Goal: Task Accomplishment & Management: Manage account settings

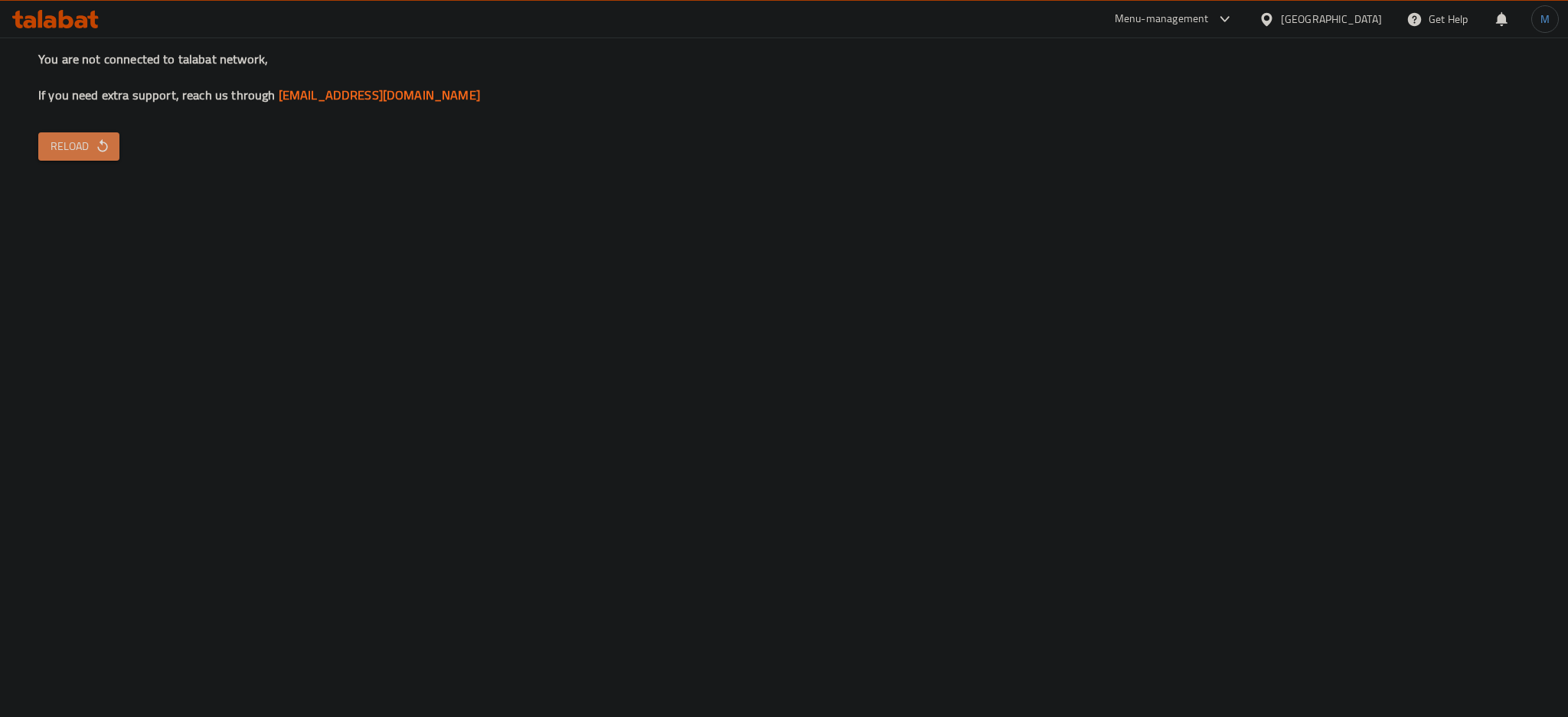
click at [88, 133] on button "Reload" at bounding box center [78, 147] width 81 height 29
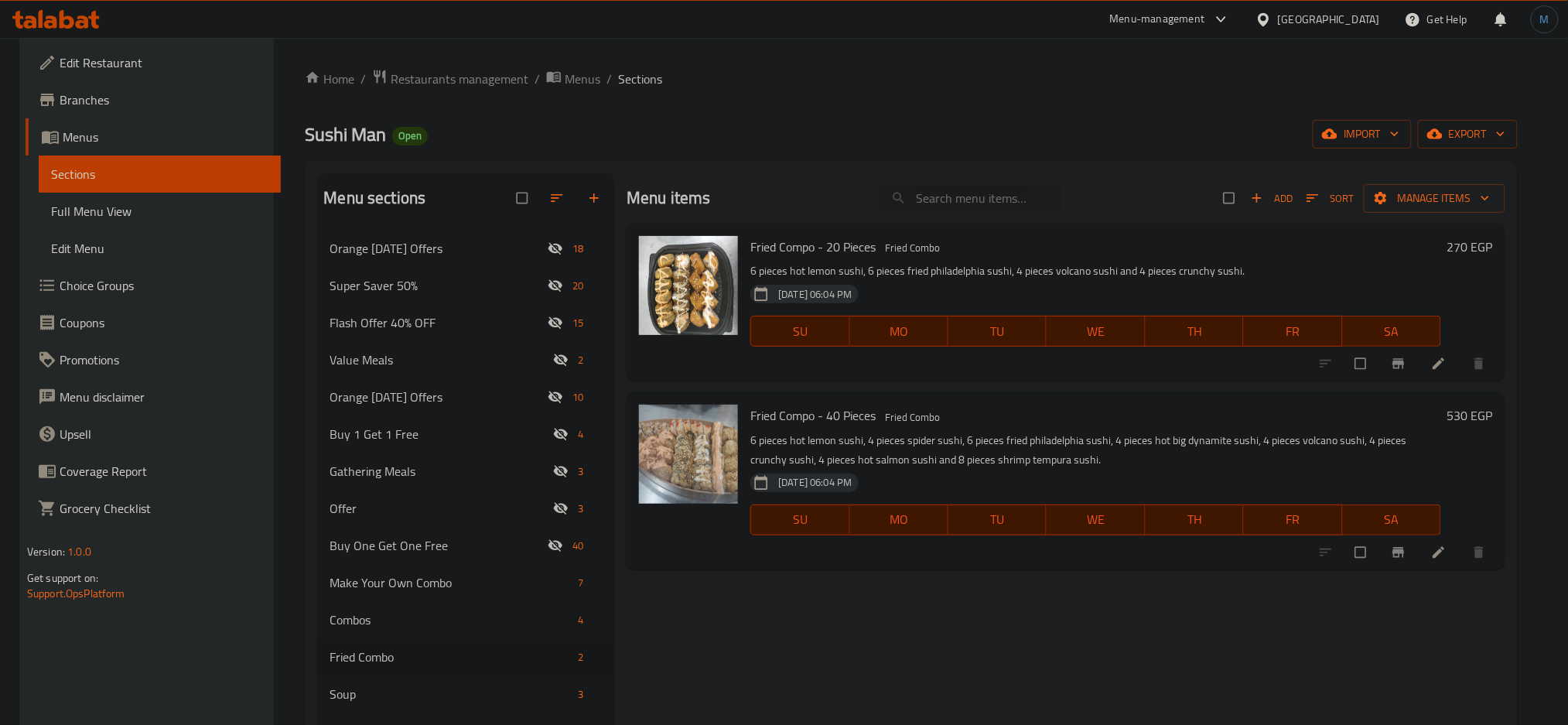
click at [1269, 13] on icon at bounding box center [1262, 19] width 11 height 13
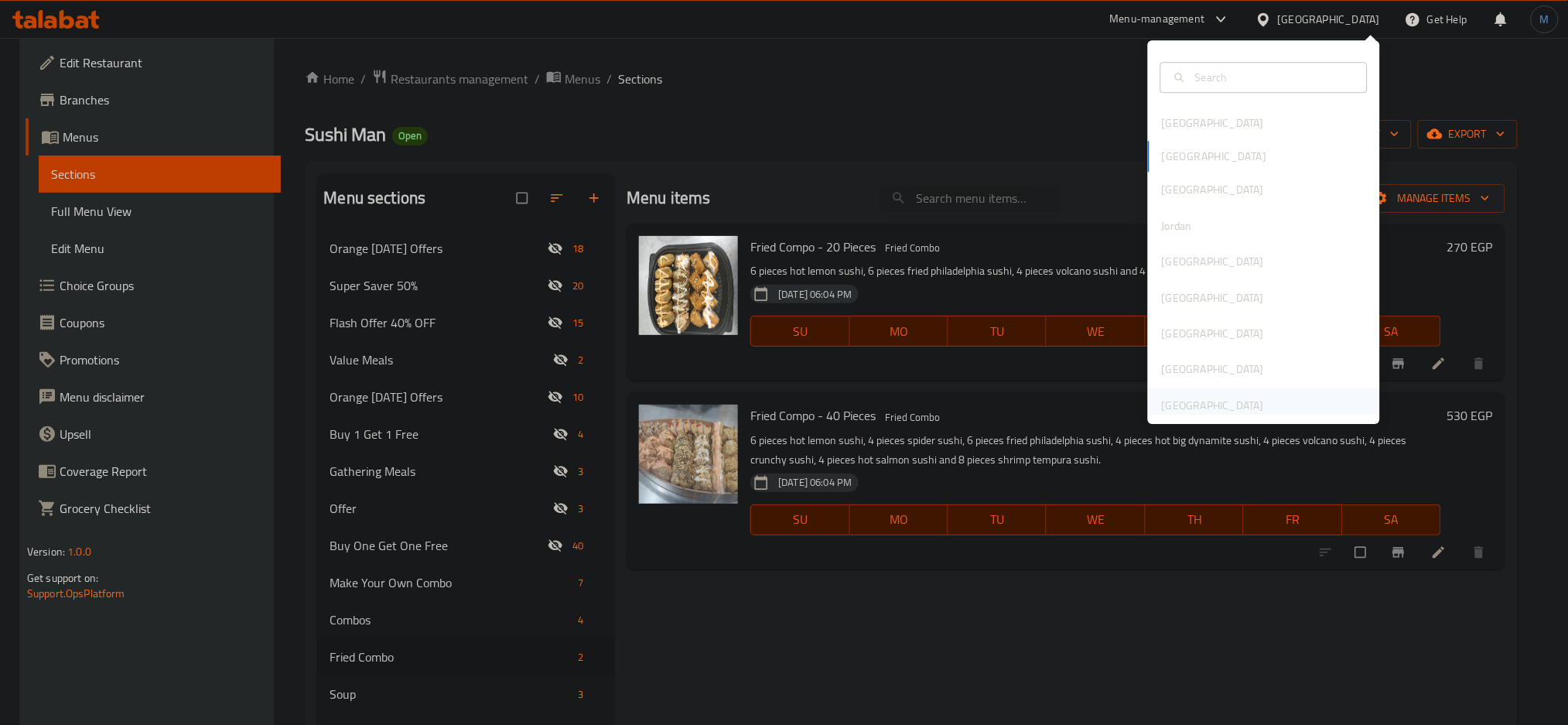
click at [1229, 401] on div "[GEOGRAPHIC_DATA]" at bounding box center [1213, 406] width 102 height 17
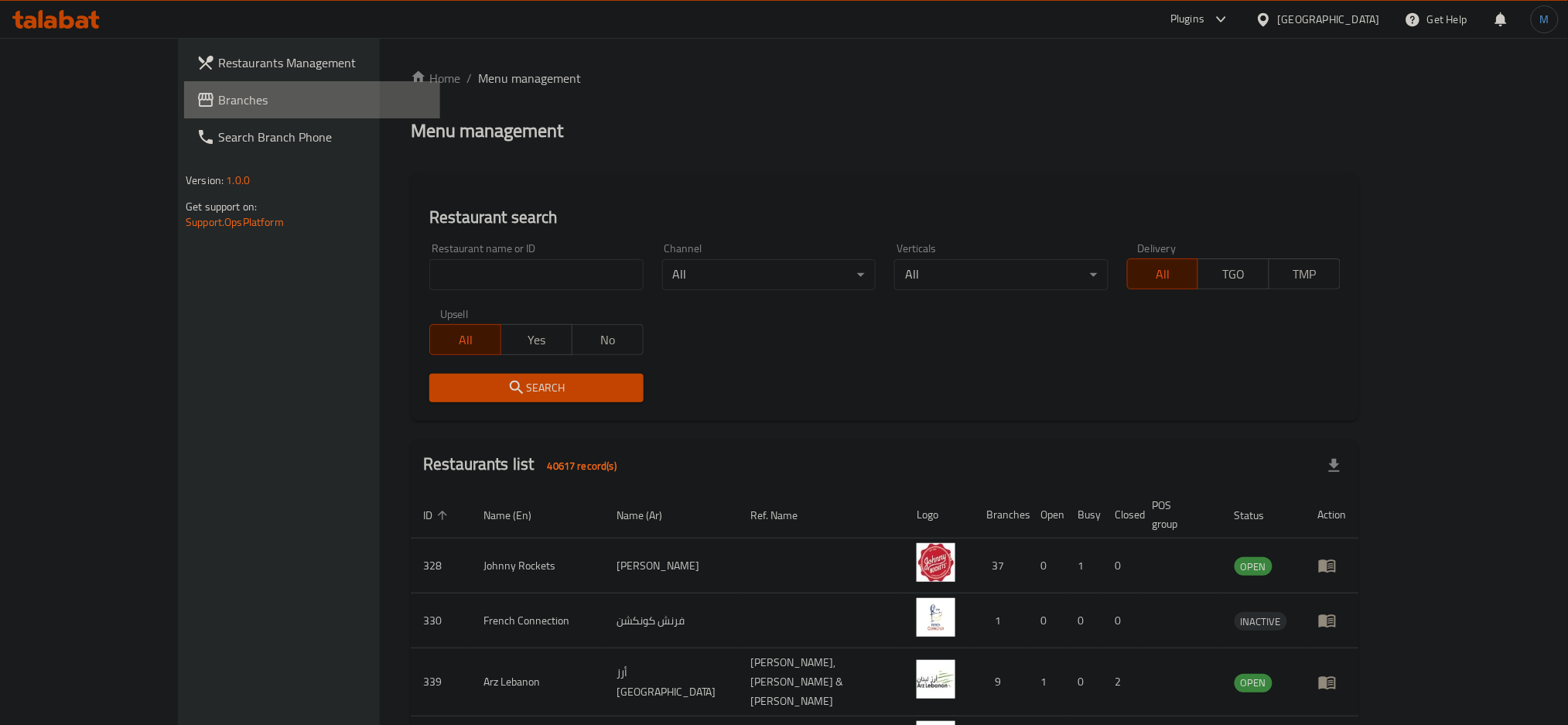
click at [218, 103] on span "Branches" at bounding box center [323, 99] width 210 height 18
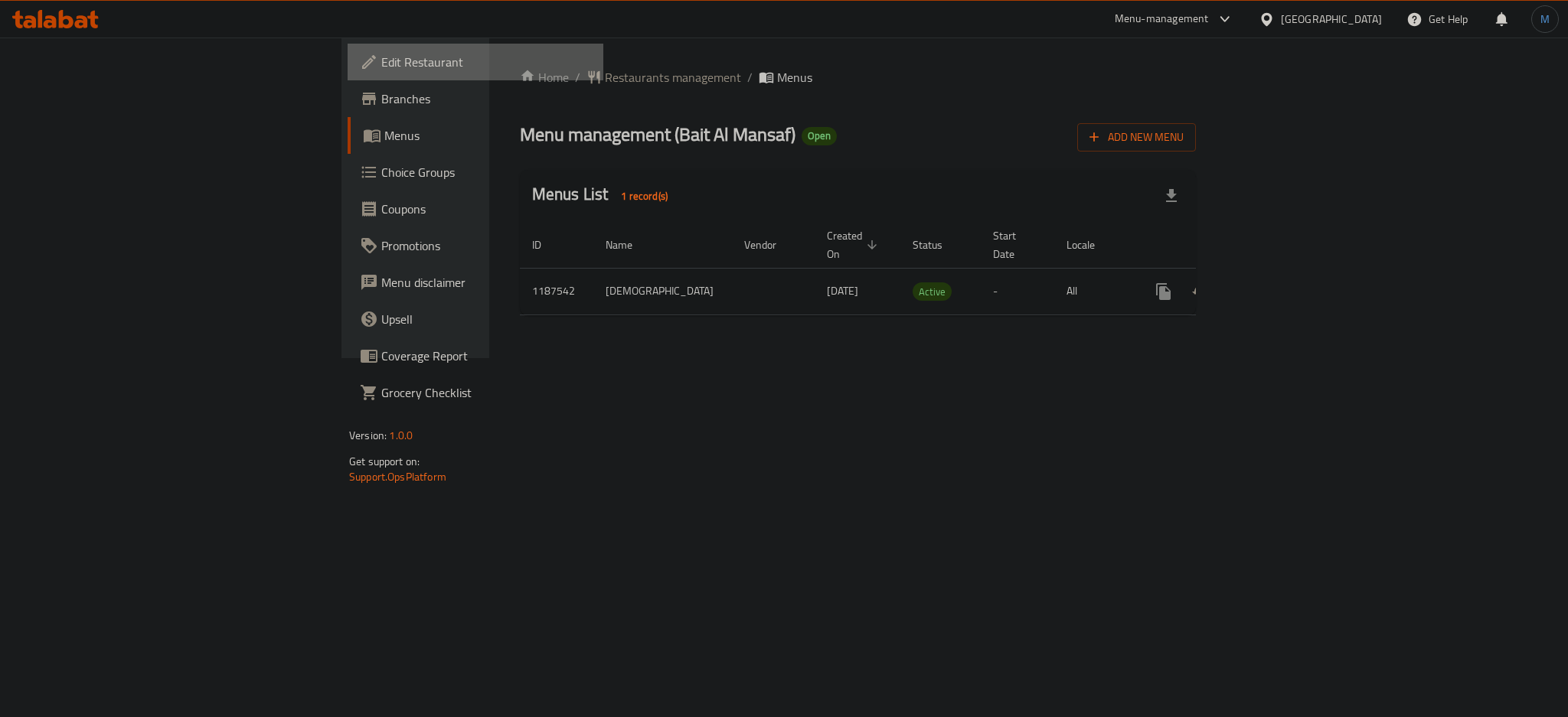
click at [382, 54] on span "Edit Restaurant" at bounding box center [486, 61] width 210 height 18
click at [1292, 281] on link "enhanced table" at bounding box center [1274, 292] width 37 height 37
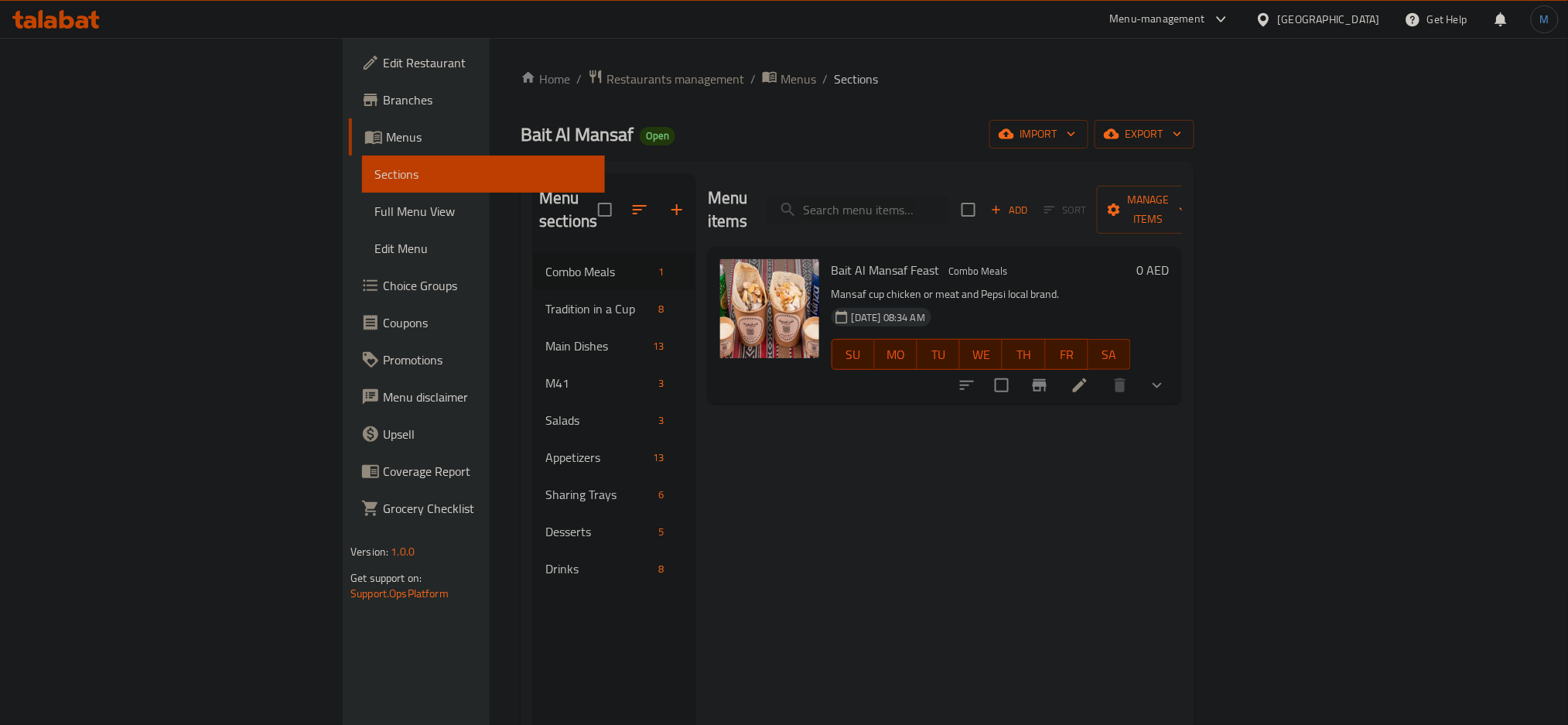
click at [59, 32] on div at bounding box center [56, 19] width 112 height 31
click at [55, 10] on icon at bounding box center [56, 18] width 88 height 18
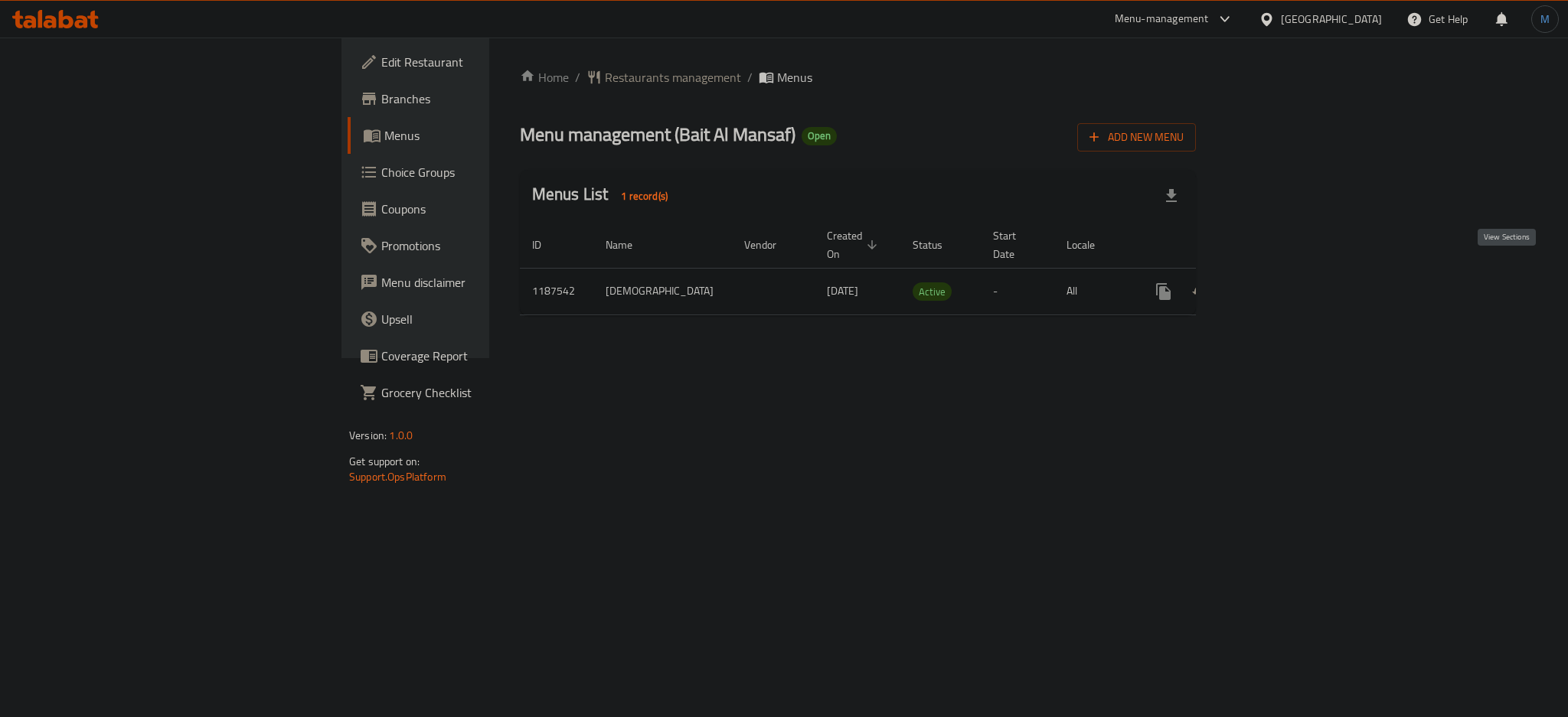
click at [1281, 285] on icon "enhanced table" at bounding box center [1274, 292] width 13 height 13
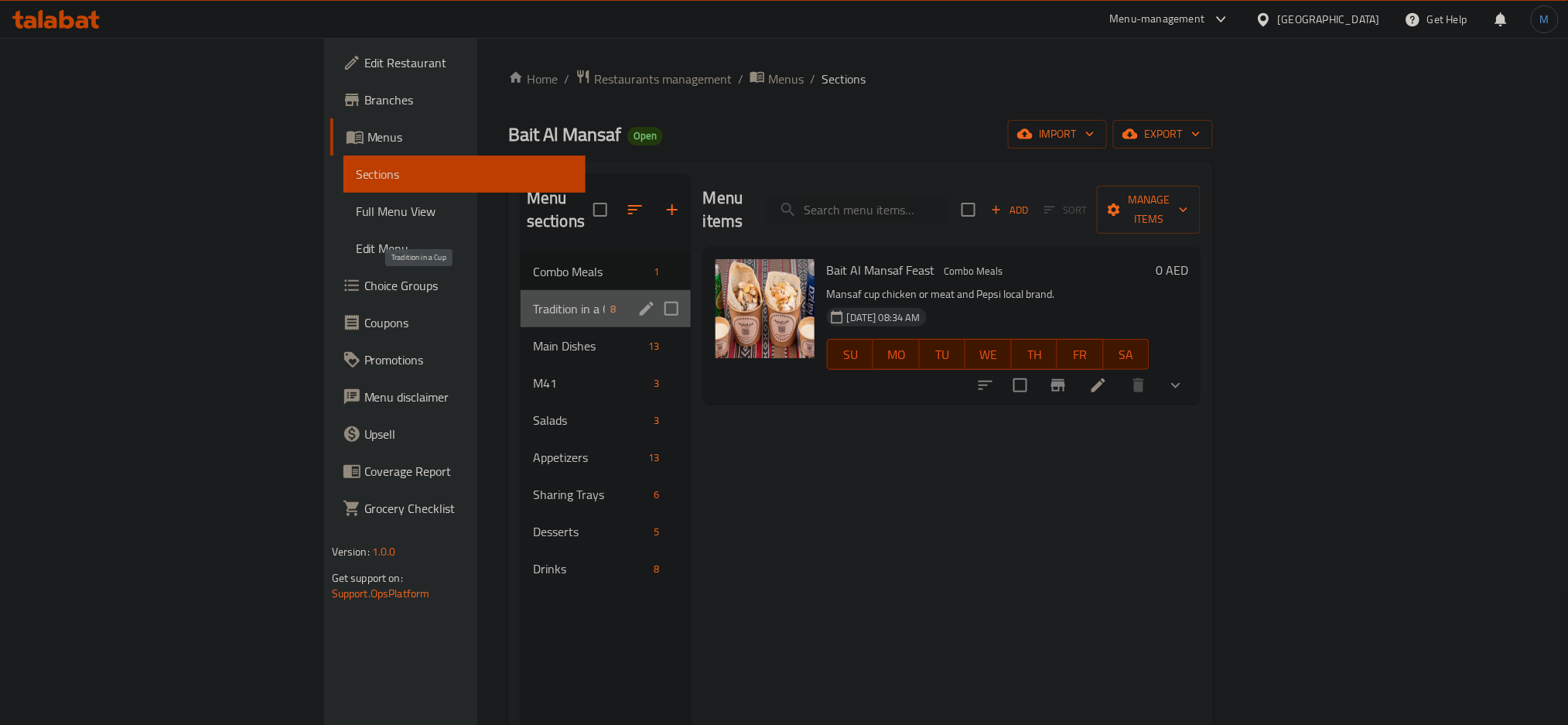
click at [533, 300] on span "Tradition in a Cup" at bounding box center [569, 309] width 72 height 18
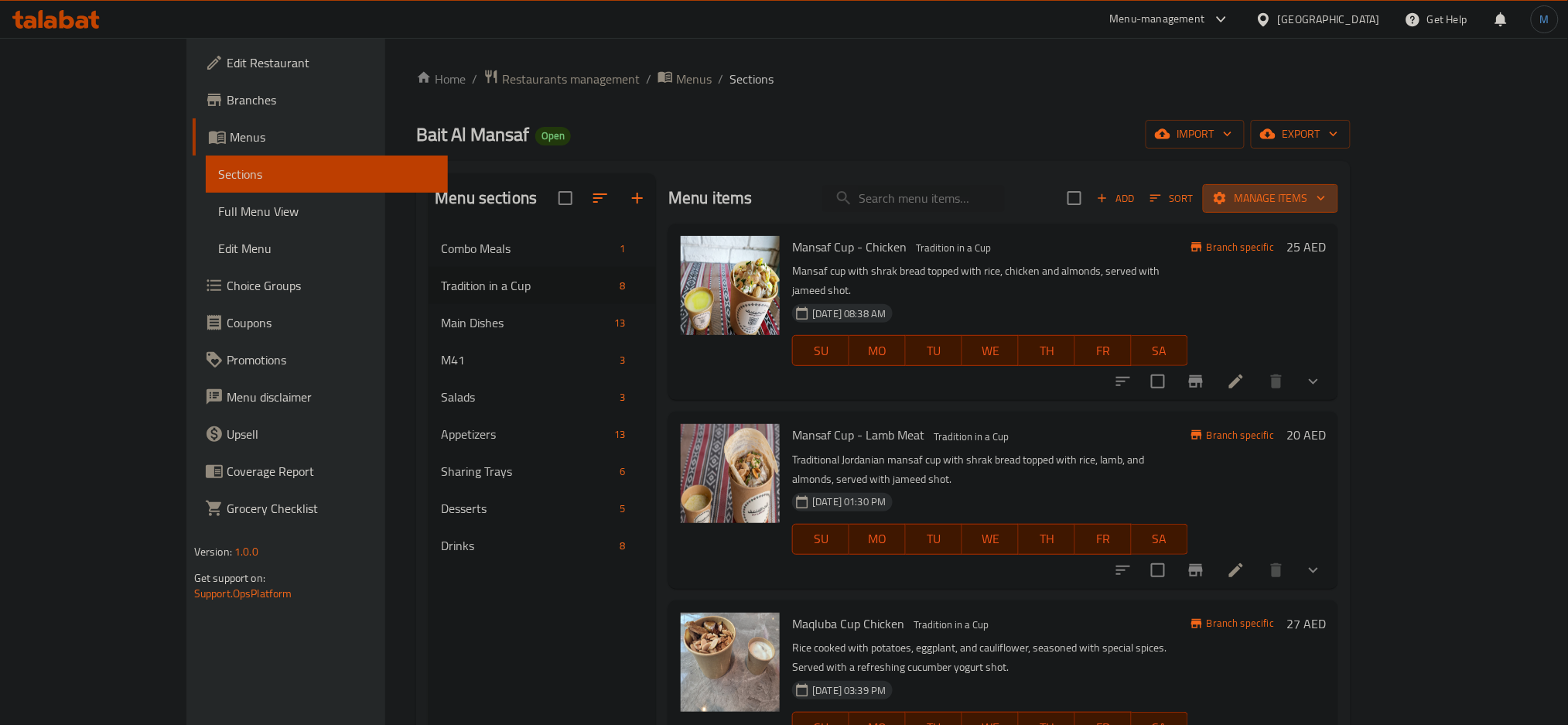
click at [1339, 210] on button "Manage items" at bounding box center [1270, 199] width 135 height 29
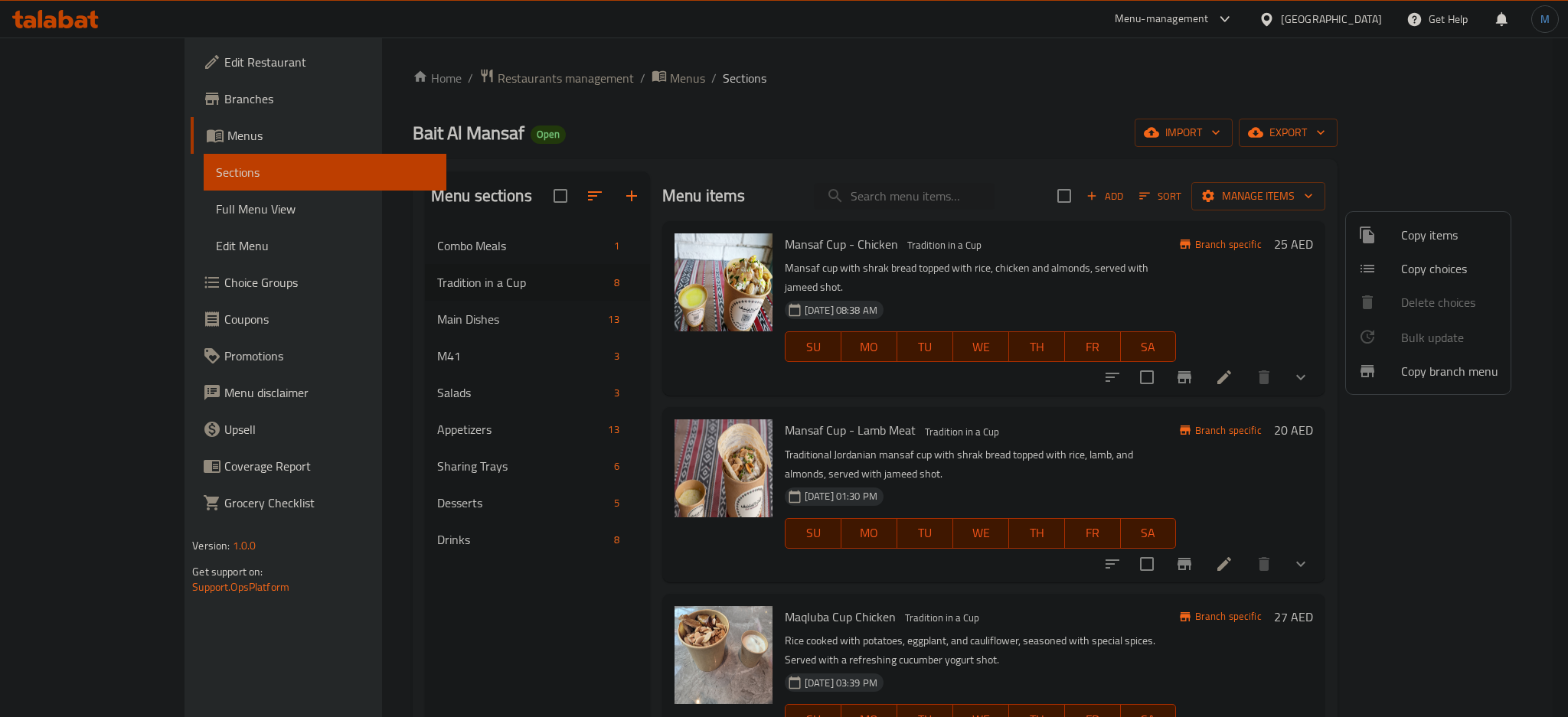
click at [1429, 305] on ul "Copy items Copy choices Delete choices Bulk update 0 Copy branch menu" at bounding box center [1428, 302] width 165 height 182
click at [1132, 377] on div at bounding box center [784, 358] width 1568 height 717
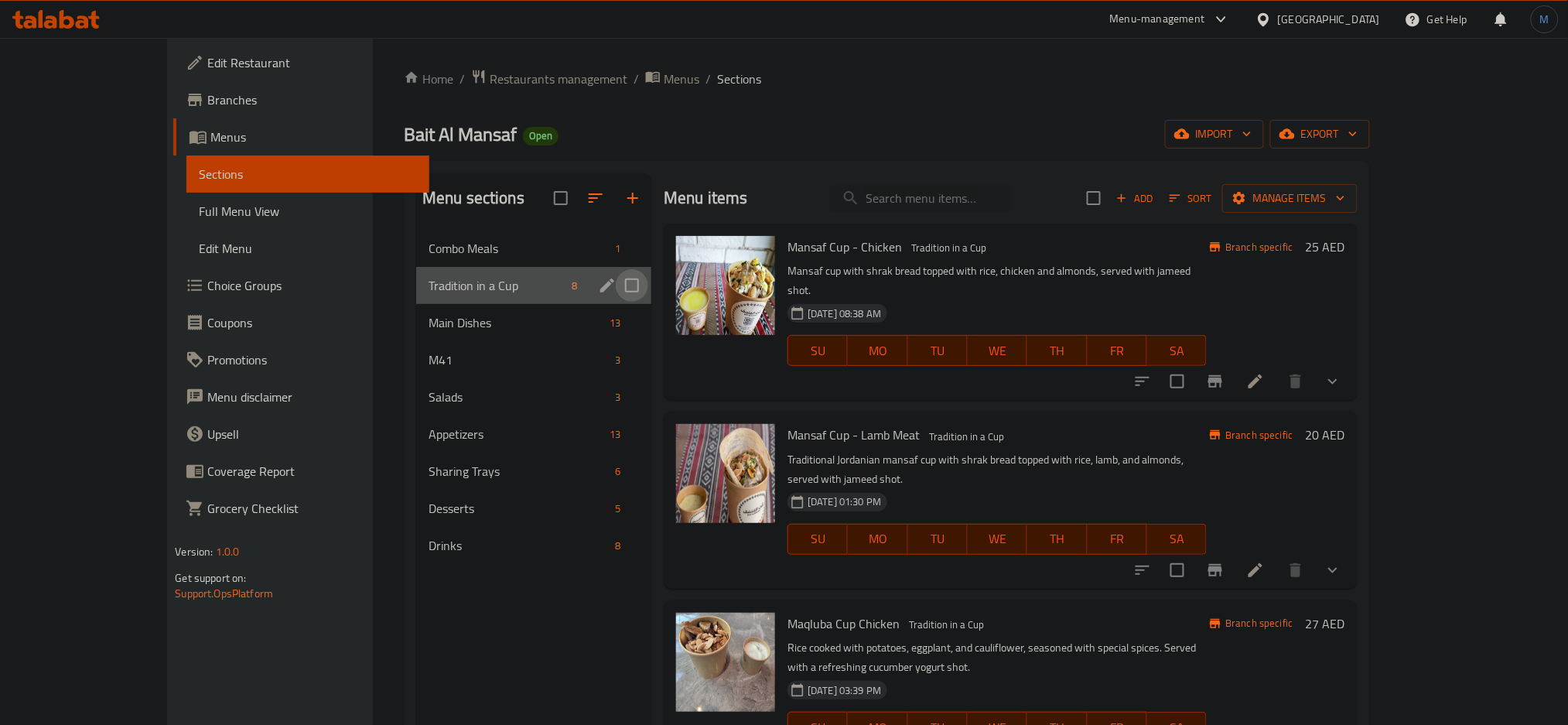
click at [616, 288] on input "Menu sections" at bounding box center [632, 285] width 33 height 33
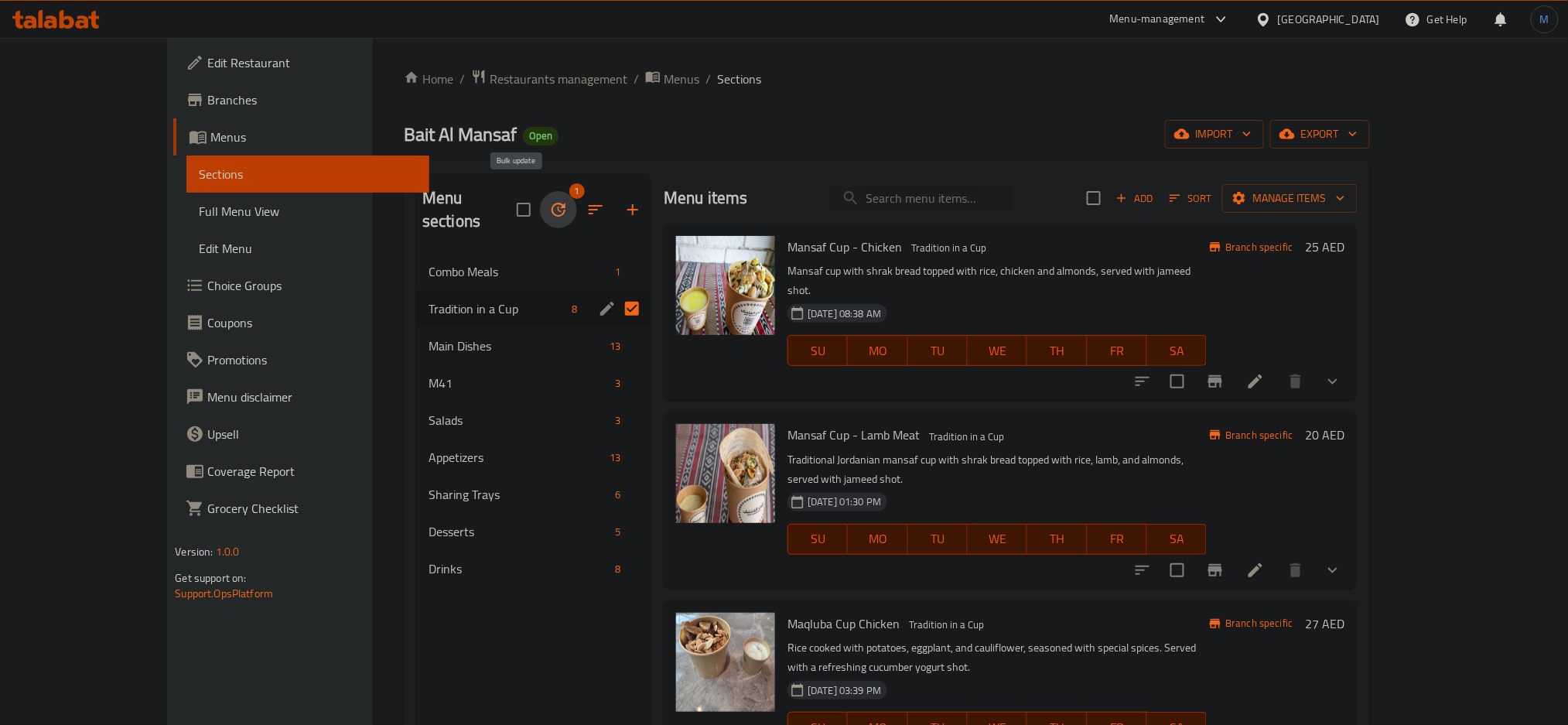
click at [549, 202] on icon "button" at bounding box center [558, 209] width 18 height 18
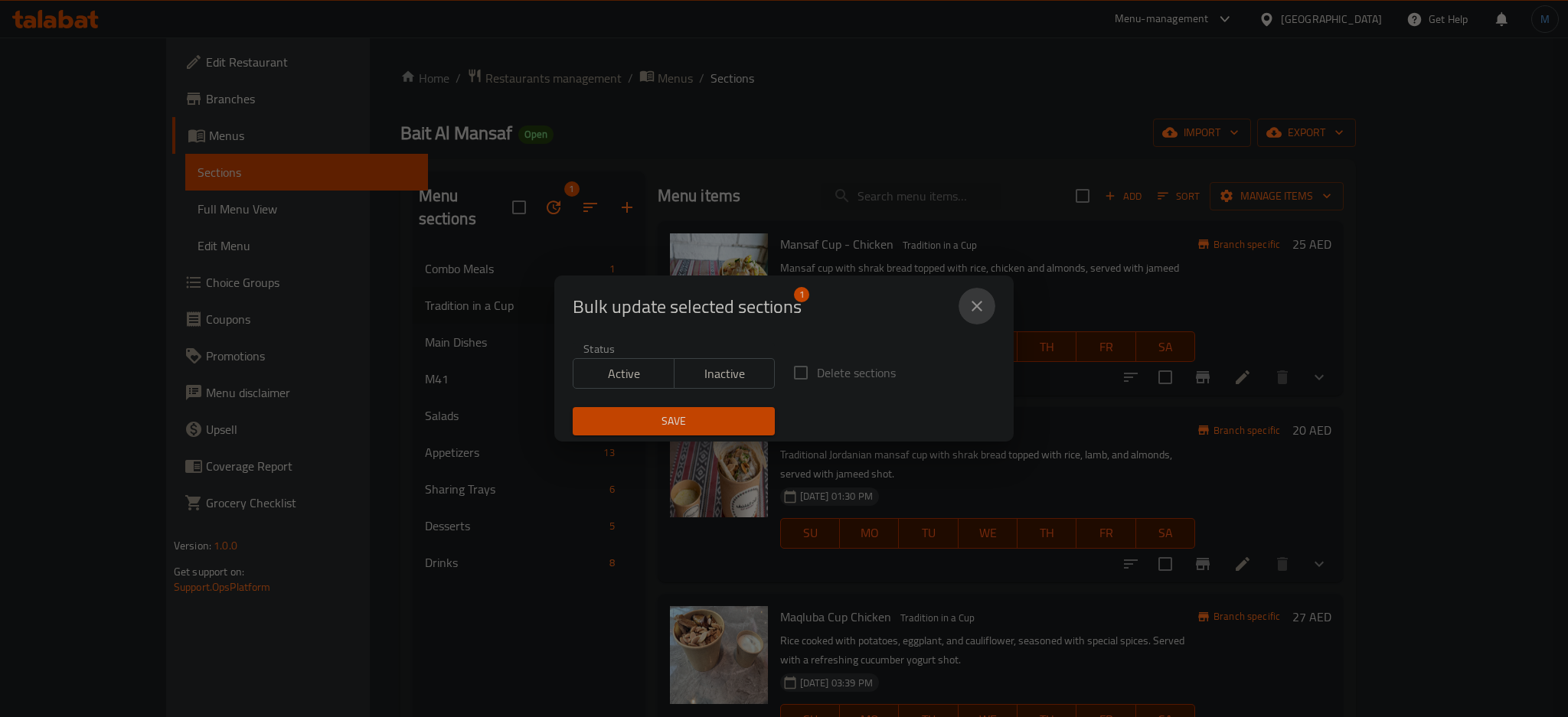
click at [984, 312] on icon "close" at bounding box center [977, 305] width 18 height 18
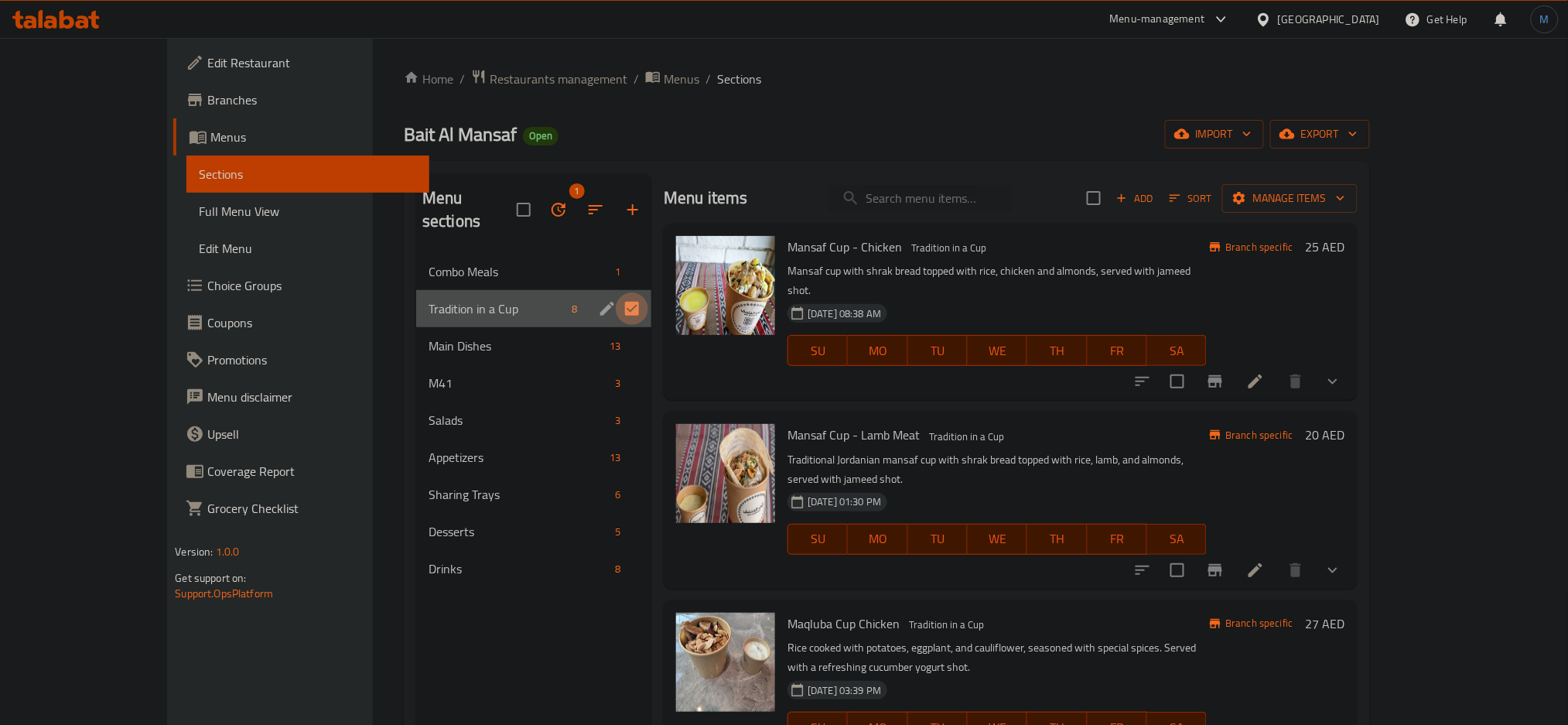
click at [616, 292] on input "Menu sections" at bounding box center [632, 309] width 33 height 33
checkbox input "false"
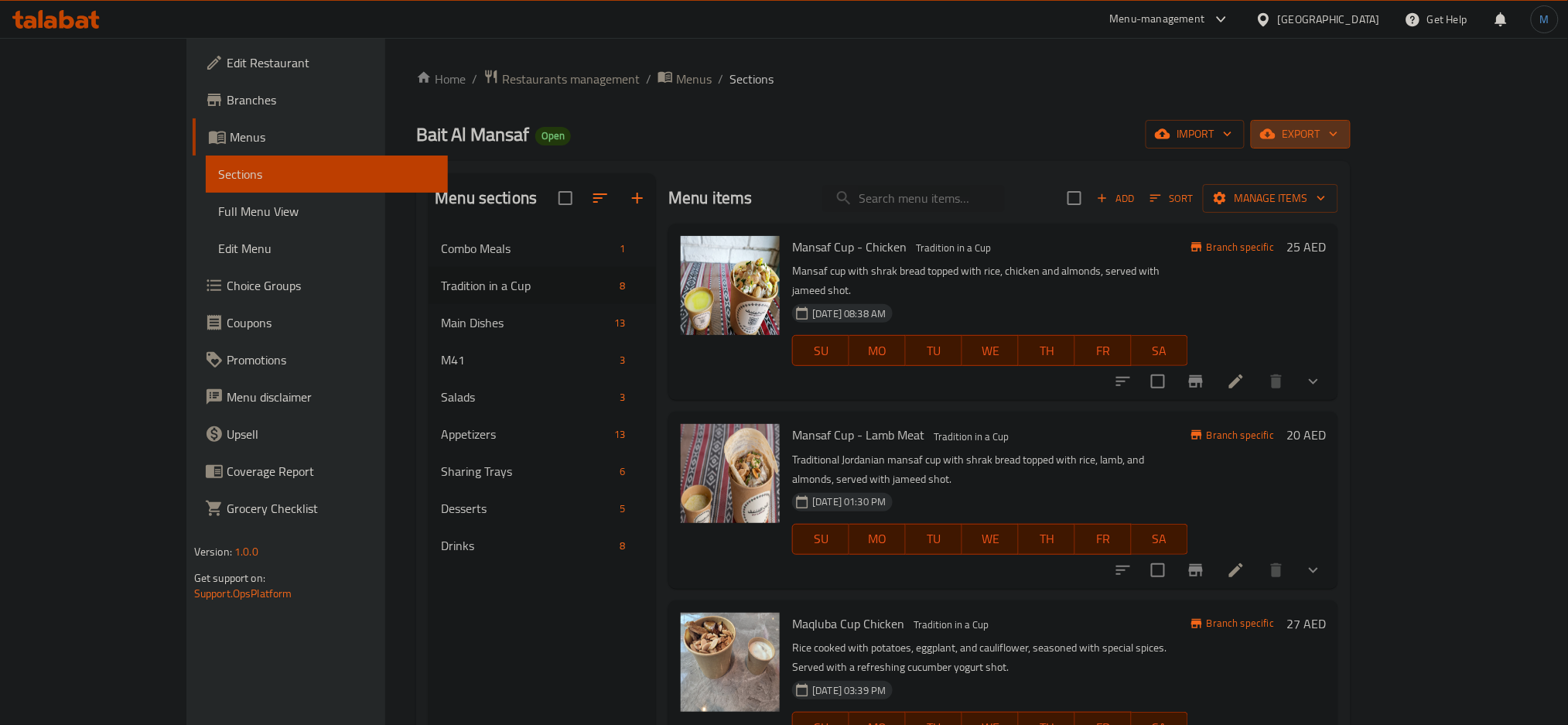
click at [1339, 138] on span "export" at bounding box center [1301, 134] width 75 height 19
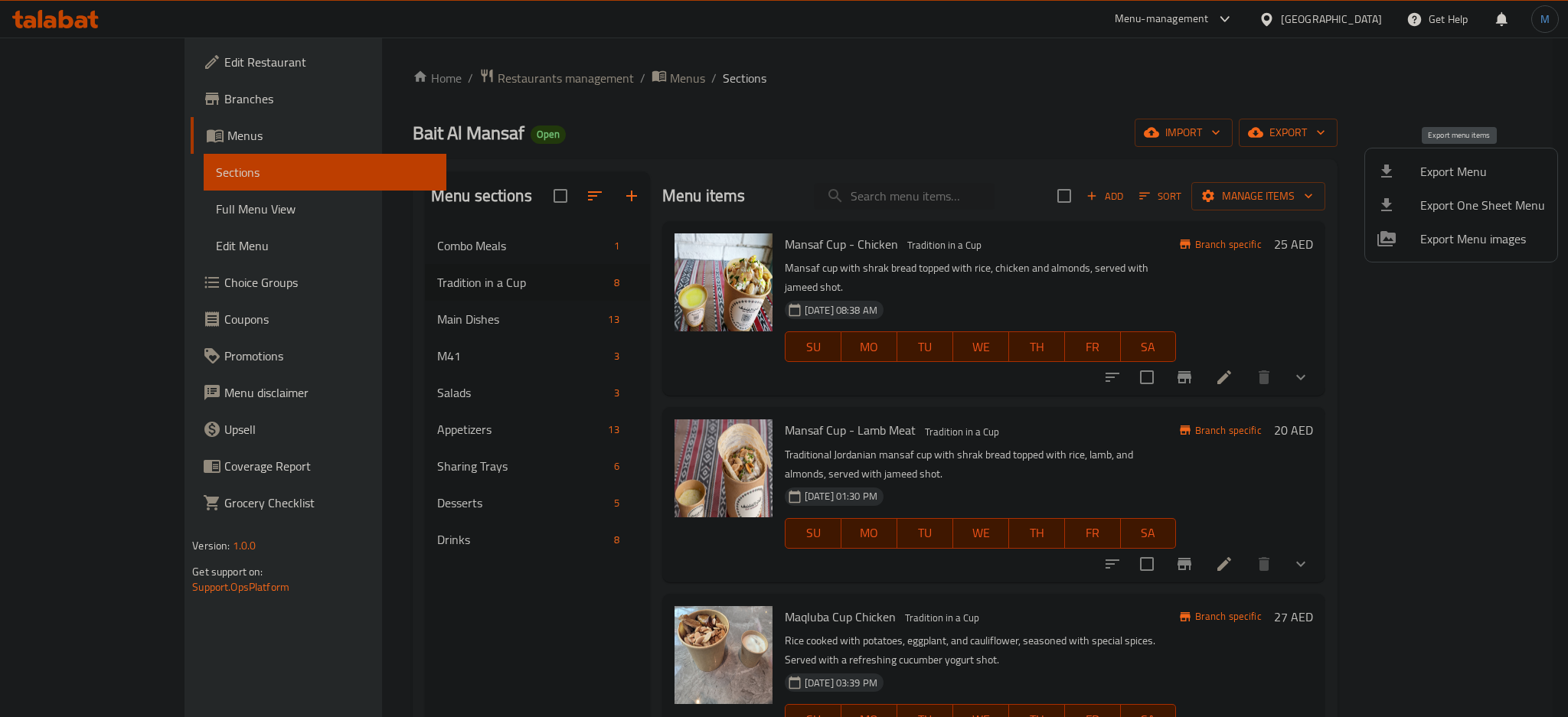
click at [1476, 180] on span "Export Menu" at bounding box center [1482, 171] width 125 height 18
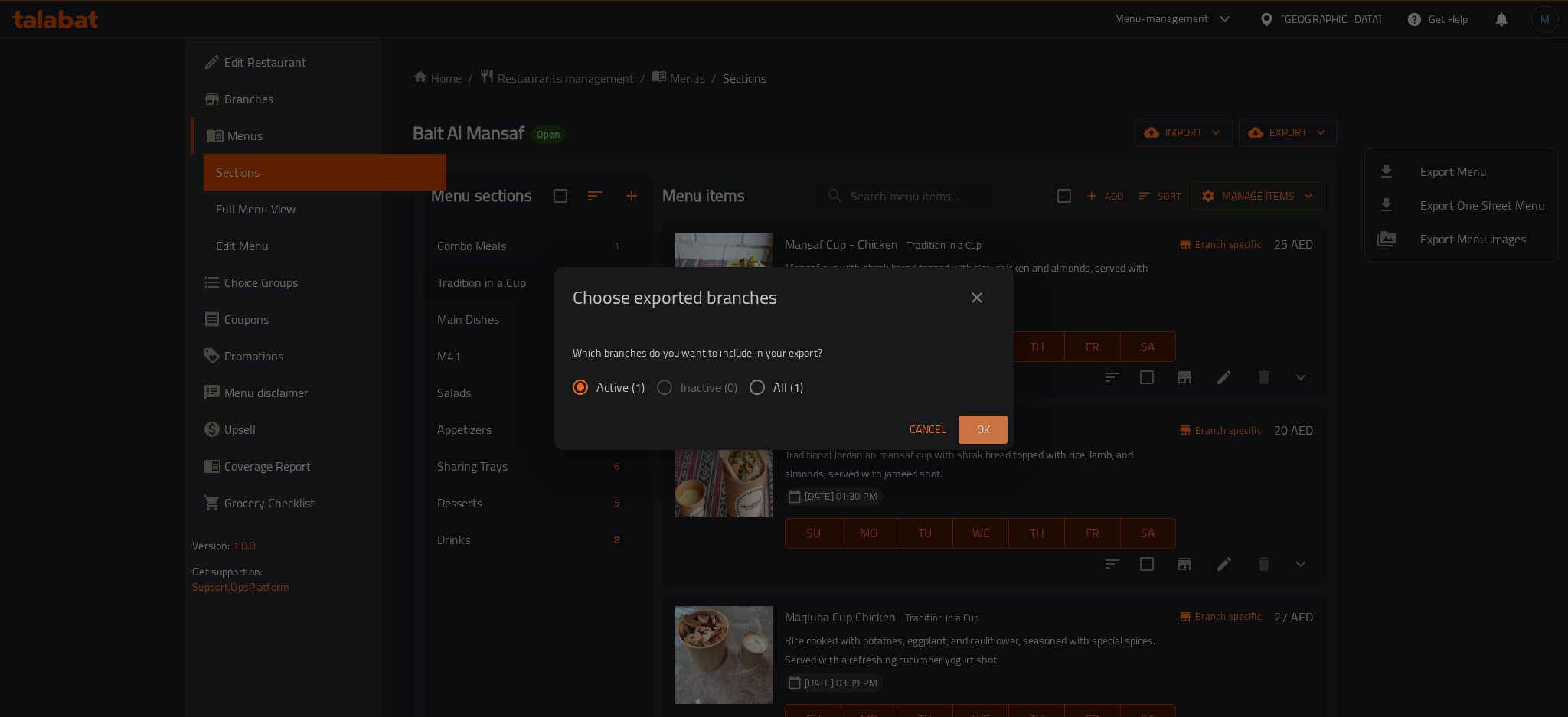
click at [984, 425] on span "Ok" at bounding box center [983, 430] width 25 height 19
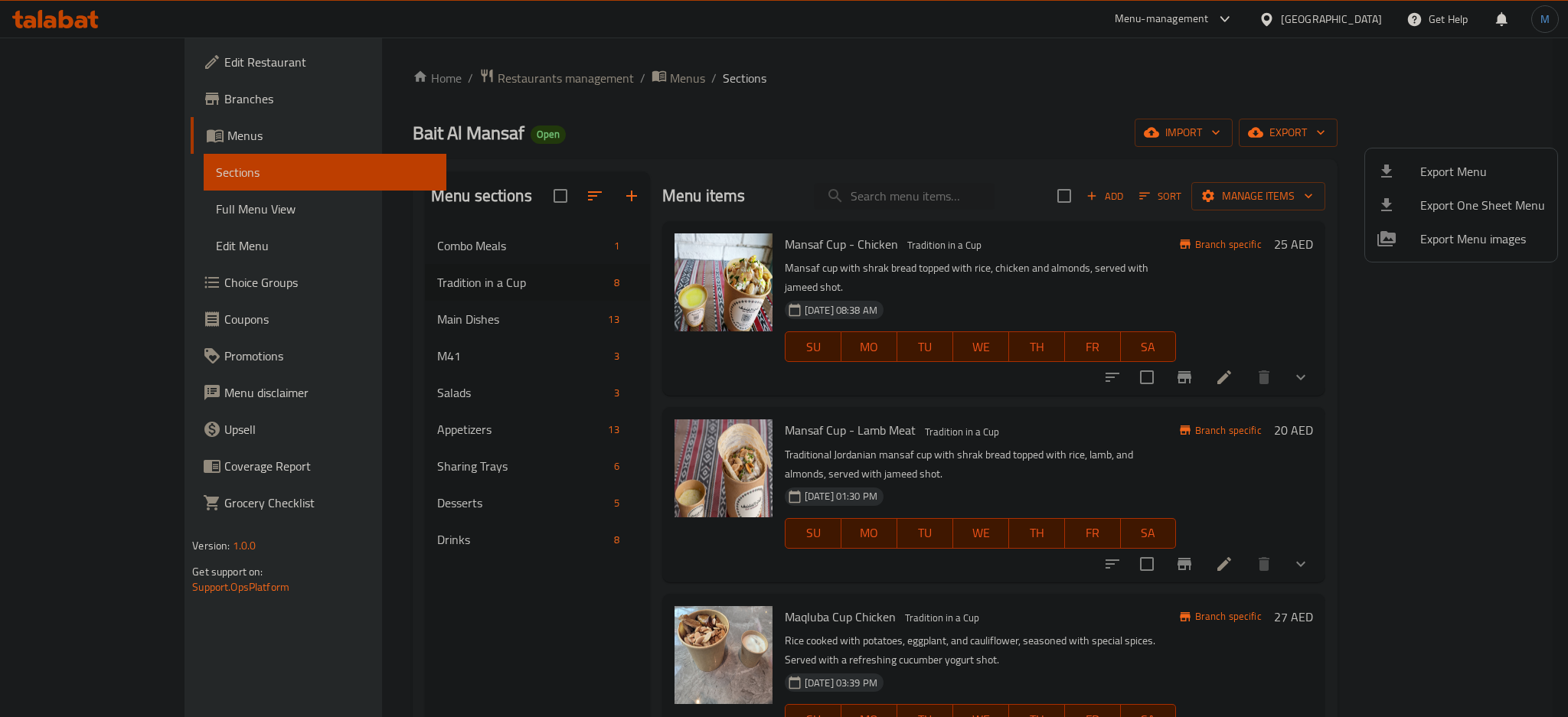
click at [567, 84] on div at bounding box center [784, 358] width 1568 height 717
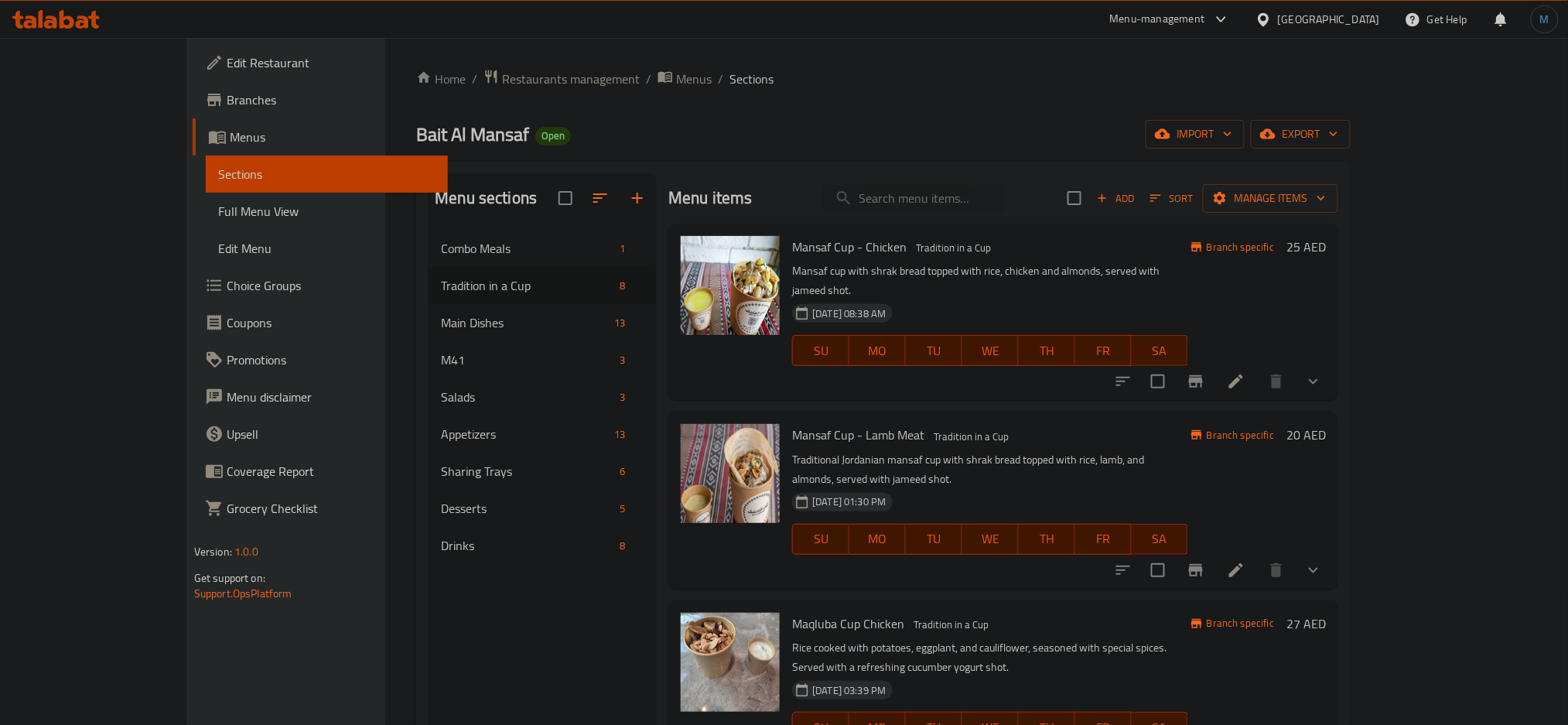
click at [677, 85] on span "Menus" at bounding box center [694, 78] width 36 height 18
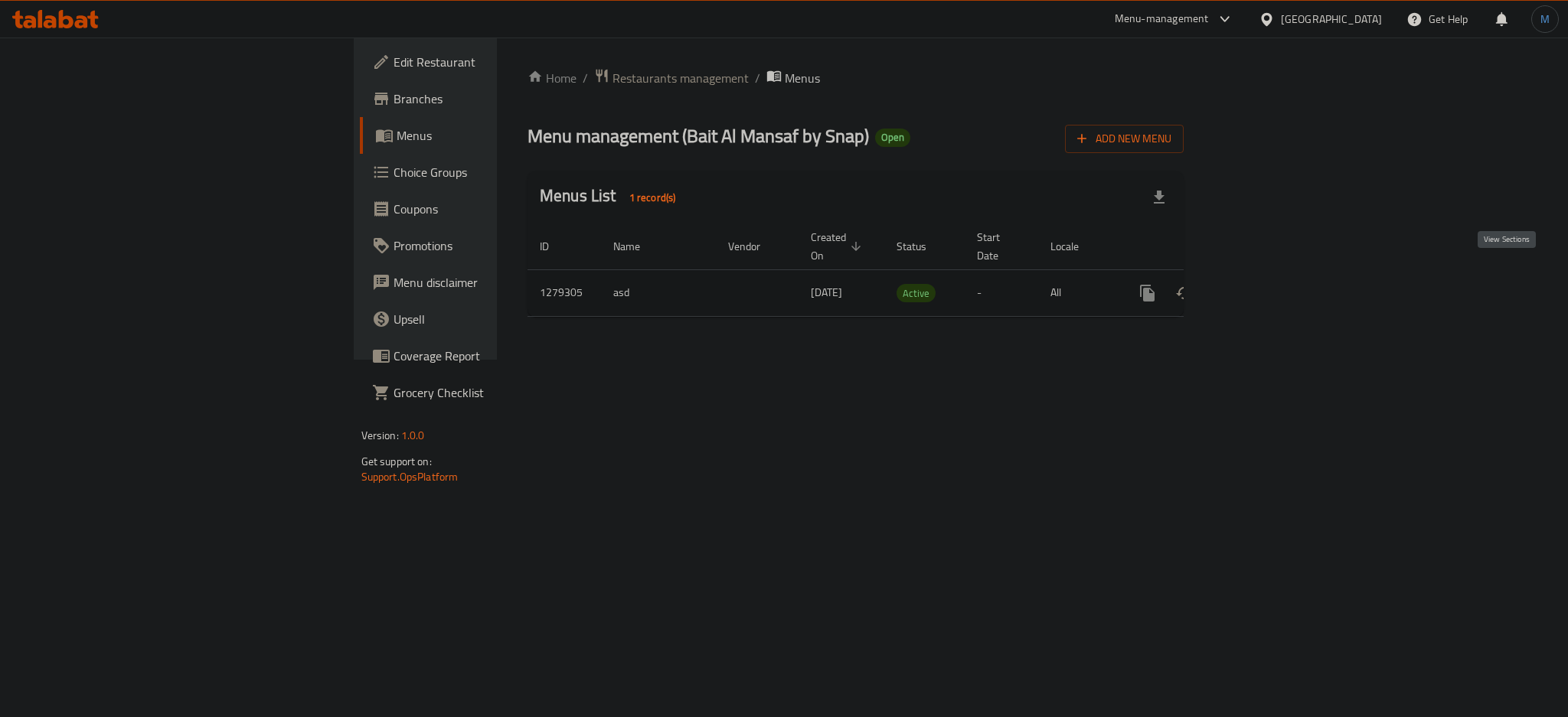
click at [1268, 284] on icon "enhanced table" at bounding box center [1257, 293] width 18 height 18
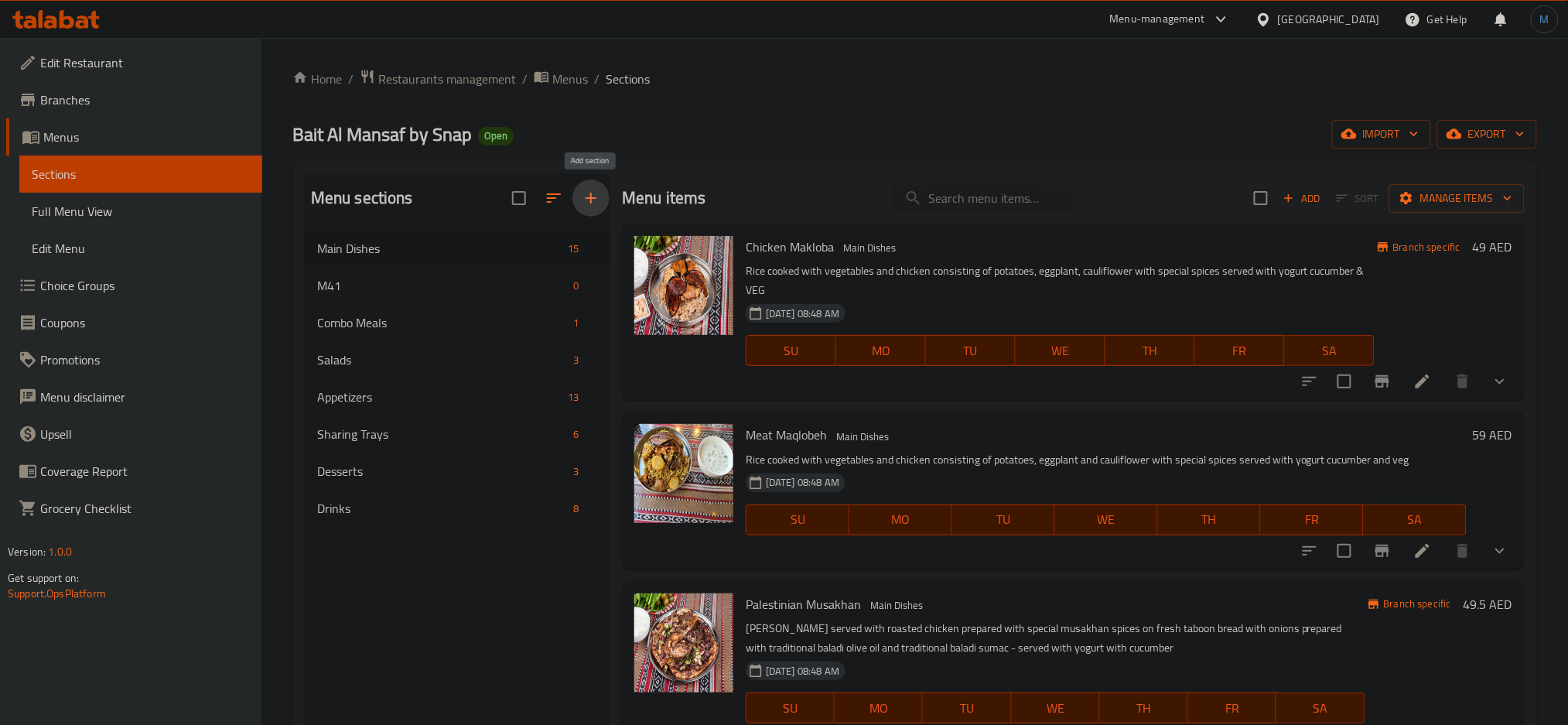
click at [586, 199] on icon "button" at bounding box center [591, 198] width 11 height 11
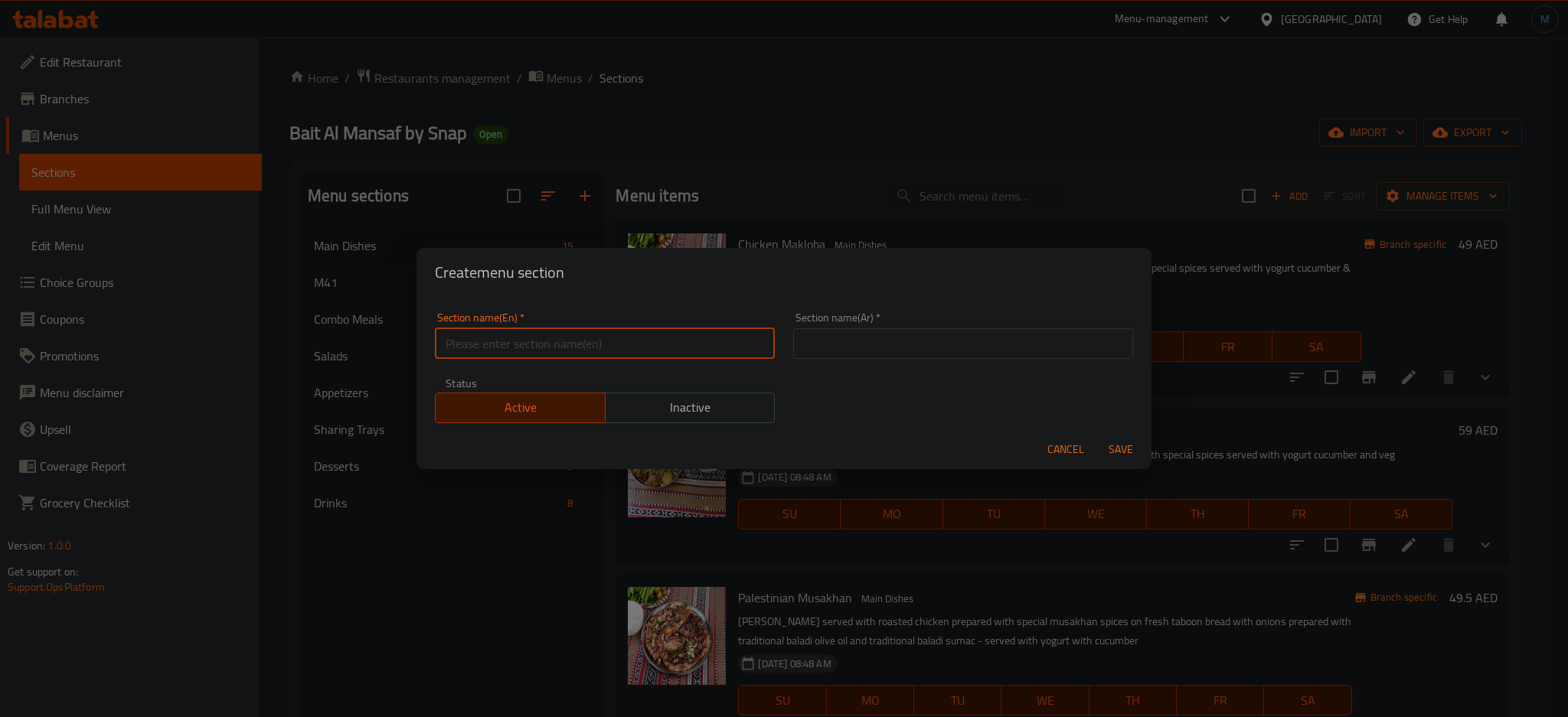
paste input "Tradition in a Cup"
click at [512, 352] on input "Tradition in a Cup" at bounding box center [605, 343] width 340 height 31
type input "Tradition in a Cup"
paste input "طبخاتنا في الكاسة"
type input "طبخاتنا في الكاسة"
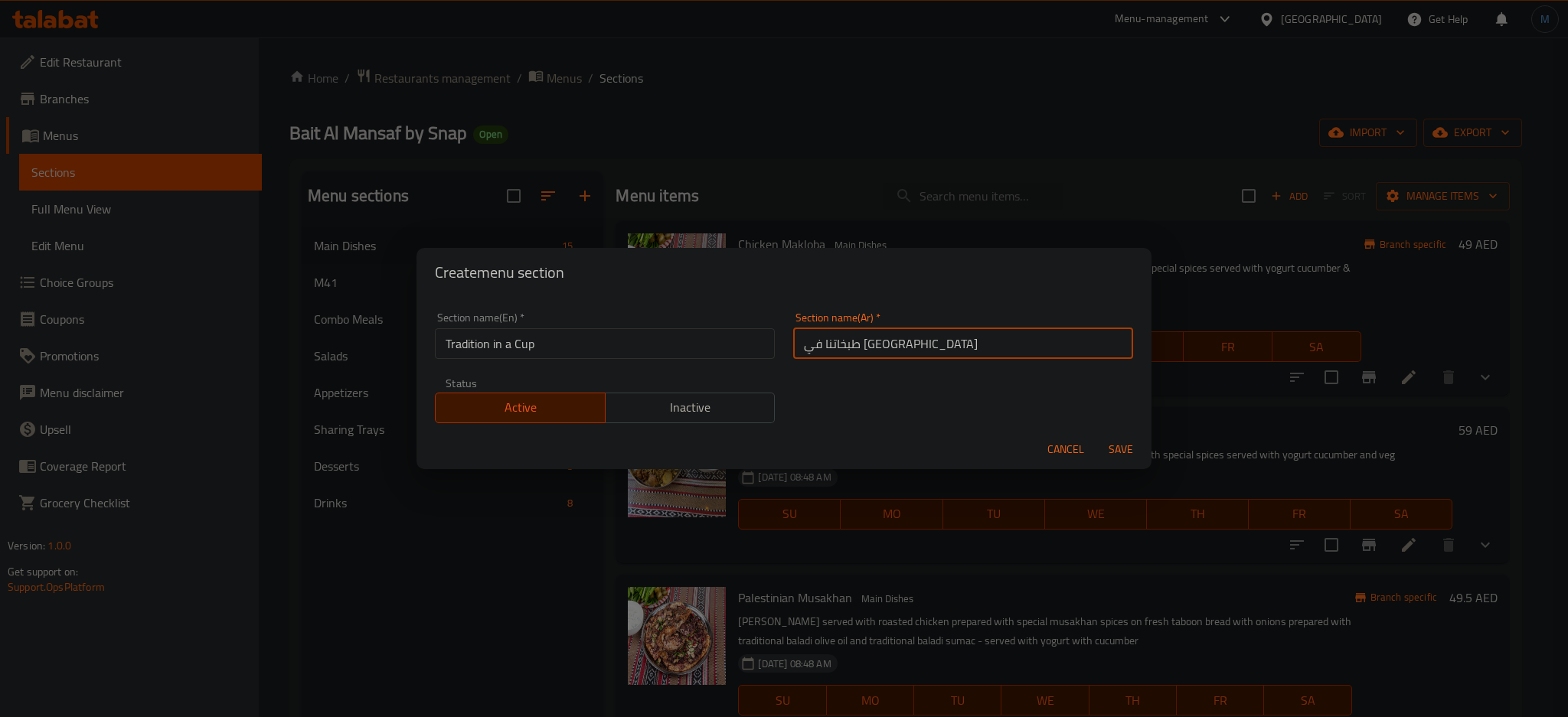
click at [1097, 436] on button "Save" at bounding box center [1121, 450] width 49 height 29
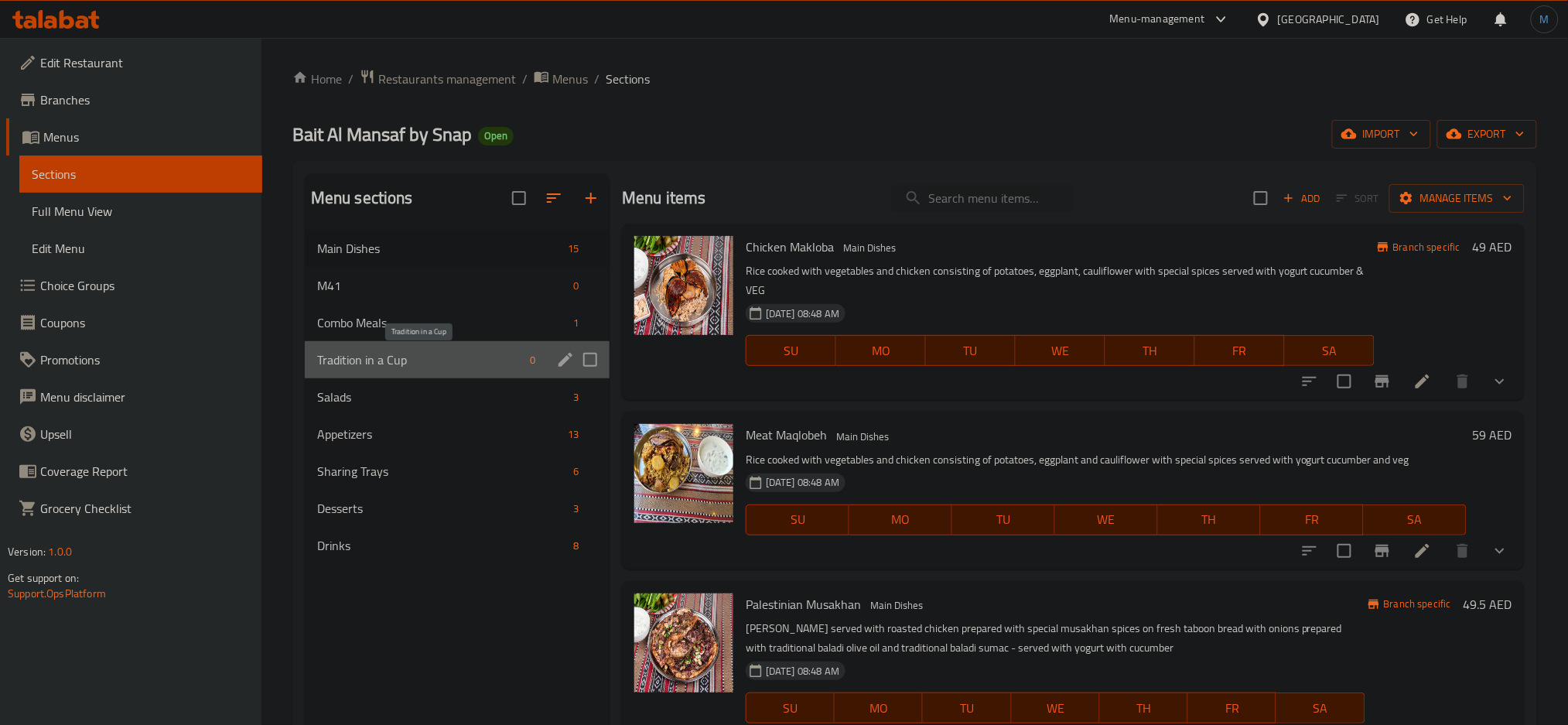
click at [456, 365] on span "Tradition in a Cup" at bounding box center [420, 360] width 206 height 18
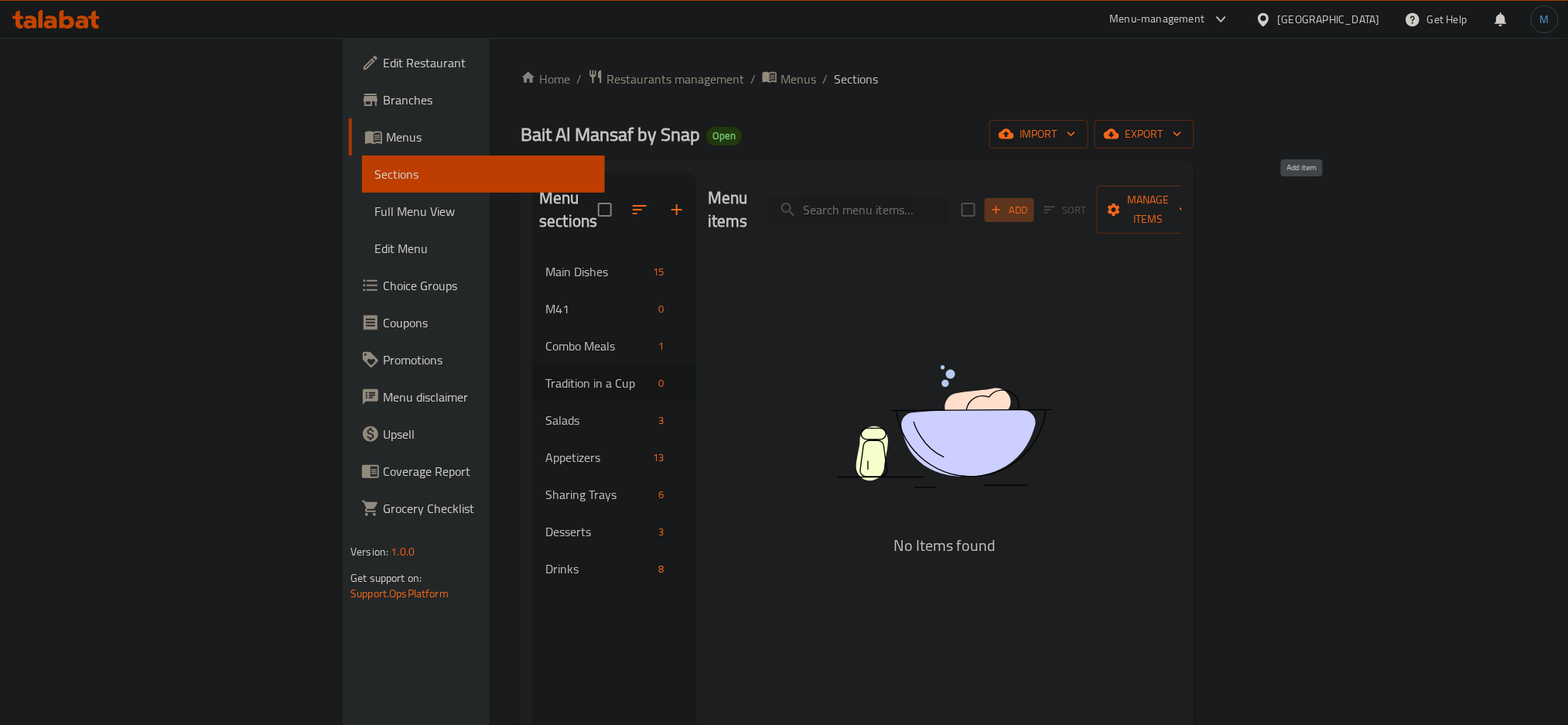
click at [1030, 202] on span "Add" at bounding box center [1009, 210] width 41 height 17
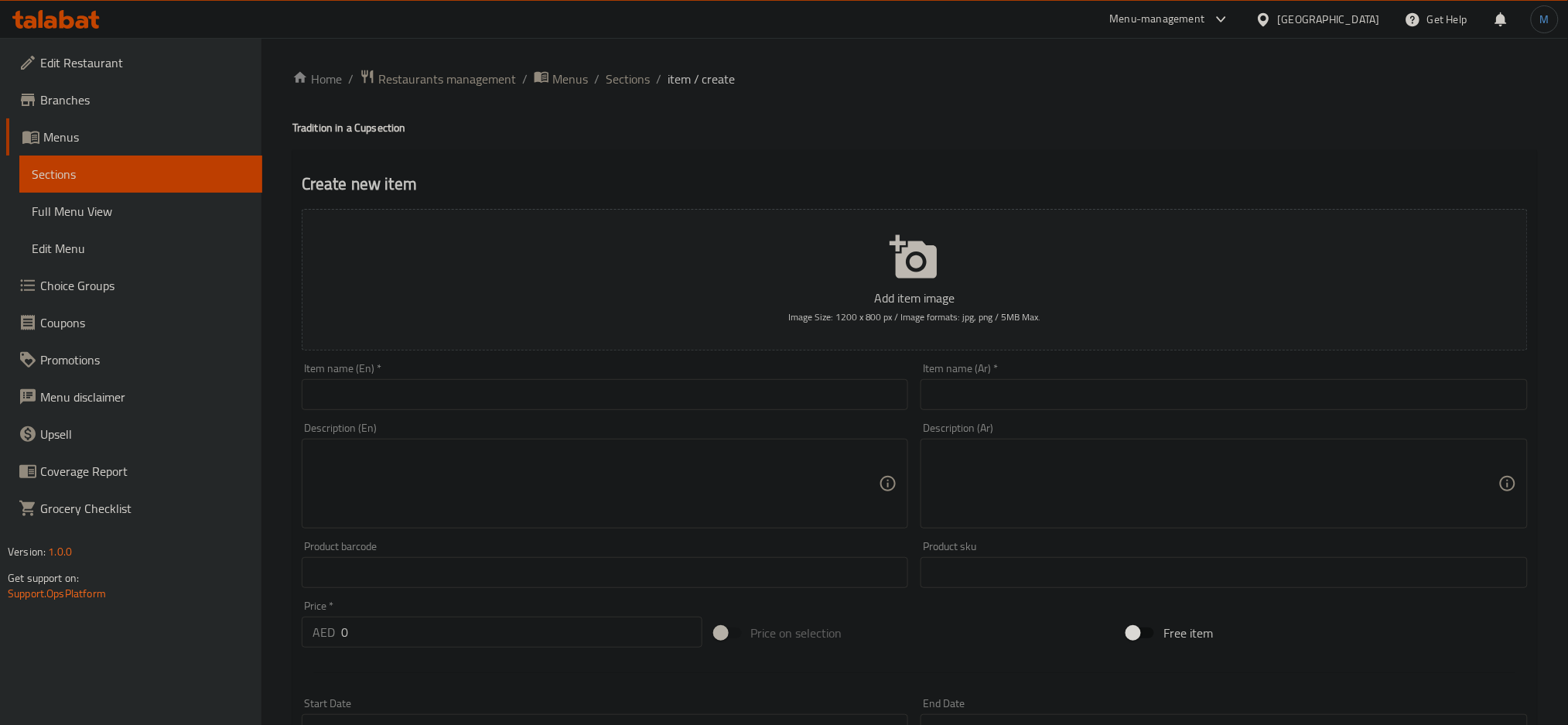
paste input "Mansaf Cup - Chicken"
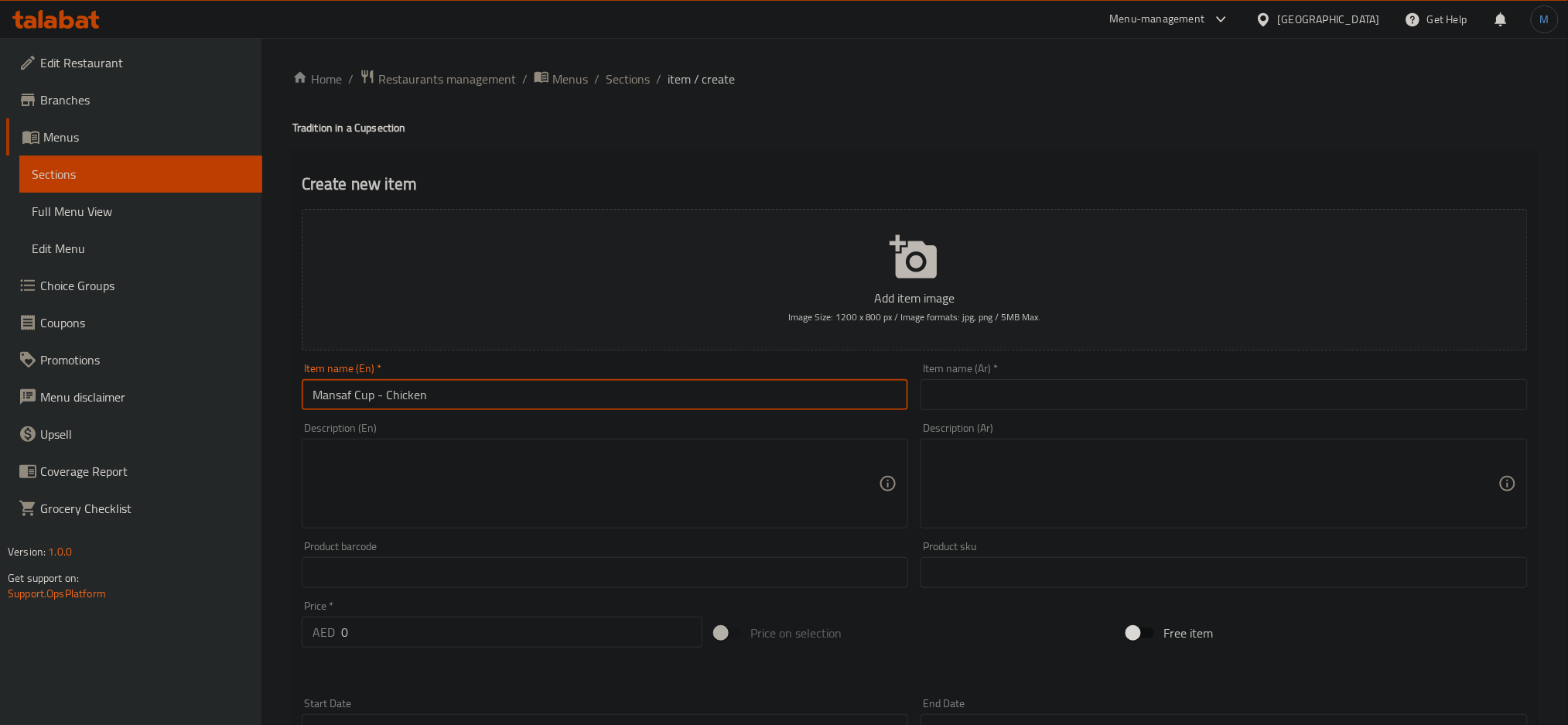
click at [702, 379] on input "Mansaf Cup - Chicken" at bounding box center [605, 394] width 607 height 31
type input "Mansaf Cup - Chicken"
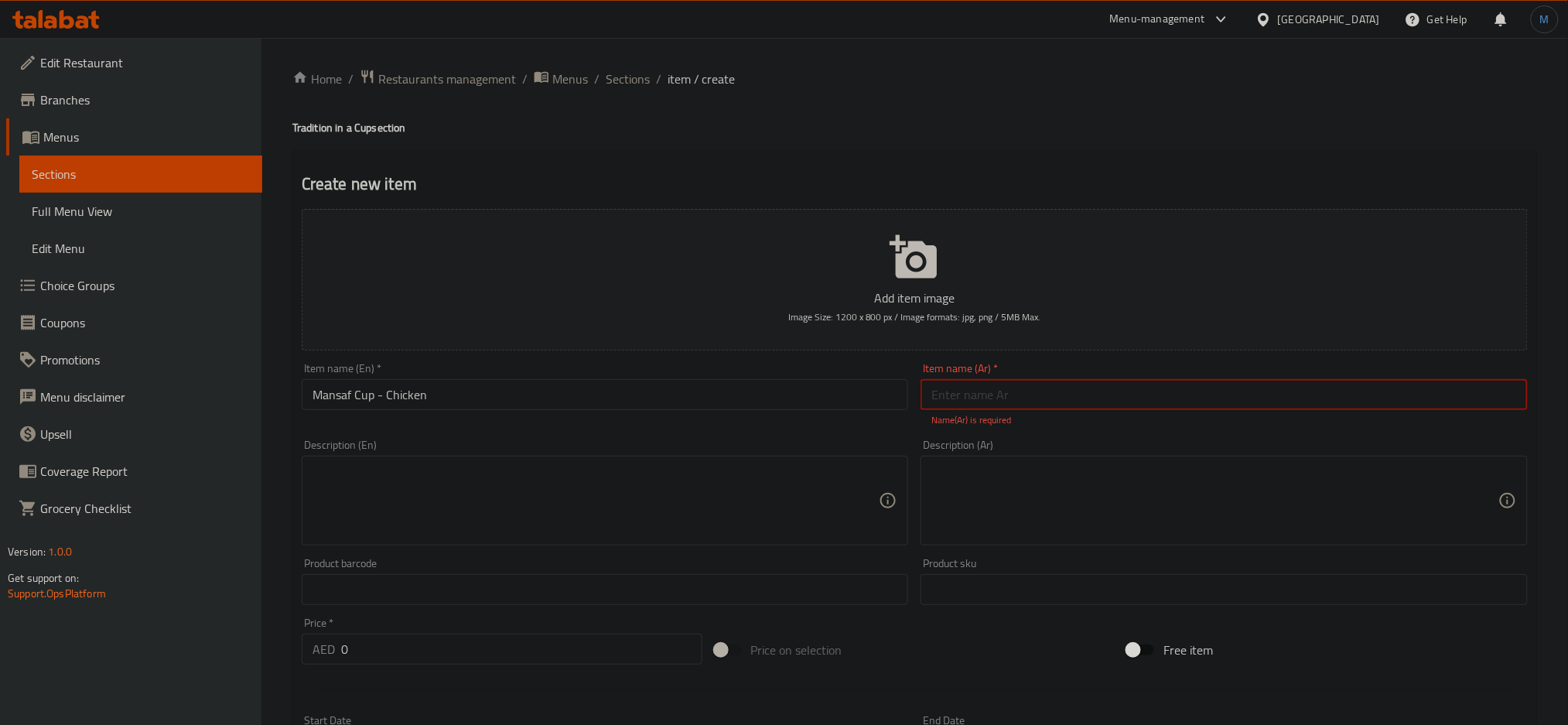
paste input "كوب منسف - دجاج"
type input "كوب منسف - دجاج"
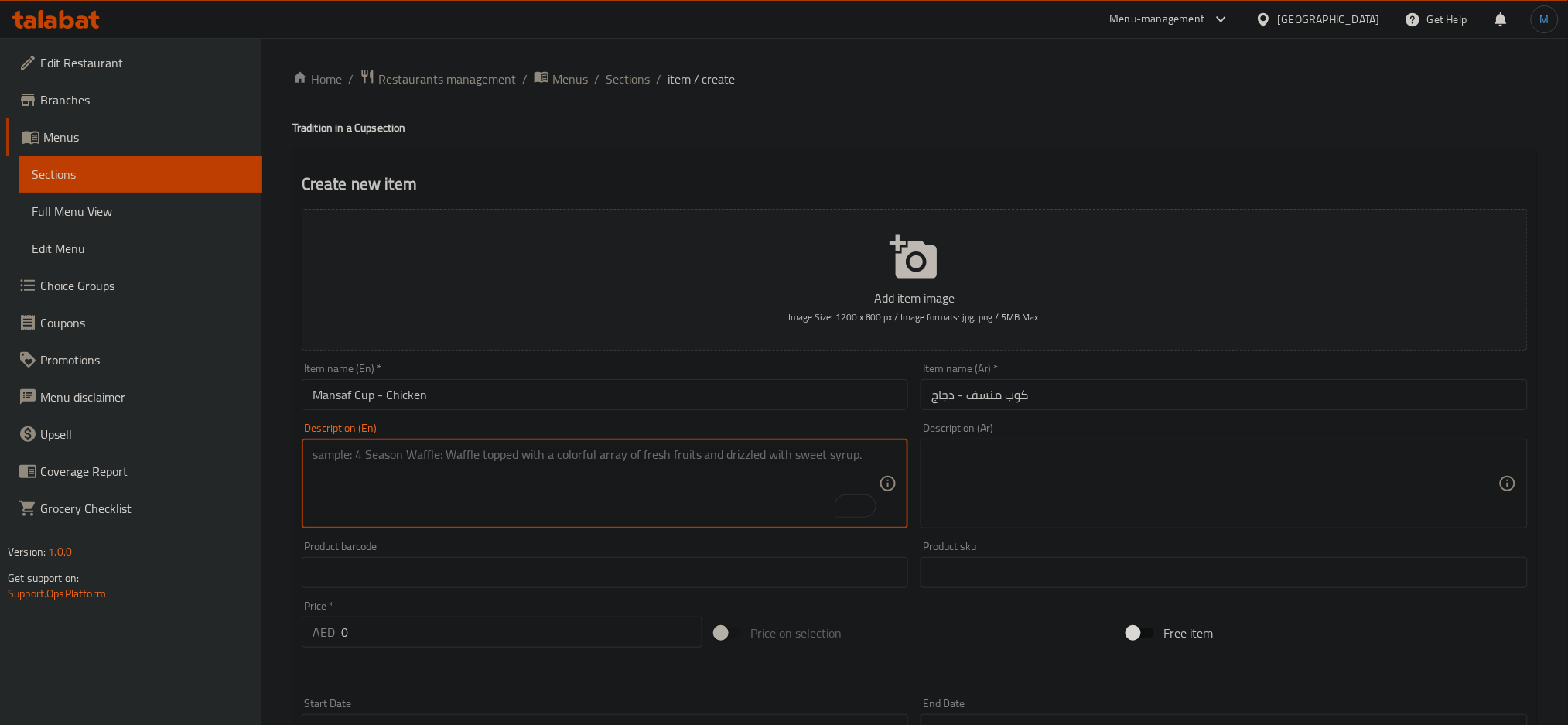
paste textarea "Mansaf cup with shrak bread topped with rice, chicken and almonds, served with …"
type textarea "Mansaf cup with shrak bread topped with rice, chicken and almonds, served with …"
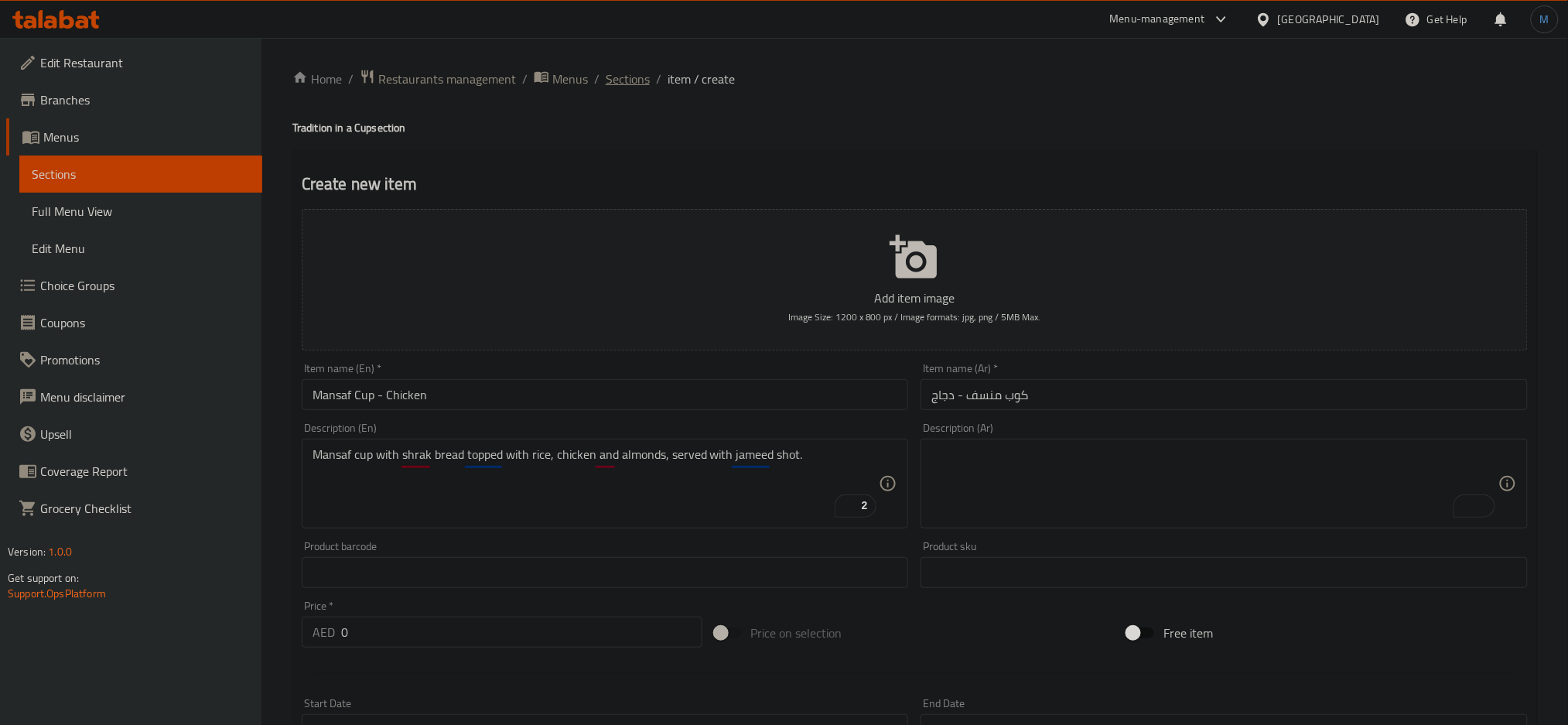
click at [629, 73] on span "Sections" at bounding box center [628, 78] width 44 height 18
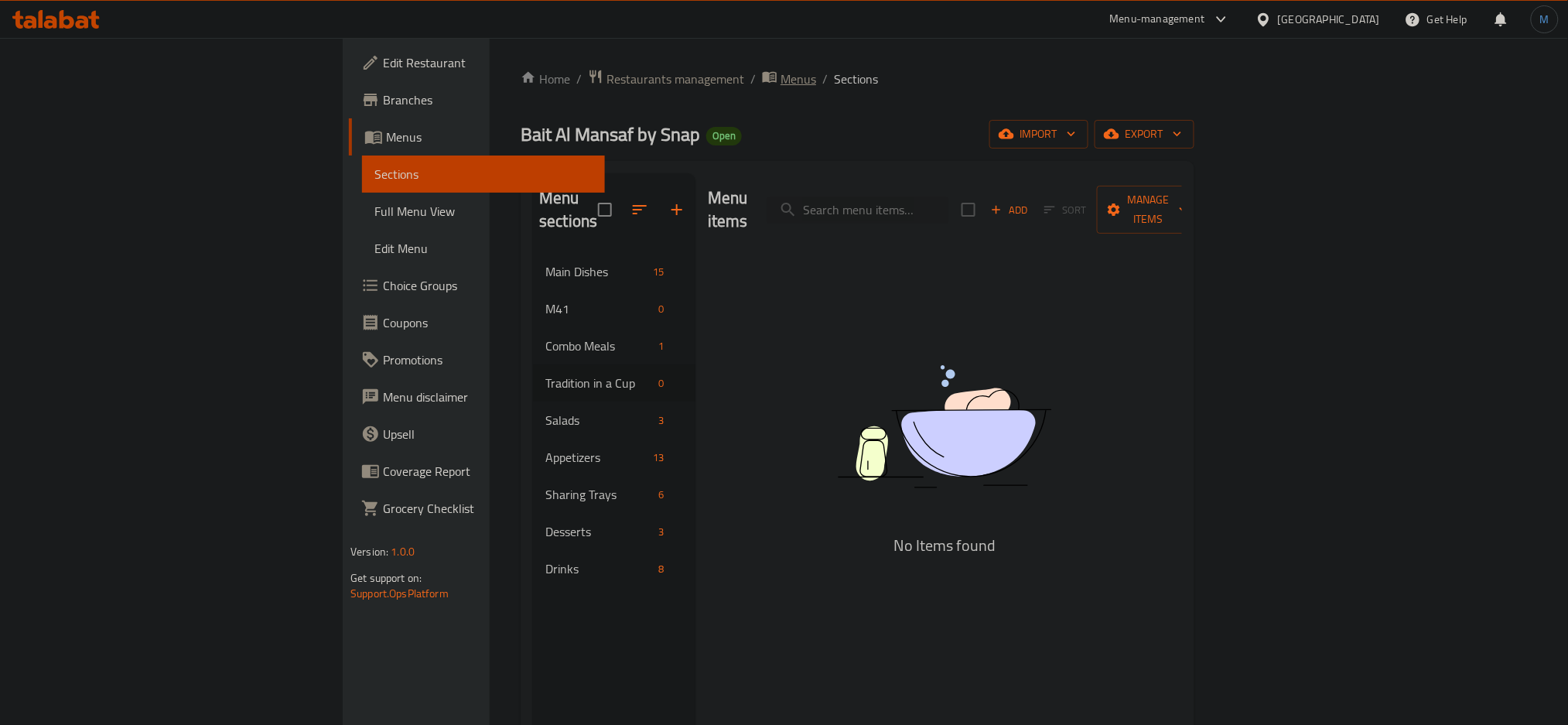
click at [781, 82] on span "Menus" at bounding box center [798, 78] width 36 height 18
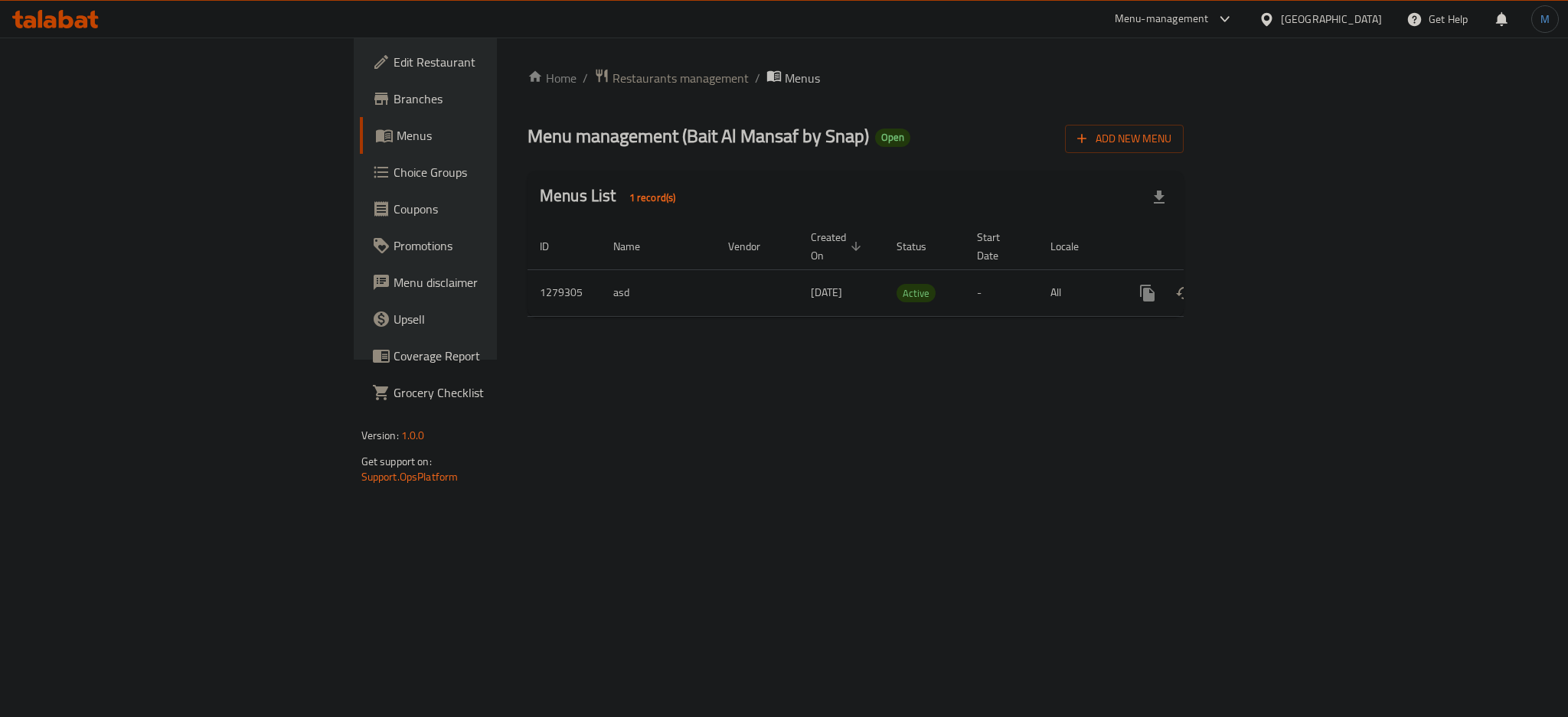
click at [39, 29] on div at bounding box center [55, 18] width 87 height 18
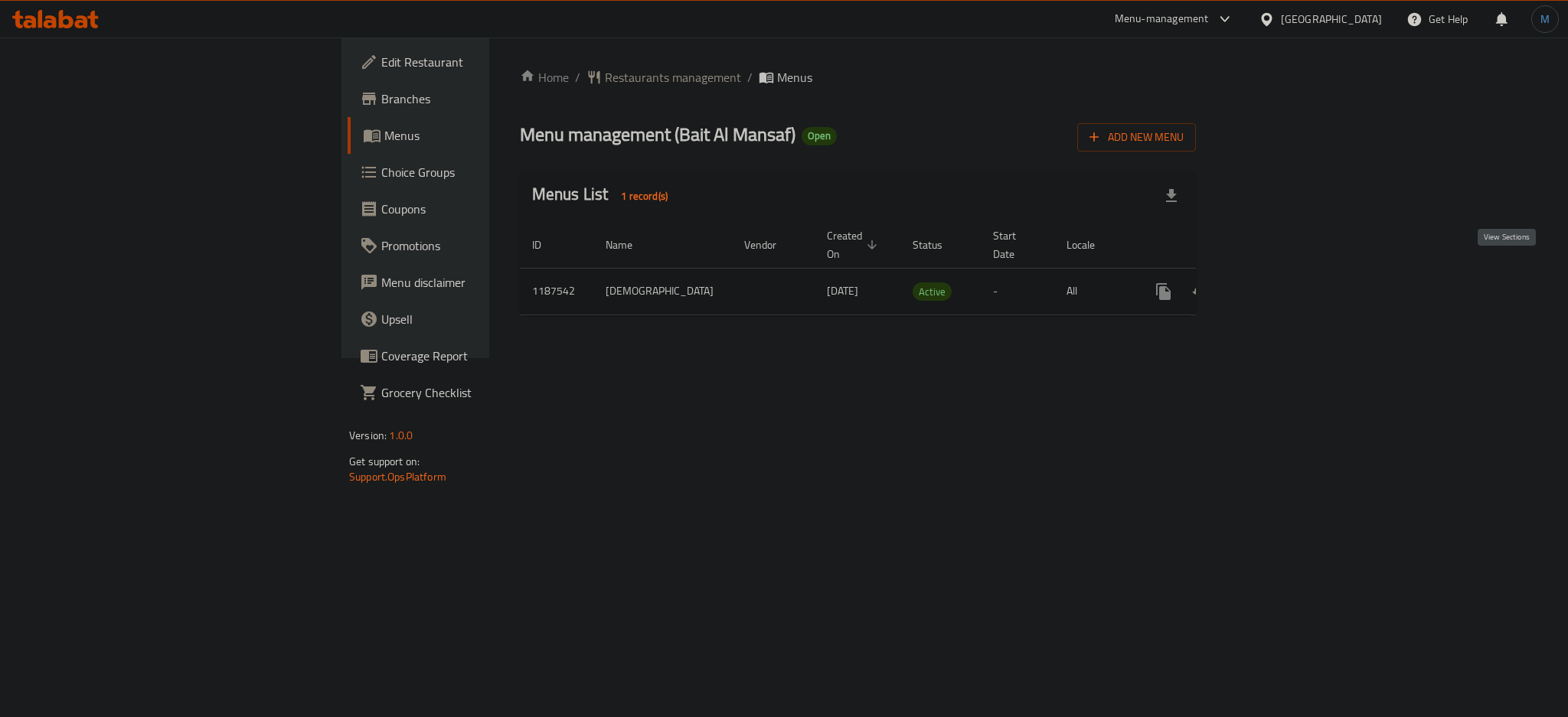
click at [1292, 274] on link "enhanced table" at bounding box center [1274, 292] width 37 height 37
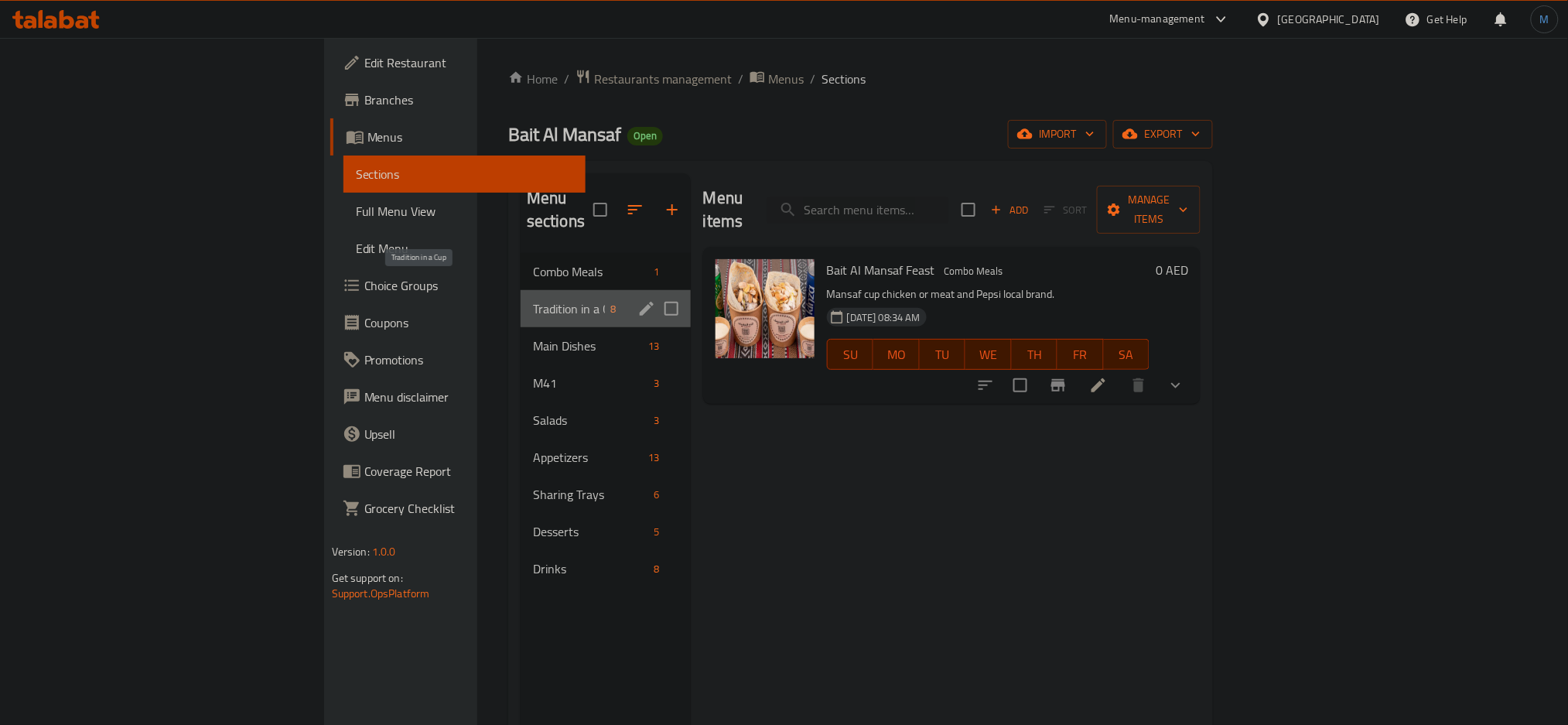
click at [533, 300] on span "Tradition in a Cup" at bounding box center [569, 309] width 72 height 18
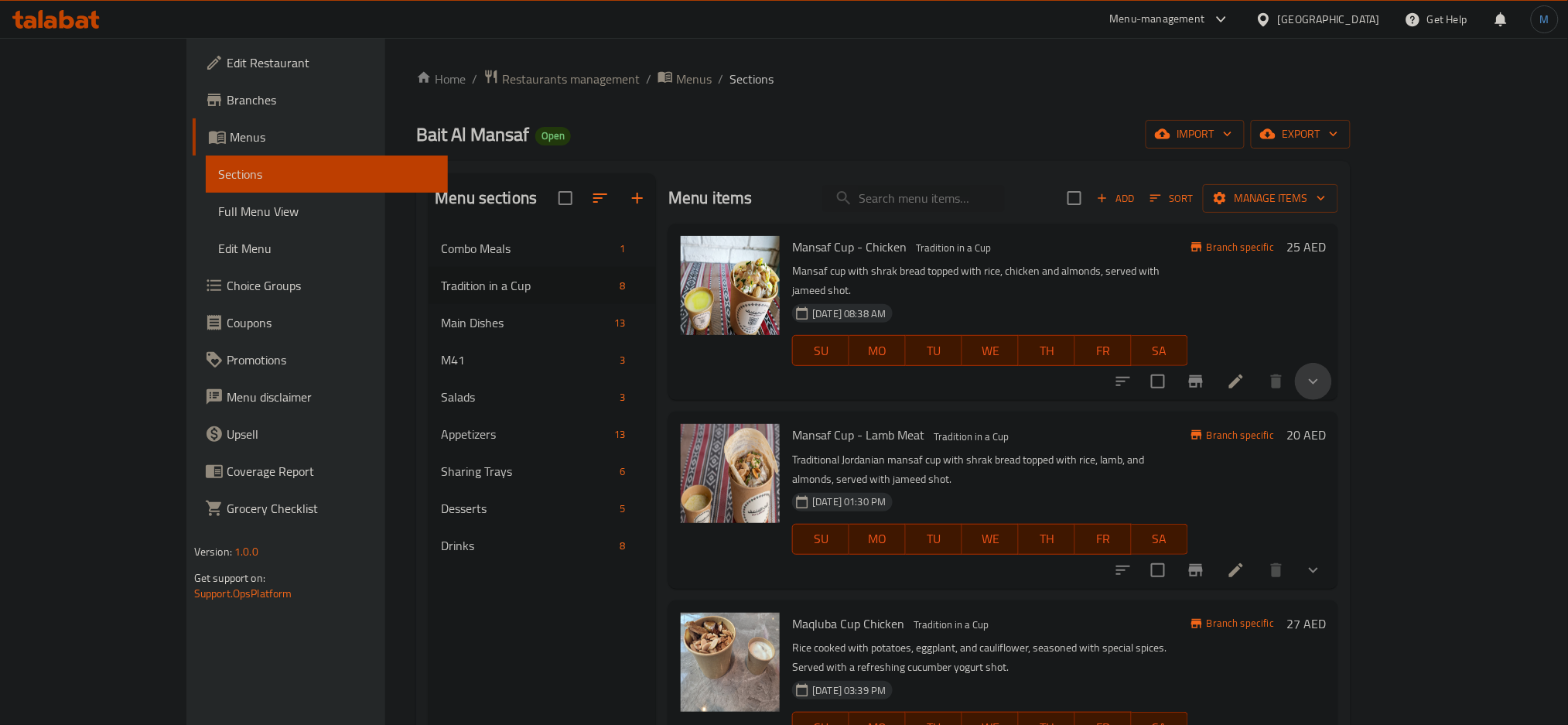
click at [1332, 375] on button "show more" at bounding box center [1314, 381] width 38 height 38
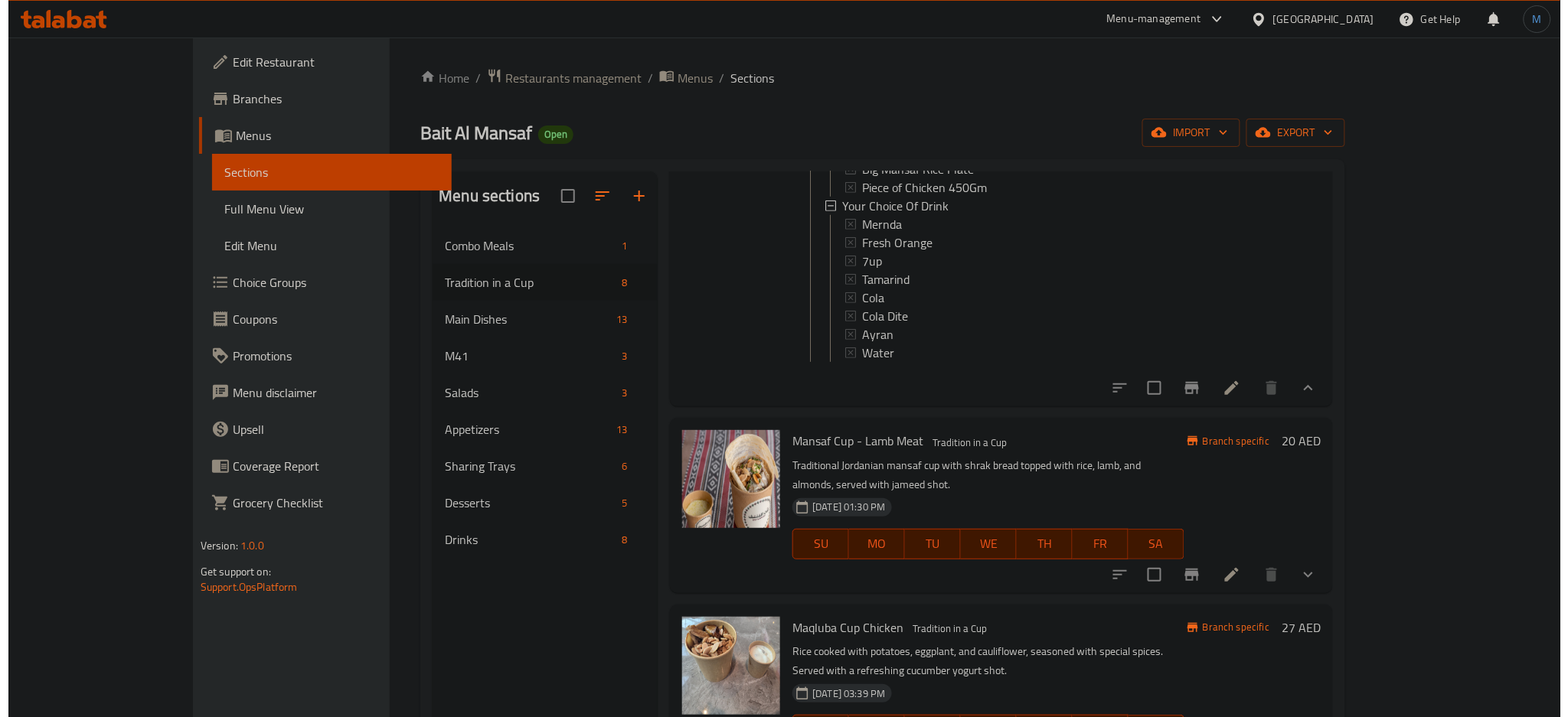
scroll to position [478, 0]
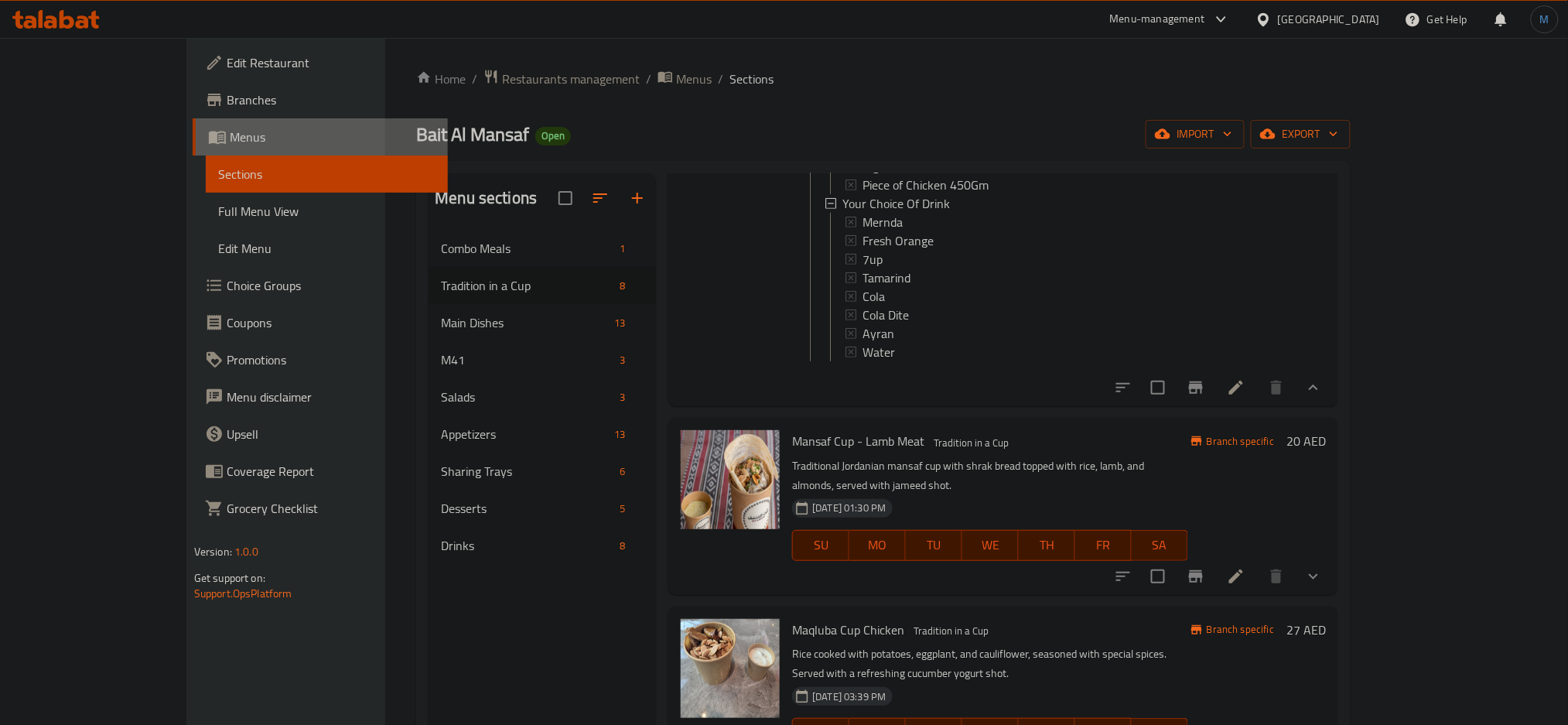
click at [193, 154] on link "Menus" at bounding box center [321, 137] width 256 height 38
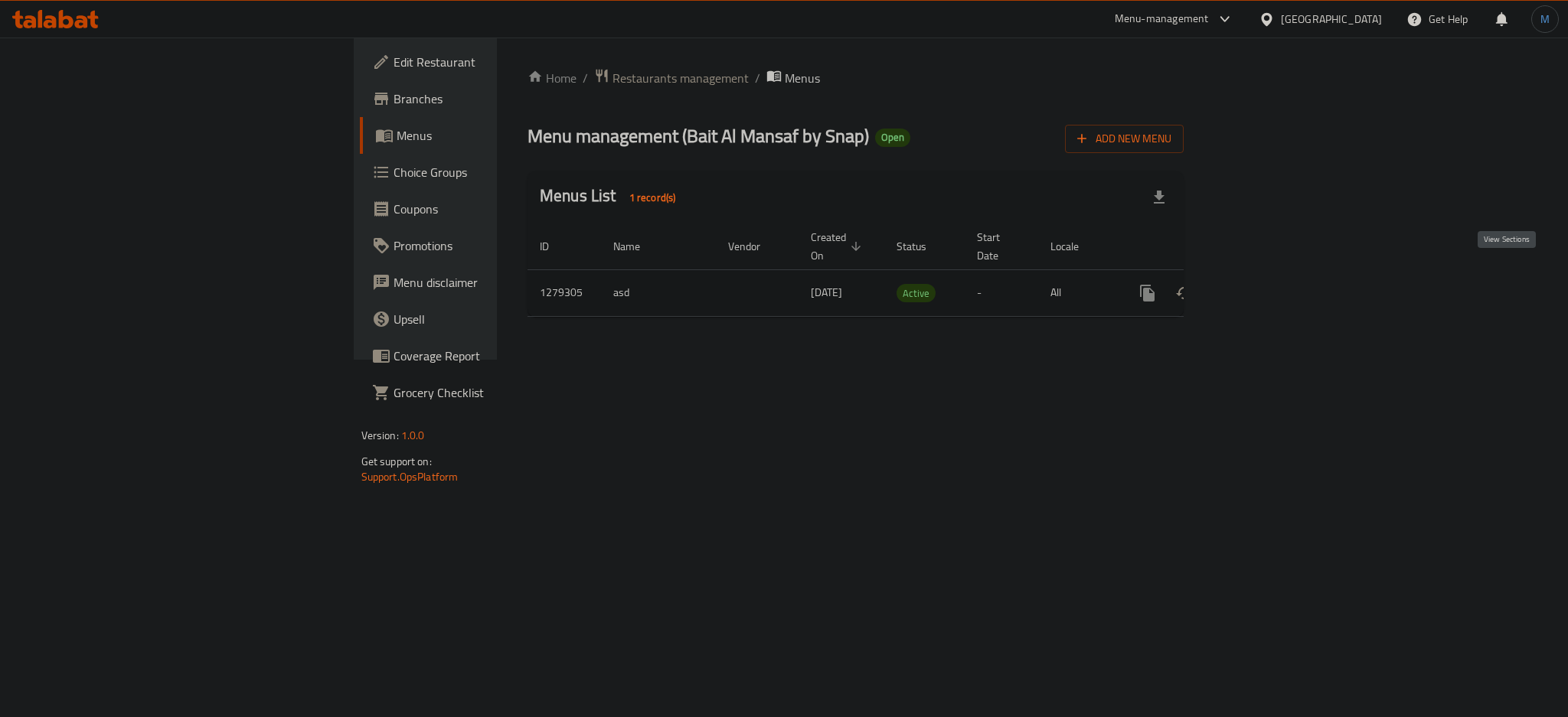
click at [1268, 284] on icon "enhanced table" at bounding box center [1257, 293] width 18 height 18
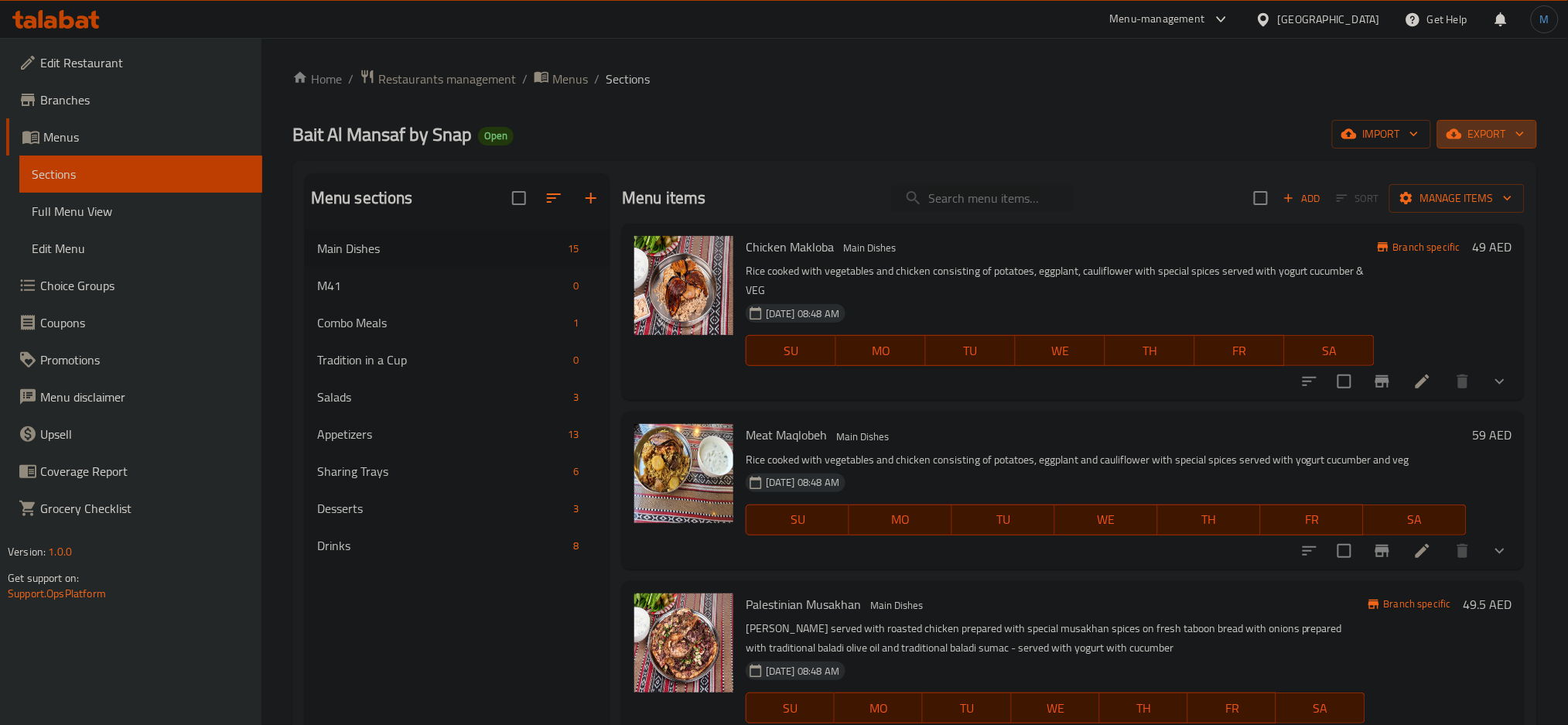
click at [1505, 140] on span "export" at bounding box center [1487, 134] width 75 height 19
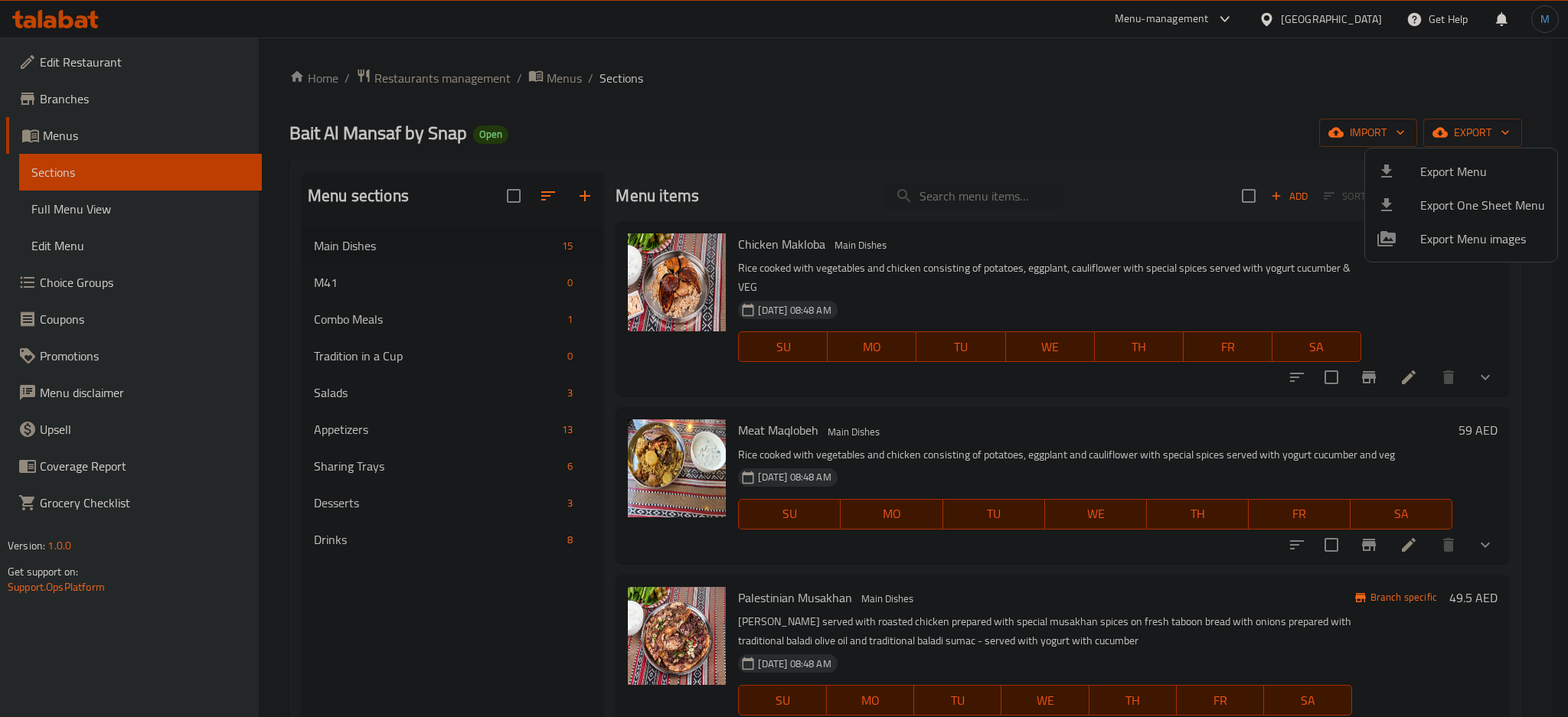
click at [1384, 144] on div at bounding box center [784, 358] width 1568 height 717
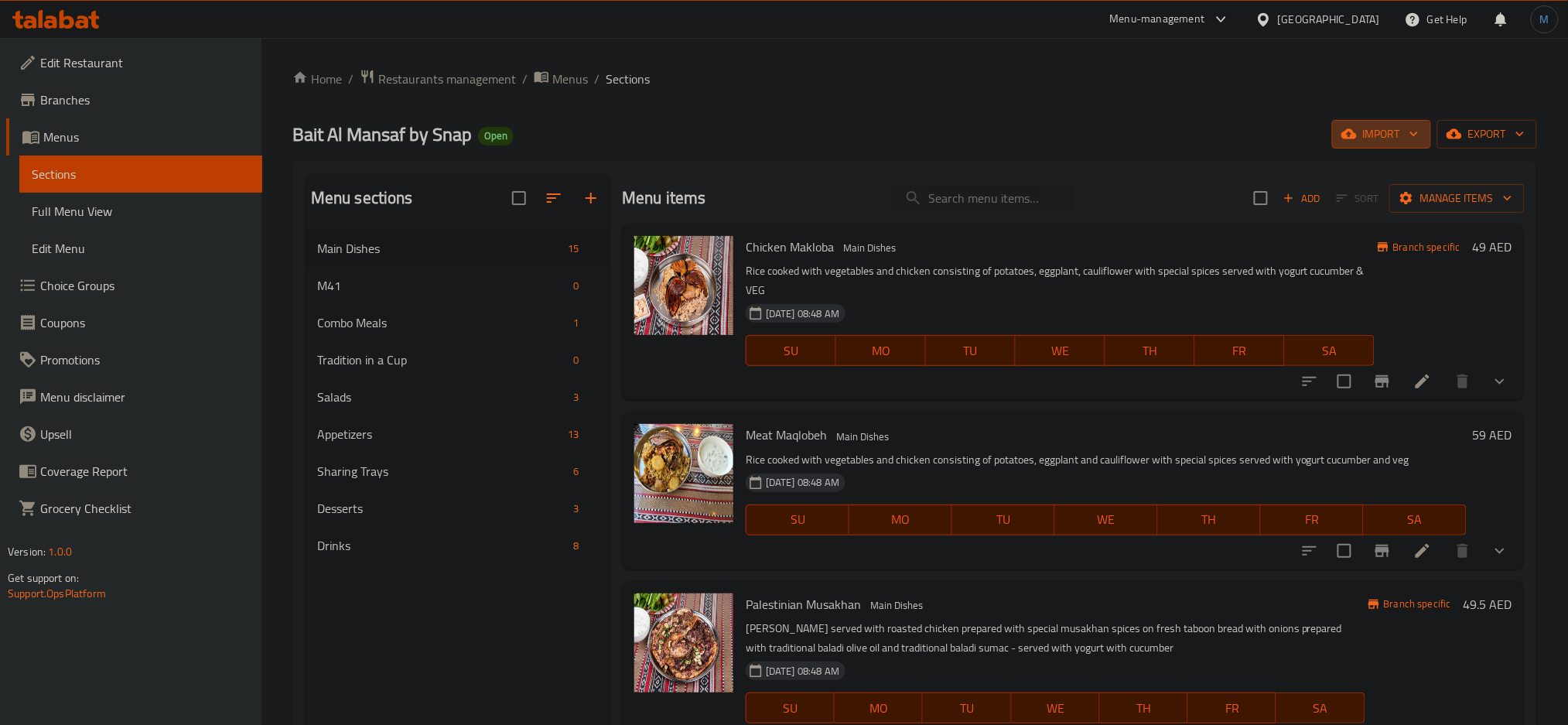
click at [1395, 146] on button "import" at bounding box center [1381, 134] width 99 height 29
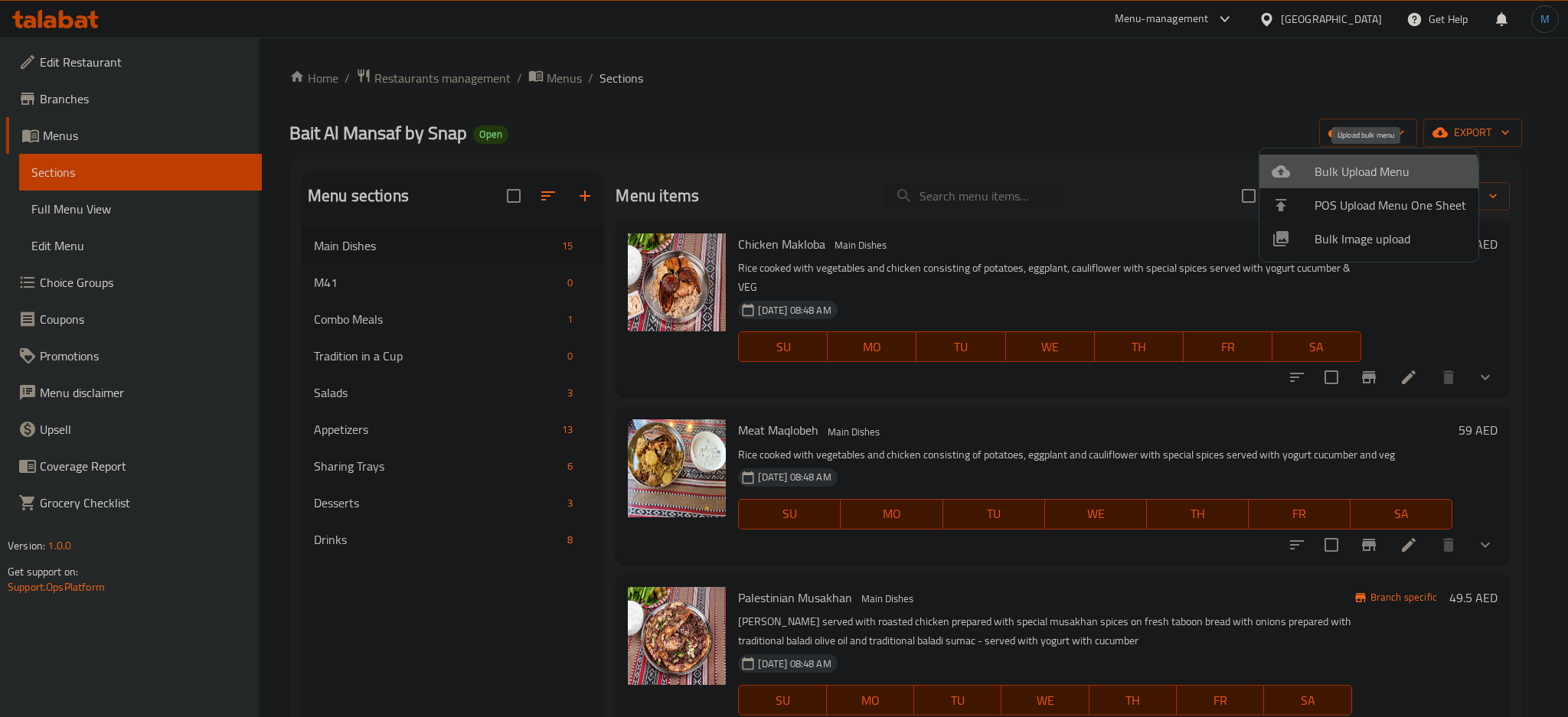
click at [1352, 178] on span "Bulk Upload Menu" at bounding box center [1390, 171] width 152 height 18
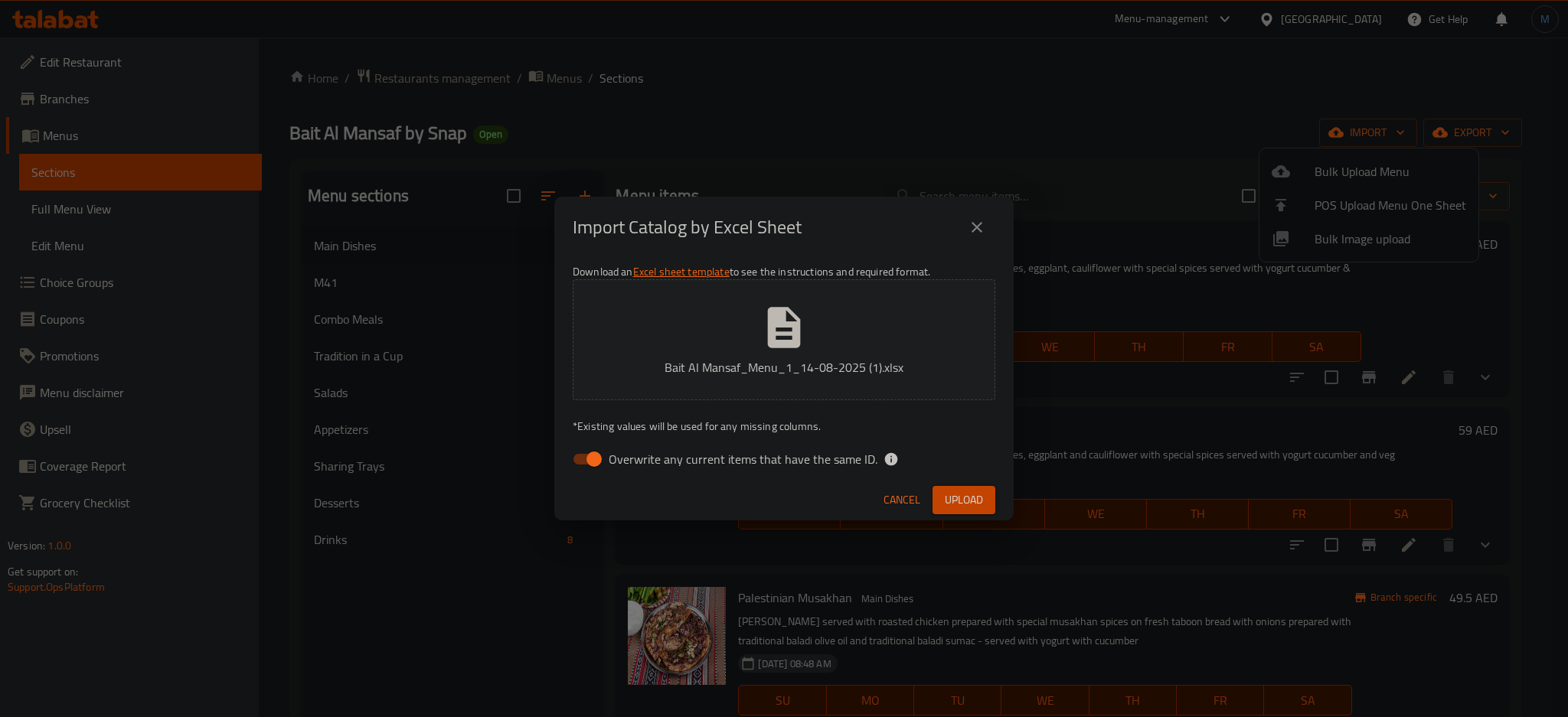
click at [738, 455] on span "Overwrite any current items that have the same ID." at bounding box center [743, 459] width 269 height 18
click at [638, 455] on input "Overwrite any current items that have the same ID." at bounding box center [594, 459] width 88 height 30
checkbox input "false"
click at [980, 500] on span "Upload" at bounding box center [964, 501] width 38 height 19
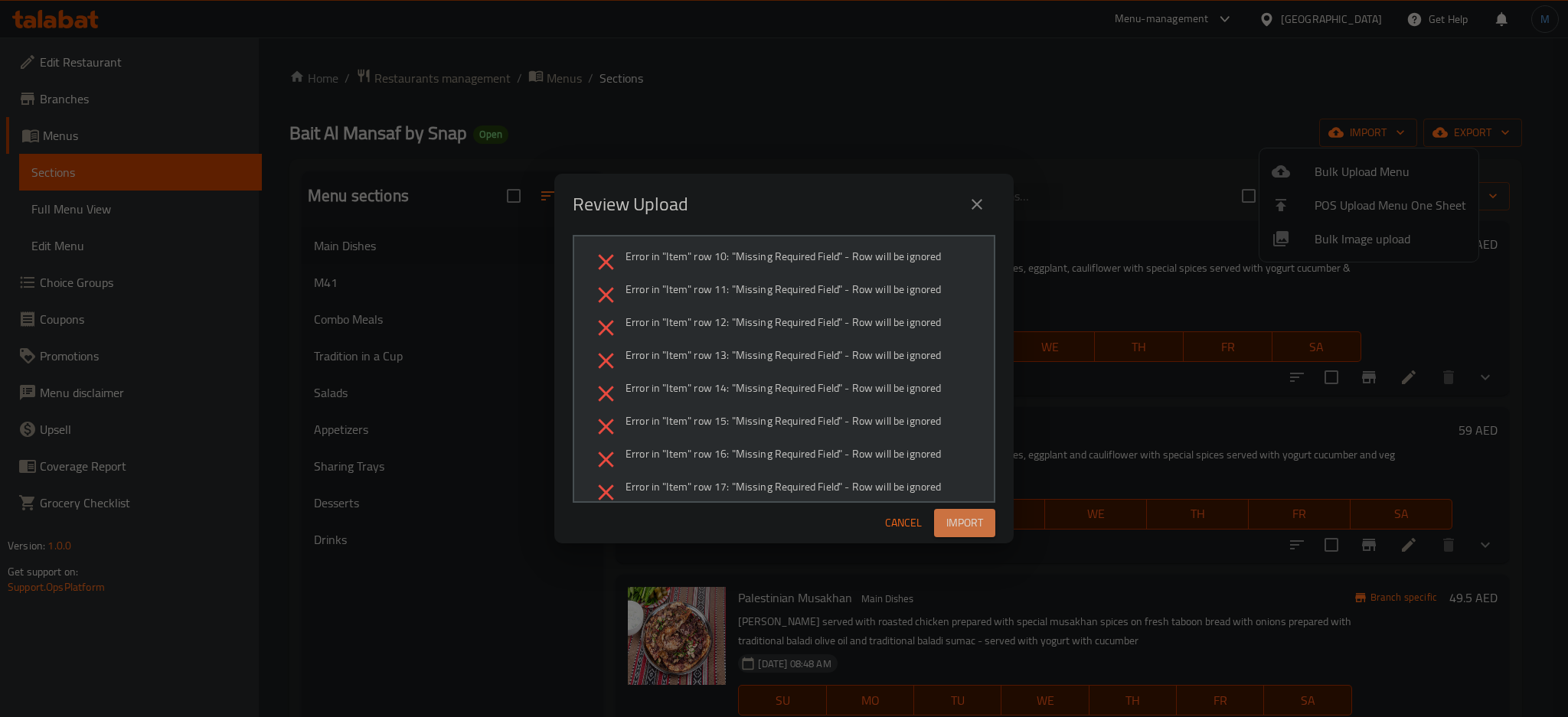
click at [974, 530] on span "Import" at bounding box center [964, 523] width 37 height 19
click at [968, 518] on span "Import" at bounding box center [964, 523] width 37 height 19
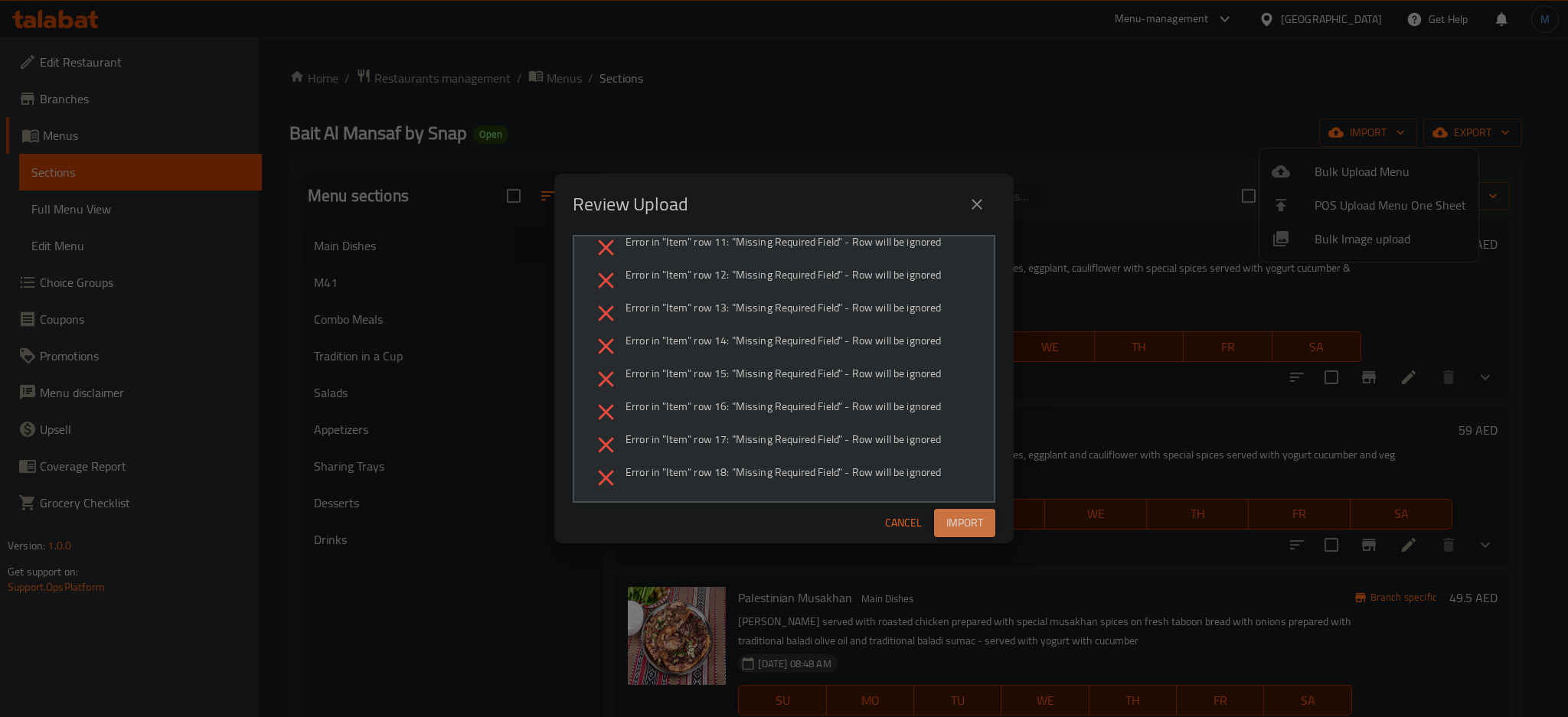
click at [968, 518] on span "Import" at bounding box center [964, 523] width 37 height 19
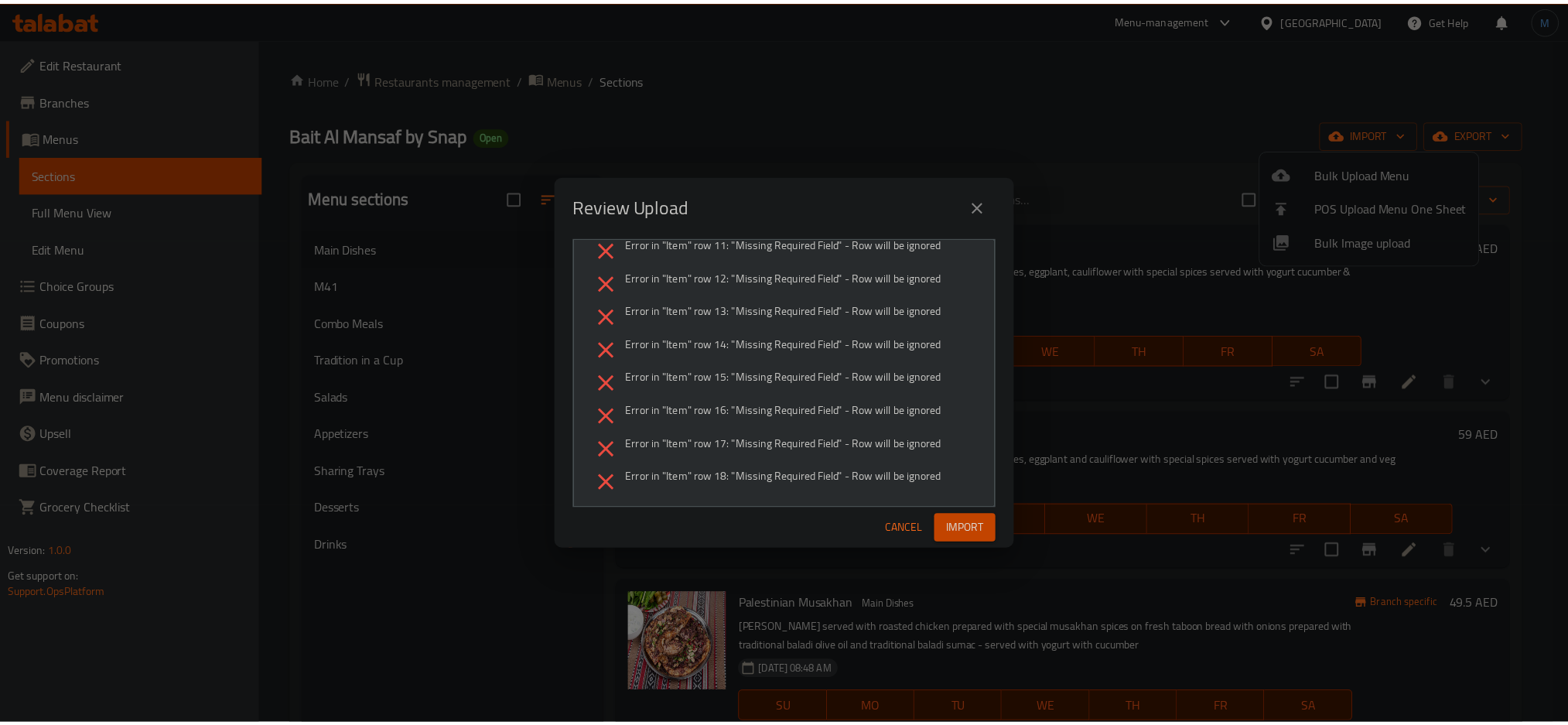
scroll to position [0, 0]
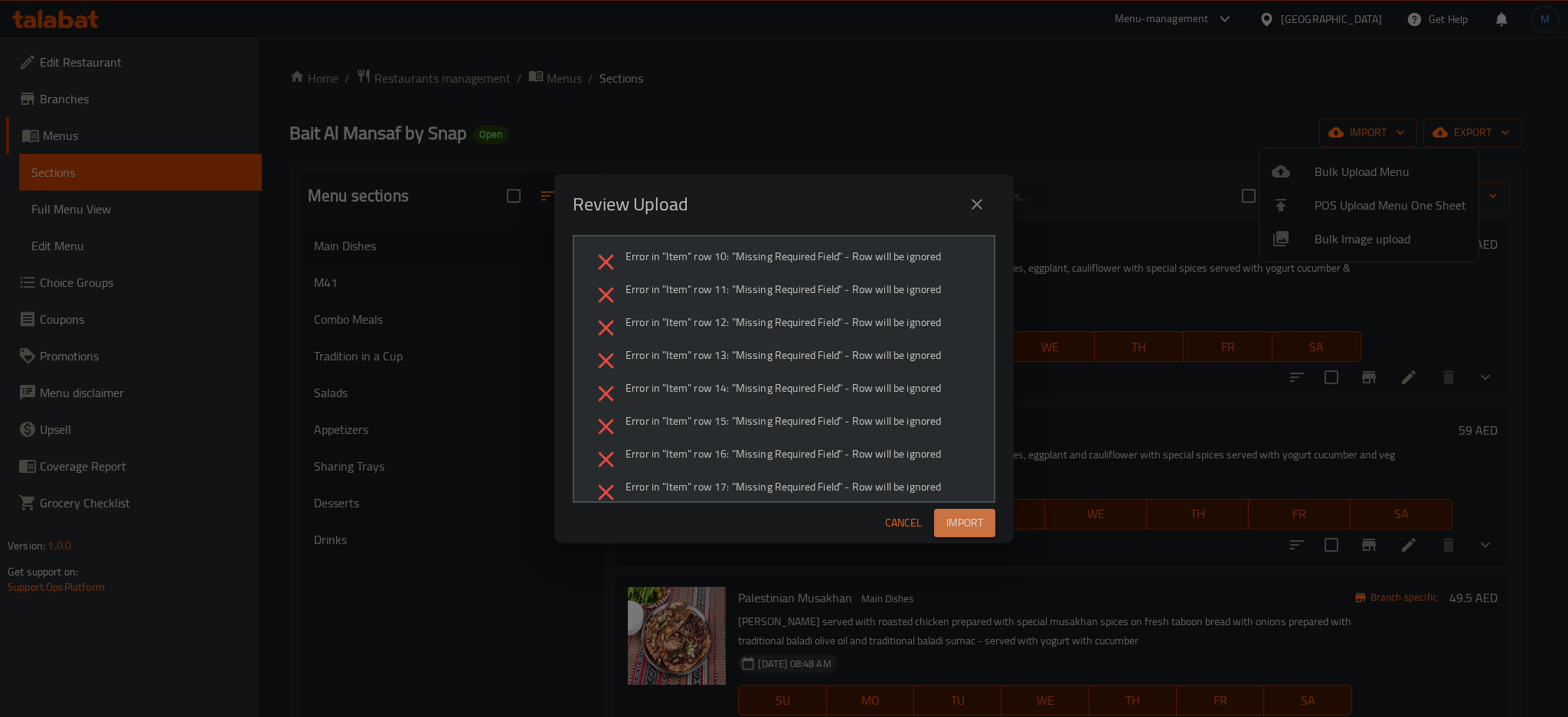
click at [962, 514] on span "Import" at bounding box center [964, 523] width 37 height 19
click at [962, 515] on span "button" at bounding box center [971, 522] width 25 height 15
click at [962, 514] on span "Import" at bounding box center [964, 523] width 37 height 19
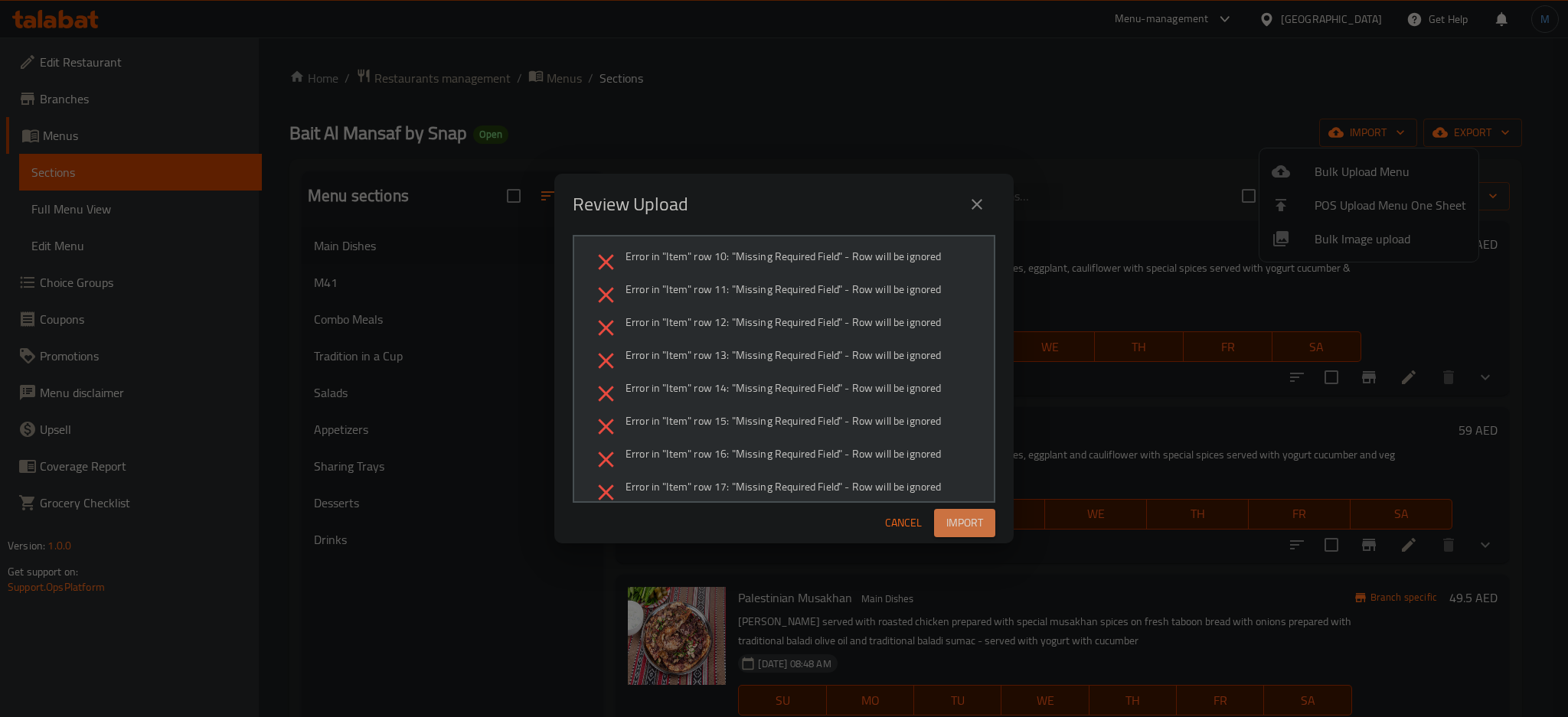
click at [962, 514] on span "Import" at bounding box center [964, 523] width 37 height 19
click at [962, 515] on span "button" at bounding box center [971, 522] width 25 height 15
drag, startPoint x: 821, startPoint y: 463, endPoint x: 886, endPoint y: 462, distance: 65.0
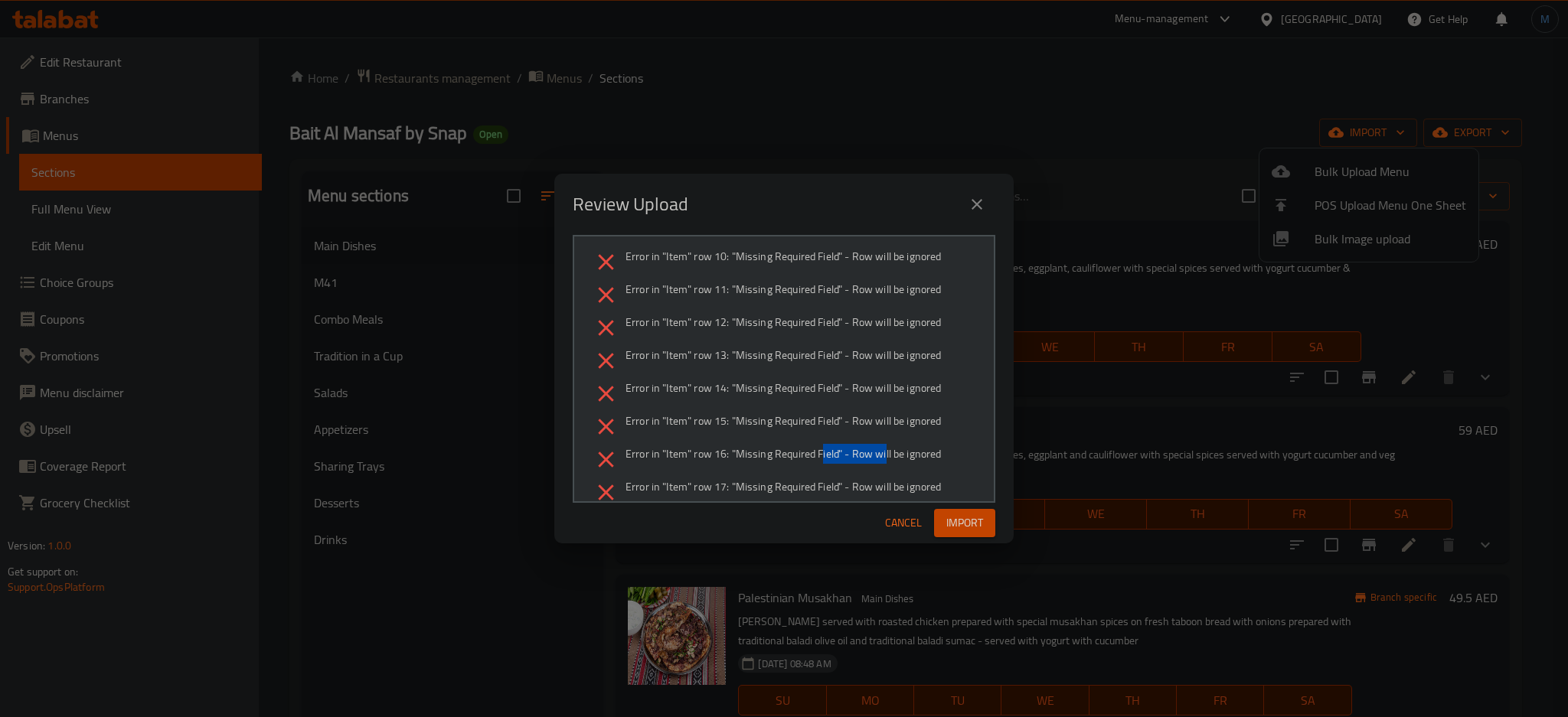
click at [886, 462] on li "Error in "Item" row 16: "Missing Required Field" - Row will be ignored" at bounding box center [783, 460] width 382 height 27
click at [896, 525] on span "Cancel" at bounding box center [903, 523] width 37 height 19
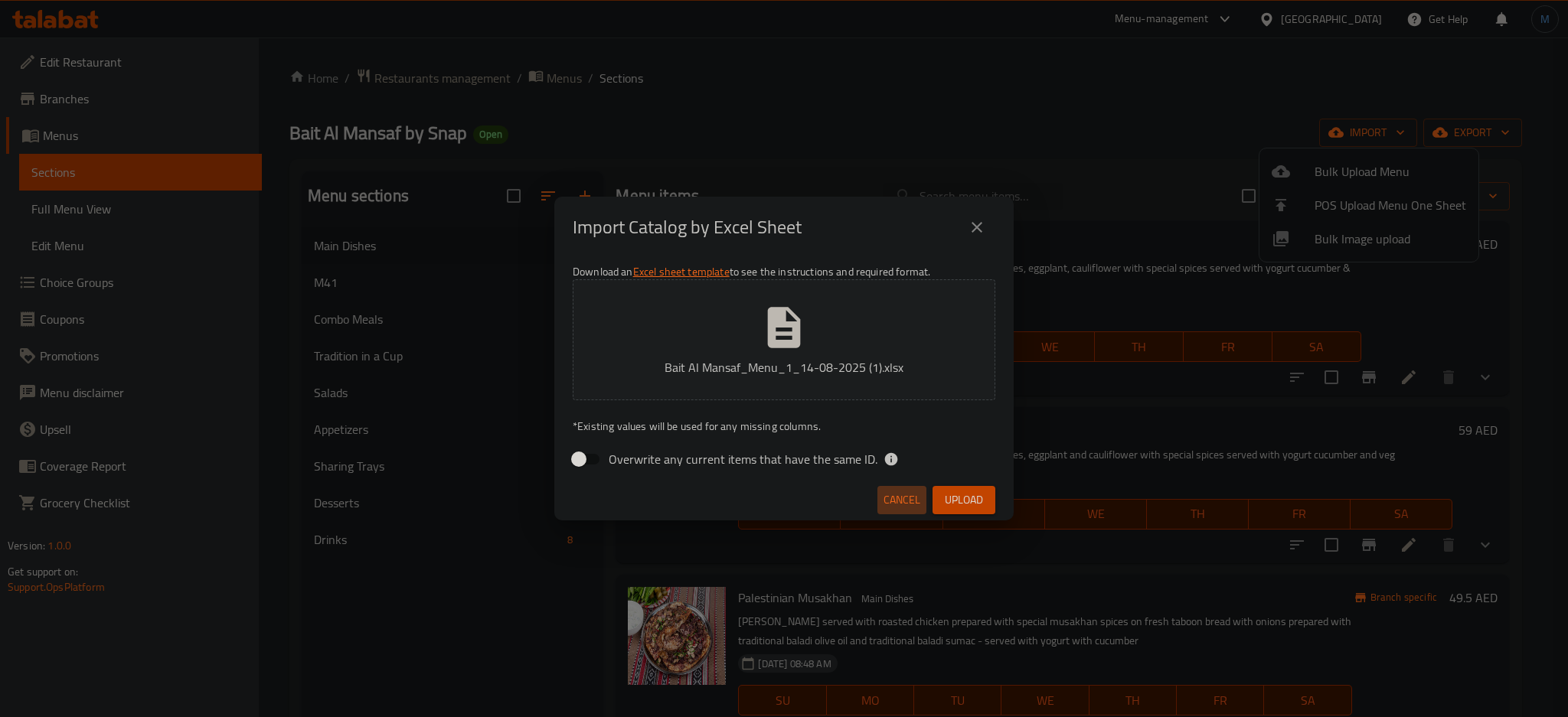
click at [902, 502] on span "Cancel" at bounding box center [901, 501] width 37 height 19
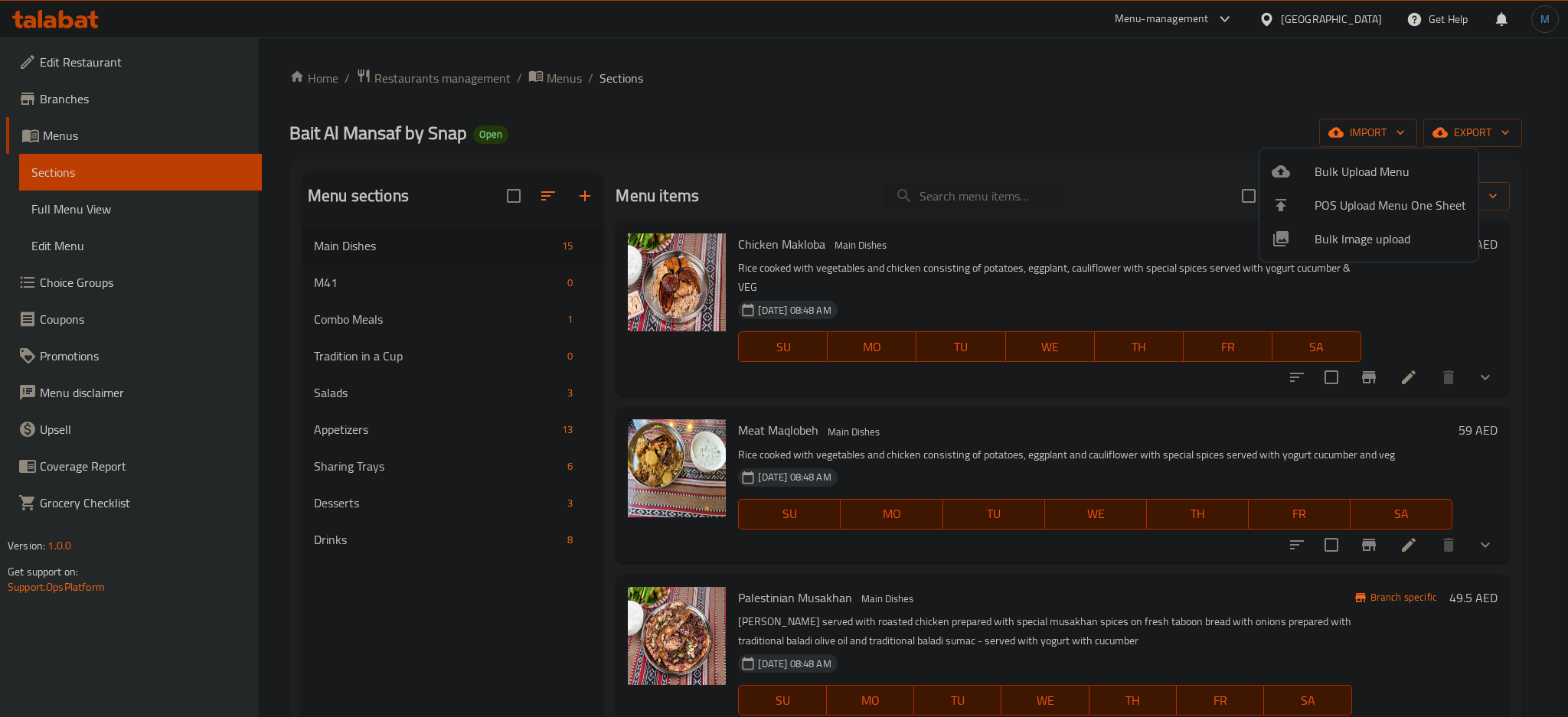
click at [386, 365] on div at bounding box center [784, 358] width 1568 height 717
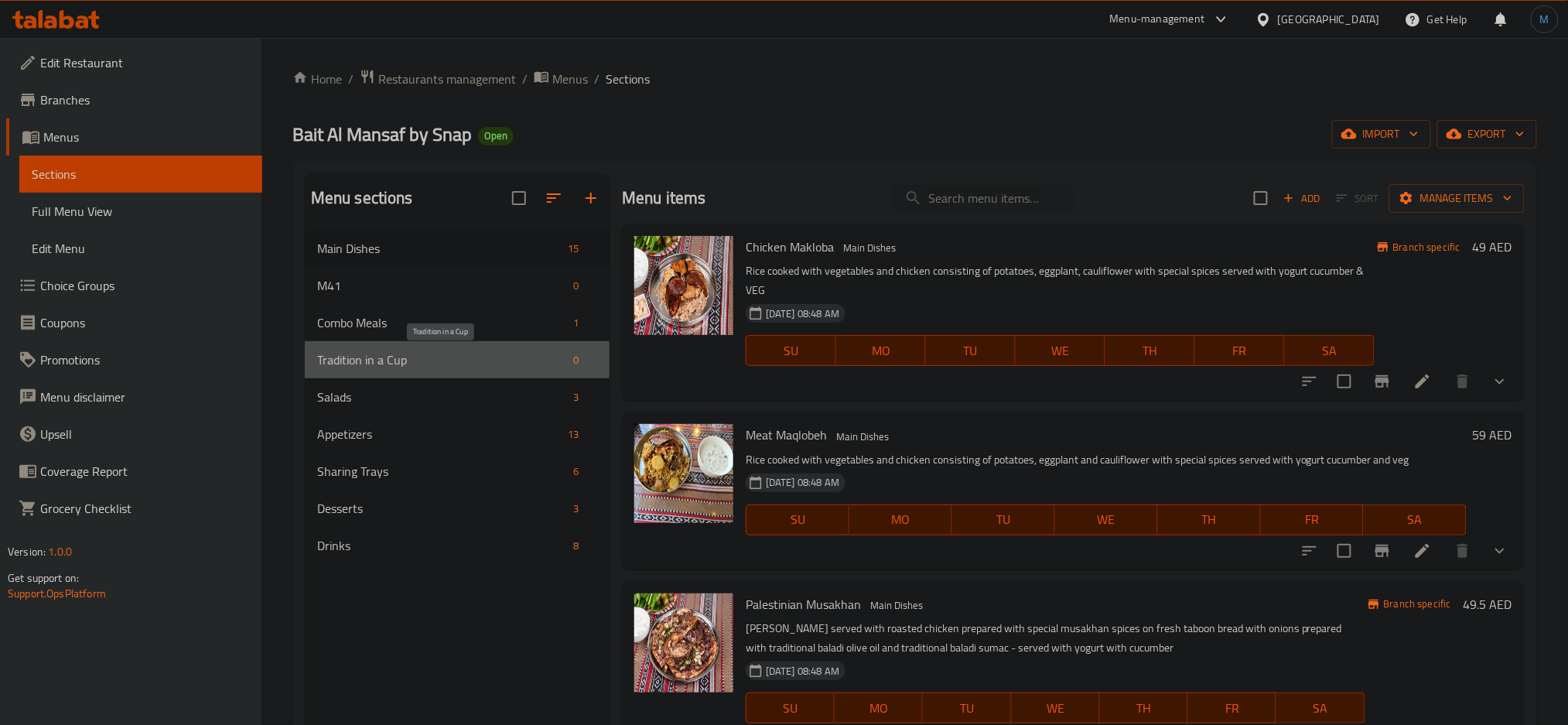
click at [390, 369] on span "Tradition in a Cup" at bounding box center [441, 360] width 250 height 18
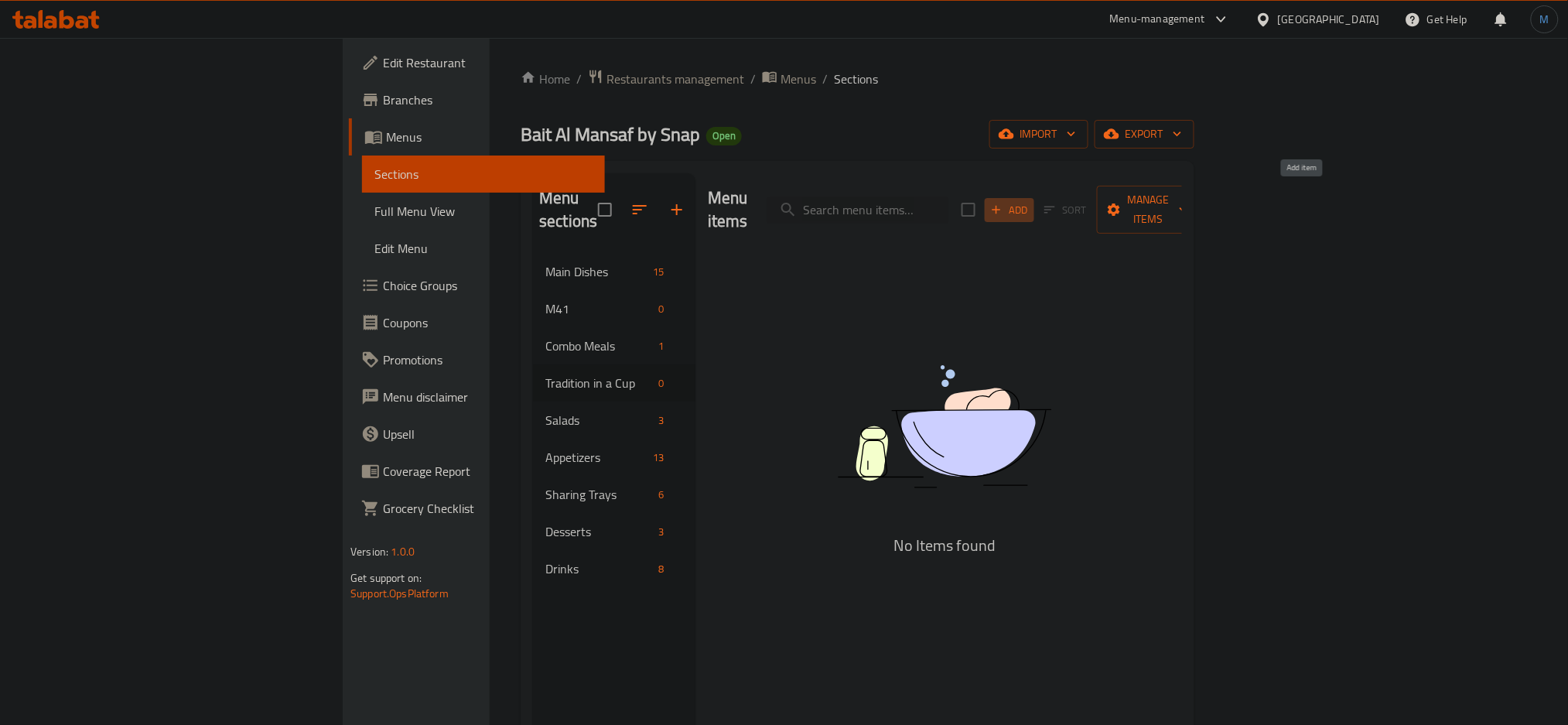
click at [1034, 199] on button "Add" at bounding box center [1009, 210] width 49 height 24
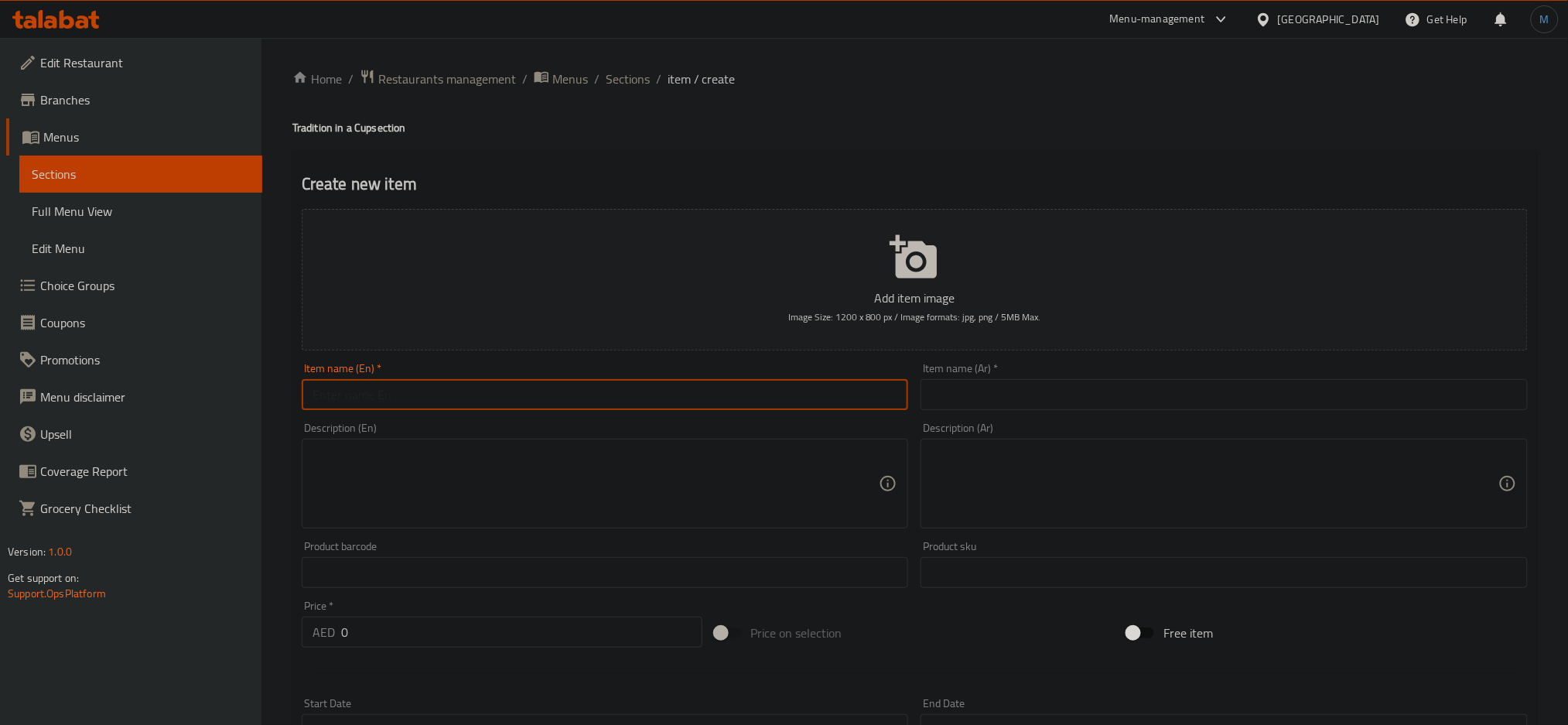
paste input "Mansaf Cup - Chicken"
click at [601, 385] on input "Mansaf Cup - Chicken" at bounding box center [605, 394] width 607 height 31
type input "Mansaf Cup - Chicken"
paste input "كوب منسف - دجاج"
click at [1245, 389] on input "كوب منسف - دجاج" at bounding box center [1224, 394] width 607 height 31
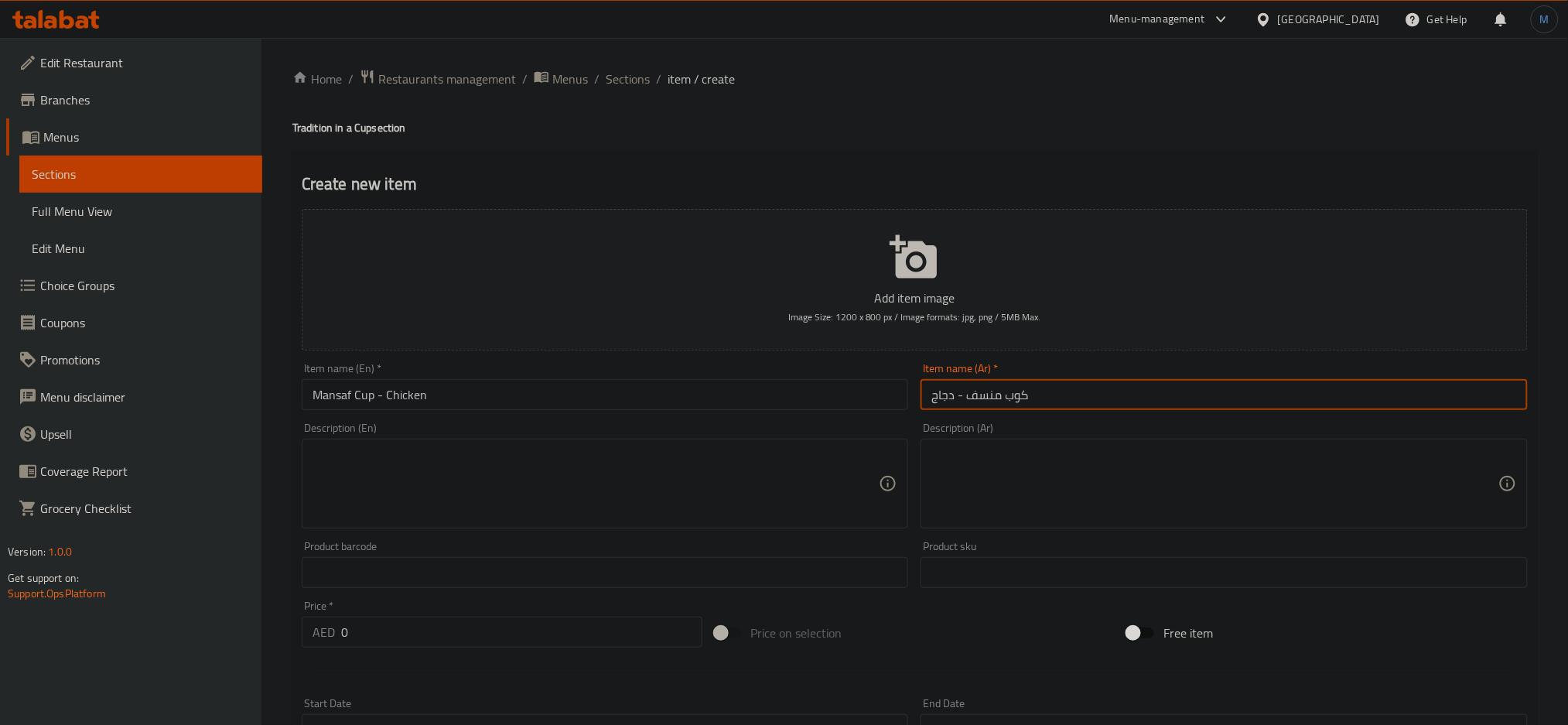
type input "كوب منسف - دجاج"
paste textarea "كأس منسف مع خبز الشراك يعلوه الأرز والدجاج واللوز ويقدم مع شوت الجميد."
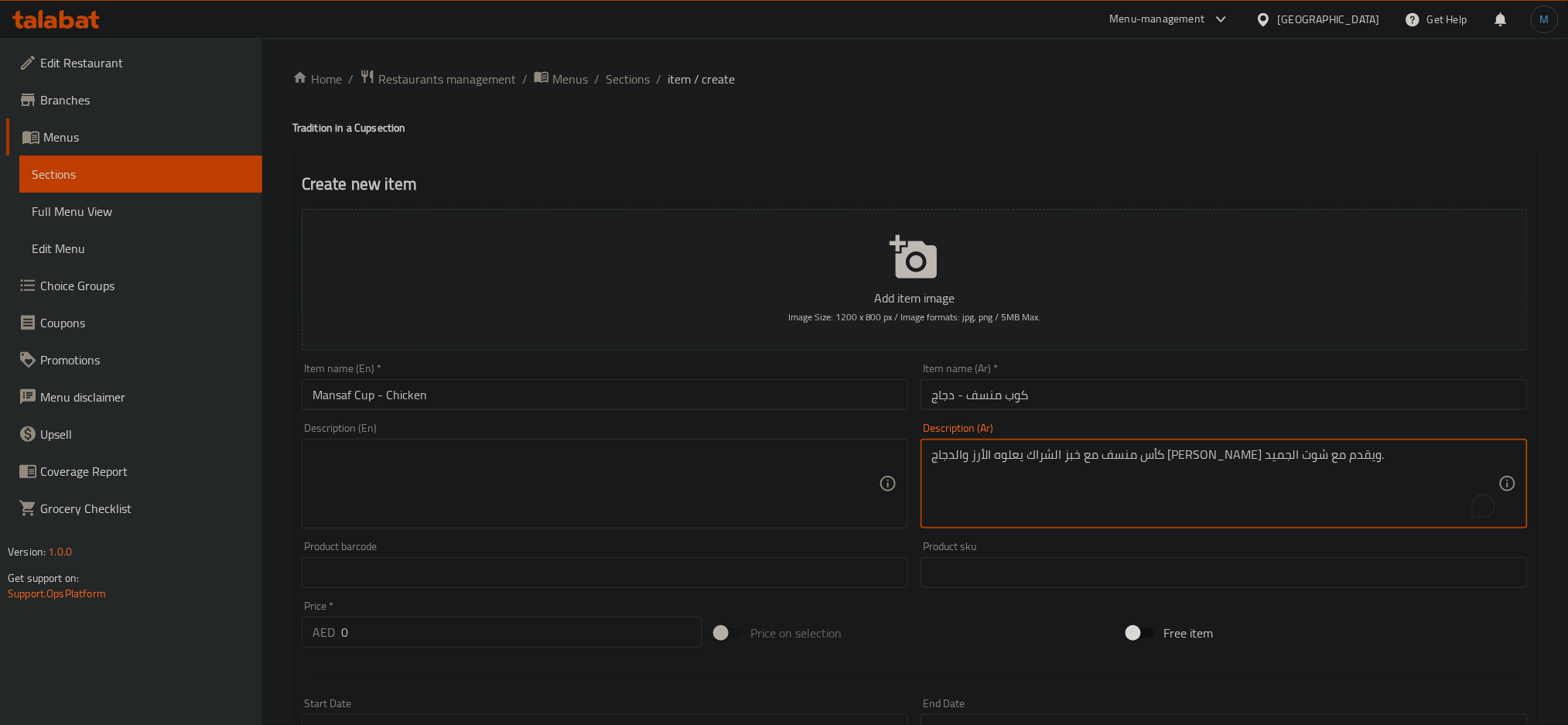
type textarea "كأس منسف مع خبز الشراك يعلوه الأرز والدجاج واللوز ويقدم مع شوت الجميد."
paste textarea "Mansaf cup with shrak bread topped with rice, chicken and almonds, served with …"
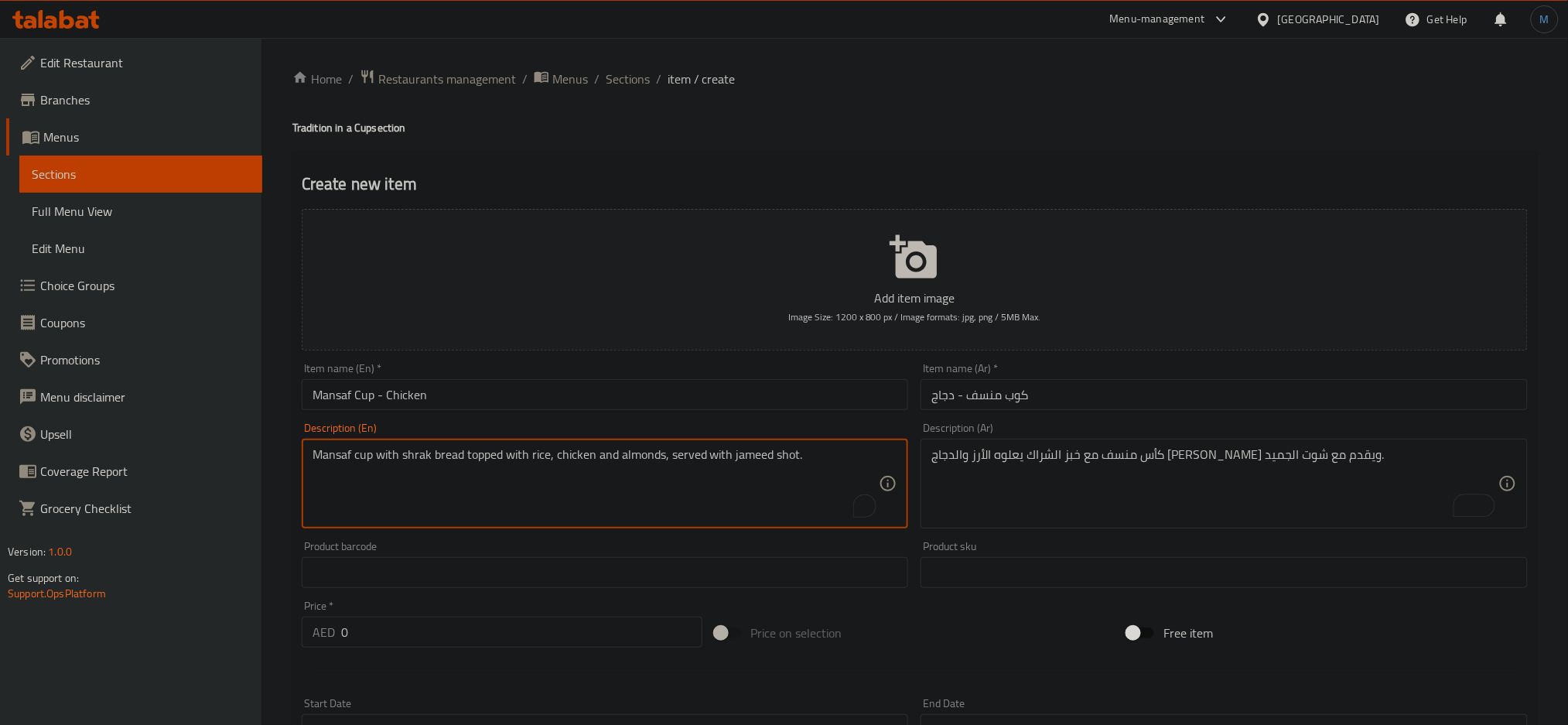
type textarea "Mansaf cup with shrak bread topped with rice, chicken and almonds, served with …"
drag, startPoint x: 801, startPoint y: 296, endPoint x: 943, endPoint y: 164, distance: 193.9
click at [943, 164] on div "Create new item Add item image Image Size: 1200 x 800 px / Image formats: jpg, …" at bounding box center [915, 601] width 1245 height 900
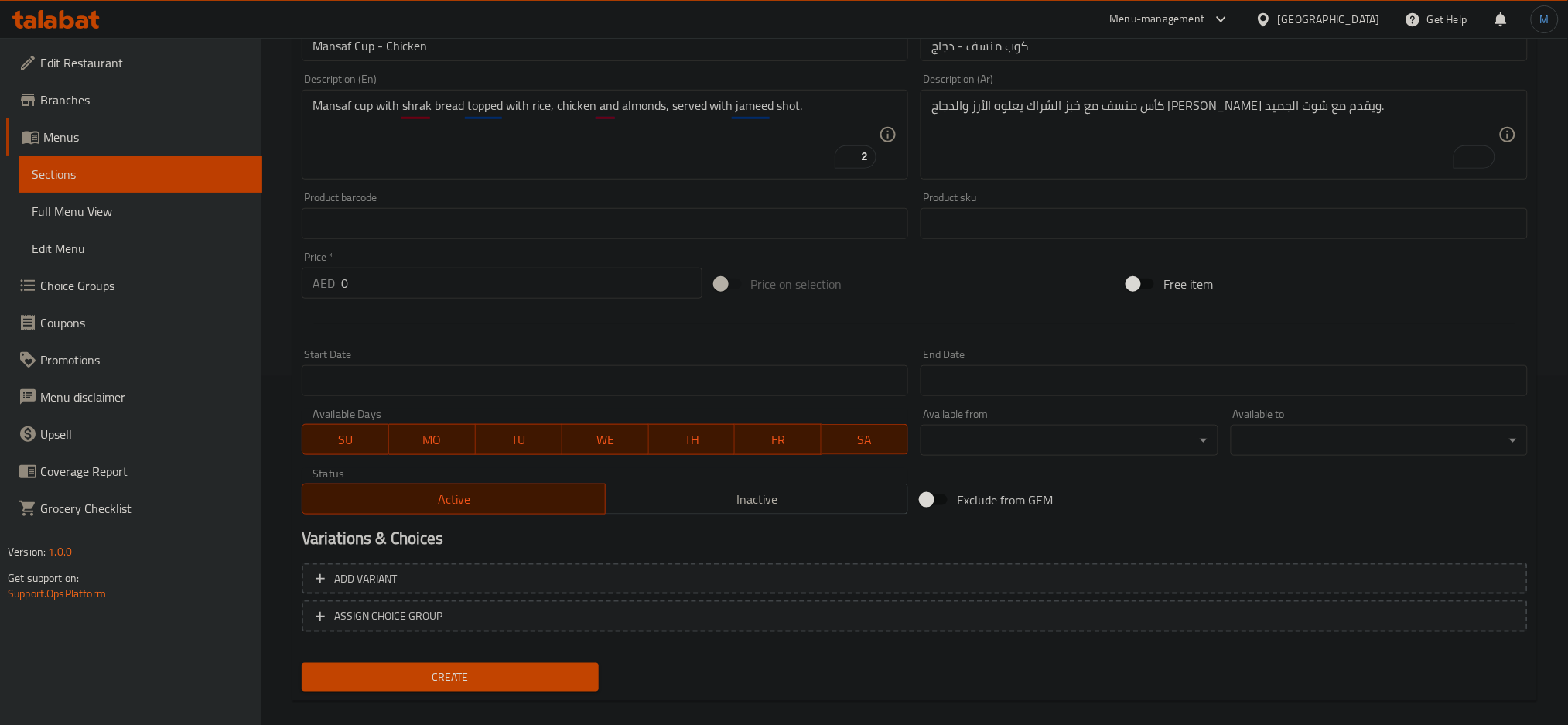
scroll to position [365, 0]
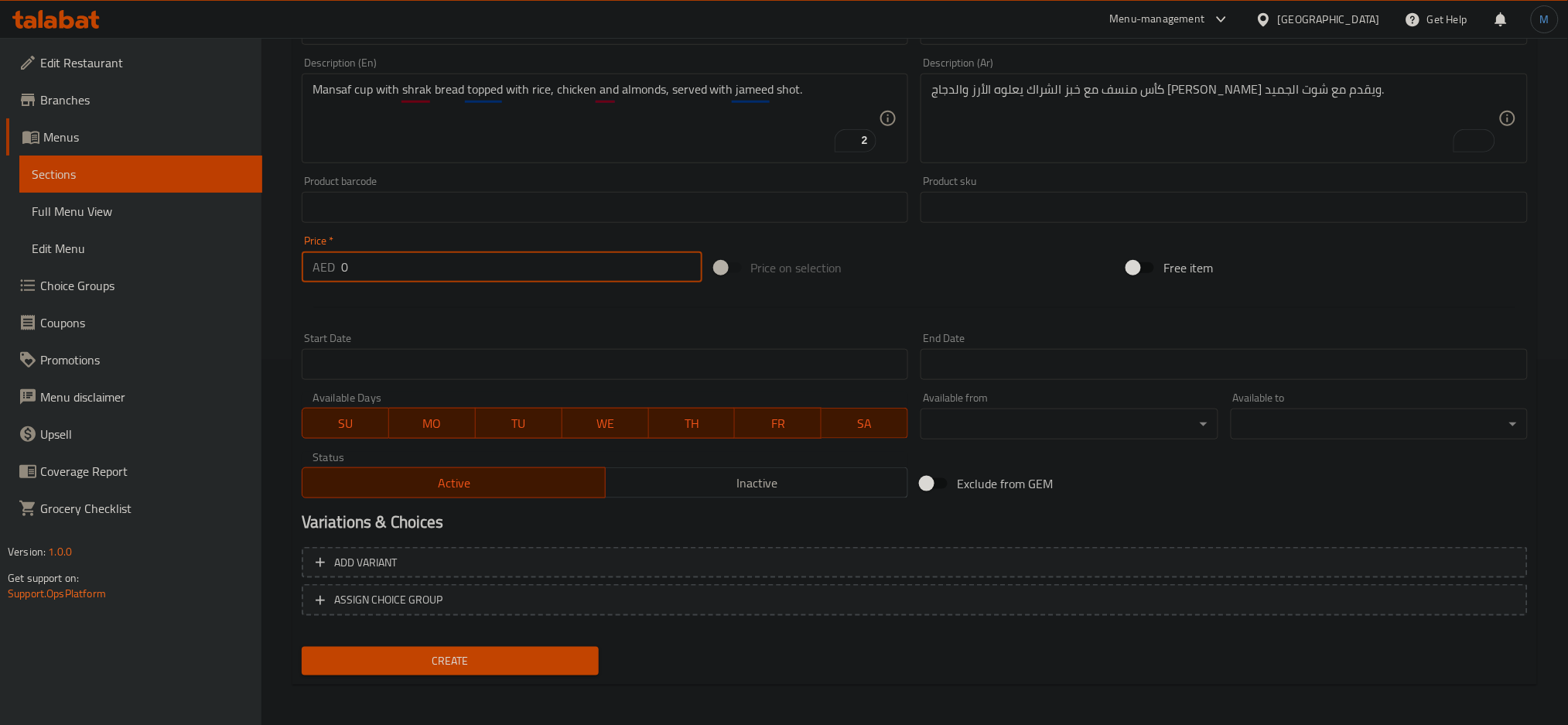
click at [400, 257] on input "0" at bounding box center [521, 267] width 361 height 31
type input "29"
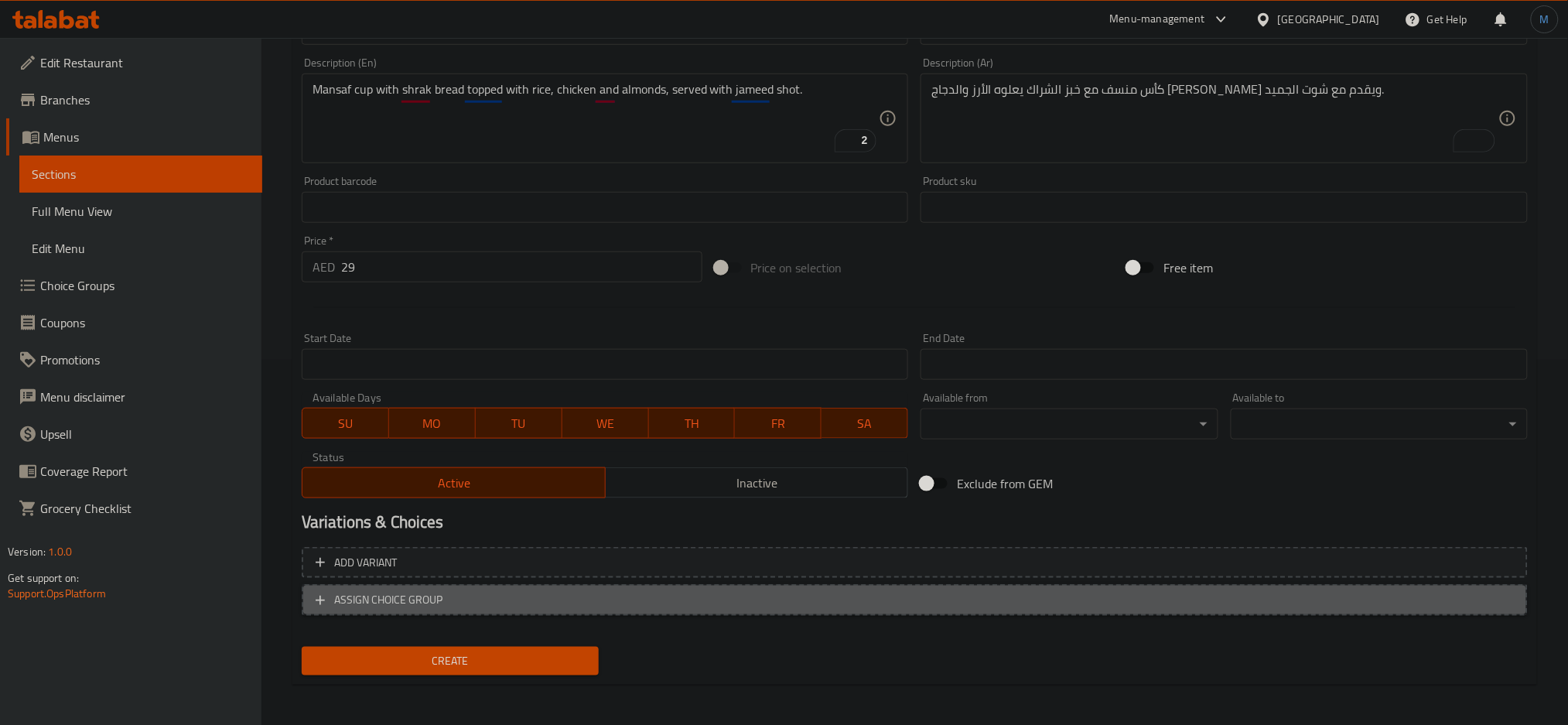
click at [527, 596] on span "ASSIGN CHOICE GROUP" at bounding box center [915, 601] width 1198 height 19
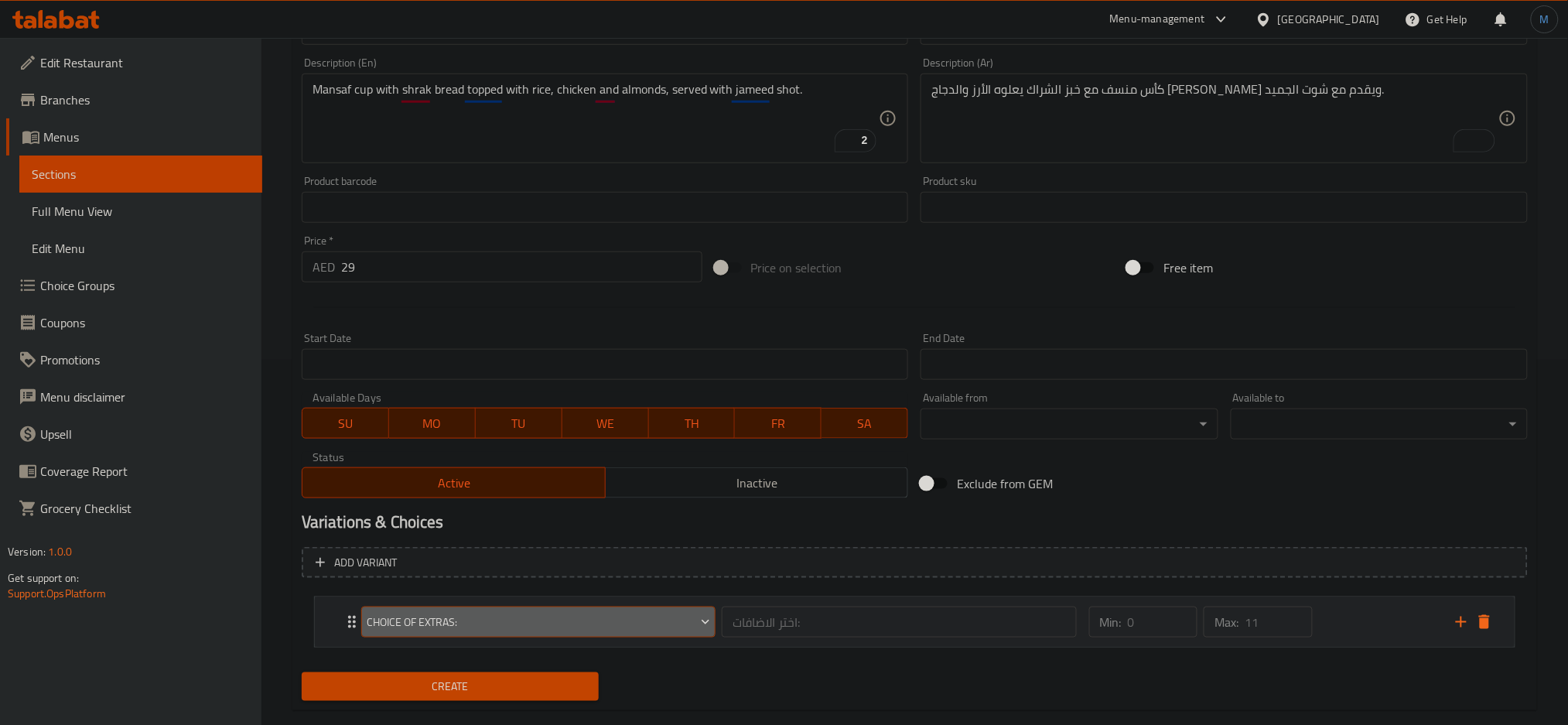
click at [672, 613] on span "Choice Of Extras:" at bounding box center [539, 623] width 343 height 19
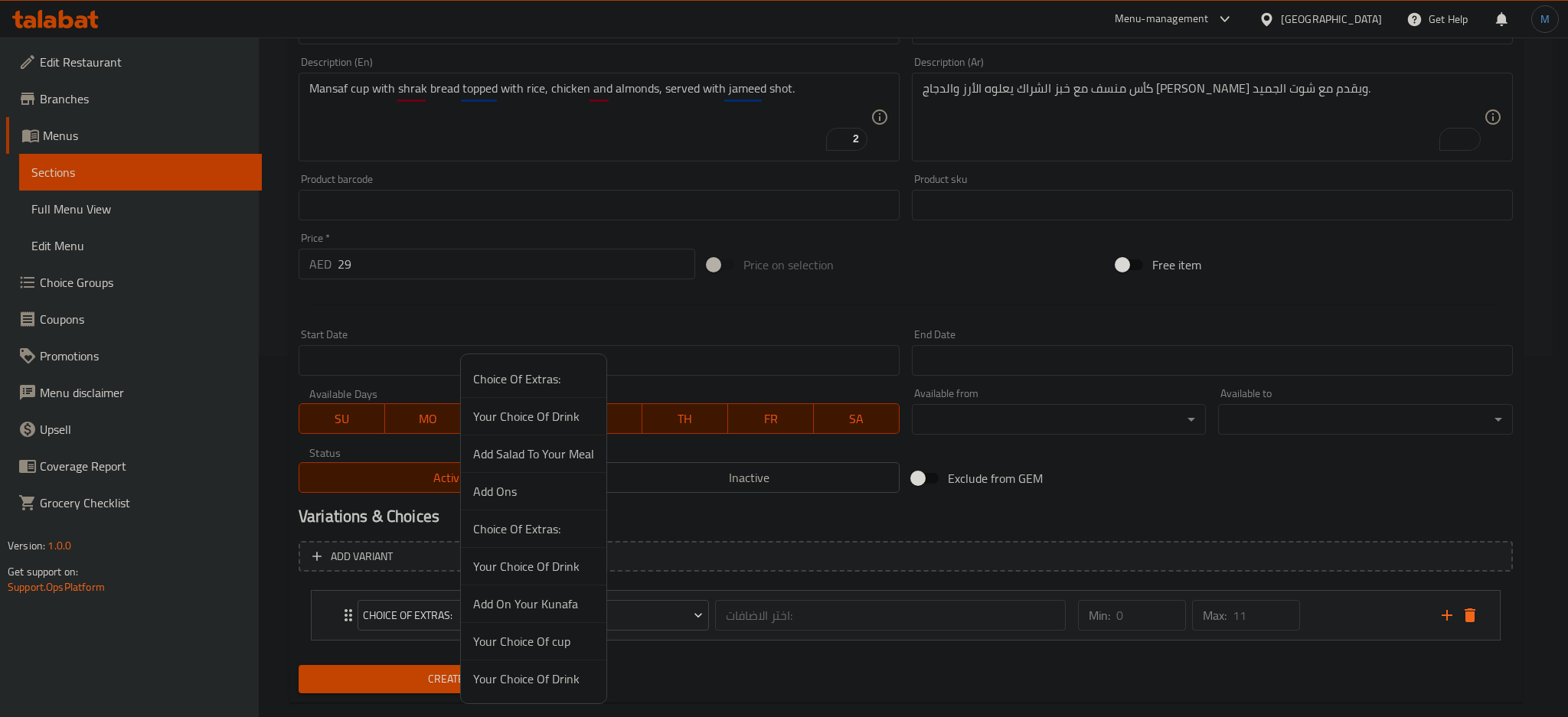
click at [1352, 607] on div at bounding box center [784, 358] width 1568 height 717
click at [1352, 607] on div "Min: 0 ​ Max: 11 ​" at bounding box center [1237, 615] width 359 height 49
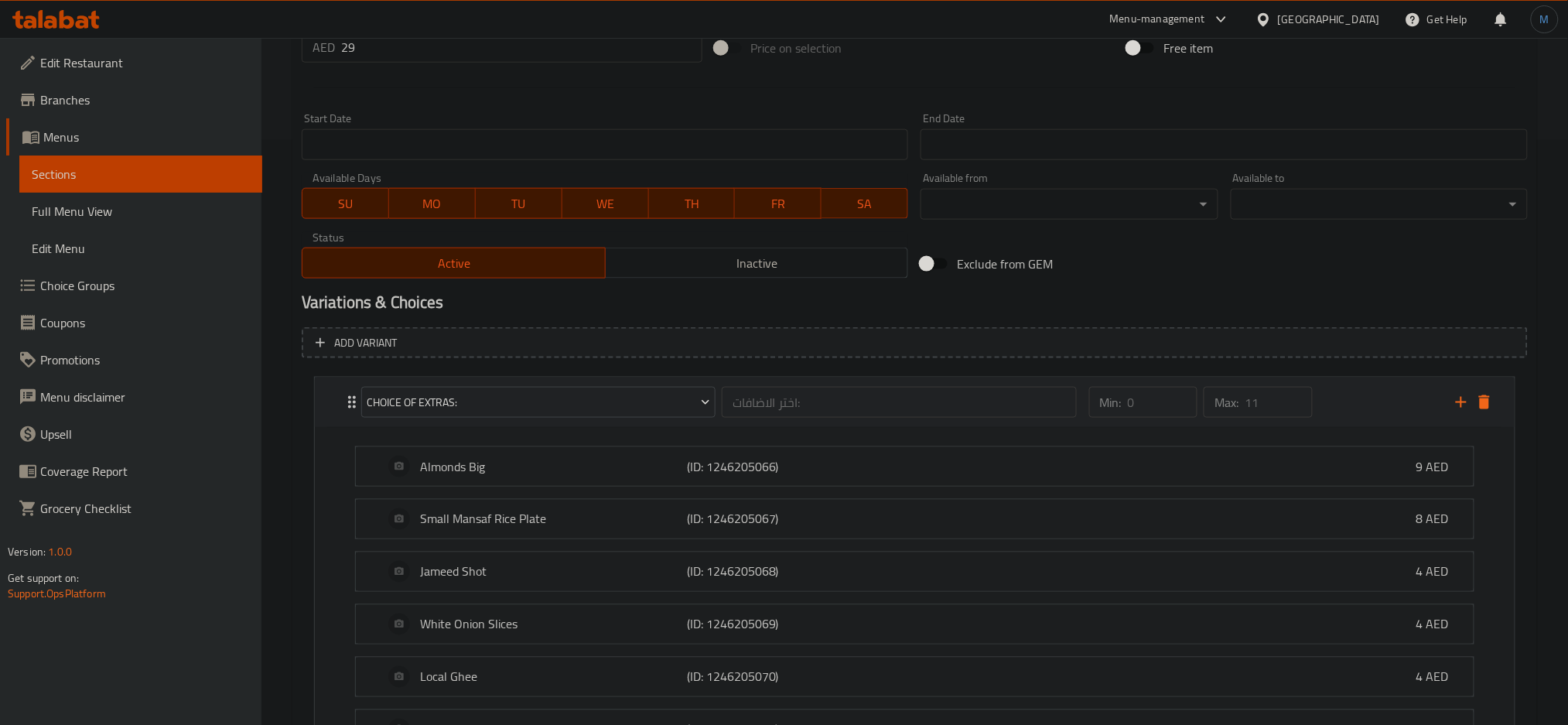
scroll to position [702, 0]
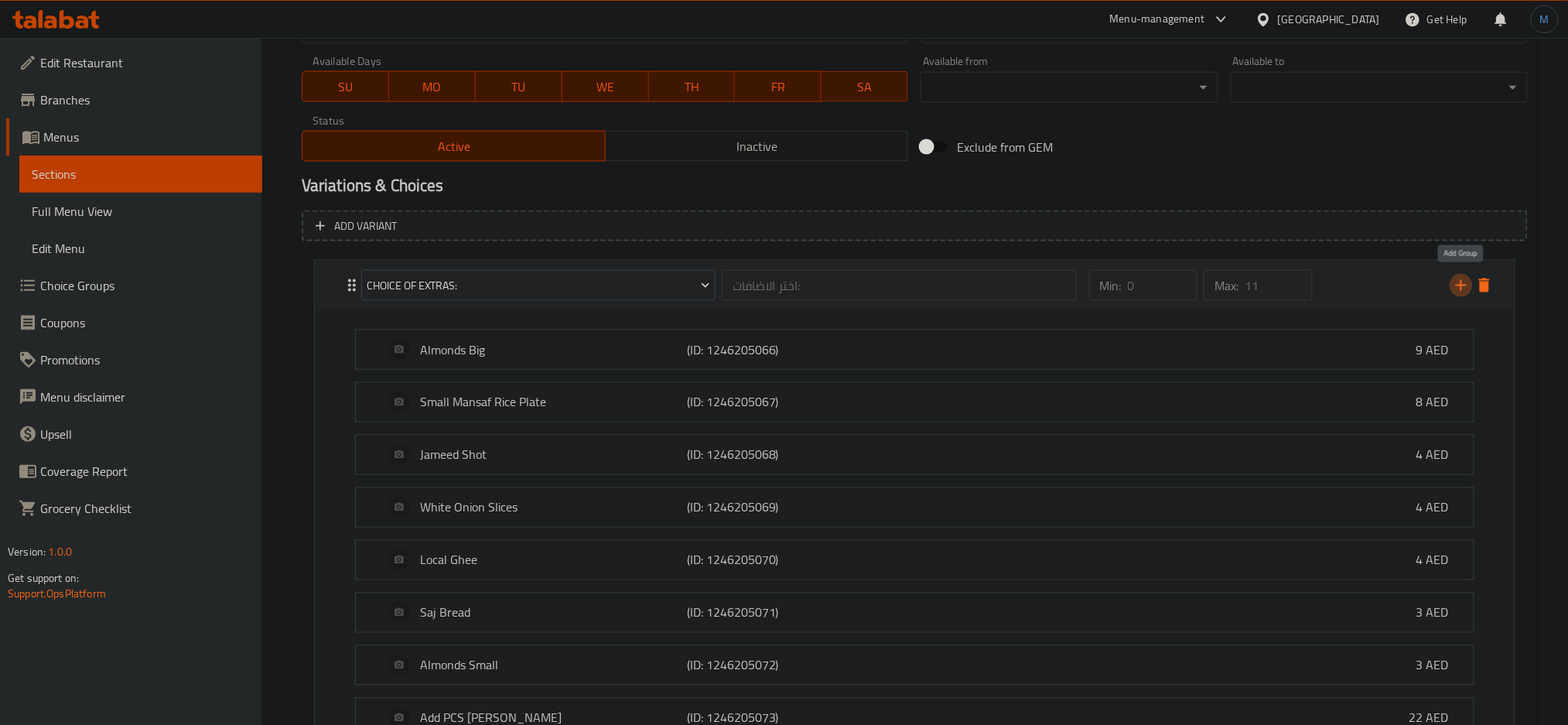
click at [1455, 292] on icon "add" at bounding box center [1461, 285] width 18 height 18
click at [1340, 271] on div "Min: 0 ​ Max: 11 ​" at bounding box center [1263, 285] width 367 height 49
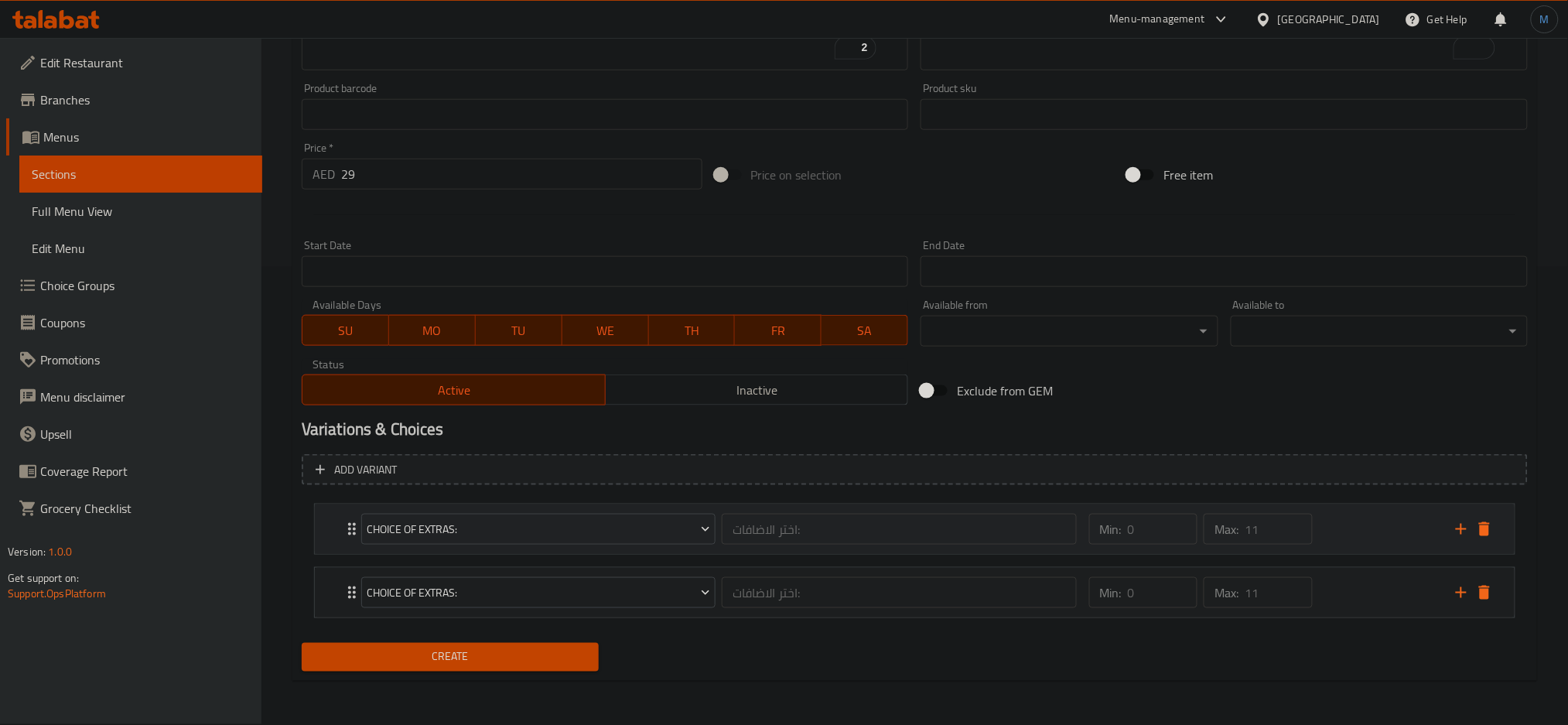
scroll to position [456, 0]
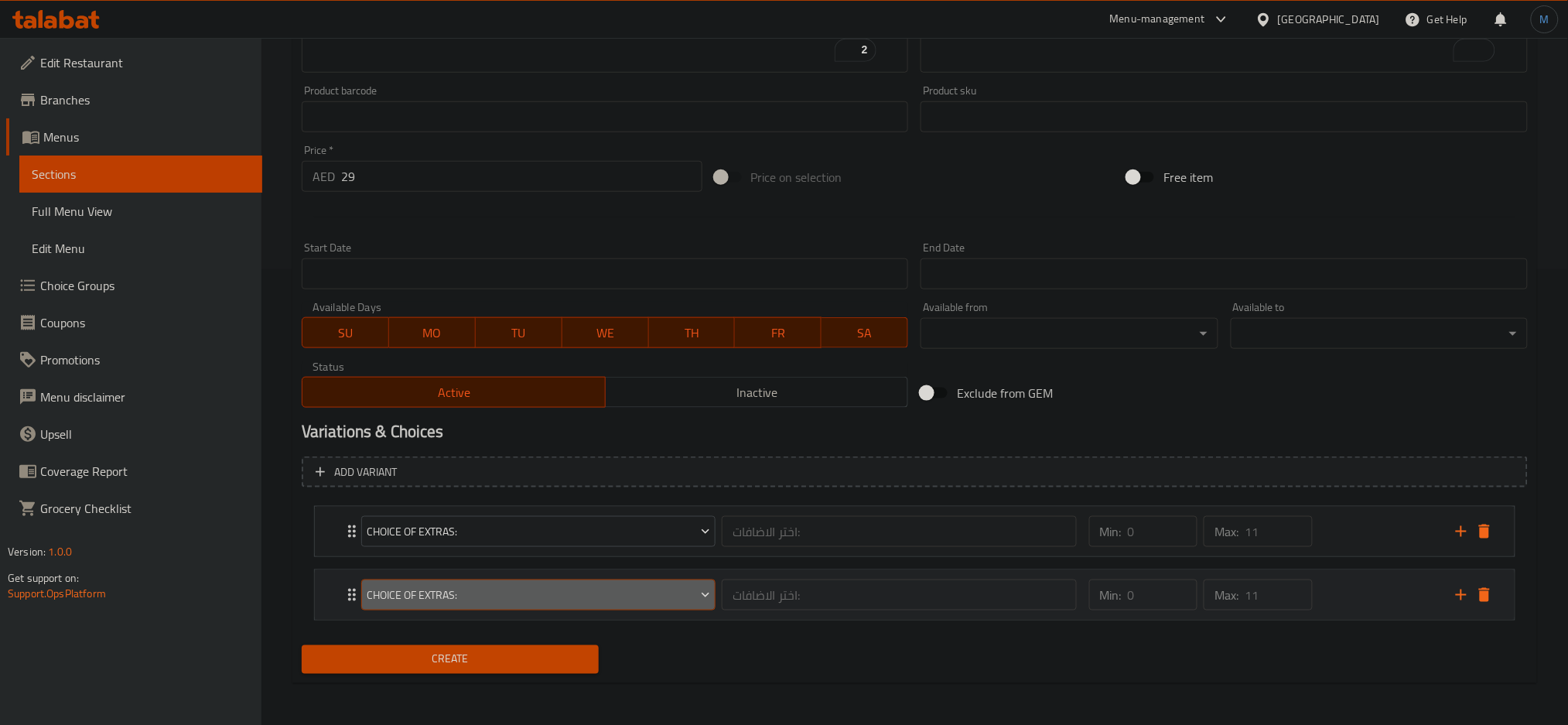
click at [487, 606] on button "Choice Of Extras:" at bounding box center [539, 595] width 355 height 31
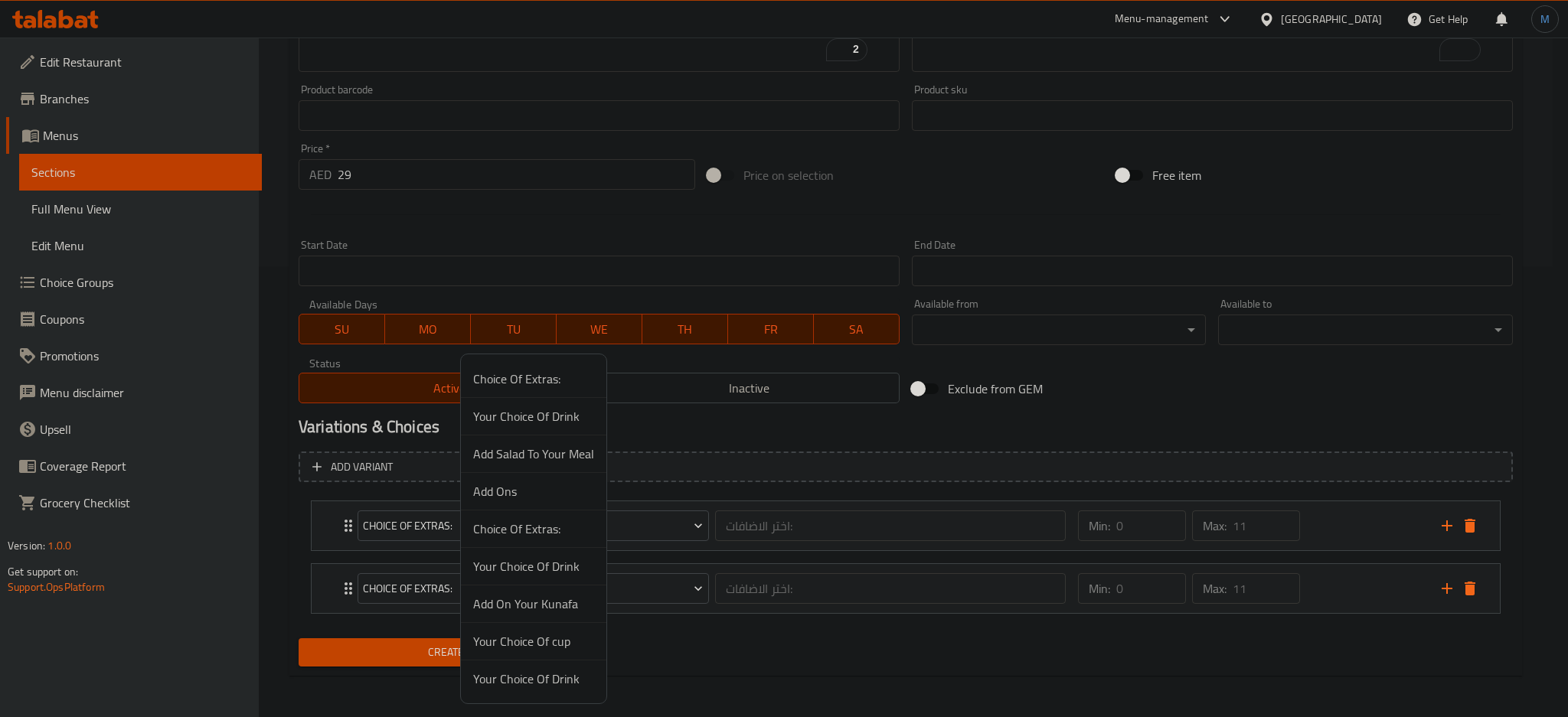
click at [522, 560] on span "Your Choice Of Drink" at bounding box center [533, 565] width 121 height 18
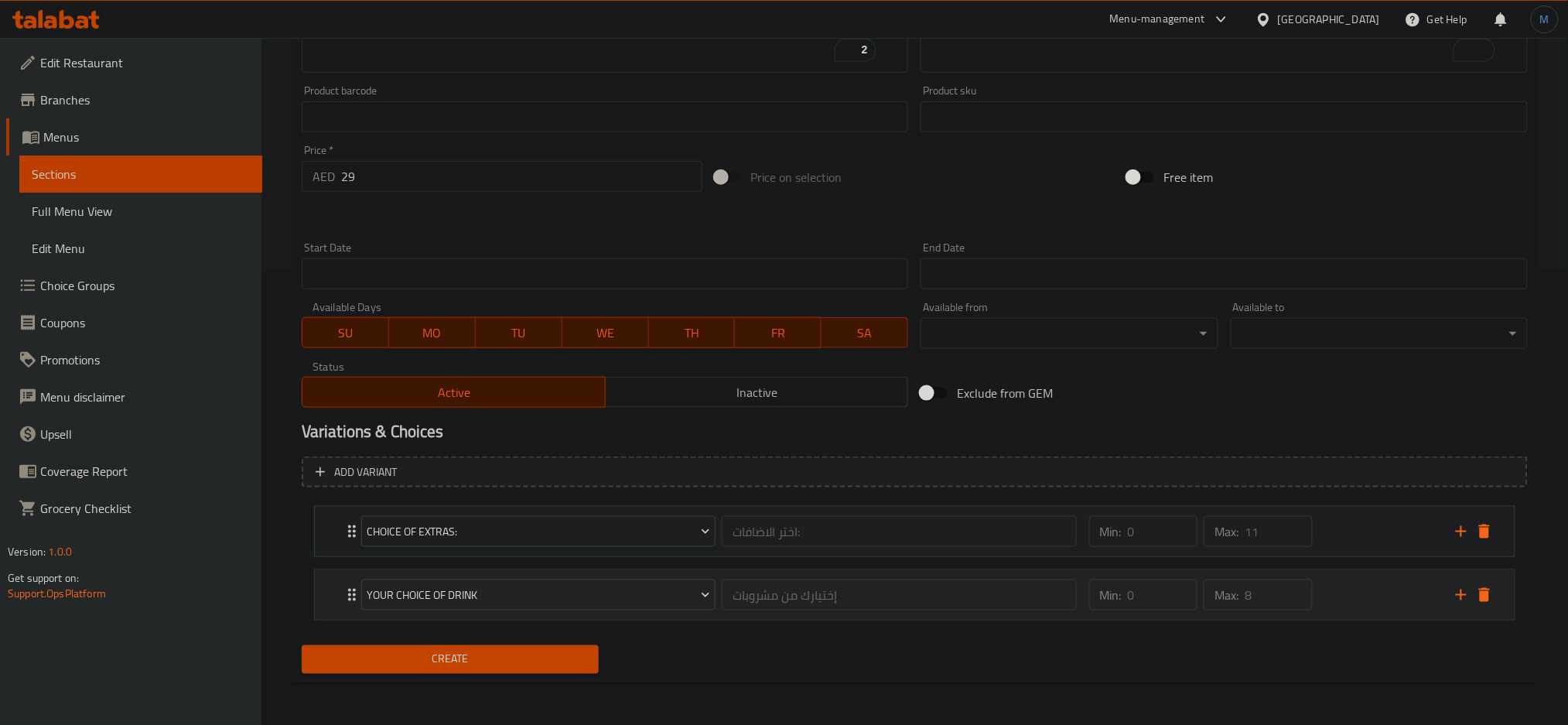
click at [1353, 591] on div "Min: 0 ​ Max: 8 ​" at bounding box center [1263, 595] width 367 height 49
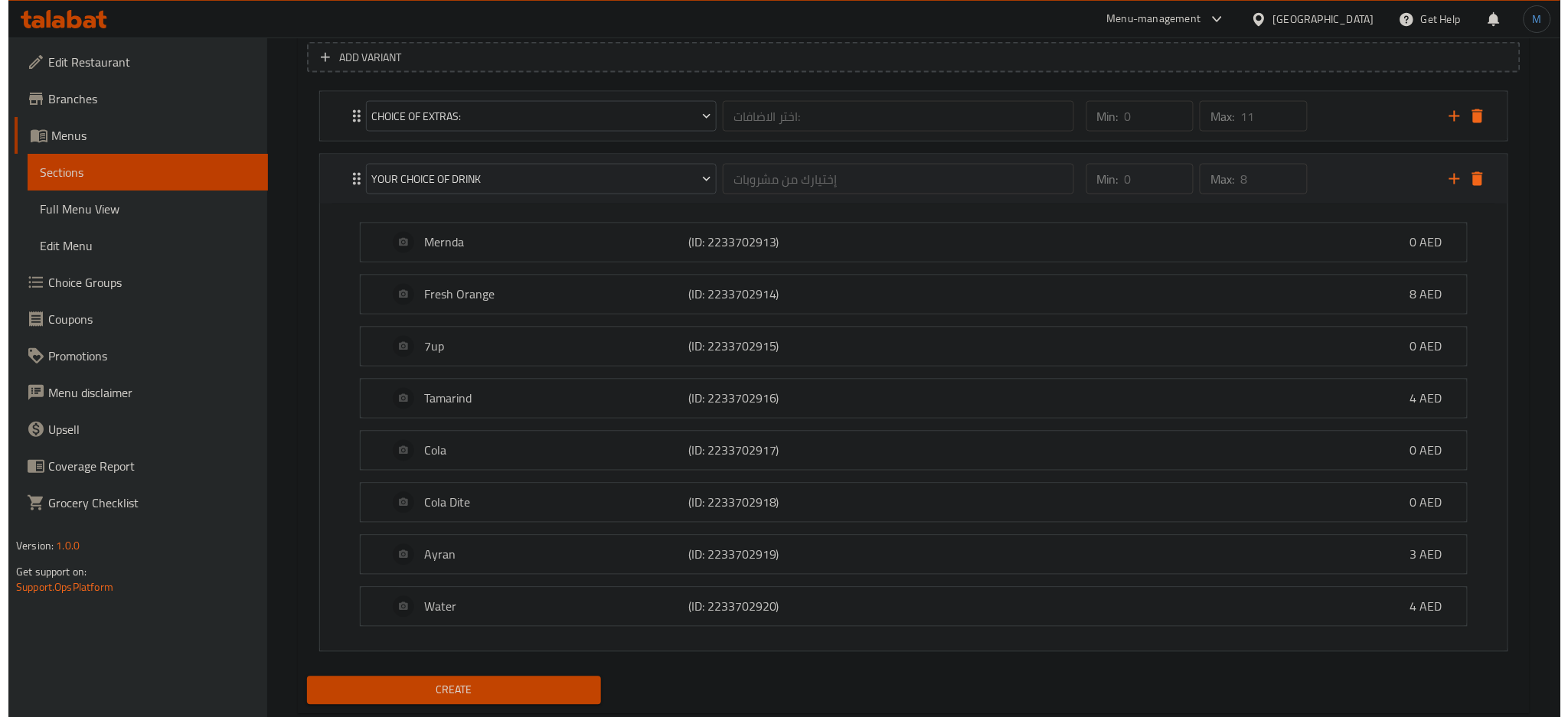
scroll to position [872, 0]
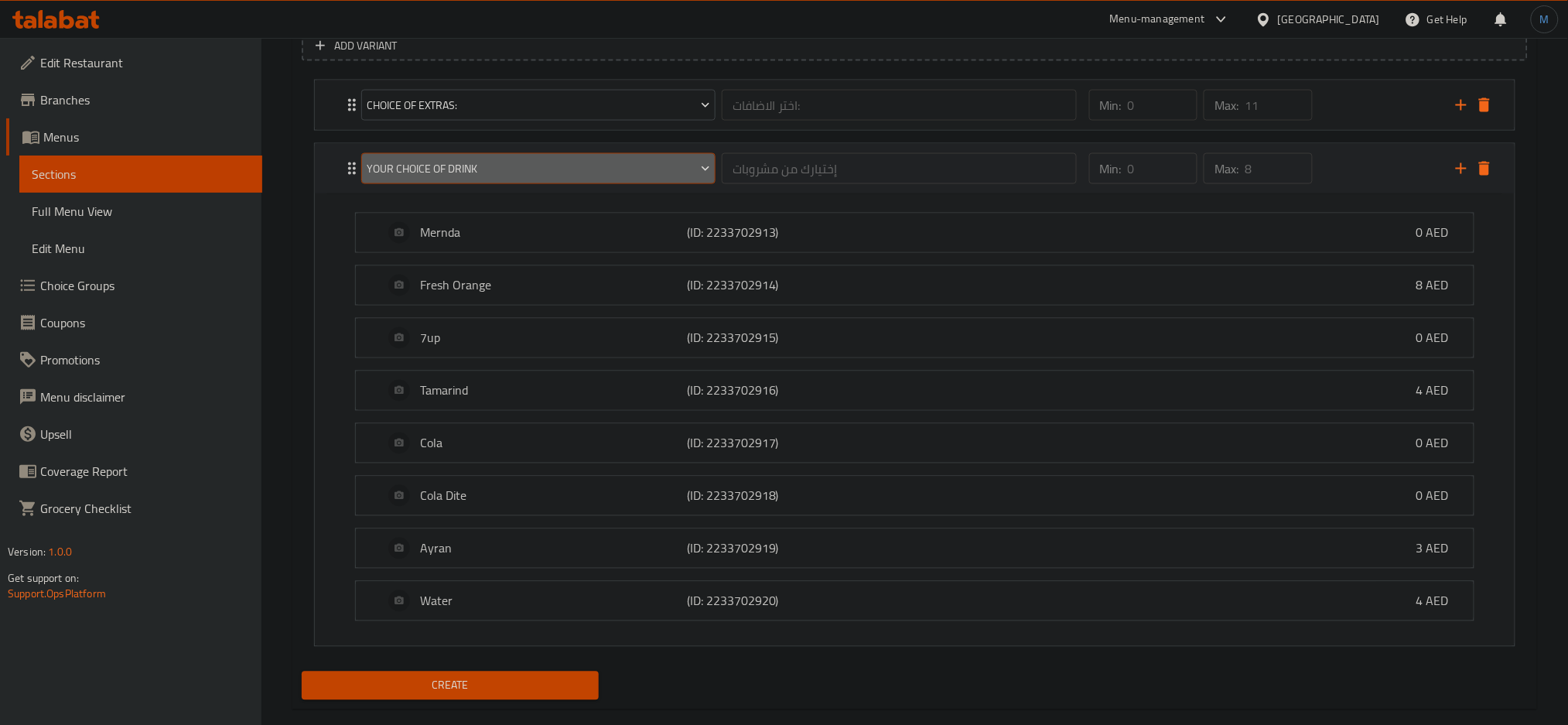
click at [550, 165] on span "Your Choice Of Drink" at bounding box center [539, 169] width 343 height 19
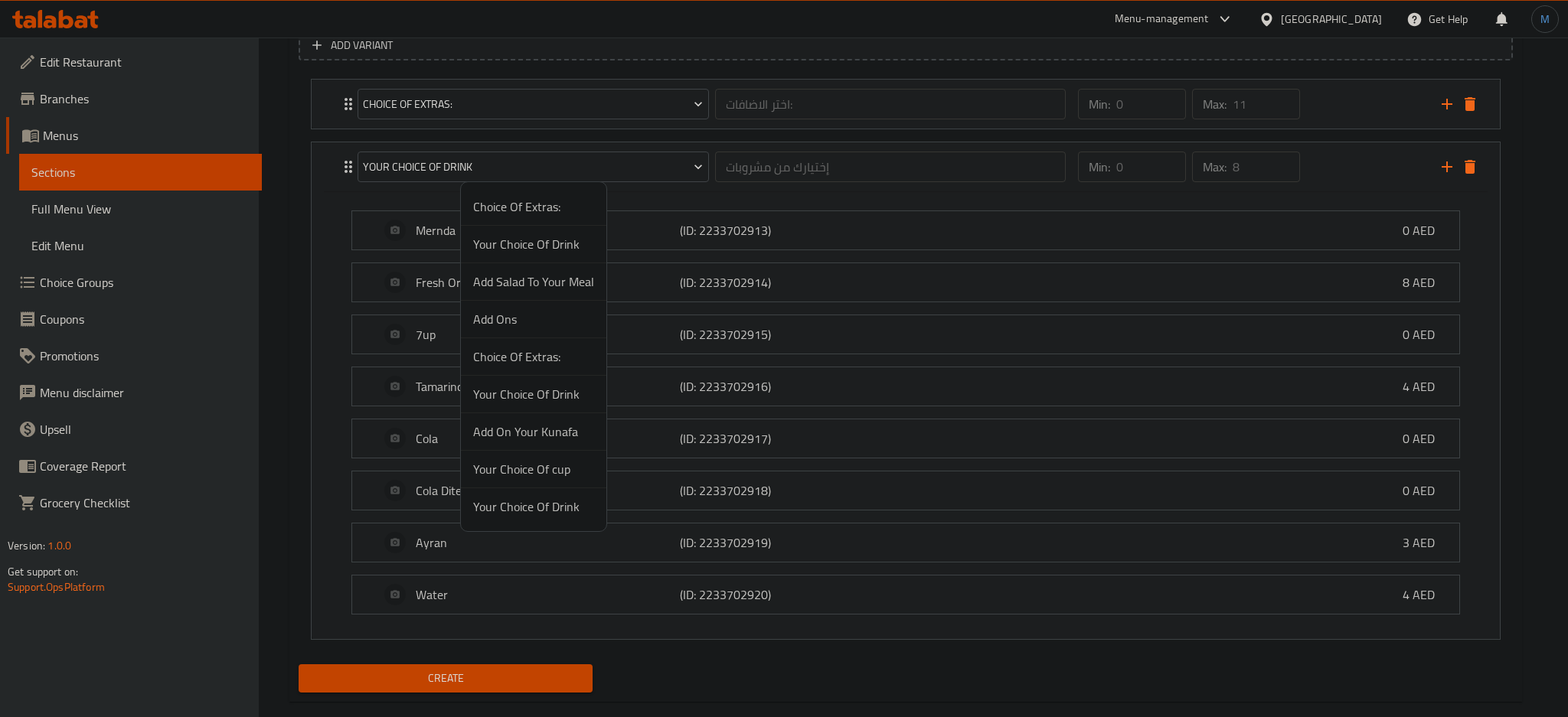
click at [553, 499] on span "Your Choice Of Drink" at bounding box center [533, 506] width 121 height 18
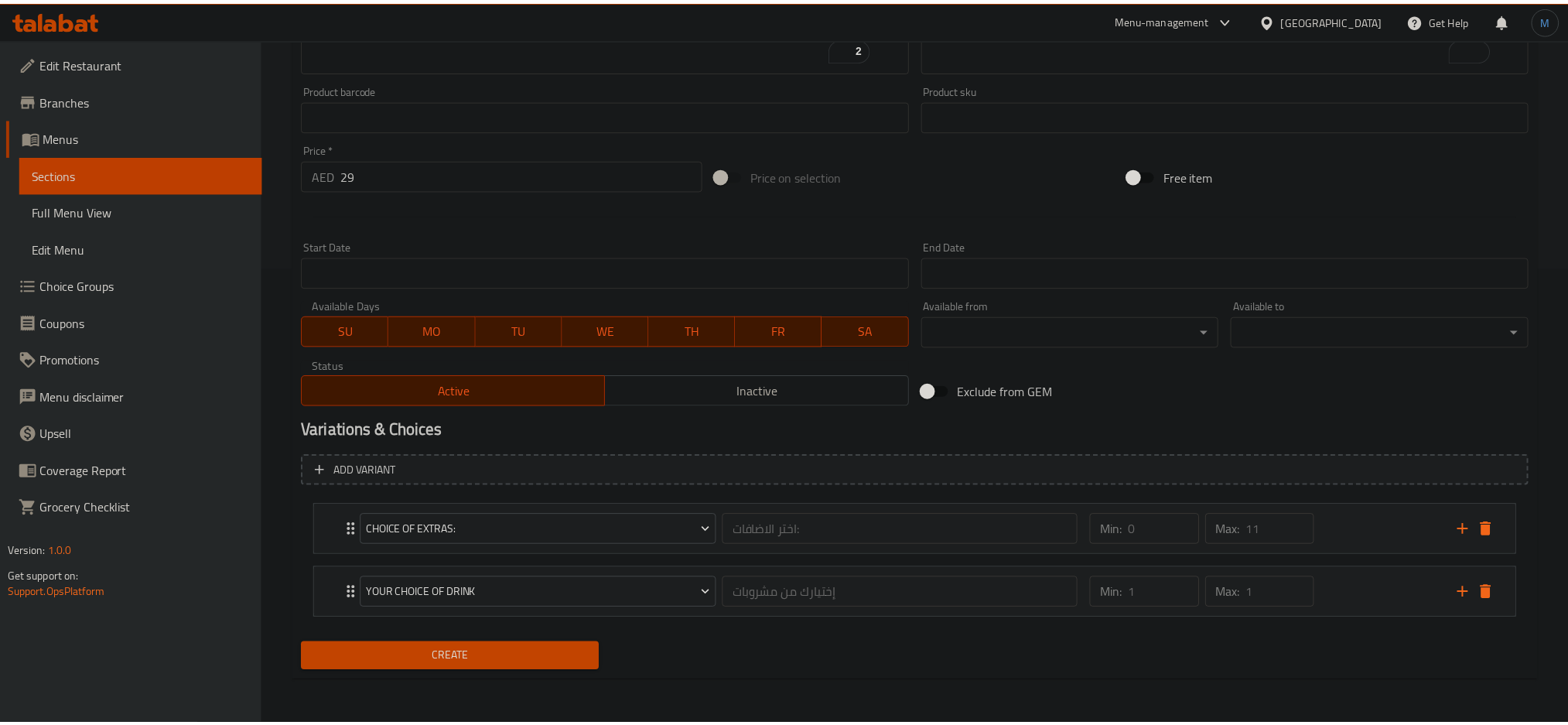
scroll to position [456, 0]
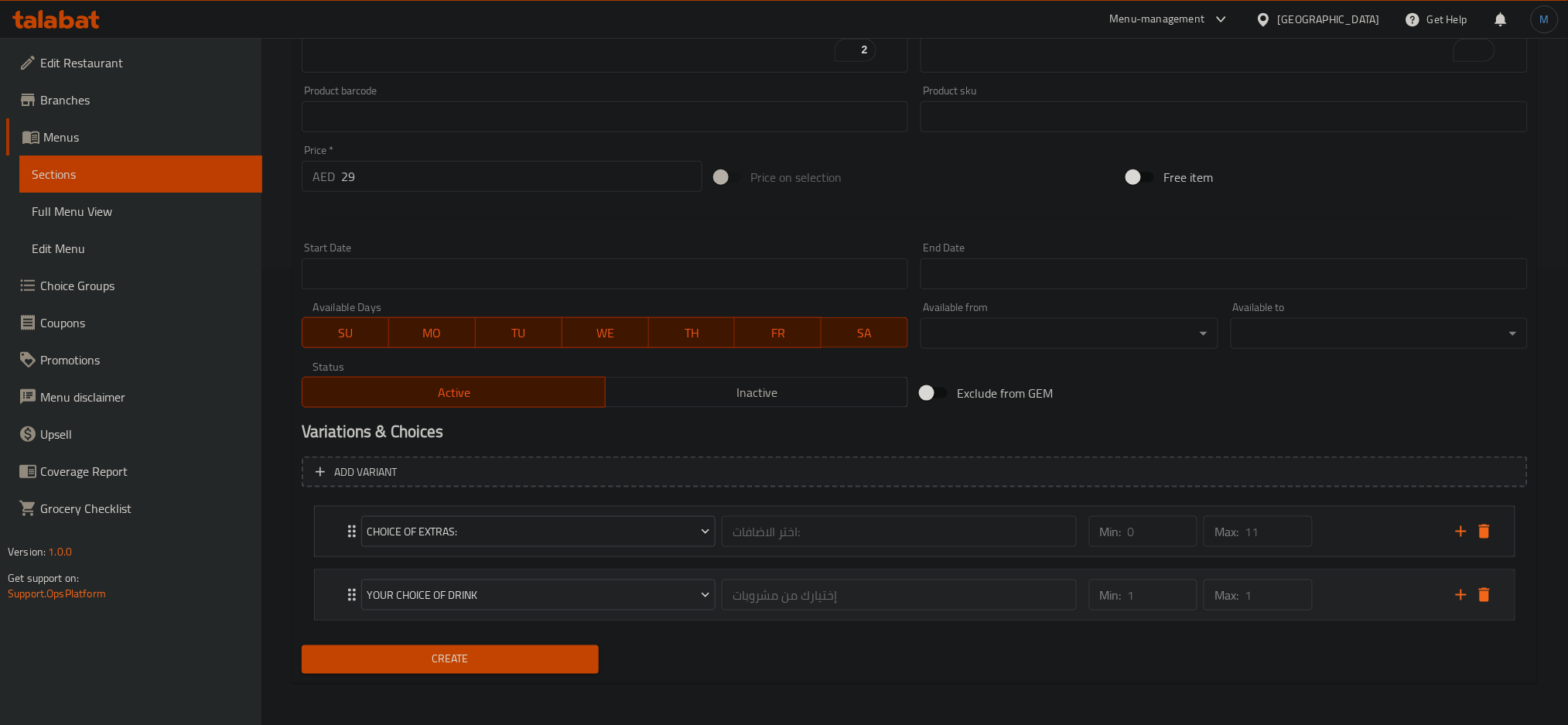
click at [1384, 598] on div "Min: 1 ​ Max: 1 ​" at bounding box center [1263, 595] width 367 height 49
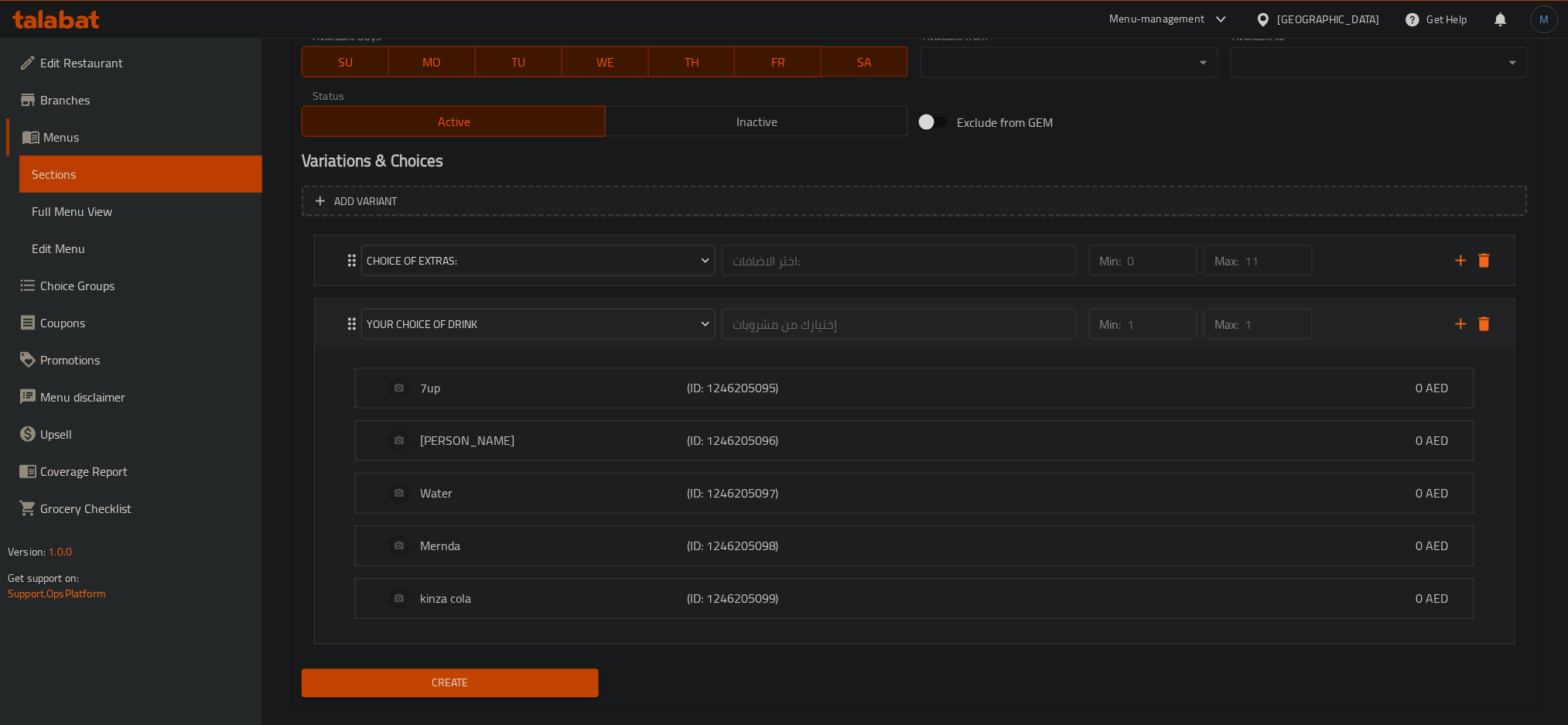
scroll to position [751, 0]
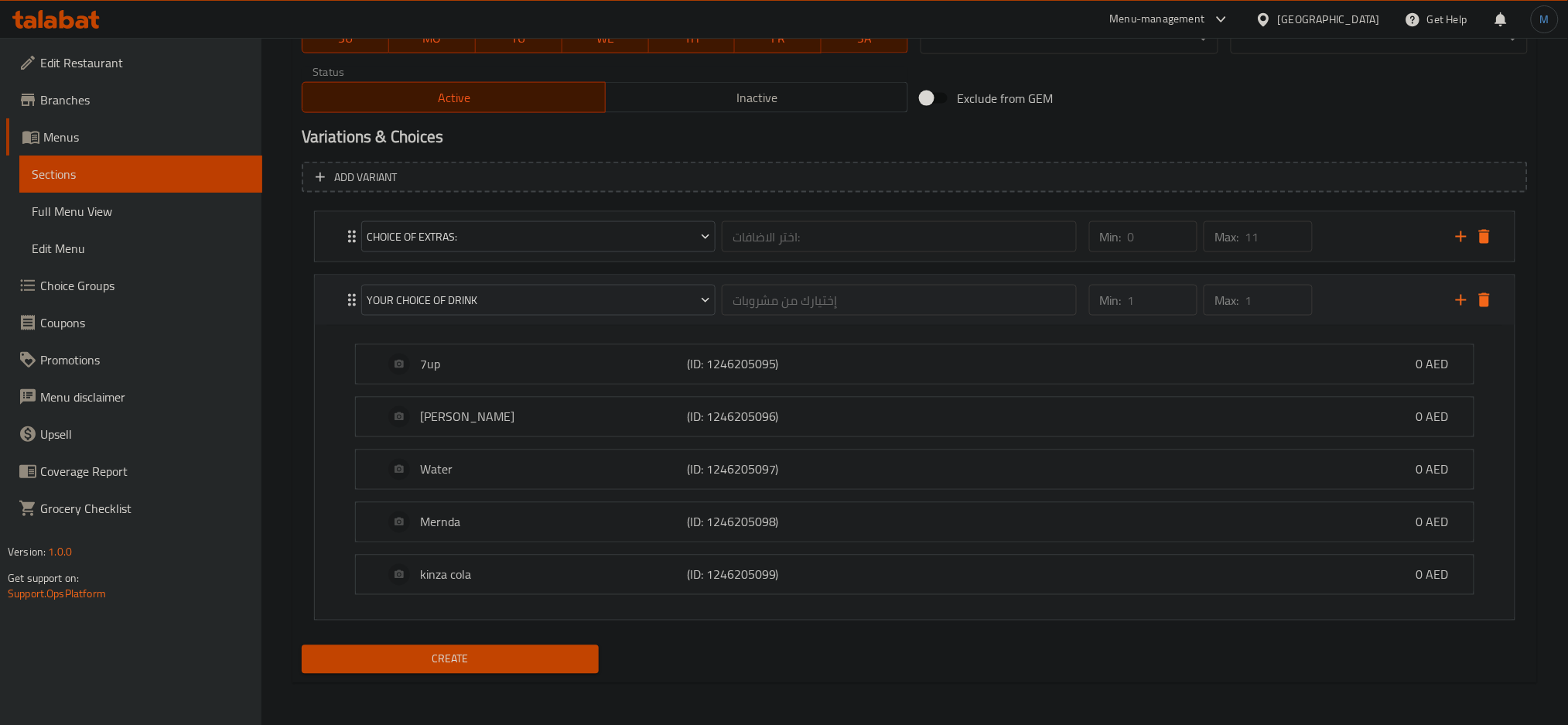
click at [445, 276] on div "Your Choice Of Drink إختيارك من مشروبات ​" at bounding box center [719, 300] width 734 height 49
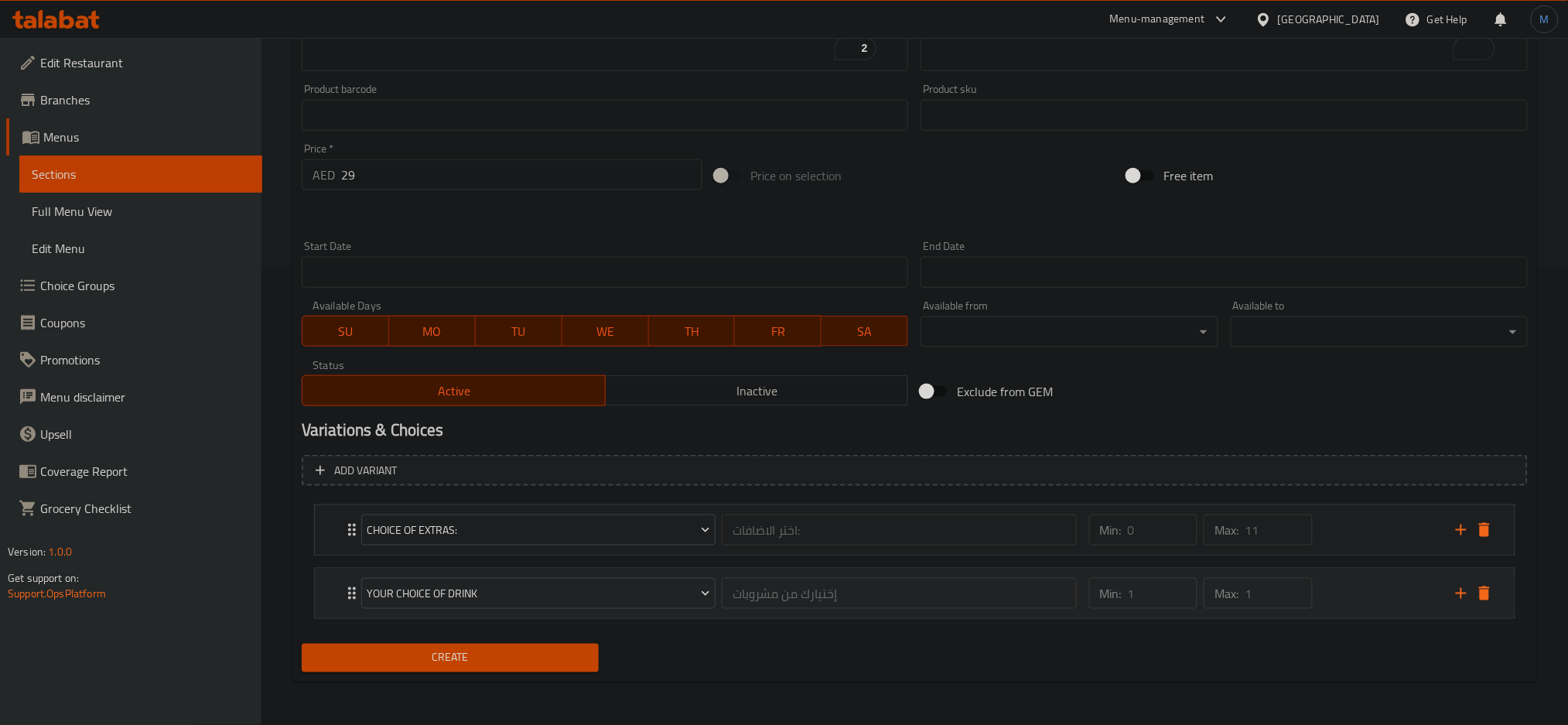
scroll to position [456, 0]
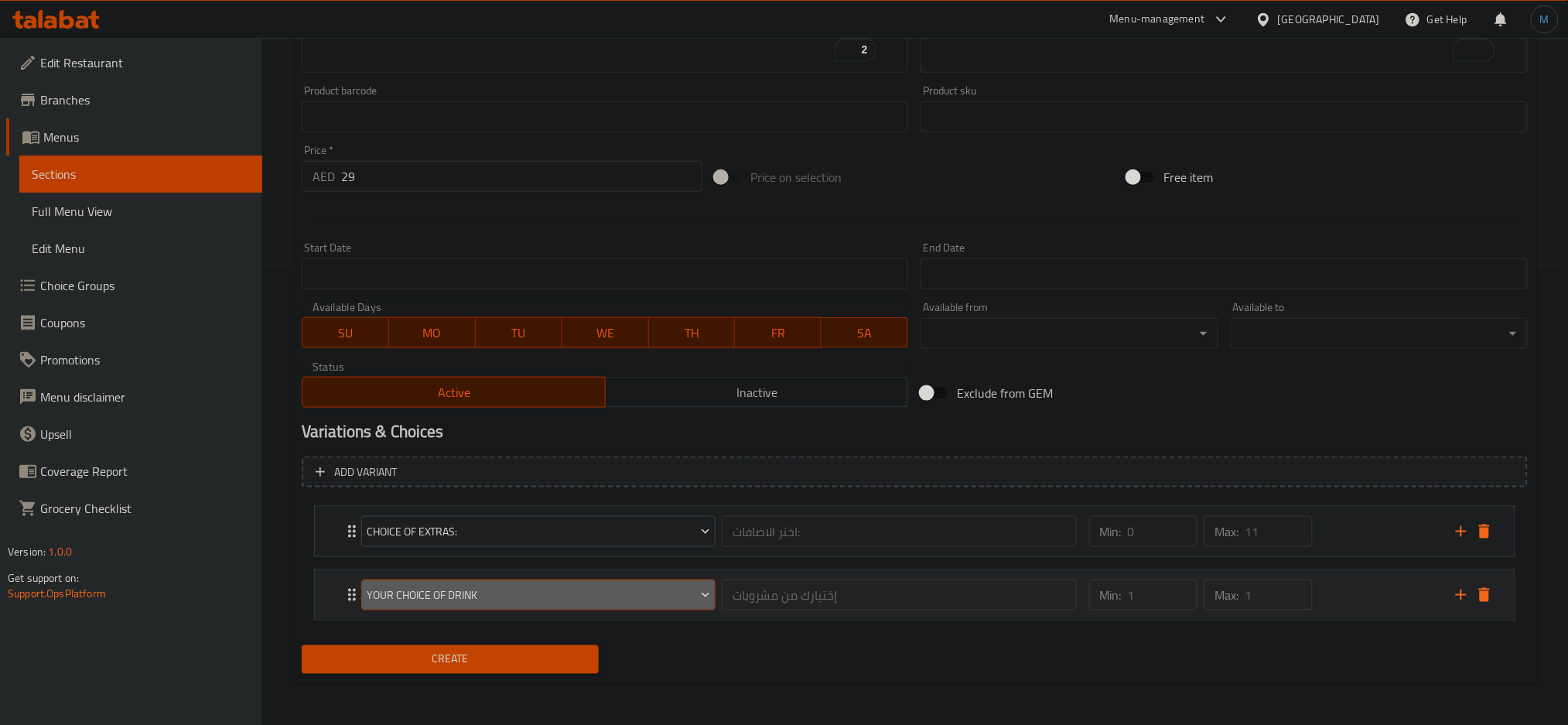
click at [465, 579] on button "Your Choice Of Drink" at bounding box center [539, 595] width 355 height 31
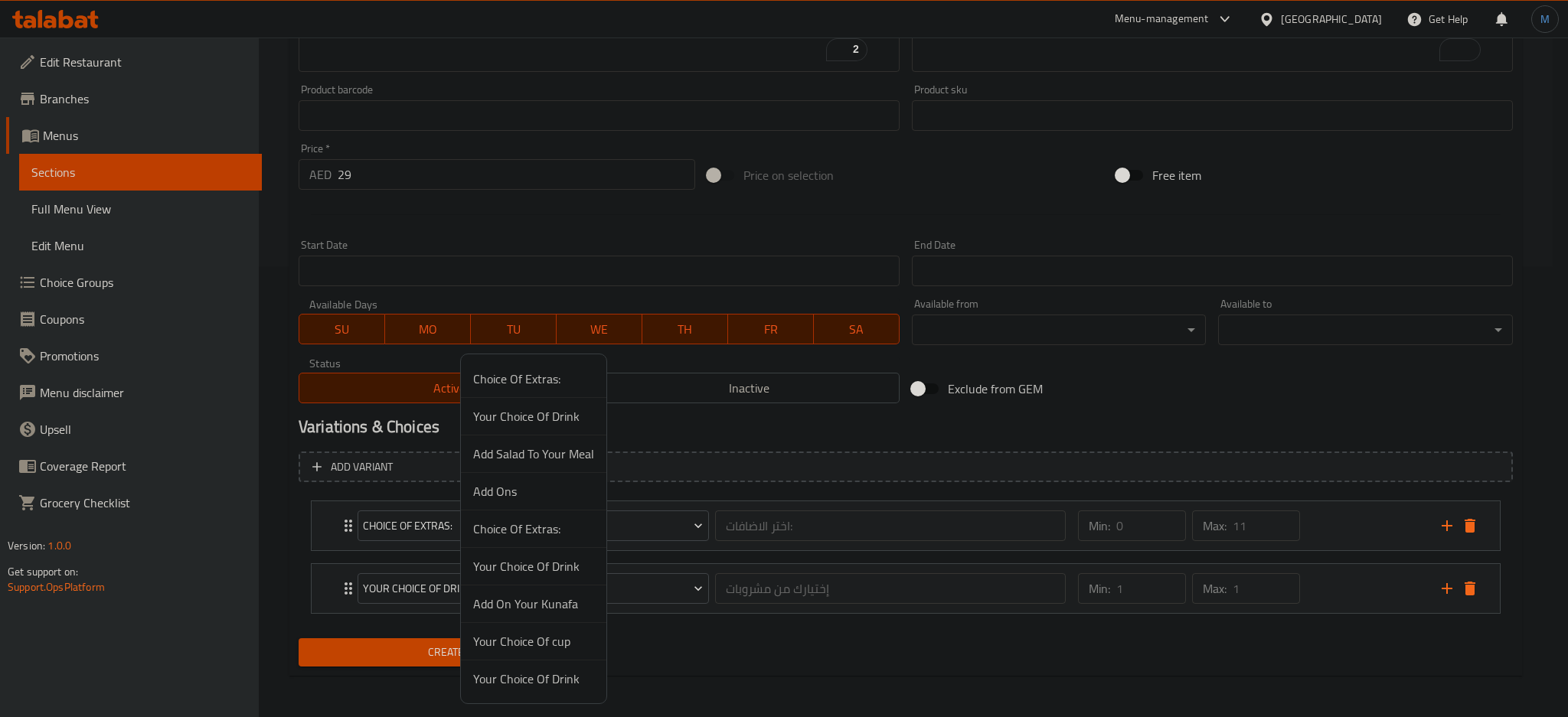
click at [499, 415] on span "Your Choice Of Drink" at bounding box center [533, 416] width 121 height 18
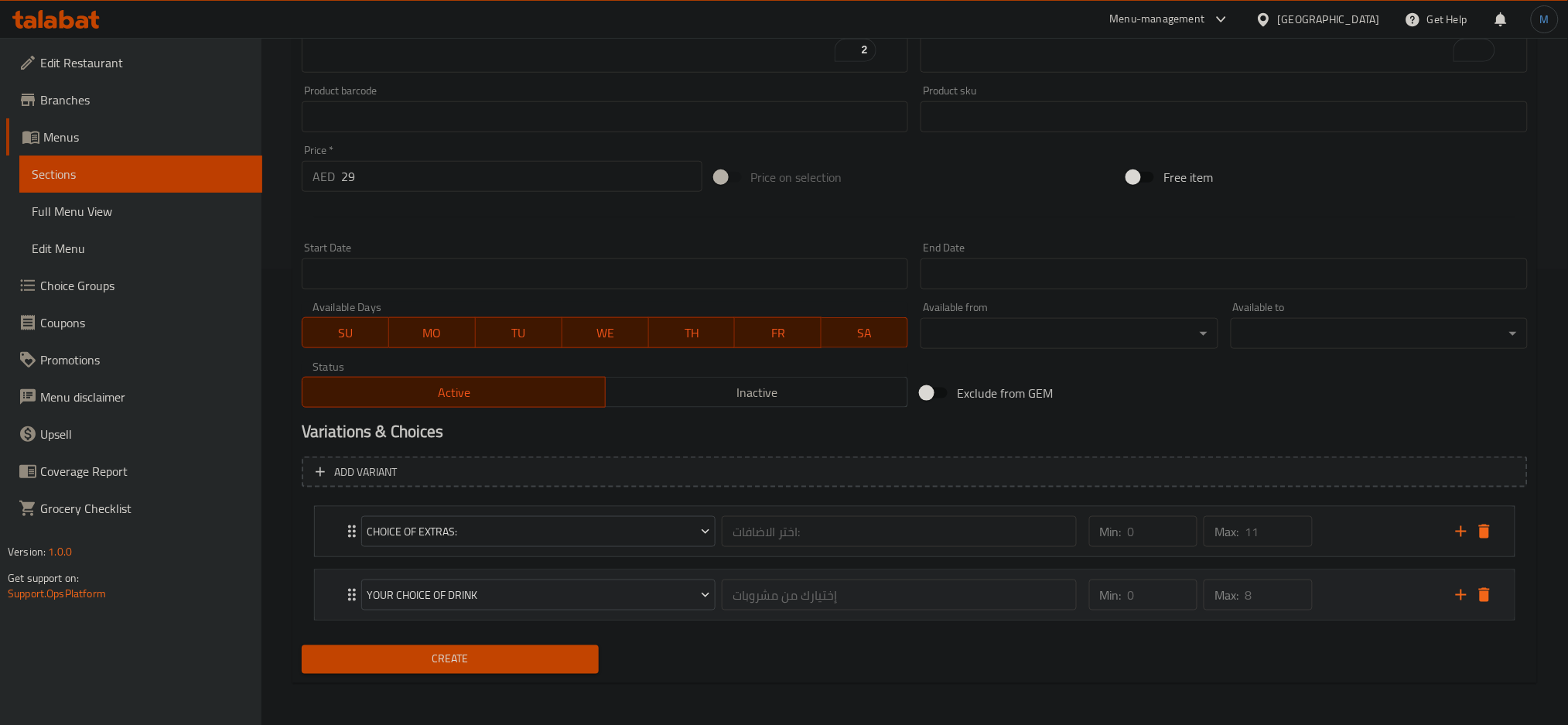
click at [1350, 604] on div "Min: 0 ​ Max: 8 ​" at bounding box center [1263, 595] width 367 height 49
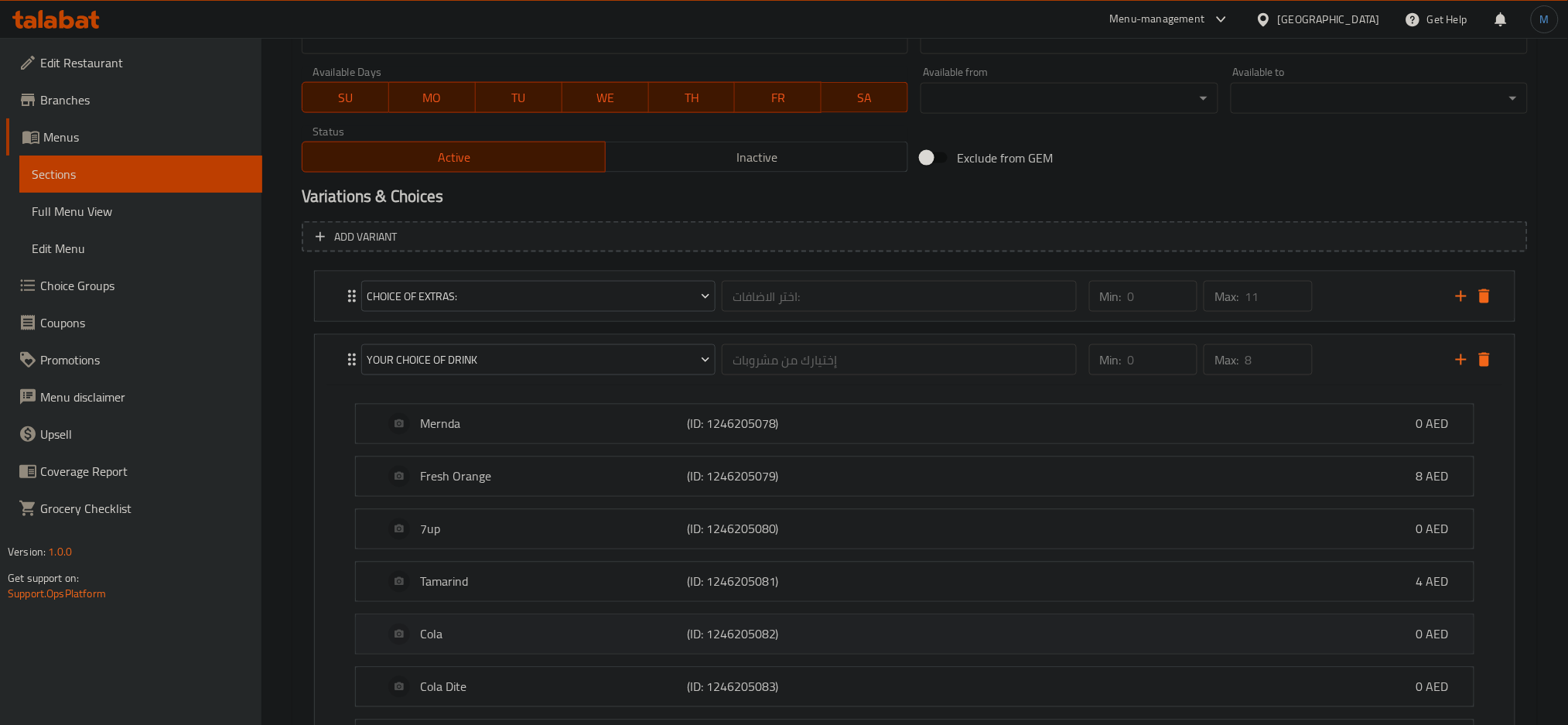
scroll to position [909, 0]
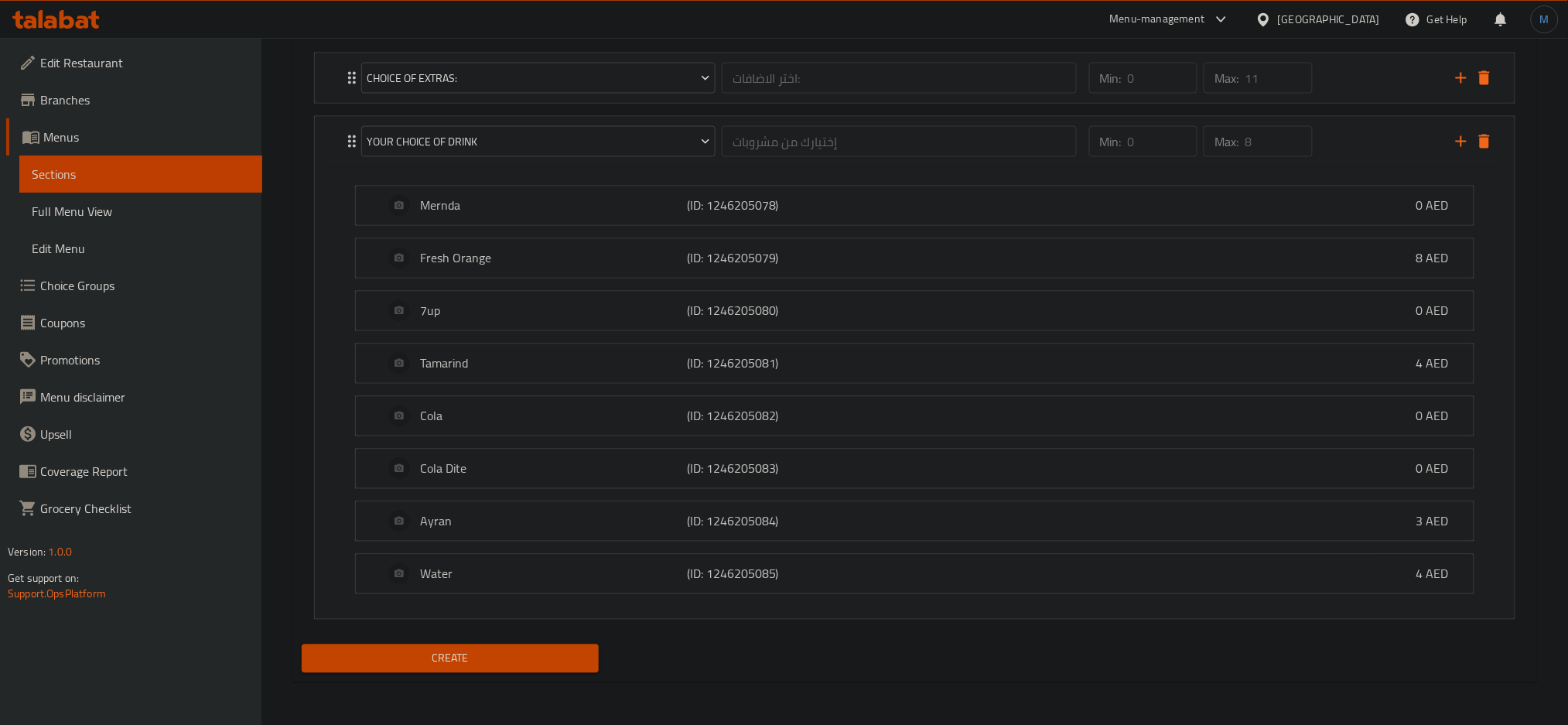
click at [580, 664] on span "Create" at bounding box center [450, 659] width 273 height 19
type input "0"
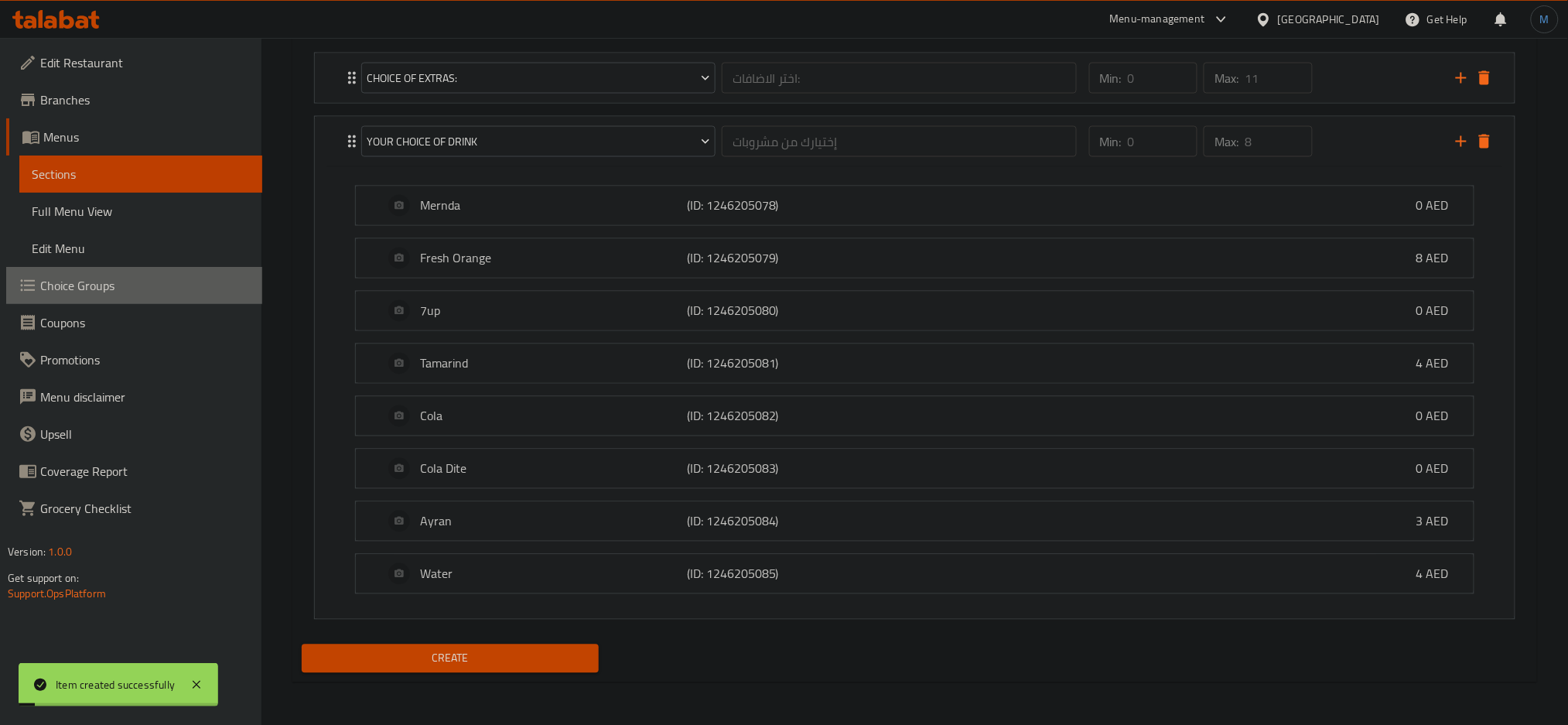
click at [173, 282] on span "Choice Groups" at bounding box center [146, 285] width 210 height 18
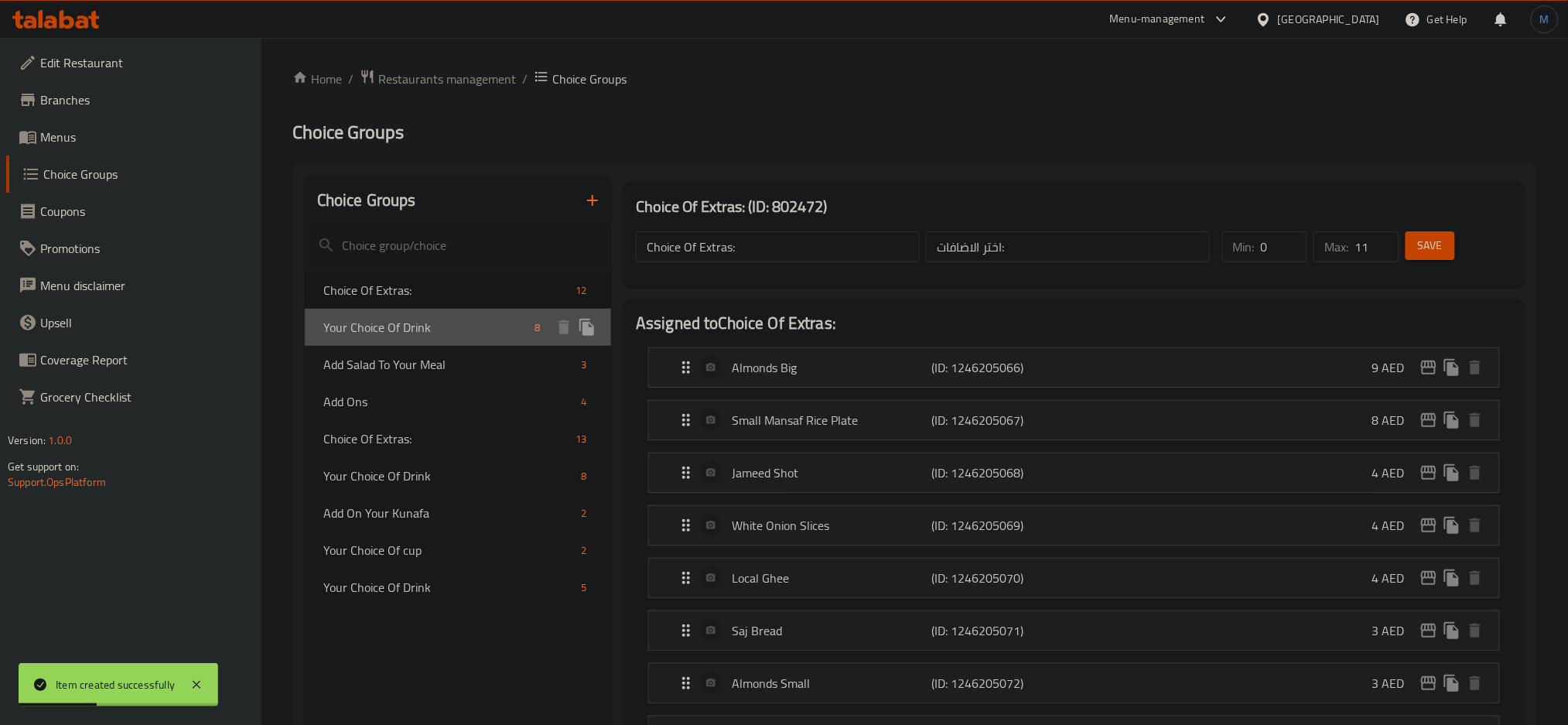
click at [459, 323] on span "Your Choice Of Drink" at bounding box center [426, 327] width 205 height 18
type input "Your Choice Of Drink"
type input "إختيارك من مشروبات"
type input "8"
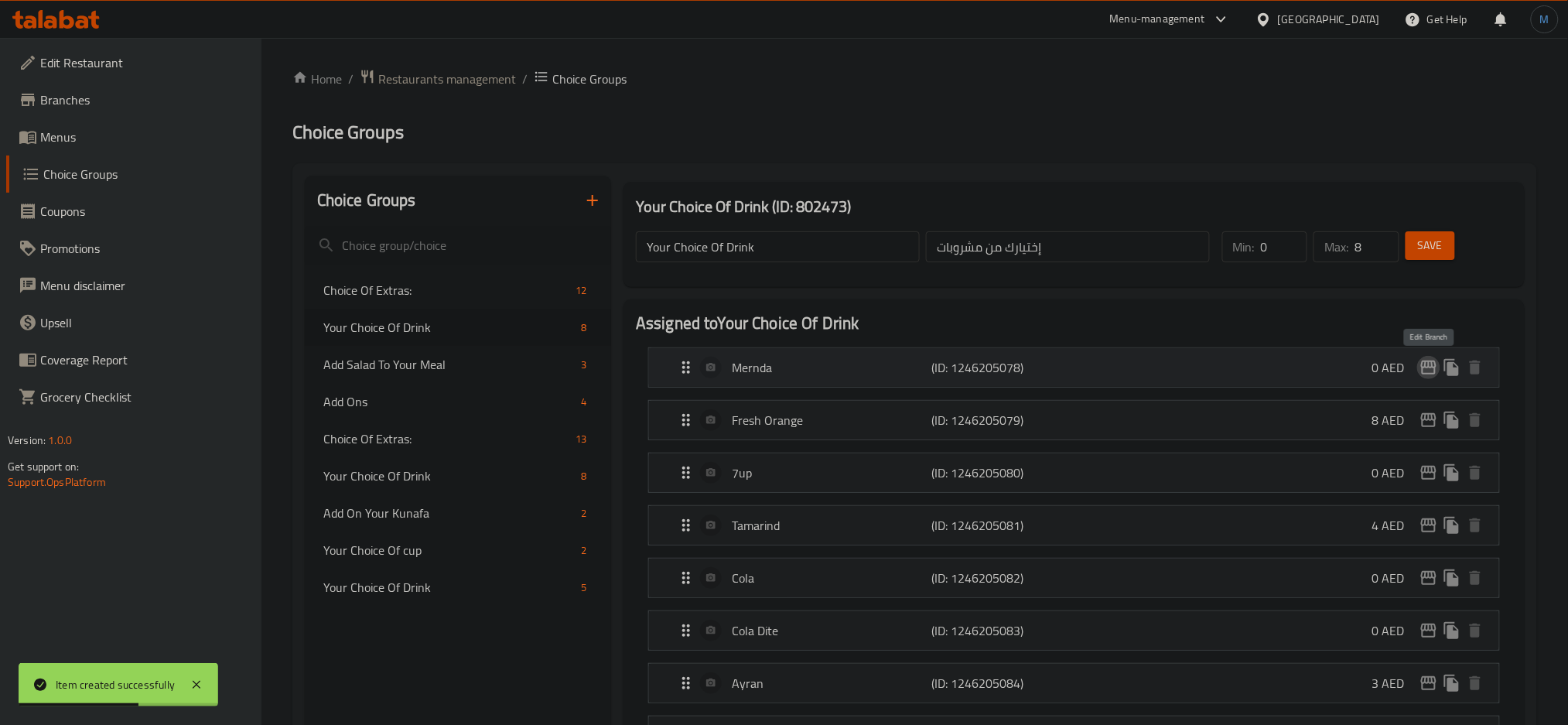
click at [1429, 368] on icon "edit" at bounding box center [1429, 367] width 15 height 13
click at [1425, 419] on icon "edit" at bounding box center [1429, 420] width 15 height 13
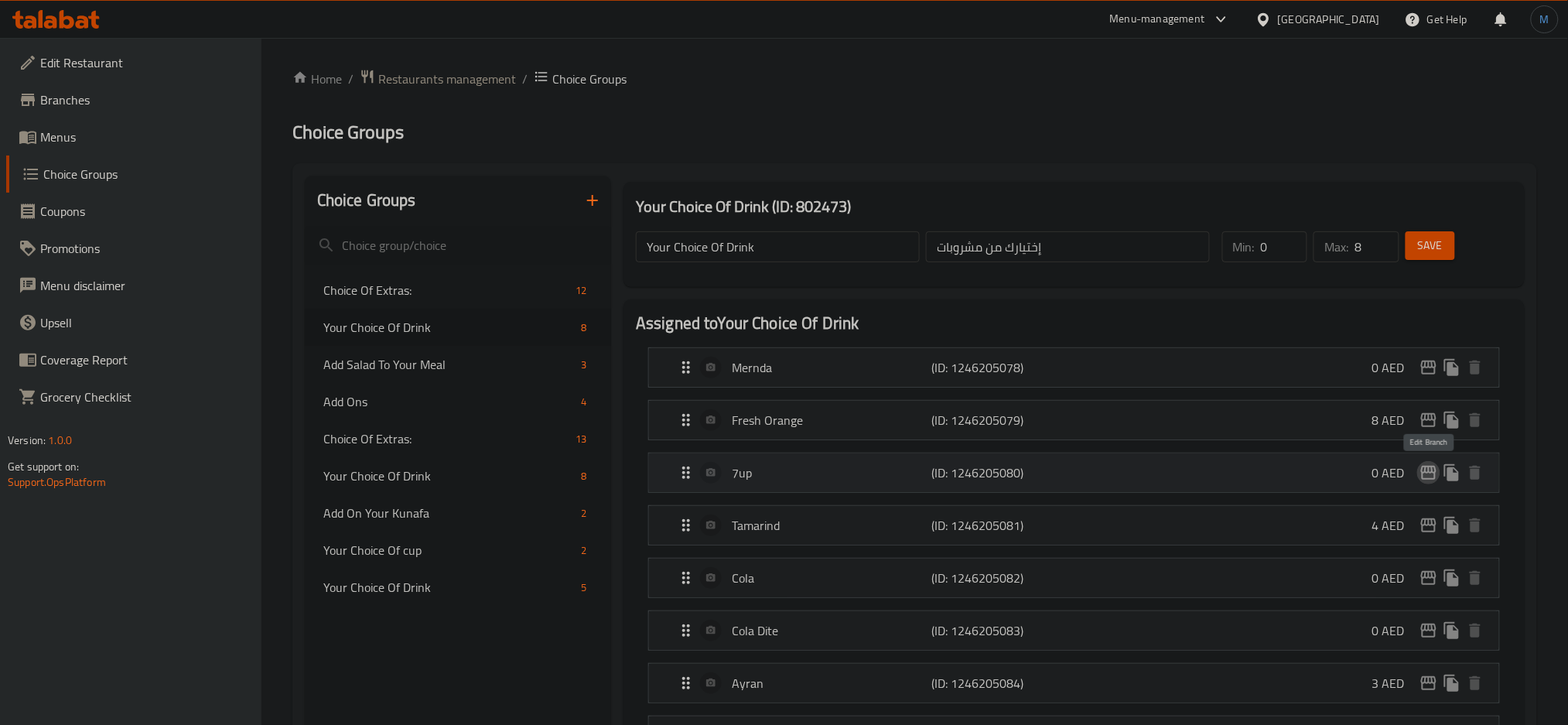
click at [1425, 474] on icon "edit" at bounding box center [1428, 472] width 18 height 18
click at [1430, 526] on icon "edit" at bounding box center [1429, 525] width 15 height 13
click at [1427, 576] on icon "edit" at bounding box center [1428, 577] width 18 height 18
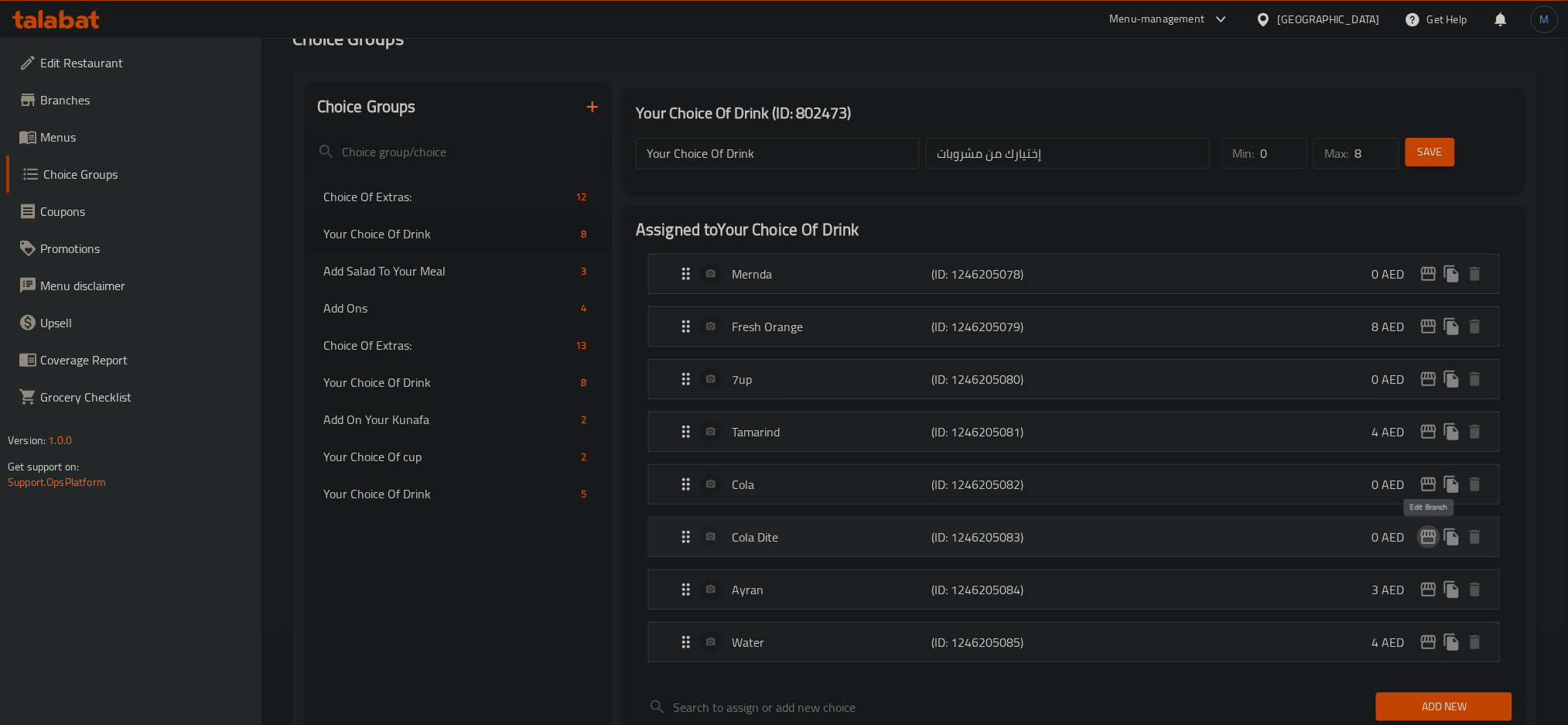
click at [1433, 544] on icon "edit" at bounding box center [1429, 537] width 15 height 13
click at [1426, 591] on icon "edit" at bounding box center [1429, 589] width 15 height 13
click at [1425, 638] on icon "edit" at bounding box center [1428, 642] width 18 height 18
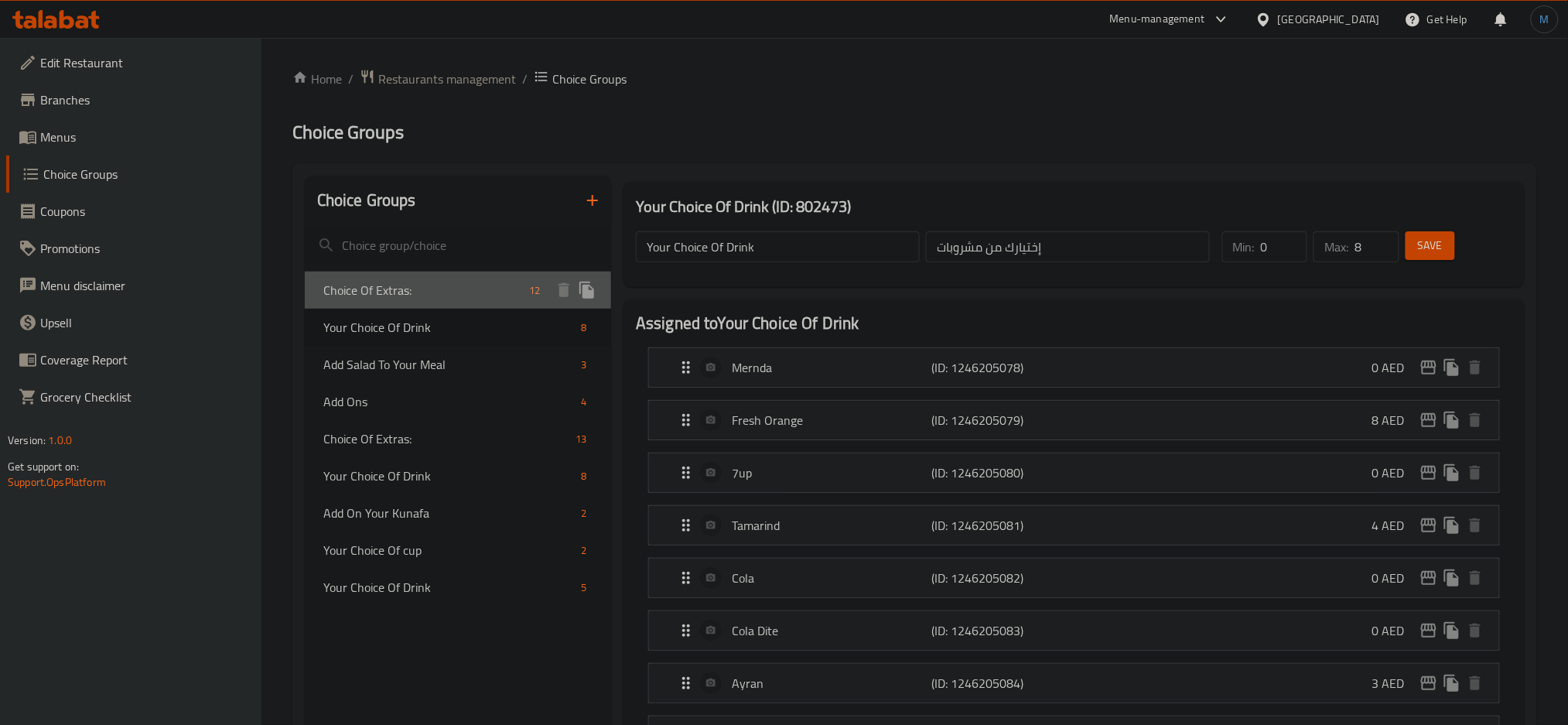
click at [440, 290] on span "Choice Of Extras:" at bounding box center [423, 289] width 199 height 18
type input "Choice Of Extras:"
type input "اختر الاضافات:"
type input "11"
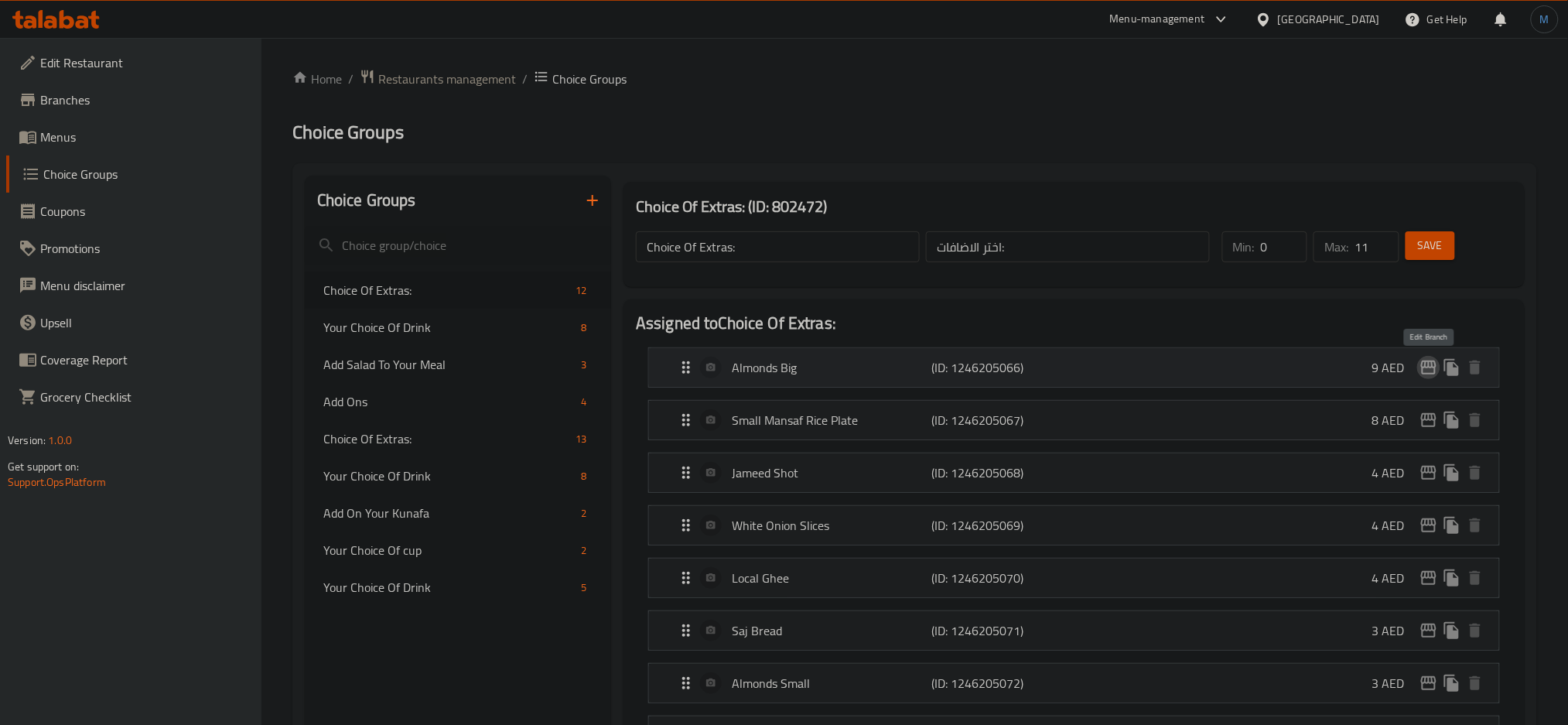
click at [1431, 367] on icon "edit" at bounding box center [1428, 367] width 18 height 18
click at [1423, 417] on icon "edit" at bounding box center [1428, 419] width 18 height 18
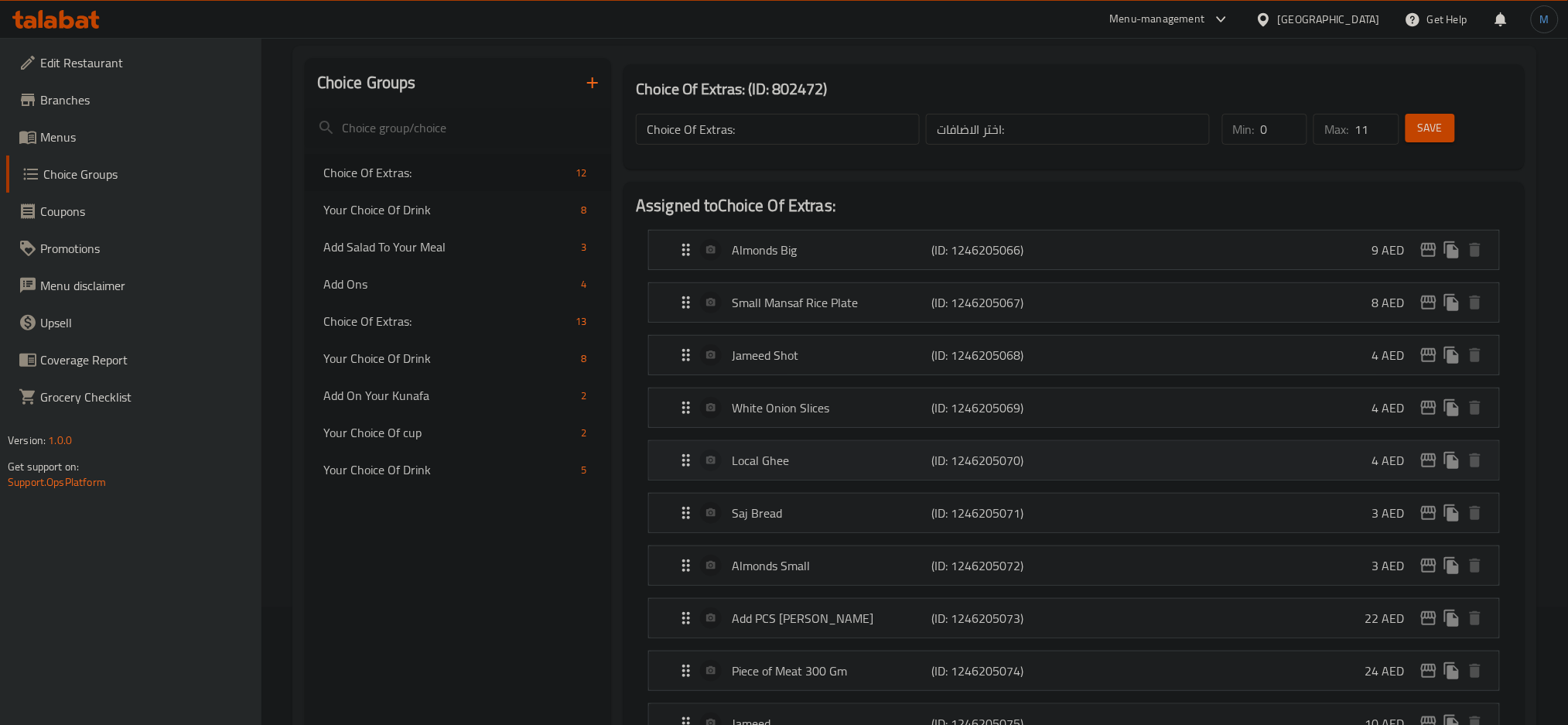
scroll to position [119, 0]
click at [1432, 461] on icon "edit" at bounding box center [1428, 459] width 18 height 18
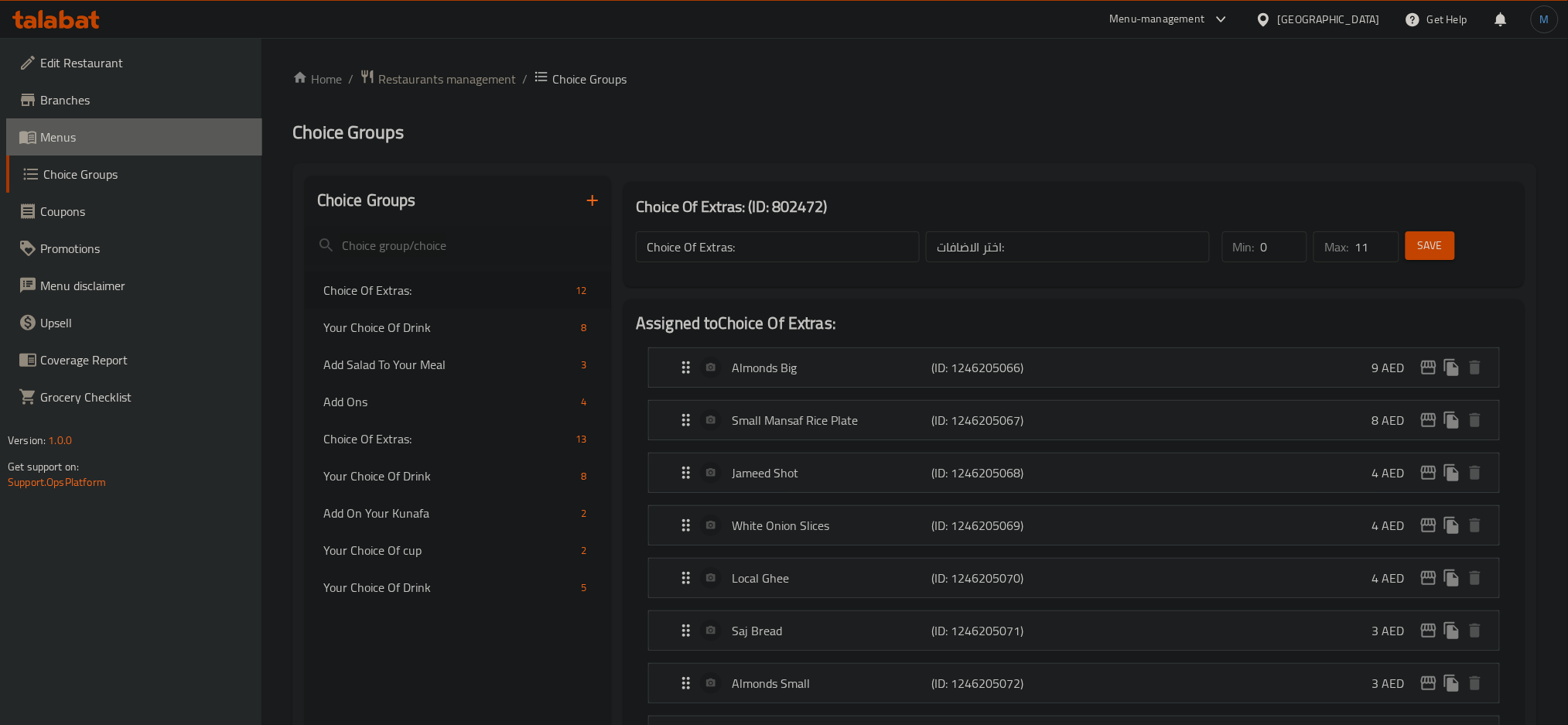
click at [55, 128] on span "Menus" at bounding box center [146, 136] width 210 height 18
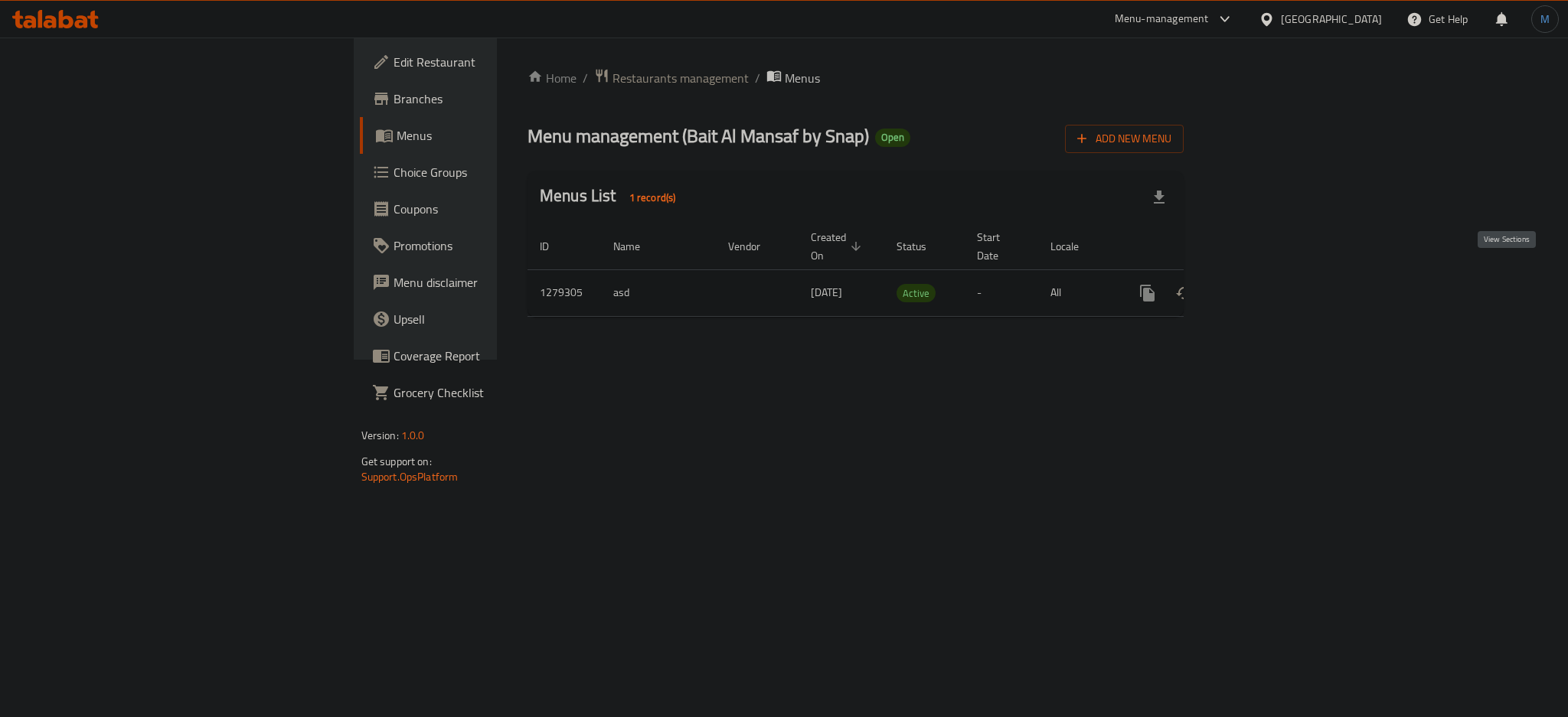
click at [1268, 284] on icon "enhanced table" at bounding box center [1257, 293] width 18 height 18
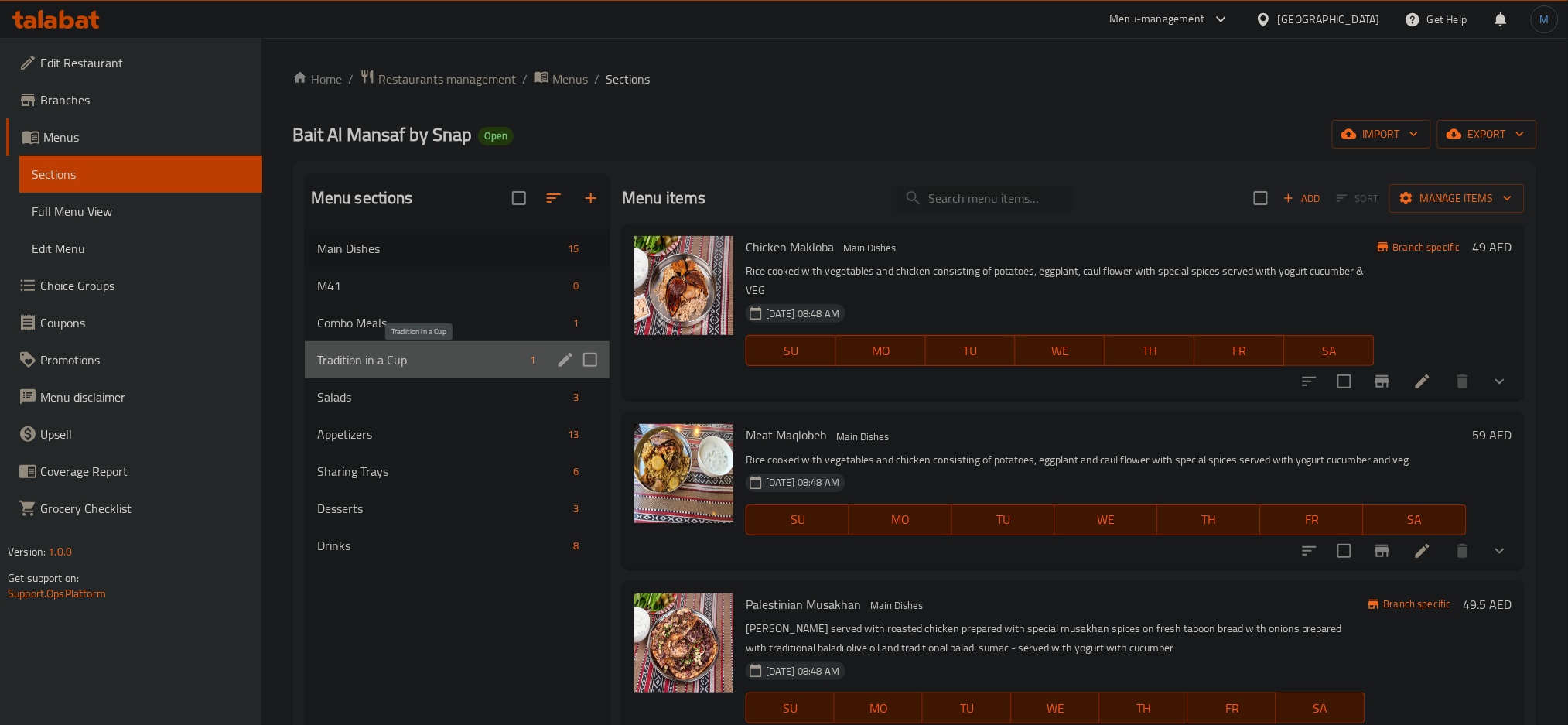
click at [456, 367] on span "Tradition in a Cup" at bounding box center [420, 360] width 206 height 18
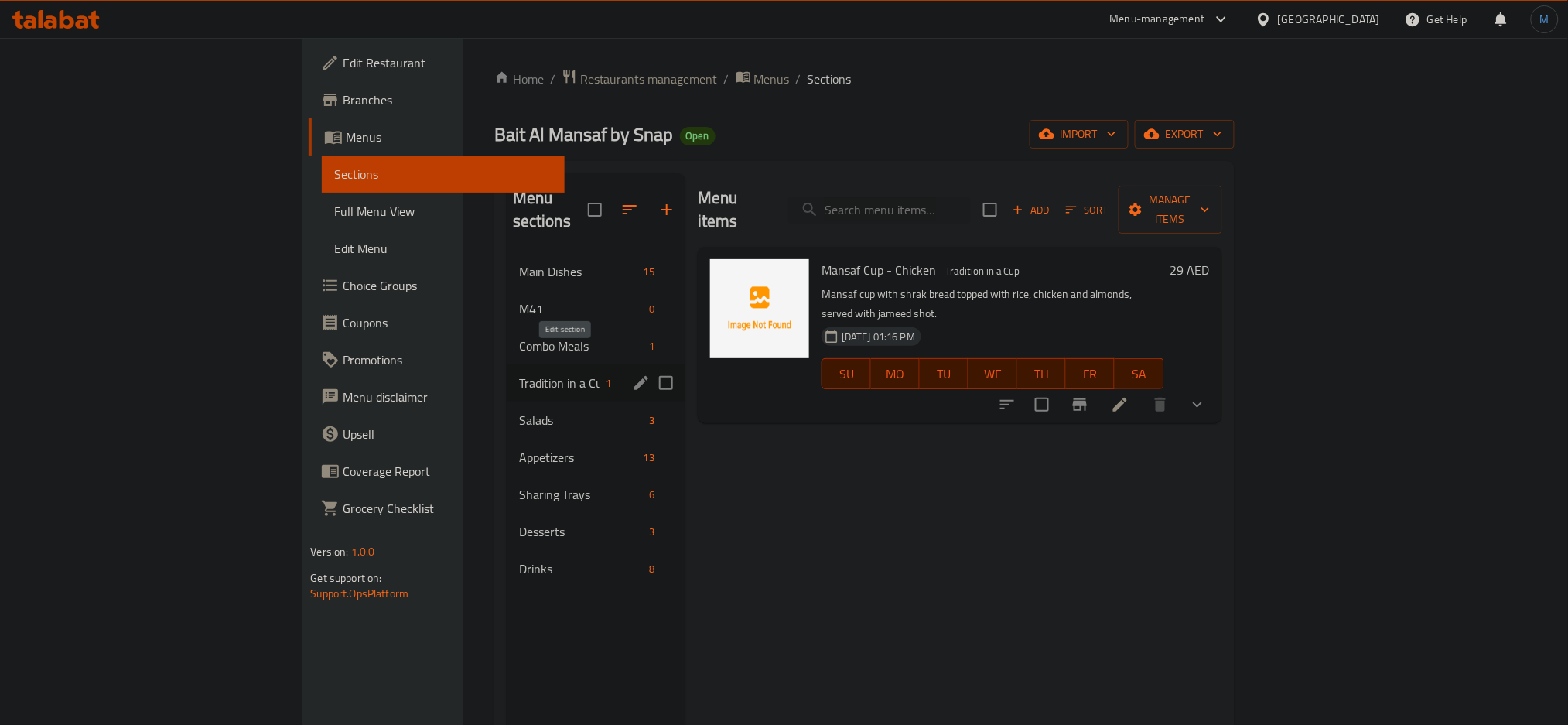
click at [634, 376] on icon "edit" at bounding box center [641, 383] width 13 height 13
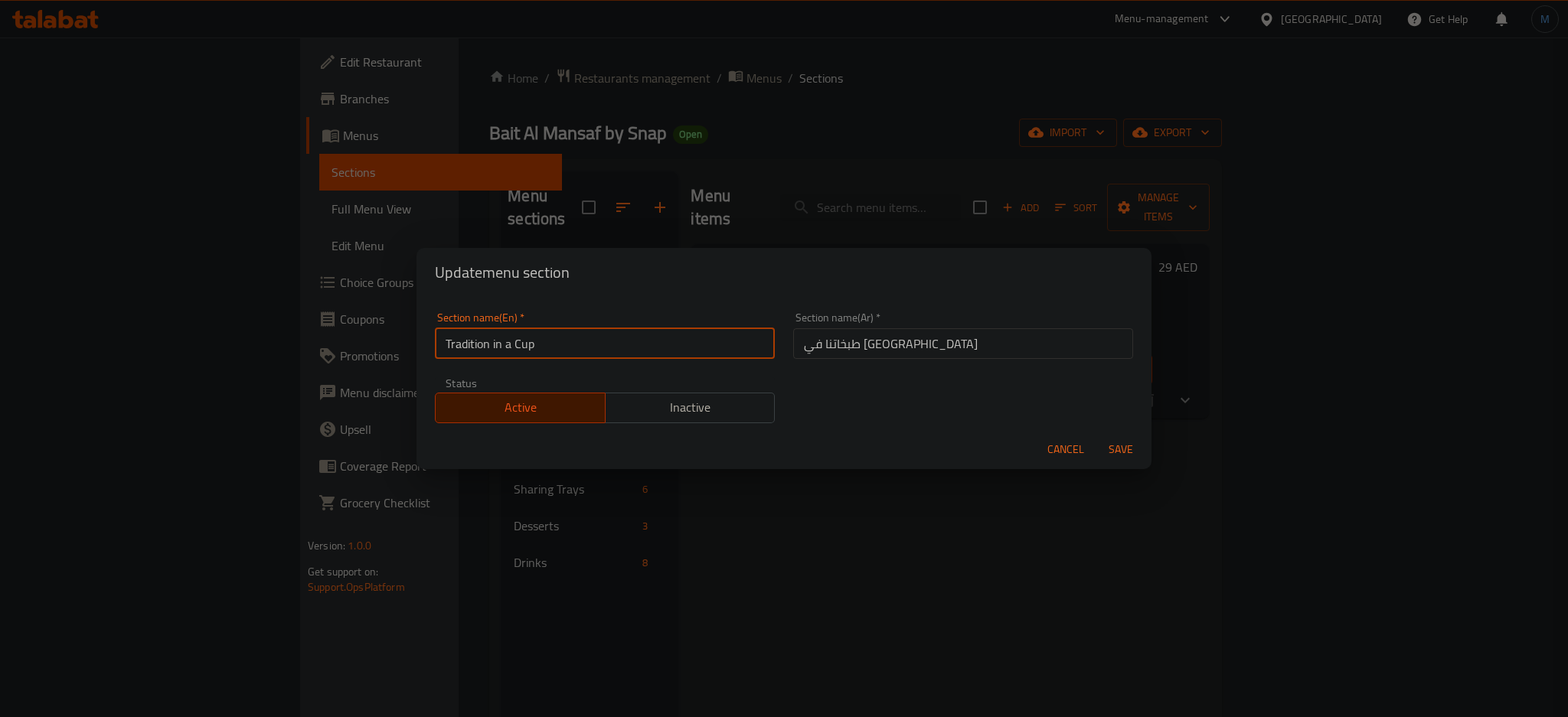
click at [576, 348] on input "Tradition in a Cup" at bounding box center [605, 343] width 340 height 31
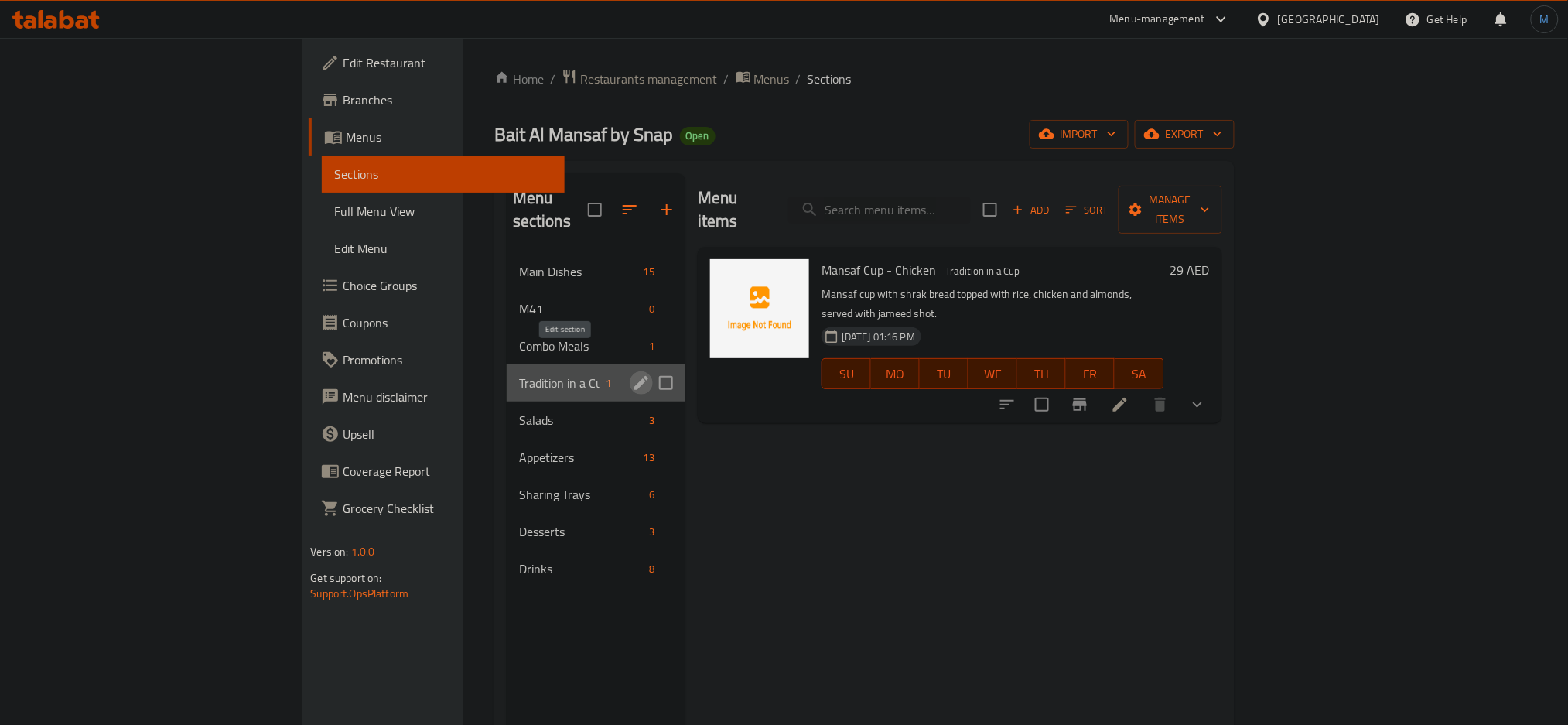
click at [634, 376] on icon "edit" at bounding box center [641, 383] width 13 height 13
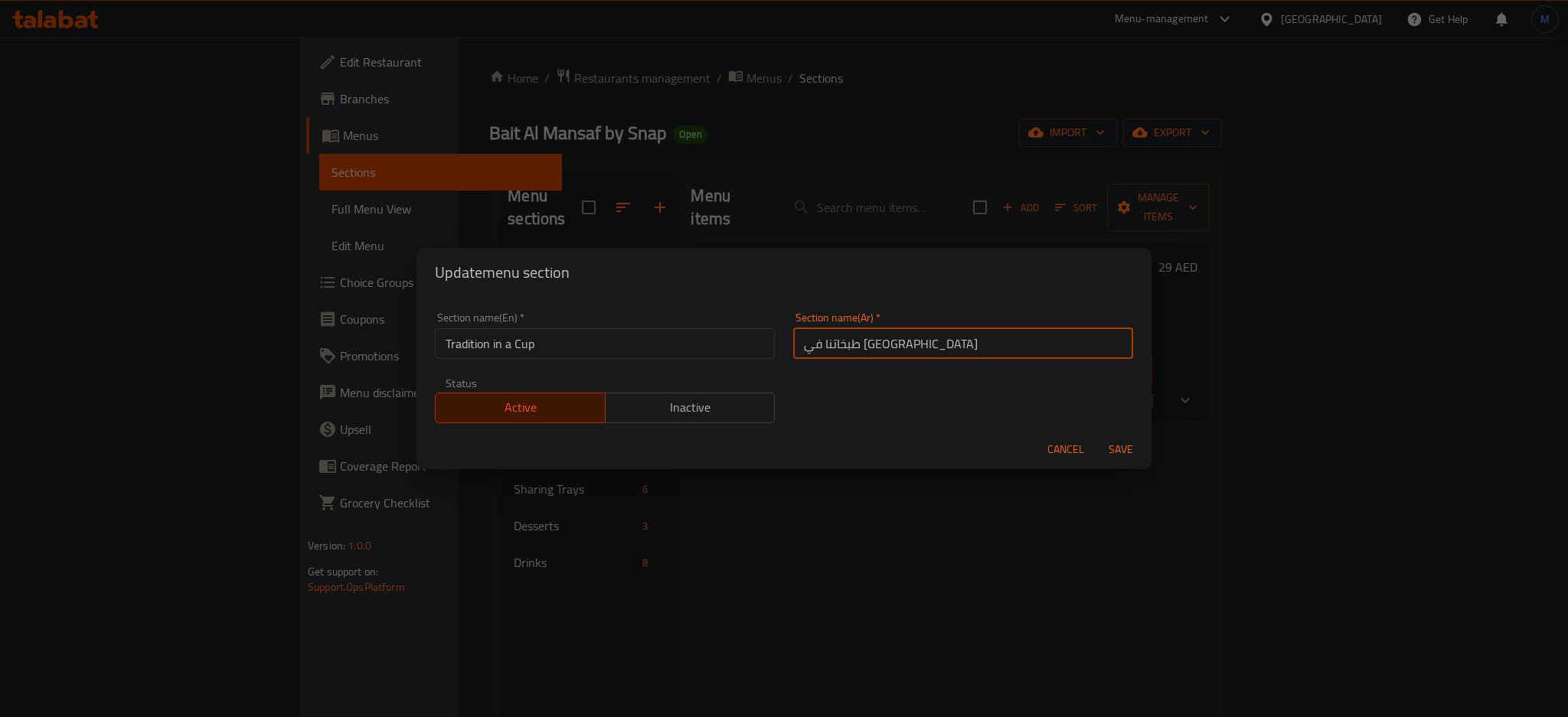
click at [1037, 334] on input "طبخاتنا في الكاسة" at bounding box center [963, 343] width 340 height 31
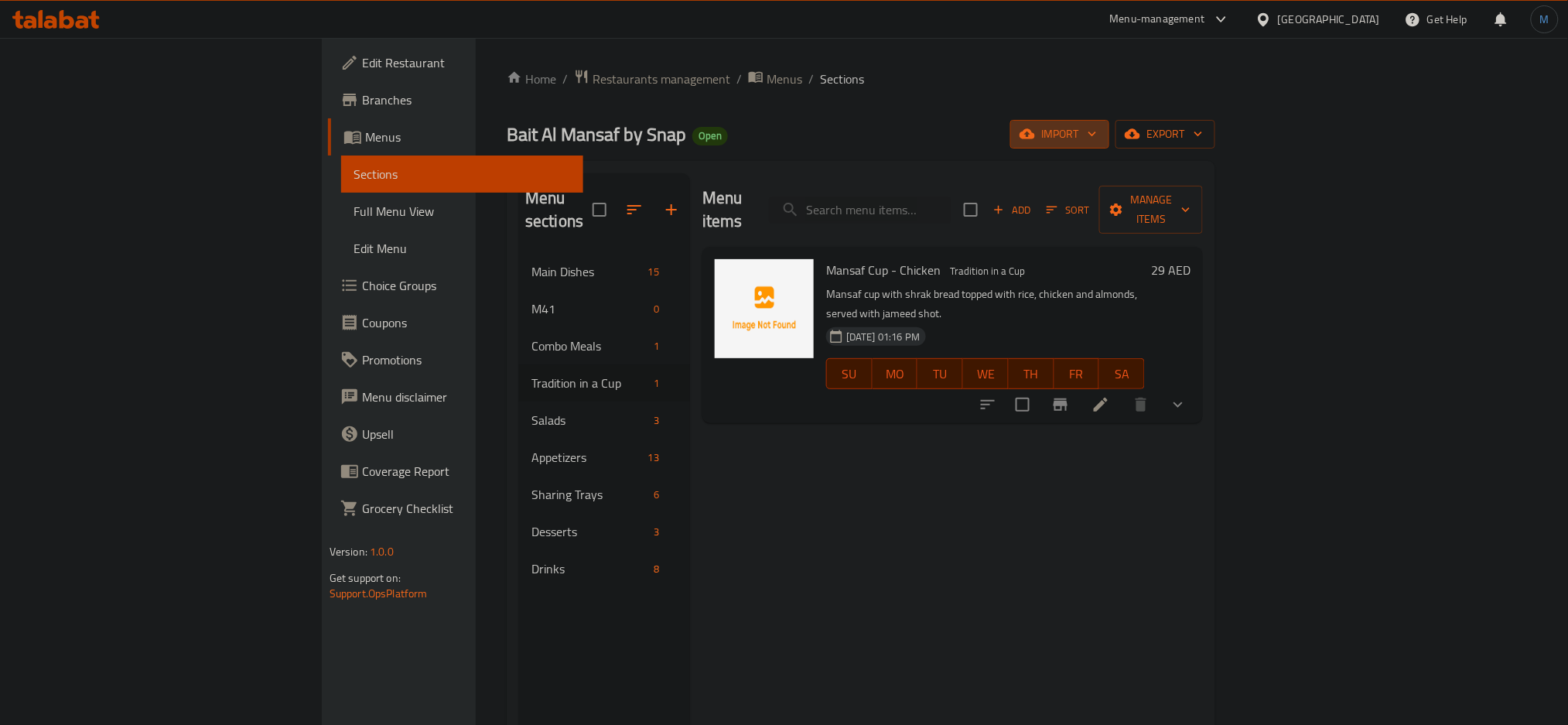
click at [1109, 148] on button "import" at bounding box center [1059, 134] width 99 height 29
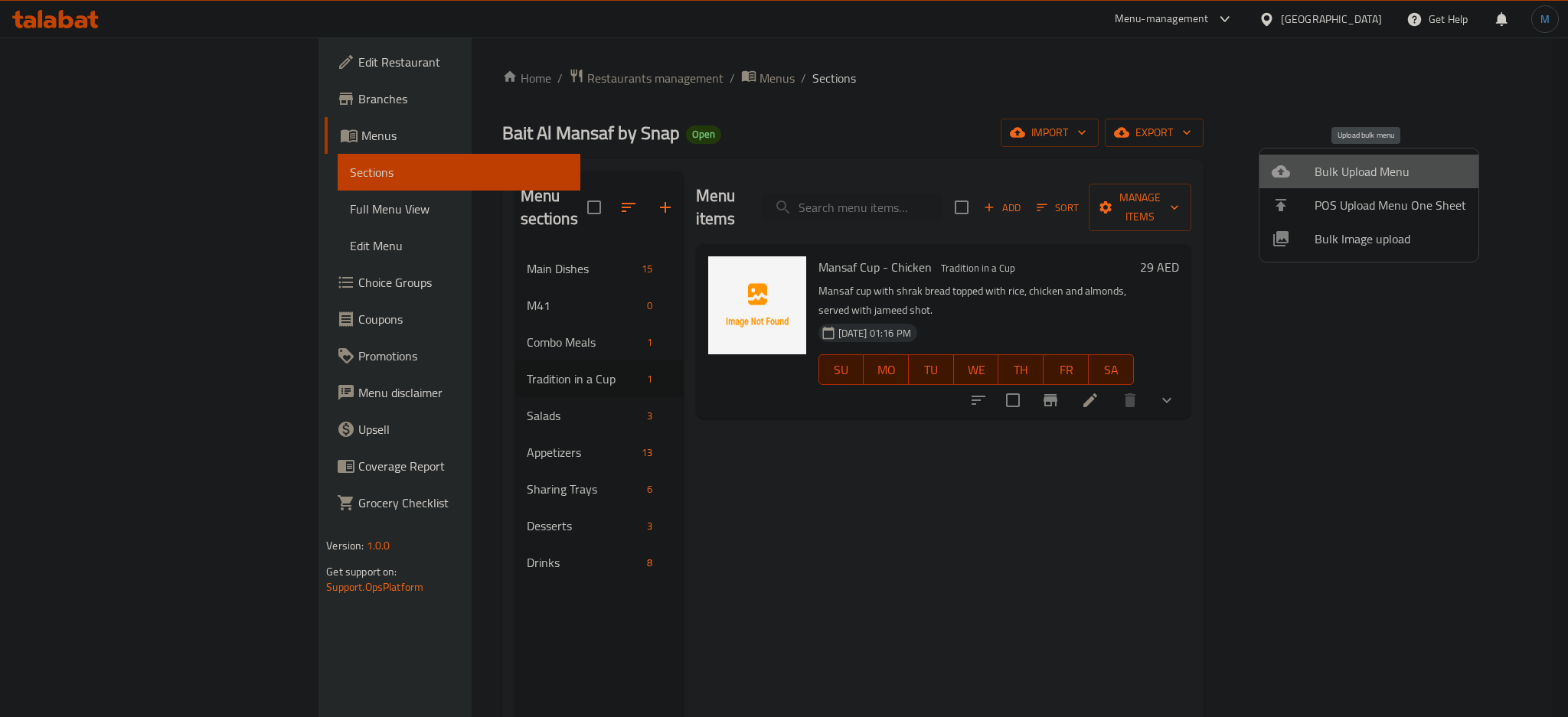
click at [1376, 175] on span "Bulk Upload Menu" at bounding box center [1390, 171] width 152 height 18
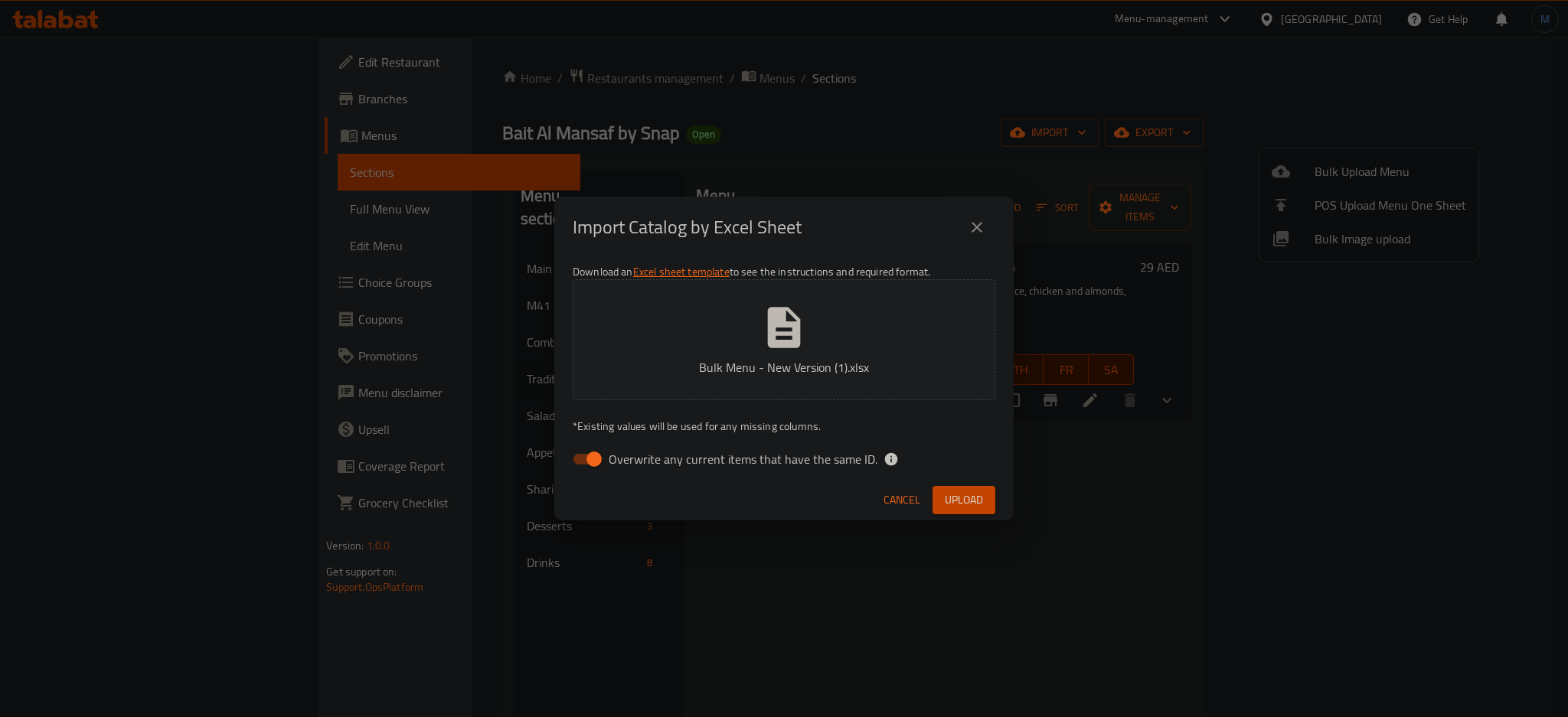
click at [736, 458] on span "Overwrite any current items that have the same ID." at bounding box center [743, 459] width 269 height 18
click at [638, 458] on input "Overwrite any current items that have the same ID." at bounding box center [594, 459] width 88 height 30
checkbox input "false"
click at [945, 496] on span "Upload" at bounding box center [964, 501] width 38 height 19
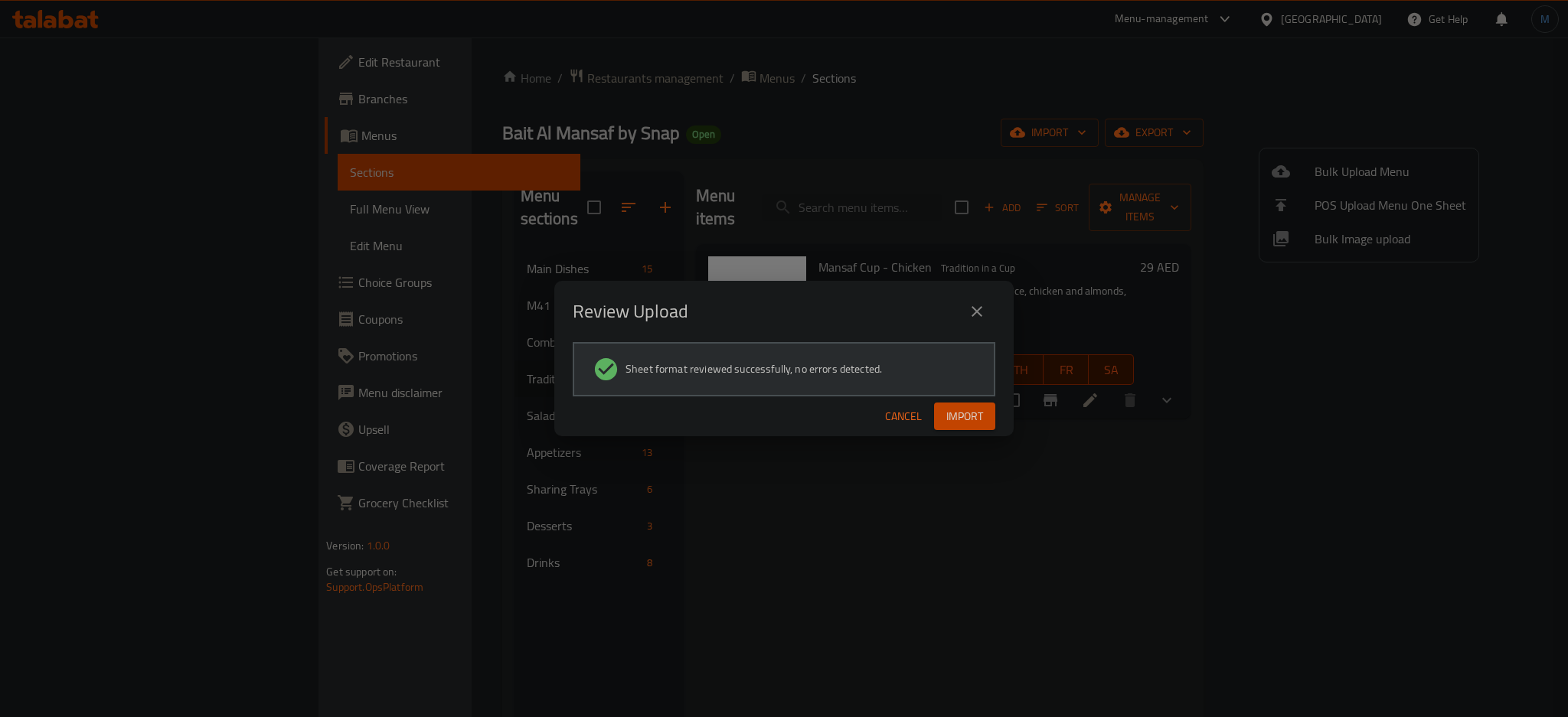
click at [980, 421] on span "Import" at bounding box center [964, 417] width 37 height 19
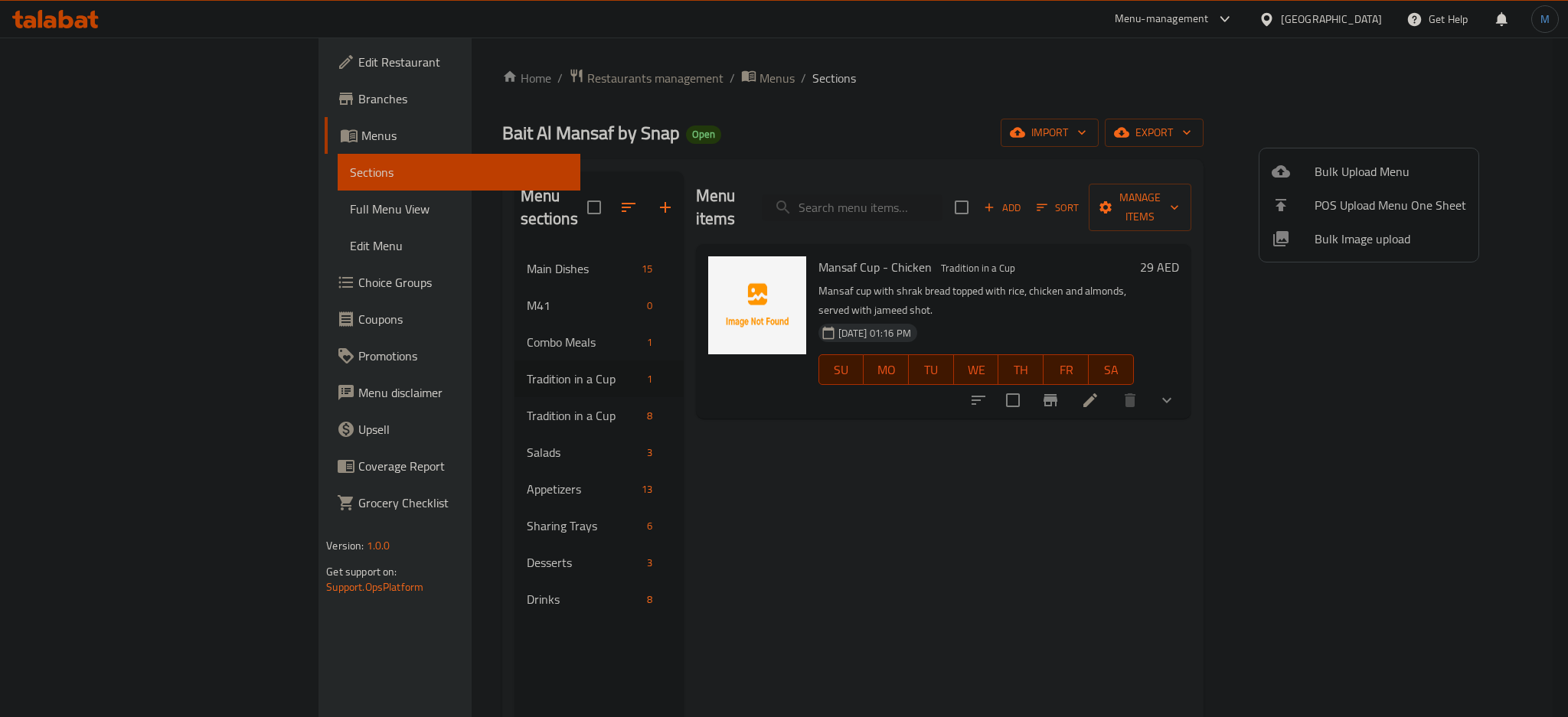
click at [969, 413] on div at bounding box center [784, 358] width 1568 height 717
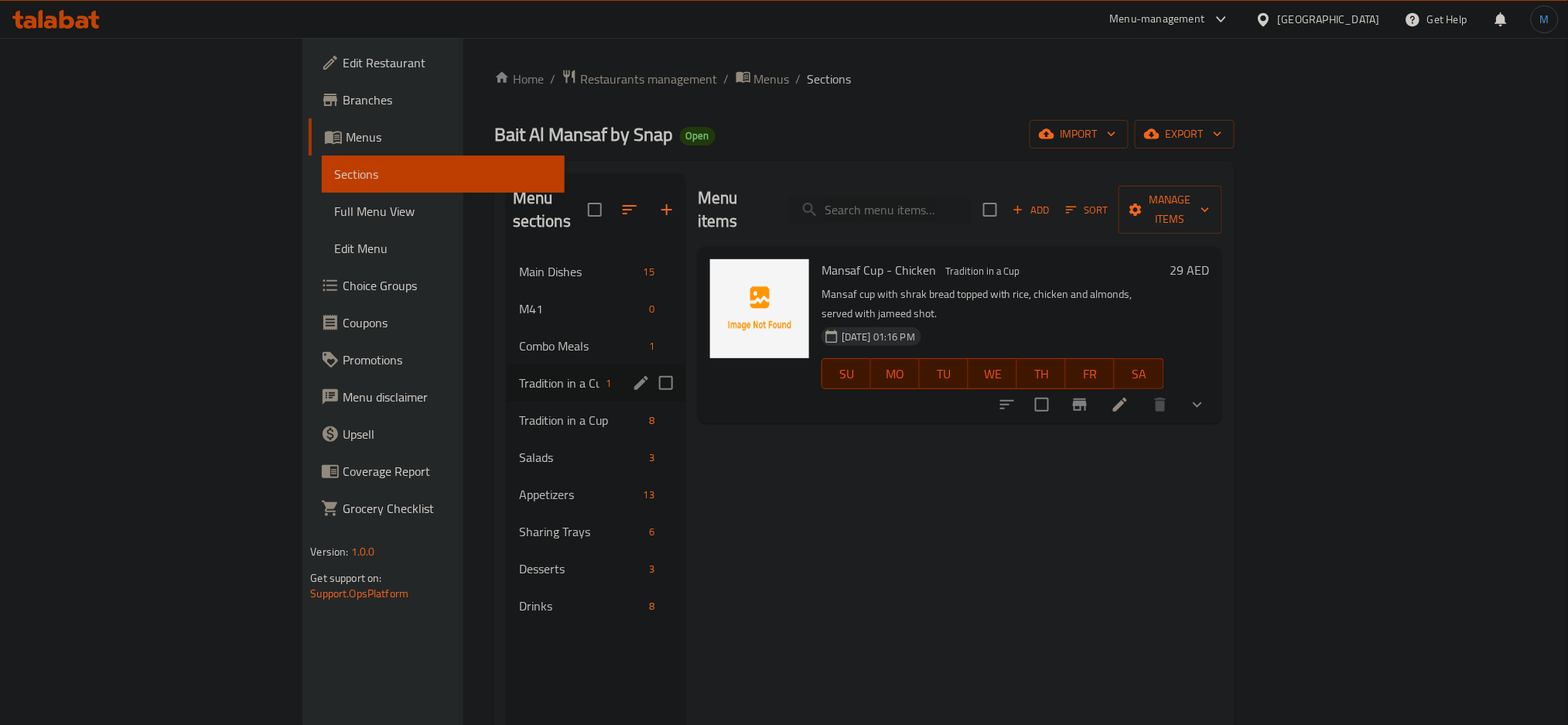
click at [650, 367] on input "Menu sections" at bounding box center [666, 384] width 33 height 33
checkbox input "true"
click at [595, 195] on button "button" at bounding box center [613, 209] width 38 height 38
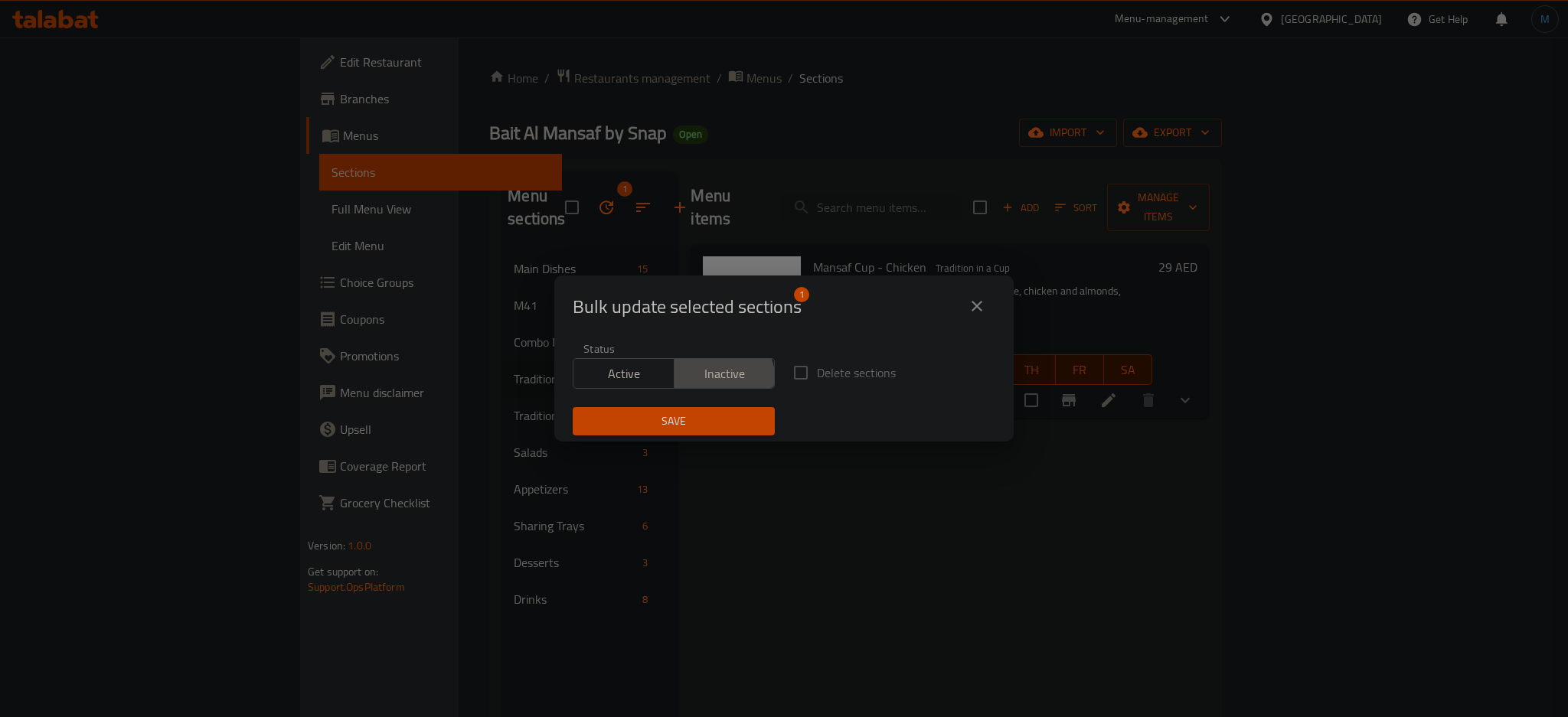
click at [719, 377] on span "Inactive" at bounding box center [725, 374] width 89 height 22
click at [702, 429] on span "Save" at bounding box center [673, 421] width 177 height 19
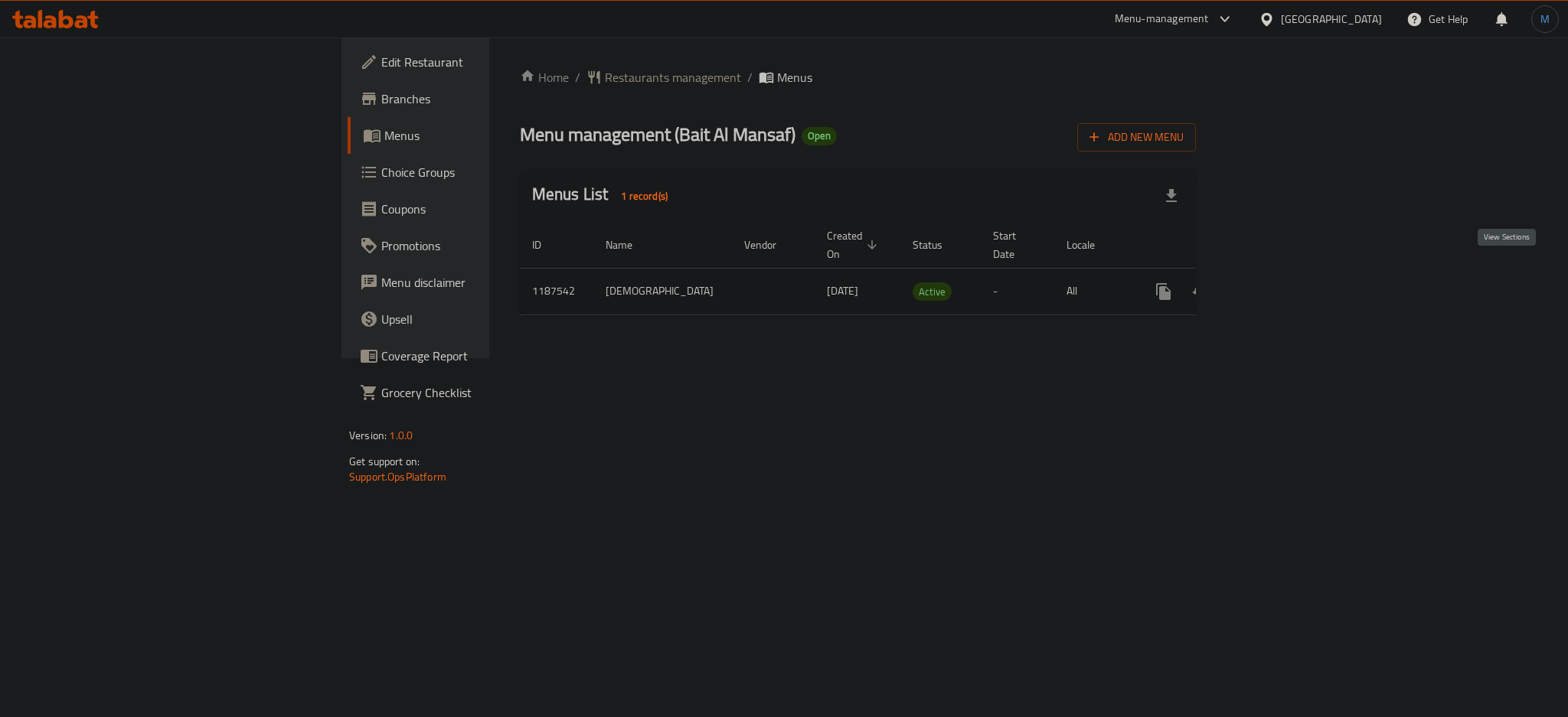
click at [1292, 274] on link "enhanced table" at bounding box center [1274, 292] width 37 height 37
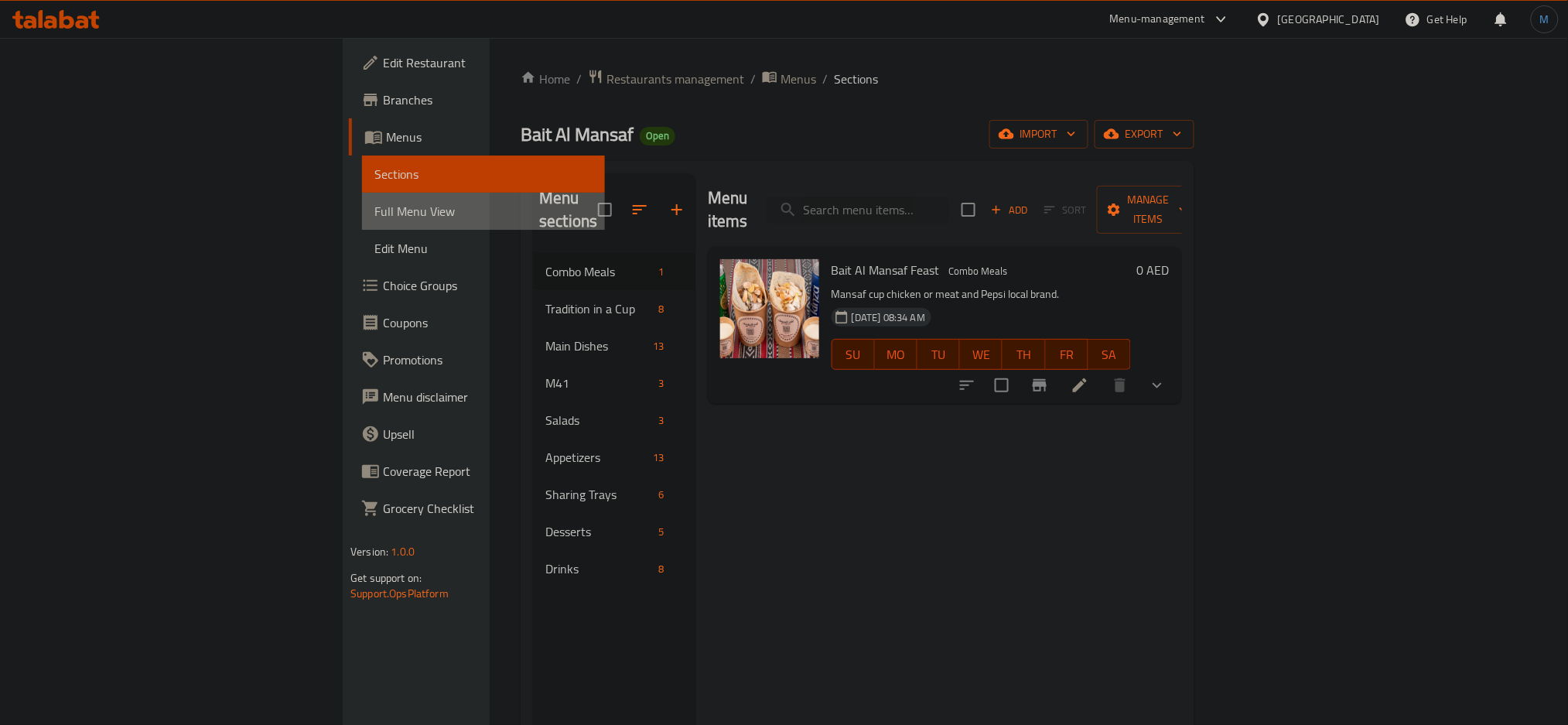
click at [375, 204] on span "Full Menu View" at bounding box center [484, 211] width 218 height 18
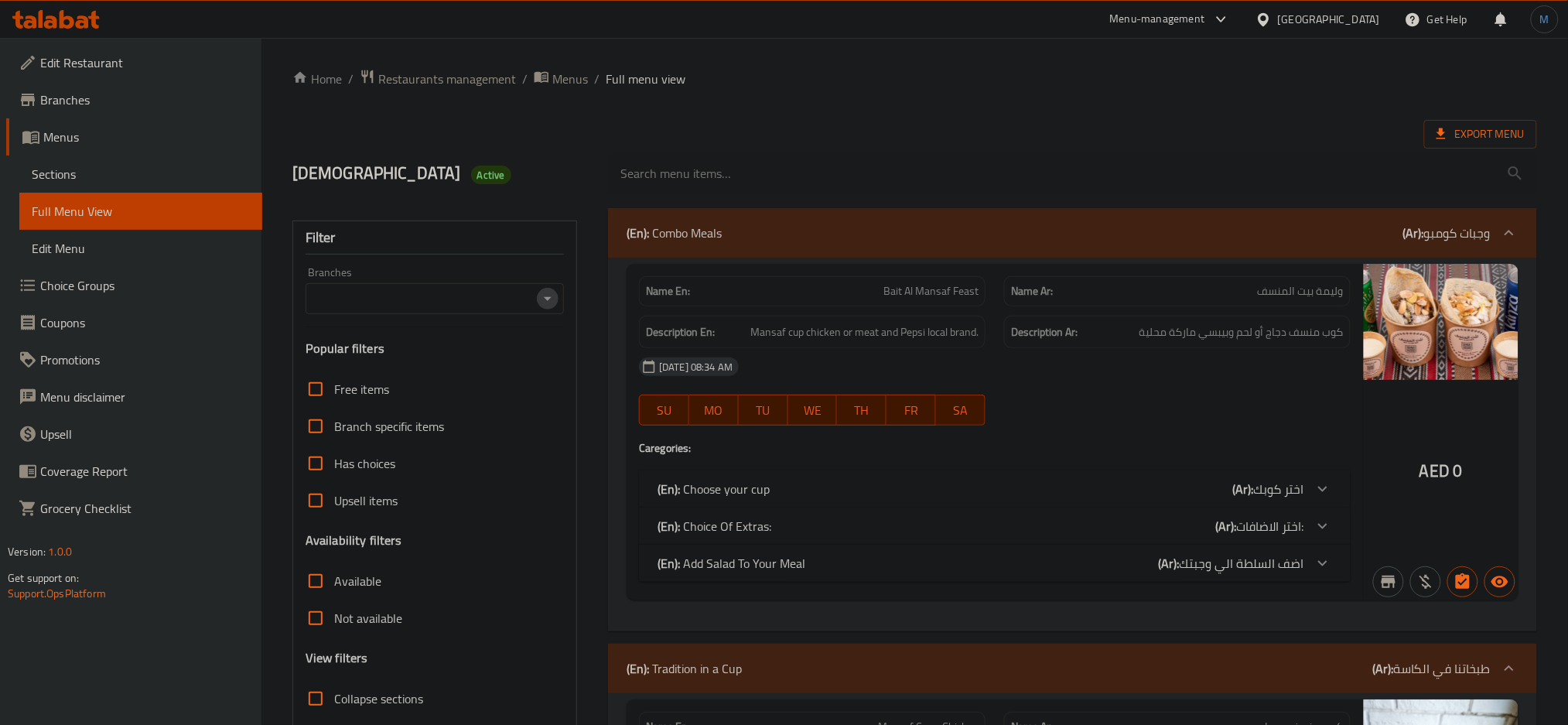
click at [551, 306] on icon "Open" at bounding box center [547, 298] width 18 height 18
click at [481, 367] on li "Bait Al Mansaf, Al Zafranah" at bounding box center [435, 365] width 258 height 28
type input "Bait Al Mansaf, Al Zafranah"
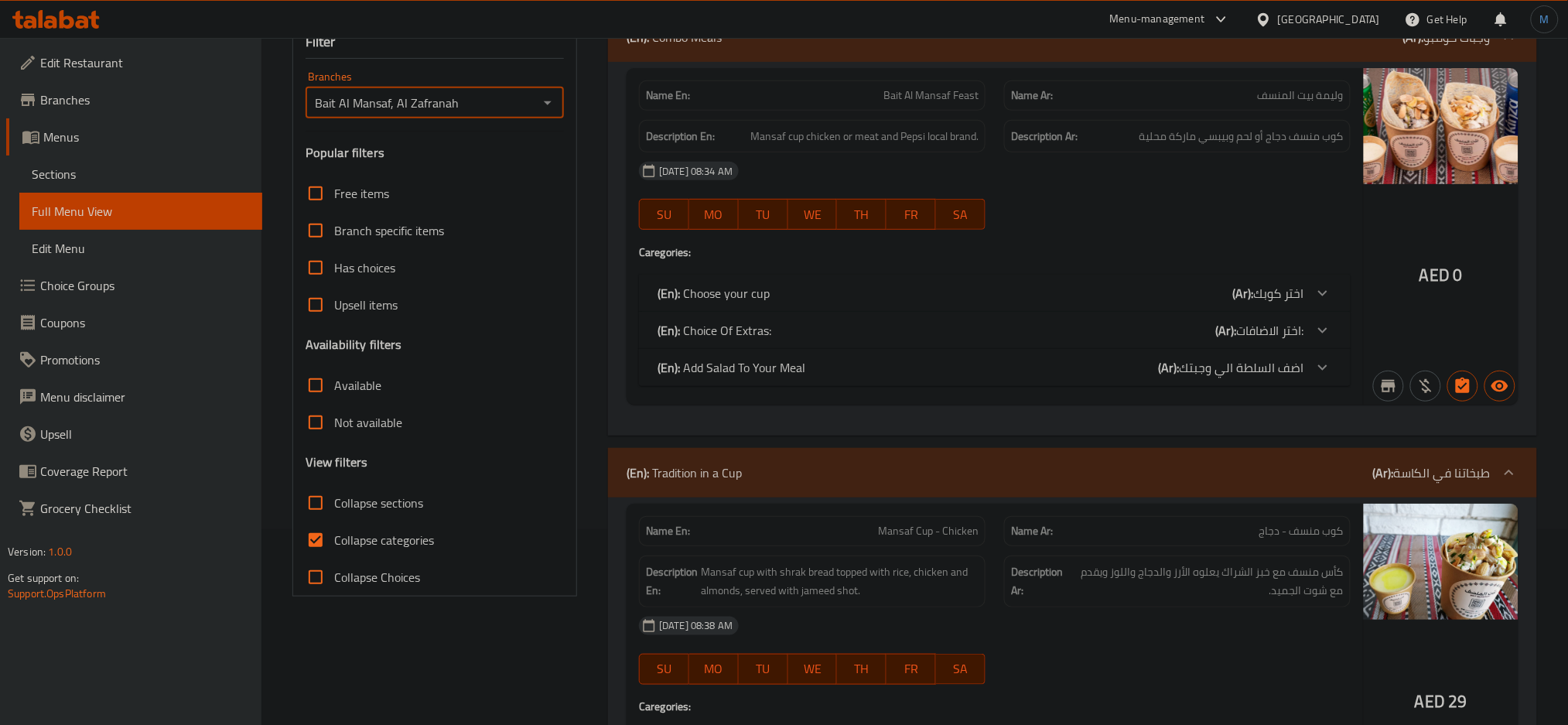
scroll to position [197, 0]
click at [314, 517] on input "Collapse sections" at bounding box center [315, 502] width 38 height 38
checkbox input "true"
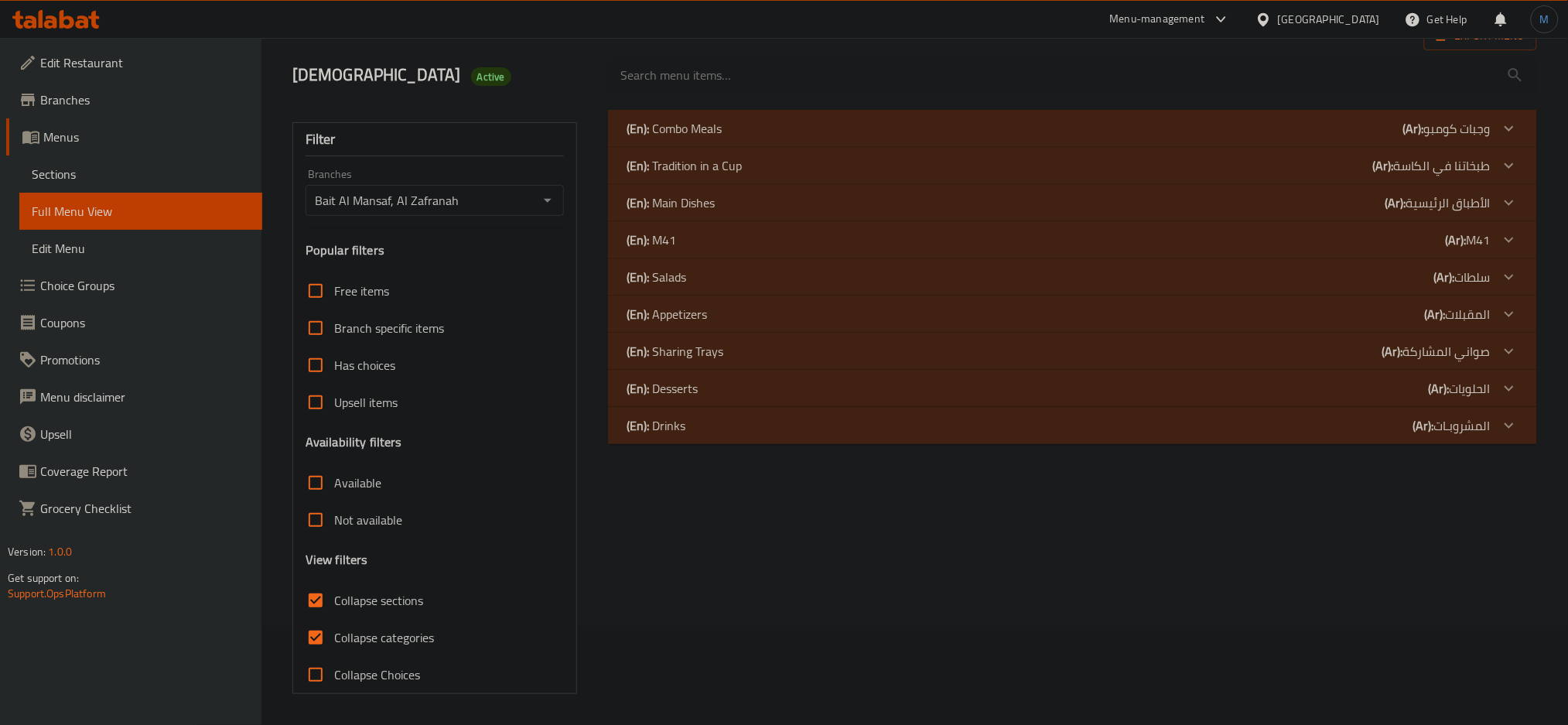
scroll to position [99, 0]
click at [312, 636] on input "Collapse categories" at bounding box center [315, 637] width 38 height 38
click at [754, 138] on div "(En): Tradition in a Cup (Ar): طبخاتنا في الكاسة" at bounding box center [1058, 128] width 864 height 18
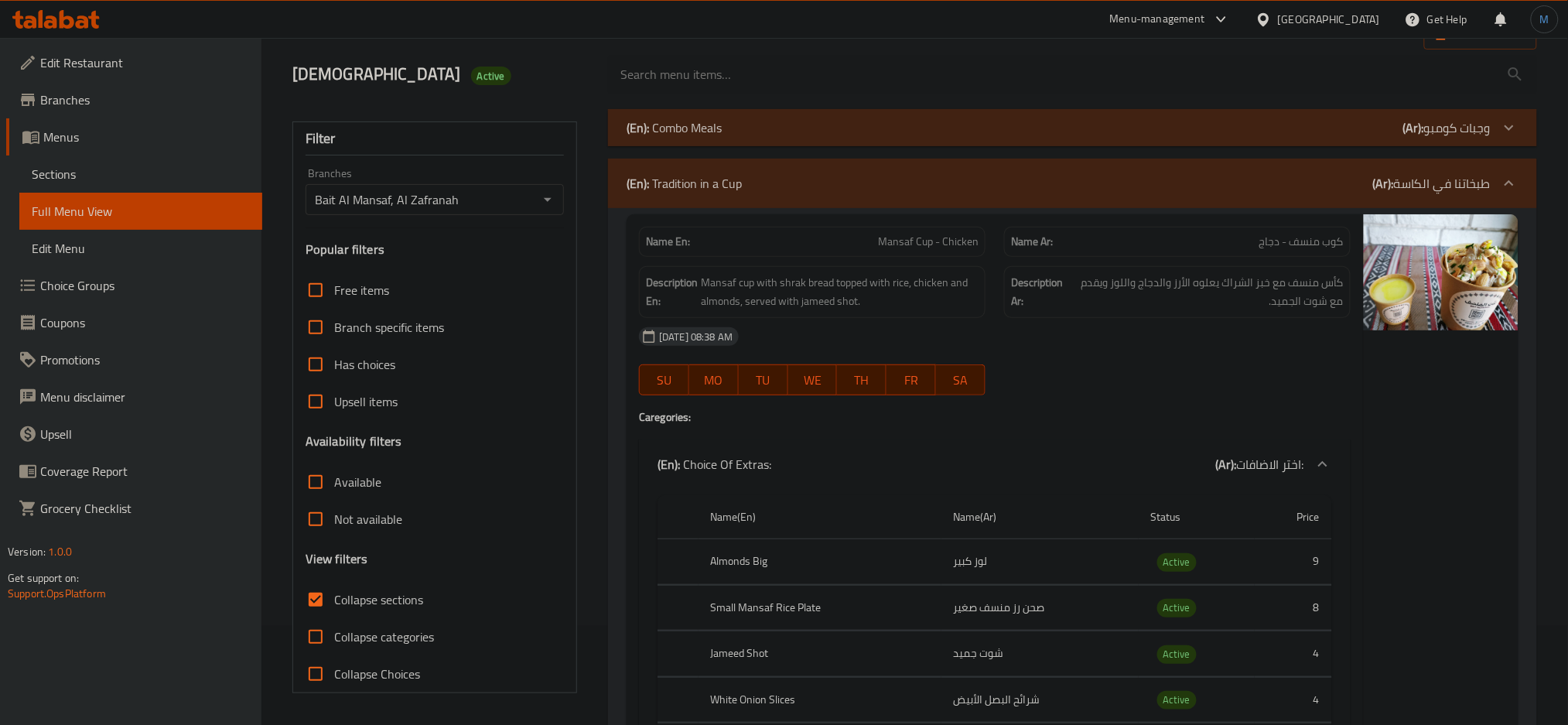
click at [856, 249] on p "Name En: Mansaf Cup - Chicken" at bounding box center [811, 241] width 332 height 16
copy span "Mansaf Cup - Chicken"
click at [1130, 240] on p "Name Ar: كوب منسف - دجاج" at bounding box center [1177, 241] width 332 height 16
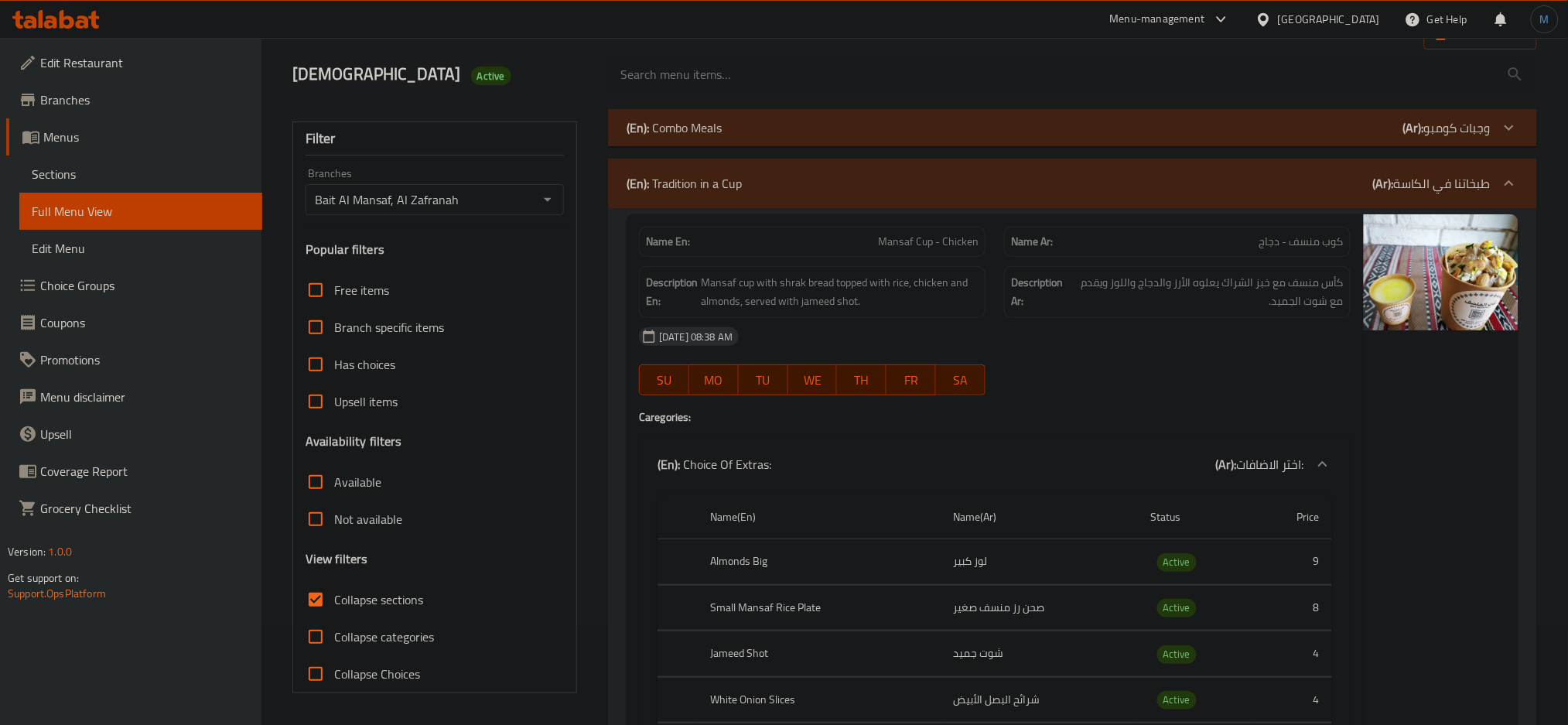
click at [1130, 240] on p "Name Ar: كوب منسف - دجاج" at bounding box center [1177, 241] width 332 height 16
click at [1216, 233] on div "Name Ar: كوب منسف - دجاج" at bounding box center [1178, 241] width 347 height 30
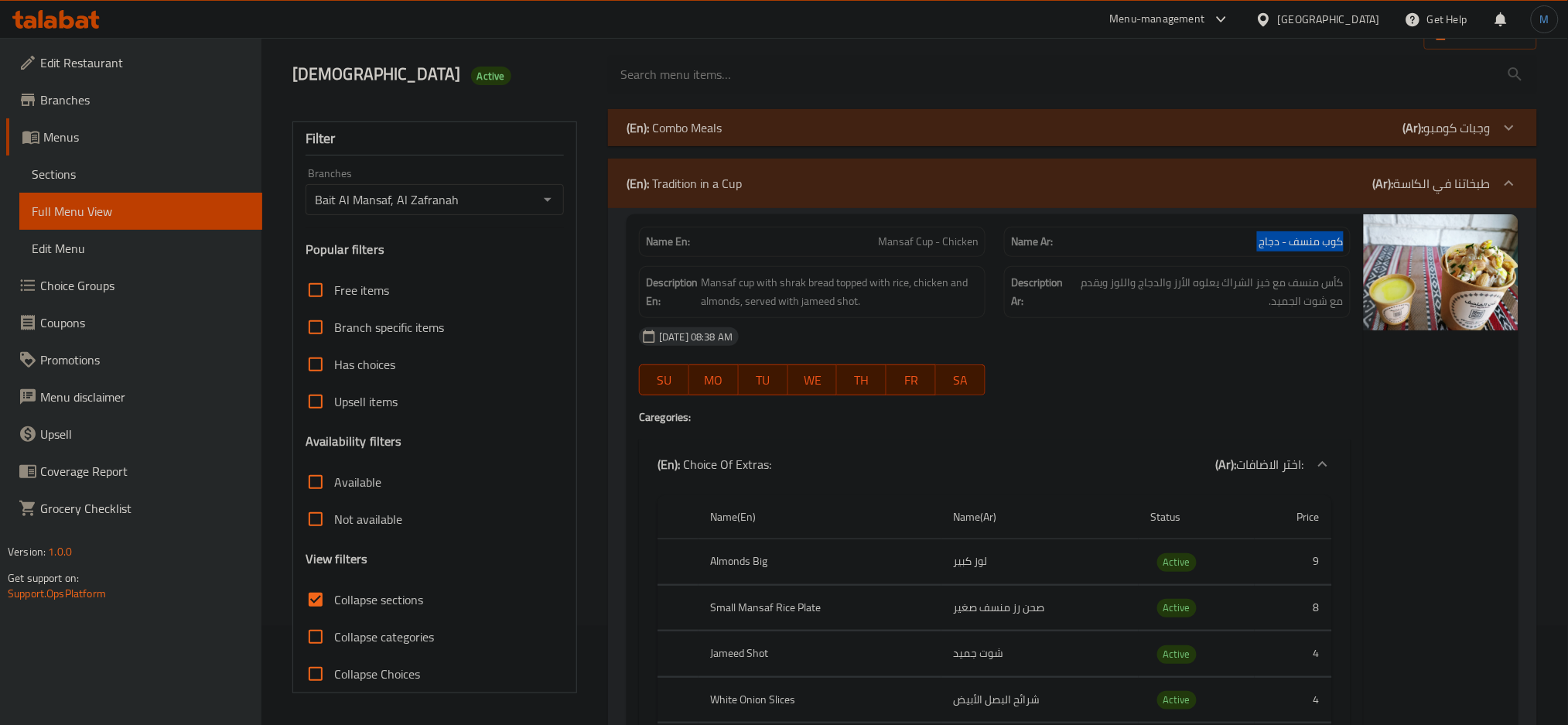
copy span "كوب منسف - دجاج"
click at [1295, 284] on span "كأس منسف مع خبز الشراك يعلوه الأرز والدجاج واللوز ويقدم مع شوت الجميد." at bounding box center [1207, 291] width 276 height 38
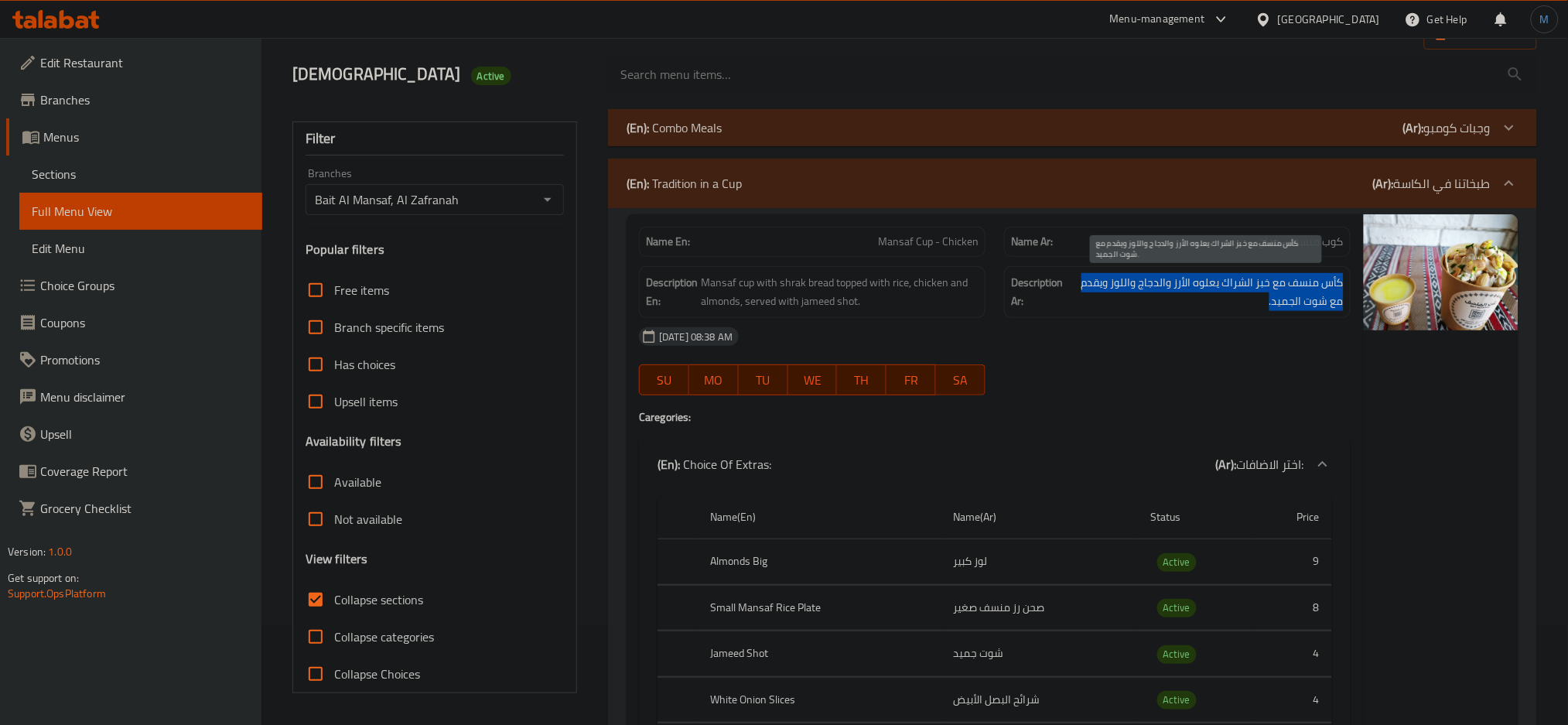
copy div "كأس منسف مع خبز الشراك يعلوه الأرز والدجاج واللوز ويقدم مع شوت الجميد."
click at [1295, 284] on span "كأس منسف مع خبز الشراك يعلوه الأرز والدجاج واللوز ويقدم مع شوت الجميد." at bounding box center [1207, 291] width 276 height 38
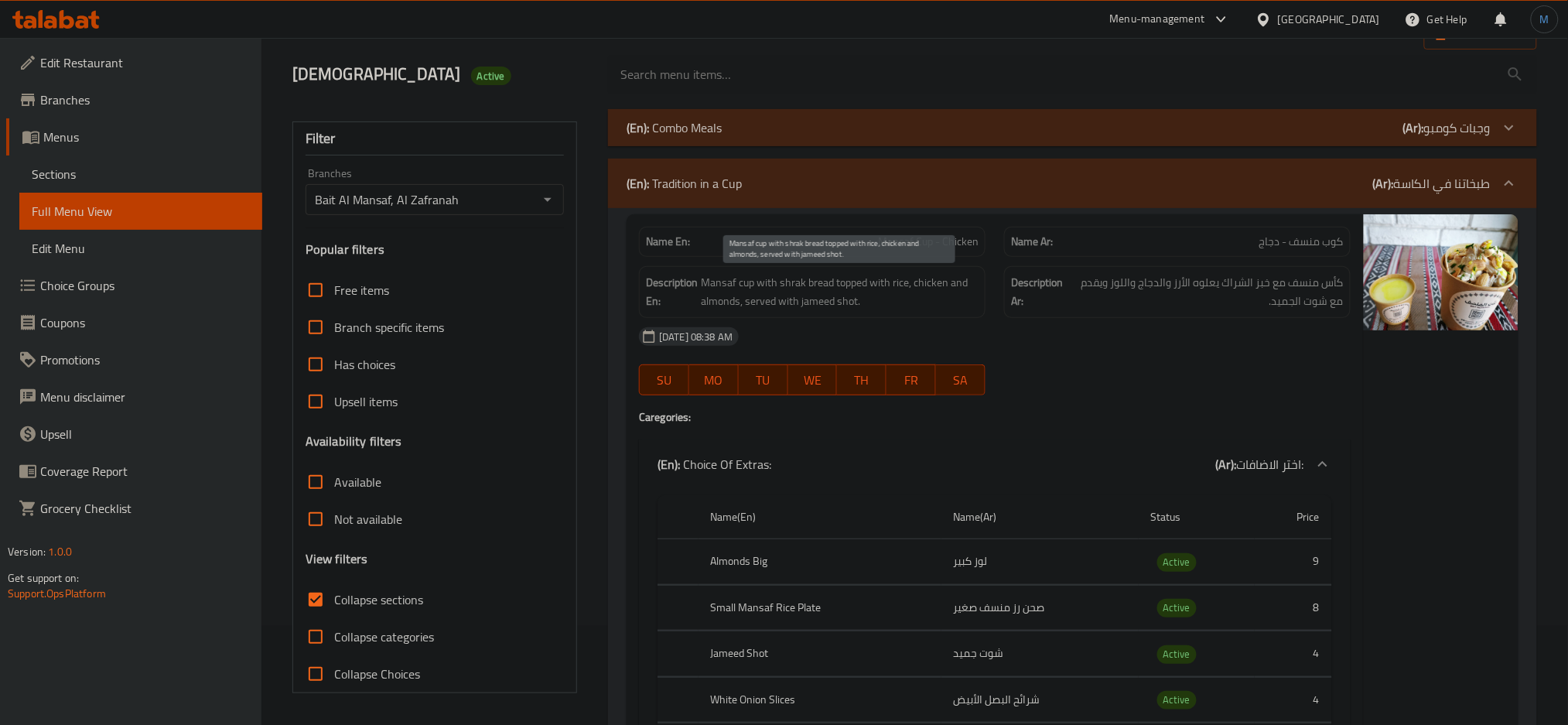
click at [870, 286] on span "Mansaf cup with shrak bread topped with rice, chicken and almonds, served with …" at bounding box center [839, 291] width 278 height 38
copy span "Mansaf cup with shrak bread topped with rice, chicken and almonds, served with …"
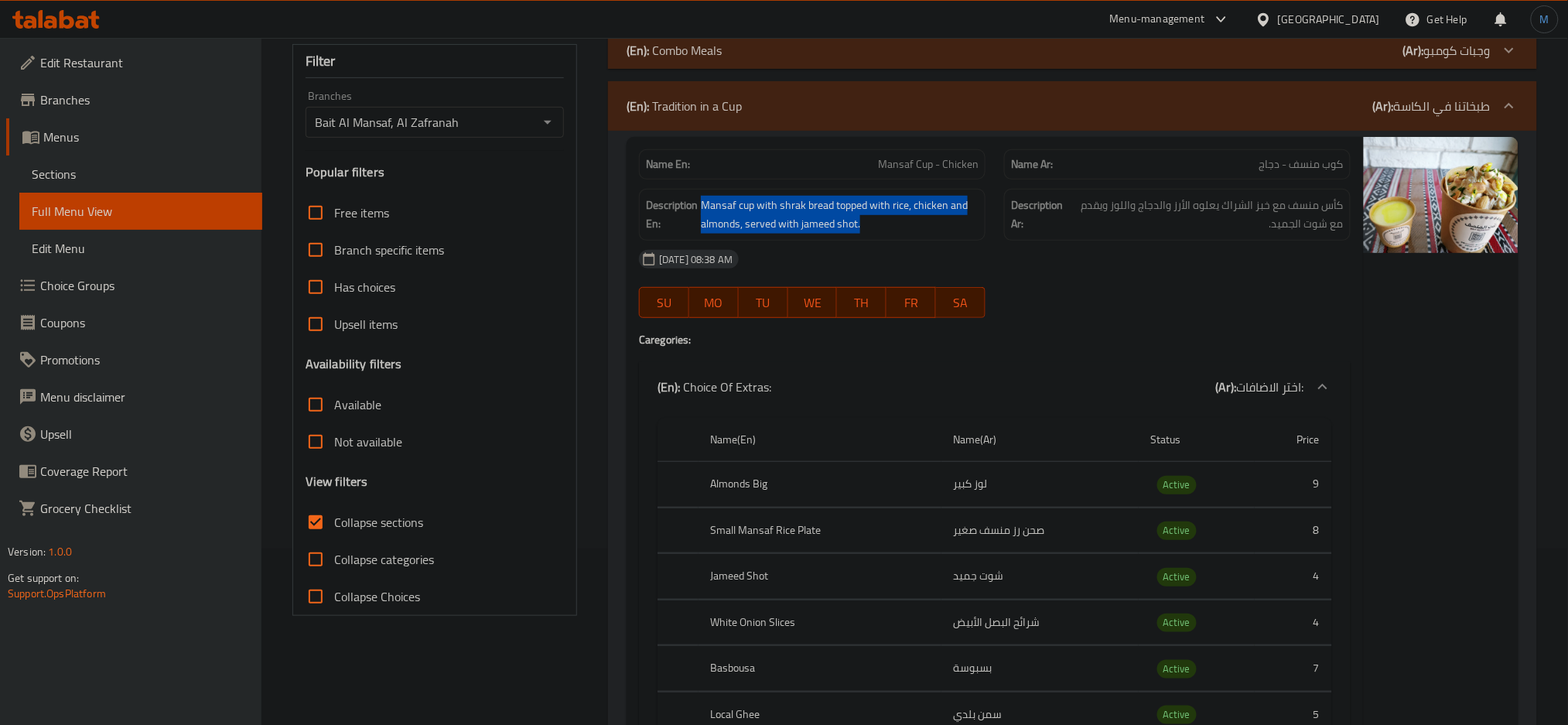
scroll to position [182, 0]
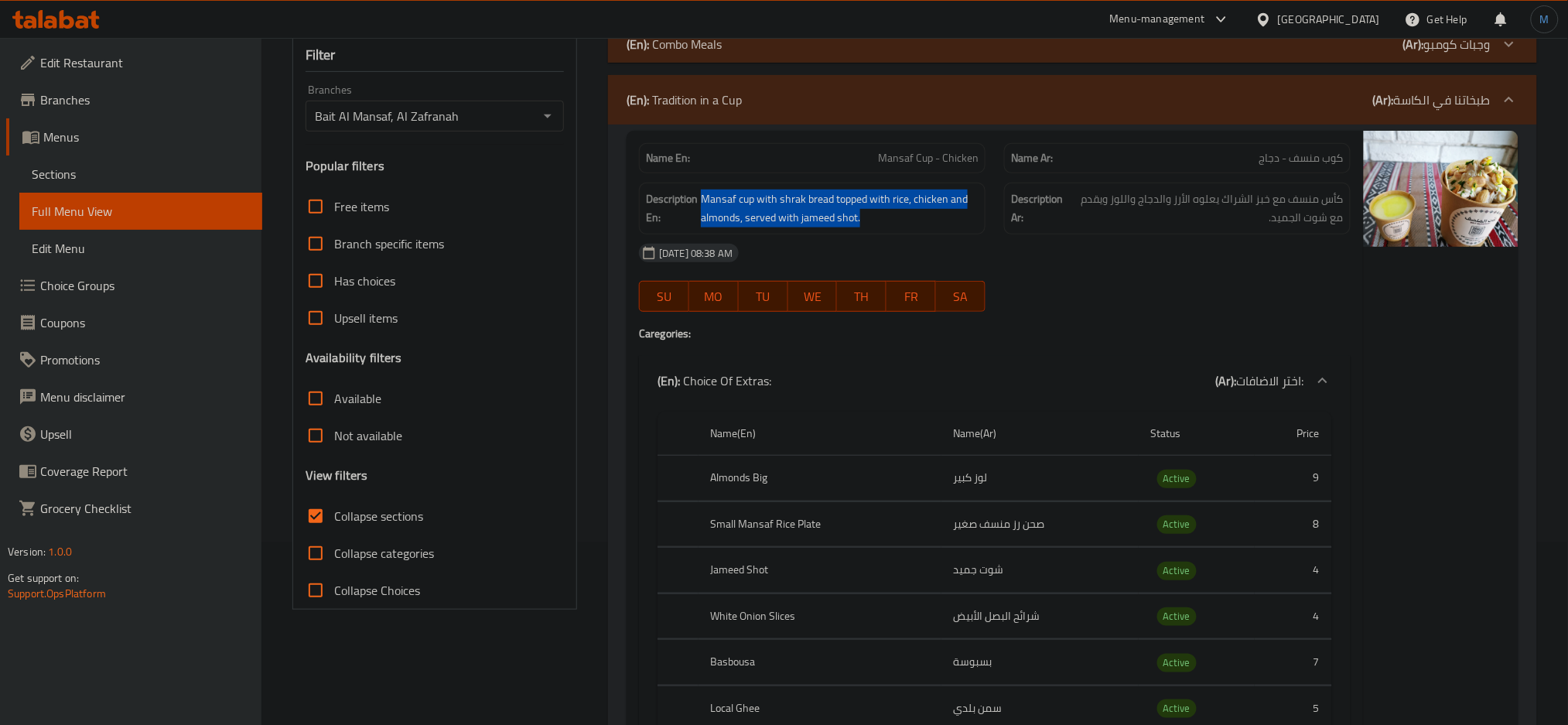
click at [1462, 186] on img at bounding box center [1441, 189] width 155 height 116
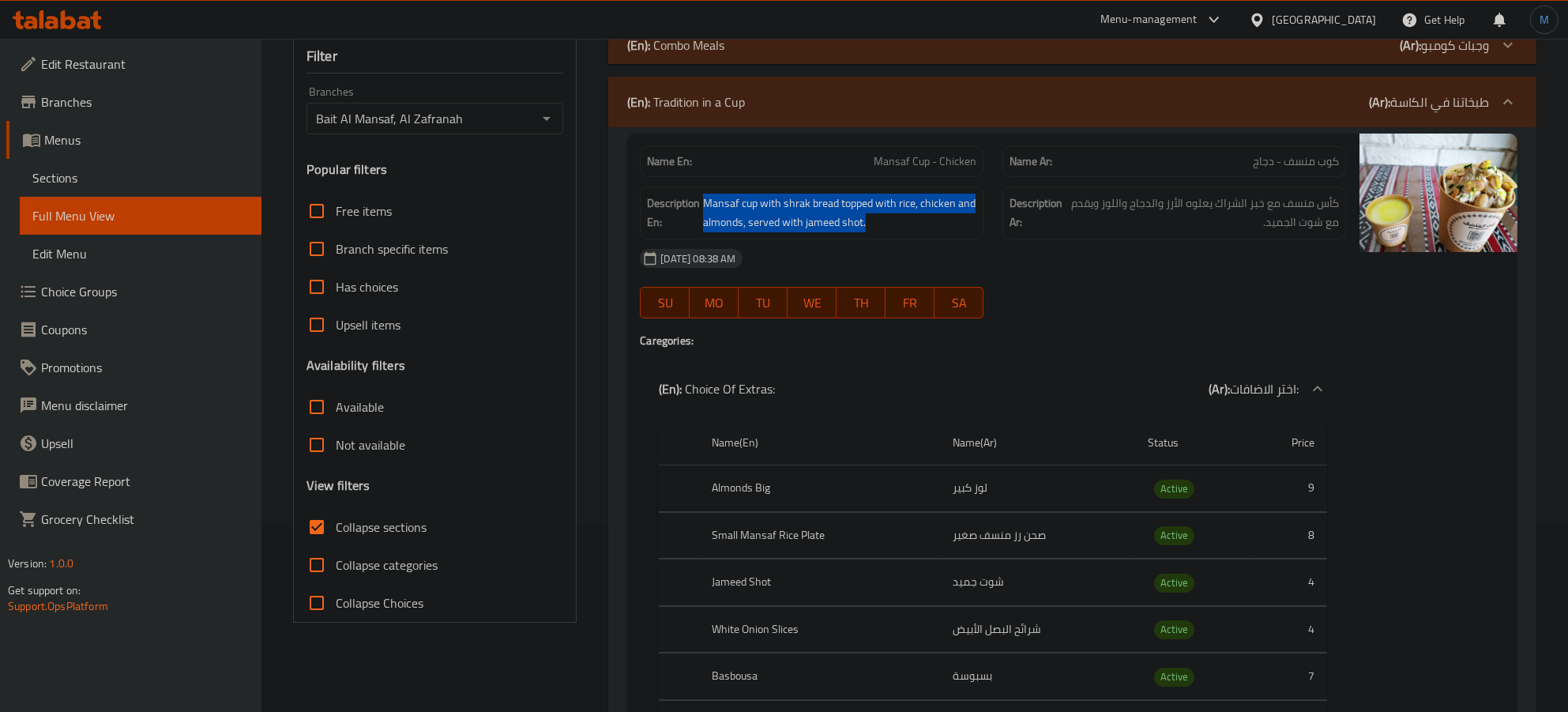
drag, startPoint x: 1452, startPoint y: 215, endPoint x: 1246, endPoint y: 367, distance: 256.0
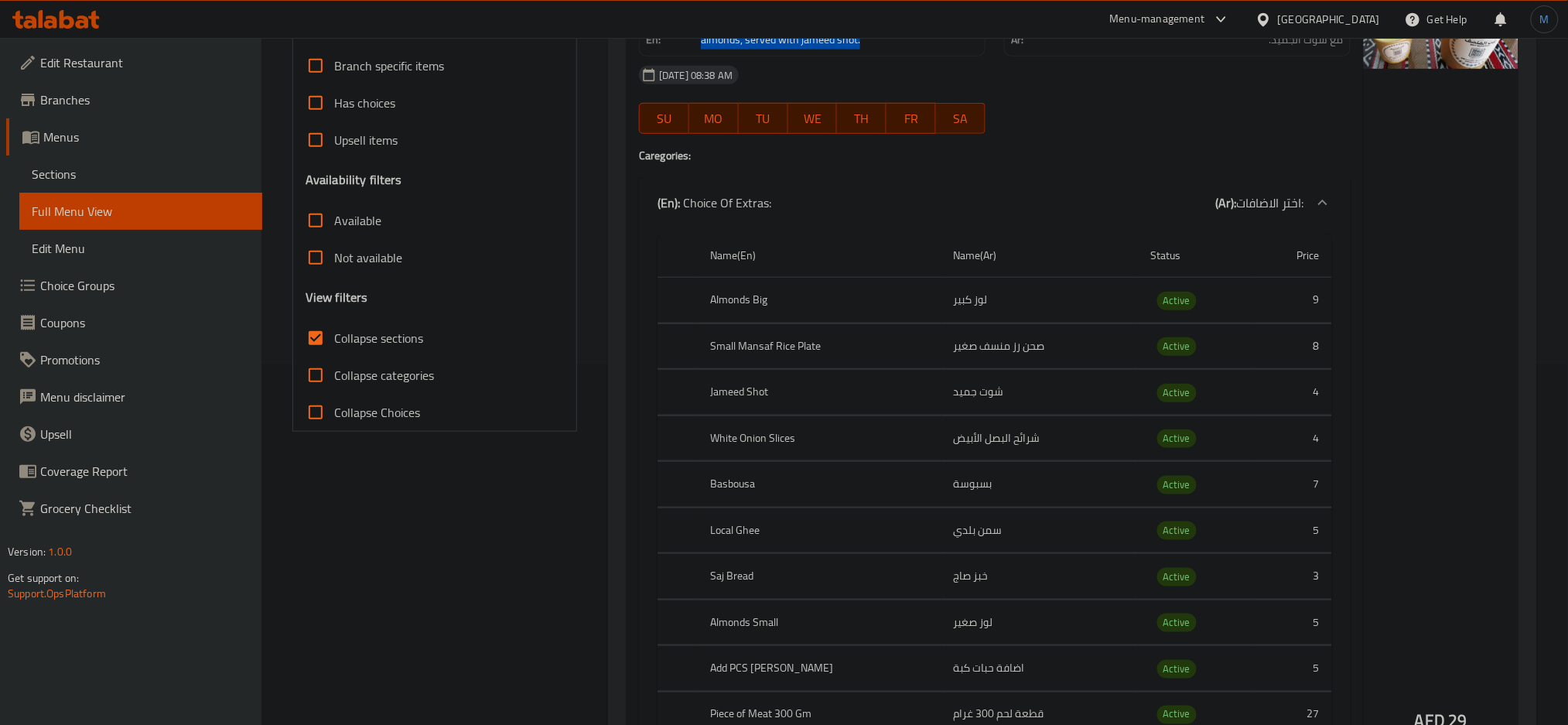
scroll to position [0, 0]
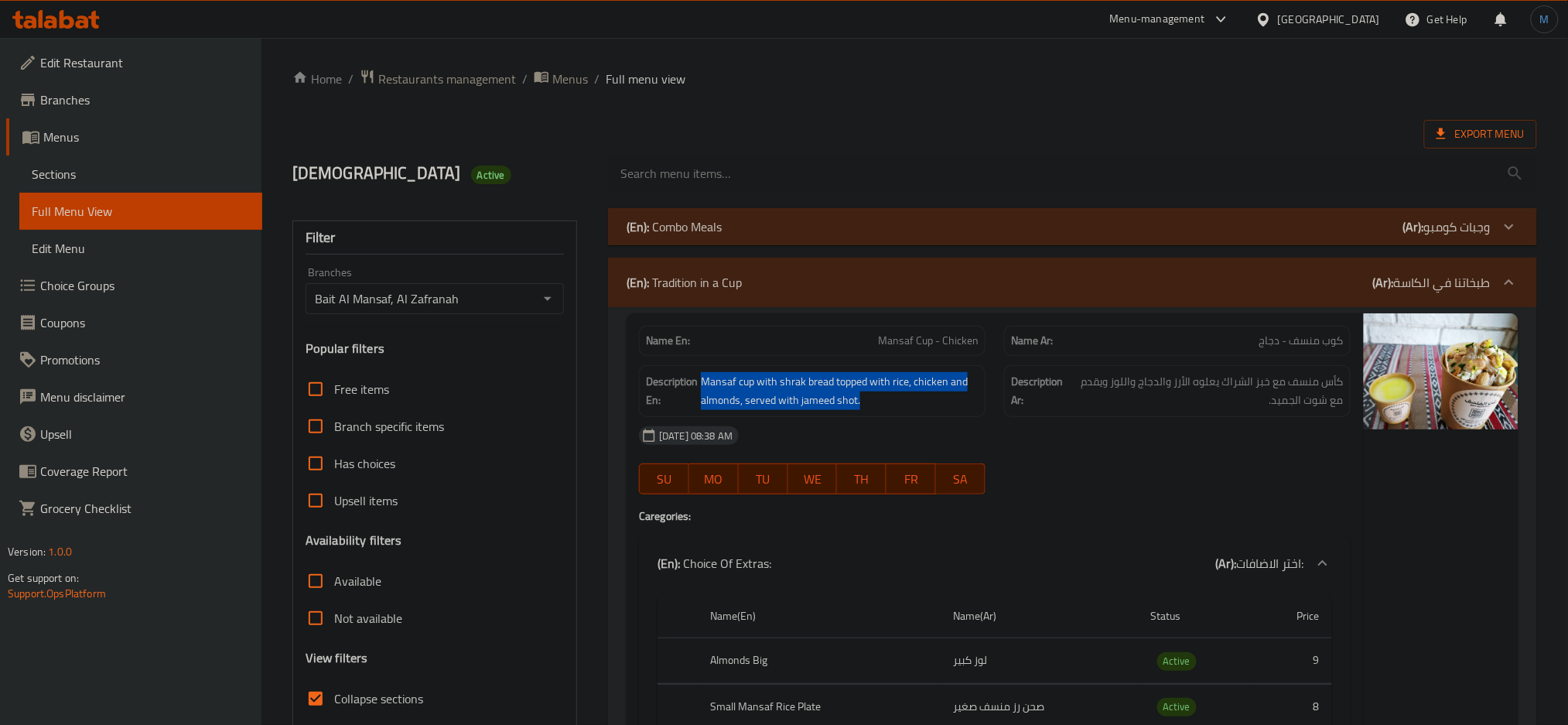
drag, startPoint x: 761, startPoint y: 288, endPoint x: 650, endPoint y: 288, distance: 111.0
click at [650, 288] on div "(En): Tradition in a Cup (Ar): طبخاتنا في الكاسة" at bounding box center [1058, 282] width 864 height 18
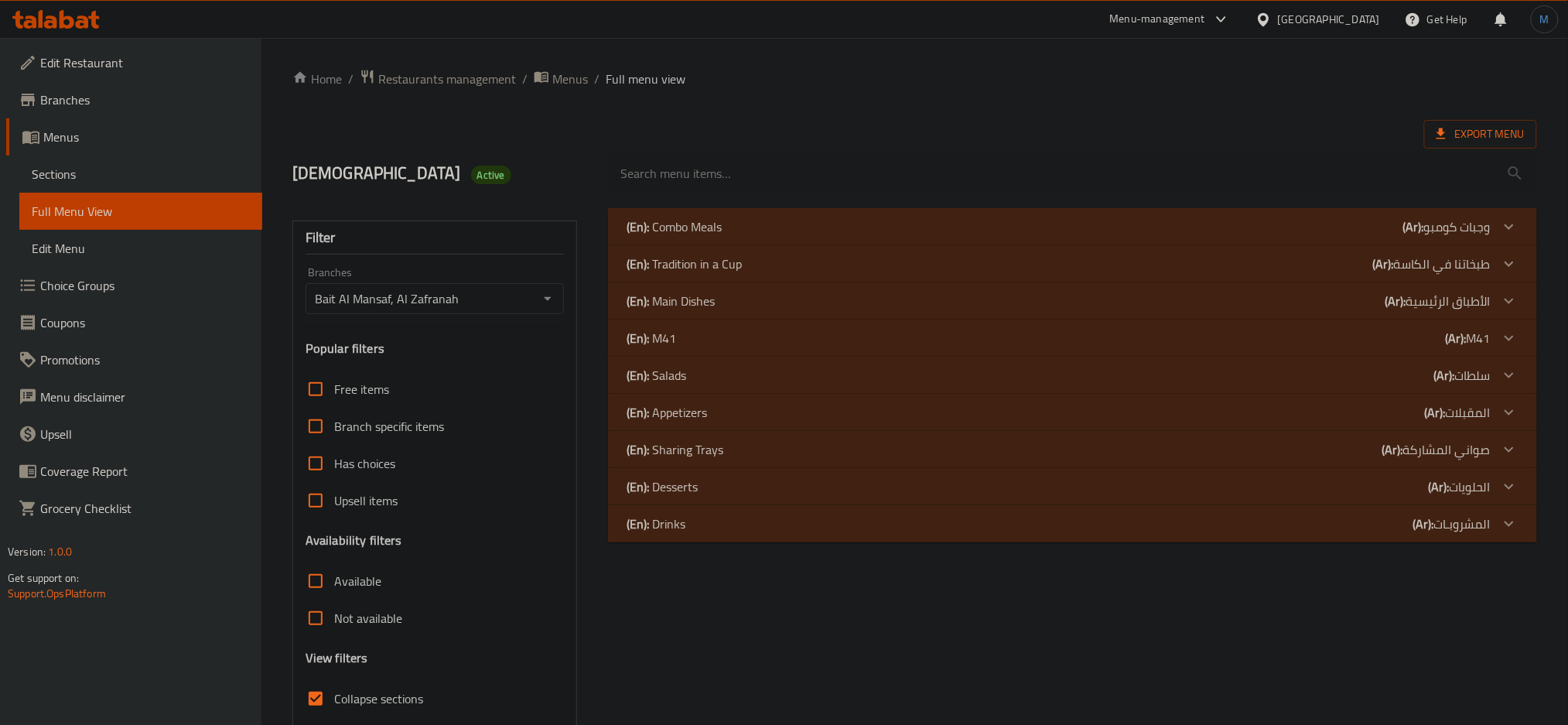
click at [722, 236] on p "(En): Tradition in a Cup" at bounding box center [674, 227] width 95 height 18
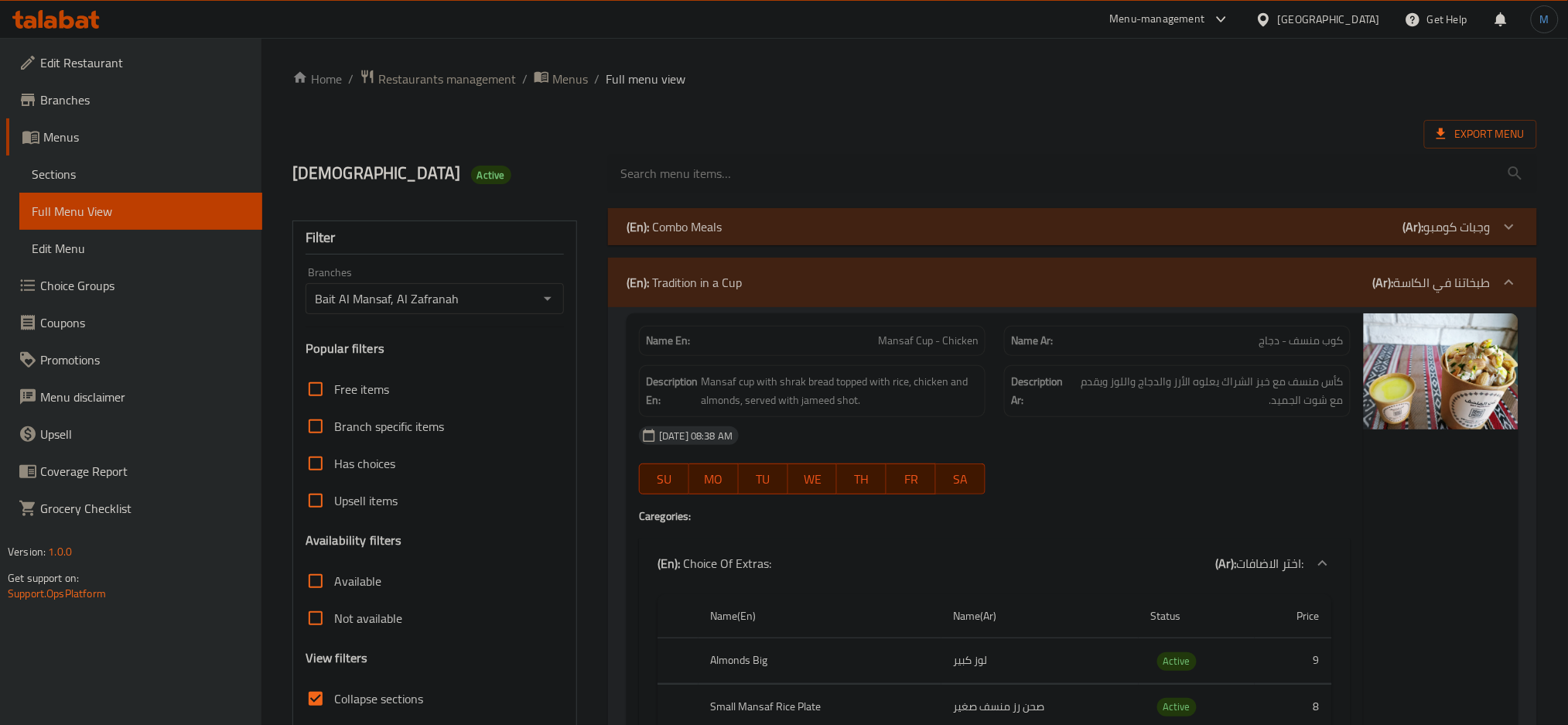
click at [834, 324] on div "Name En: Mansaf Cup - Chicken" at bounding box center [811, 340] width 365 height 49
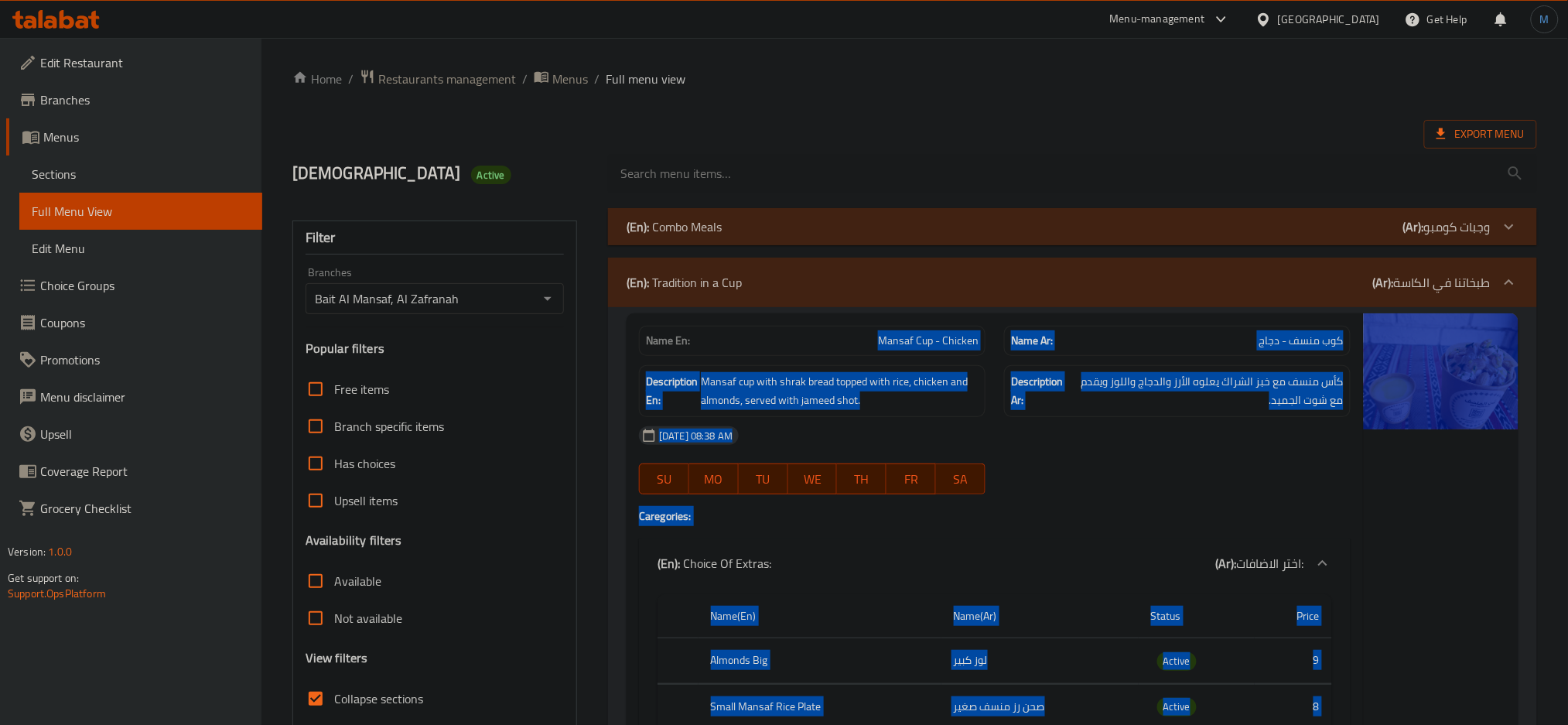
click at [834, 324] on body "​ Menu-management United Arab Emirates Get Help M Edit Restaurant Branches Menu…" at bounding box center [784, 381] width 1568 height 687
click at [823, 309] on div at bounding box center [823, 309] width 0 height 0
click at [867, 336] on p "Name En: Mansaf Cup - Chicken" at bounding box center [811, 340] width 332 height 16
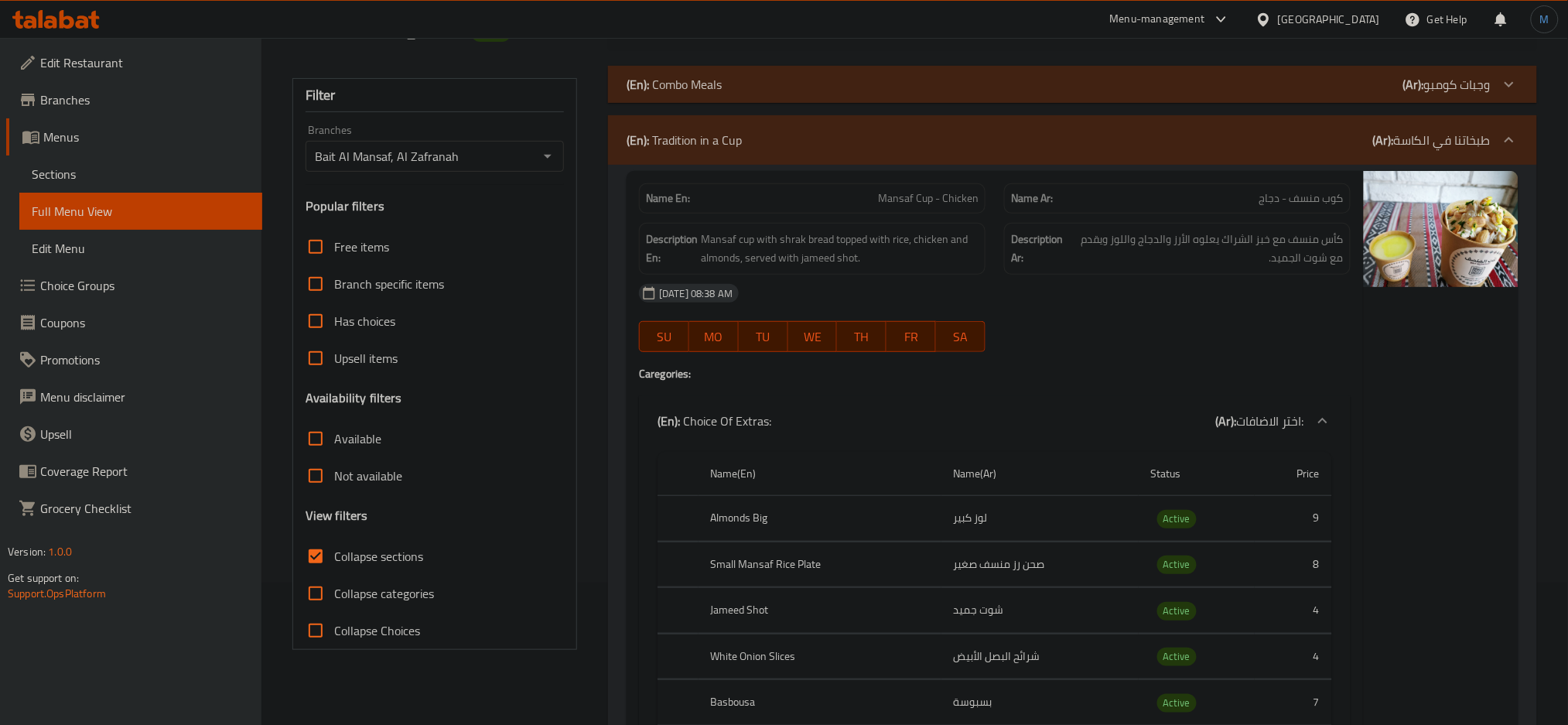
scroll to position [144, 0]
click at [326, 603] on input "Collapse categories" at bounding box center [315, 592] width 38 height 38
checkbox input "true"
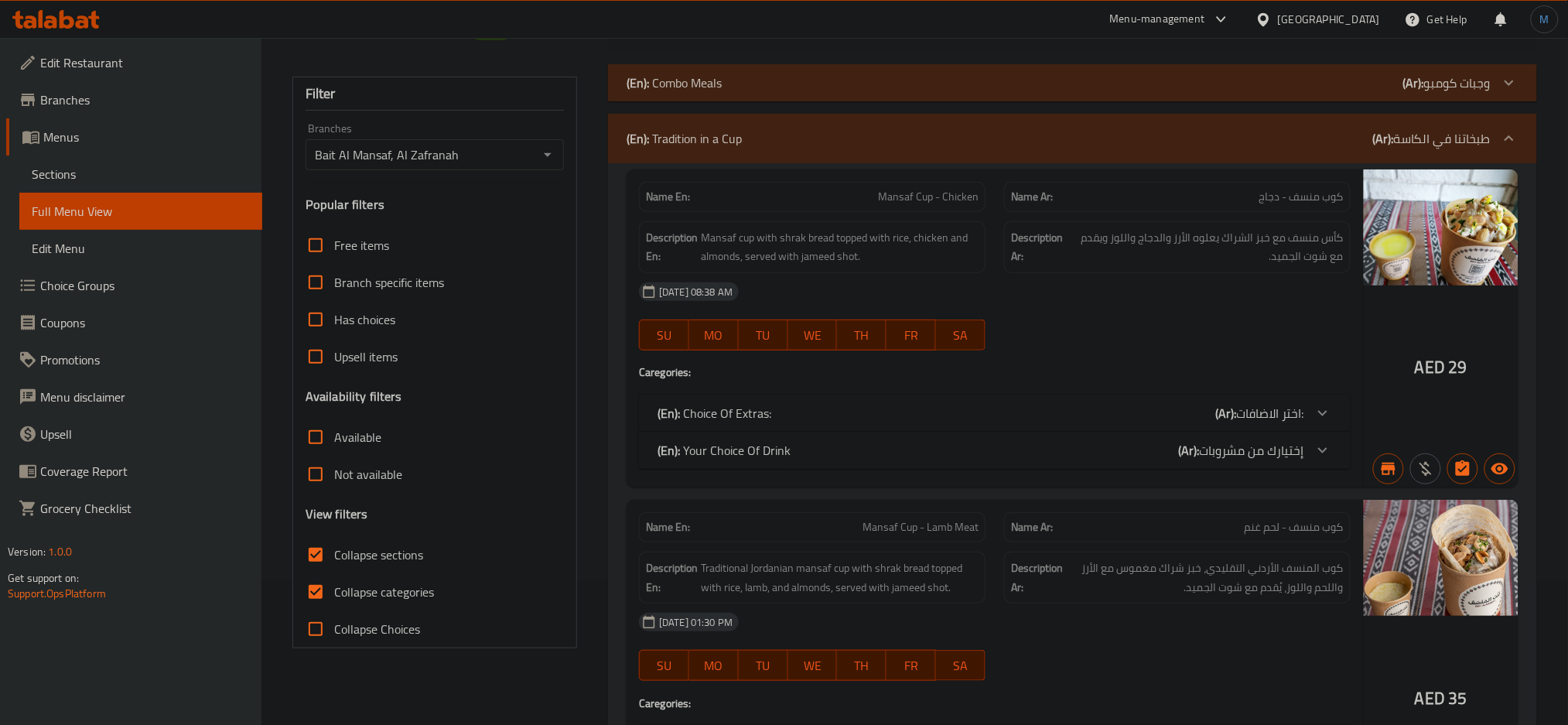
click at [868, 200] on p "Name En: Mansaf Cup - Chicken" at bounding box center [811, 197] width 332 height 16
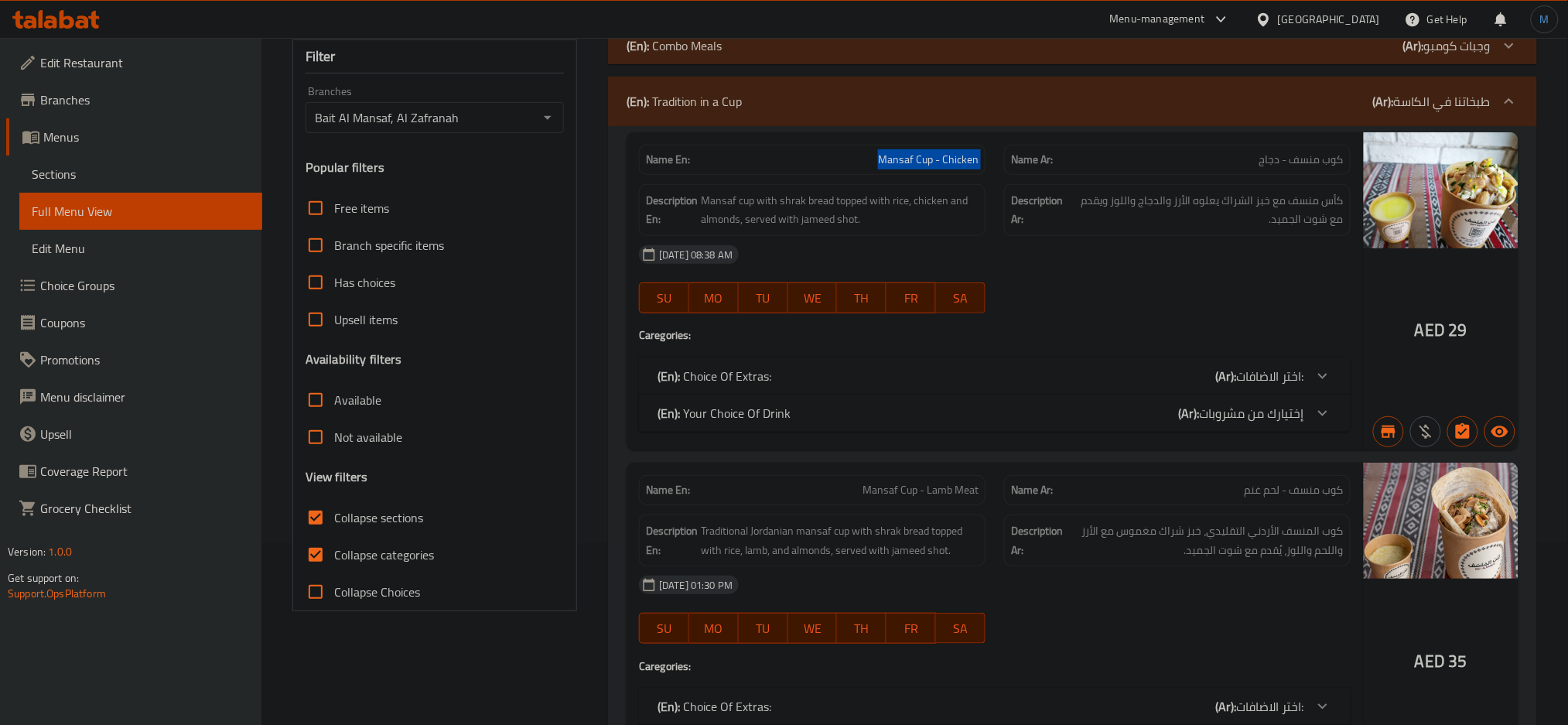
scroll to position [186, 0]
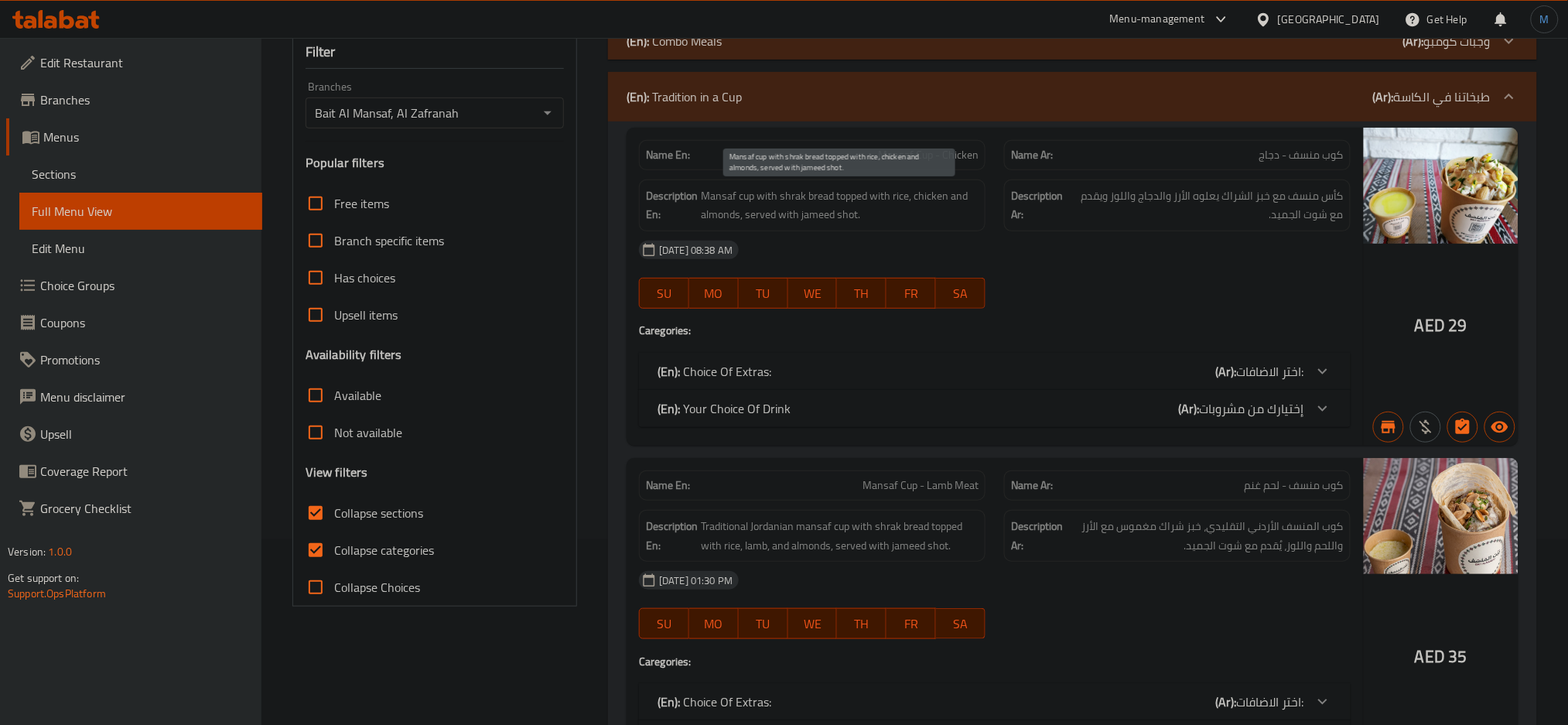
click at [725, 199] on span "Mansaf cup with shrak bread topped with rice, chicken and almonds, served with …" at bounding box center [839, 204] width 278 height 38
copy span "Mansaf cup with shrak bread topped with rice, chicken and almonds, served with …"
click at [725, 199] on span "Mansaf cup with shrak bread topped with rice, chicken and almonds, served with …" at bounding box center [839, 204] width 278 height 38
click at [1098, 190] on span "كأس منسف مع خبز الشراك يعلوه الأرز والدجاج واللوز ويقدم مع شوت الجميد." at bounding box center [1207, 204] width 276 height 38
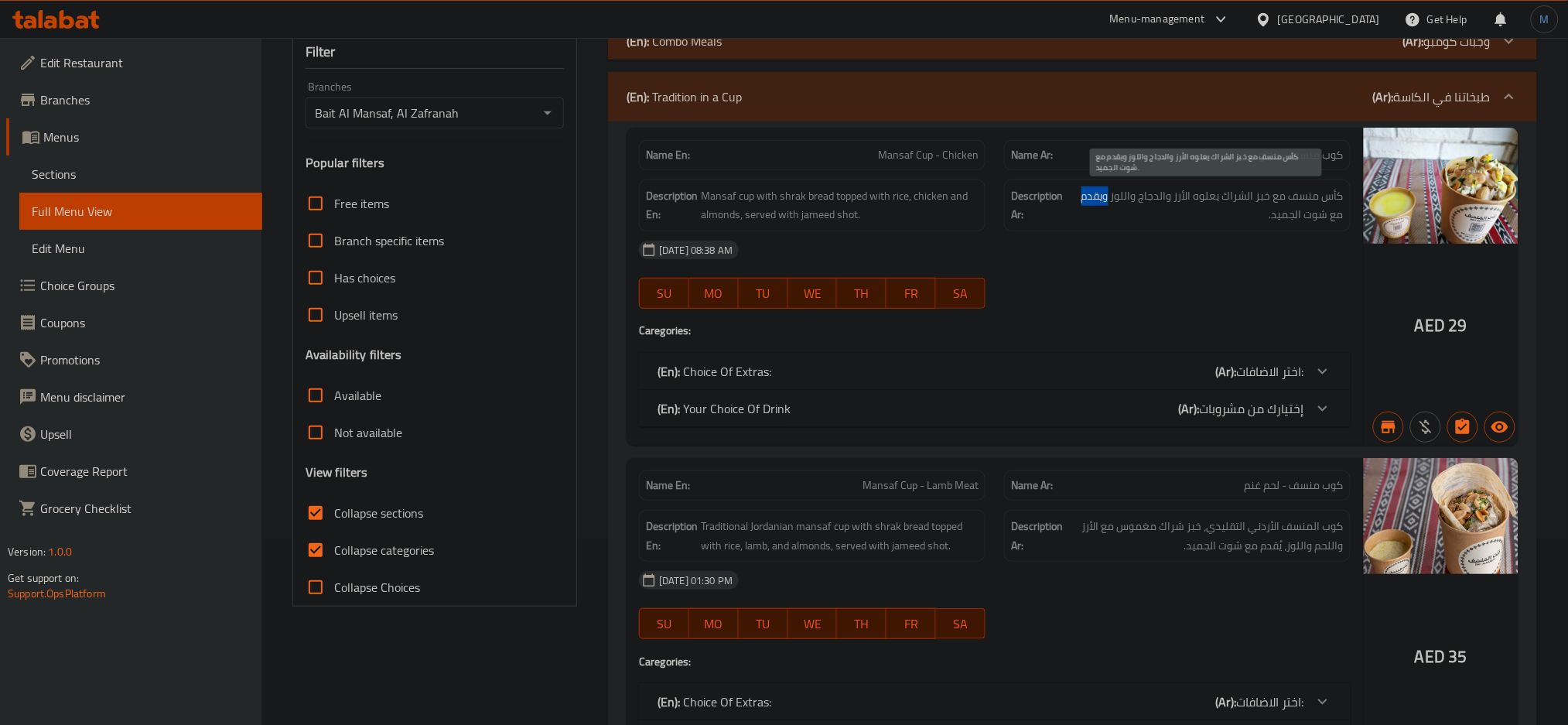
click at [1098, 190] on span "كأس منسف مع خبز الشراك يعلوه الأرز والدجاج واللوز ويقدم مع شوت الجميد." at bounding box center [1207, 204] width 276 height 38
copy div "كأس منسف مع خبز الشراك يعلوه الأرز والدجاج واللوز ويقدم مع شوت الجميد."
click at [1098, 190] on span "كأس منسف مع خبز الشراك يعلوه الأرز والدجاج واللوز ويقدم مع شوت الجميد." at bounding box center [1207, 204] width 276 height 38
click at [1116, 149] on p "Name Ar: كوب منسف - دجاج" at bounding box center [1177, 155] width 332 height 16
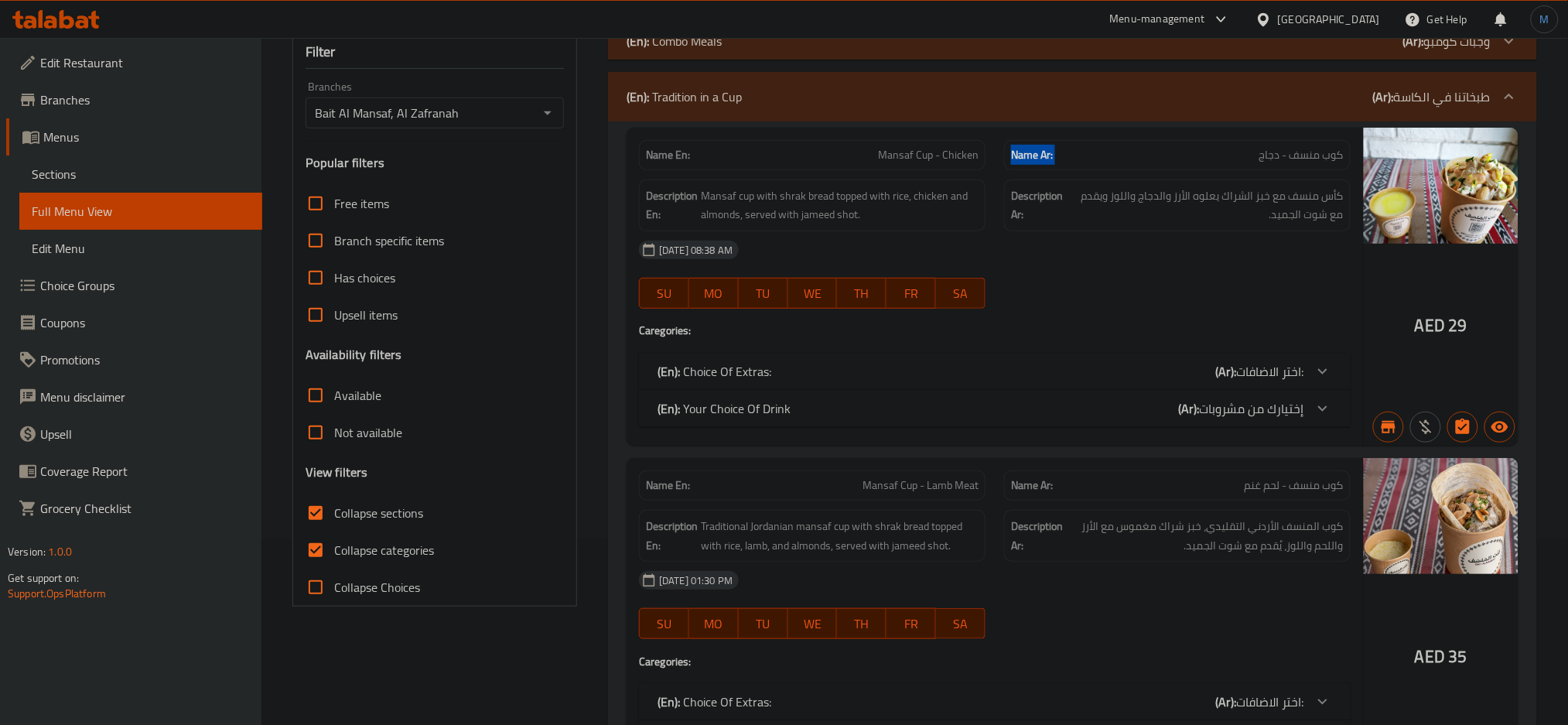
click at [1116, 149] on p "Name Ar: كوب منسف - دجاج" at bounding box center [1177, 155] width 332 height 16
click at [1263, 151] on span "كوب منسف - دجاج" at bounding box center [1302, 155] width 85 height 16
copy span "كوب منسف - دجاج"
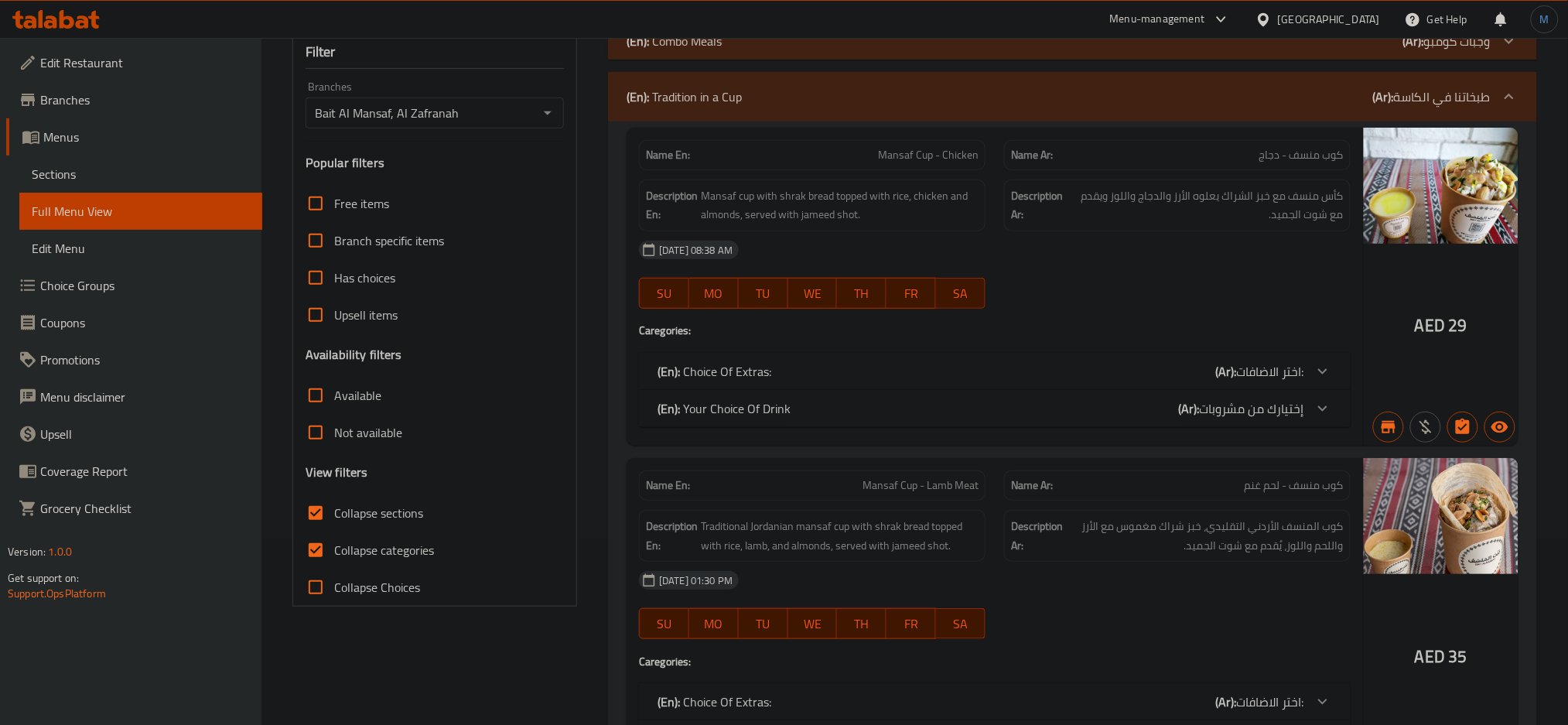
click at [1288, 487] on span "كوب منسف - لحم غنم" at bounding box center [1294, 485] width 99 height 16
copy span "كوب منسف - لحم غنم"
click at [1288, 487] on span "كوب منسف - لحم غنم" at bounding box center [1294, 485] width 99 height 16
click at [928, 491] on span "Mansaf Cup - Lamb Meat" at bounding box center [920, 485] width 116 height 16
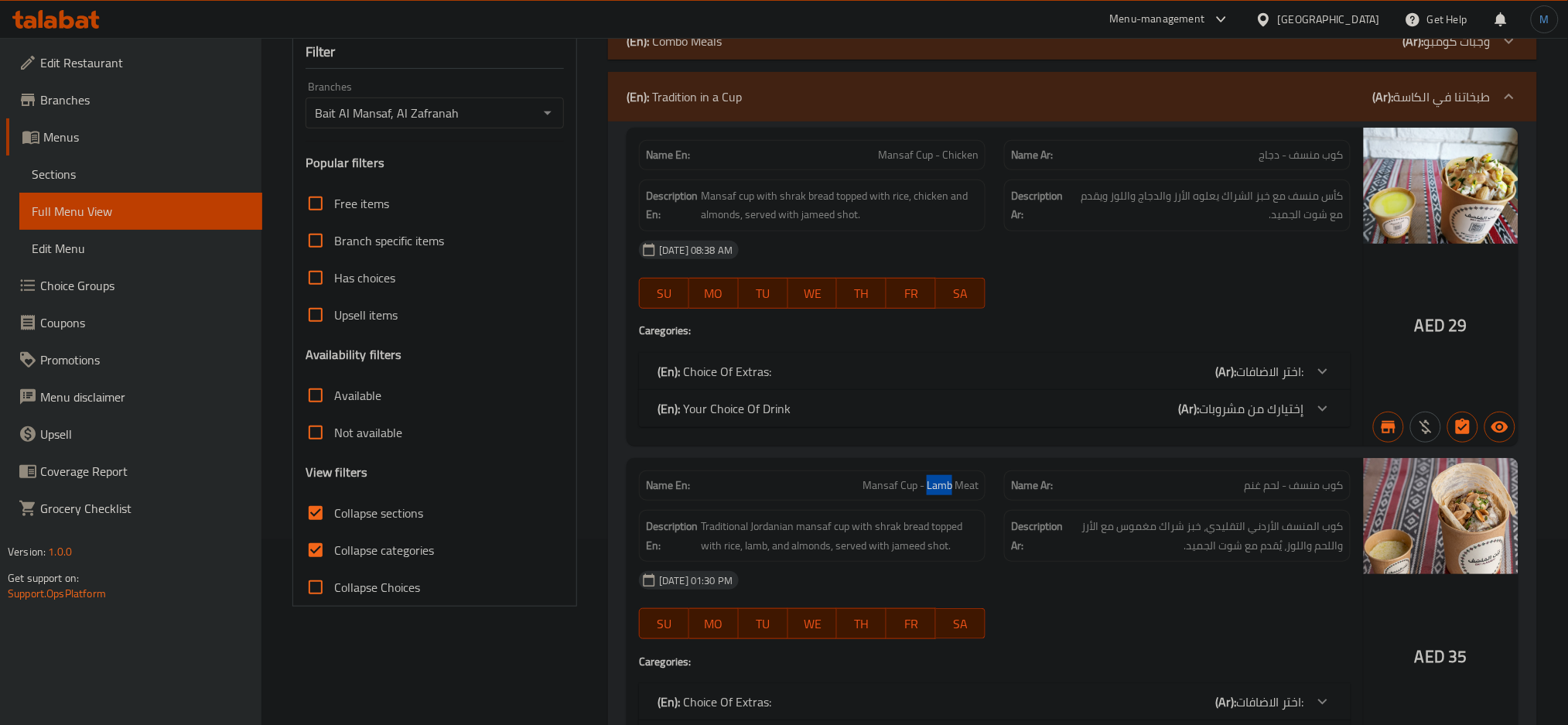
click at [928, 491] on span "Mansaf Cup - Lamb Meat" at bounding box center [920, 485] width 116 height 16
copy span "Mansaf Cup - Lamb Meat"
click at [928, 491] on span "Mansaf Cup - Lamb Meat" at bounding box center [920, 485] width 116 height 16
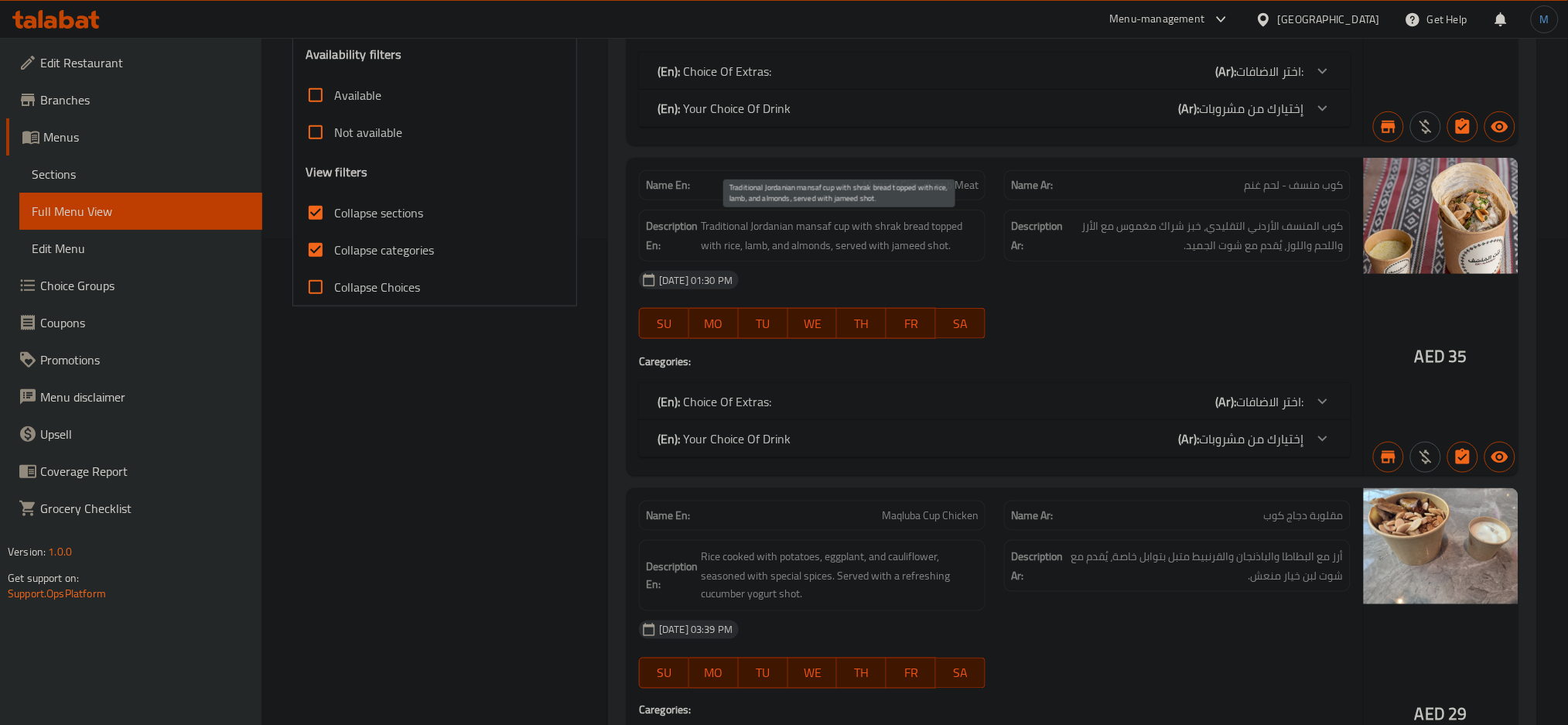
click at [867, 238] on span "Traditional Jordanian mansaf cup with shrak bread topped with rice, lamb, and a…" at bounding box center [839, 235] width 278 height 38
copy span "Traditional Jordanian mansaf cup with shrak bread topped with rice, lamb, and a…"
click at [1211, 222] on span "كوب المنسف الأردني التقليدي، خبز شراك مغموس مع الأرز واللحم واللوز، يُقدم مع شو…" at bounding box center [1205, 235] width 278 height 38
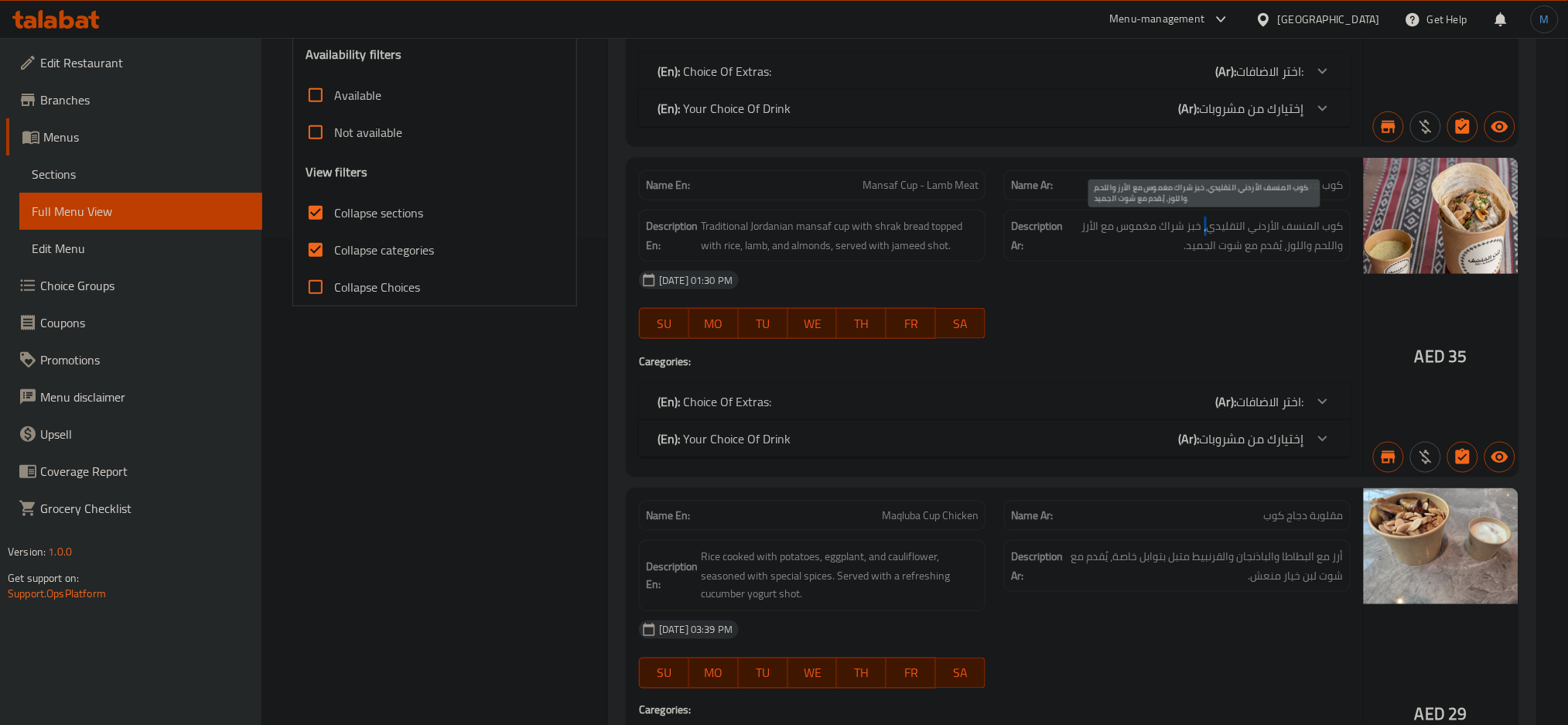
click at [1211, 222] on span "كوب المنسف الأردني التقليدي، خبز شراك مغموس مع الأرز واللحم واللوز، يُقدم مع شو…" at bounding box center [1205, 235] width 278 height 38
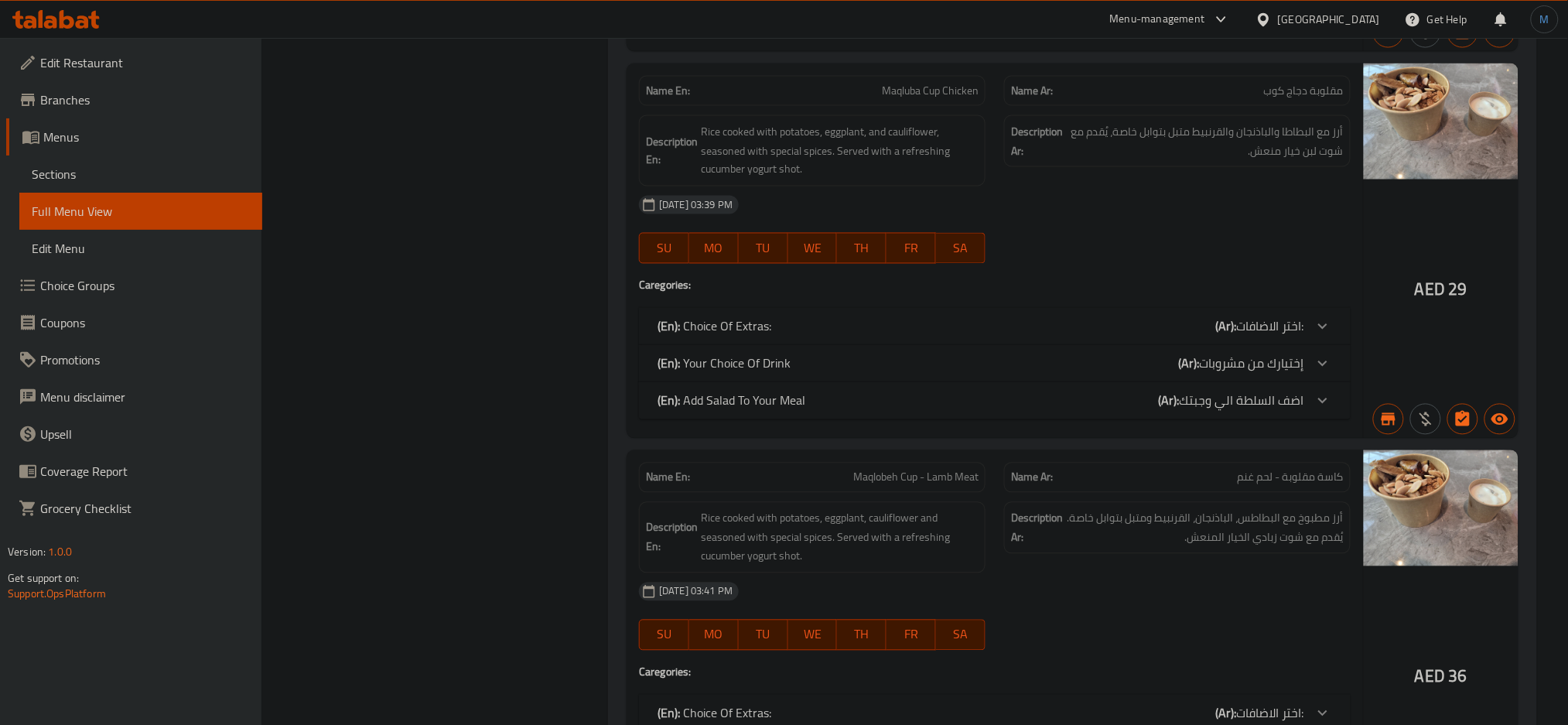
scroll to position [924, 0]
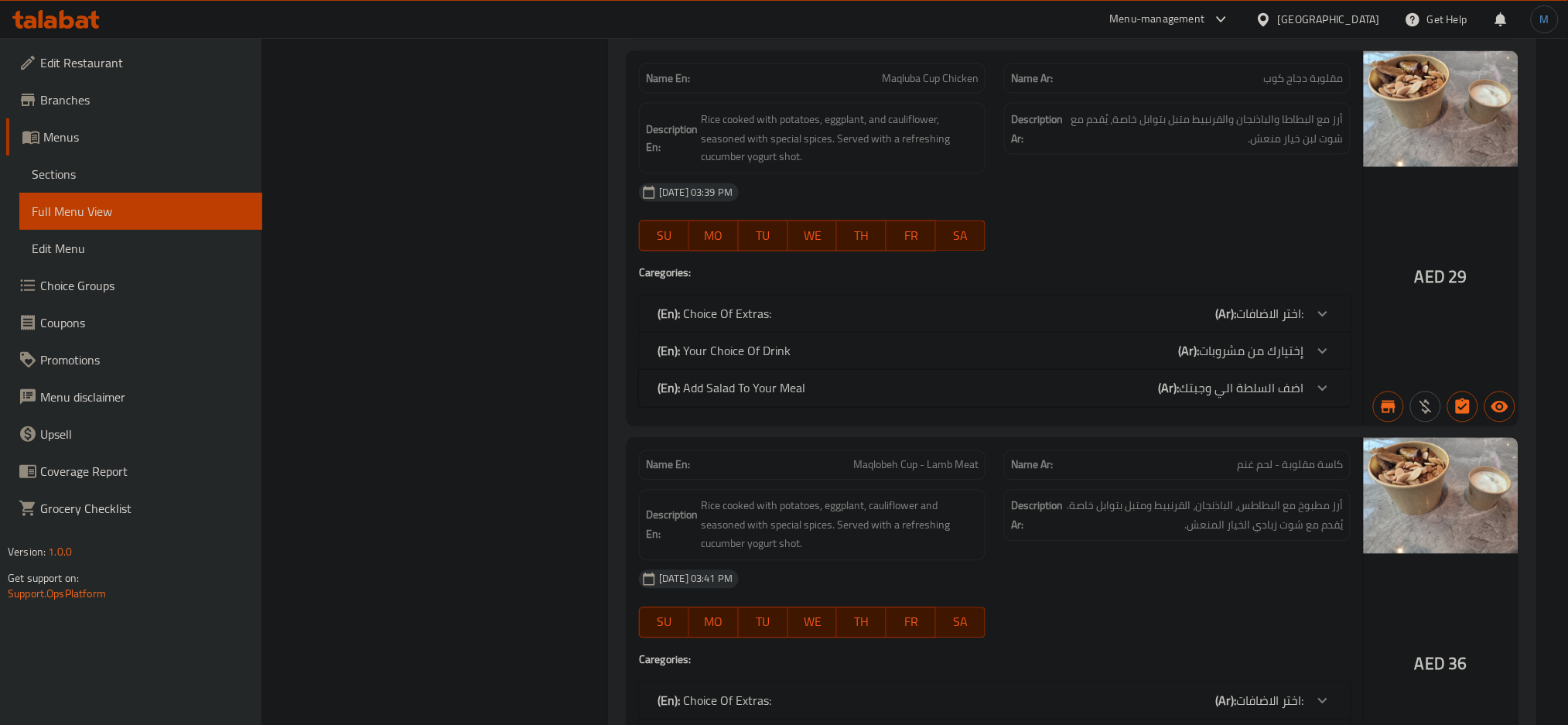
click at [1245, 83] on p "Name Ar: مقلوبة دجاج كوب" at bounding box center [1177, 78] width 332 height 16
click at [1156, 117] on span "أرز مع البطاطا والباذنجان والقرنبيط متبل بتوابل خاصة، يُقدم مع شوت لبن خيار منع…" at bounding box center [1205, 128] width 278 height 38
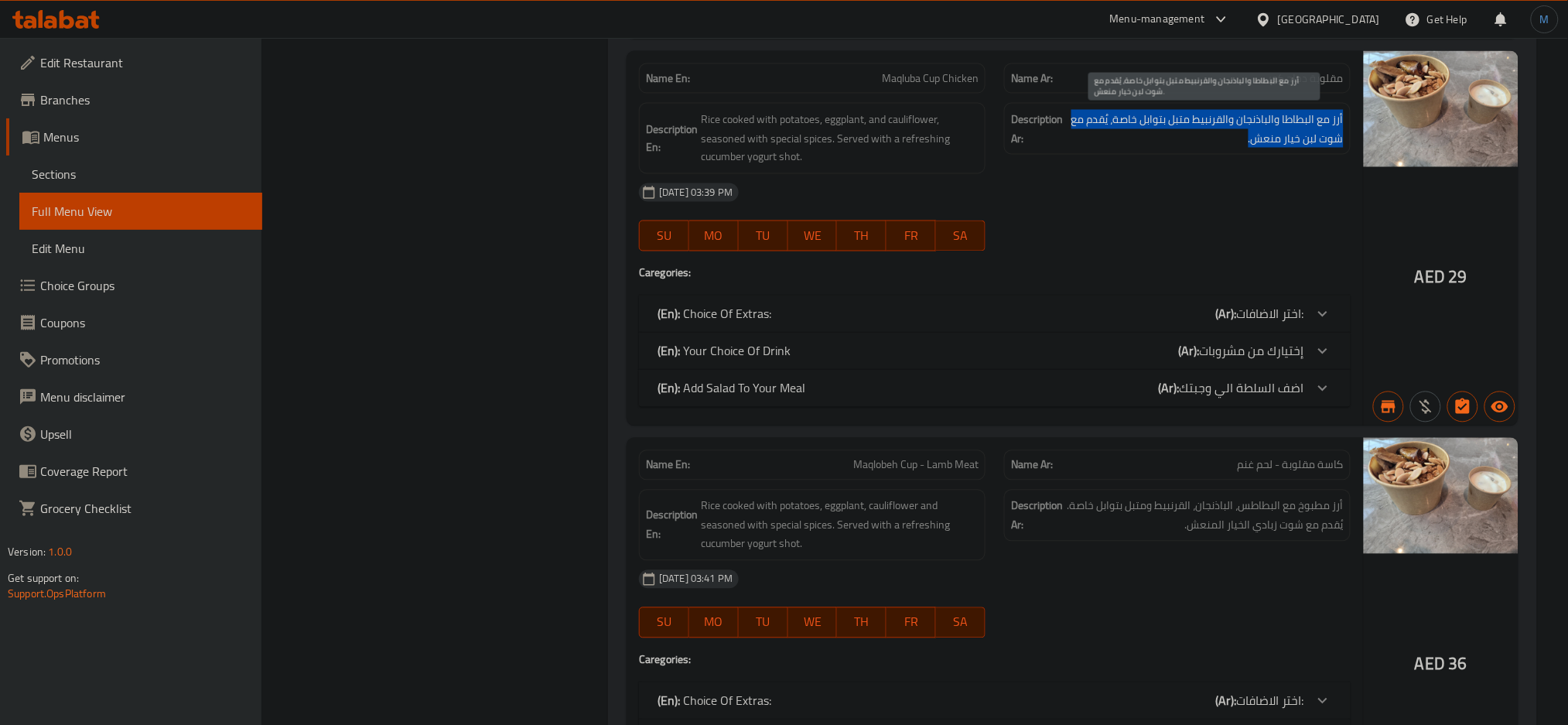
click at [1156, 117] on span "أرز مع البطاطا والباذنجان والقرنبيط متبل بتوابل خاصة، يُقدم مع شوت لبن خيار منع…" at bounding box center [1205, 128] width 278 height 38
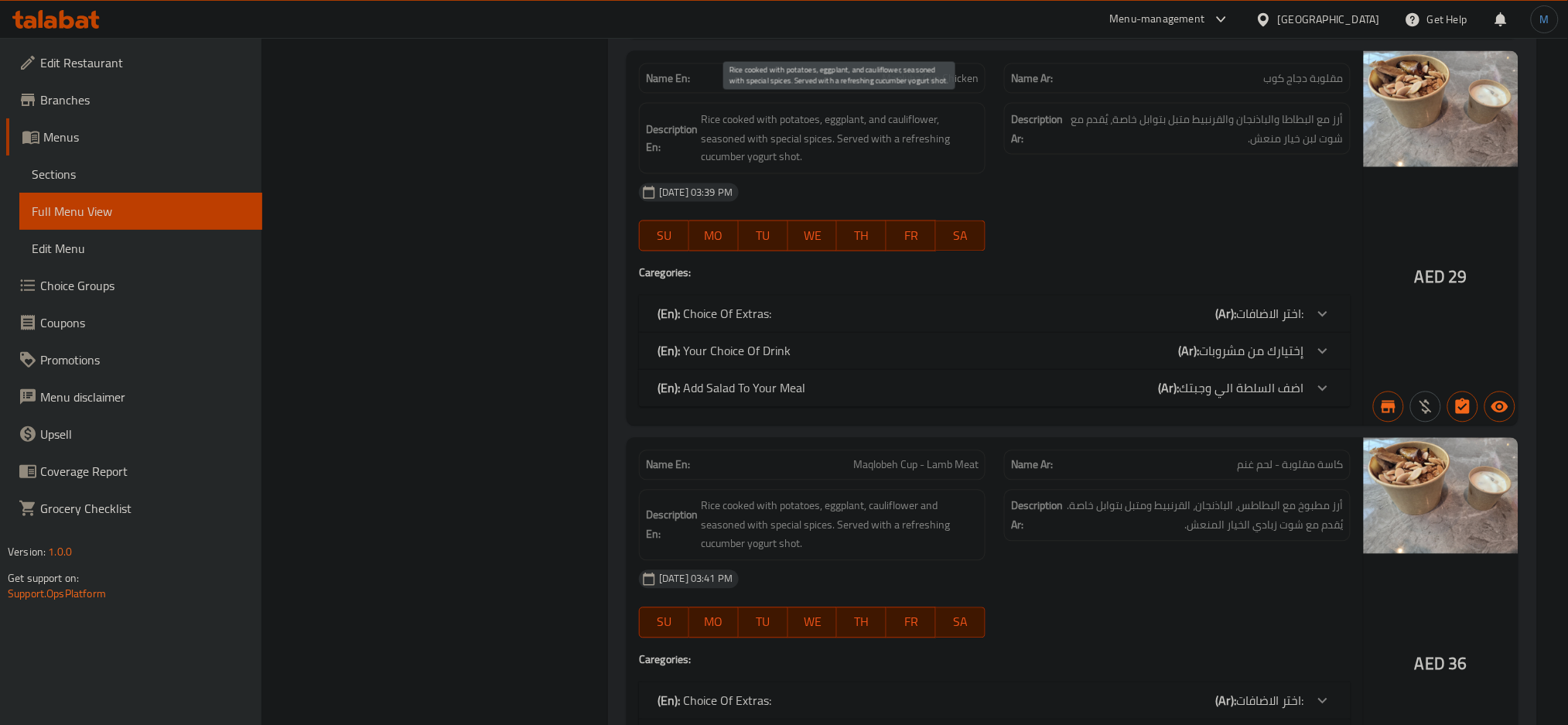
click at [797, 148] on span "Rice cooked with potatoes, eggplant, and cauliflower, seasoned with special spi…" at bounding box center [839, 138] width 278 height 57
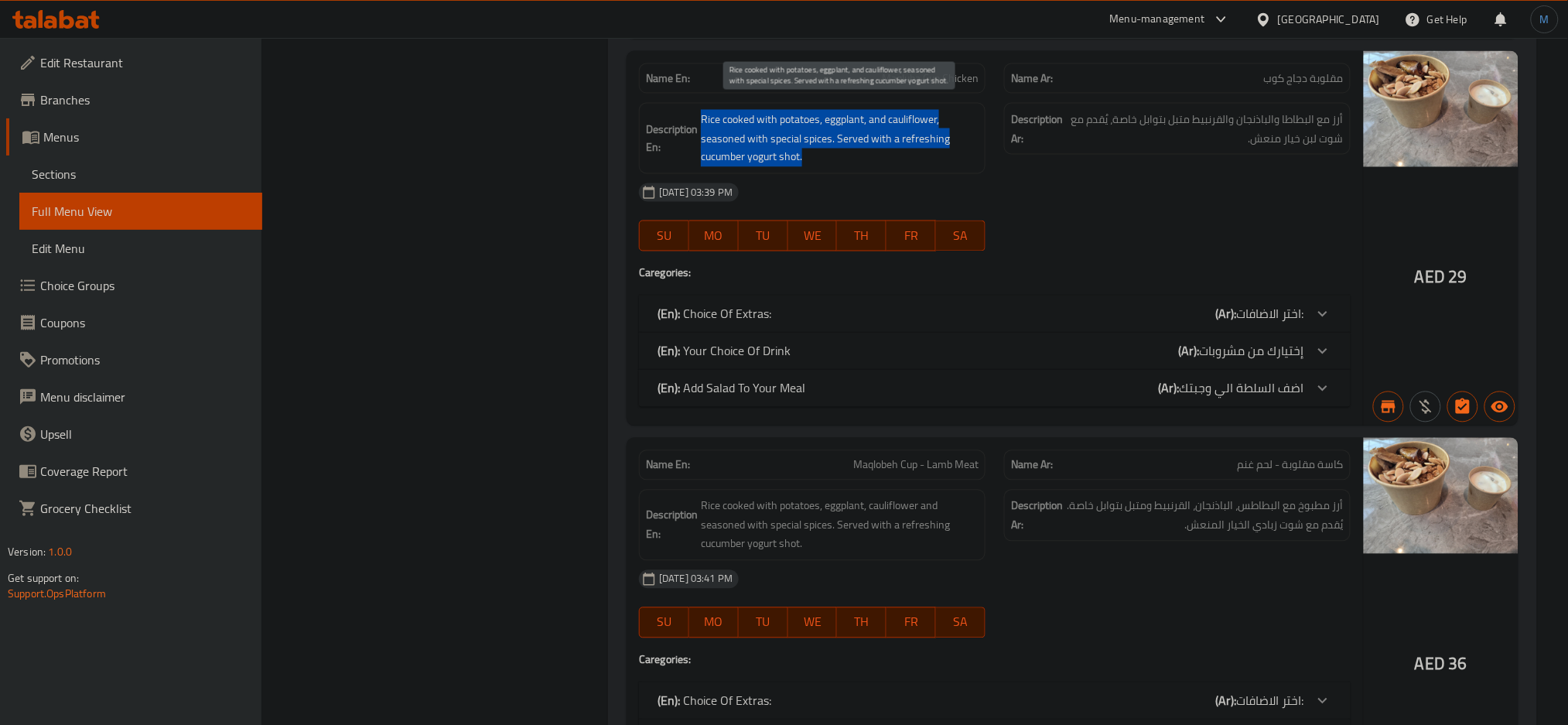
click at [797, 148] on span "Rice cooked with potatoes, eggplant, and cauliflower, seasoned with special spi…" at bounding box center [839, 138] width 278 height 57
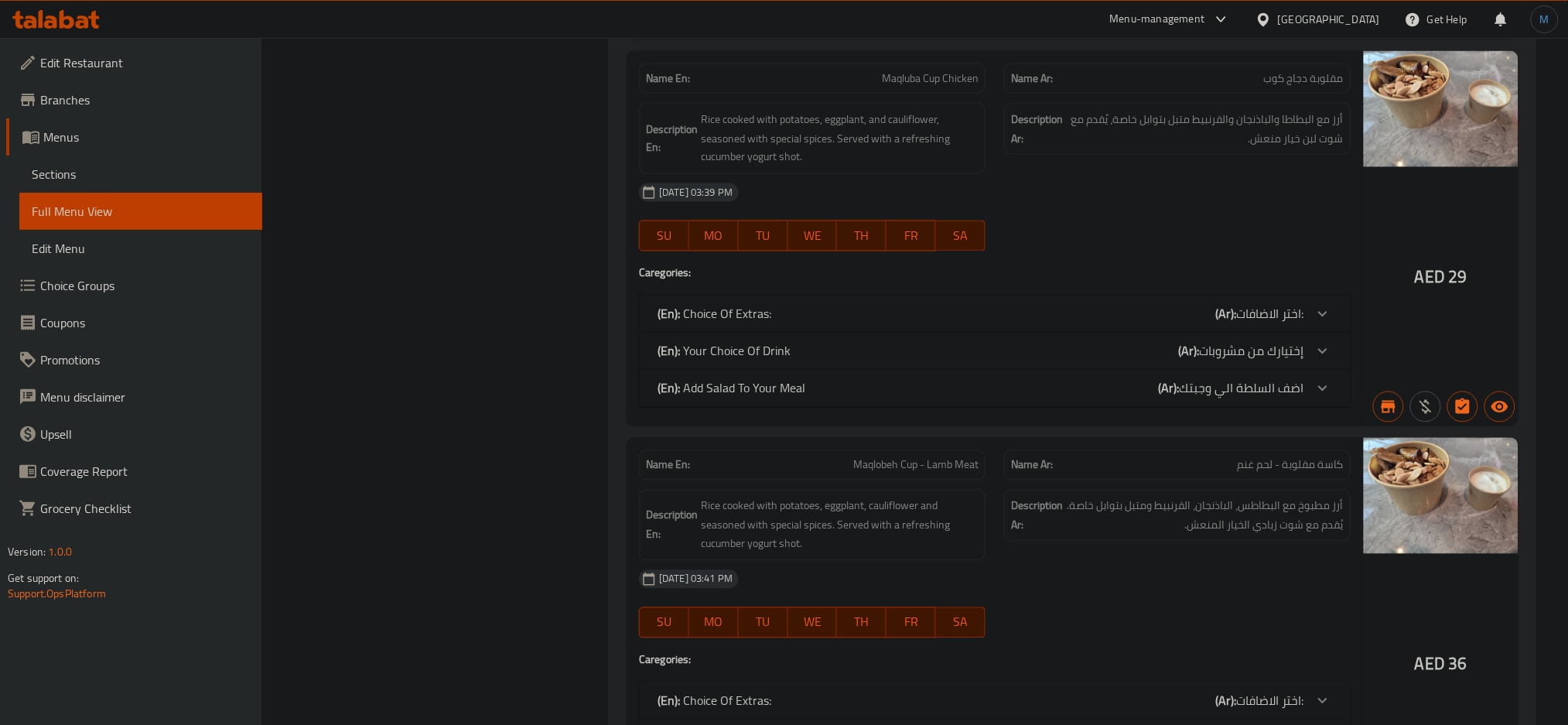
click at [925, 70] on span "Maqluba Cup Chicken" at bounding box center [930, 78] width 96 height 16
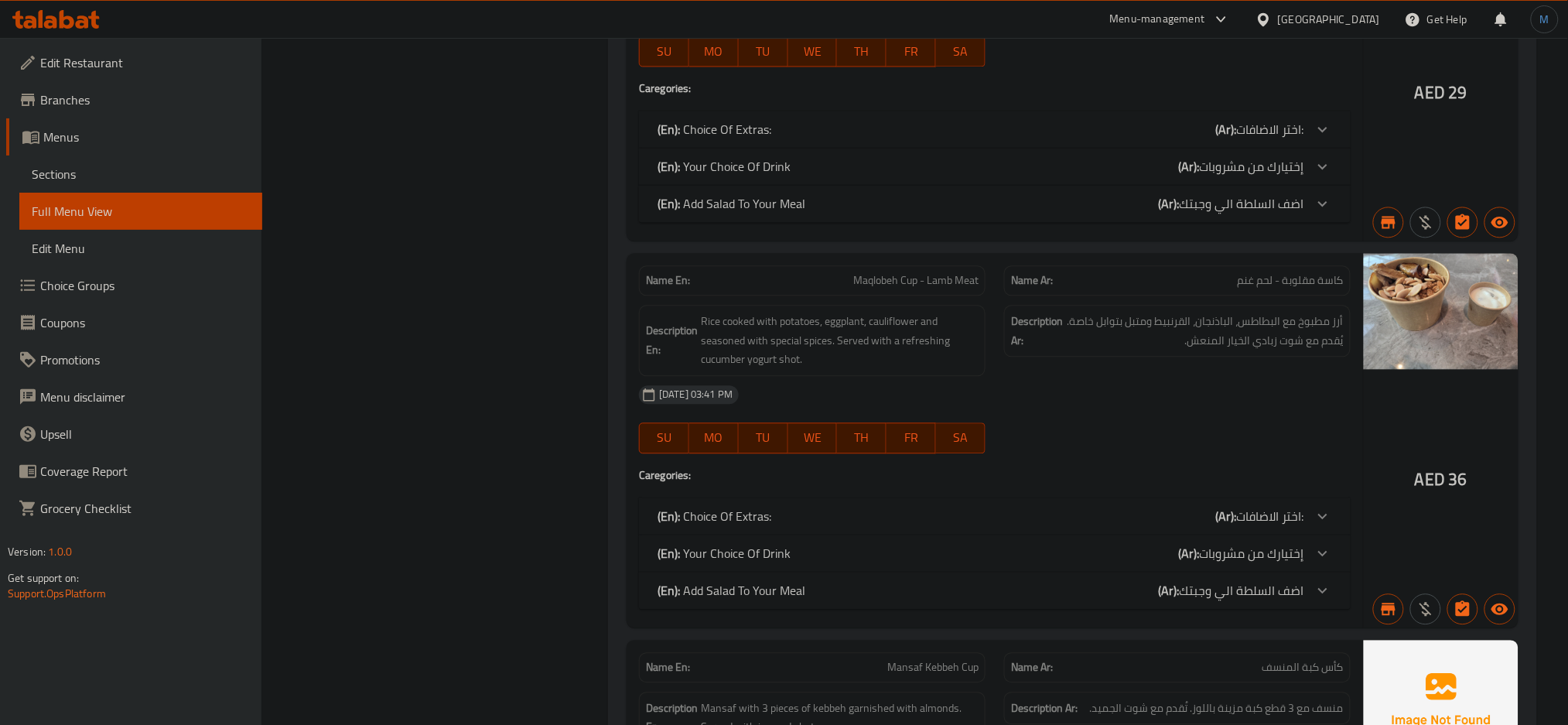
scroll to position [1109, 0]
click at [920, 281] on span "Maqlobeh Cup - Lamb Meat" at bounding box center [916, 280] width 125 height 16
click at [848, 336] on span "Rice cooked with potatoes, eggplant, cauliflower and seasoned with special spic…" at bounding box center [839, 339] width 278 height 57
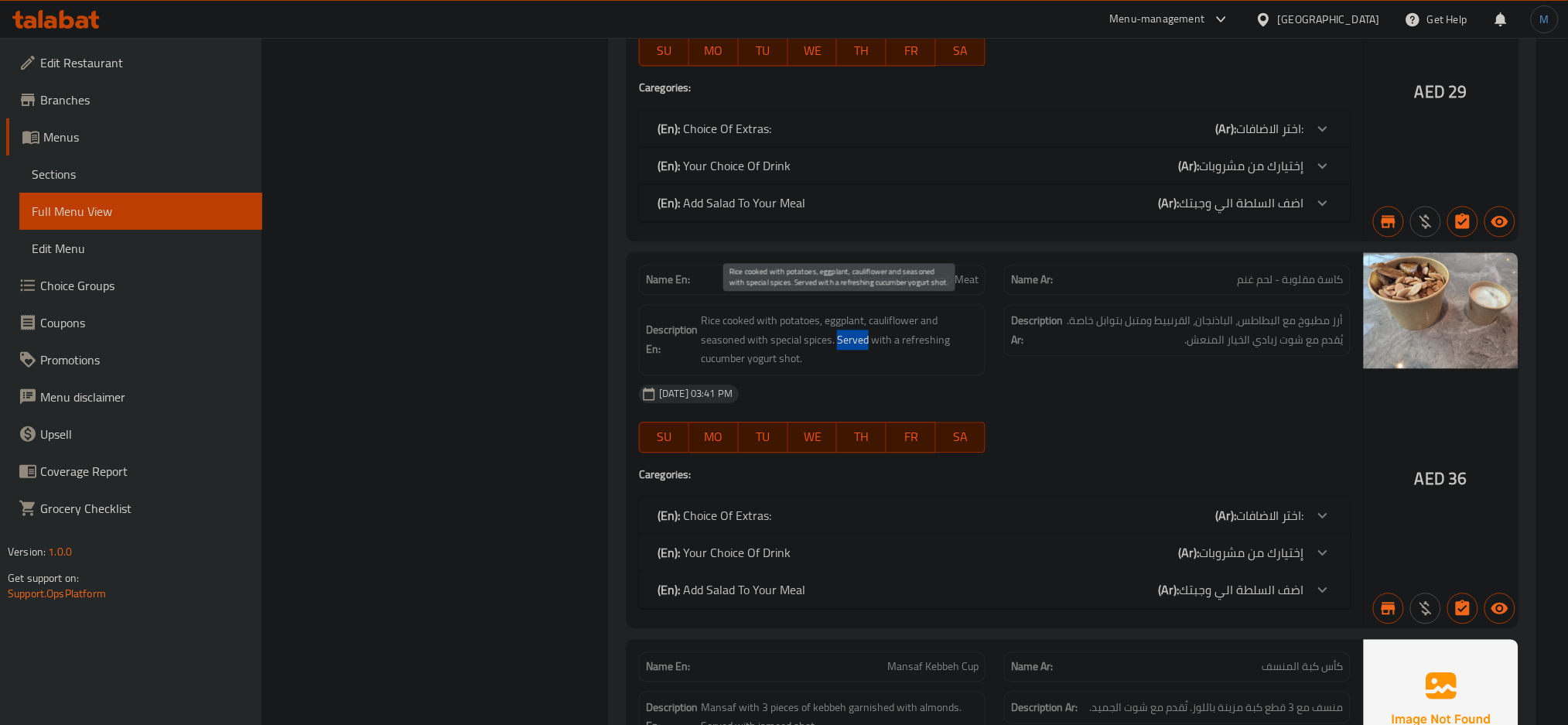
click at [848, 336] on span "Rice cooked with potatoes, eggplant, cauliflower and seasoned with special spic…" at bounding box center [839, 339] width 278 height 57
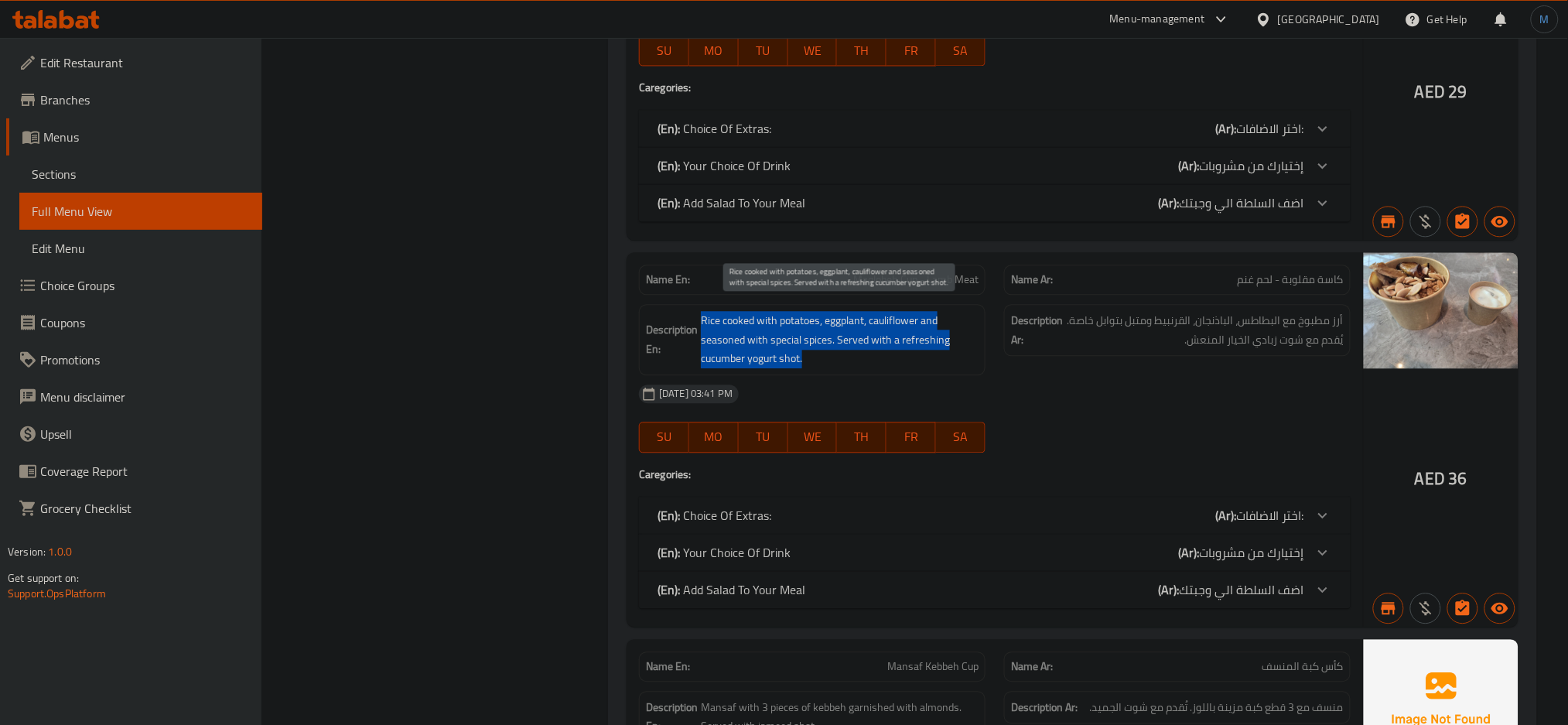
click at [848, 336] on span "Rice cooked with potatoes, eggplant, cauliflower and seasoned with special spic…" at bounding box center [839, 339] width 278 height 57
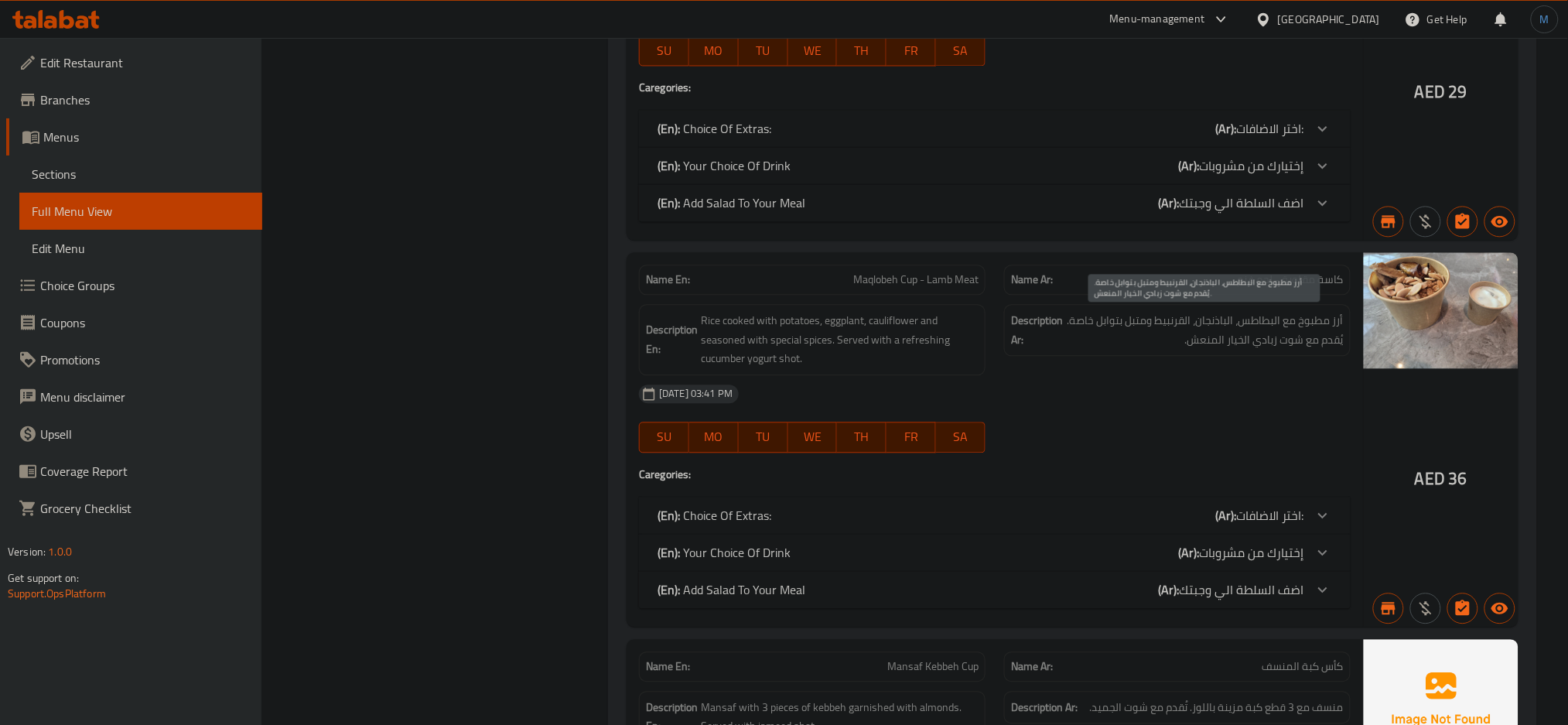
click at [1311, 327] on span "أرز مطبوخ مع البطاطس، الباذنجان، القرنبيط ومتبل بتوابل خاصة. يُقدم مع شوت زبادي…" at bounding box center [1205, 330] width 278 height 38
click at [1304, 274] on span "كاسة مقلوبة - لحم غنم" at bounding box center [1290, 280] width 106 height 16
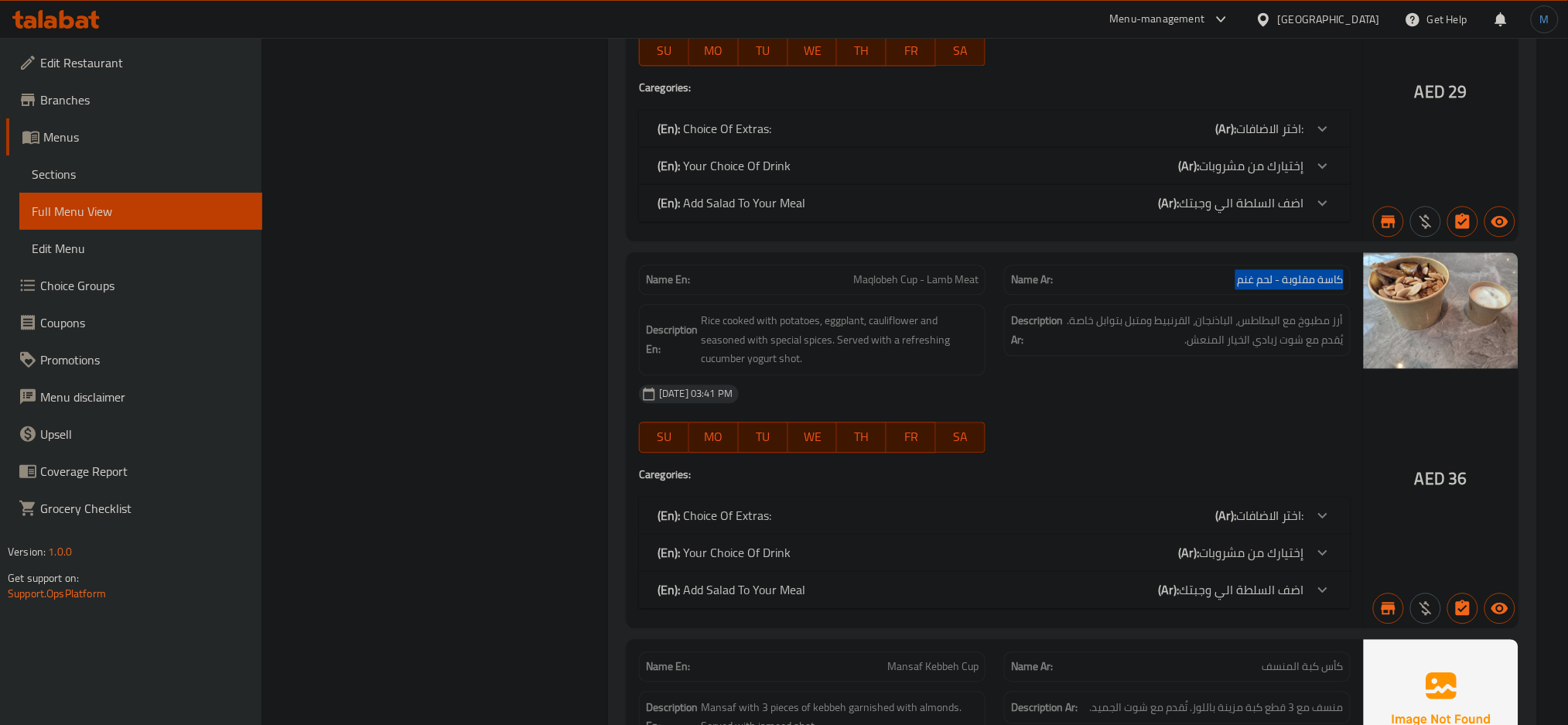
click at [1304, 274] on span "كاسة مقلوبة - لحم غنم" at bounding box center [1290, 280] width 106 height 16
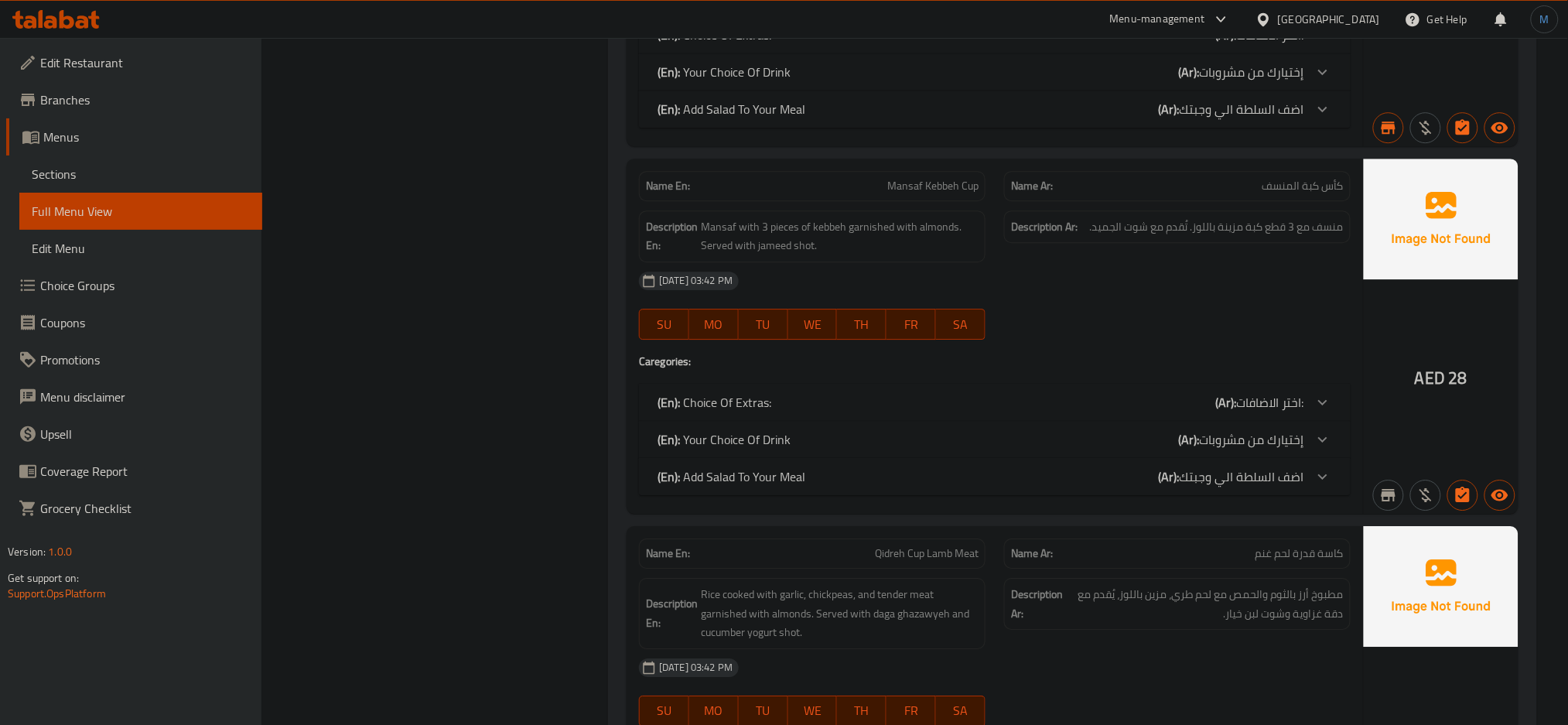
scroll to position [1608, 0]
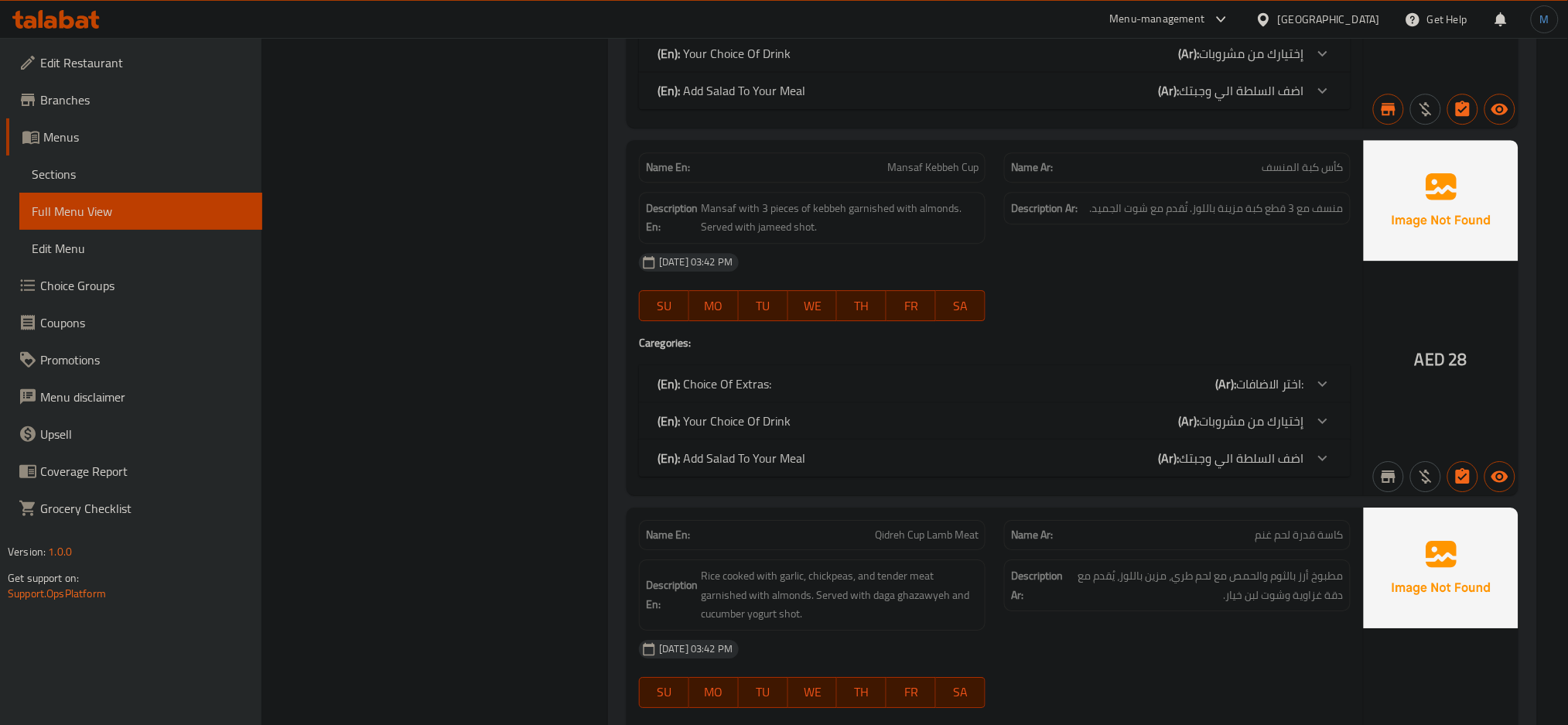
click at [1294, 161] on span "كأس كبة المنسف" at bounding box center [1303, 167] width 81 height 16
click at [1284, 211] on span "منسف مع 3 قطع كبة مزينة باللوز. تُقدم مع شوت الجميد." at bounding box center [1216, 208] width 253 height 19
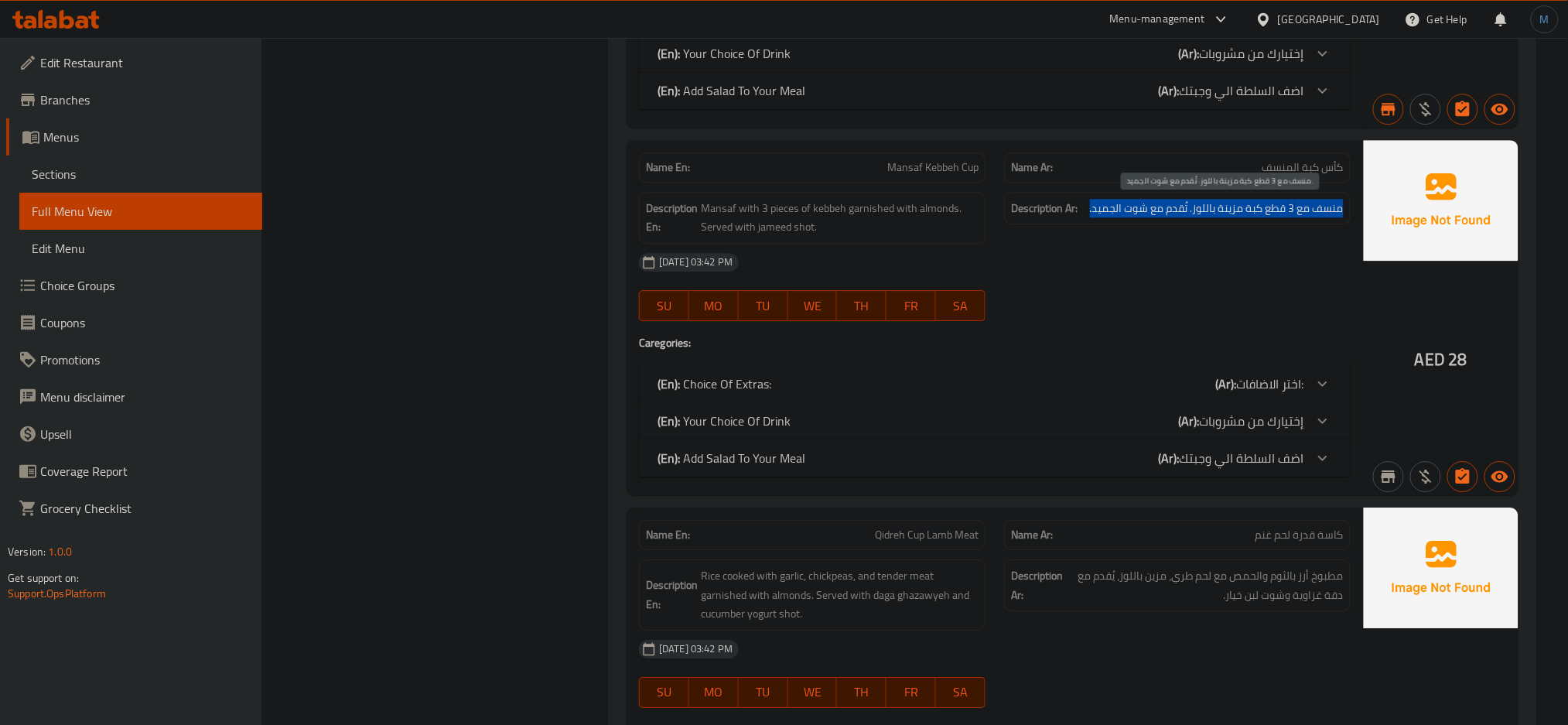
click at [1284, 211] on span "منسف مع 3 قطع كبة مزينة باللوز. تُقدم مع شوت الجميد." at bounding box center [1216, 208] width 253 height 19
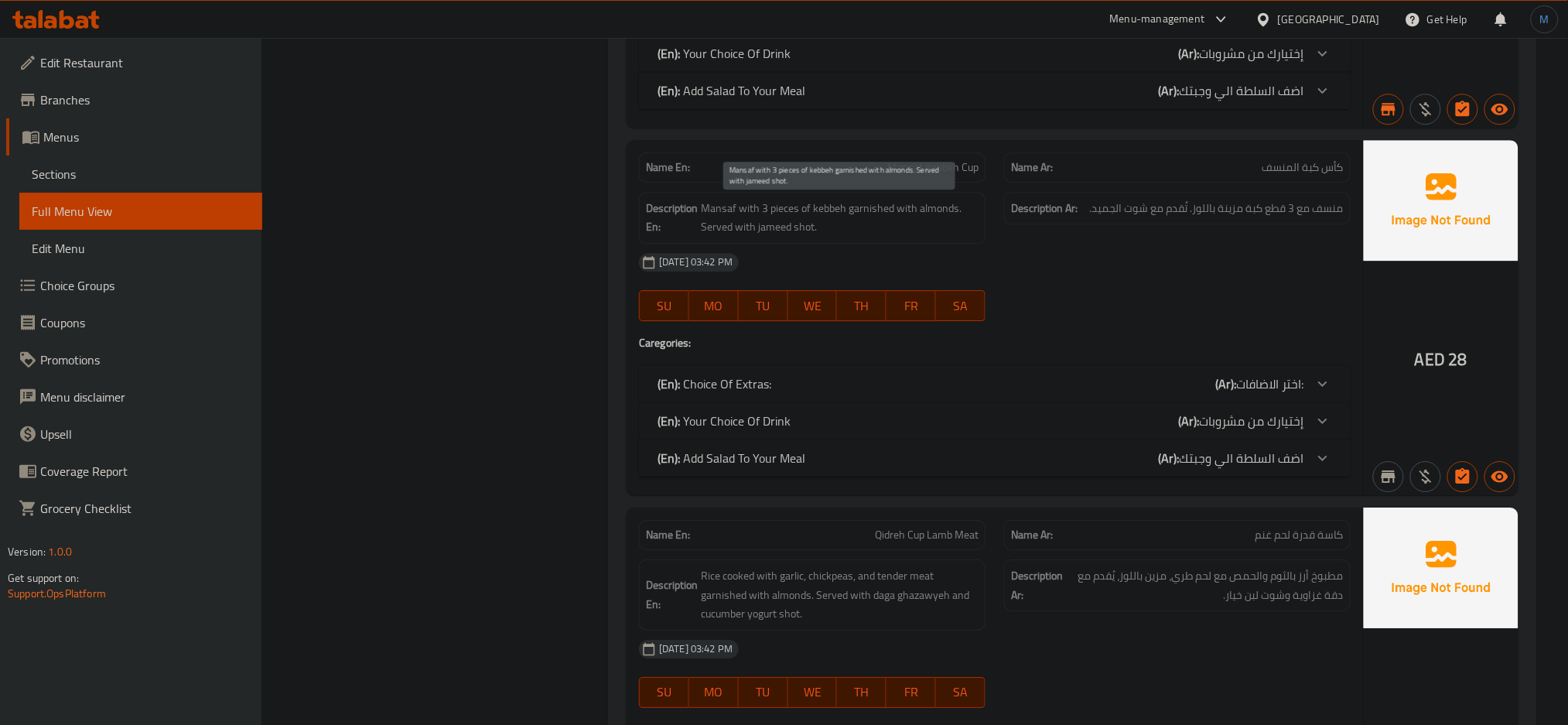
click at [884, 221] on span "Mansaf with 3 pieces of kebbeh garnished with almonds. Served with jameed shot." at bounding box center [839, 217] width 278 height 38
click at [920, 167] on span "Mansaf Kebbeh Cup" at bounding box center [933, 167] width 92 height 16
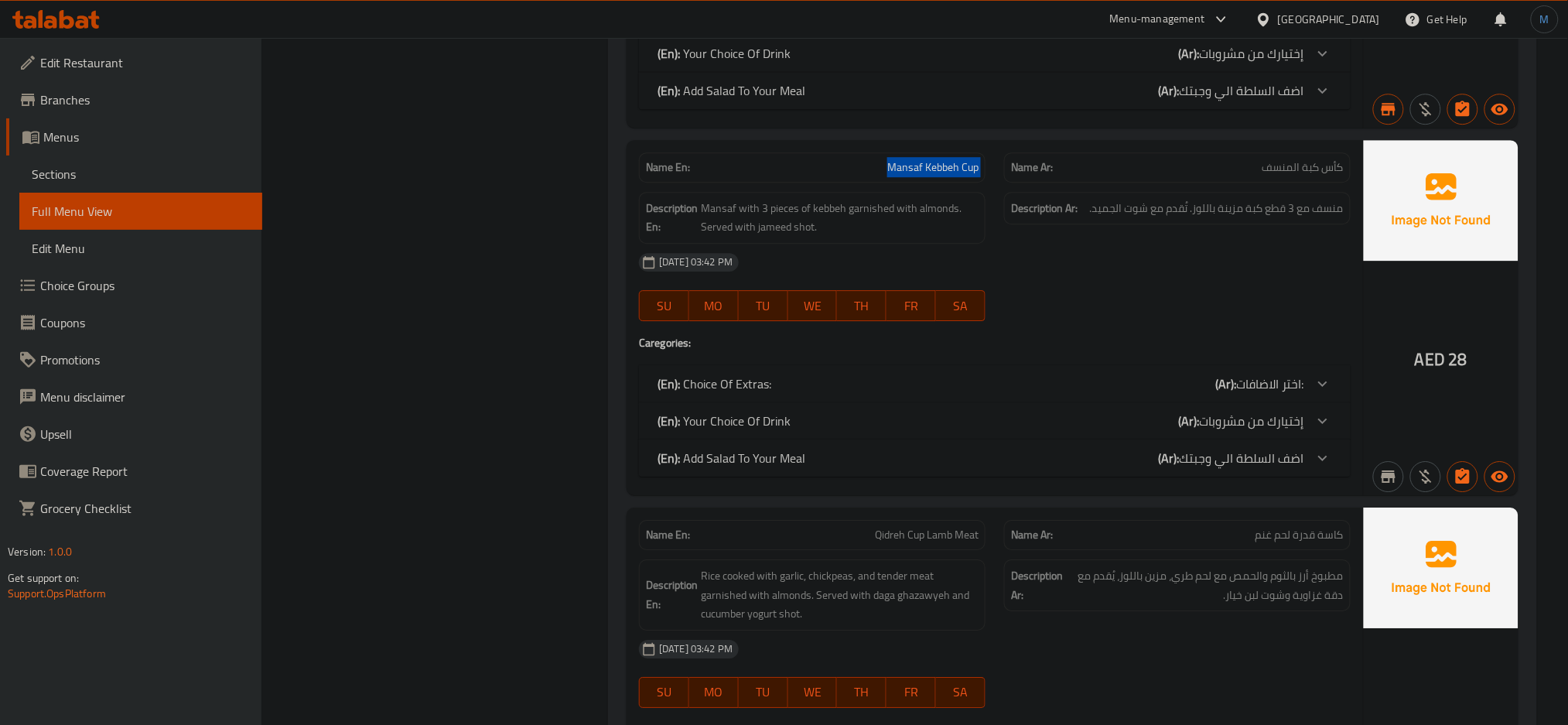
click at [920, 167] on span "Mansaf Kebbeh Cup" at bounding box center [933, 167] width 92 height 16
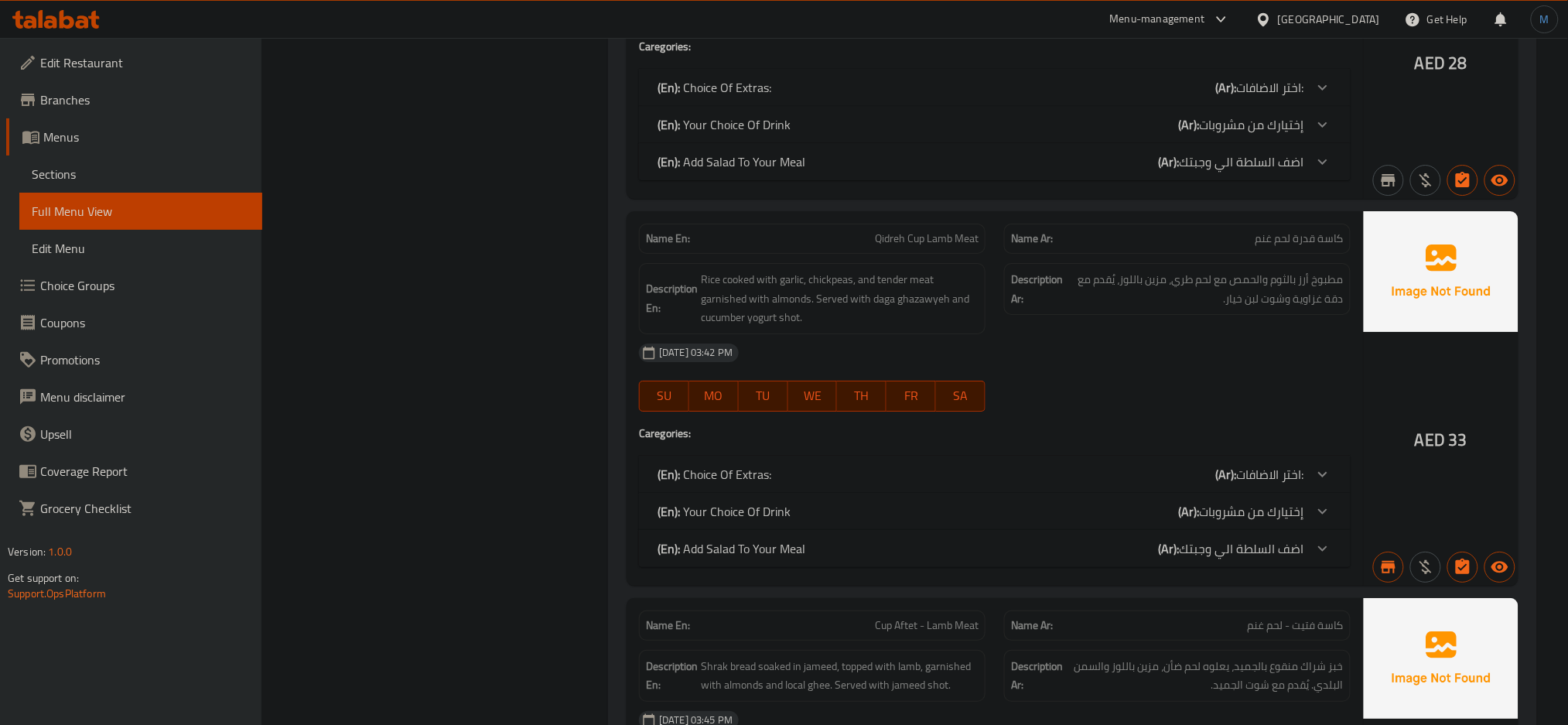
scroll to position [1908, 0]
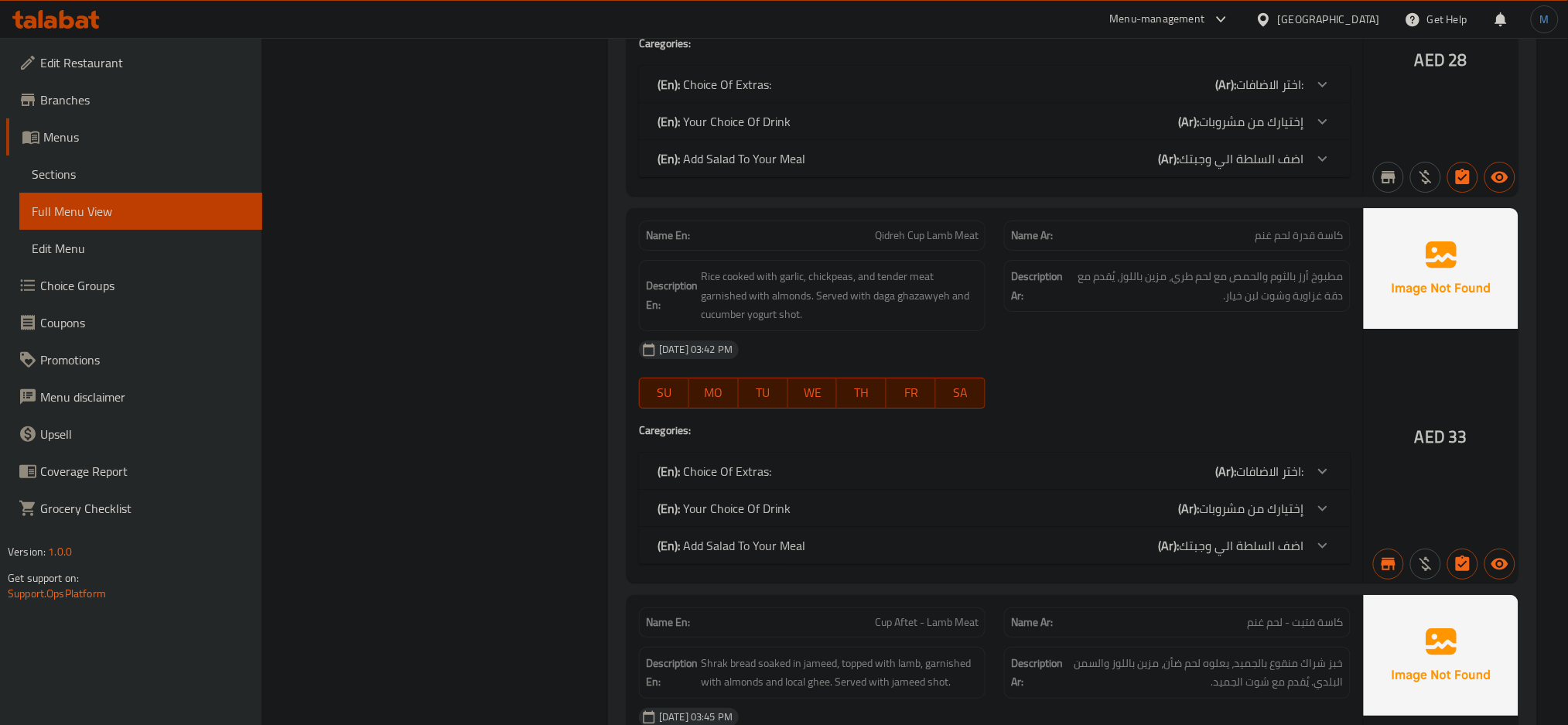
click at [942, 241] on span "Qidreh Cup Lamb Meat" at bounding box center [927, 235] width 104 height 16
click at [863, 296] on span "Rice cooked with garlic, chickpeas, and tender meat garnished with almonds. Ser…" at bounding box center [839, 295] width 278 height 57
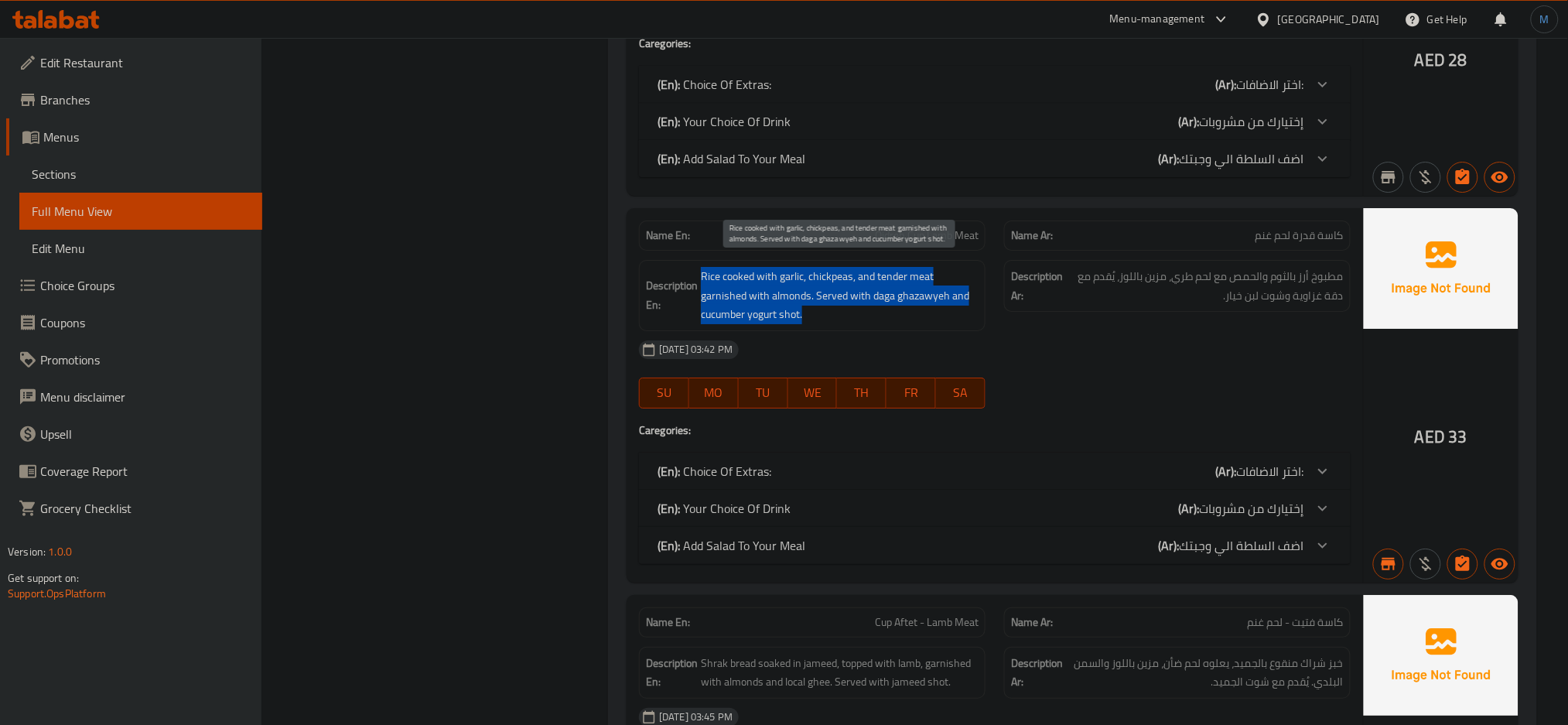
click at [863, 296] on span "Rice cooked with garlic, chickpeas, and tender meat garnished with almonds. Ser…" at bounding box center [839, 295] width 278 height 57
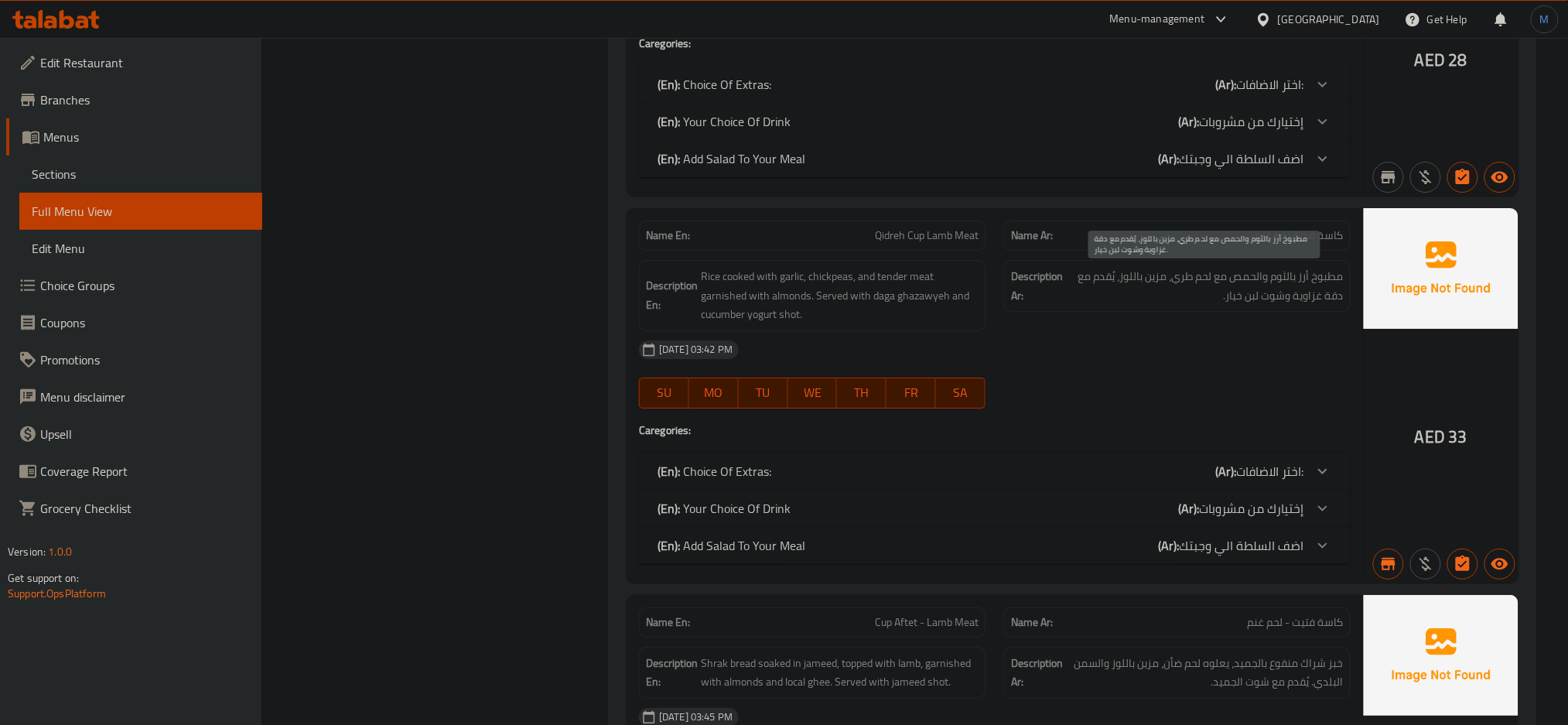
click at [1260, 273] on span "مطبوخ أرز بالثوم والحمص مع لحم طري، مزين باللوز، يُقدم مع دقة غزاوية وشوت لبن خ…" at bounding box center [1205, 285] width 278 height 38
click at [1300, 232] on span "كاسة قدرة لحم غنم" at bounding box center [1300, 235] width 89 height 16
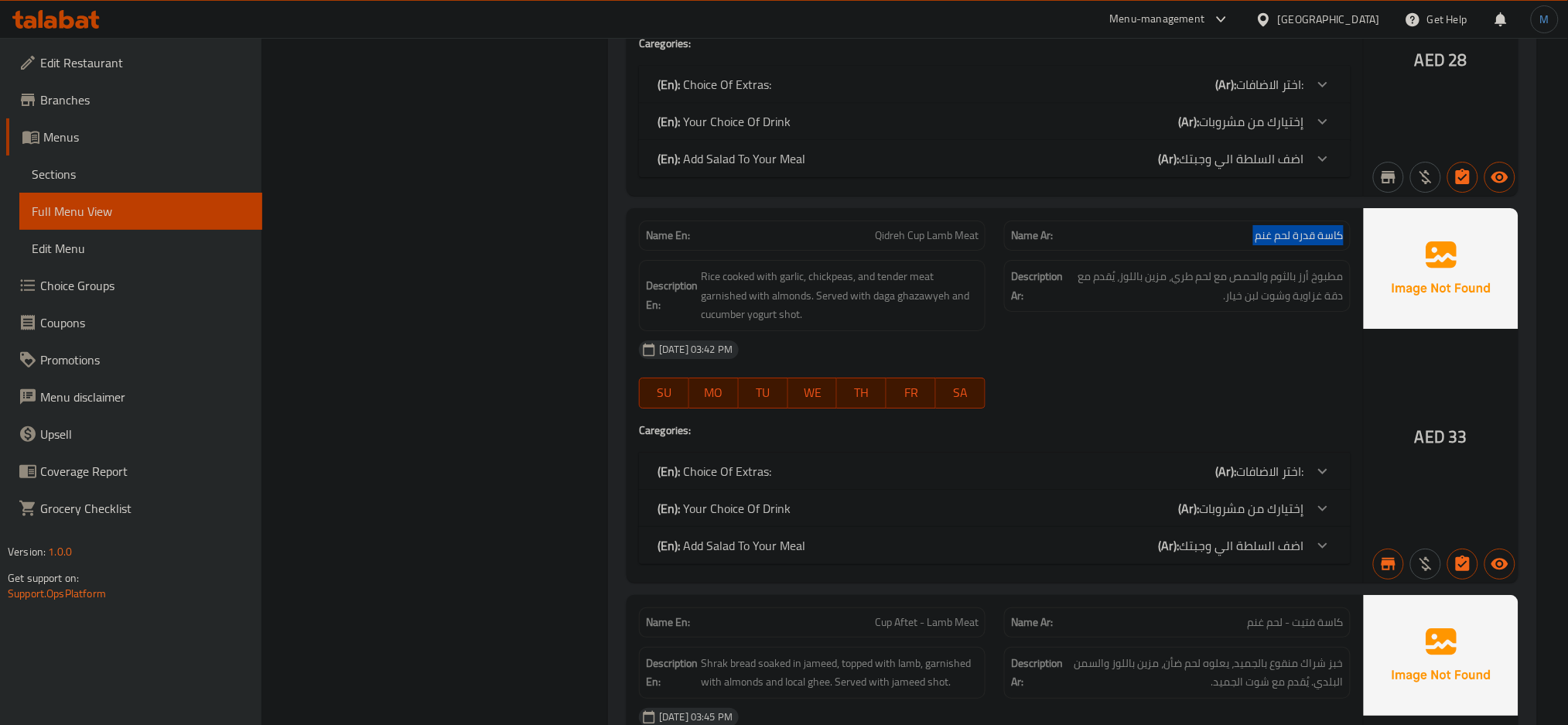
click at [1300, 232] on span "كاسة قدرة لحم غنم" at bounding box center [1300, 235] width 89 height 16
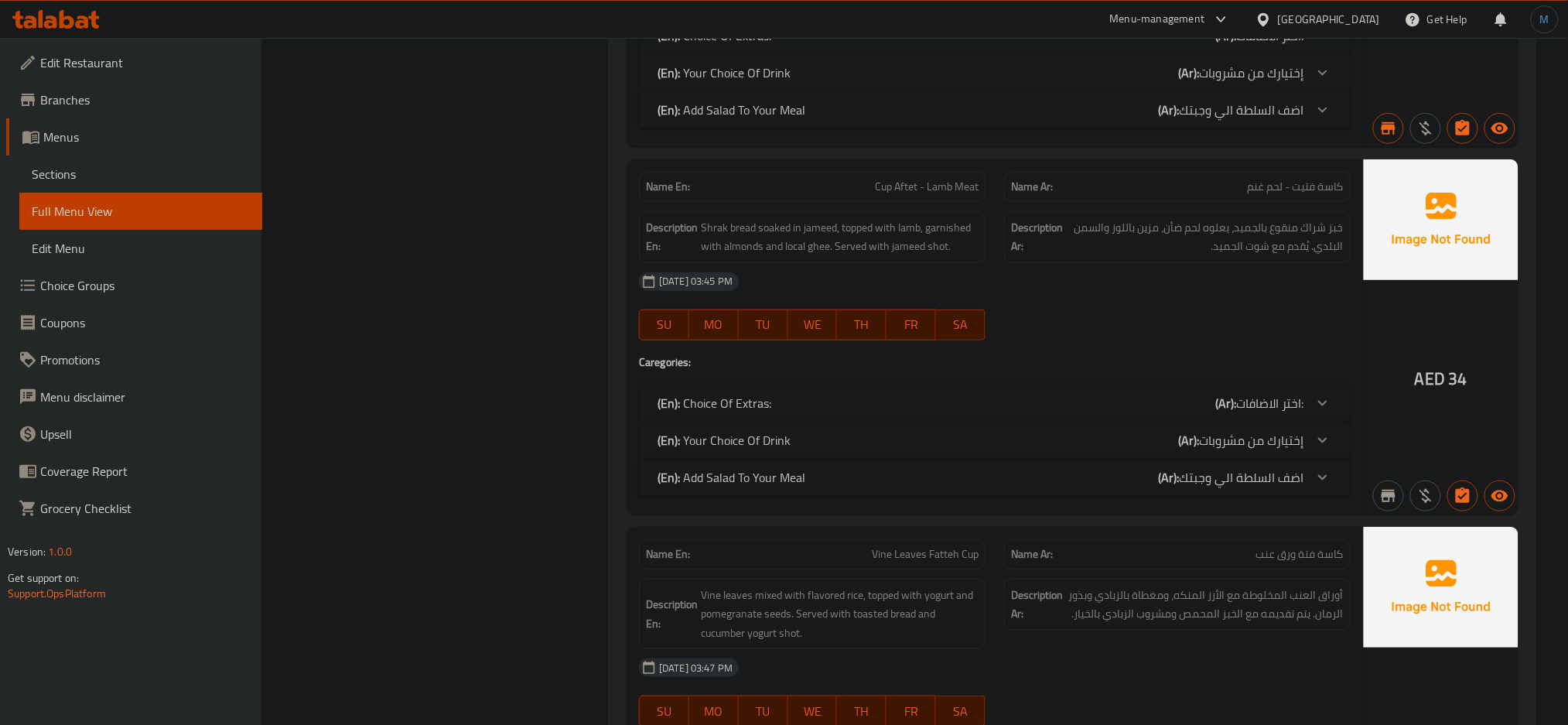
scroll to position [2345, 0]
click at [1308, 190] on span "كاسة فتيت - لحم غنم" at bounding box center [1296, 186] width 96 height 16
click at [894, 194] on span "Cup Aftet - Lamb Meat" at bounding box center [927, 186] width 104 height 16
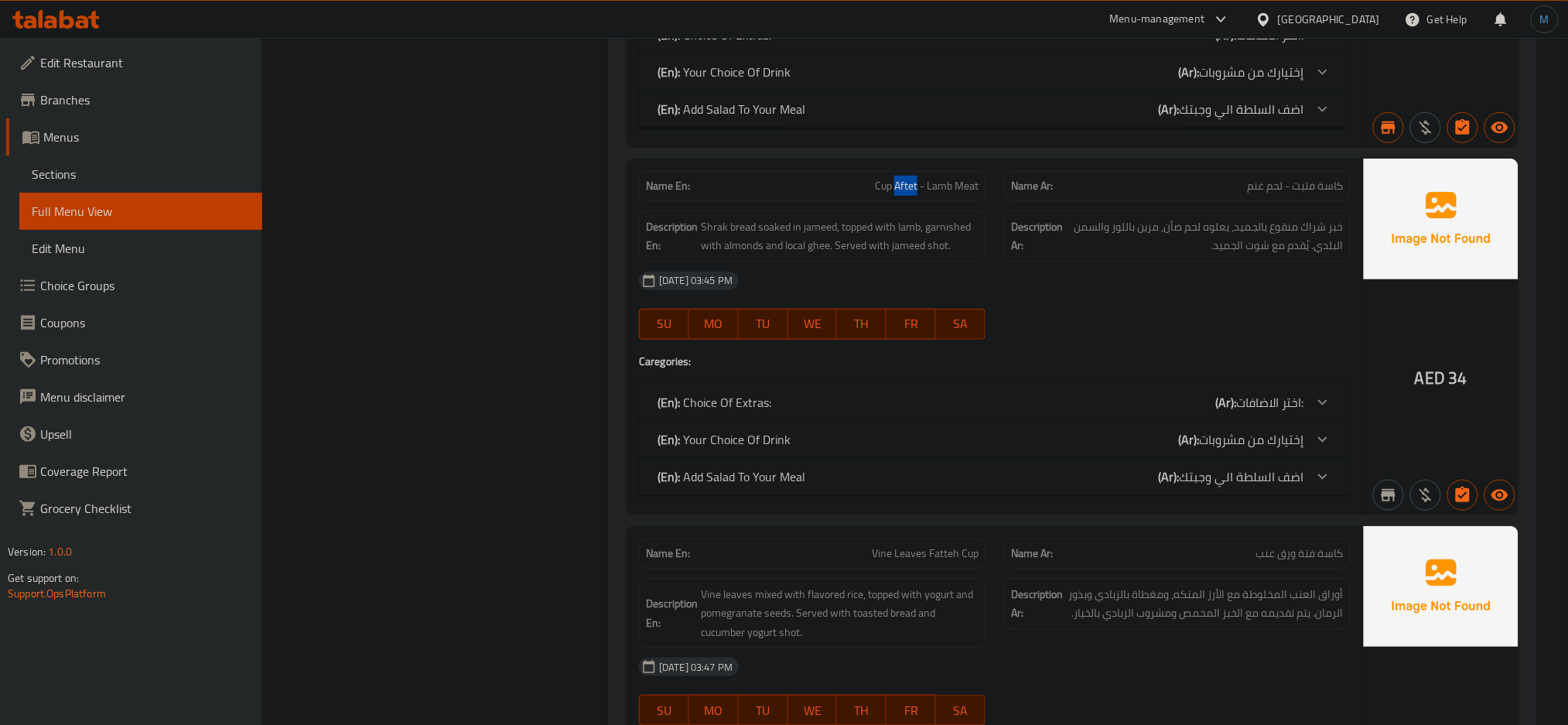
click at [894, 194] on span "Cup Aftet - Lamb Meat" at bounding box center [927, 186] width 104 height 16
click at [792, 228] on span "Shrak bread soaked in jameed, topped with lamb, garnished with almonds and loca…" at bounding box center [839, 236] width 278 height 38
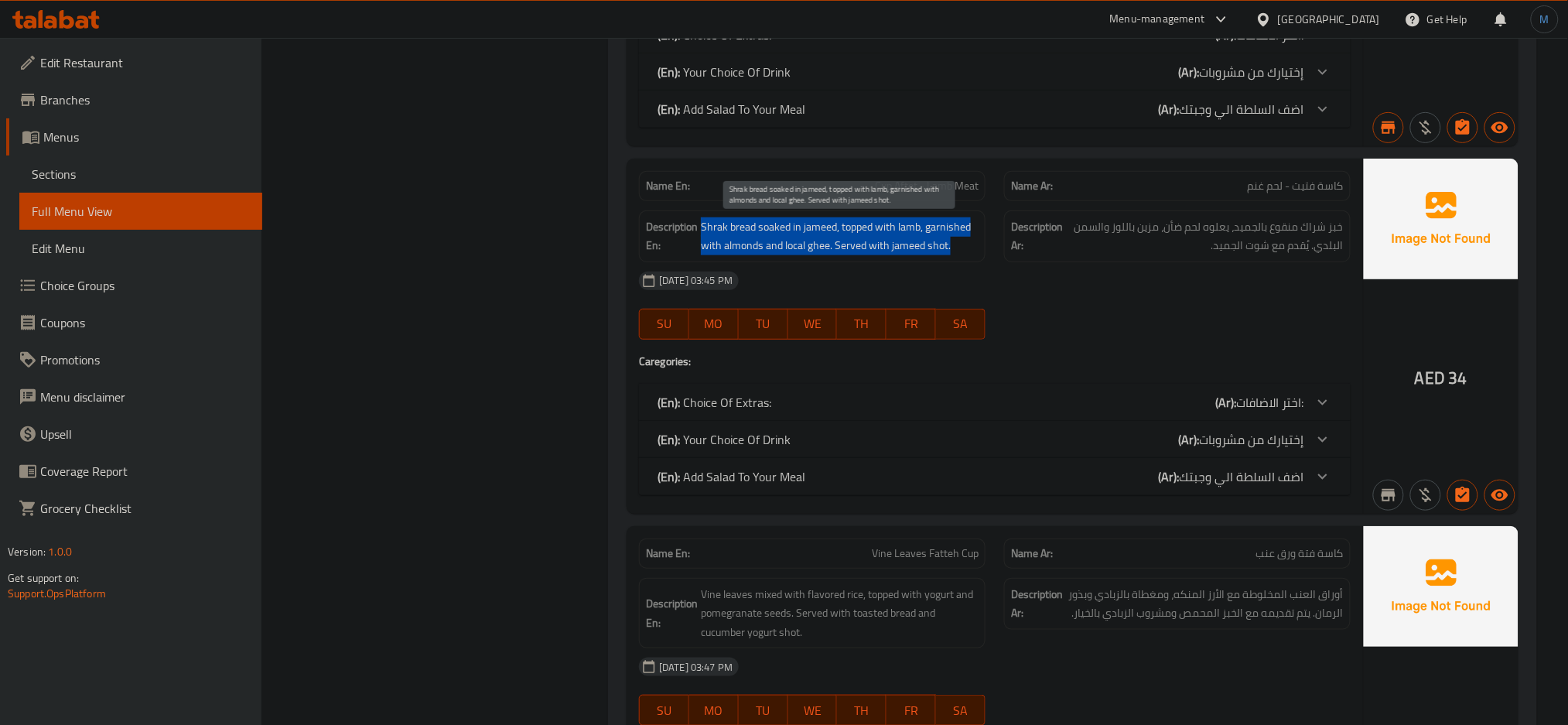
click at [792, 228] on span "Shrak bread soaked in jameed, topped with lamb, garnished with almonds and loca…" at bounding box center [839, 236] width 278 height 38
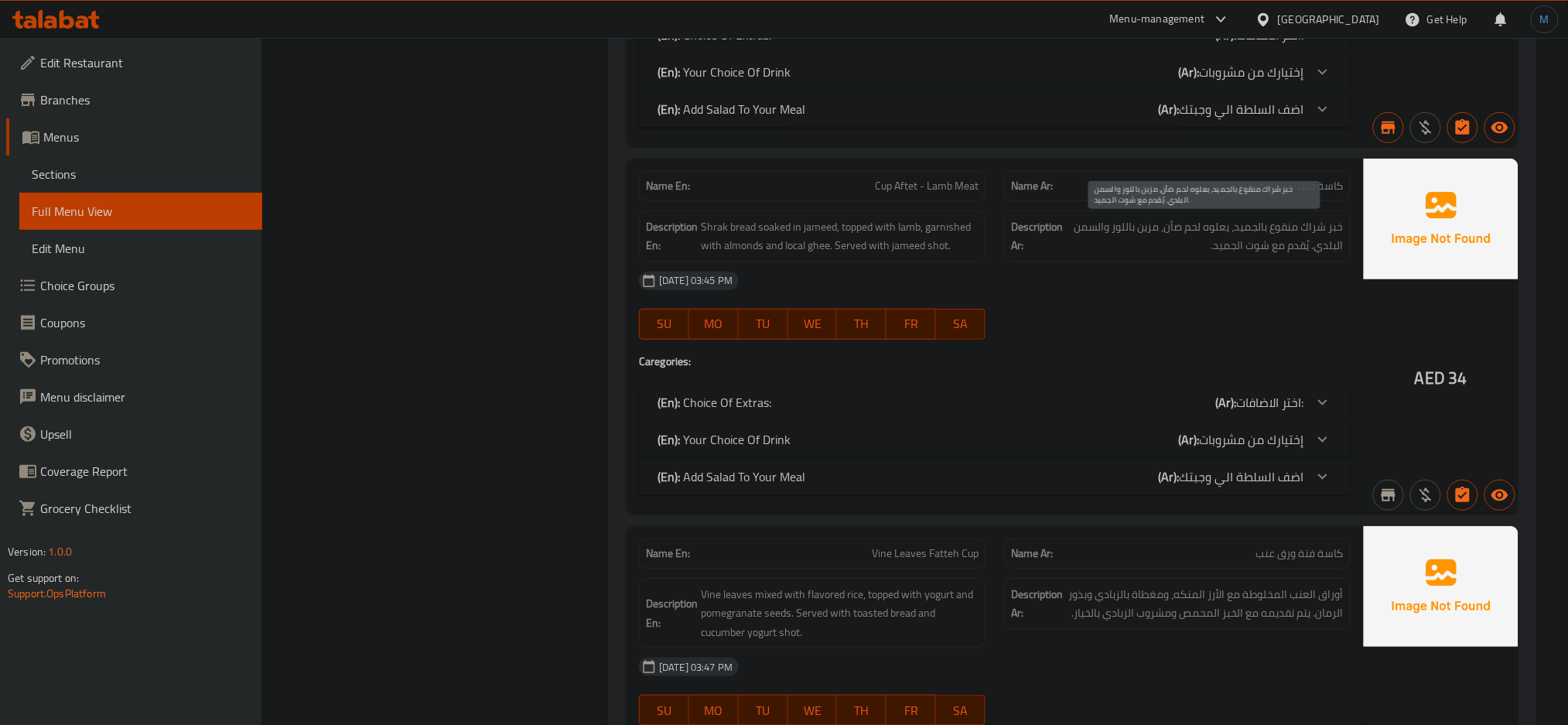
click at [1178, 230] on span "خبز شراك منقوع بالجميد، يعلوه لحم ضأن، مزين باللوز والسمن البلدي. يُقدم مع شوت …" at bounding box center [1205, 236] width 278 height 38
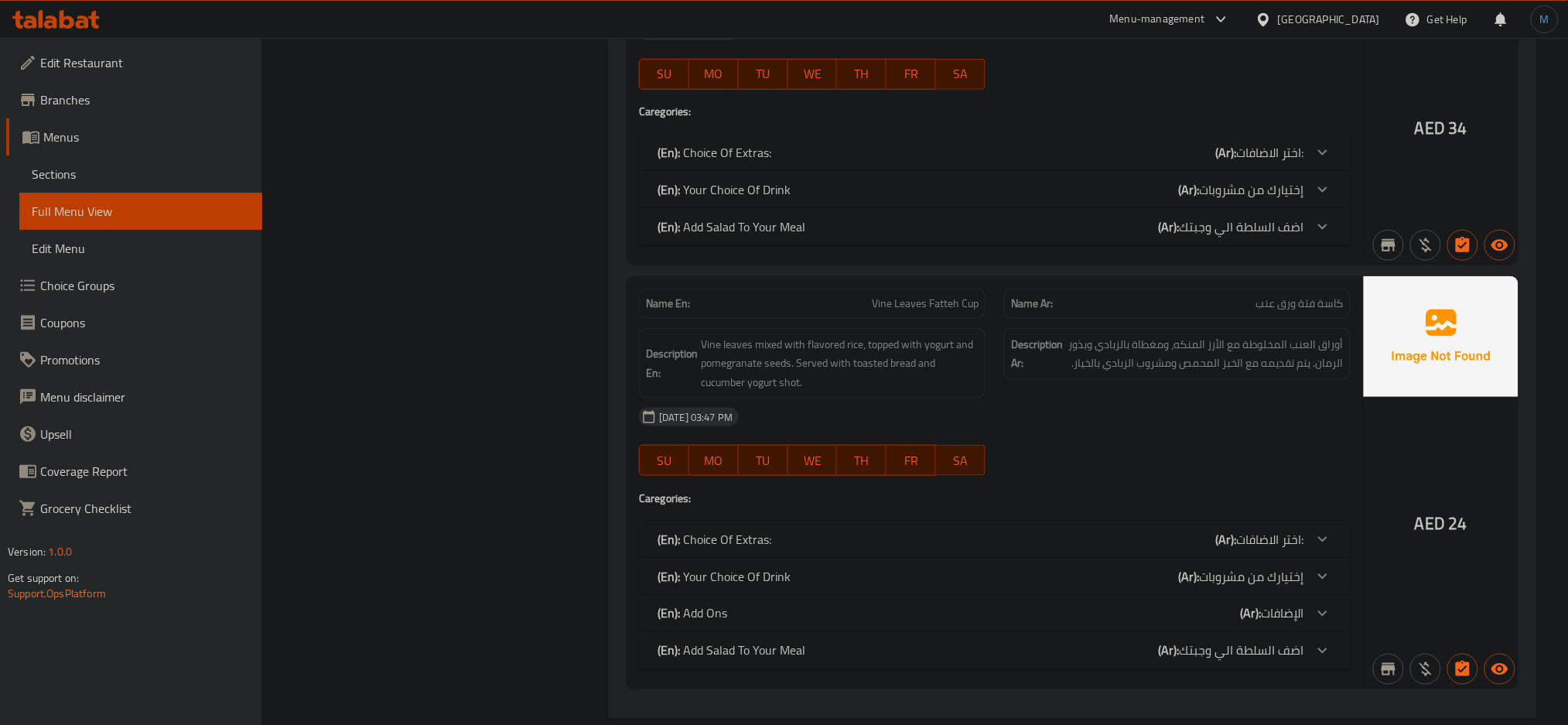
scroll to position [2619, 0]
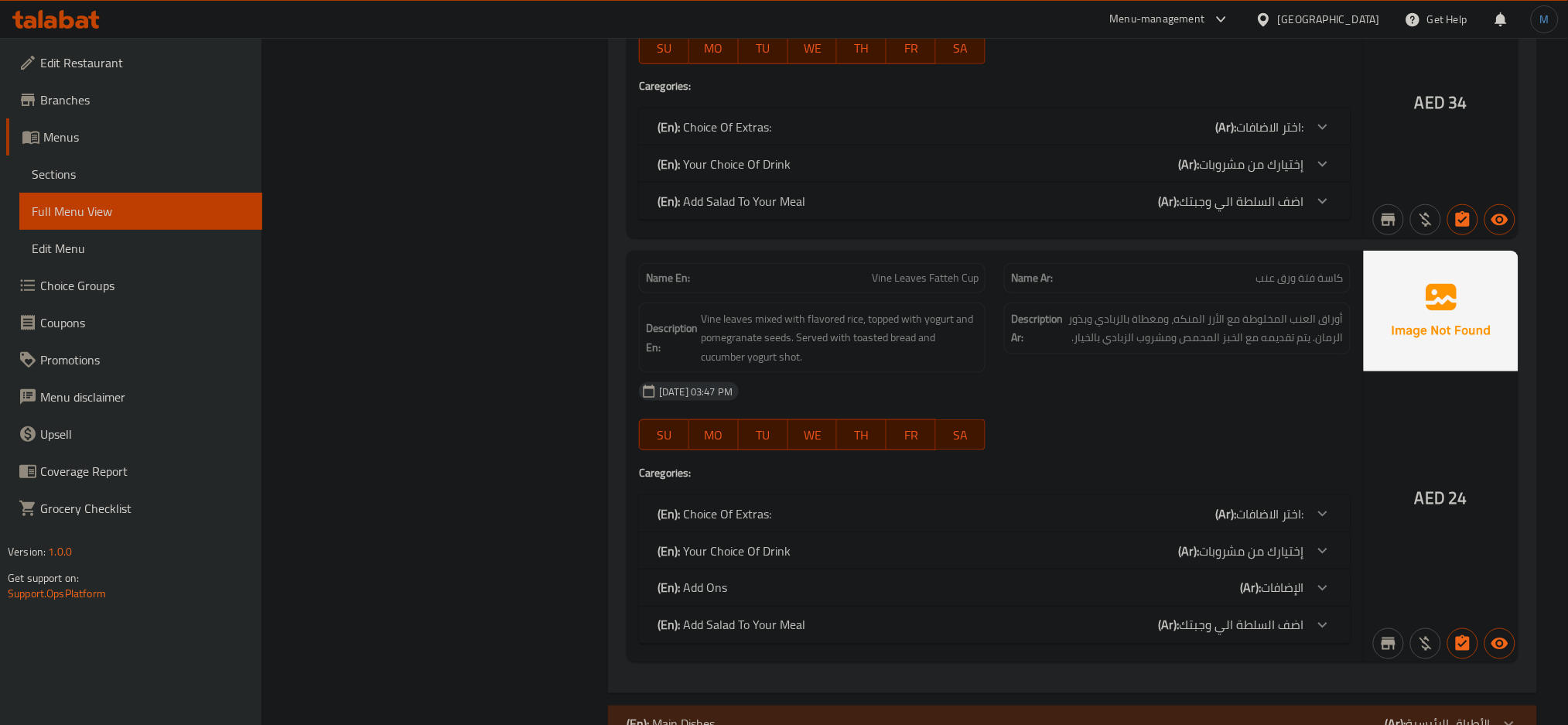
click at [936, 271] on span "Vine Leaves Fatteh Cup" at bounding box center [925, 278] width 107 height 16
click at [826, 339] on span "Vine leaves mixed with flavored rice, topped with yogurt and pomegranate seeds.…" at bounding box center [839, 337] width 278 height 57
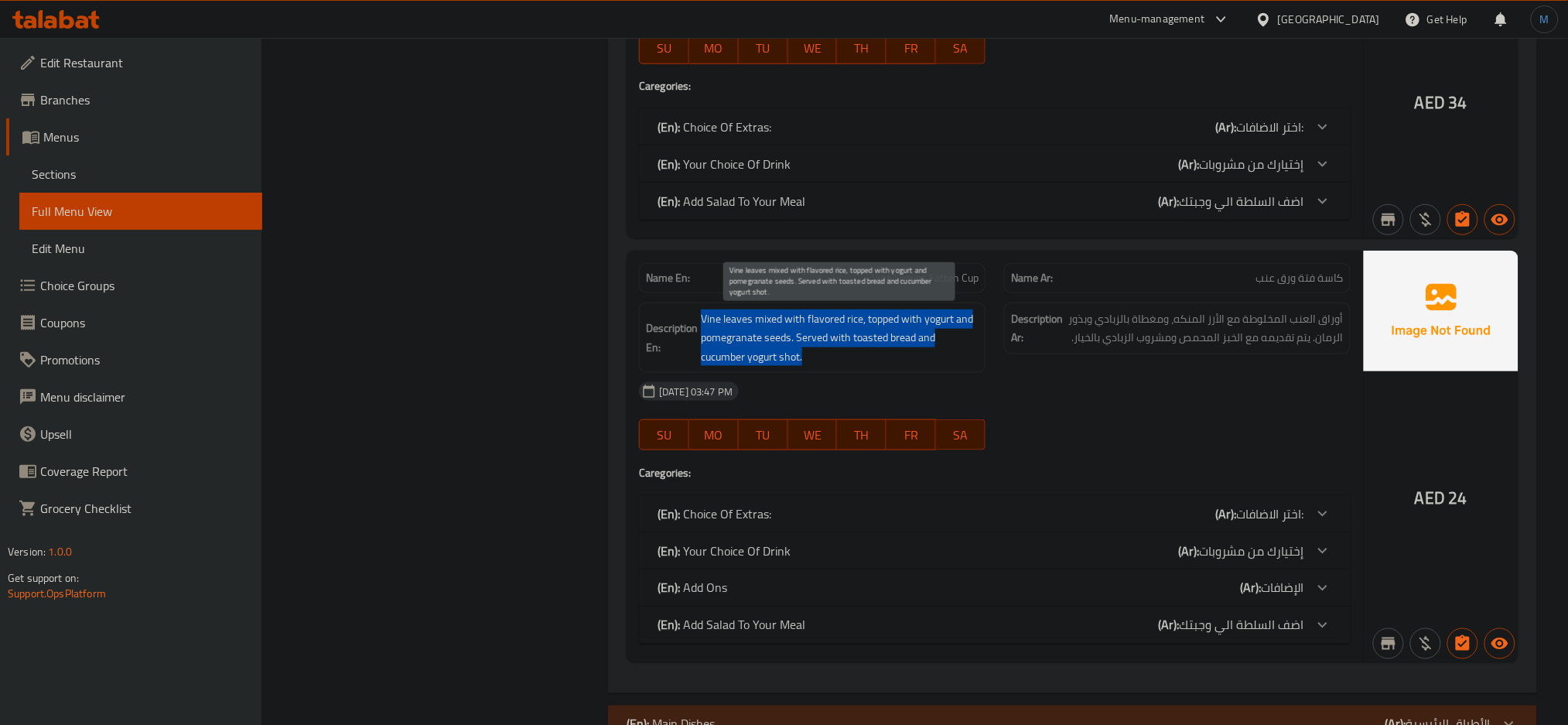
click at [826, 339] on span "Vine leaves mixed with flavored rice, topped with yogurt and pomegranate seeds.…" at bounding box center [839, 337] width 278 height 57
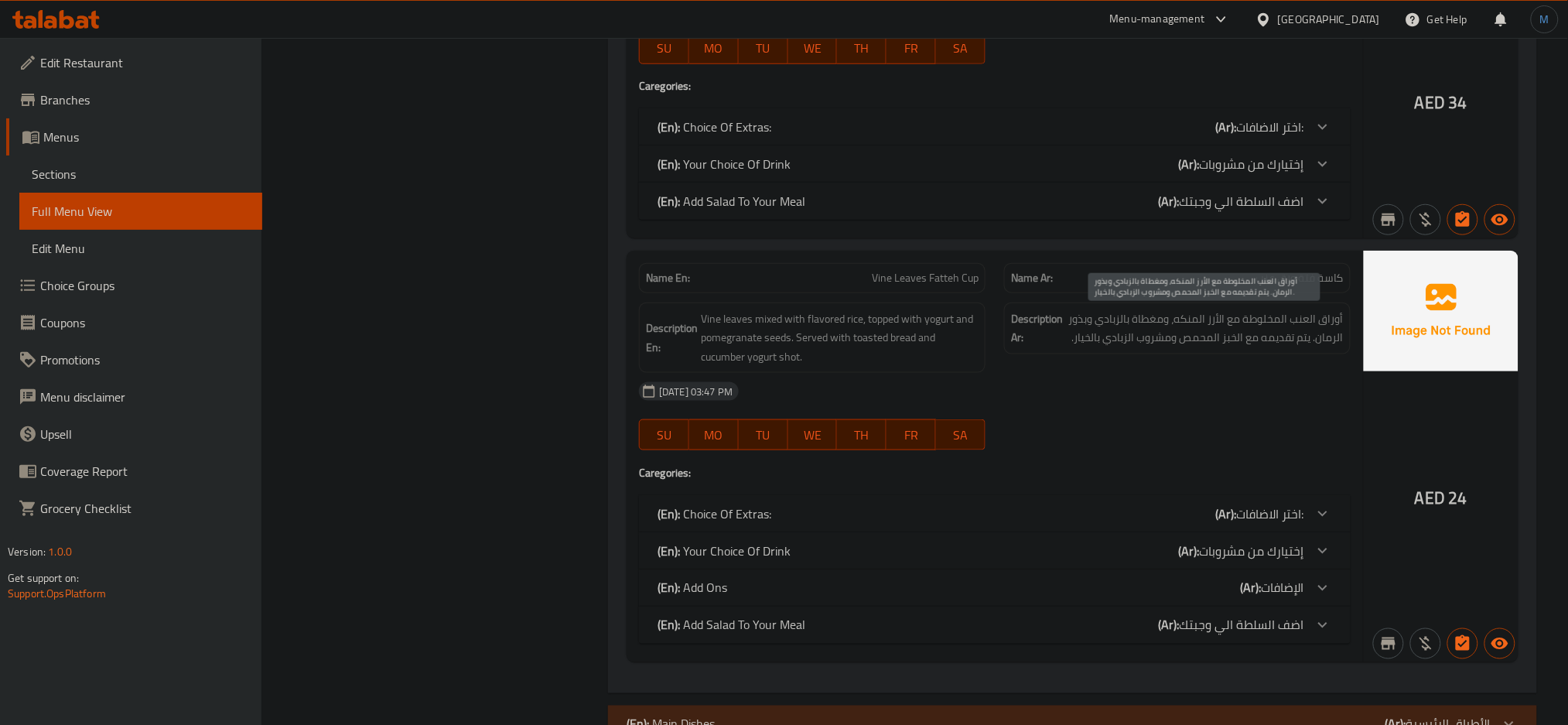
click at [1253, 343] on span "أوراق العنب المخلوطة مع الأرز المنكه، ومغطاة بالزبادي وبذور الرمان. يتم تقديمه …" at bounding box center [1205, 328] width 278 height 38
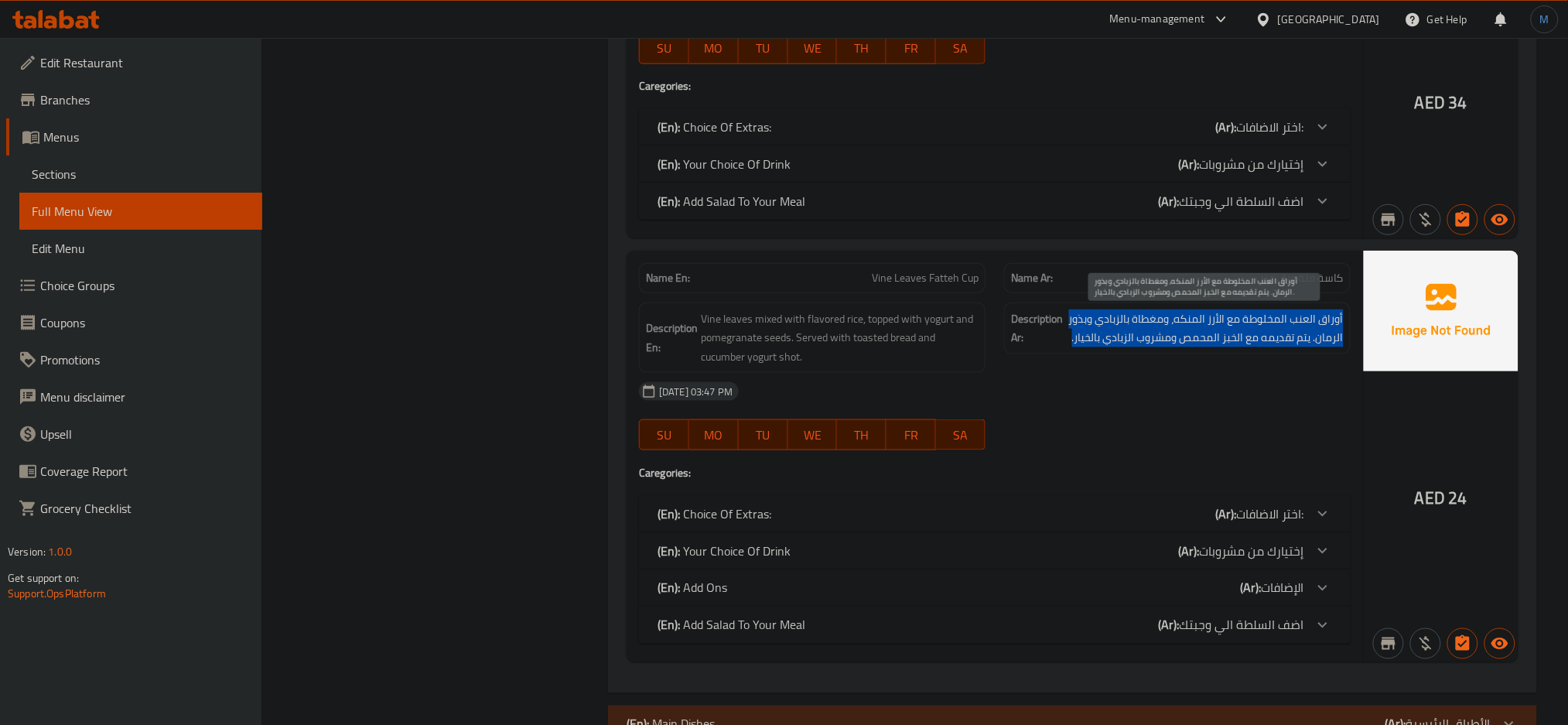
click at [1253, 343] on span "أوراق العنب المخلوطة مع الأرز المنكه، ومغطاة بالزبادي وبذور الرمان. يتم تقديمه …" at bounding box center [1205, 328] width 278 height 38
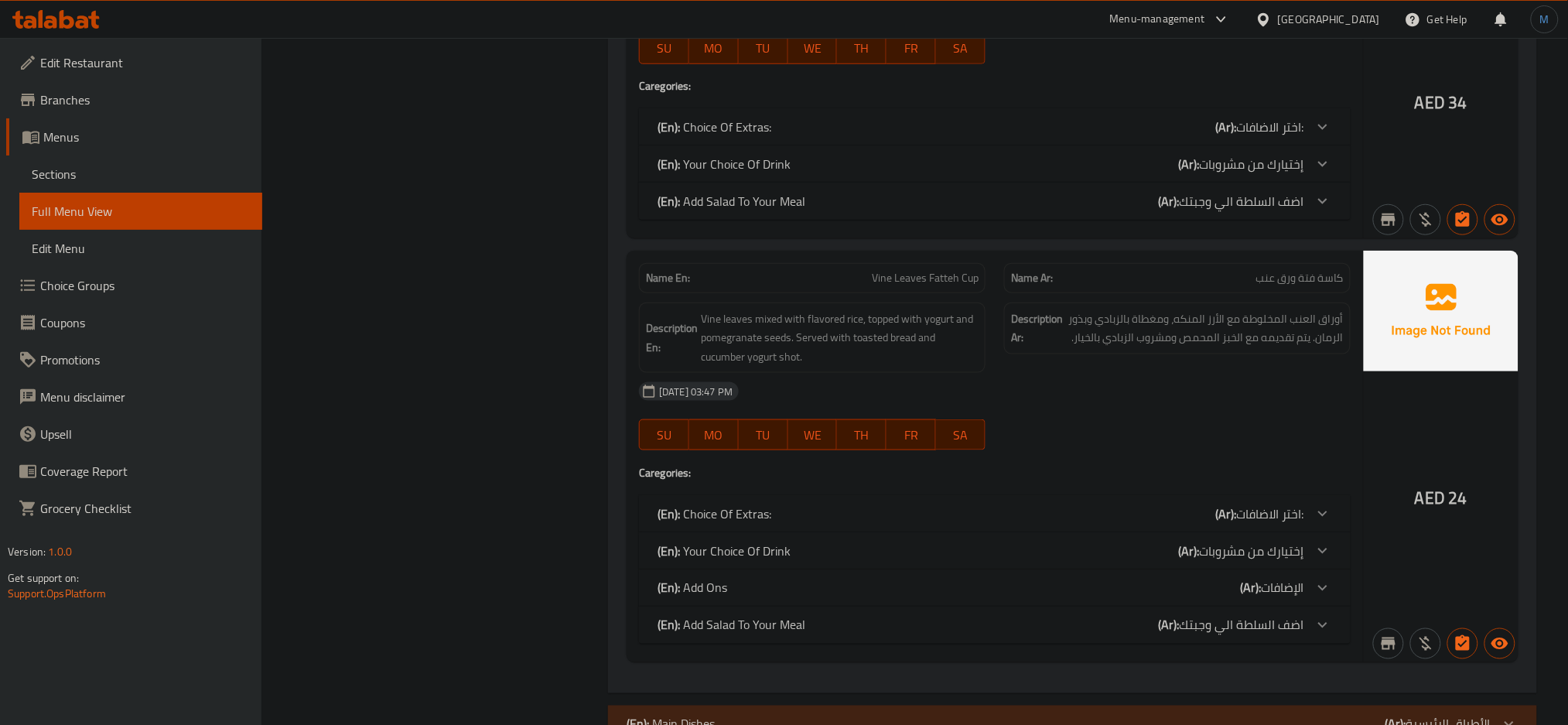
click at [1294, 273] on span "كاسة فتة ورق عنب" at bounding box center [1300, 278] width 88 height 16
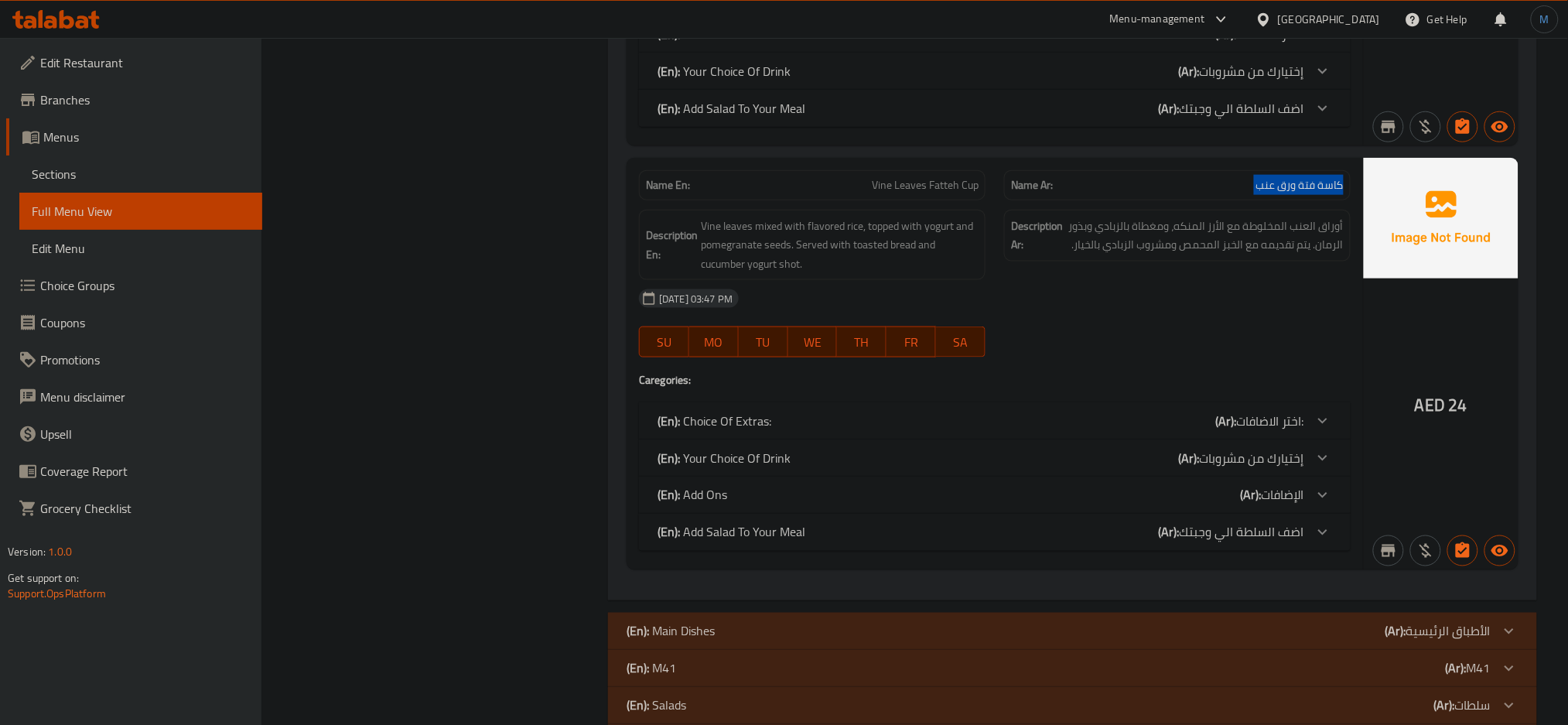
scroll to position [2712, 0]
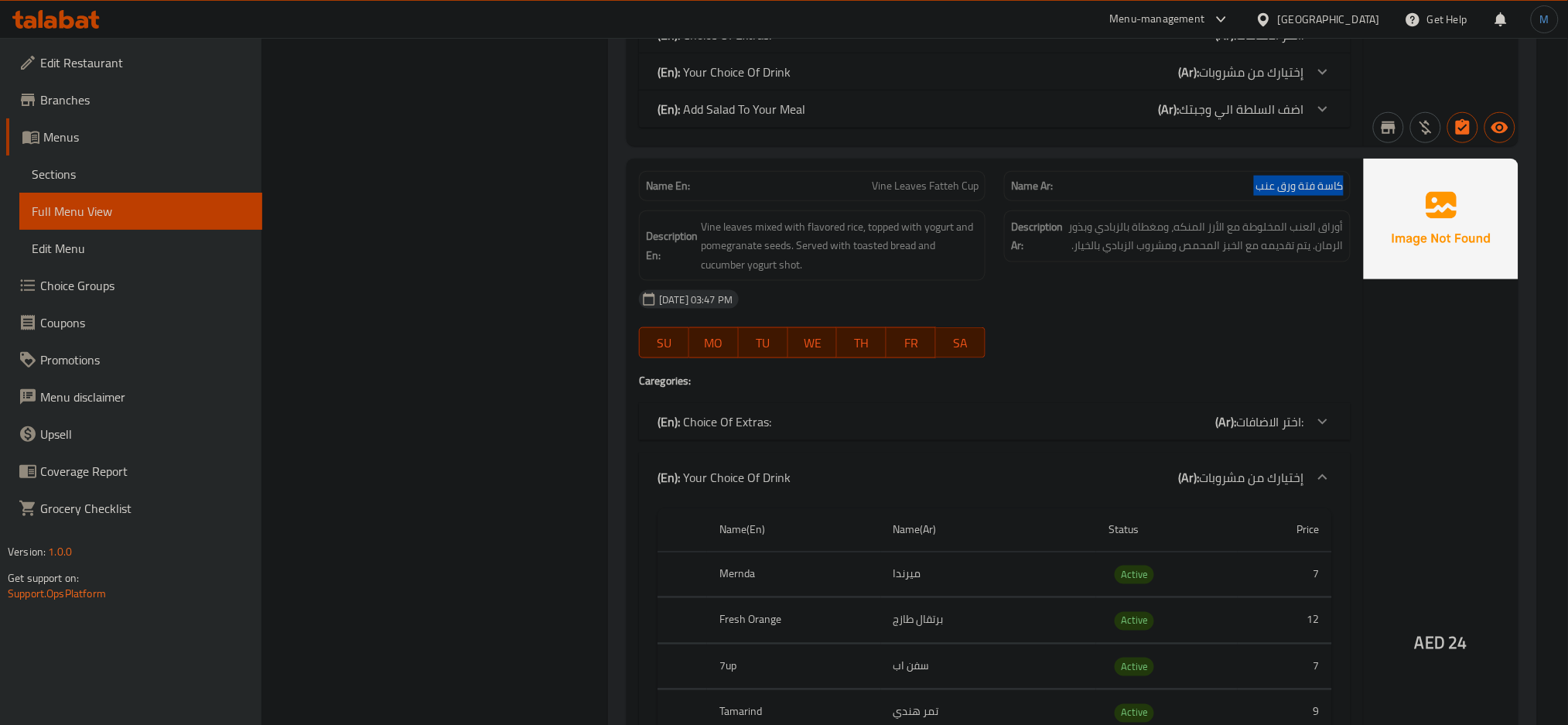
click at [1227, 457] on div "(En): Your Choice Of Drink (Ar): إختيارك من مشروبات" at bounding box center [995, 477] width 712 height 49
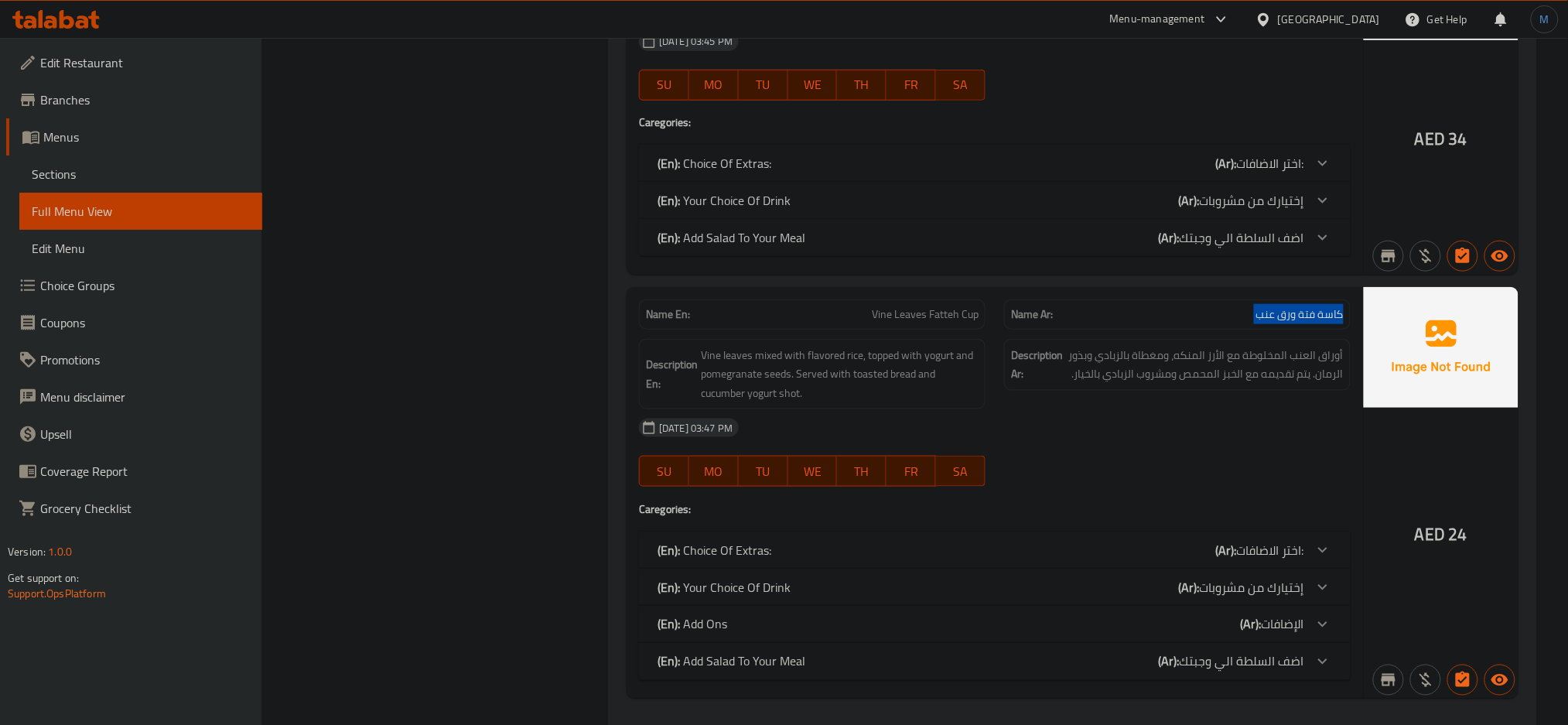
scroll to position [2559, 0]
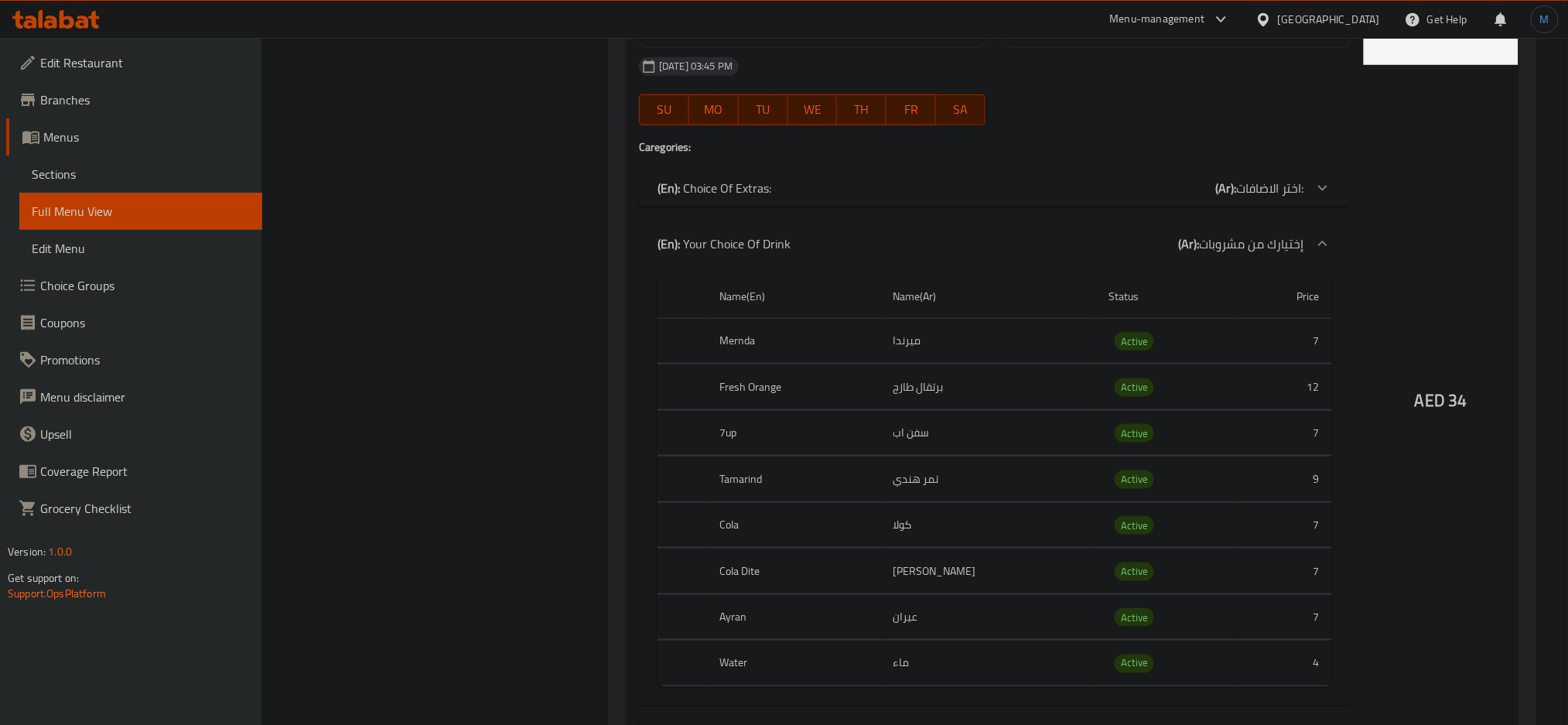
click at [1269, 245] on span "إختيارك من مشروبات" at bounding box center [1252, 244] width 104 height 23
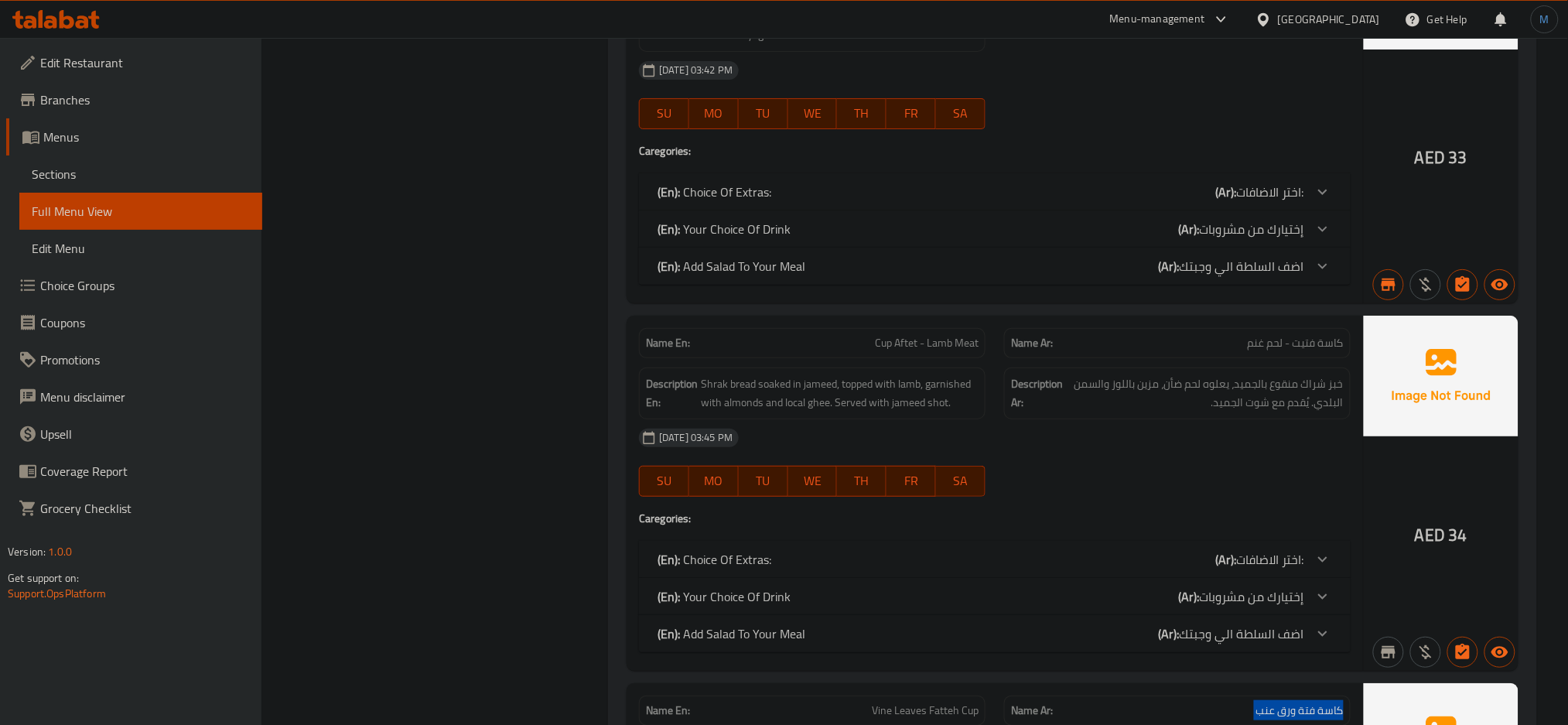
scroll to position [2178, 0]
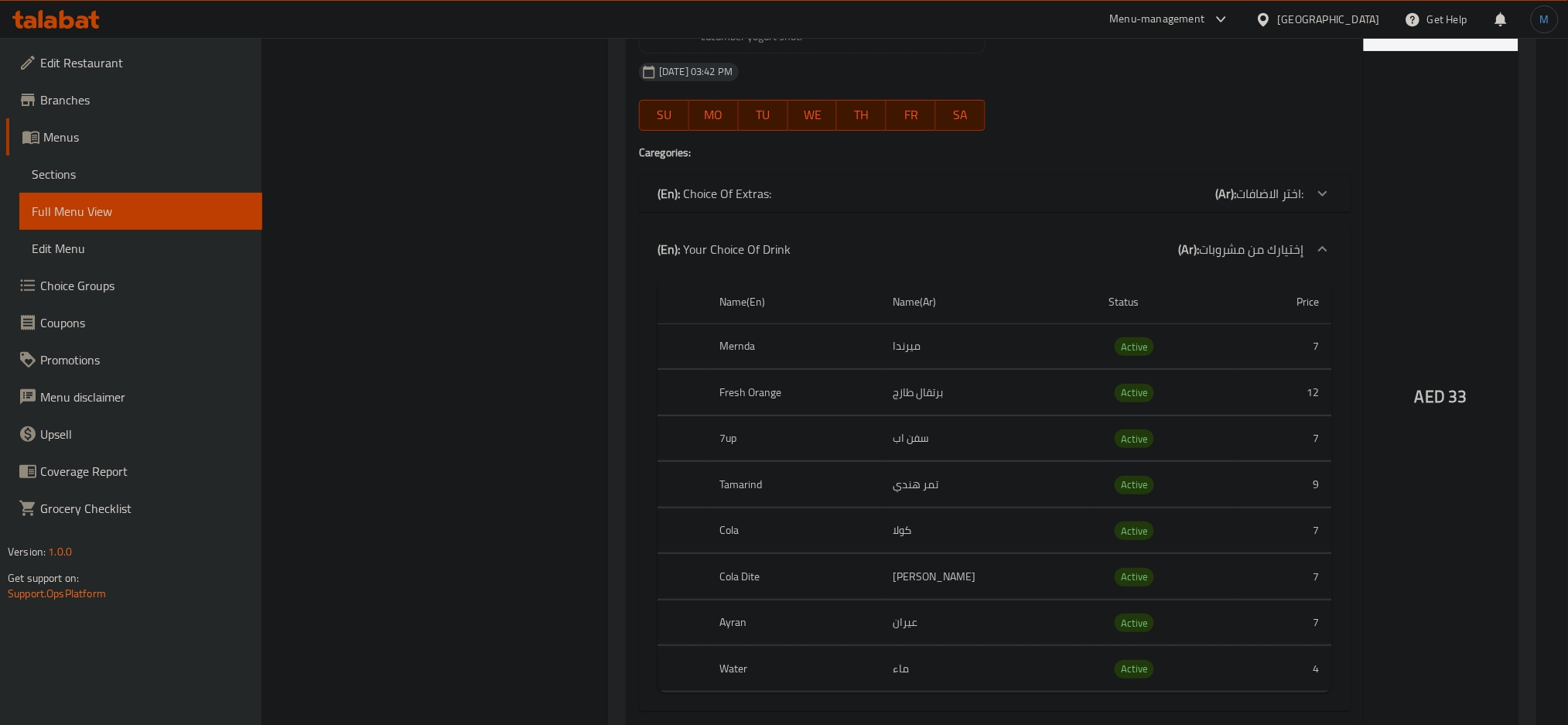
scroll to position [2192, 0]
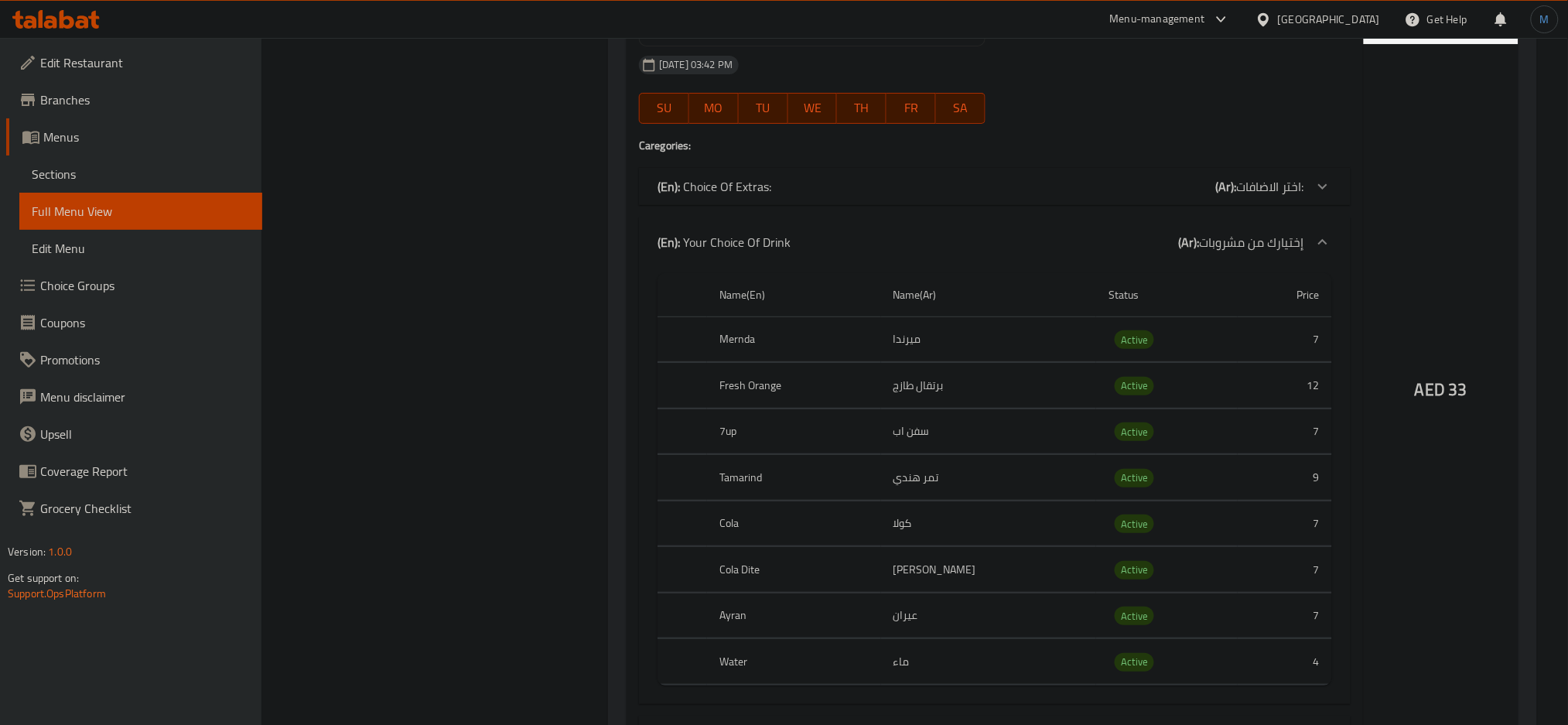
click at [1269, 245] on span "إختيارك من مشروبات" at bounding box center [1252, 242] width 104 height 23
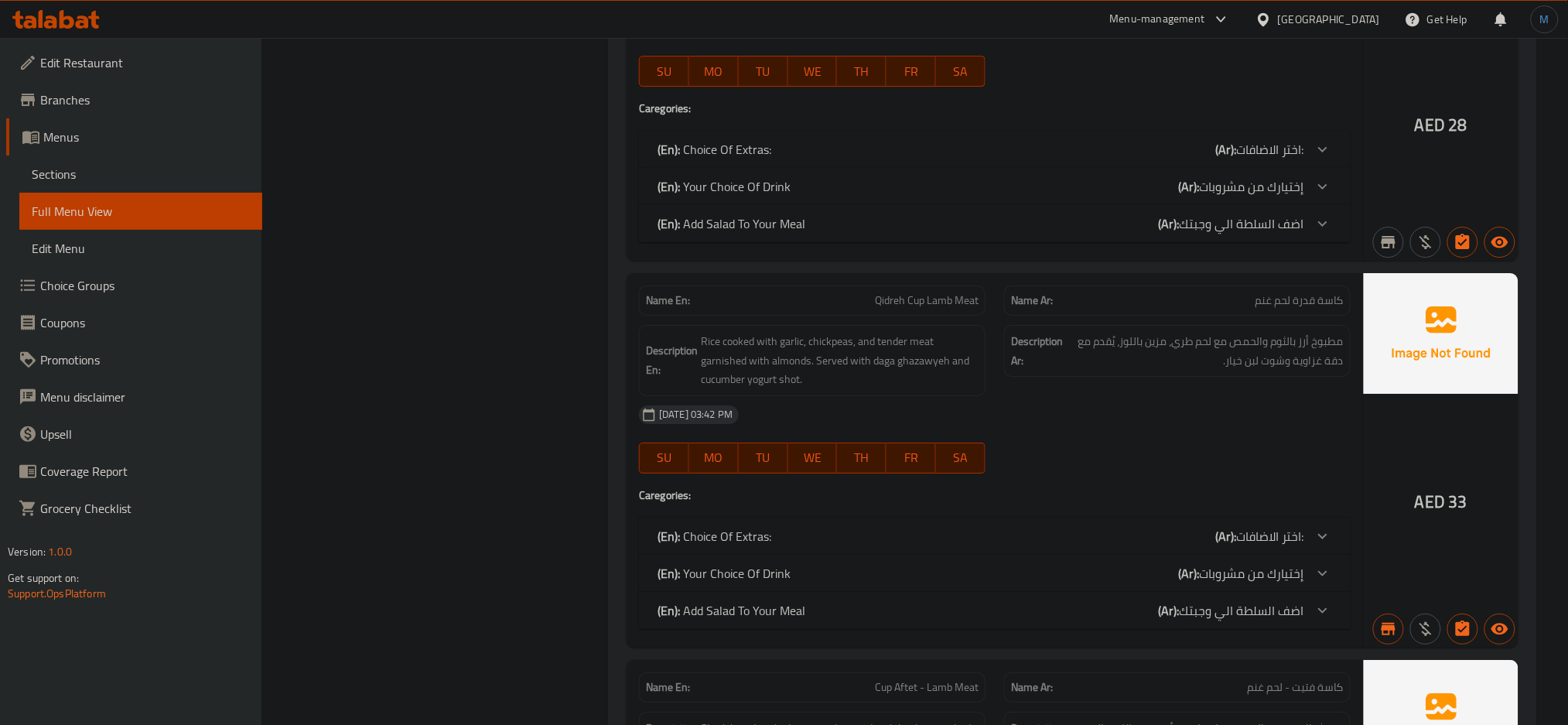
scroll to position [1831, 0]
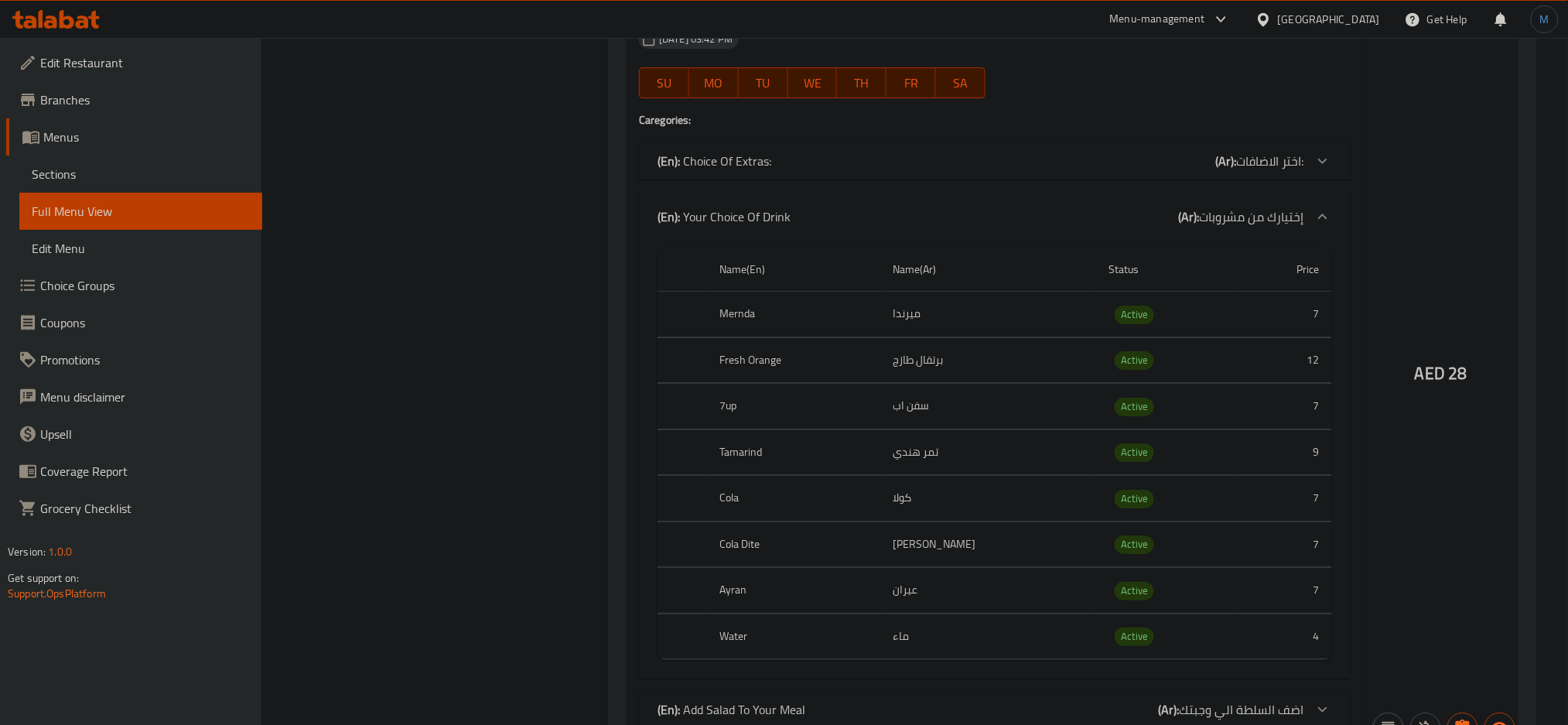
click at [1285, 202] on div "(En): Your Choice Of Drink (Ar): إختيارك من مشروبات" at bounding box center [995, 216] width 712 height 49
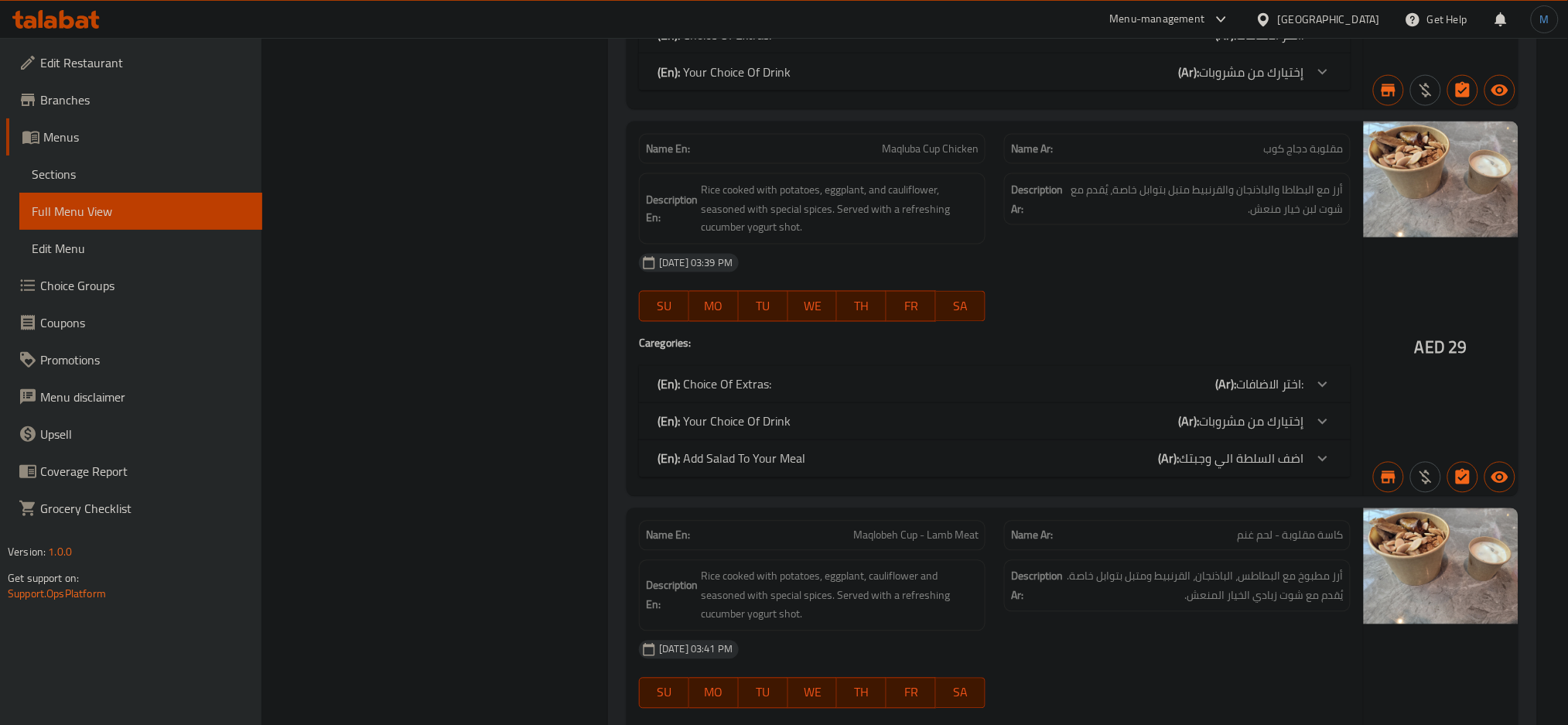
scroll to position [887, 0]
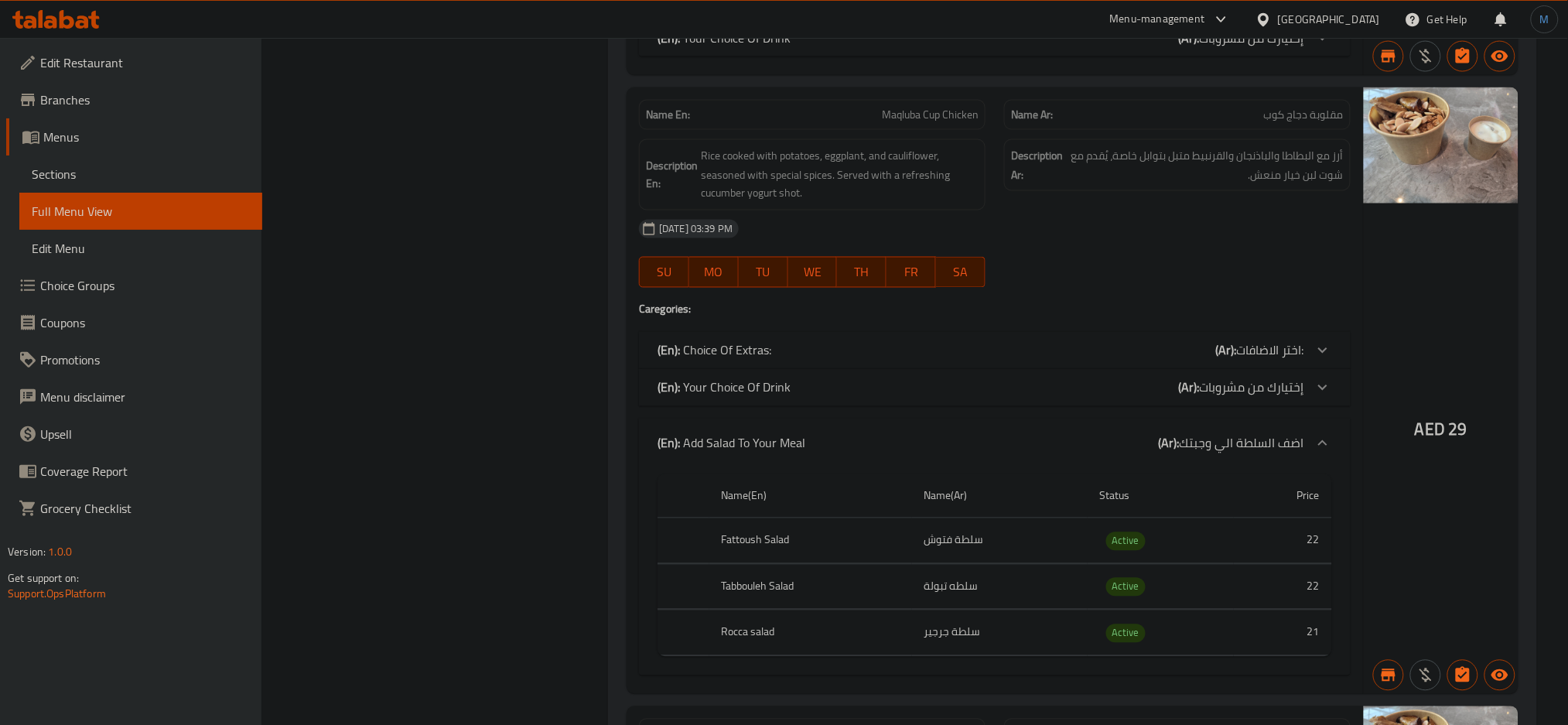
click at [1256, 432] on span "اضف السلطة الي وجبتك" at bounding box center [1241, 443] width 124 height 23
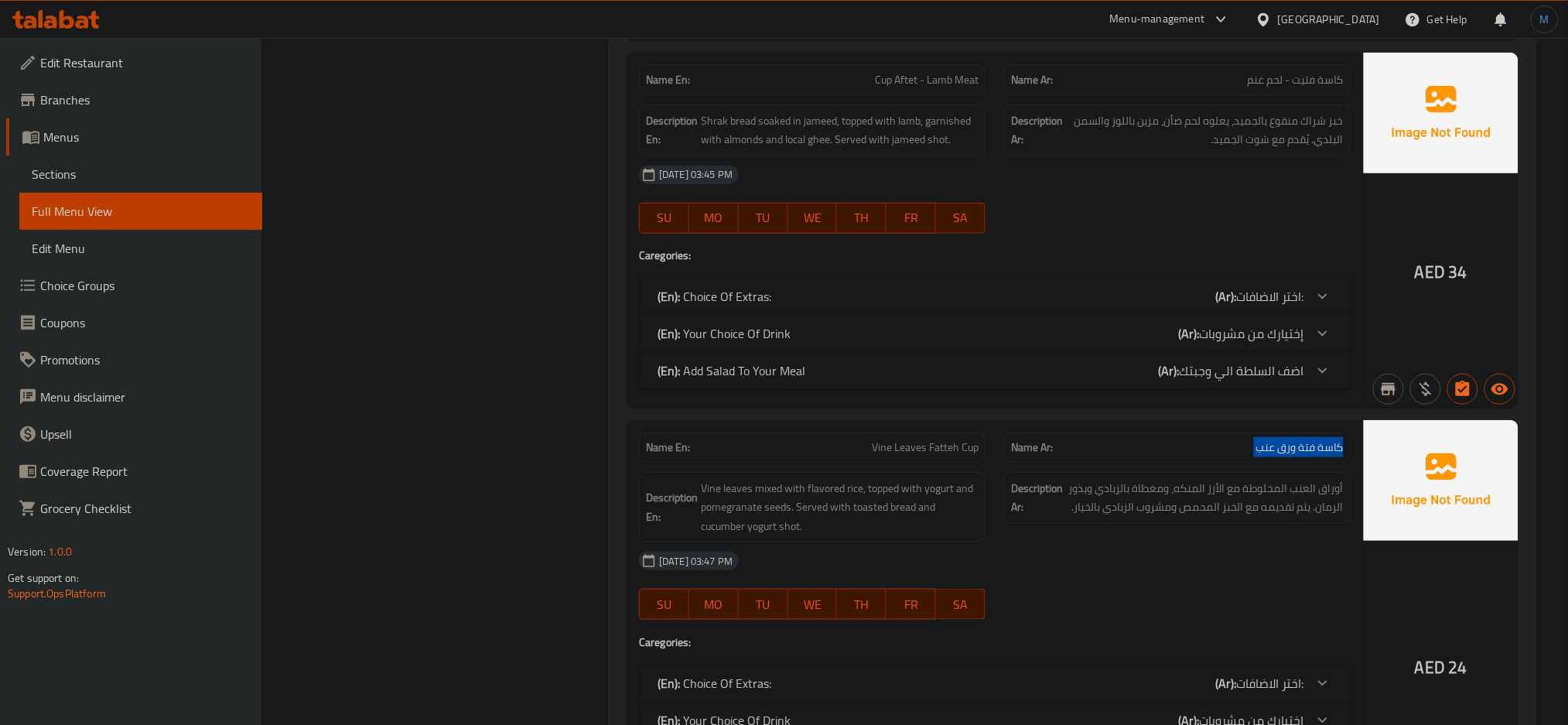
scroll to position [2462, 0]
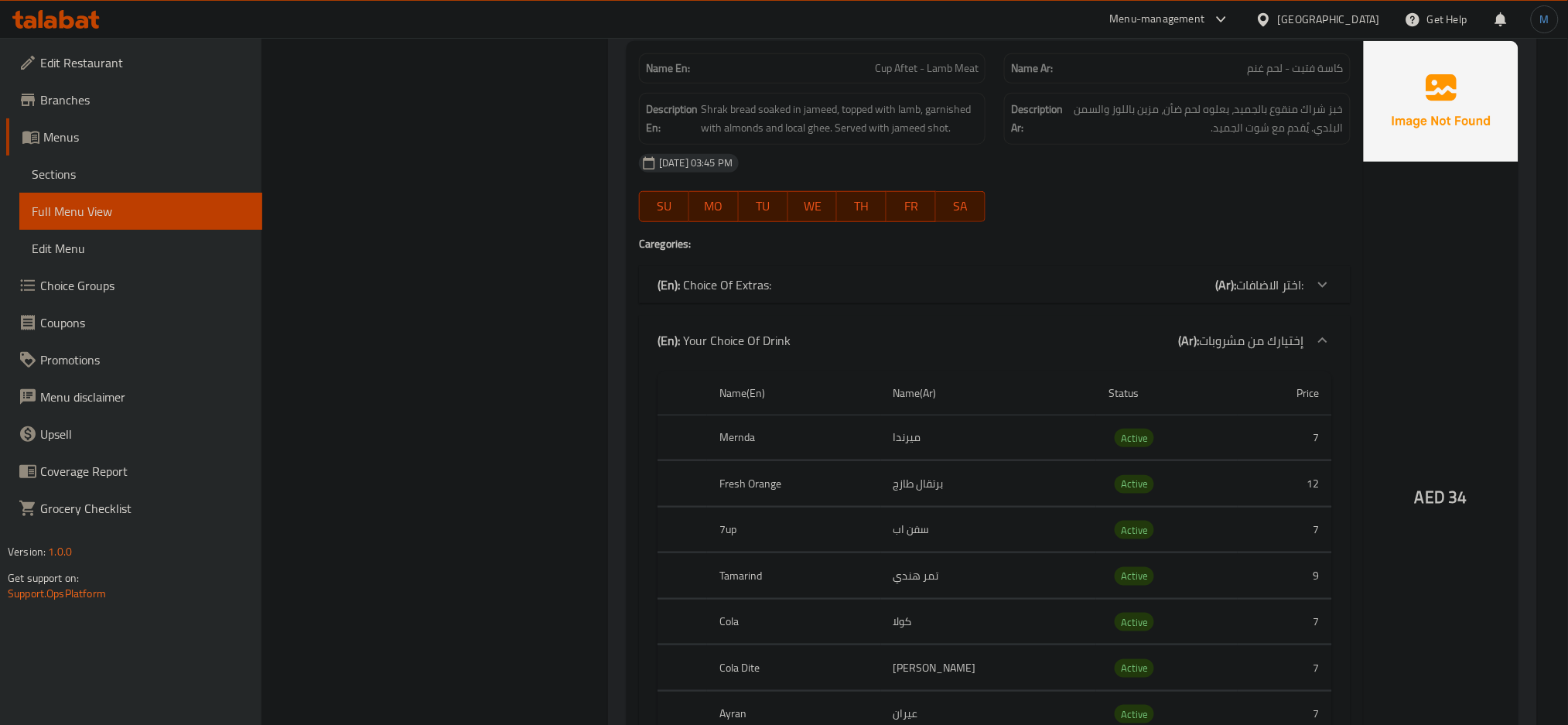
click at [1149, 333] on div "(En): Your Choice Of Drink (Ar): إختيارك من مشروبات" at bounding box center [980, 340] width 647 height 18
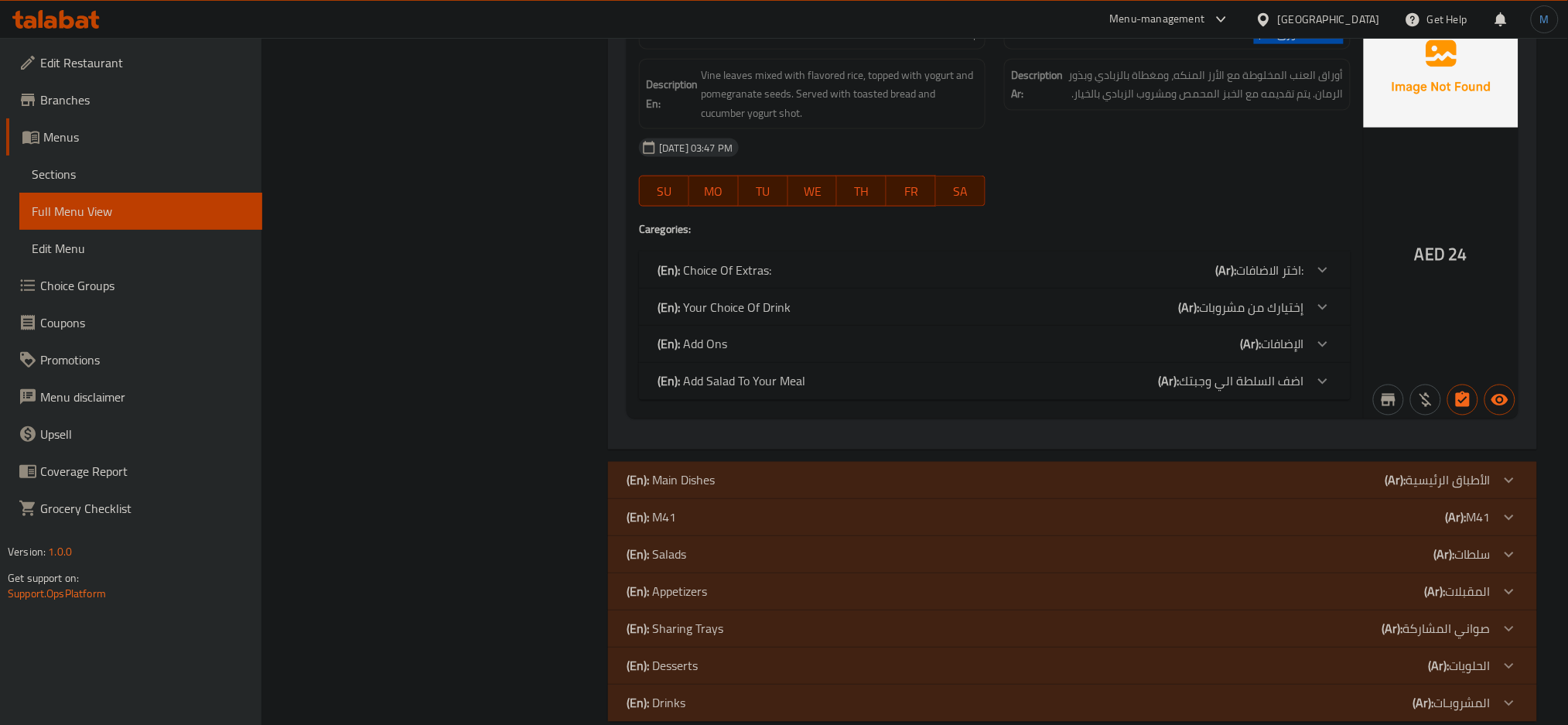
scroll to position [2893, 0]
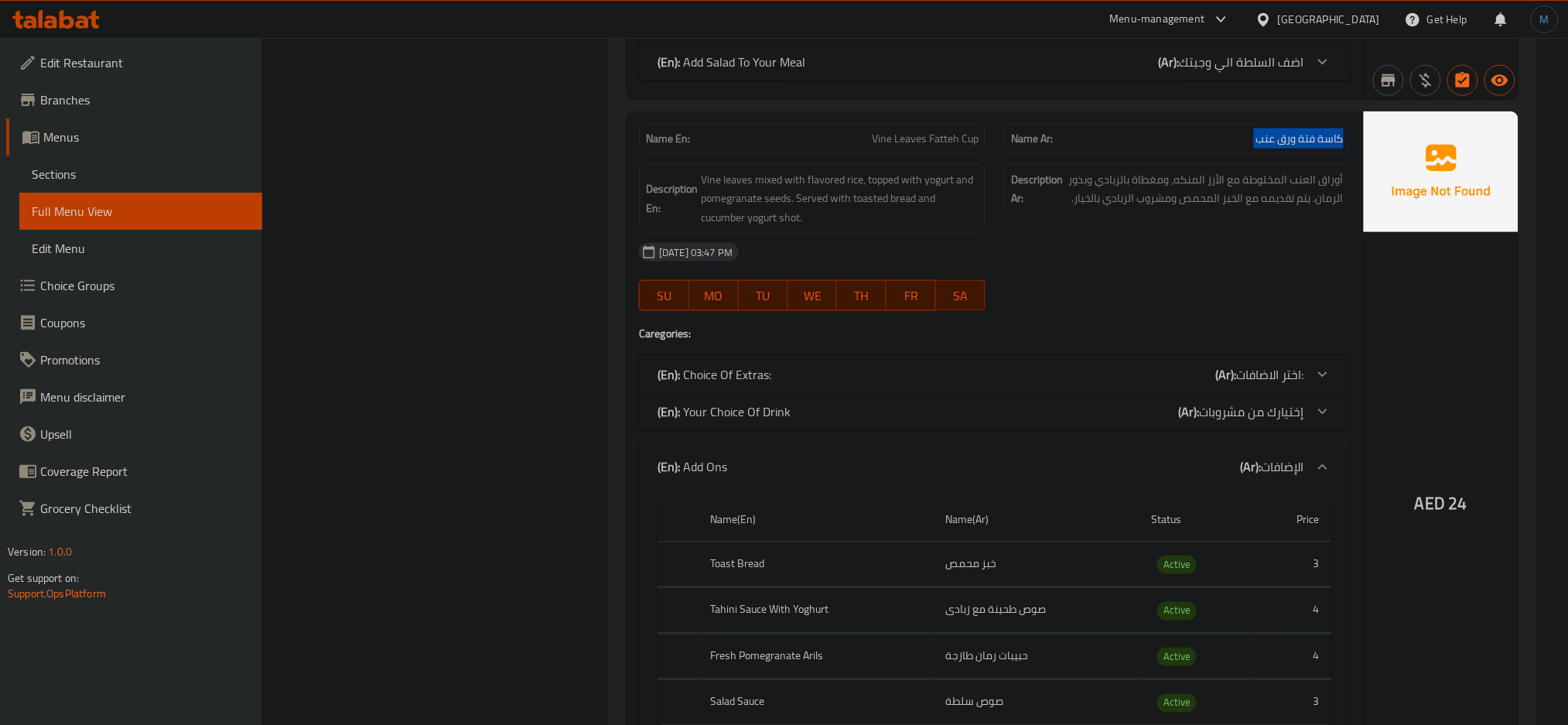
scroll to position [2764, 0]
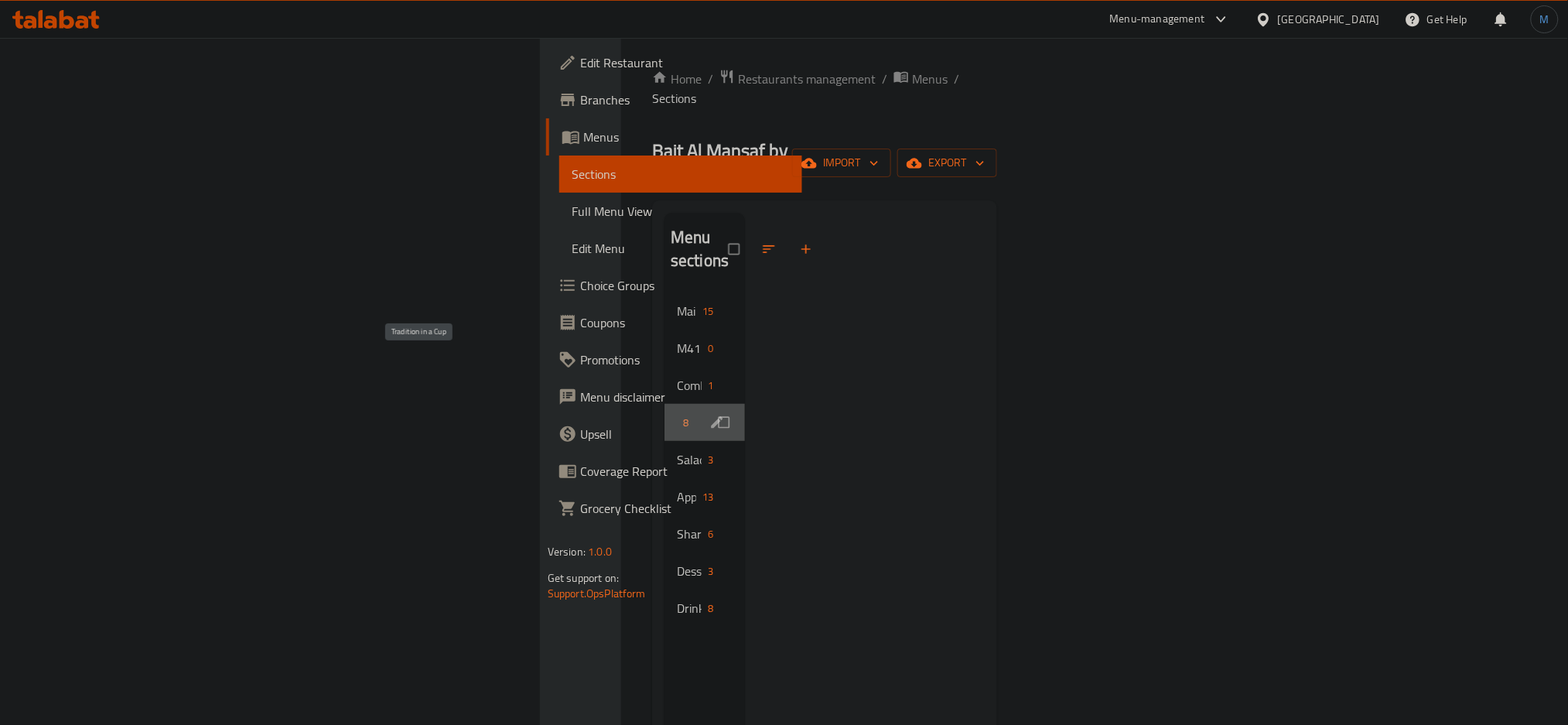
click at [677, 414] on span "Tradition in a Cup" at bounding box center [677, 422] width 0 height 18
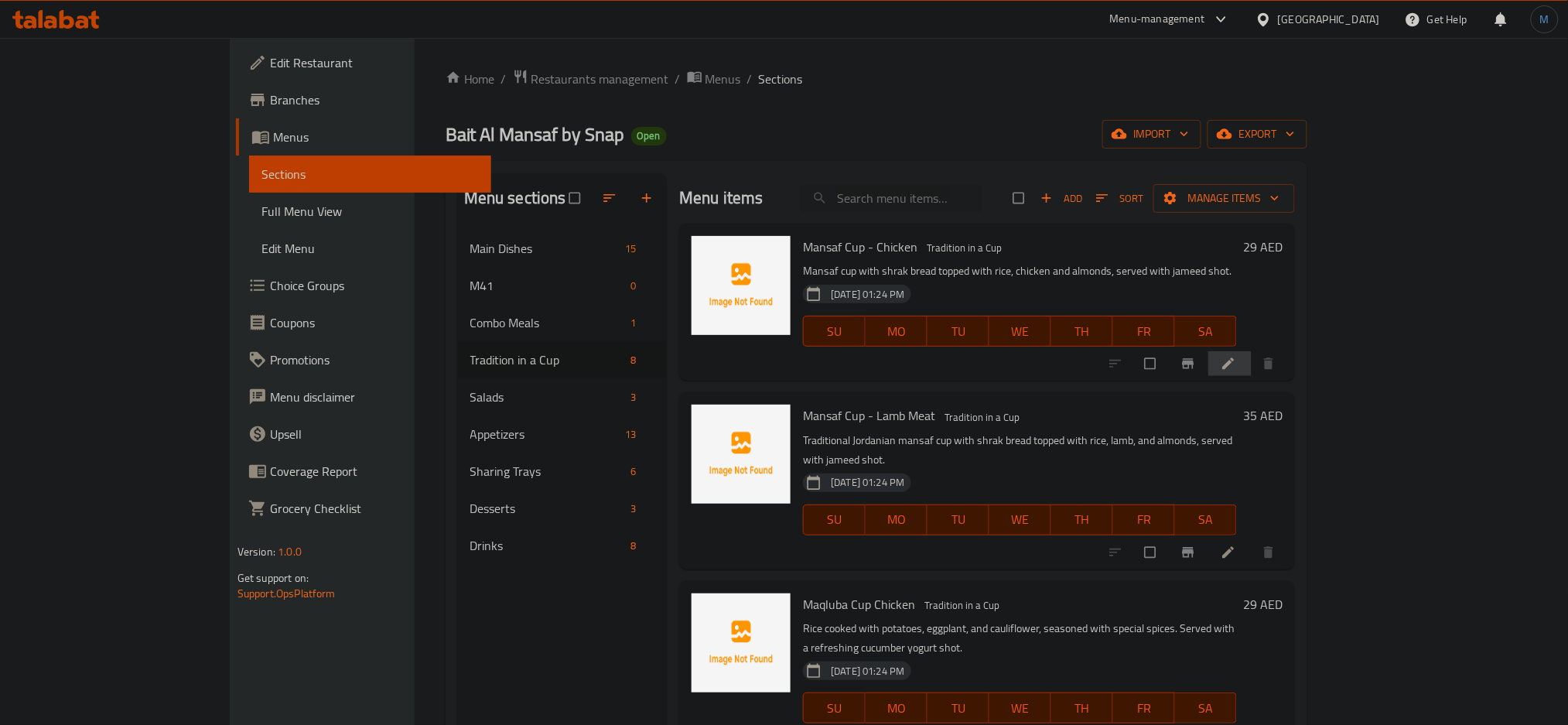
click at [1252, 358] on li at bounding box center [1230, 363] width 43 height 25
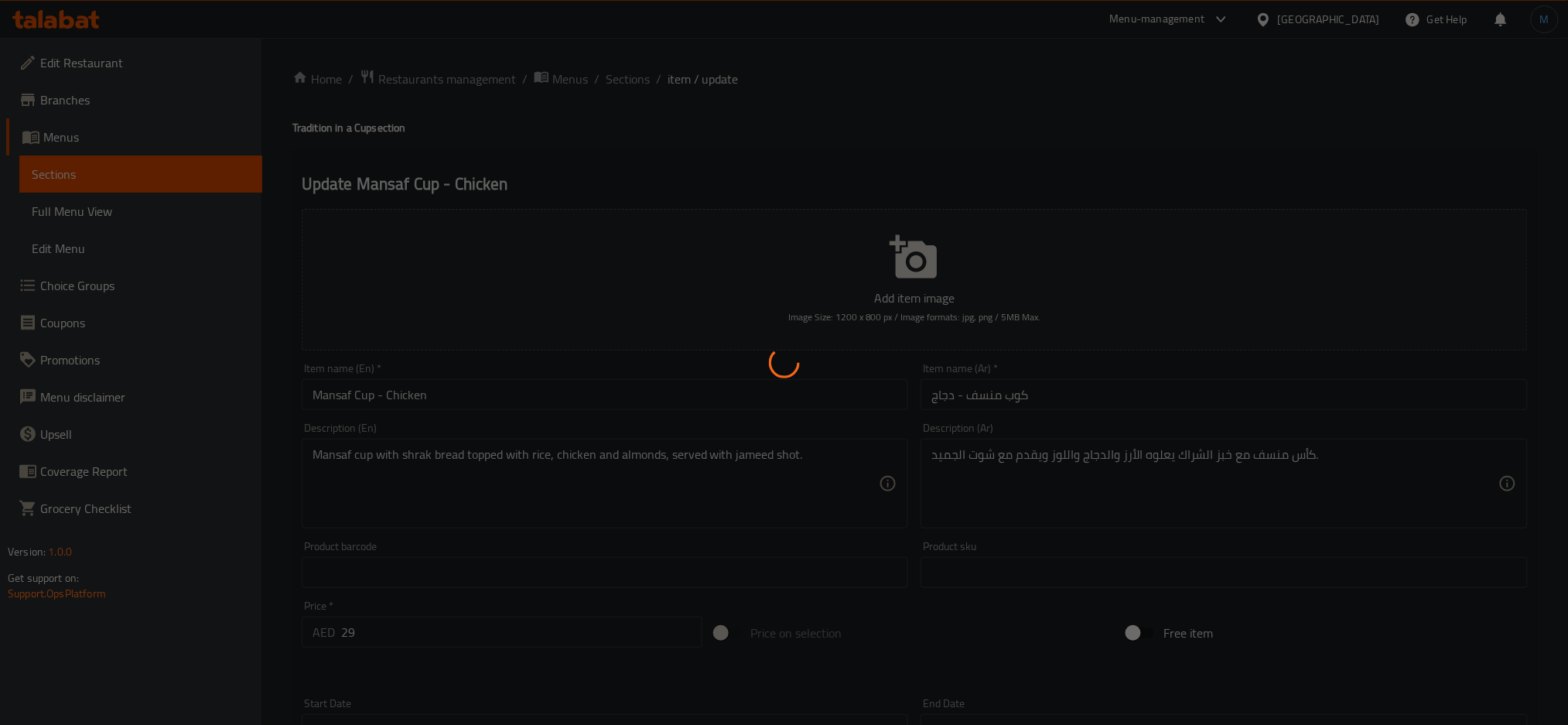
scroll to position [365, 0]
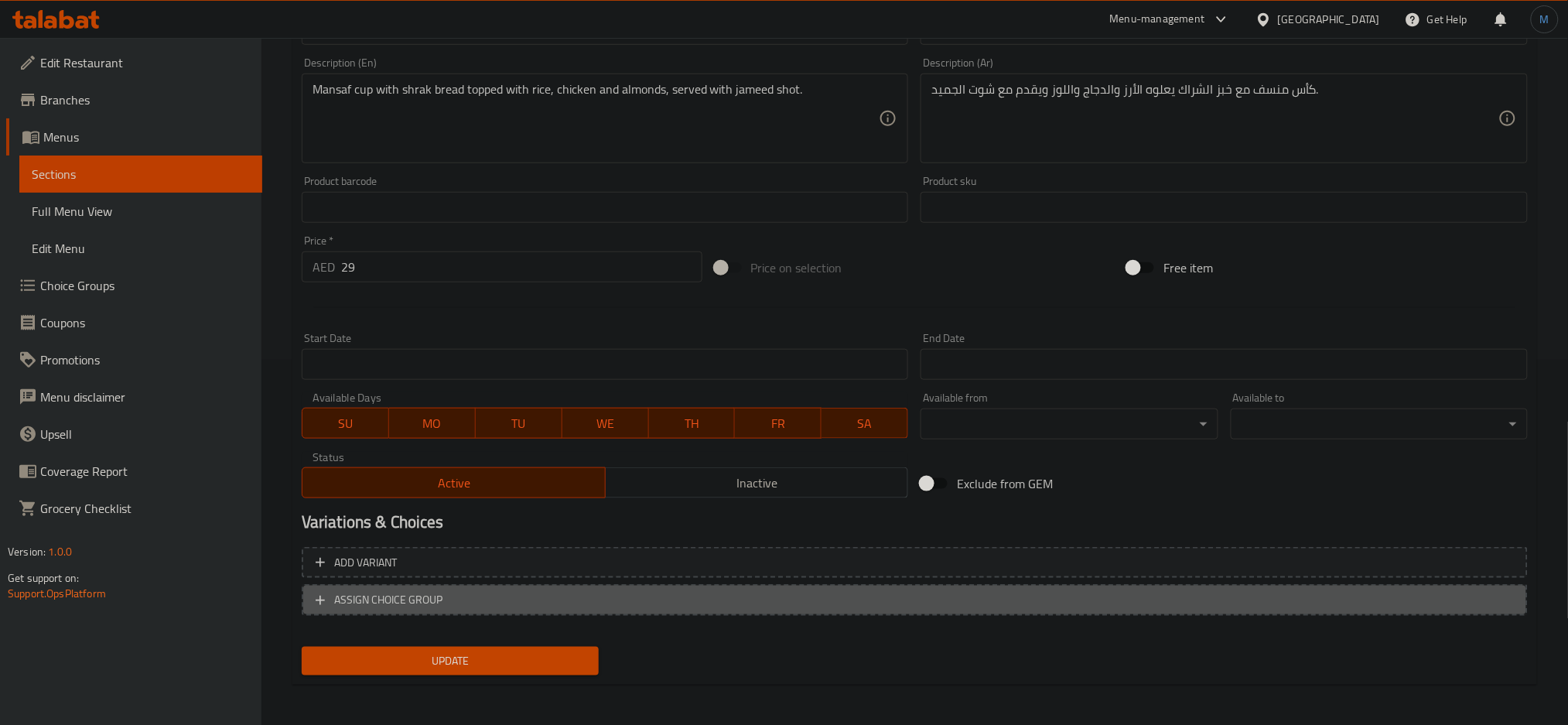
click at [665, 603] on span "ASSIGN CHOICE GROUP" at bounding box center [915, 601] width 1198 height 19
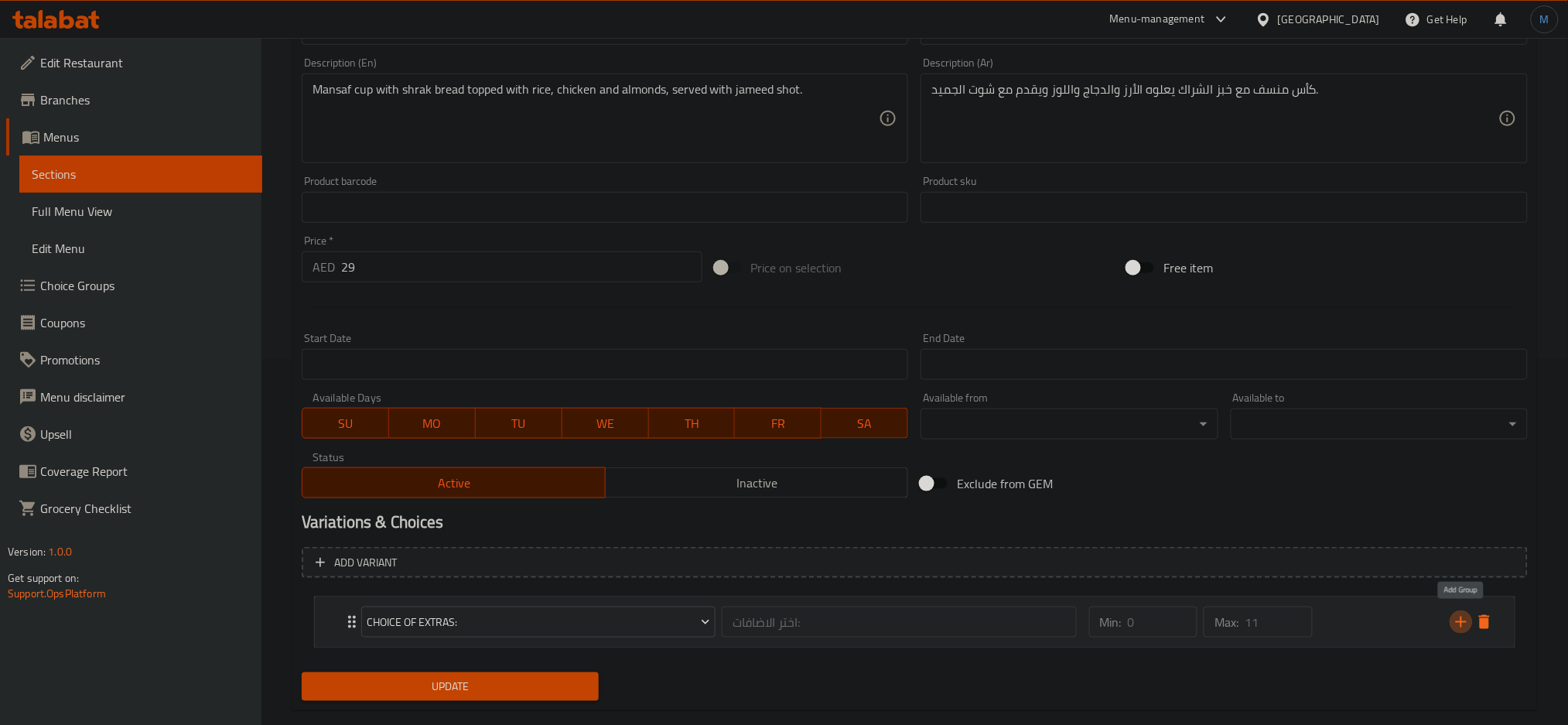
click at [1463, 618] on icon "add" at bounding box center [1461, 622] width 18 height 18
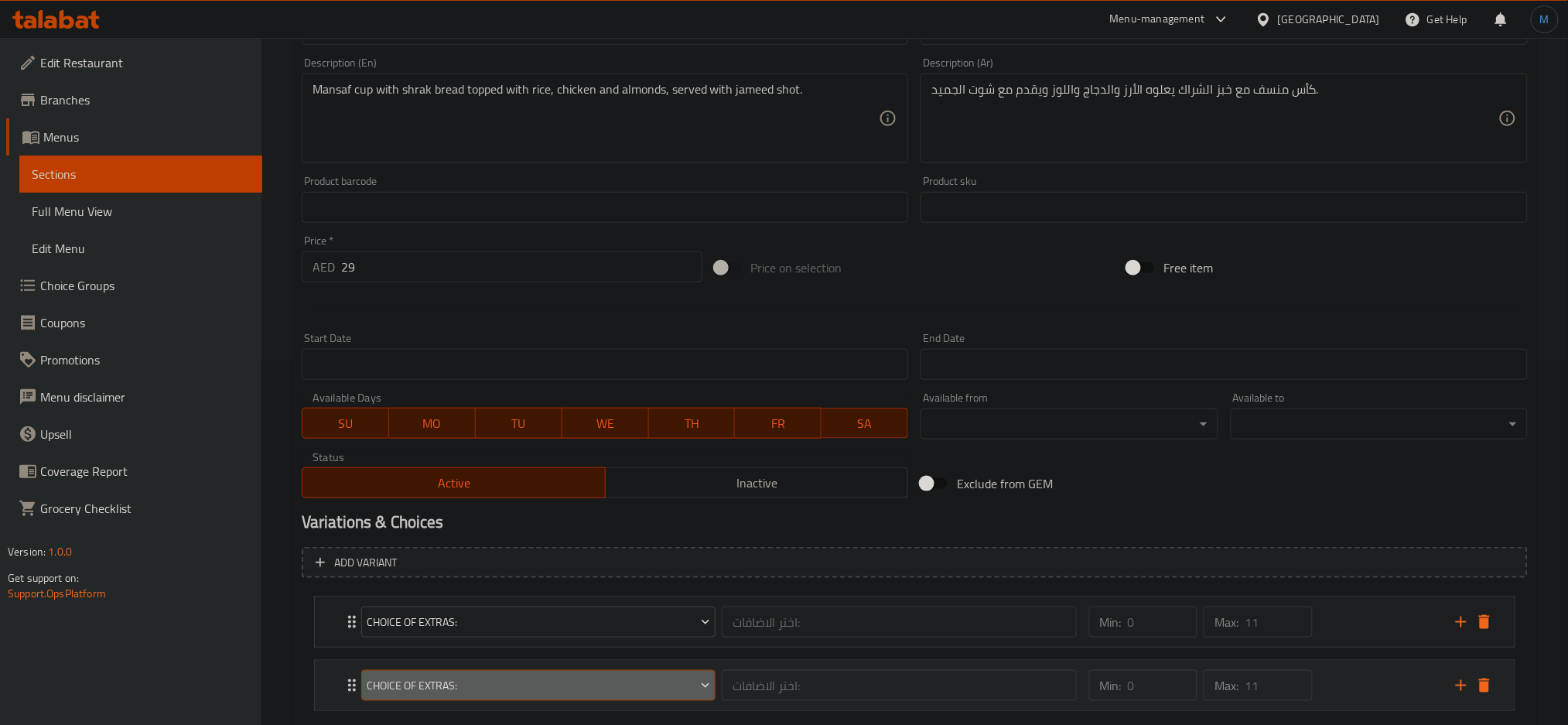
click at [518, 697] on button "Choice Of Extras:" at bounding box center [539, 685] width 355 height 31
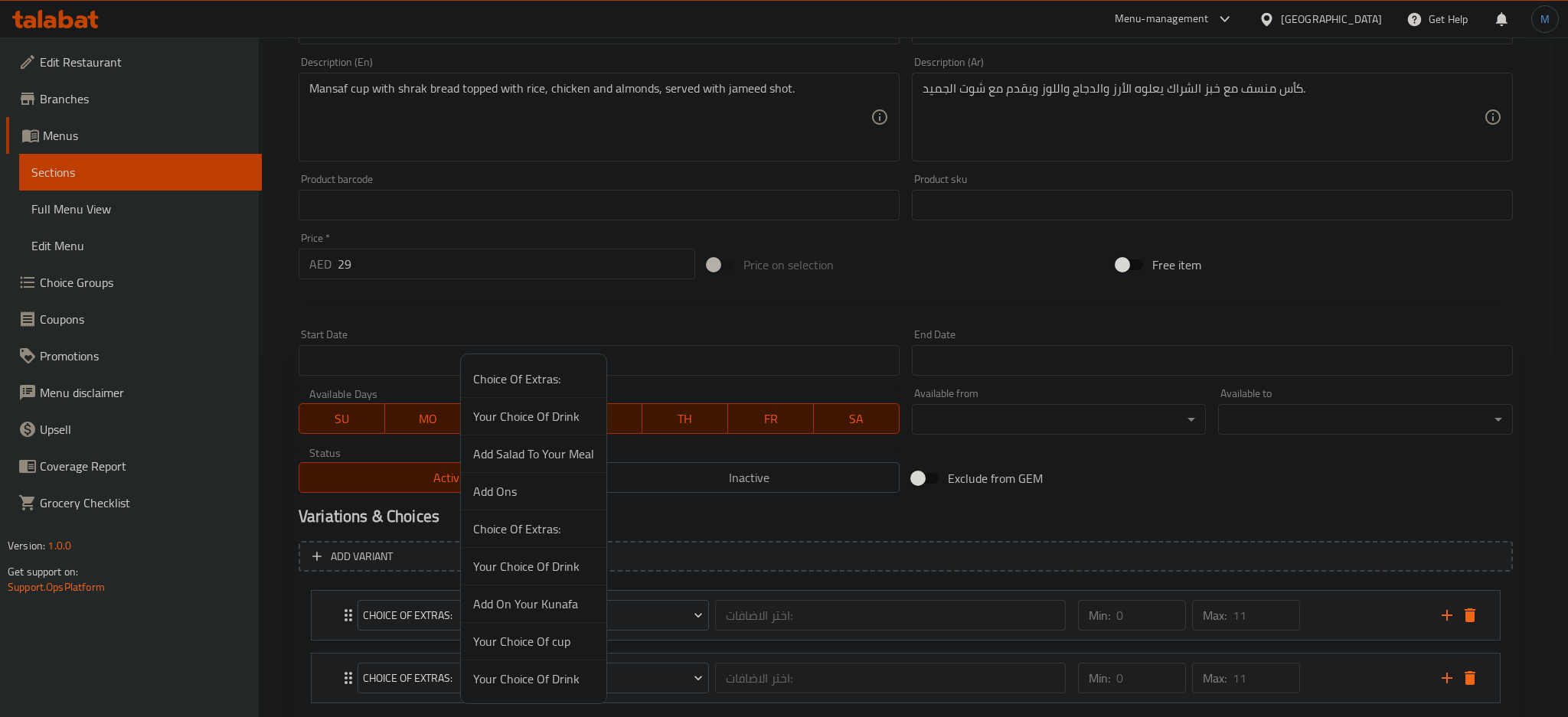
click at [537, 424] on span "Your Choice Of Drink" at bounding box center [533, 416] width 121 height 18
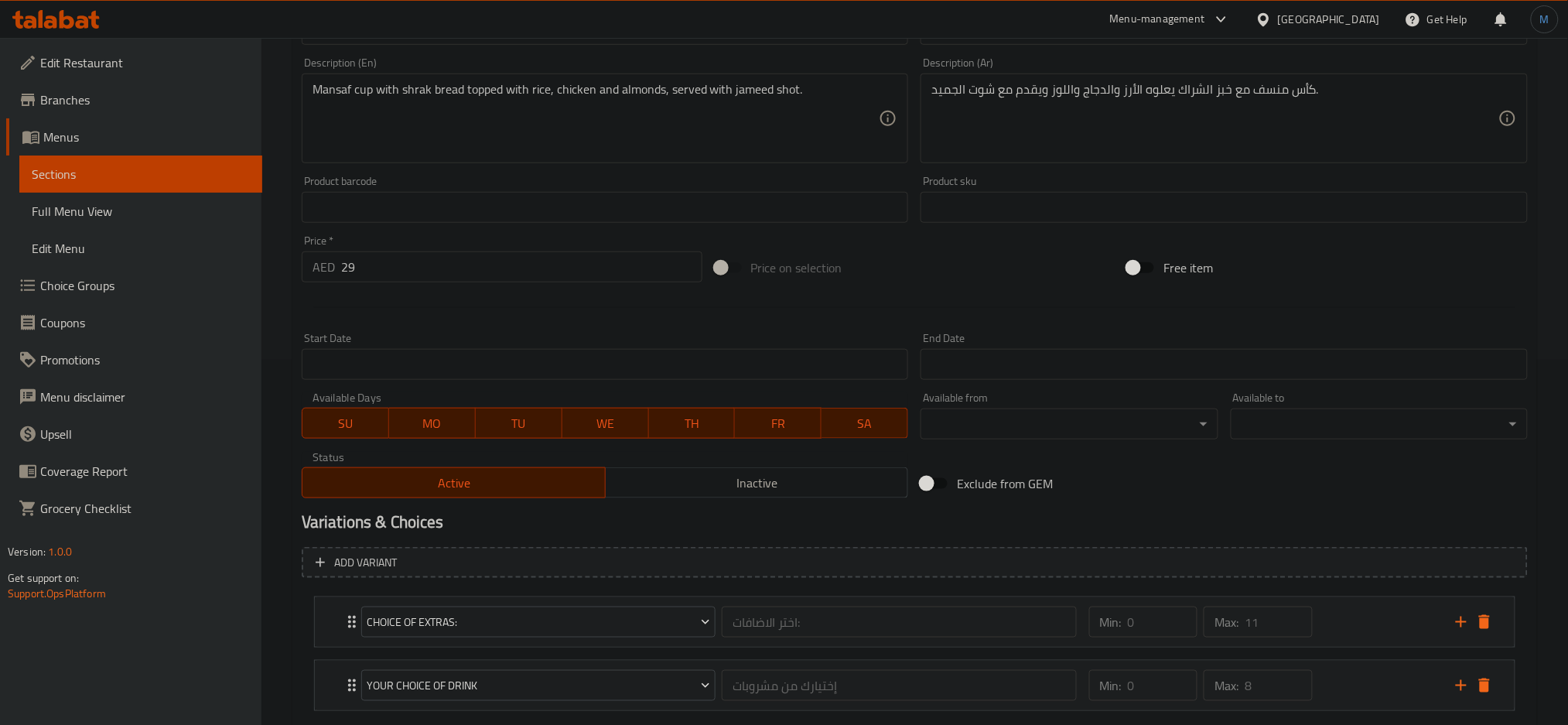
scroll to position [456, 0]
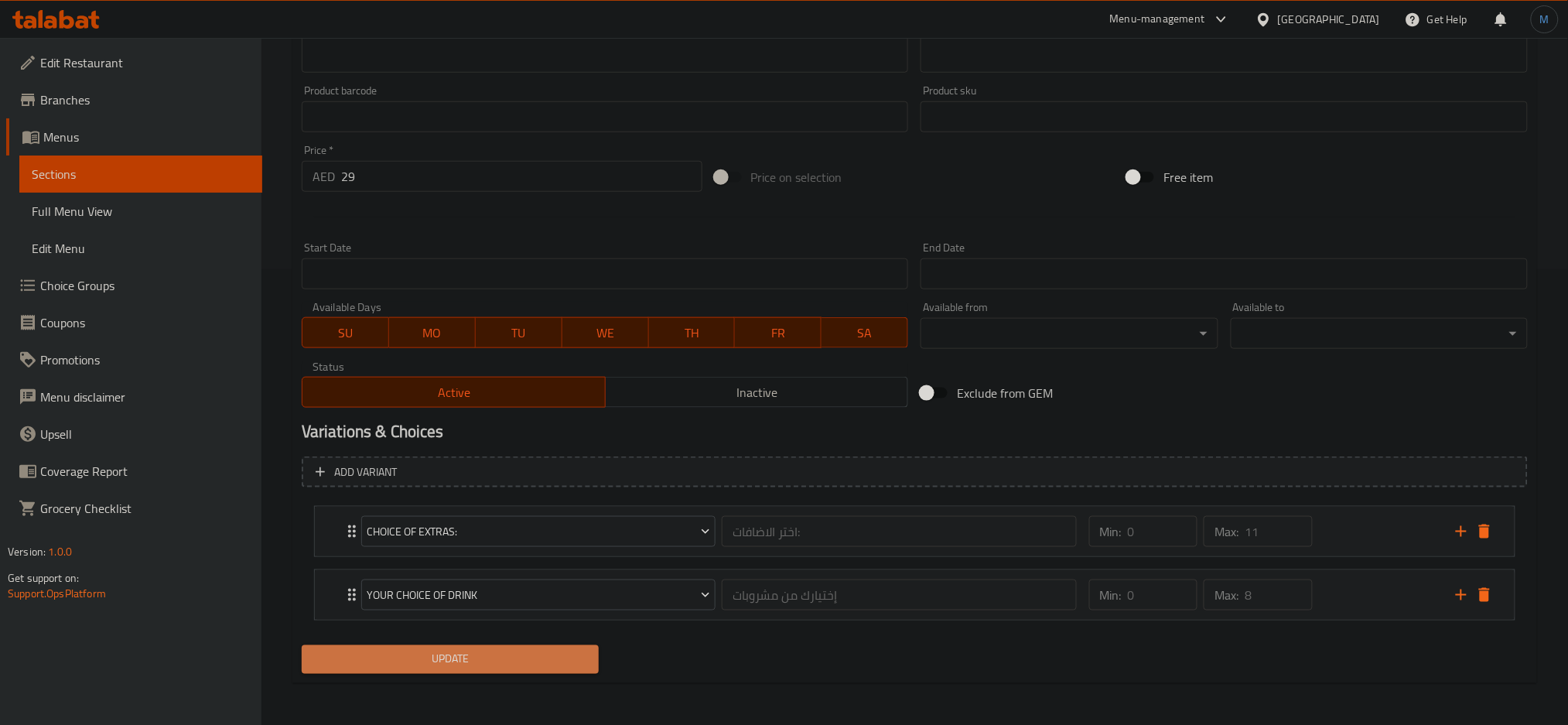
click at [538, 663] on span "Update" at bounding box center [450, 659] width 273 height 19
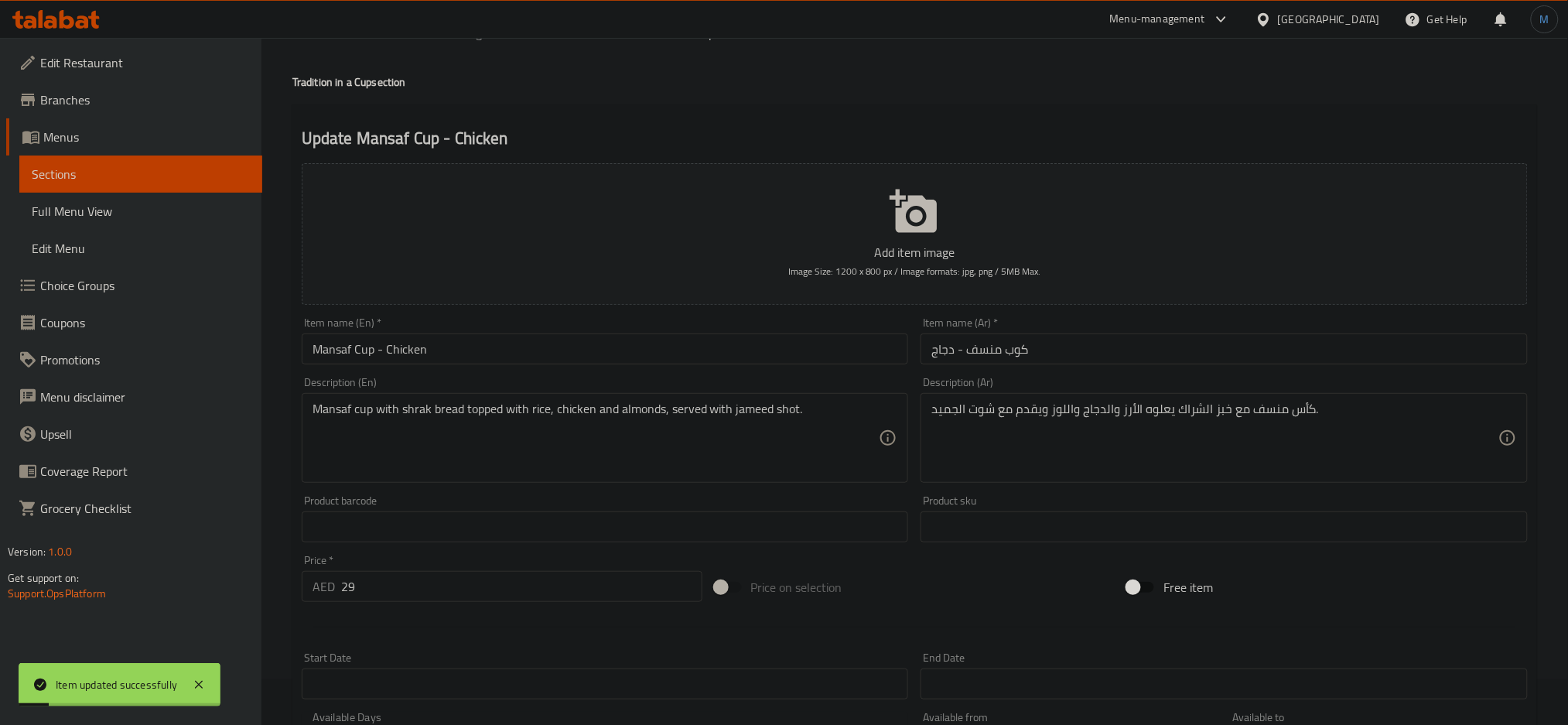
scroll to position [0, 0]
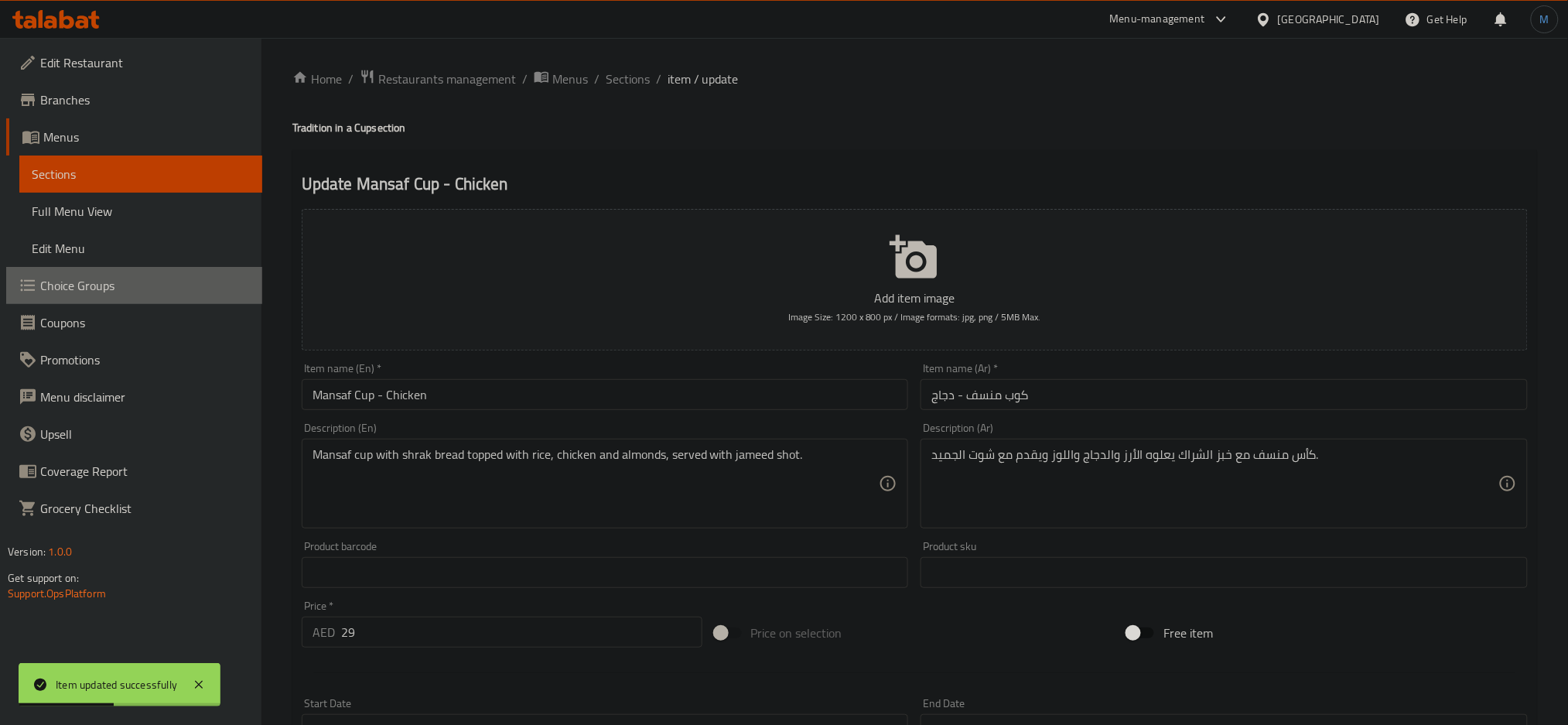
click at [80, 284] on span "Choice Groups" at bounding box center [146, 285] width 210 height 18
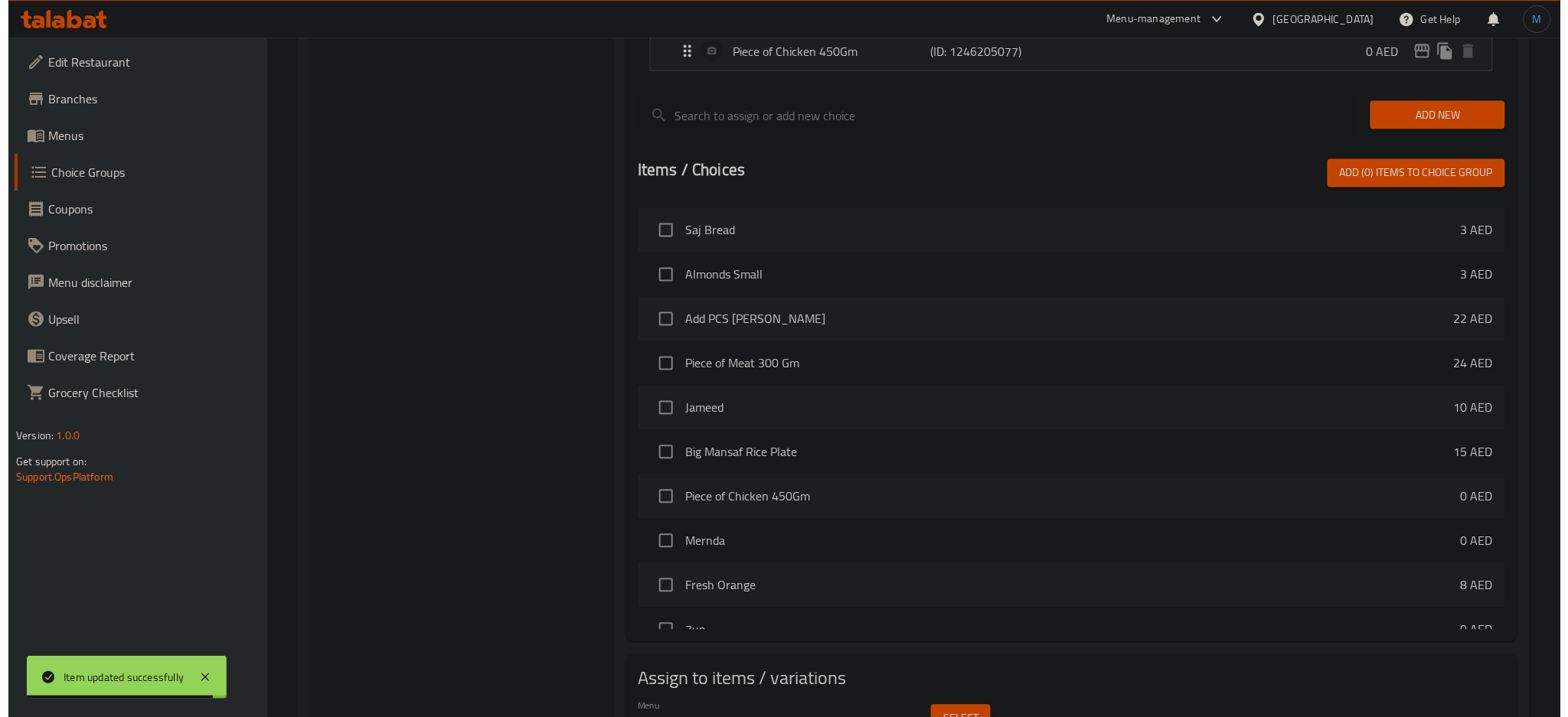
scroll to position [968, 0]
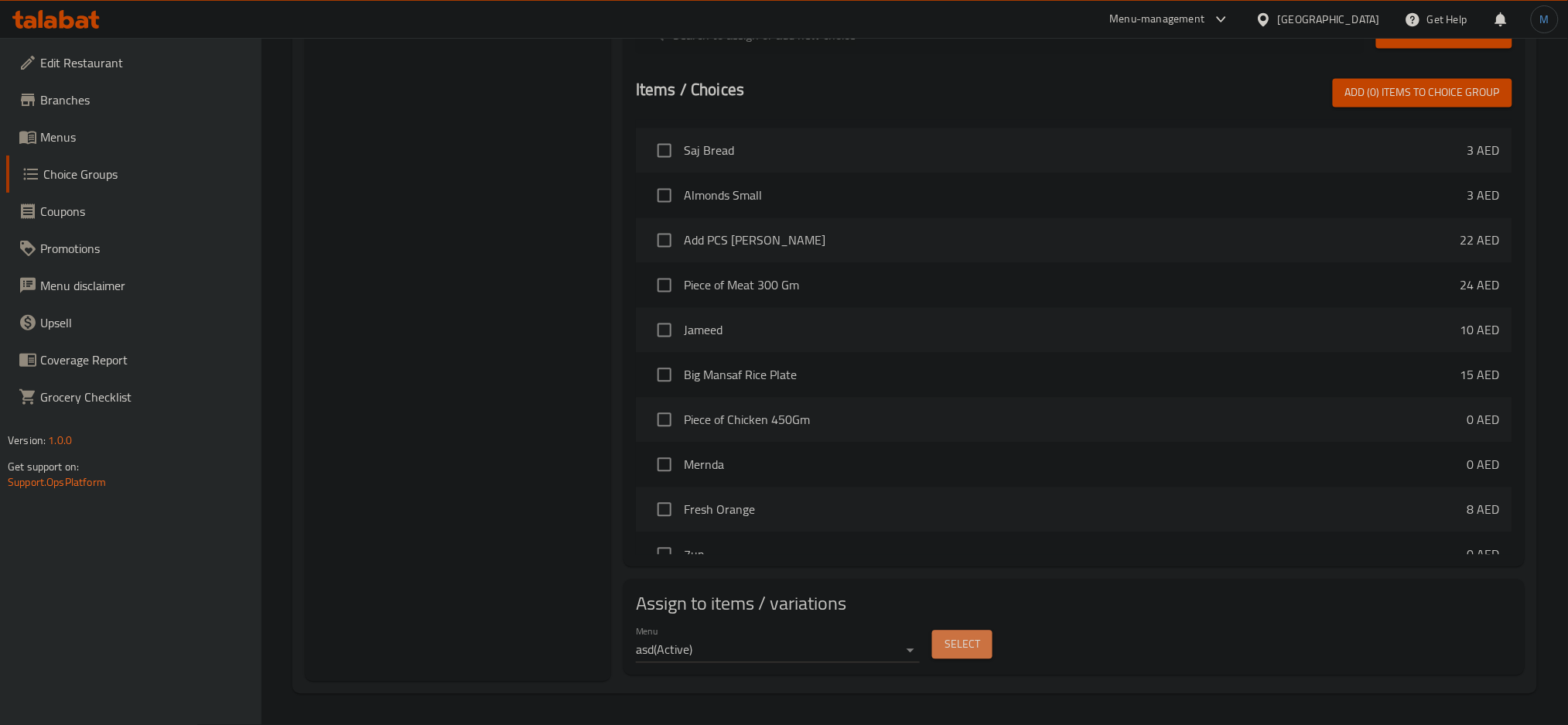
click at [970, 651] on span "Select" at bounding box center [962, 645] width 36 height 19
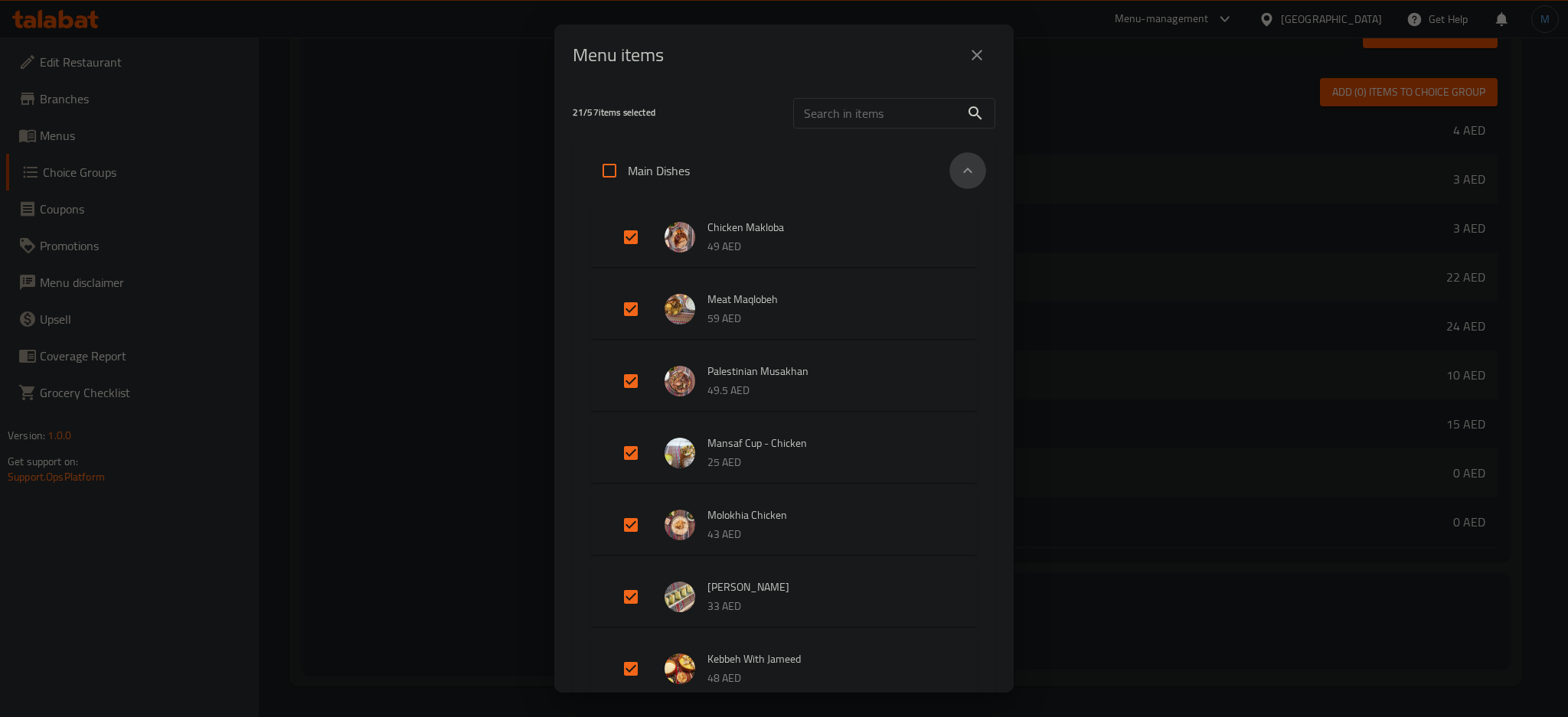
click at [949, 180] on div "Expand" at bounding box center [967, 171] width 37 height 37
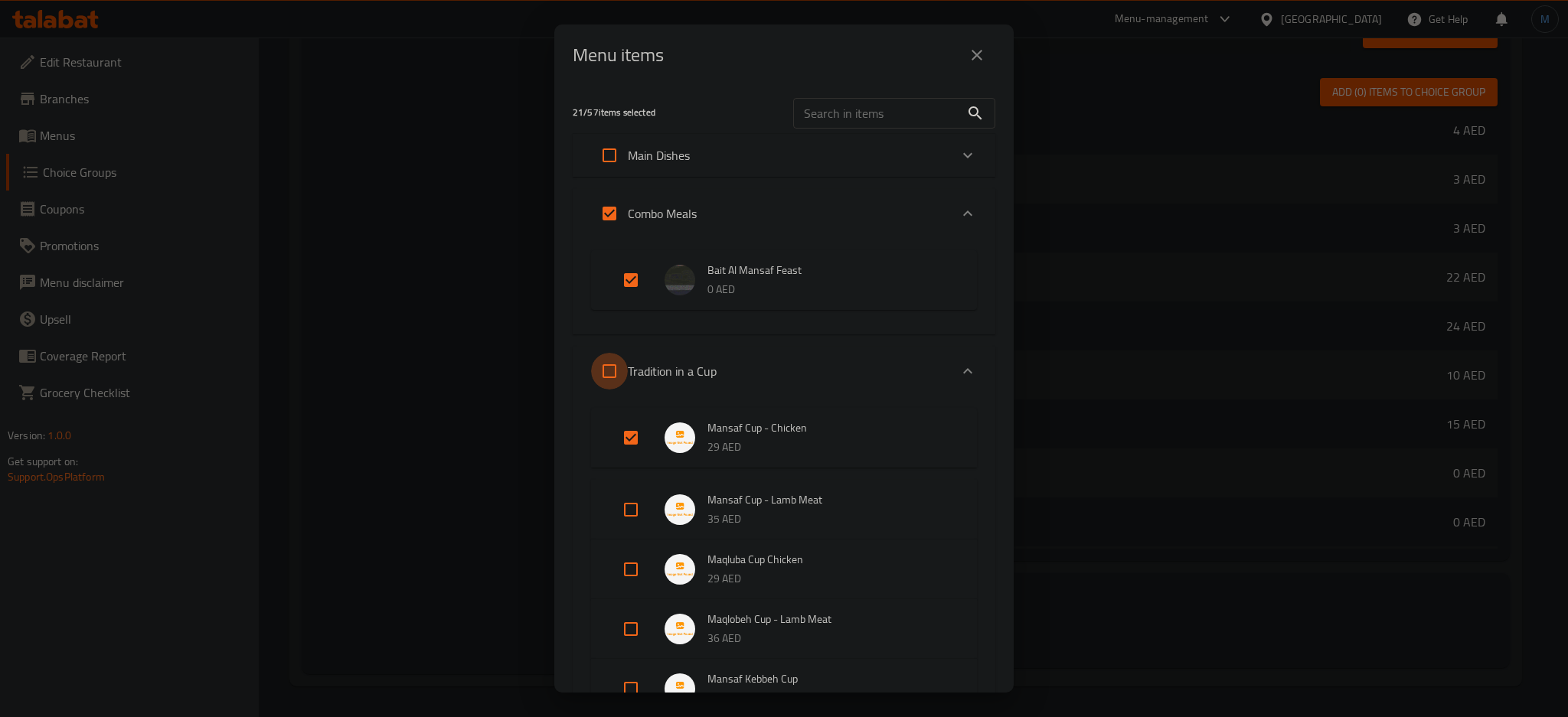
click at [616, 373] on input "Expand" at bounding box center [609, 371] width 37 height 37
checkbox input "true"
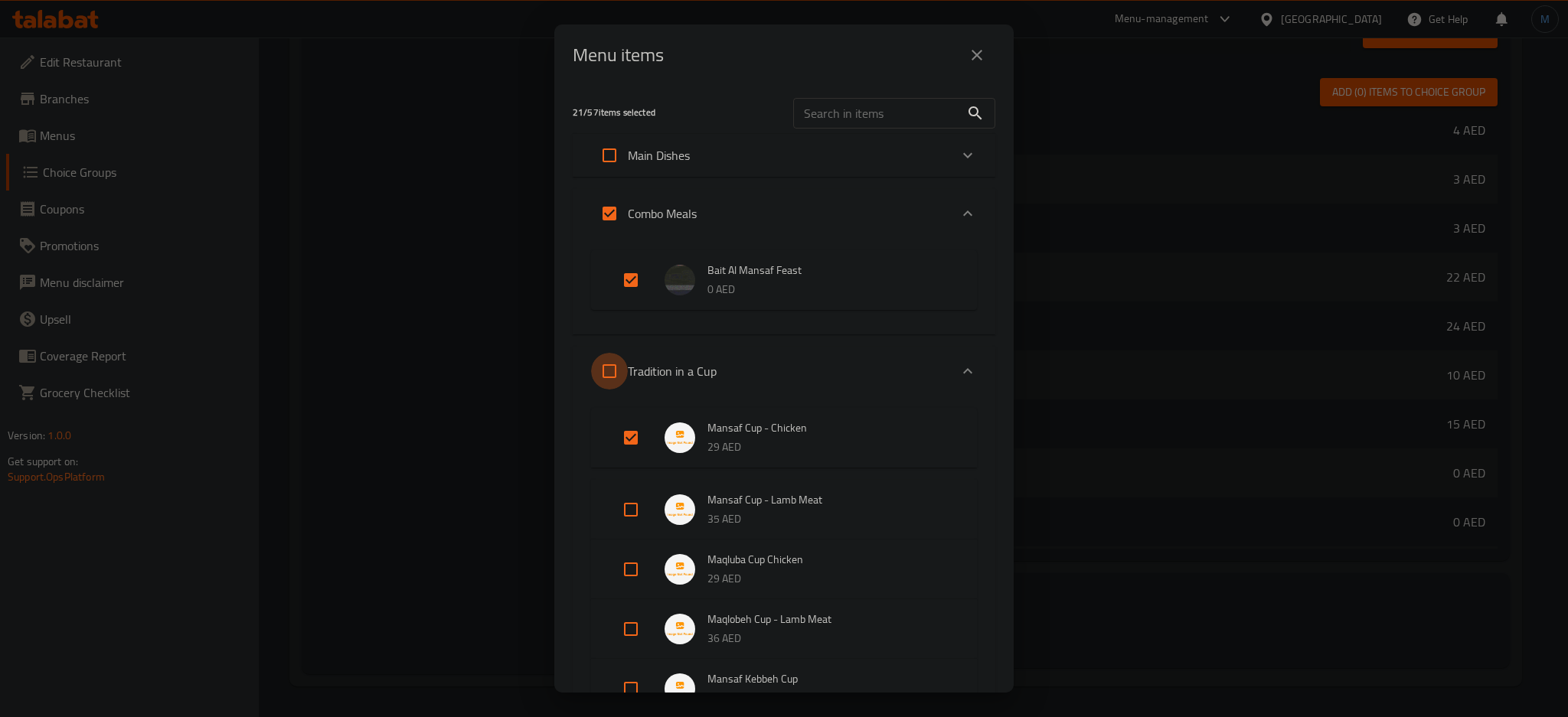
checkbox input "true"
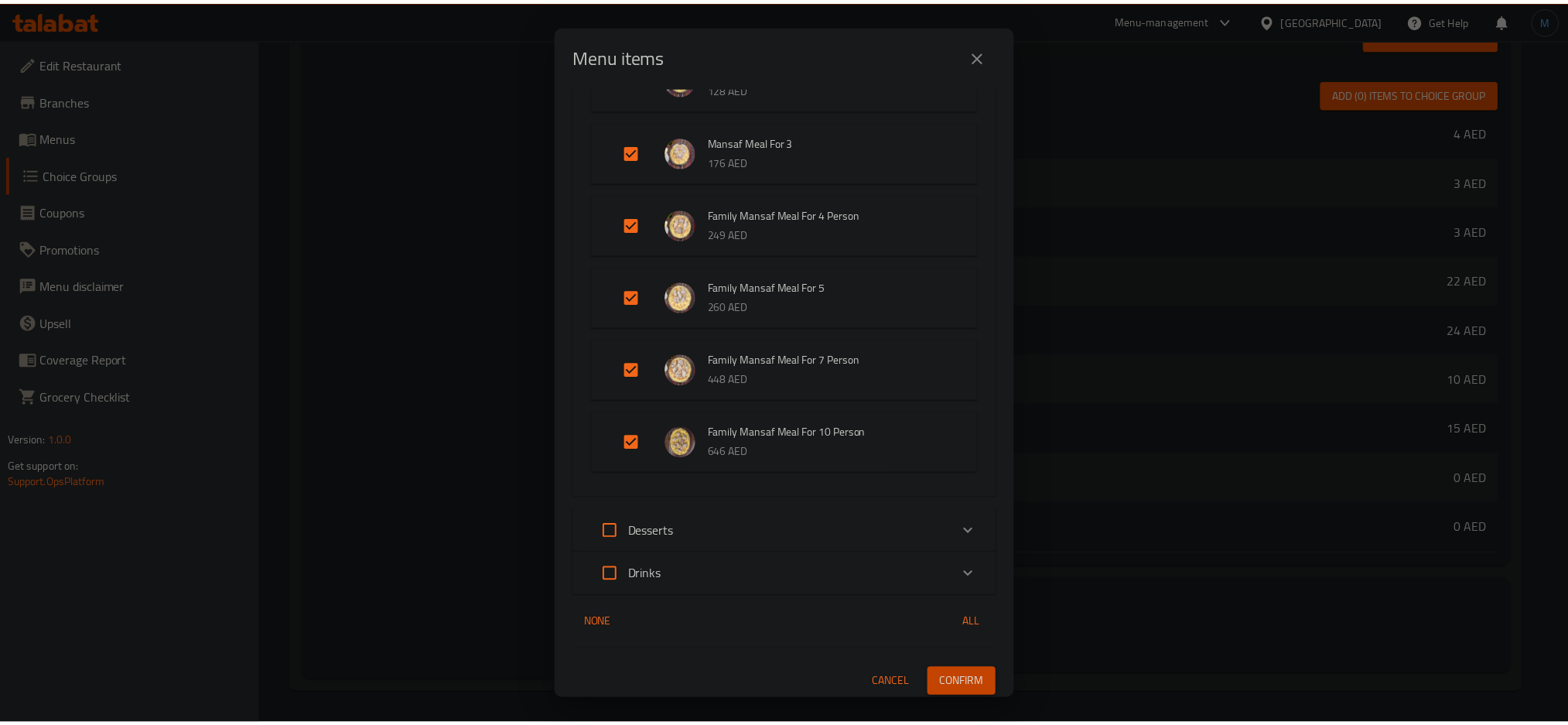
scroll to position [1061, 0]
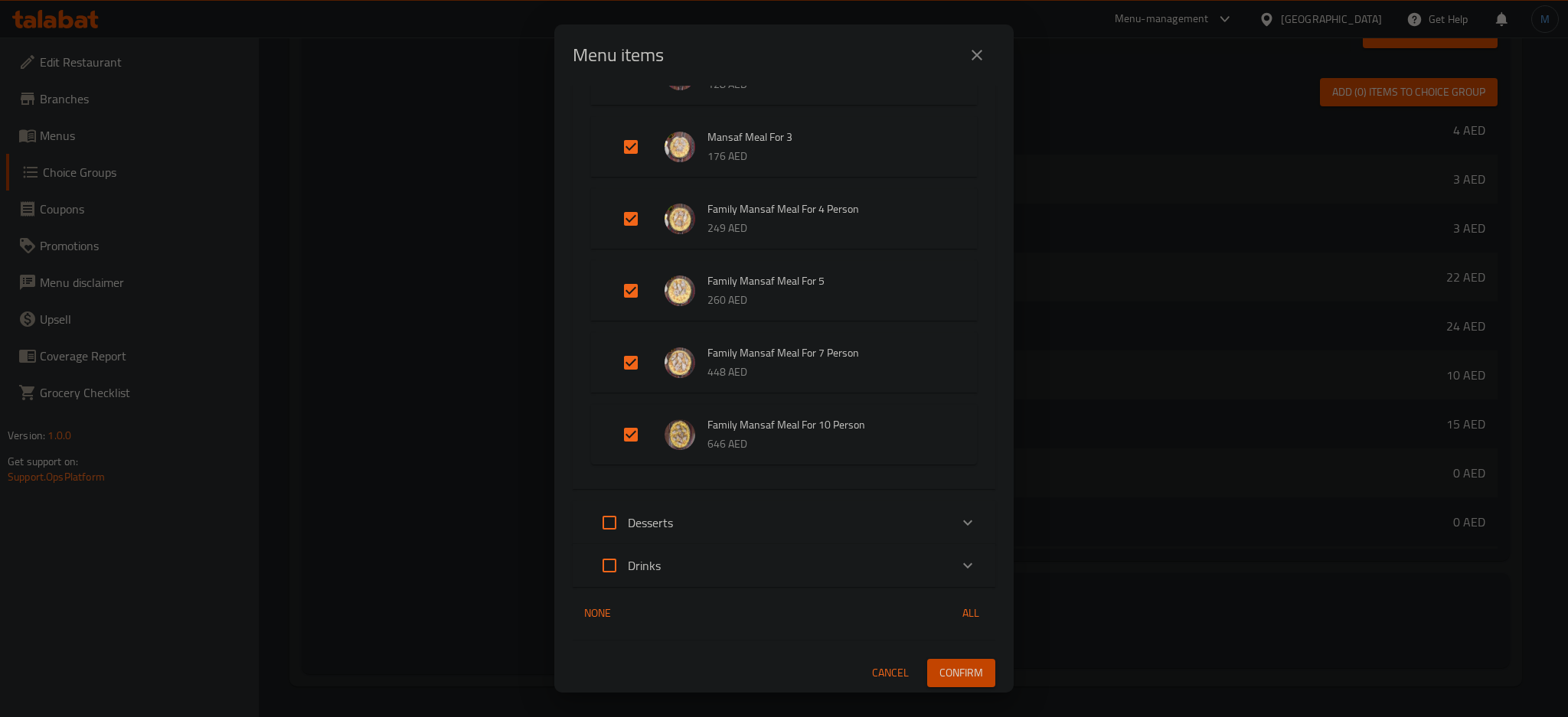
click at [953, 673] on span "Confirm" at bounding box center [961, 673] width 44 height 19
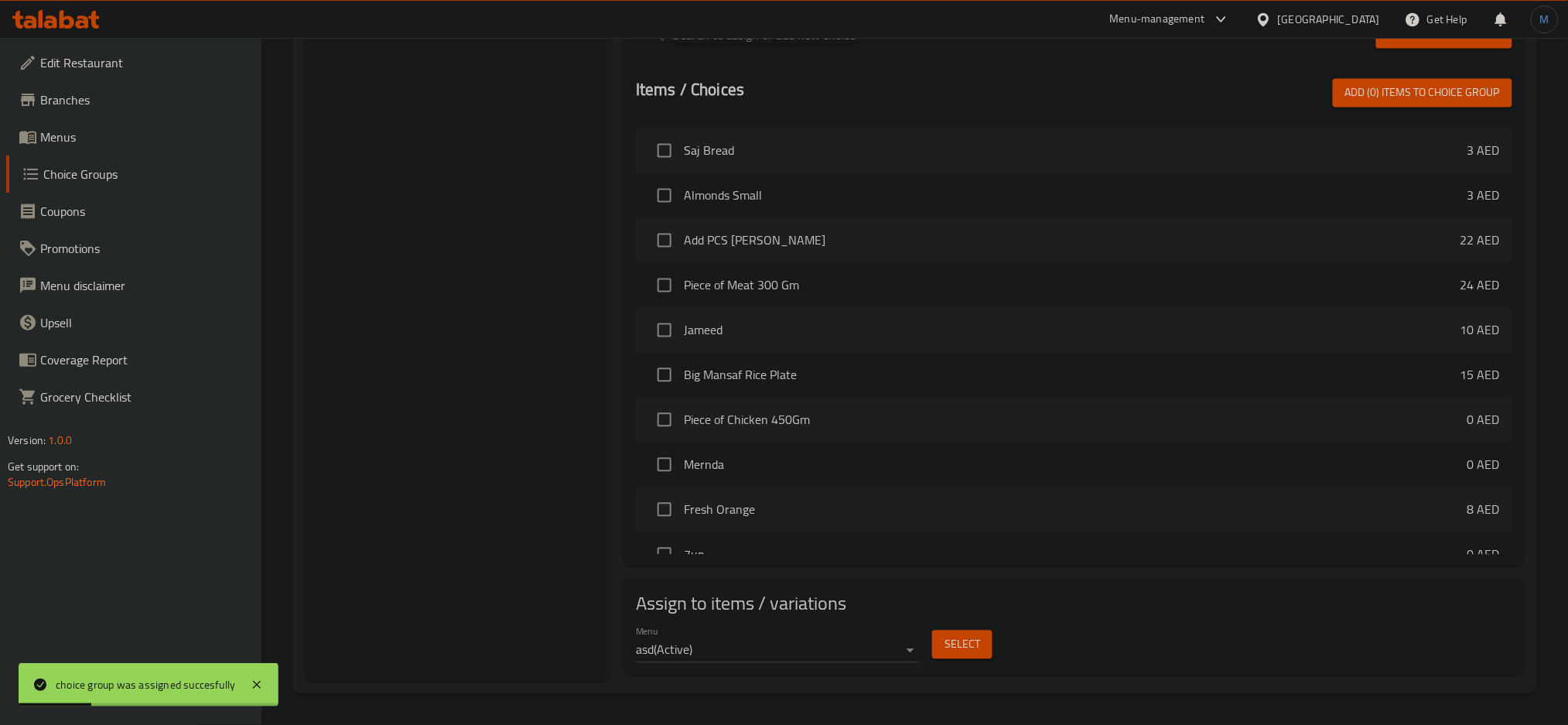
scroll to position [0, 0]
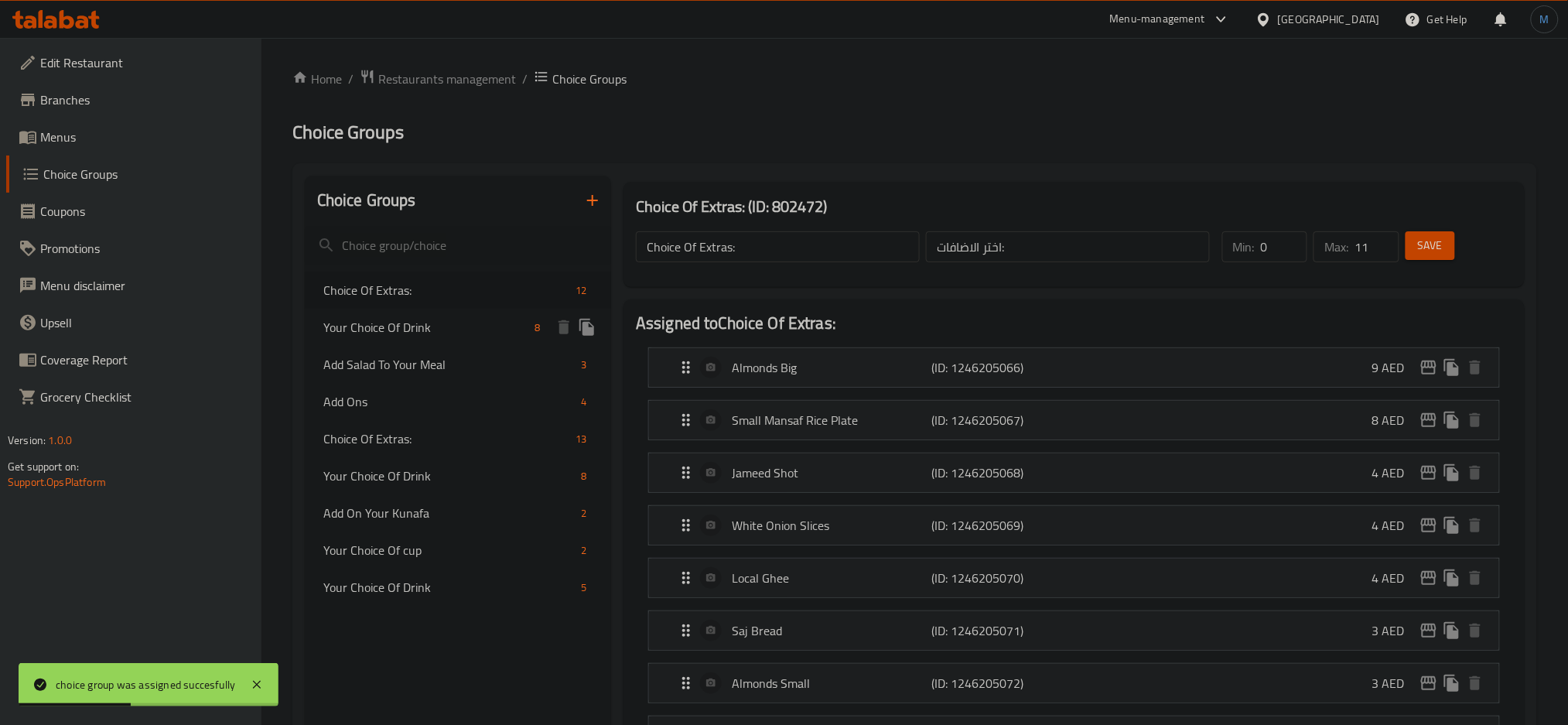
click at [445, 325] on span "Your Choice Of Drink" at bounding box center [426, 327] width 205 height 18
type input "Your Choice Of Drink"
type input "إختيارك من مشروبات"
type input "8"
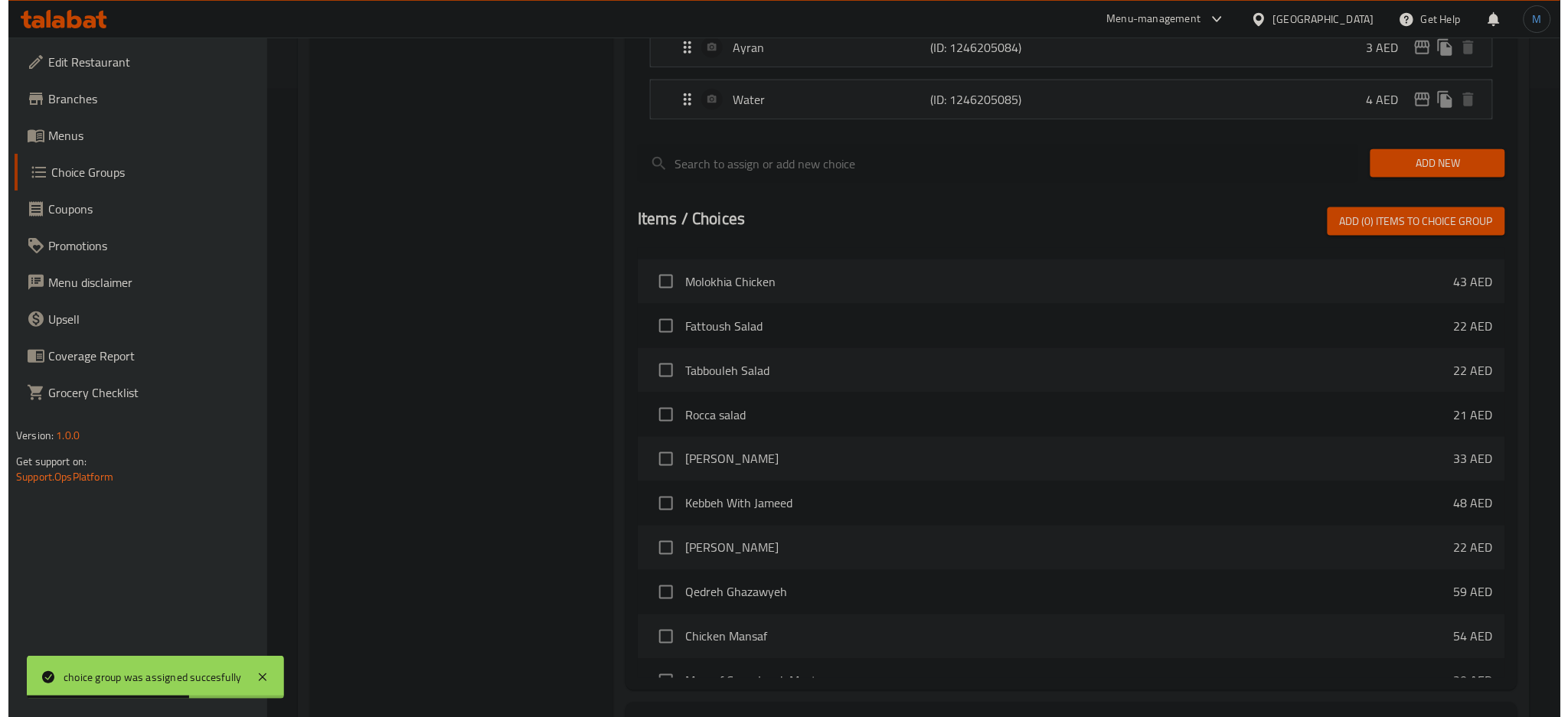
scroll to position [759, 0]
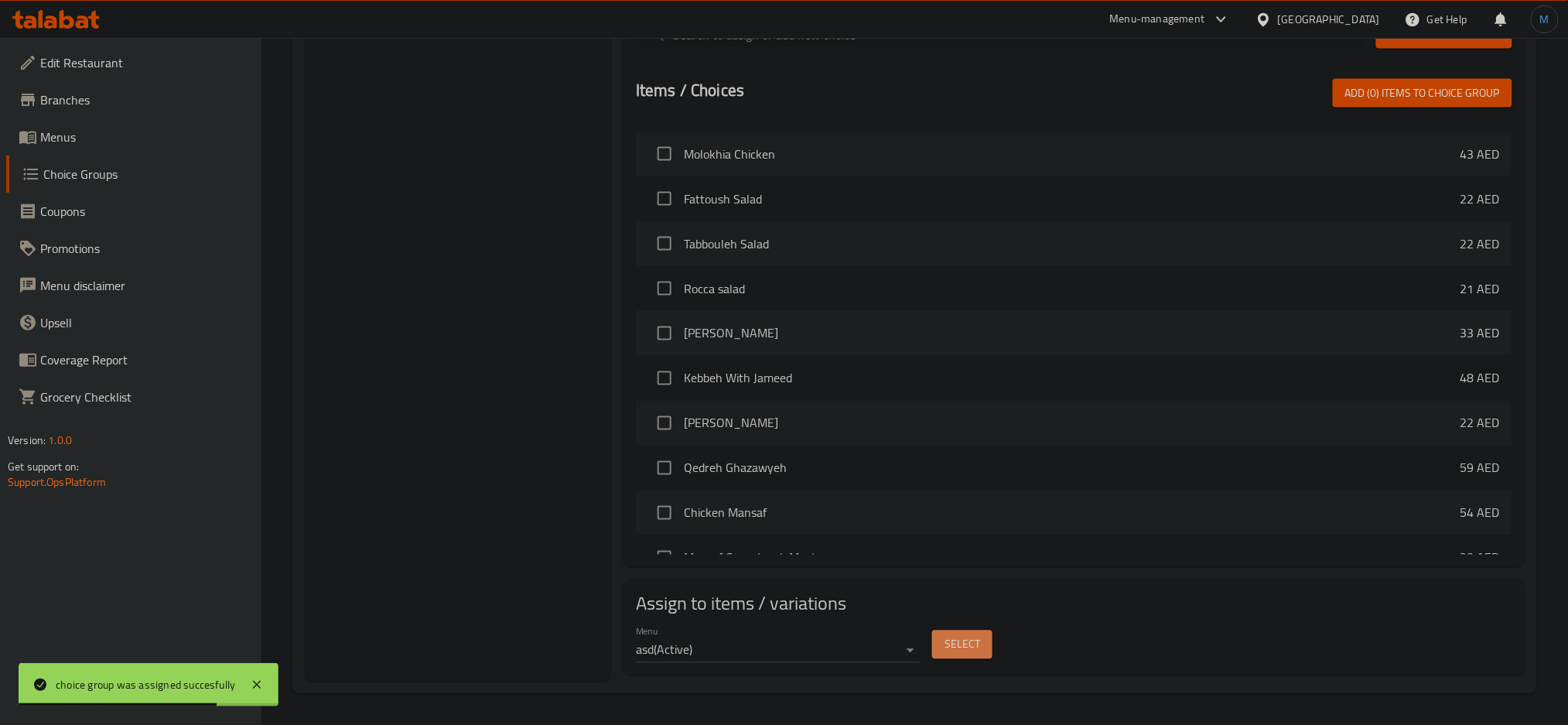
click at [958, 636] on span "Select" at bounding box center [962, 645] width 36 height 19
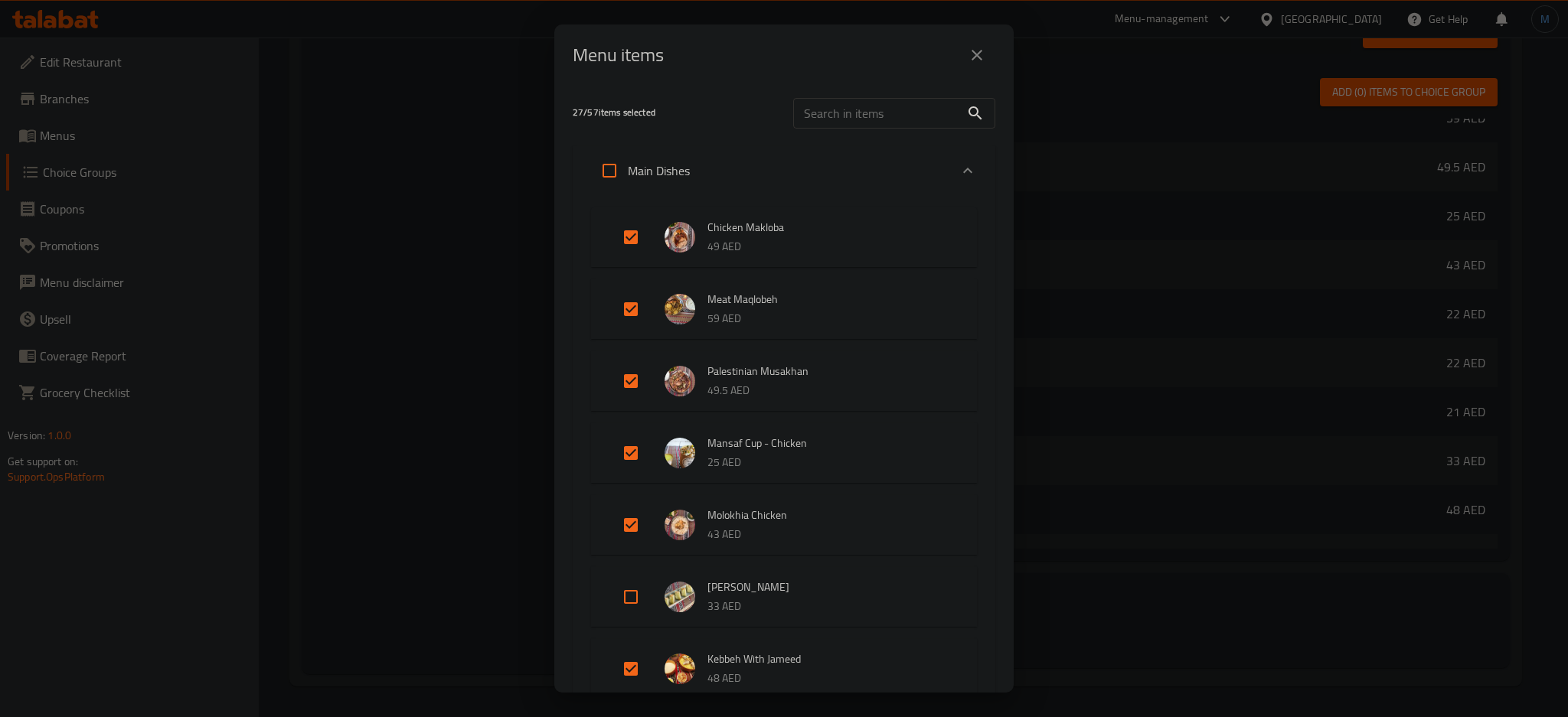
click at [712, 176] on div "Main Dishes" at bounding box center [771, 171] width 359 height 37
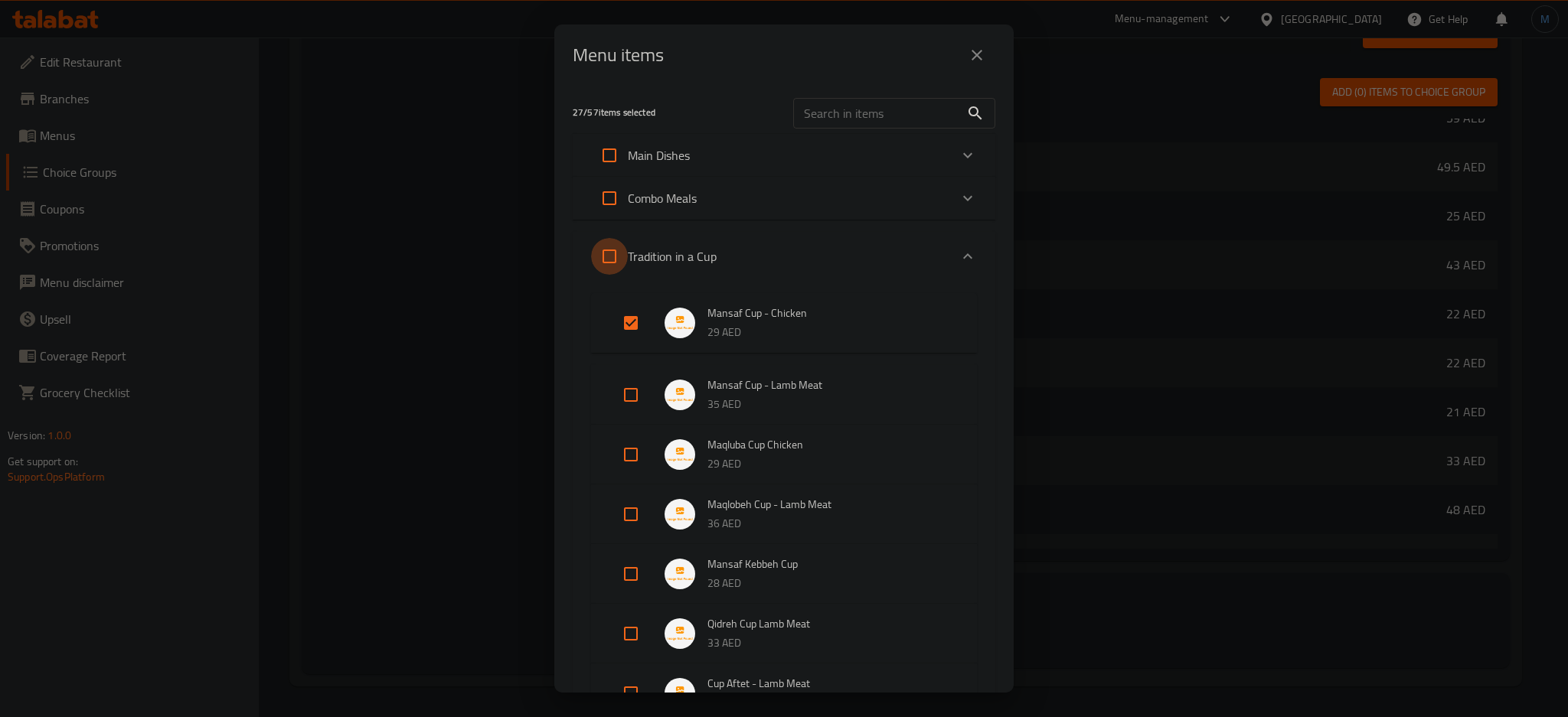
click at [612, 256] on input "Expand" at bounding box center [609, 256] width 37 height 37
checkbox input "true"
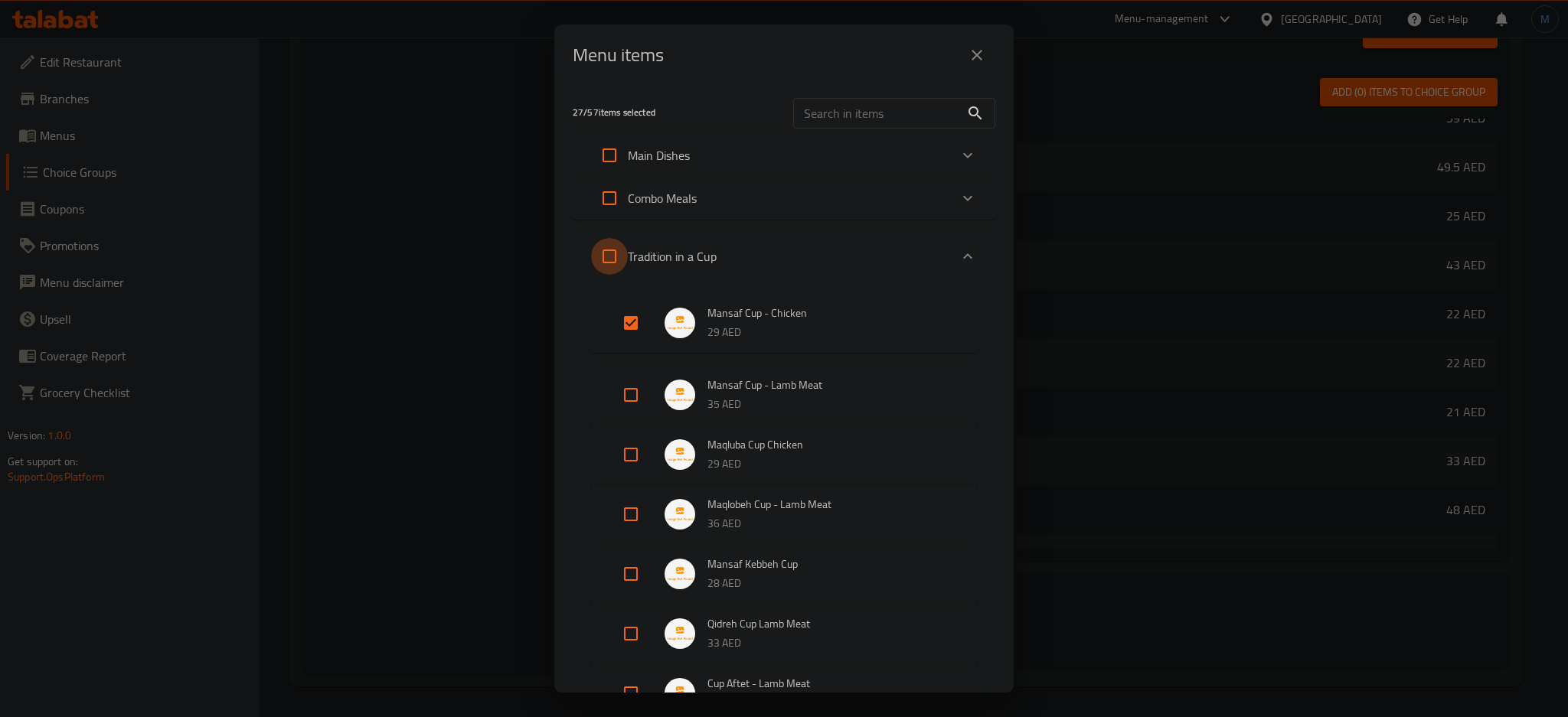
checkbox input "true"
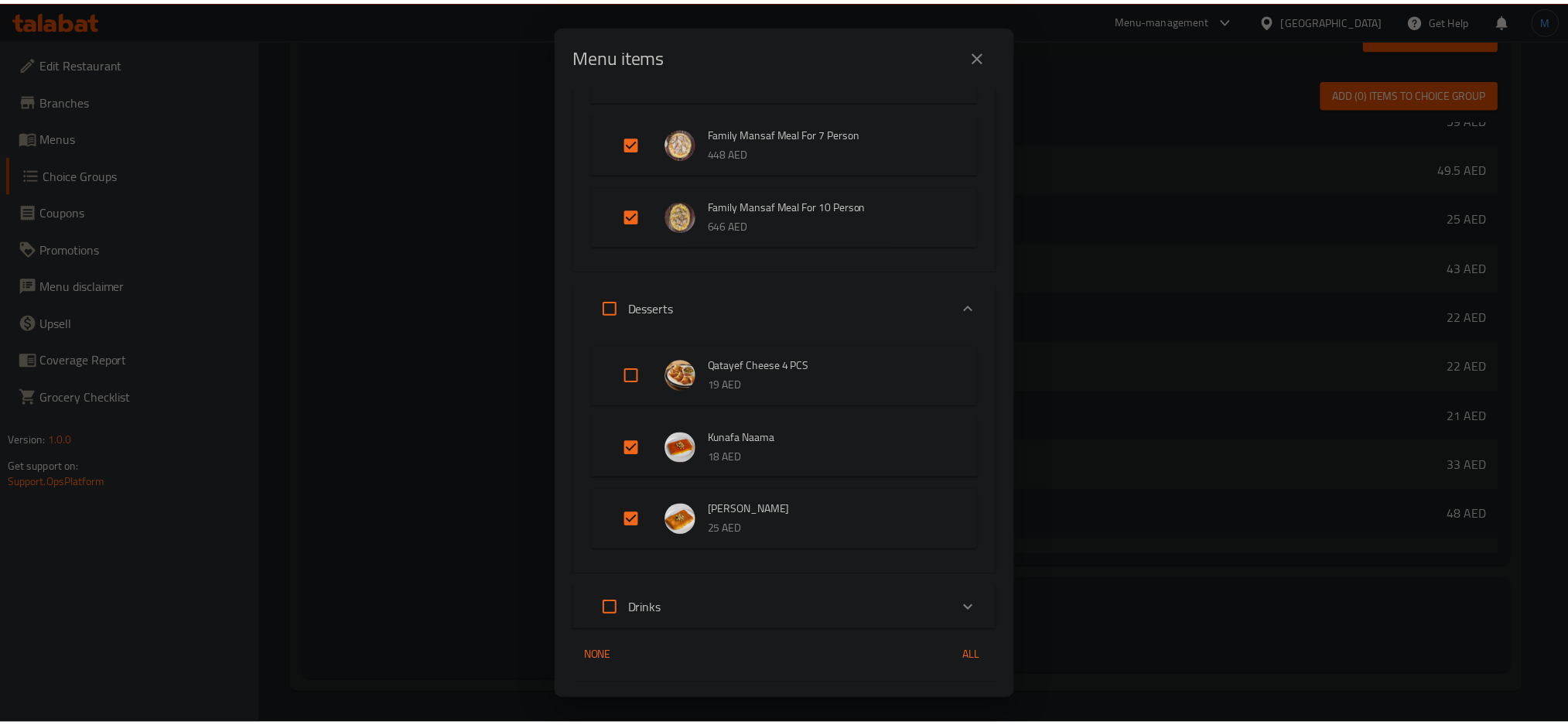
scroll to position [2108, 0]
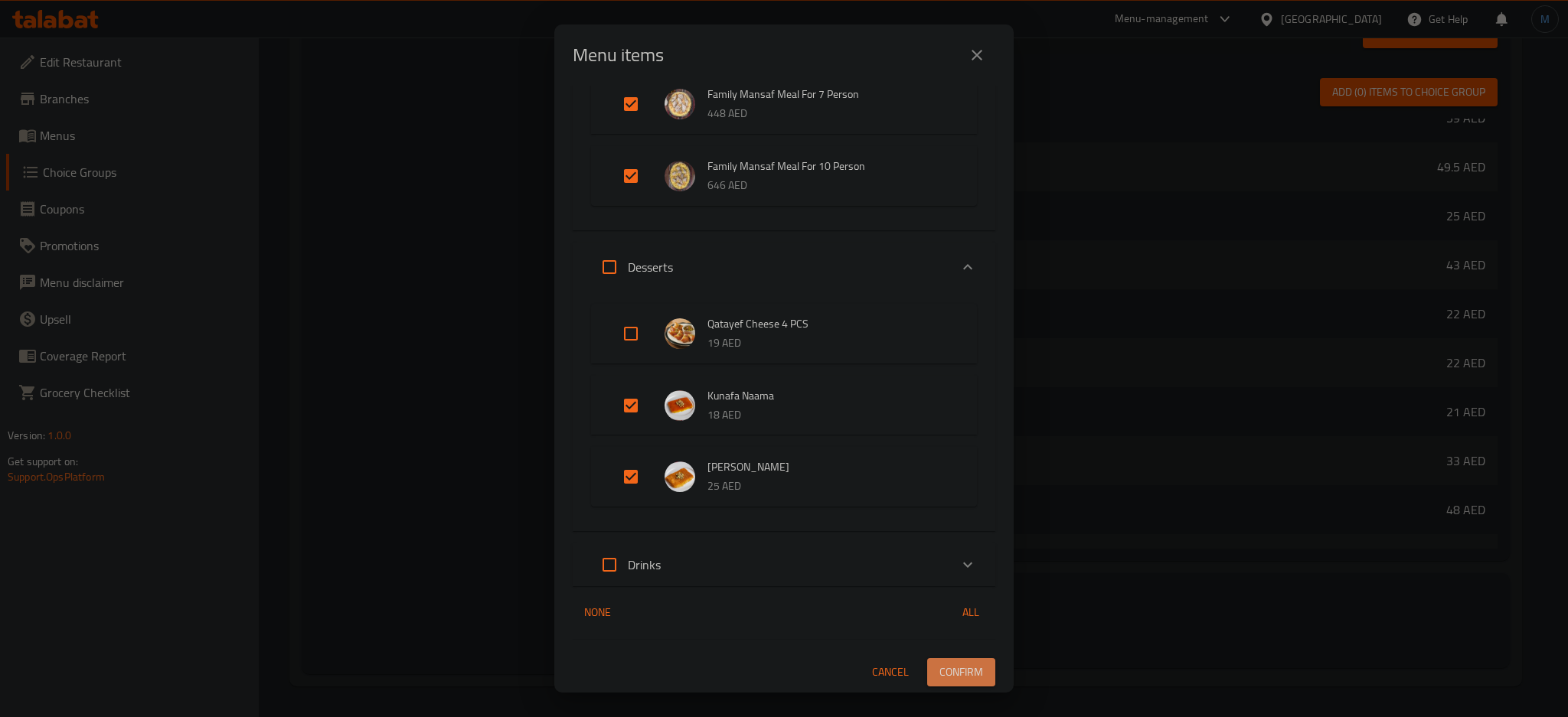
click at [939, 673] on span "Confirm" at bounding box center [961, 672] width 44 height 19
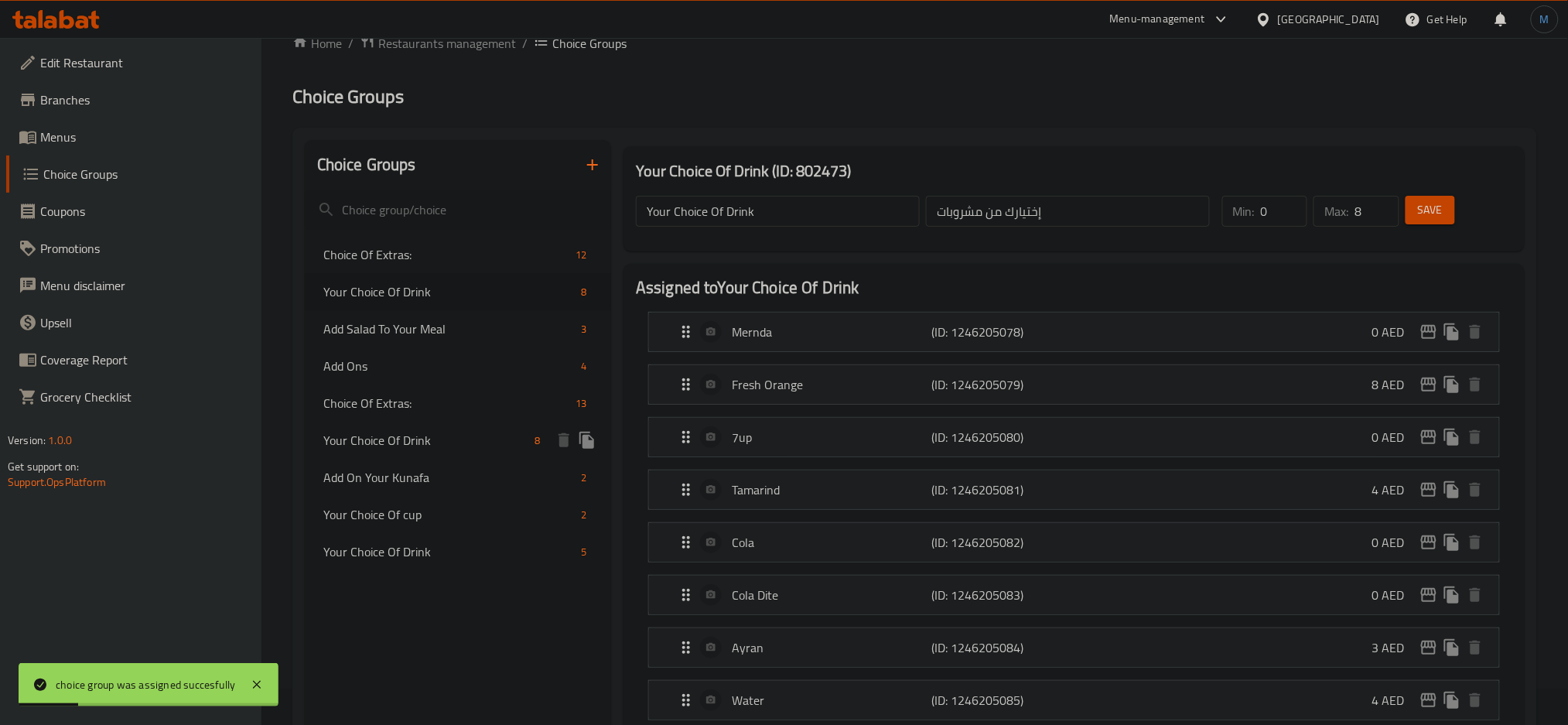
scroll to position [0, 0]
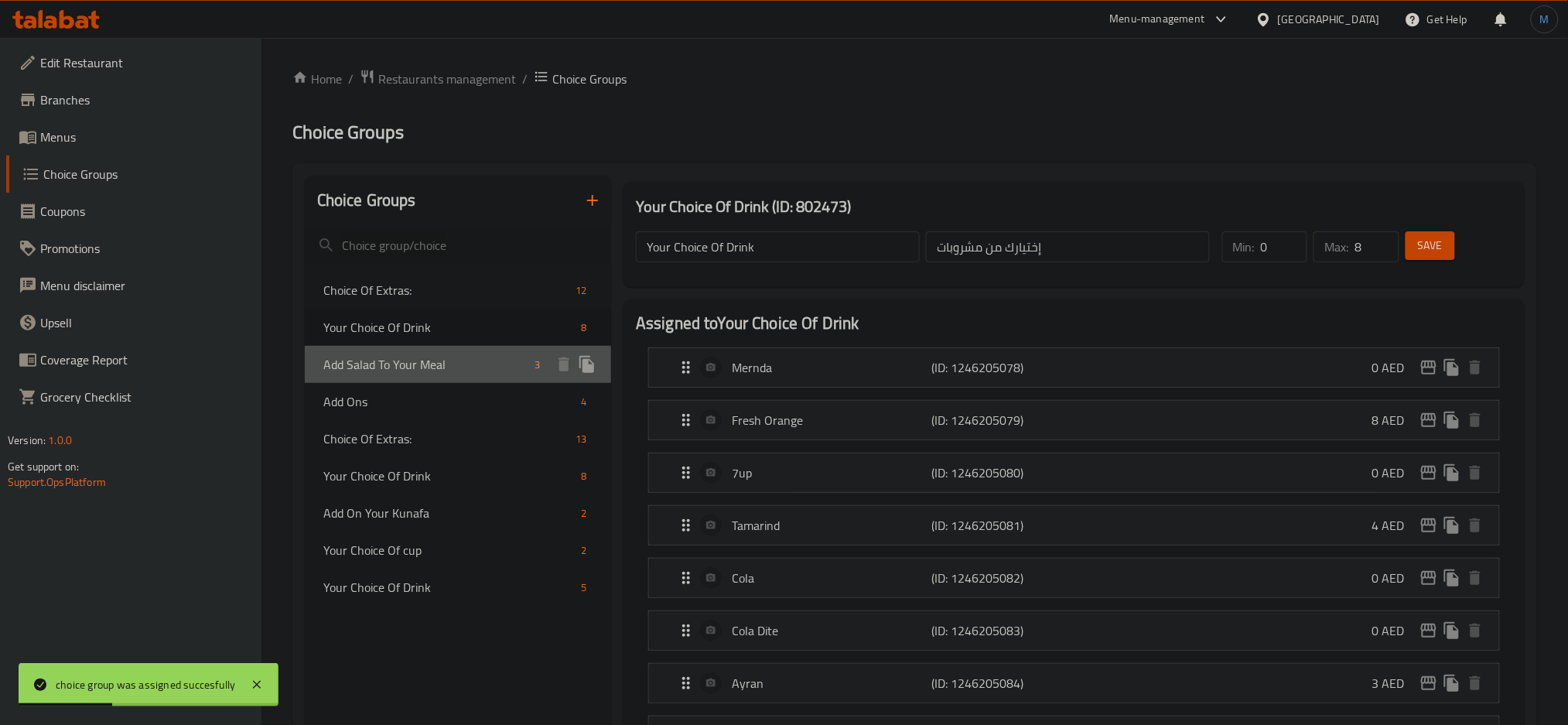
click at [455, 357] on span "Add Salad To Your Meal" at bounding box center [426, 363] width 205 height 18
type input "Add Salad To Your Meal"
type input "اضف السلطة الي وجبتك"
type input "1"
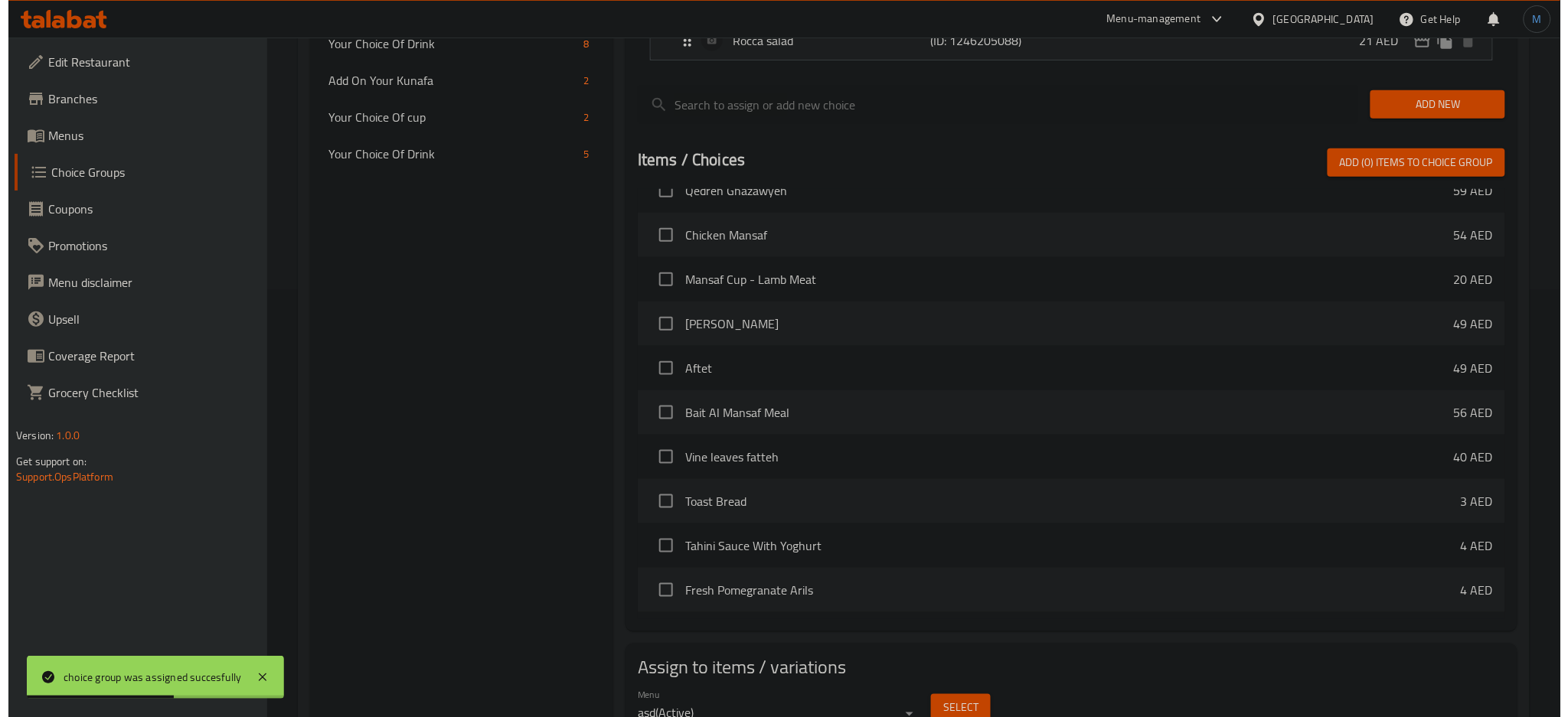
scroll to position [1574, 0]
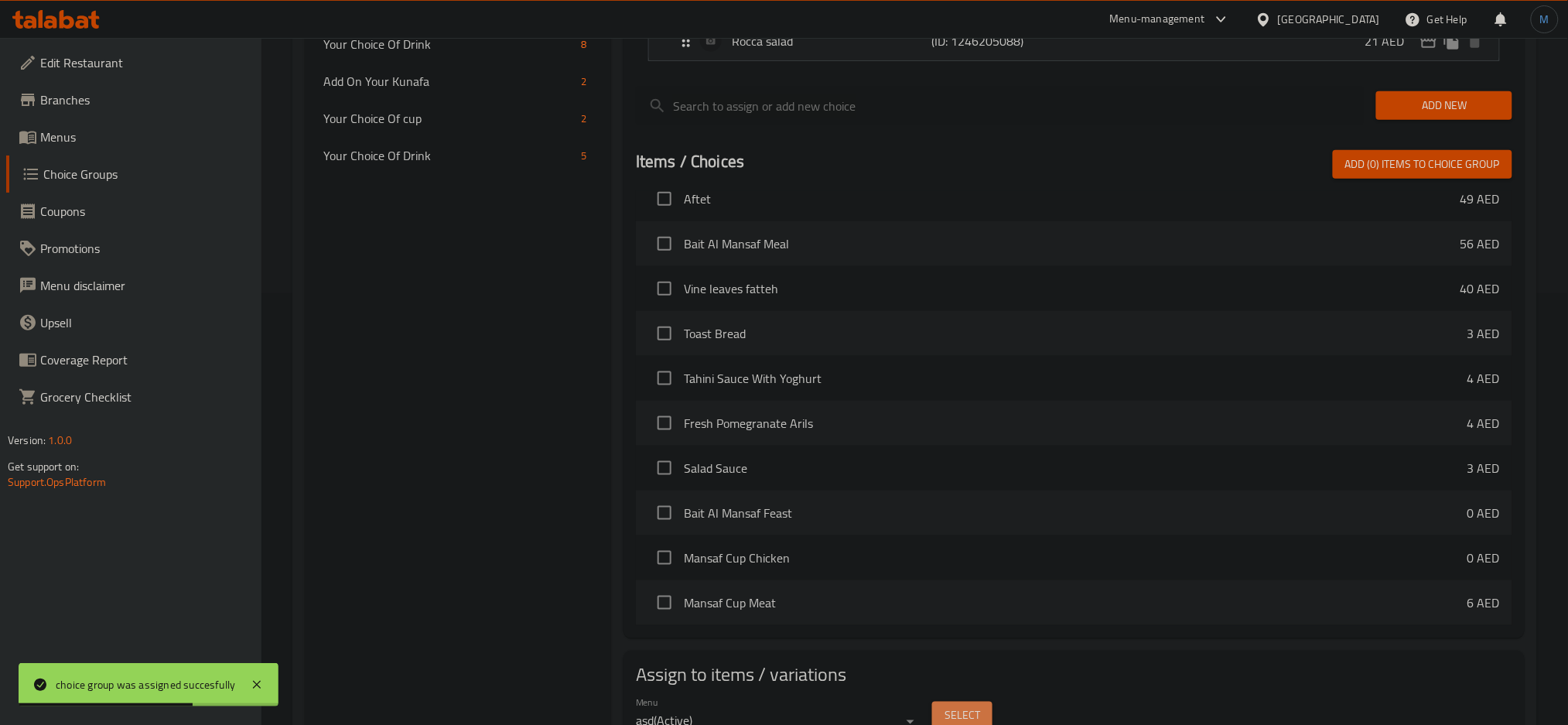
click at [962, 711] on span "Select" at bounding box center [962, 716] width 36 height 19
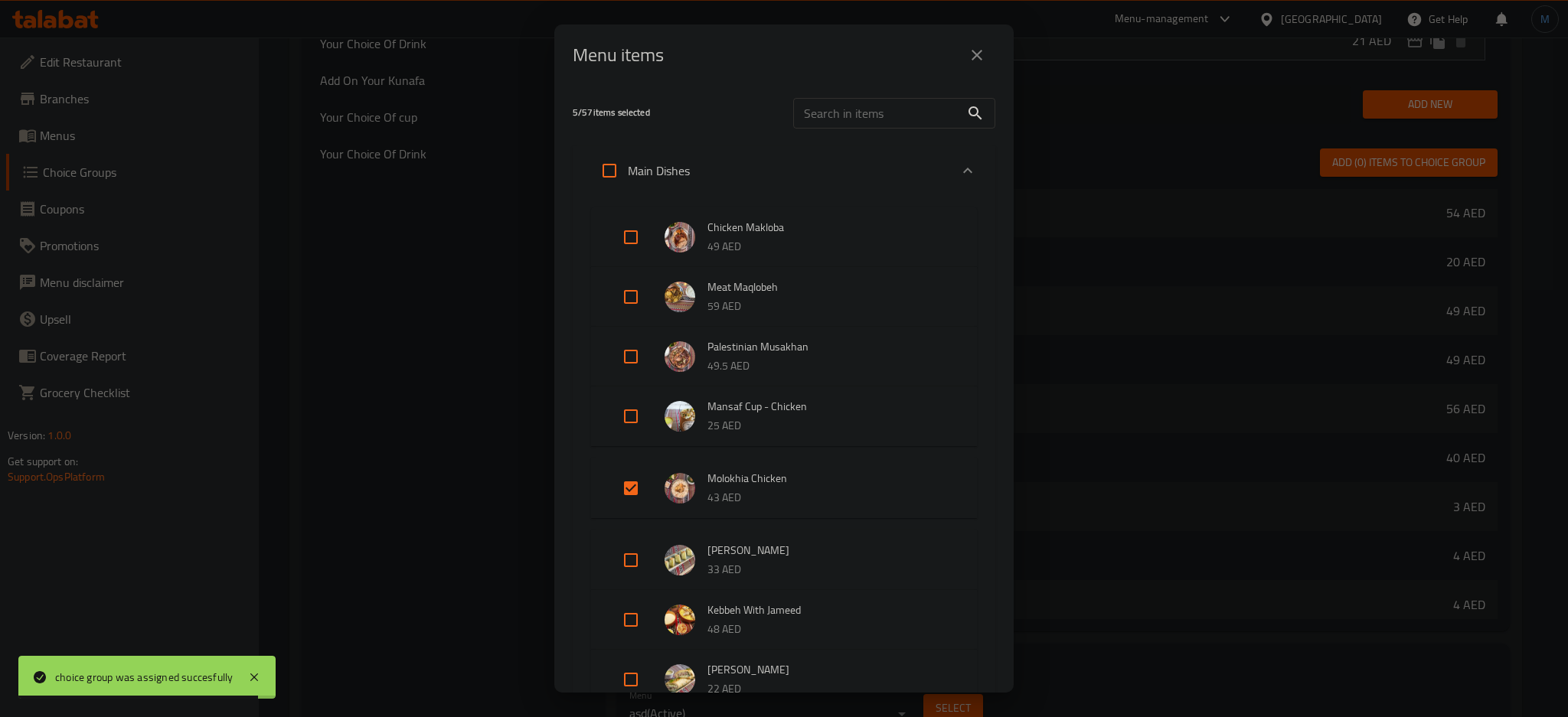
click at [743, 171] on div "Main Dishes" at bounding box center [771, 171] width 359 height 37
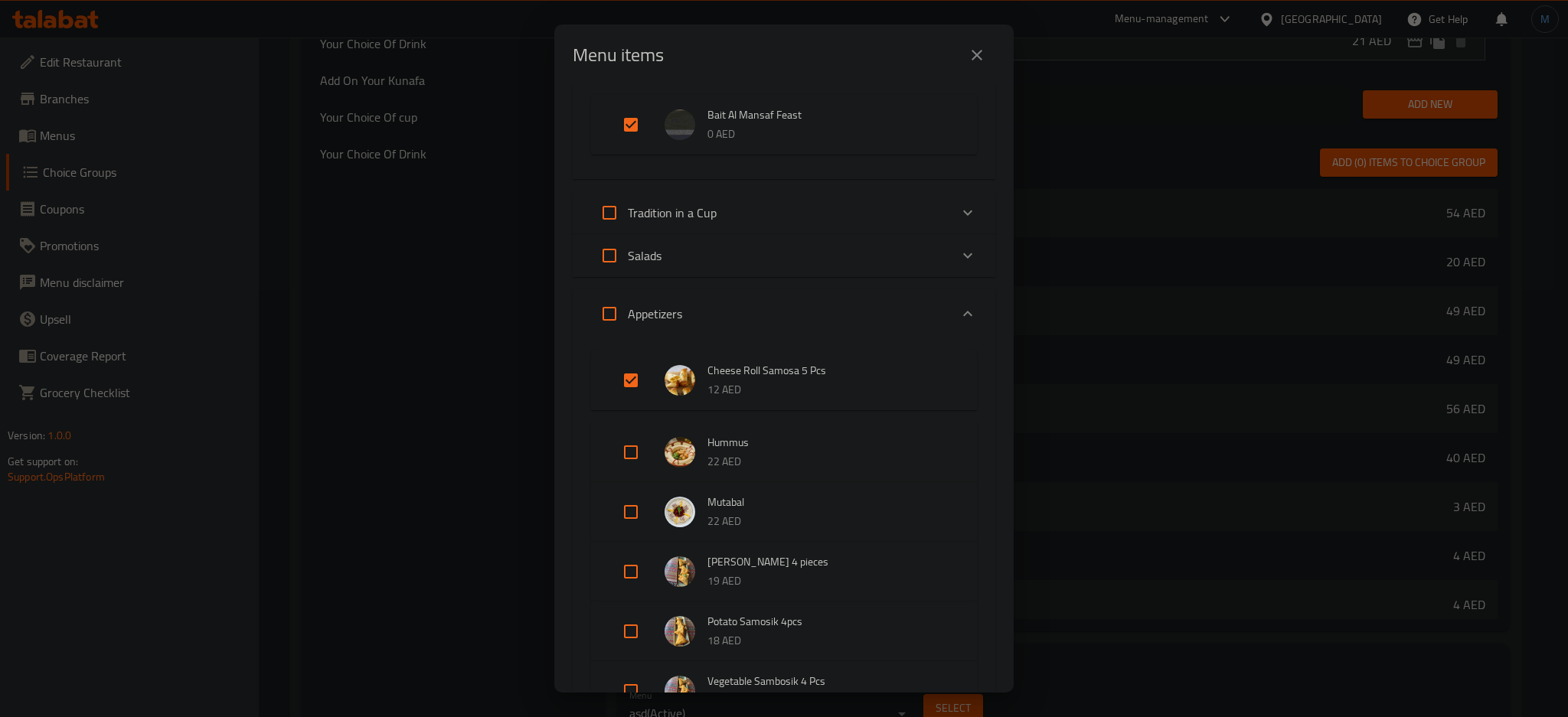
scroll to position [182, 0]
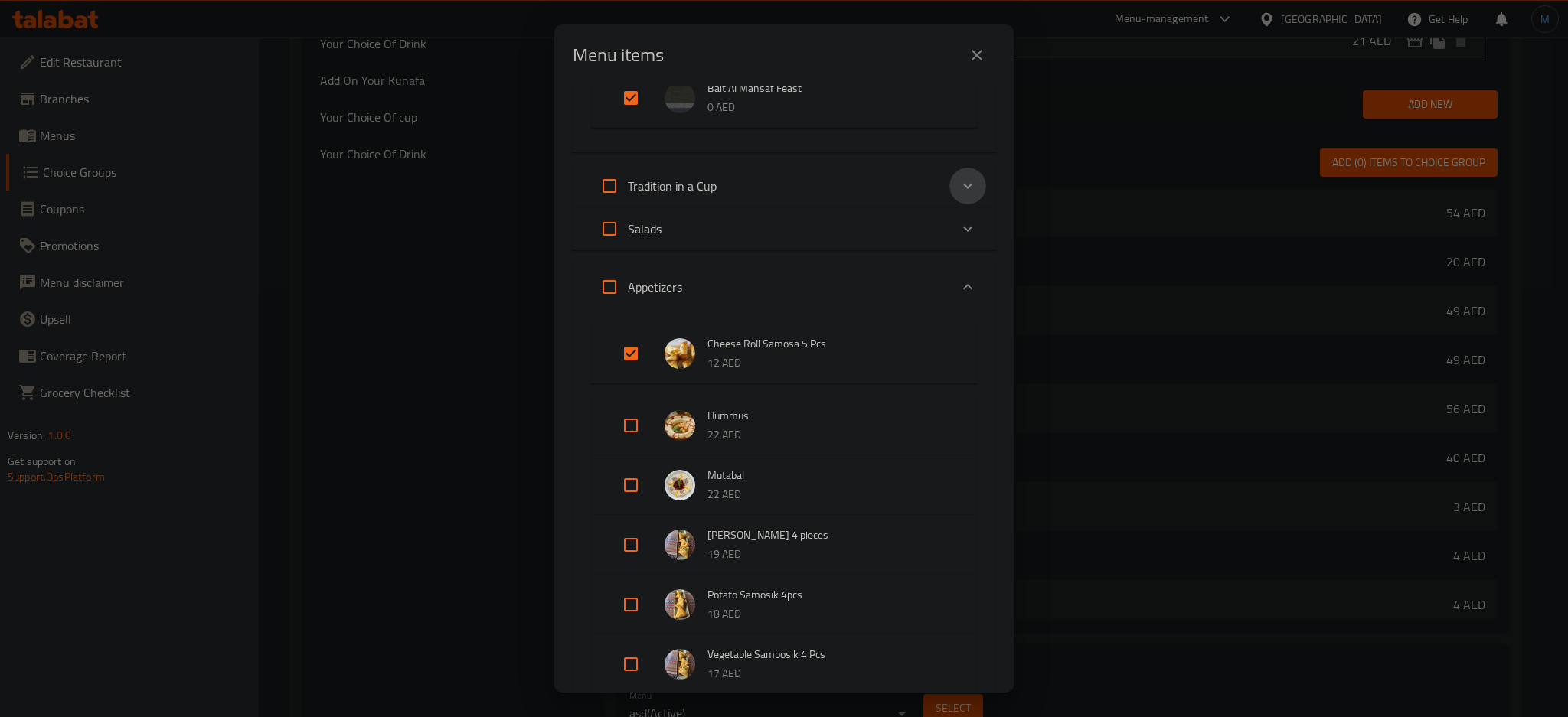
click at [962, 192] on div "Expand" at bounding box center [967, 186] width 37 height 37
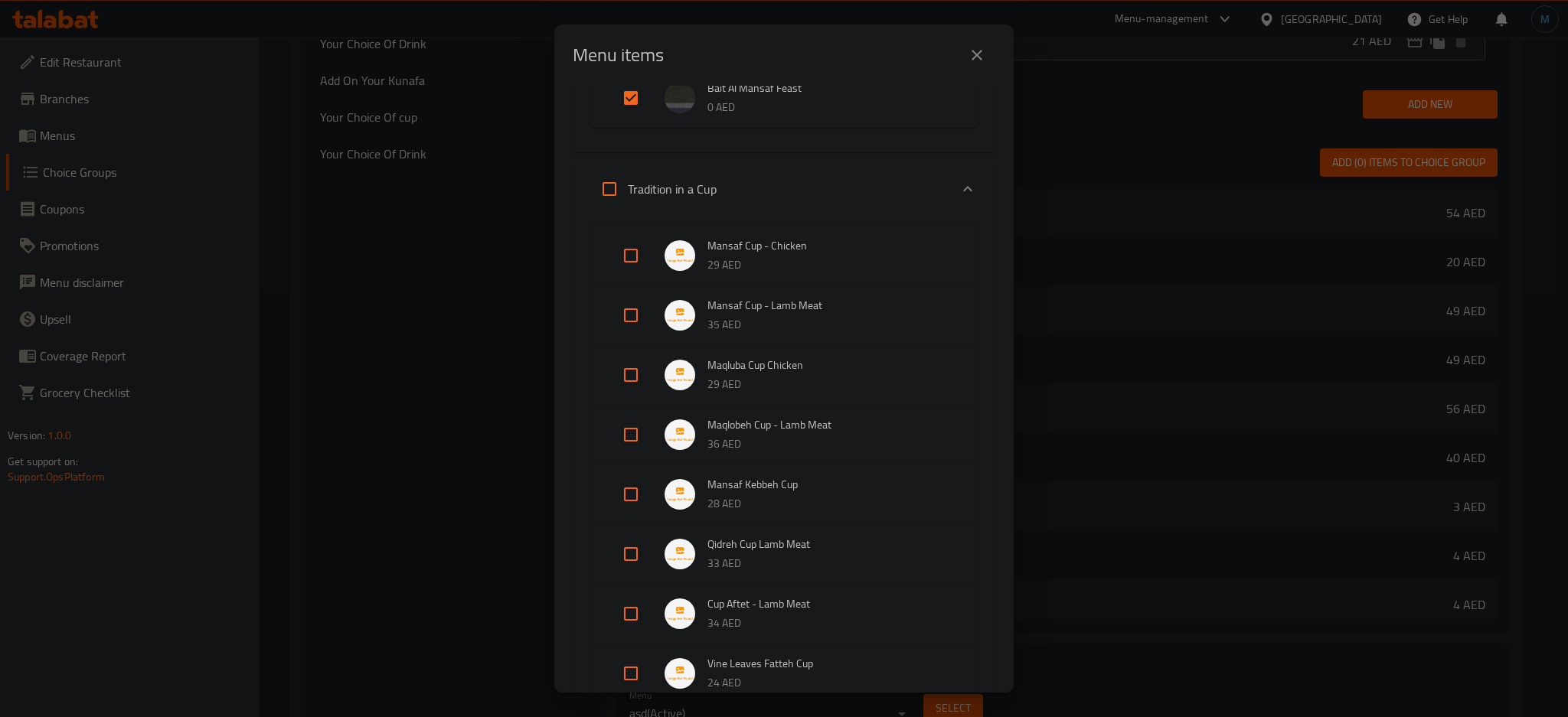
click at [627, 378] on input "Expand" at bounding box center [630, 375] width 37 height 37
checkbox input "true"
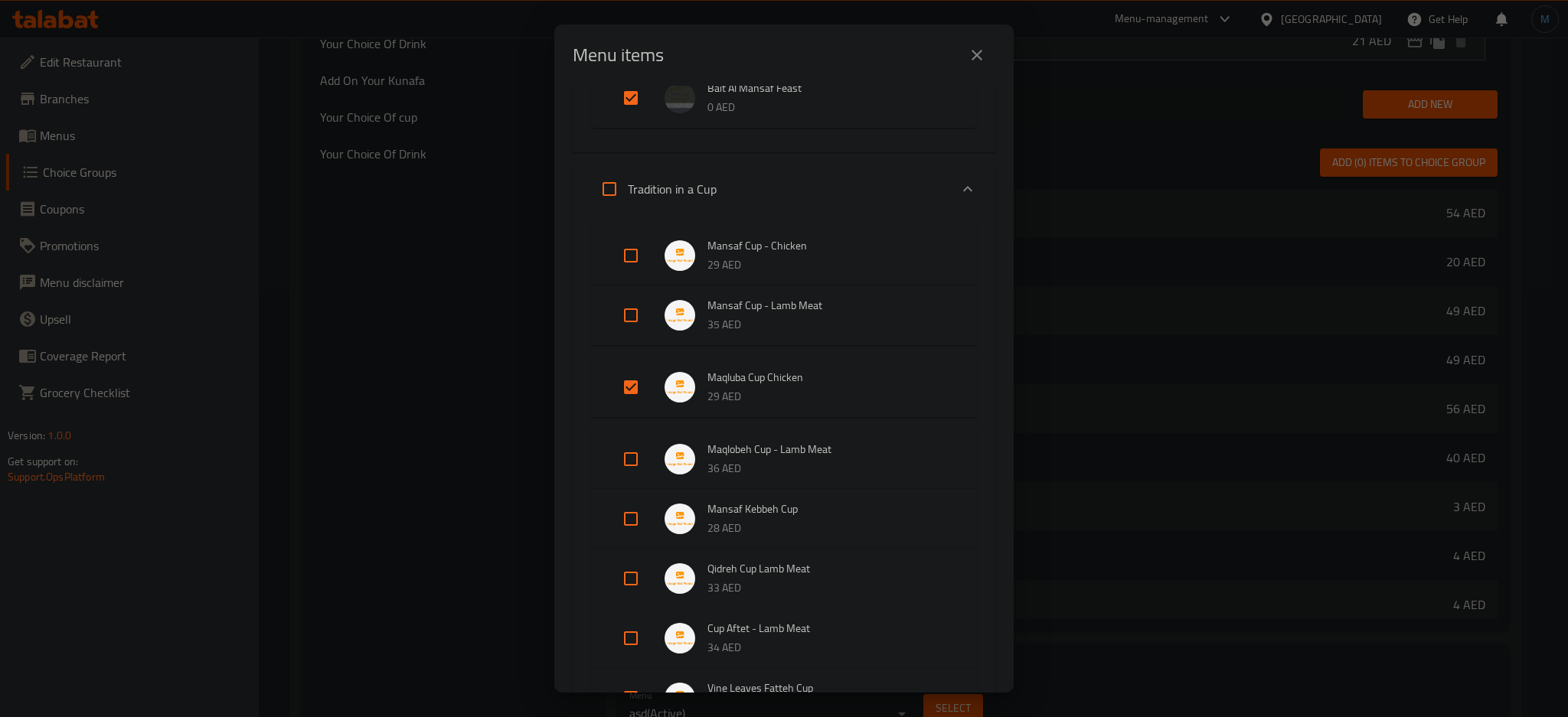
click at [623, 452] on input "Expand" at bounding box center [630, 459] width 37 height 37
checkbox input "true"
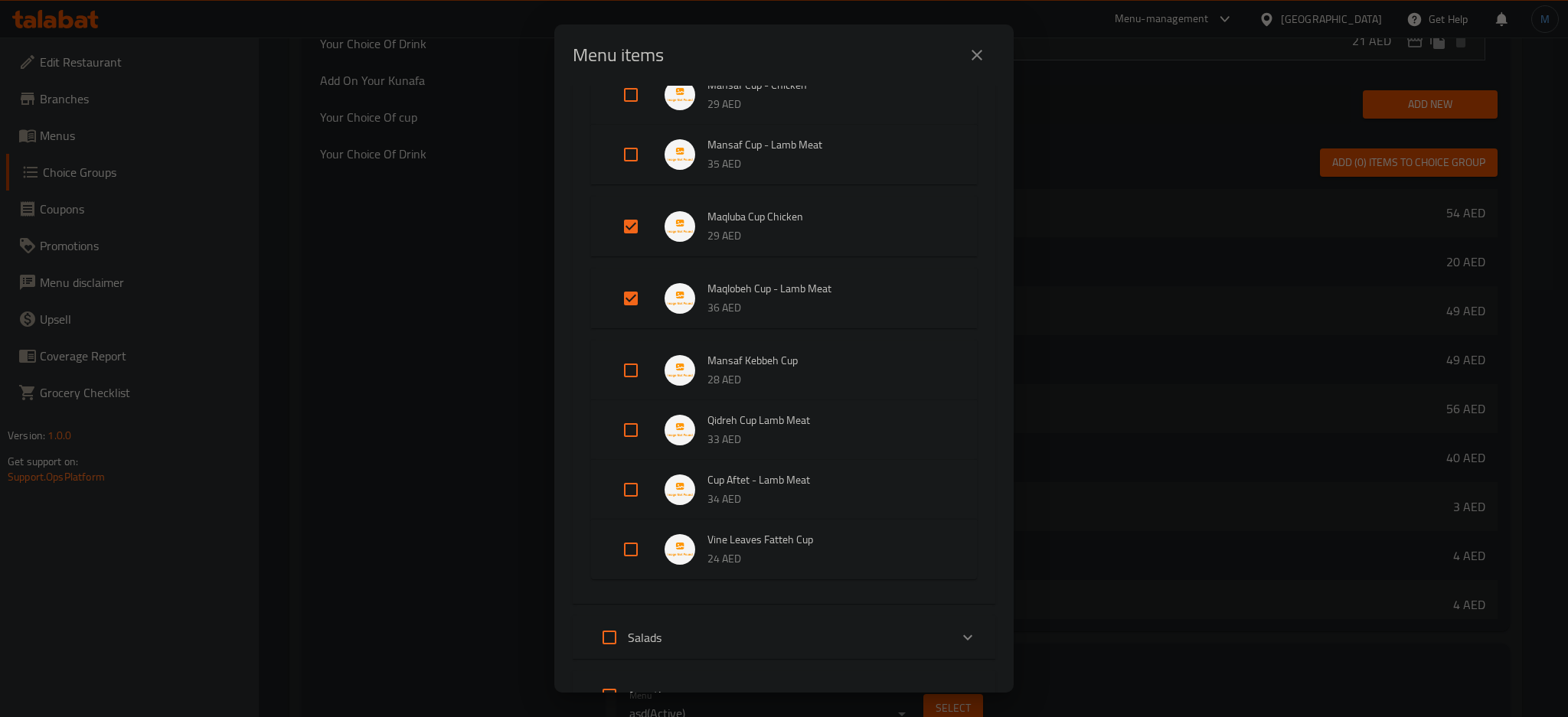
scroll to position [350, 0]
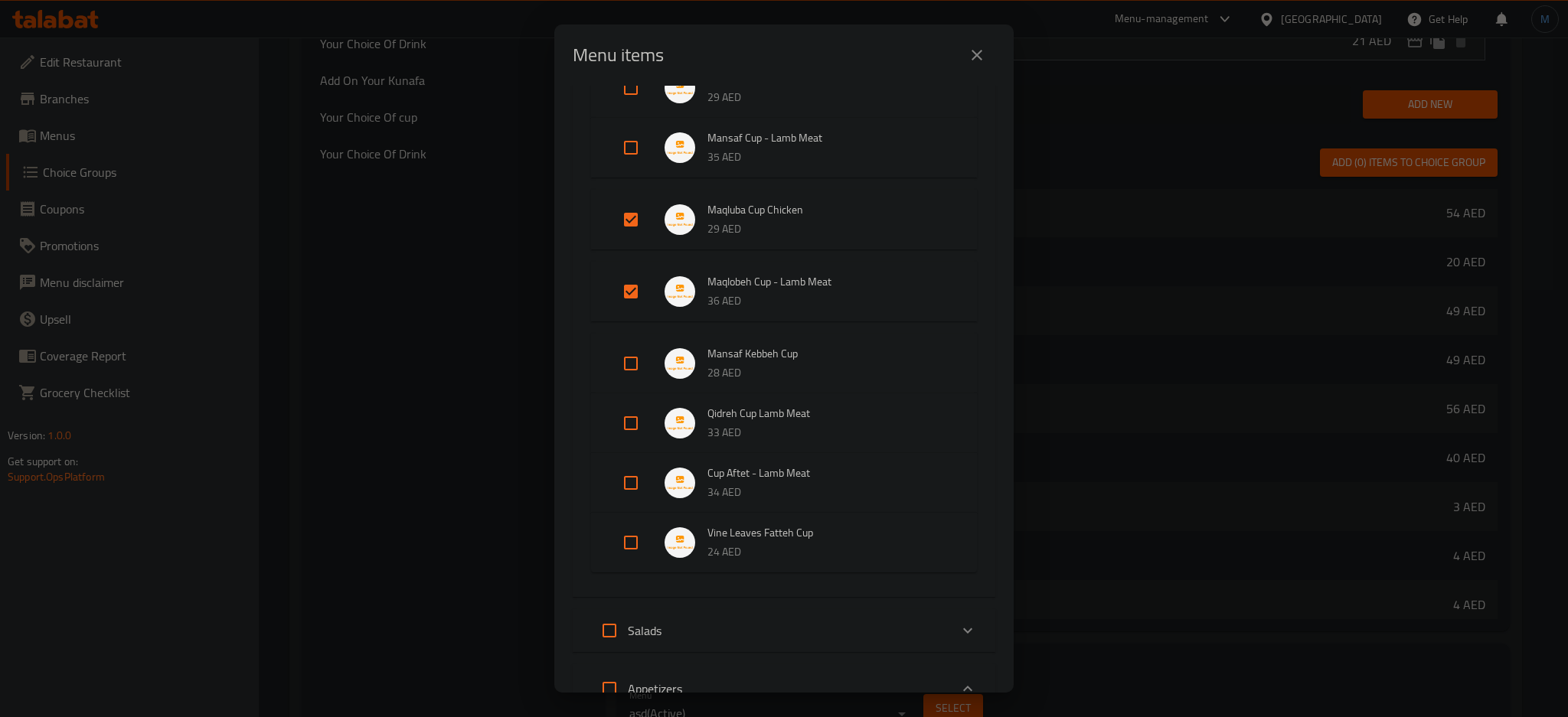
click at [627, 381] on li "Mansaf Kebbeh Cup 28 AED" at bounding box center [784, 363] width 349 height 53
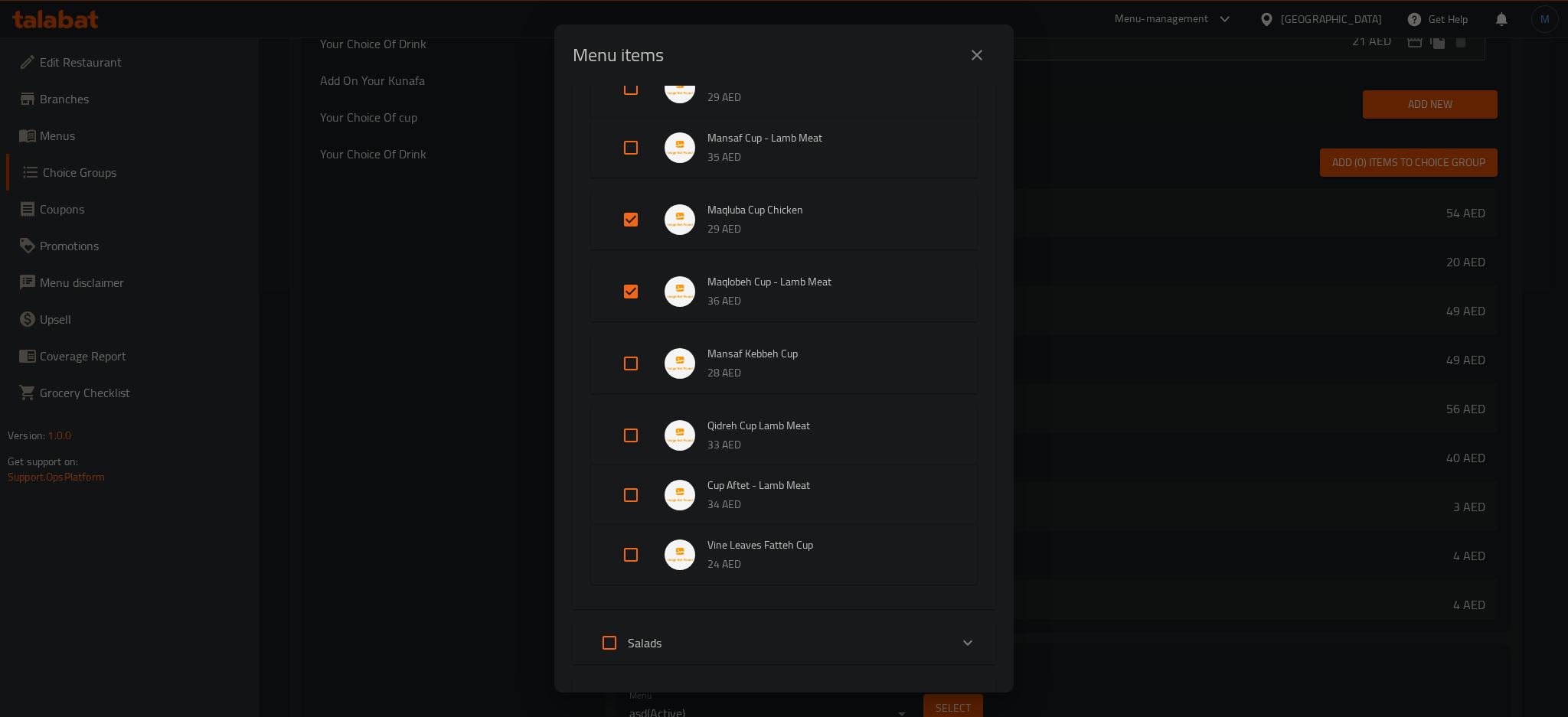
click at [627, 383] on li "Mansaf Kebbeh Cup 28 AED" at bounding box center [784, 363] width 349 height 53
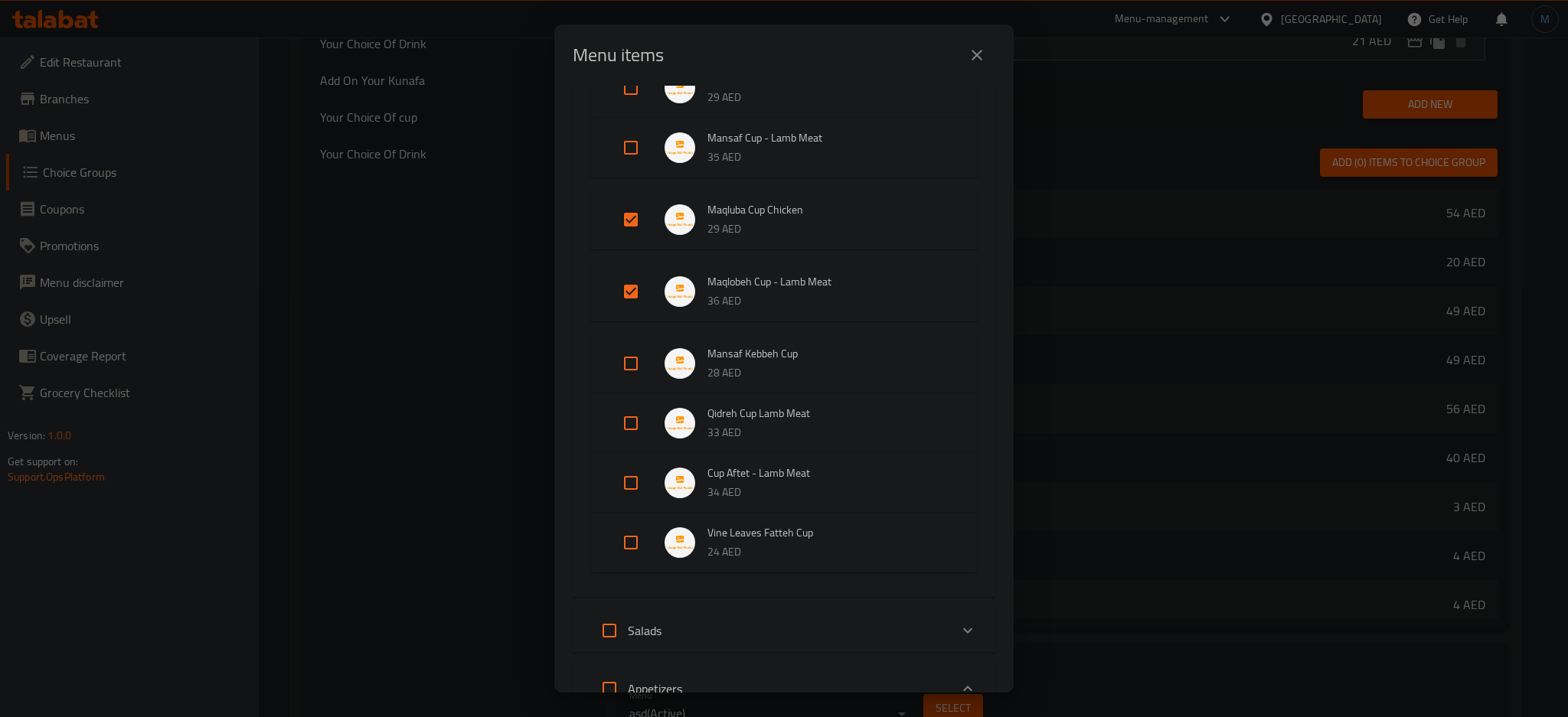
click at [627, 371] on input "Expand" at bounding box center [630, 363] width 37 height 37
checkbox input "true"
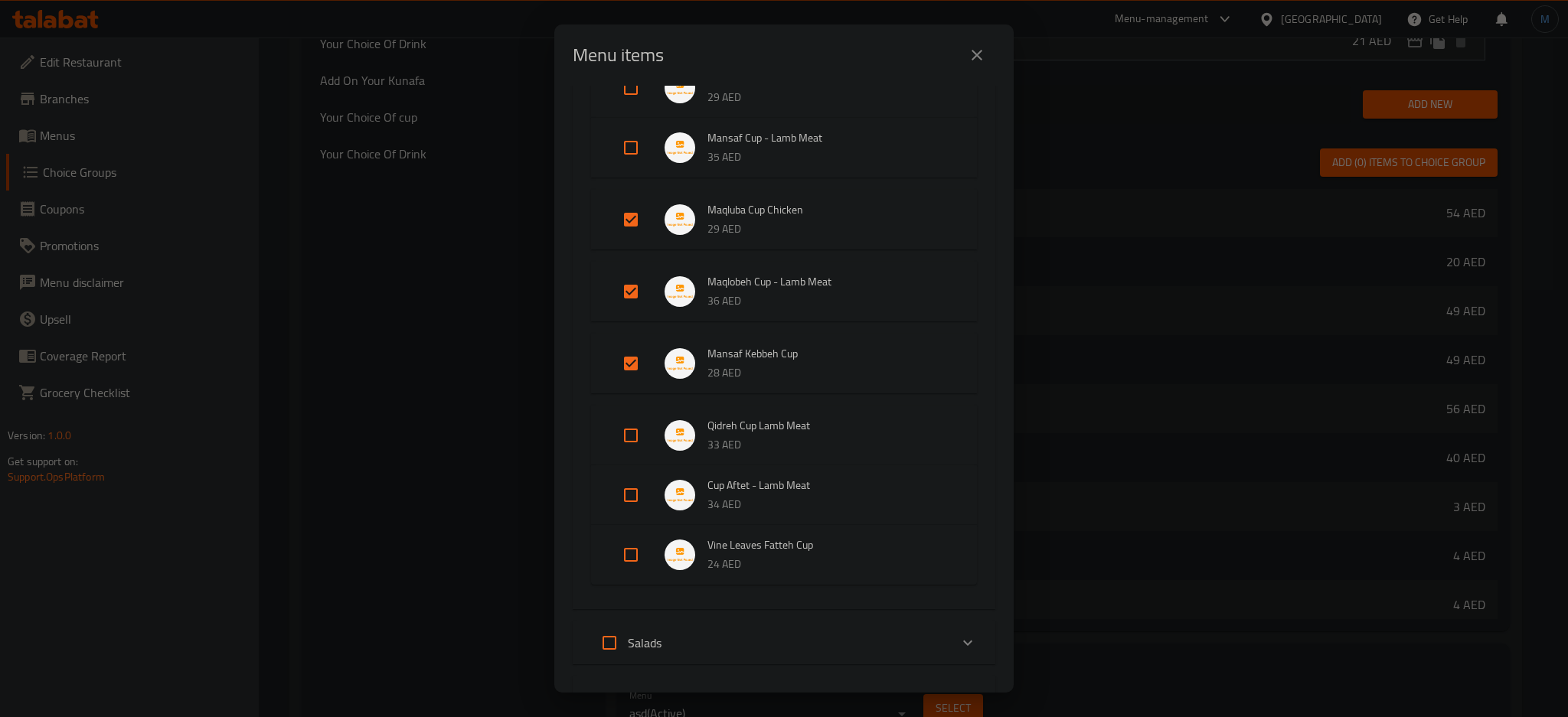
click at [638, 429] on input "Expand" at bounding box center [630, 436] width 37 height 37
checkbox input "true"
click at [621, 495] on input "Expand" at bounding box center [630, 507] width 37 height 37
checkbox input "true"
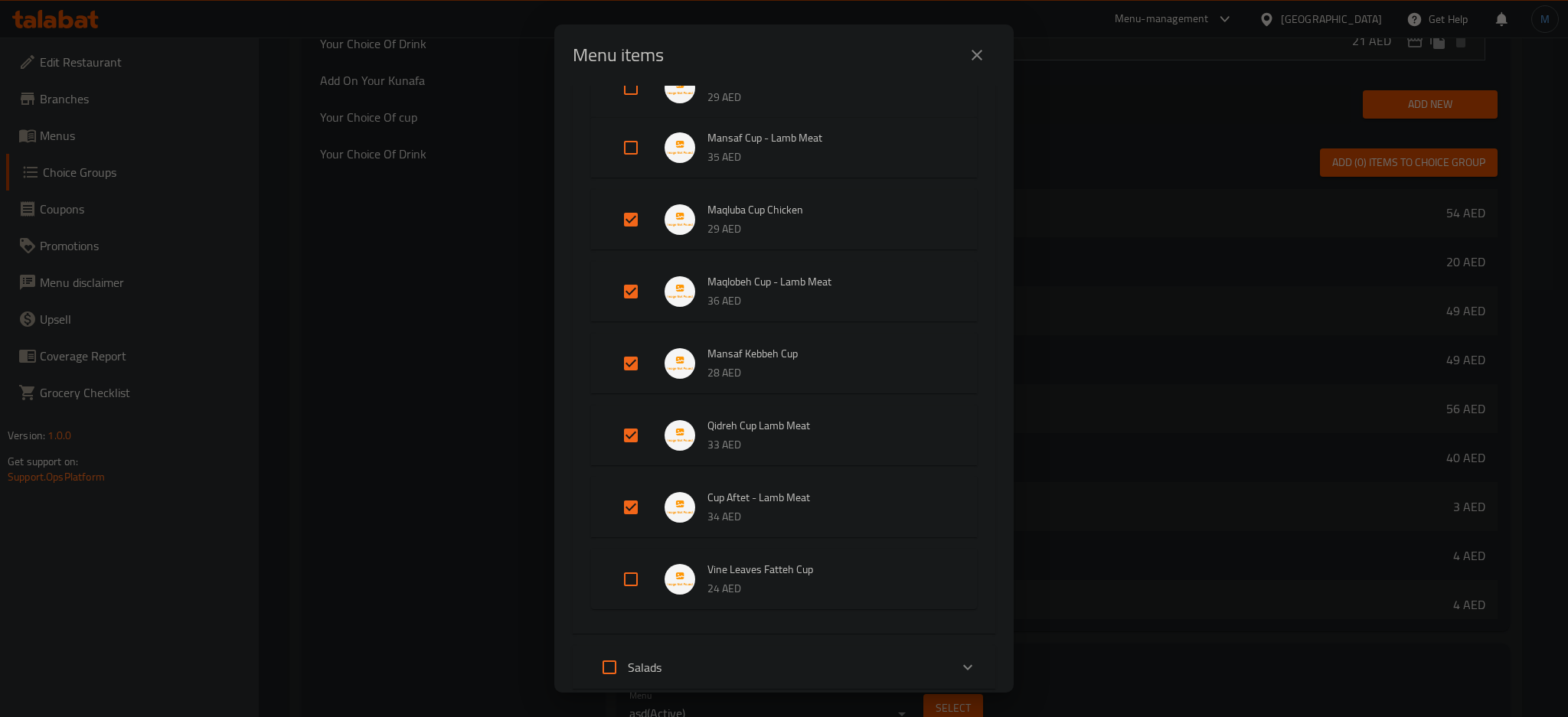
scroll to position [469, 0]
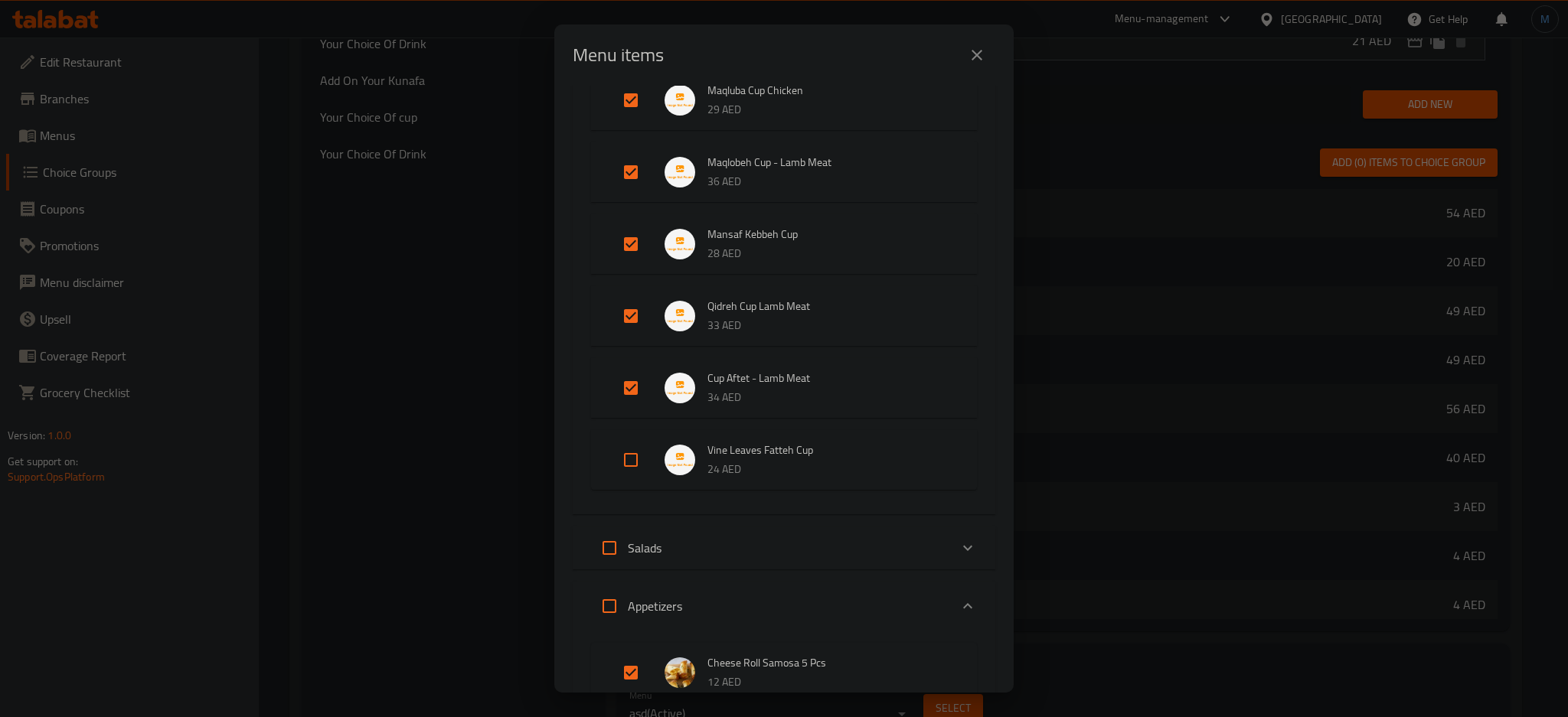
click at [638, 465] on input "Expand" at bounding box center [630, 460] width 37 height 37
checkbox input "true"
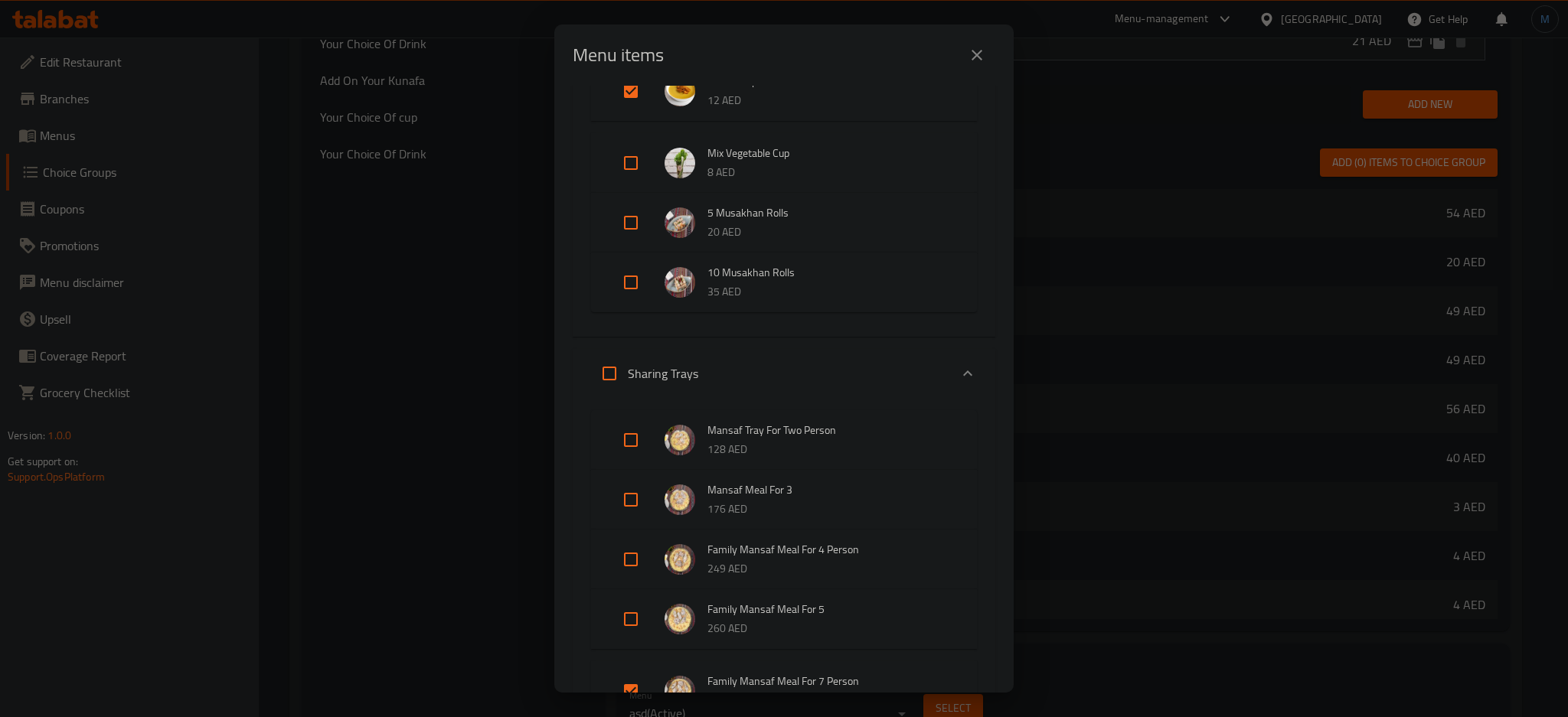
scroll to position [1940, 0]
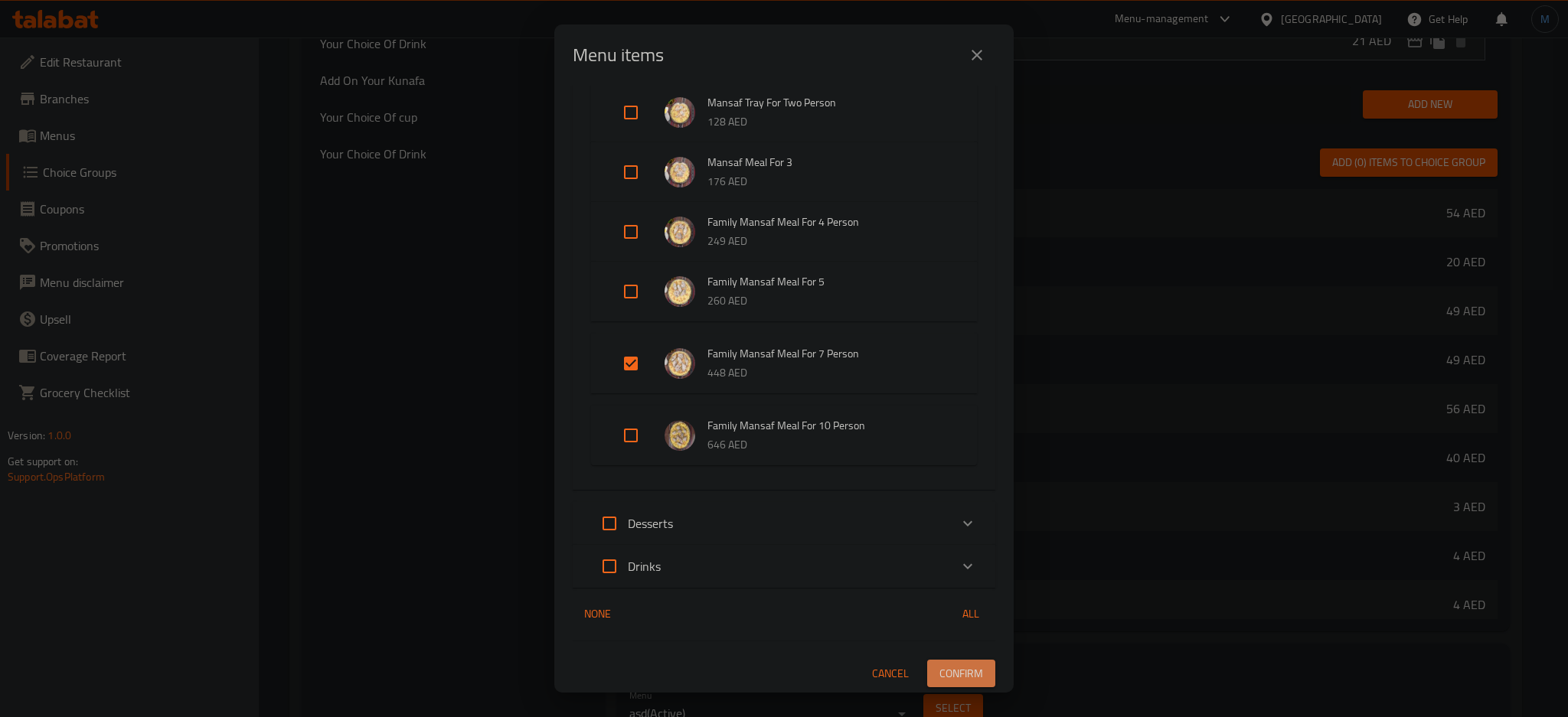
click at [940, 661] on button "Confirm" at bounding box center [960, 674] width 68 height 29
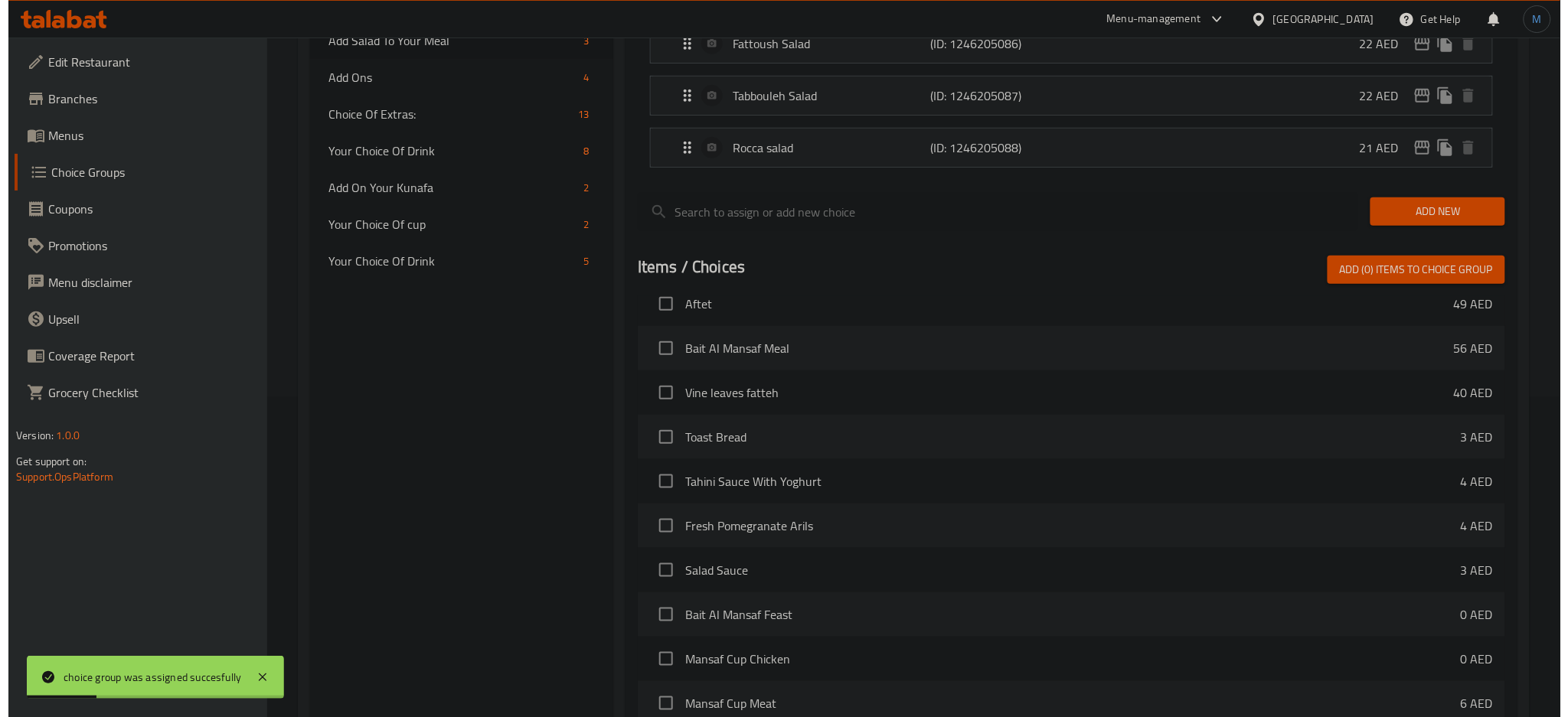
scroll to position [0, 0]
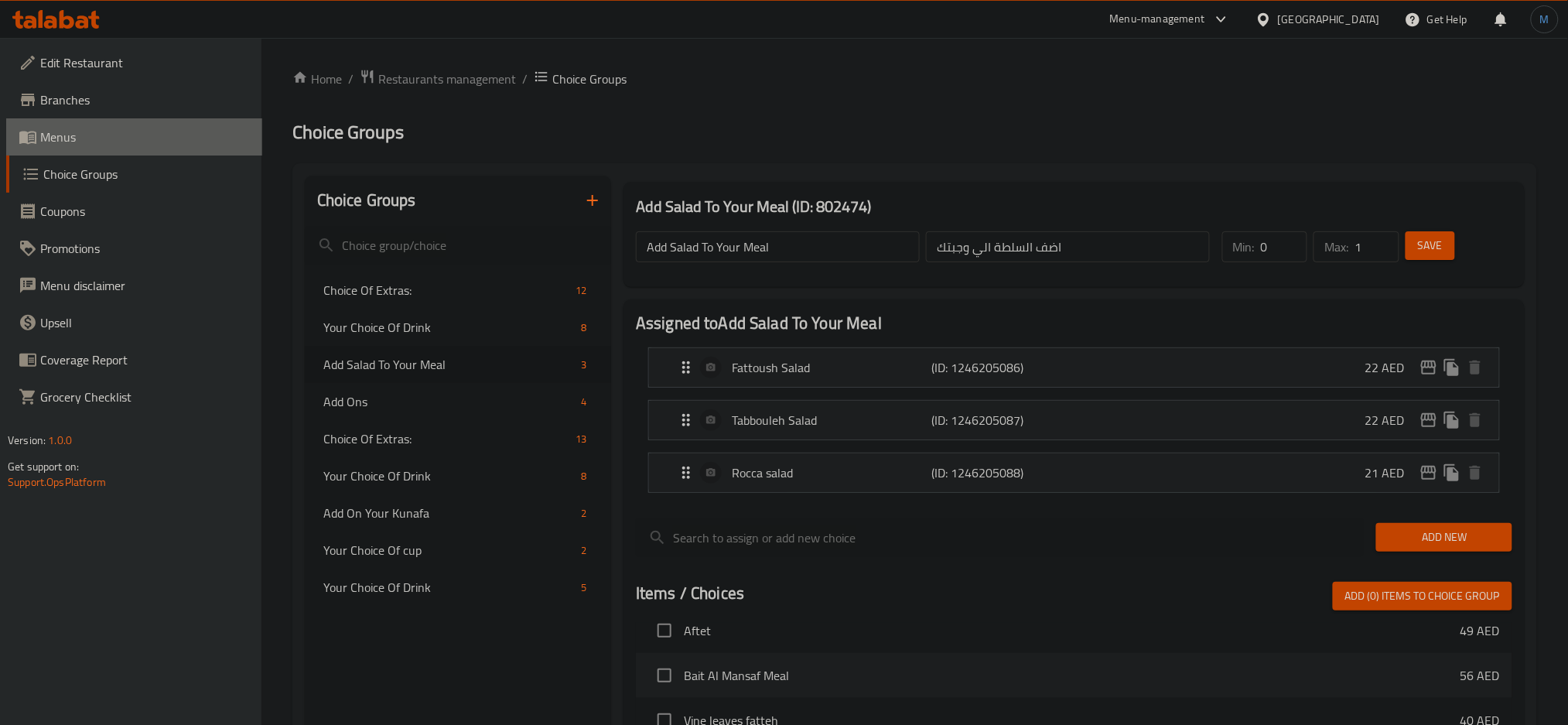
click at [65, 135] on span "Menus" at bounding box center [146, 136] width 210 height 18
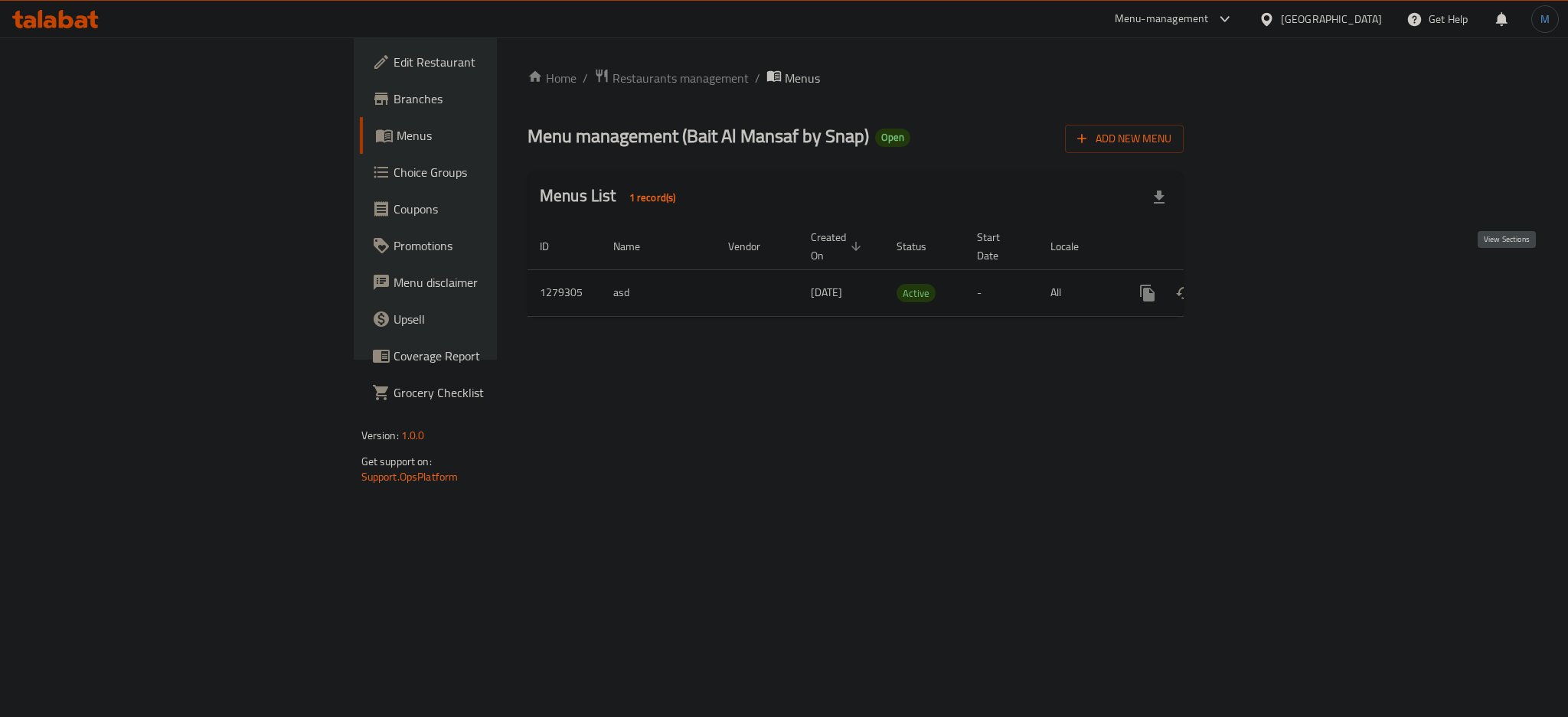
click at [1268, 285] on icon "enhanced table" at bounding box center [1257, 293] width 18 height 18
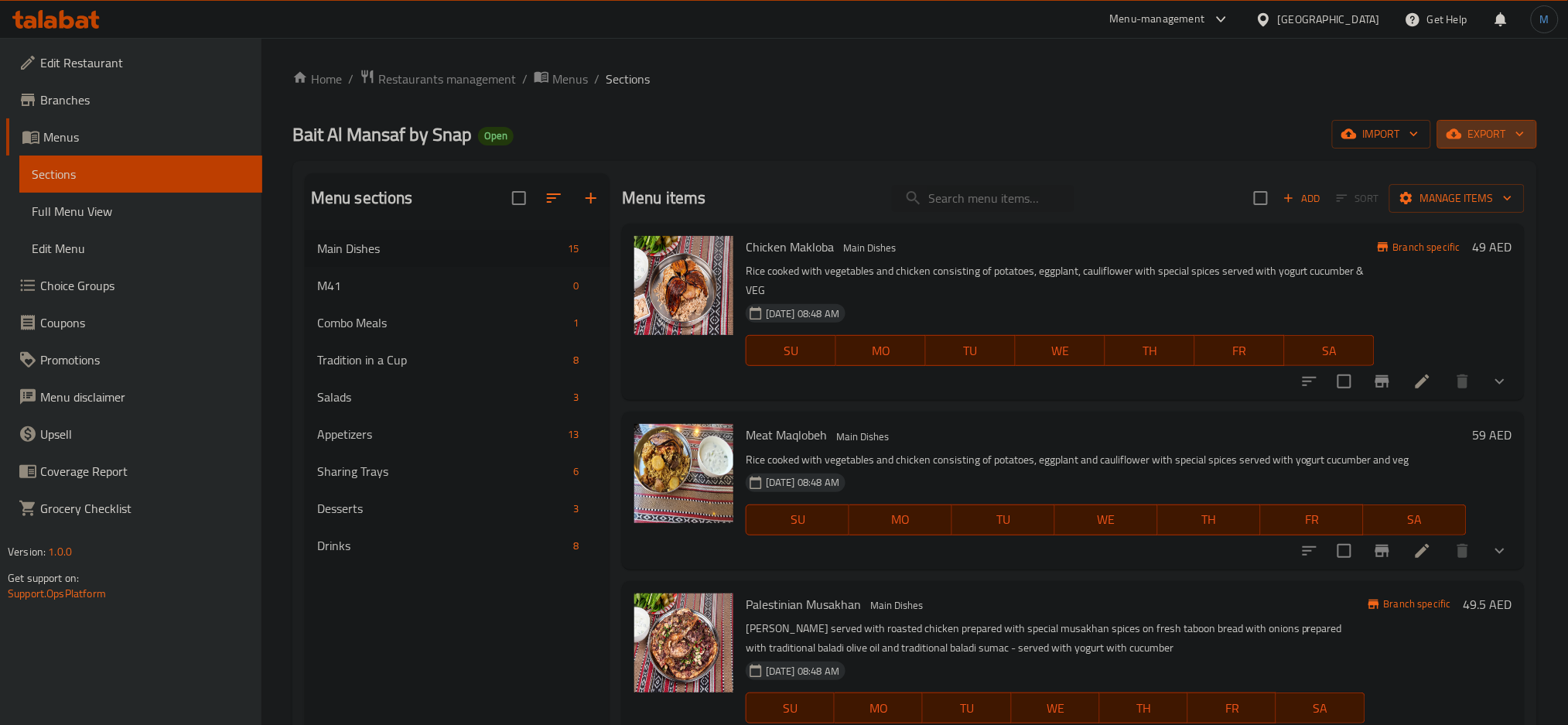
click at [1482, 131] on span "export" at bounding box center [1487, 134] width 75 height 19
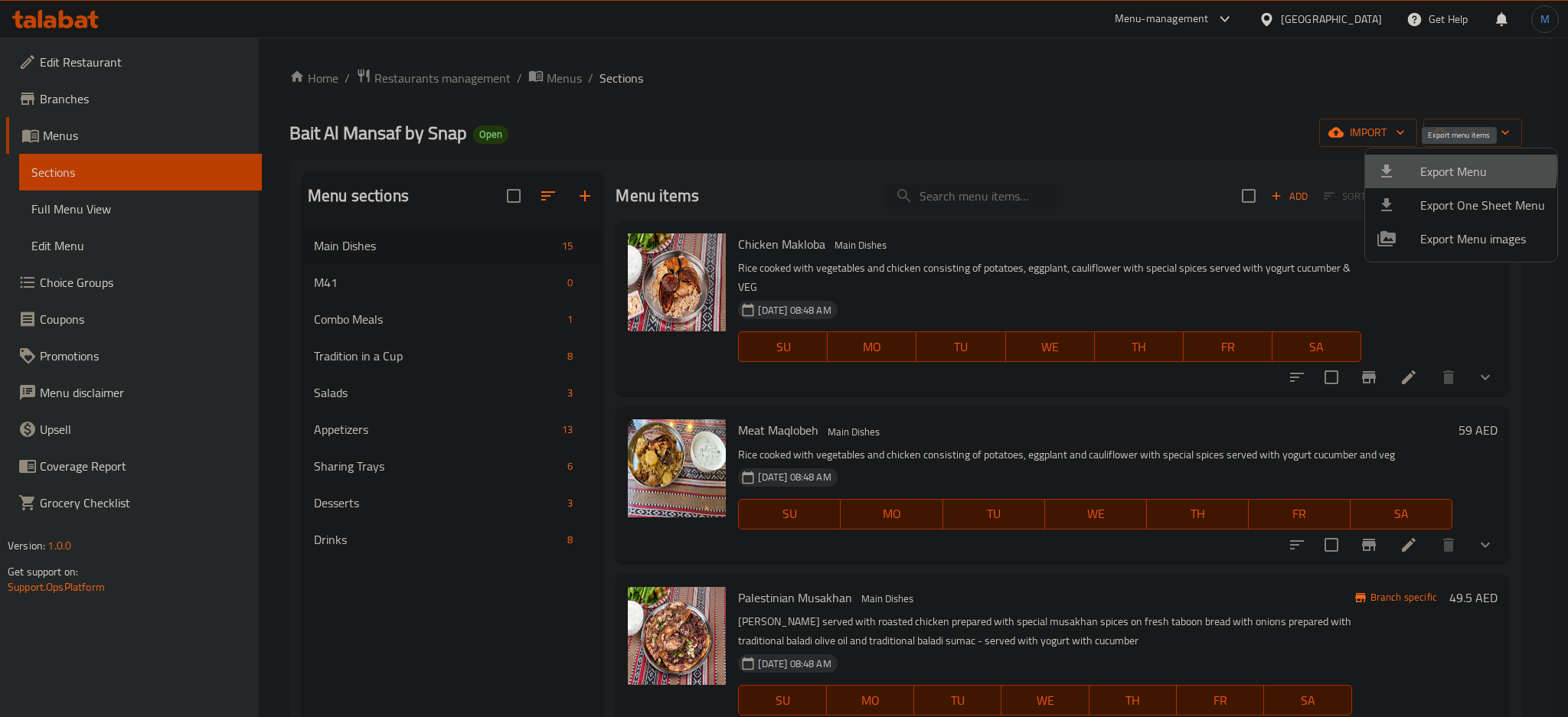
click at [1437, 168] on span "Export Menu" at bounding box center [1482, 171] width 125 height 18
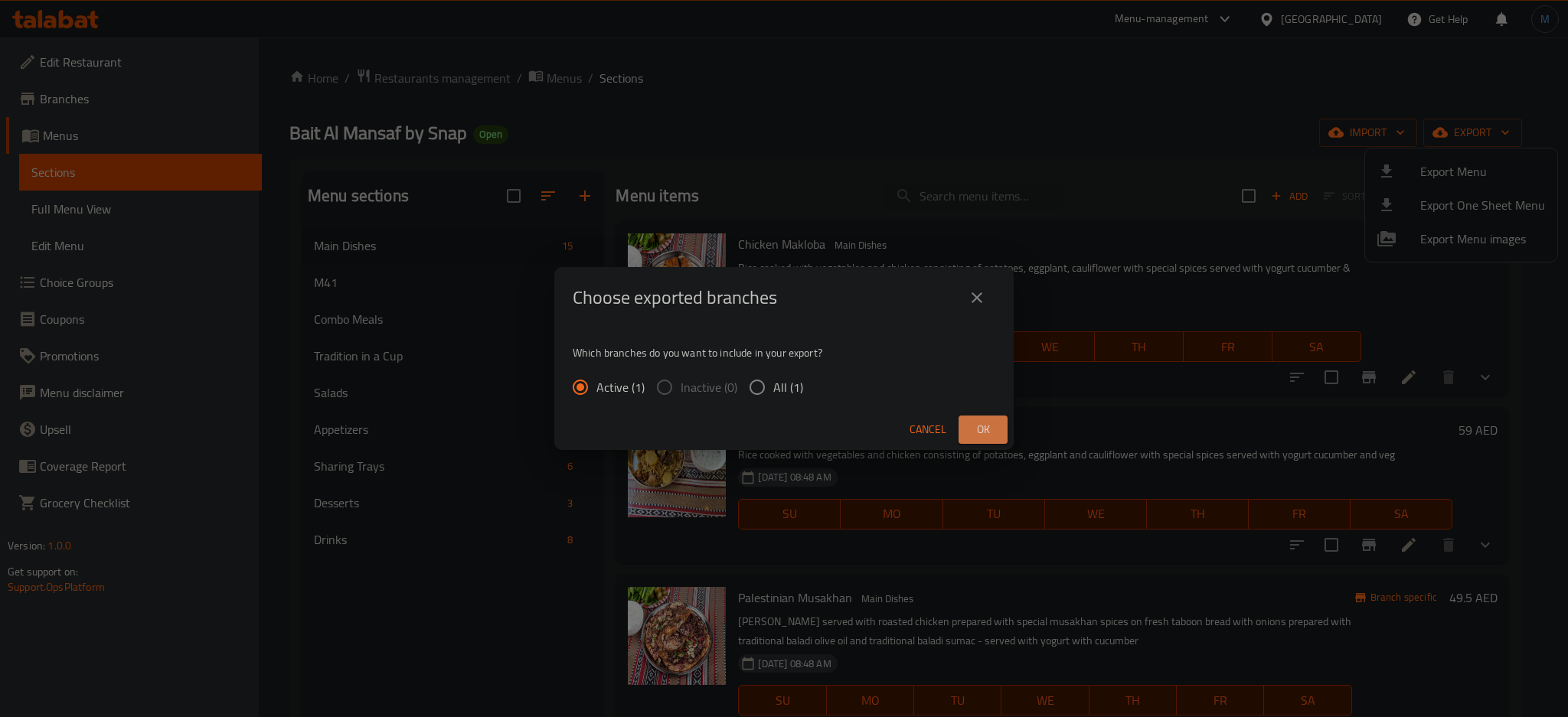
click at [999, 417] on button "Ok" at bounding box center [982, 430] width 49 height 29
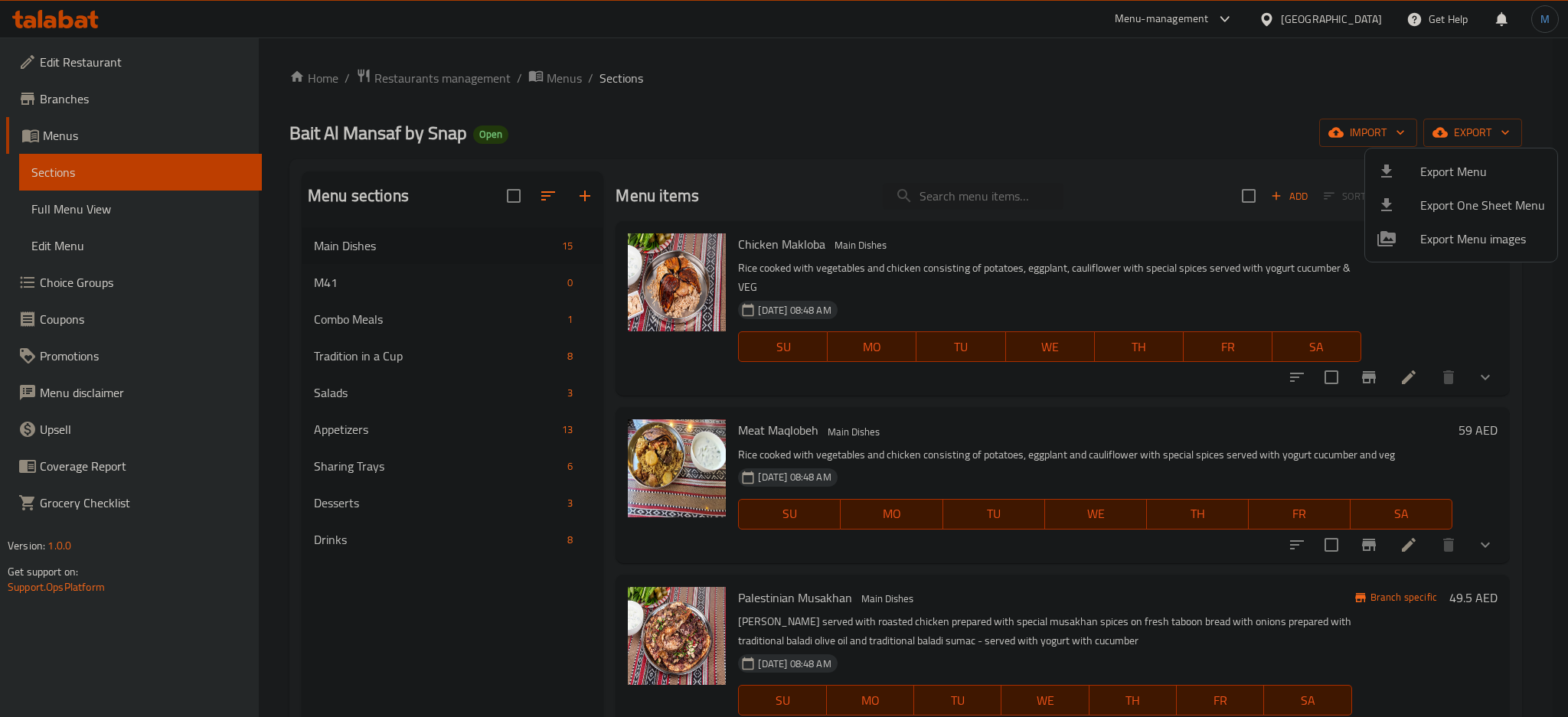
click at [555, 77] on div at bounding box center [784, 358] width 1568 height 717
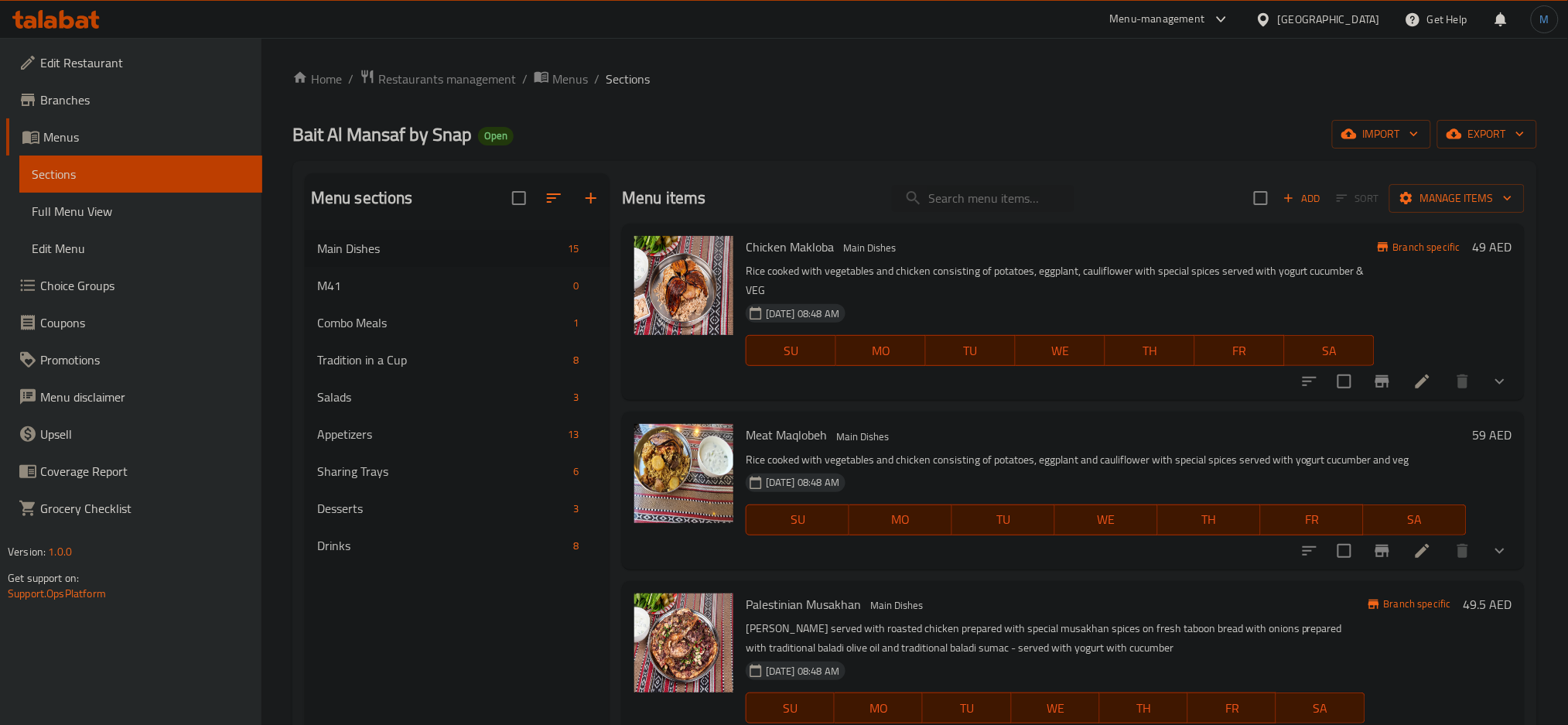
click at [561, 78] on span "Menus" at bounding box center [570, 78] width 36 height 18
click at [571, 84] on span "Menus" at bounding box center [570, 78] width 36 height 18
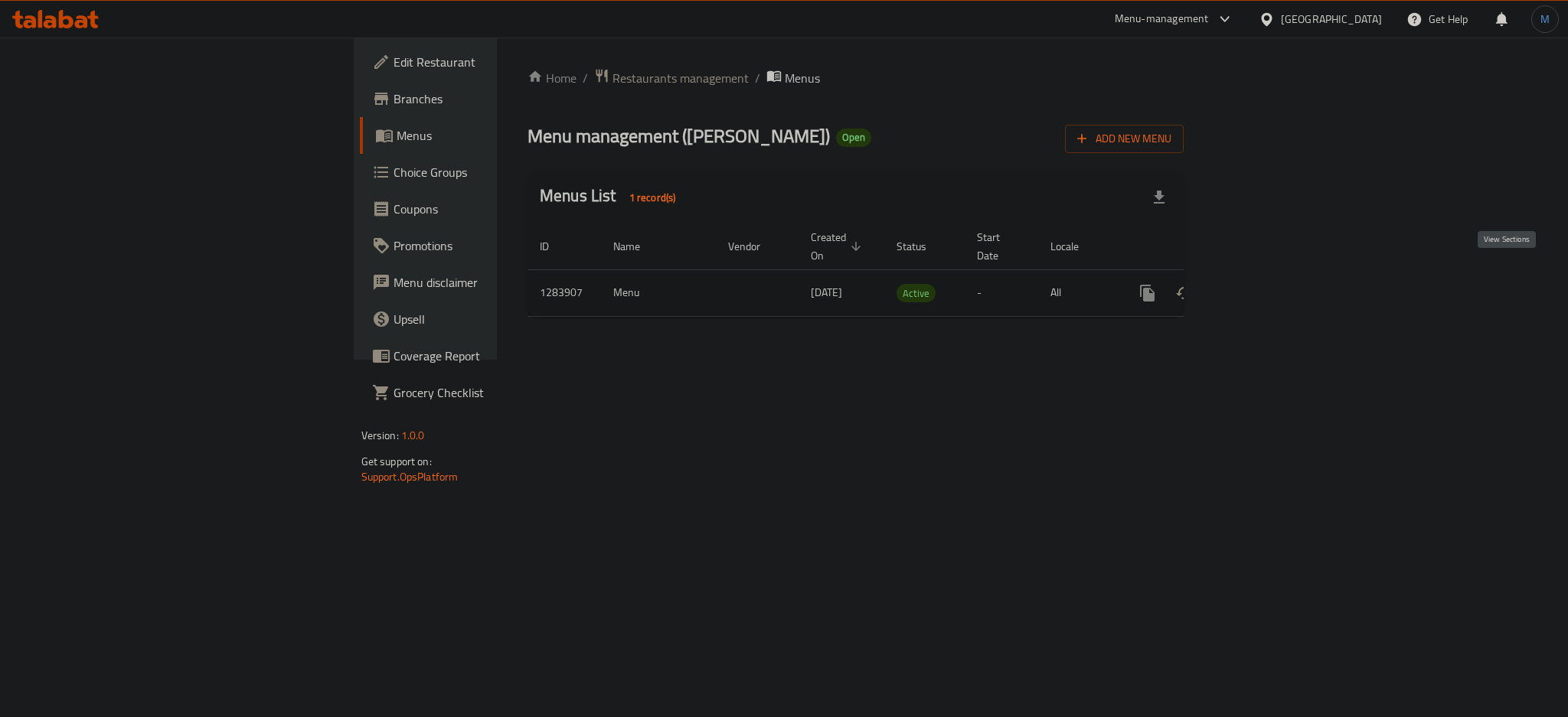
click at [1268, 284] on icon "enhanced table" at bounding box center [1257, 293] width 18 height 18
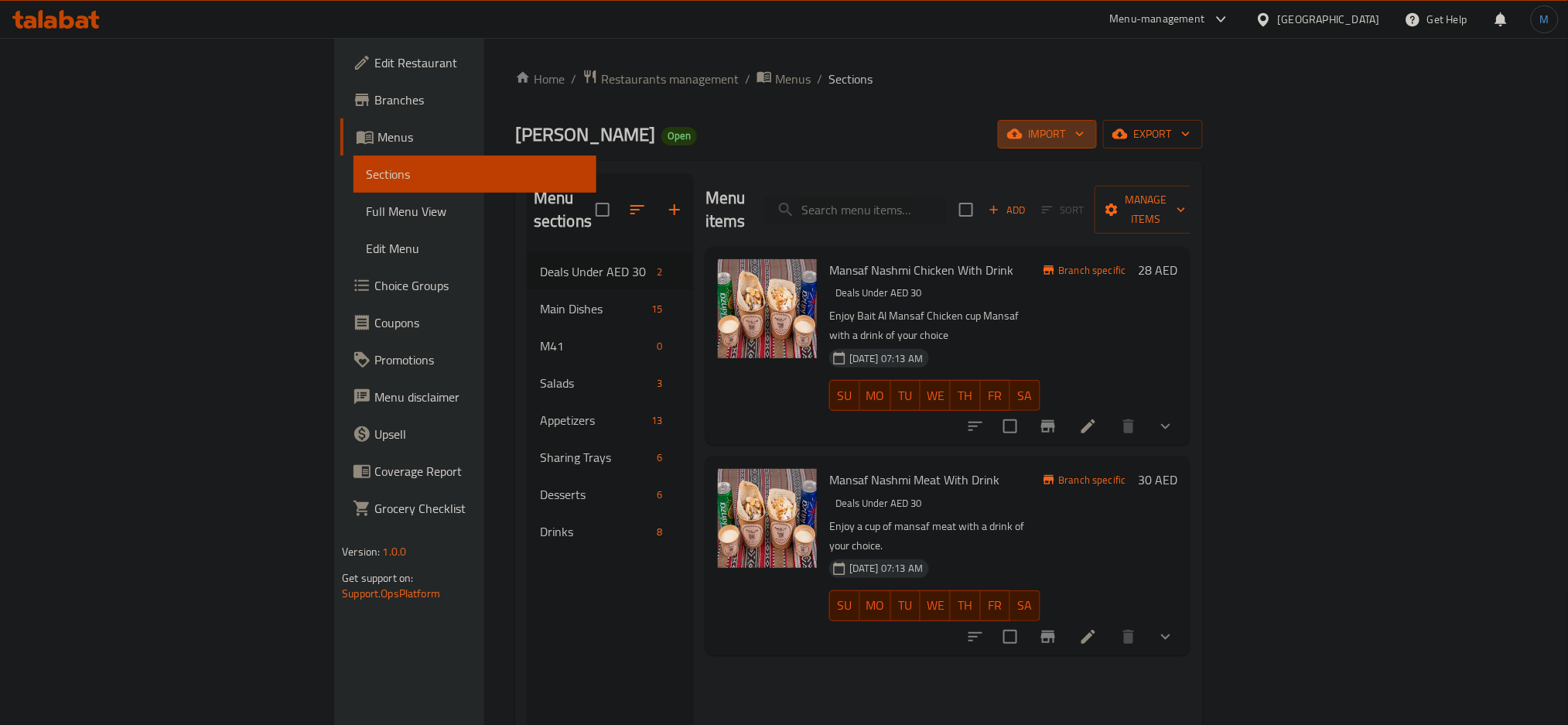
click at [1084, 138] on span "import" at bounding box center [1047, 134] width 74 height 19
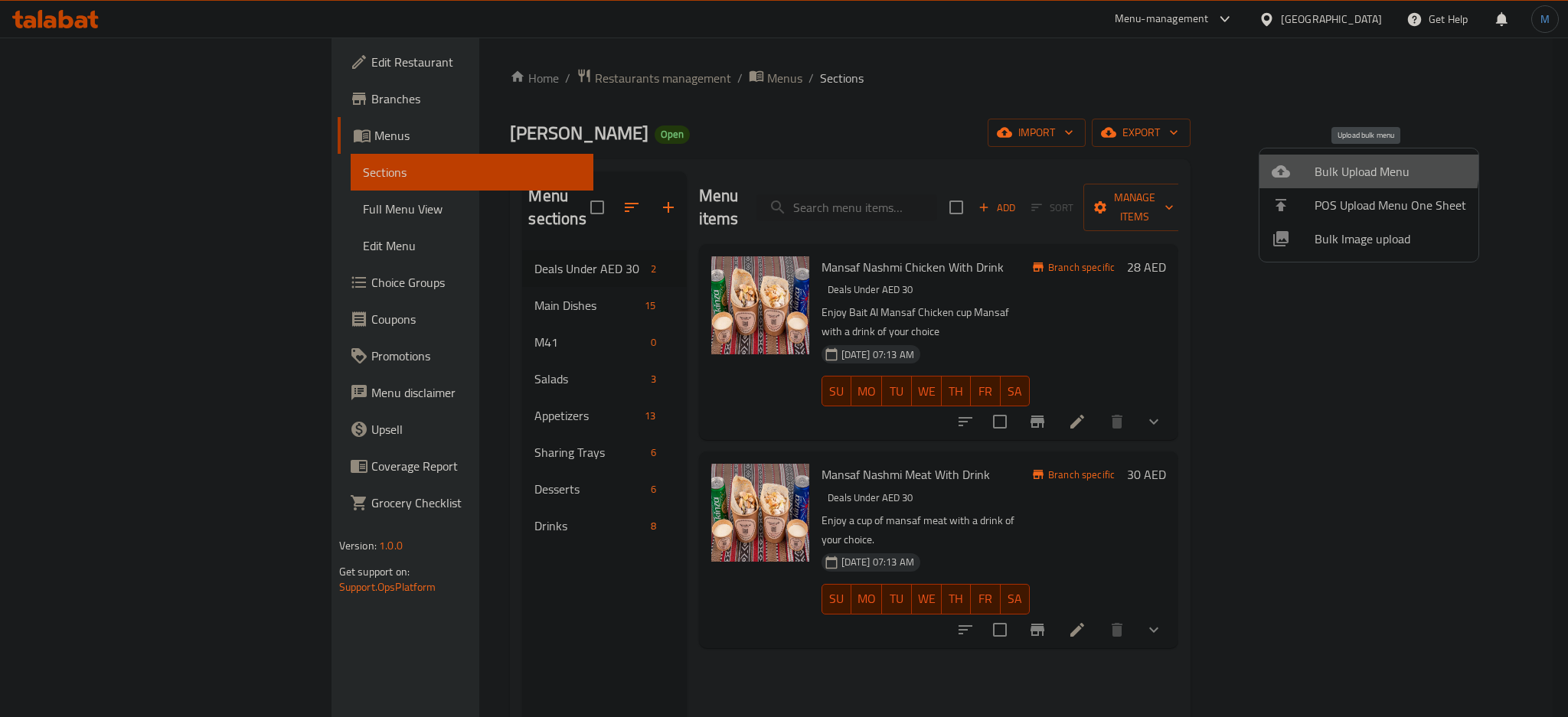
click at [1331, 165] on span "Bulk Upload Menu" at bounding box center [1390, 171] width 152 height 18
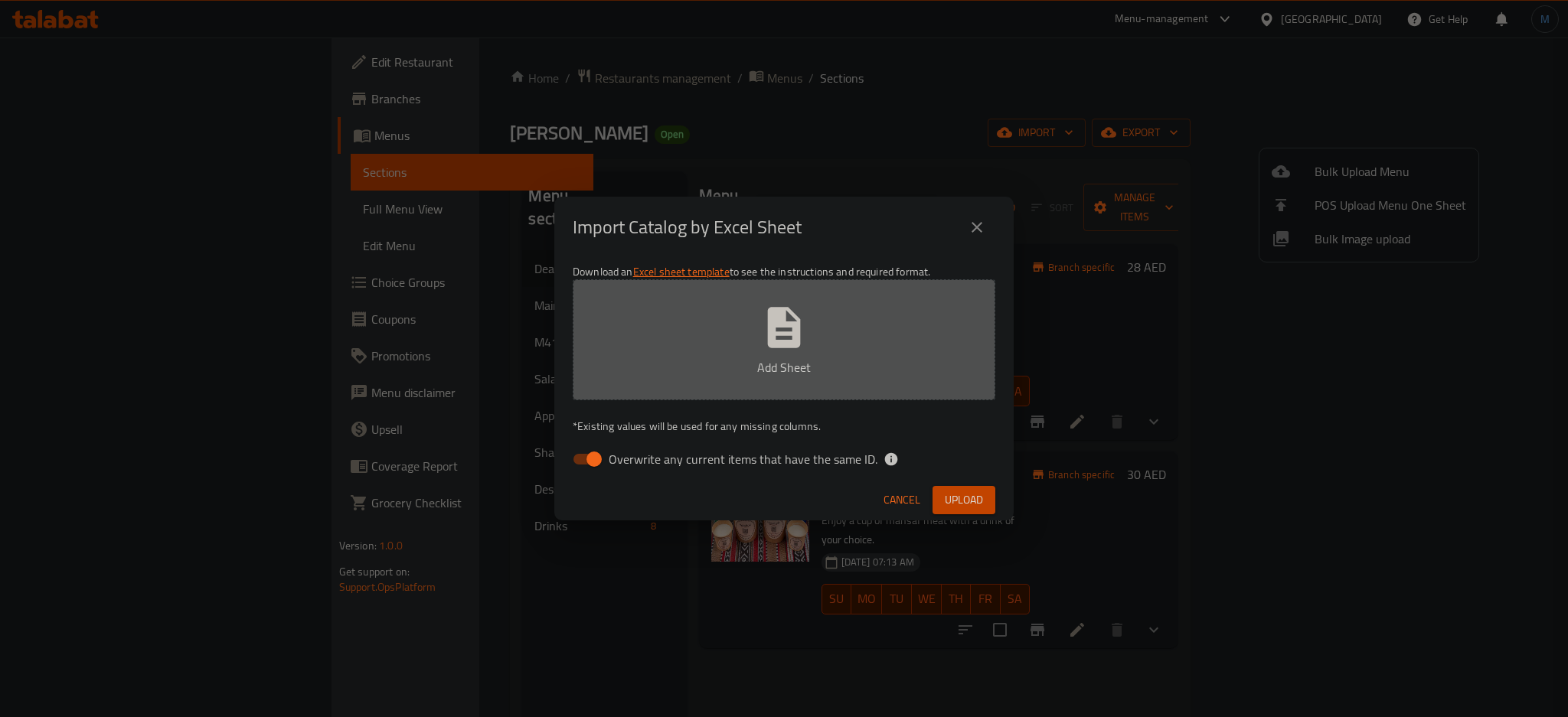
click at [852, 321] on button "Add Sheet" at bounding box center [783, 339] width 423 height 121
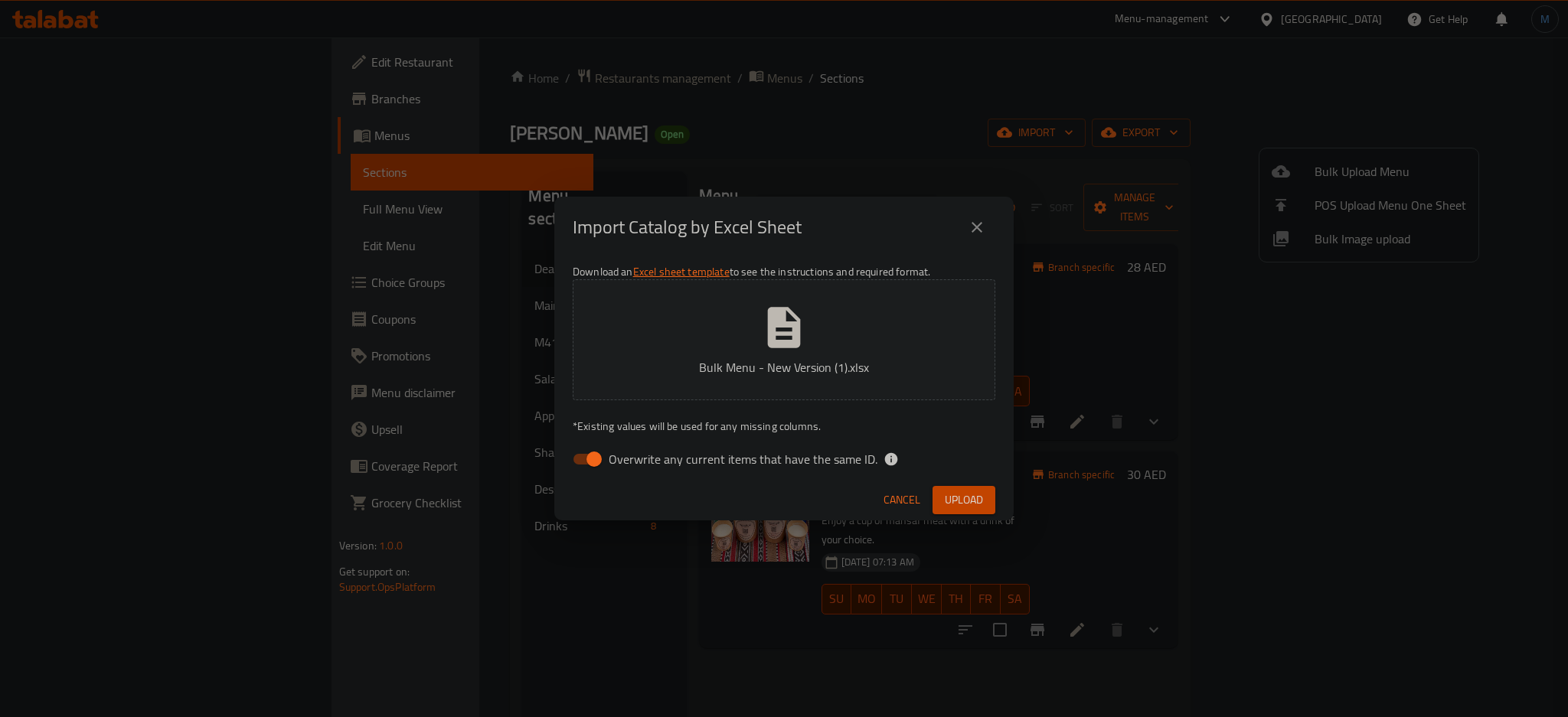
click at [776, 456] on span "Overwrite any current items that have the same ID." at bounding box center [743, 459] width 269 height 18
click at [638, 456] on input "Overwrite any current items that have the same ID." at bounding box center [594, 459] width 88 height 30
checkbox input "false"
click at [961, 498] on span "Upload" at bounding box center [964, 501] width 38 height 19
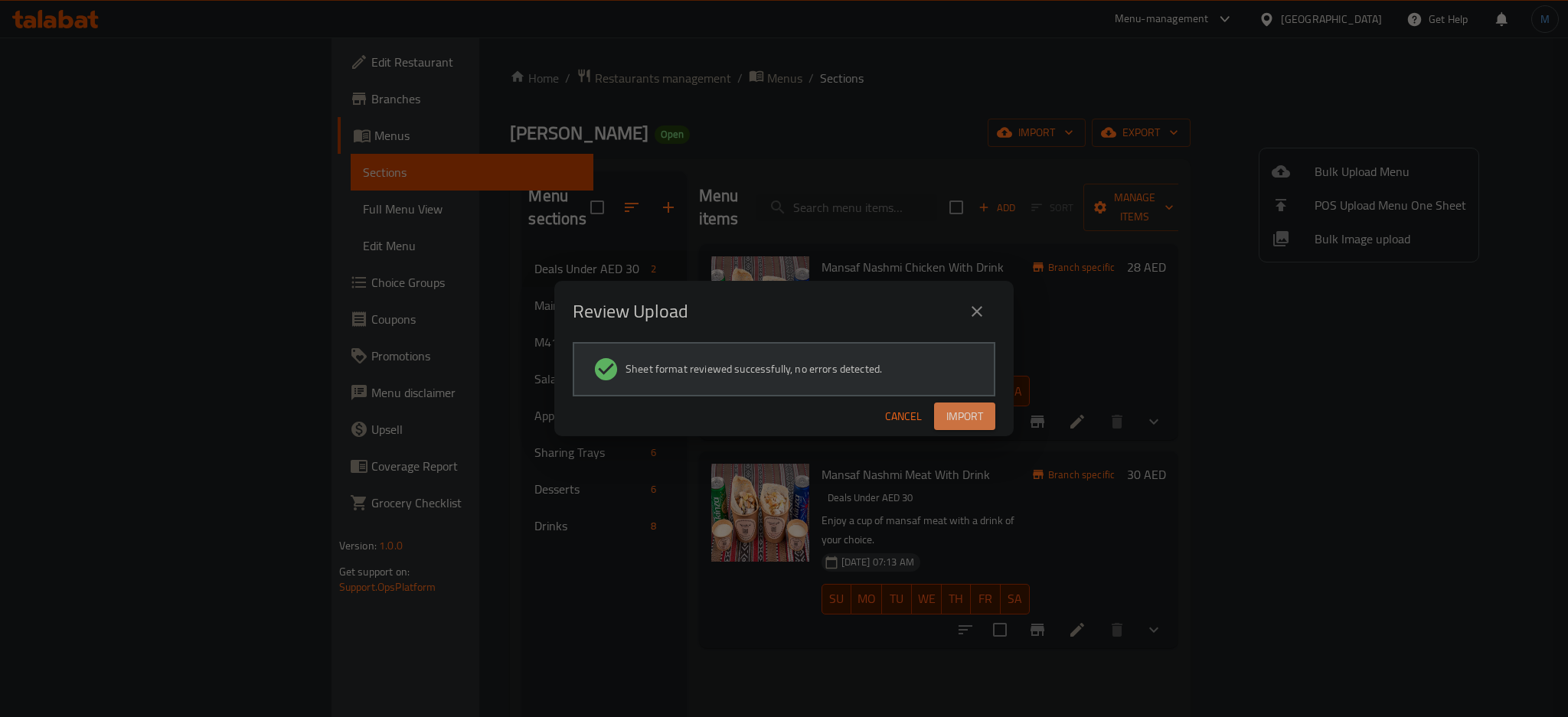
click at [973, 425] on span "Import" at bounding box center [964, 417] width 37 height 19
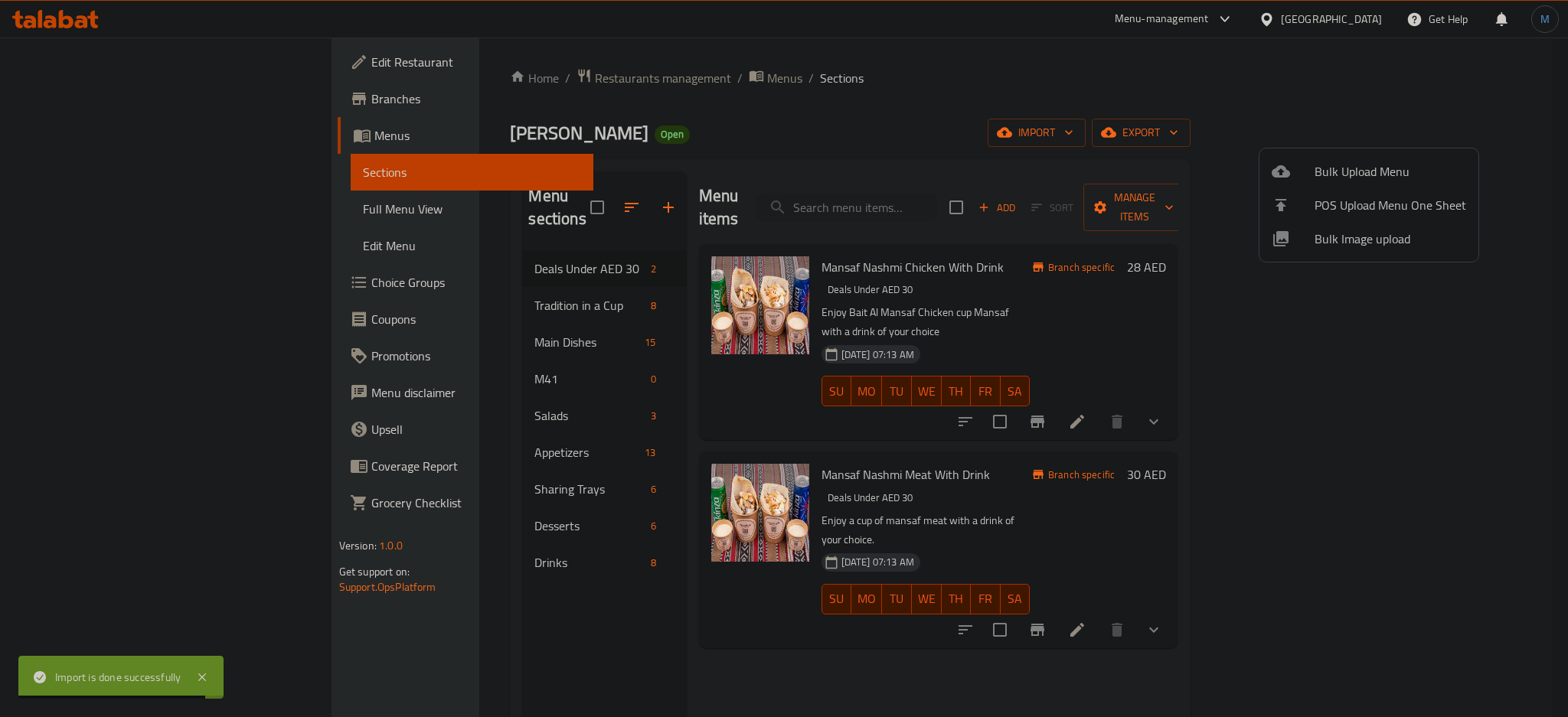
click at [64, 277] on div at bounding box center [784, 358] width 1568 height 717
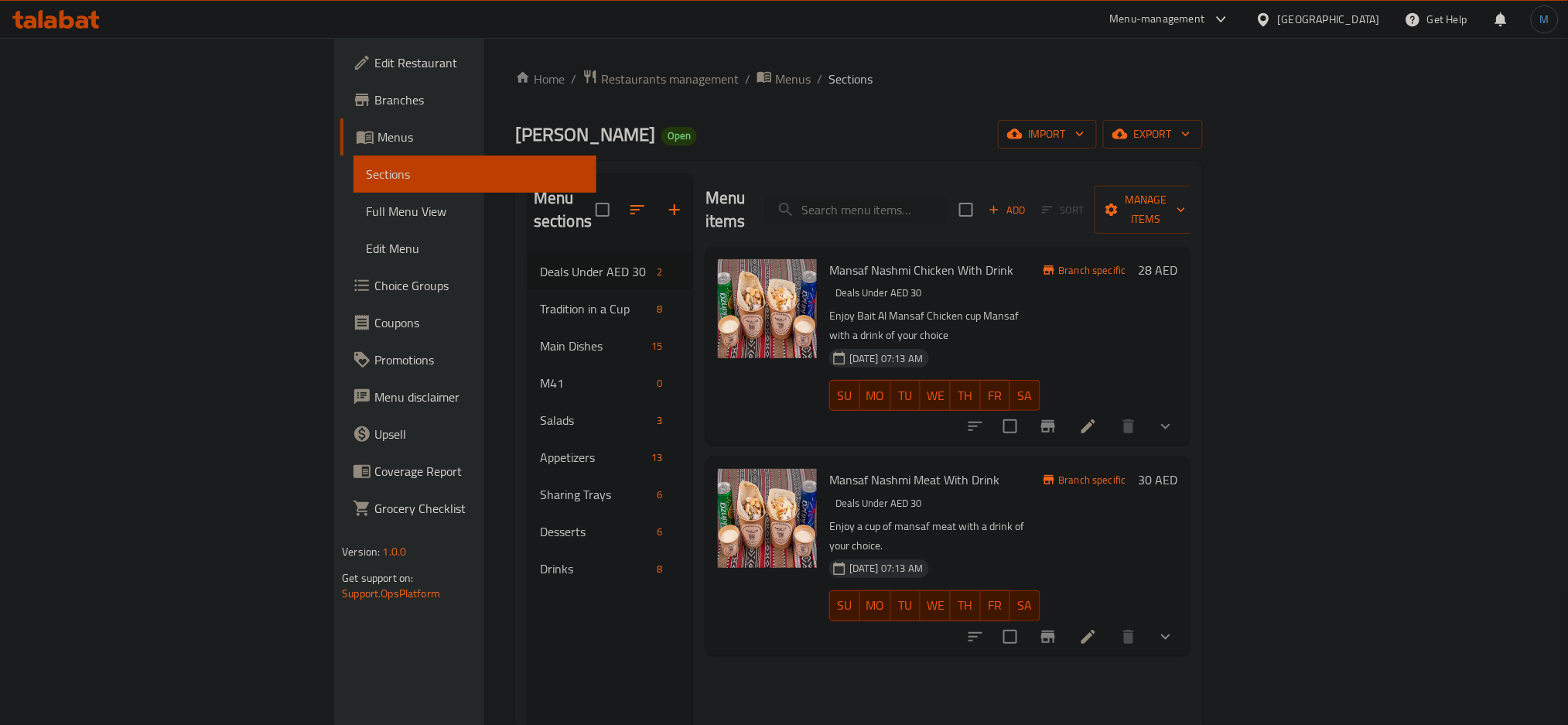
click at [375, 281] on span "Choice Groups" at bounding box center [480, 285] width 210 height 18
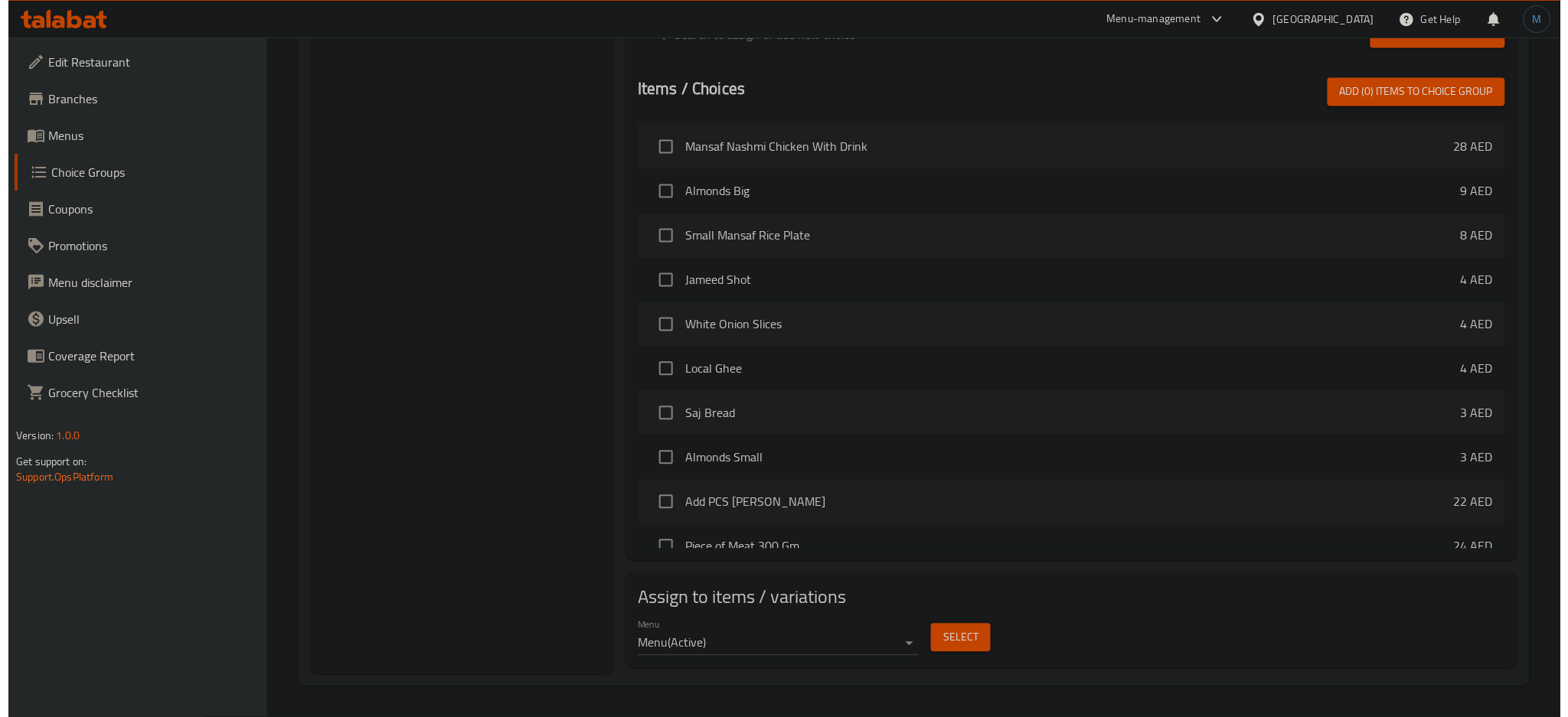
scroll to position [966, 0]
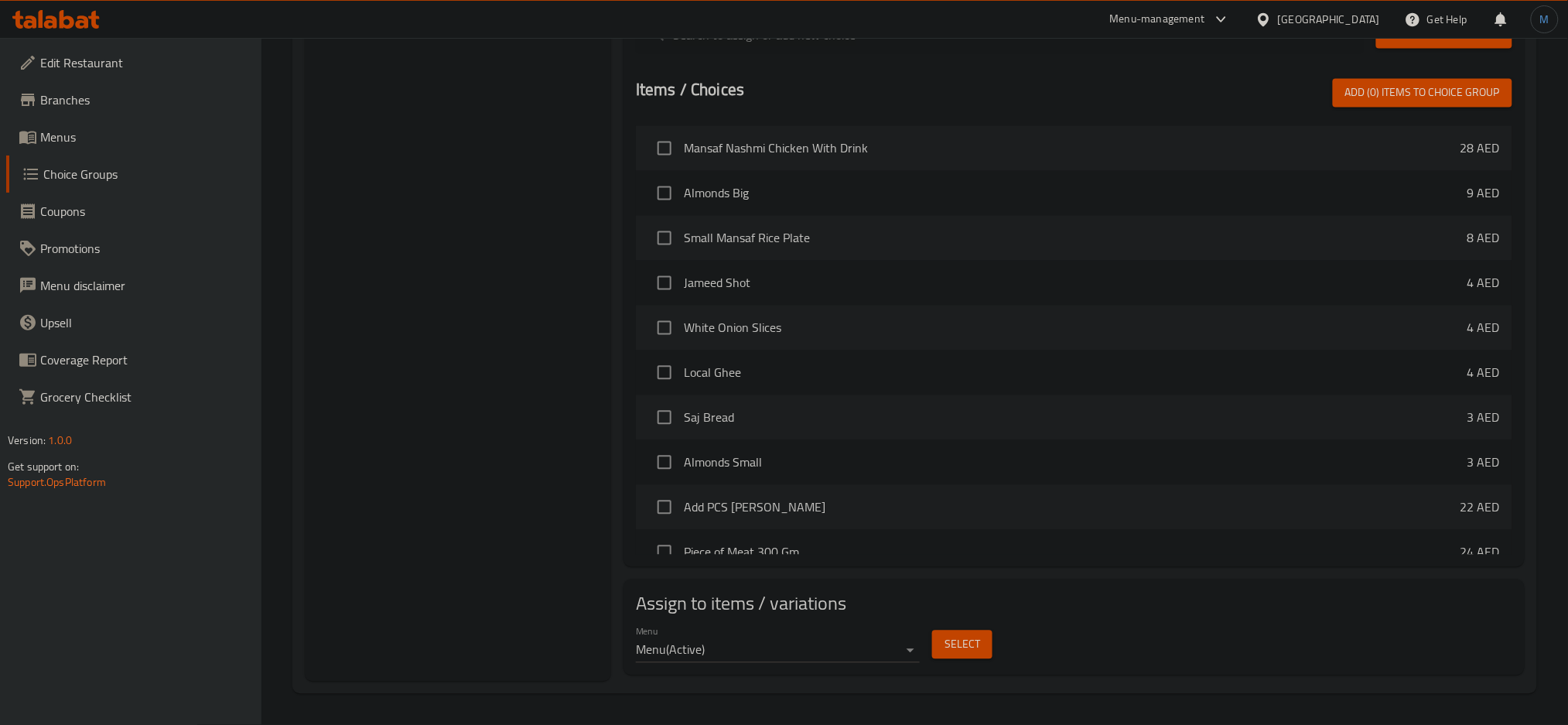
click at [979, 651] on button "Select" at bounding box center [962, 645] width 61 height 29
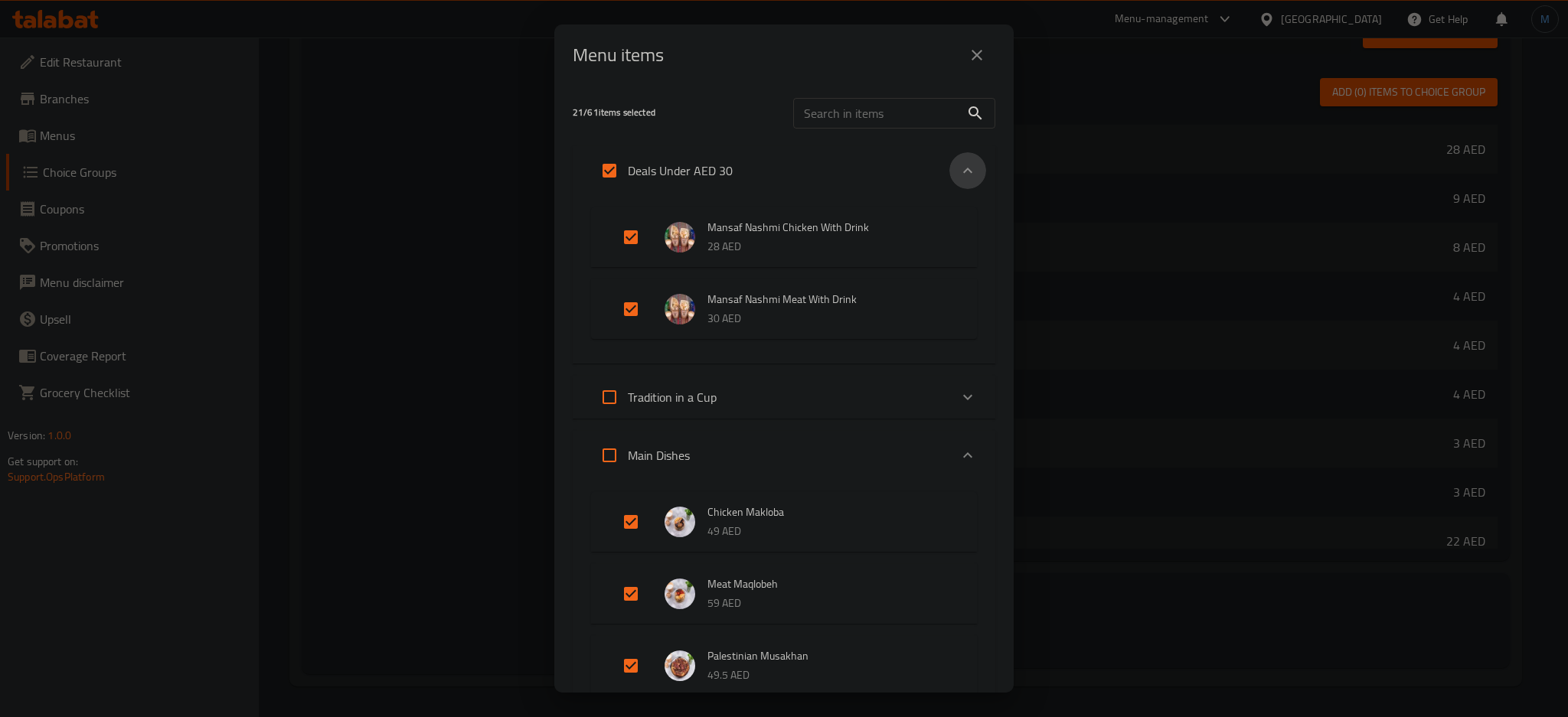
click at [963, 169] on icon "Expand" at bounding box center [968, 171] width 10 height 6
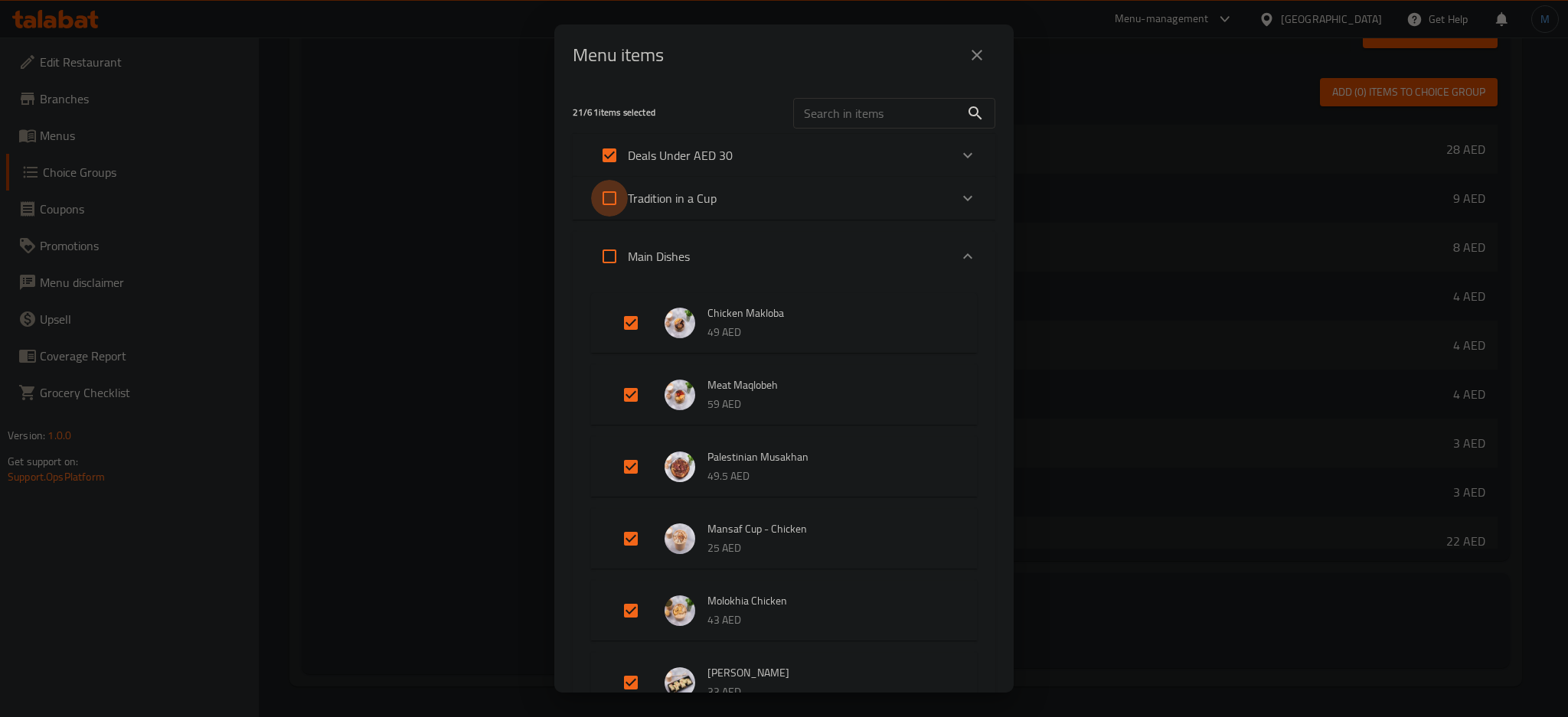
click at [607, 196] on input "Expand" at bounding box center [609, 198] width 37 height 37
checkbox input "true"
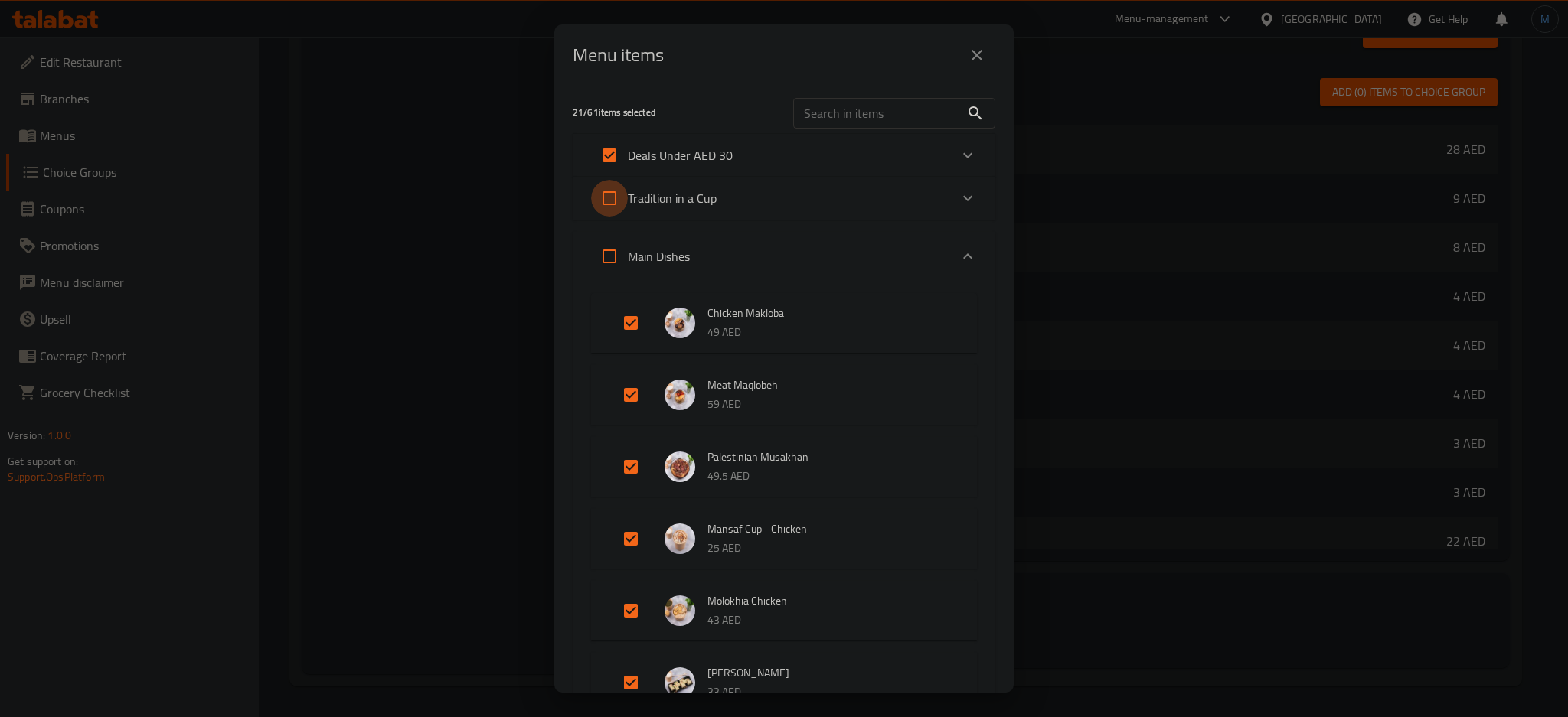
checkbox input "true"
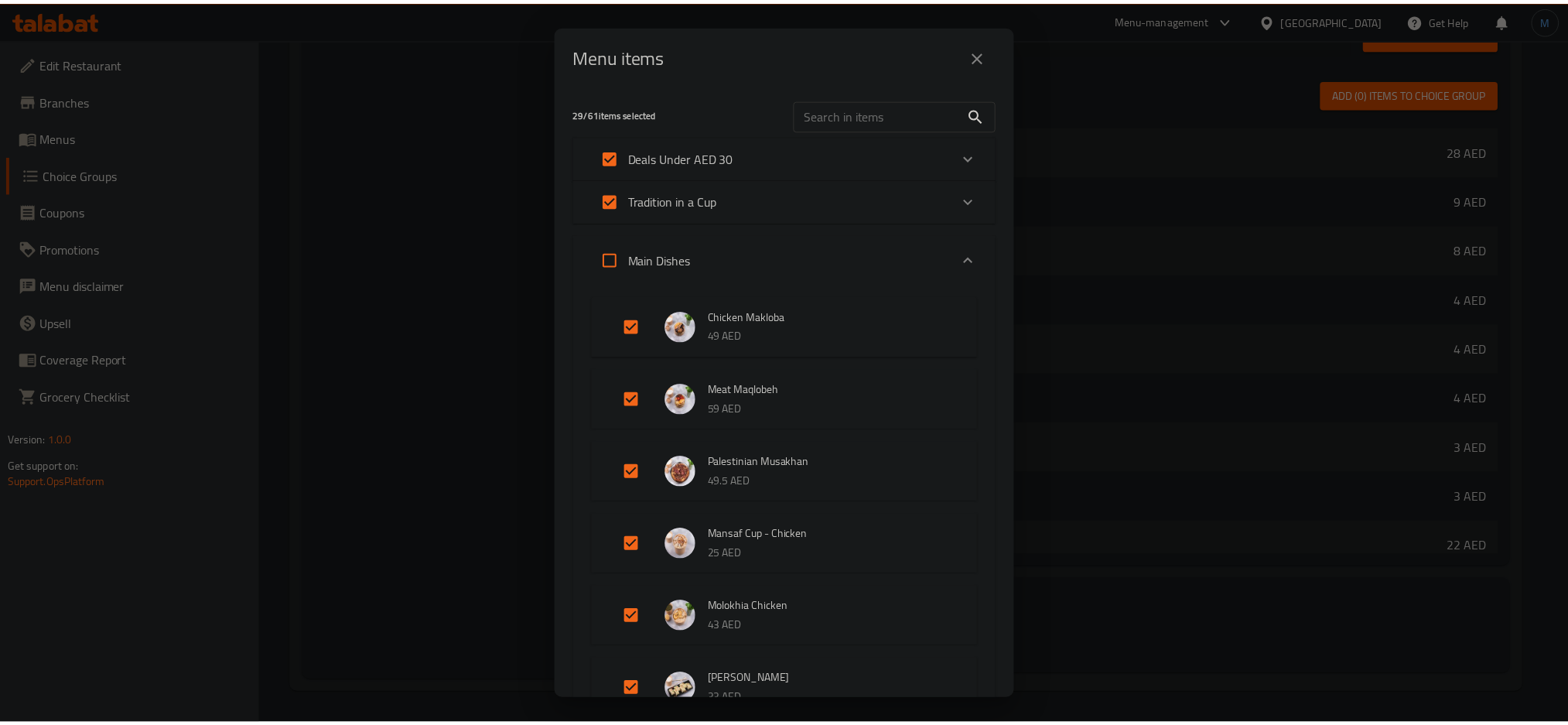
scroll to position [1528, 0]
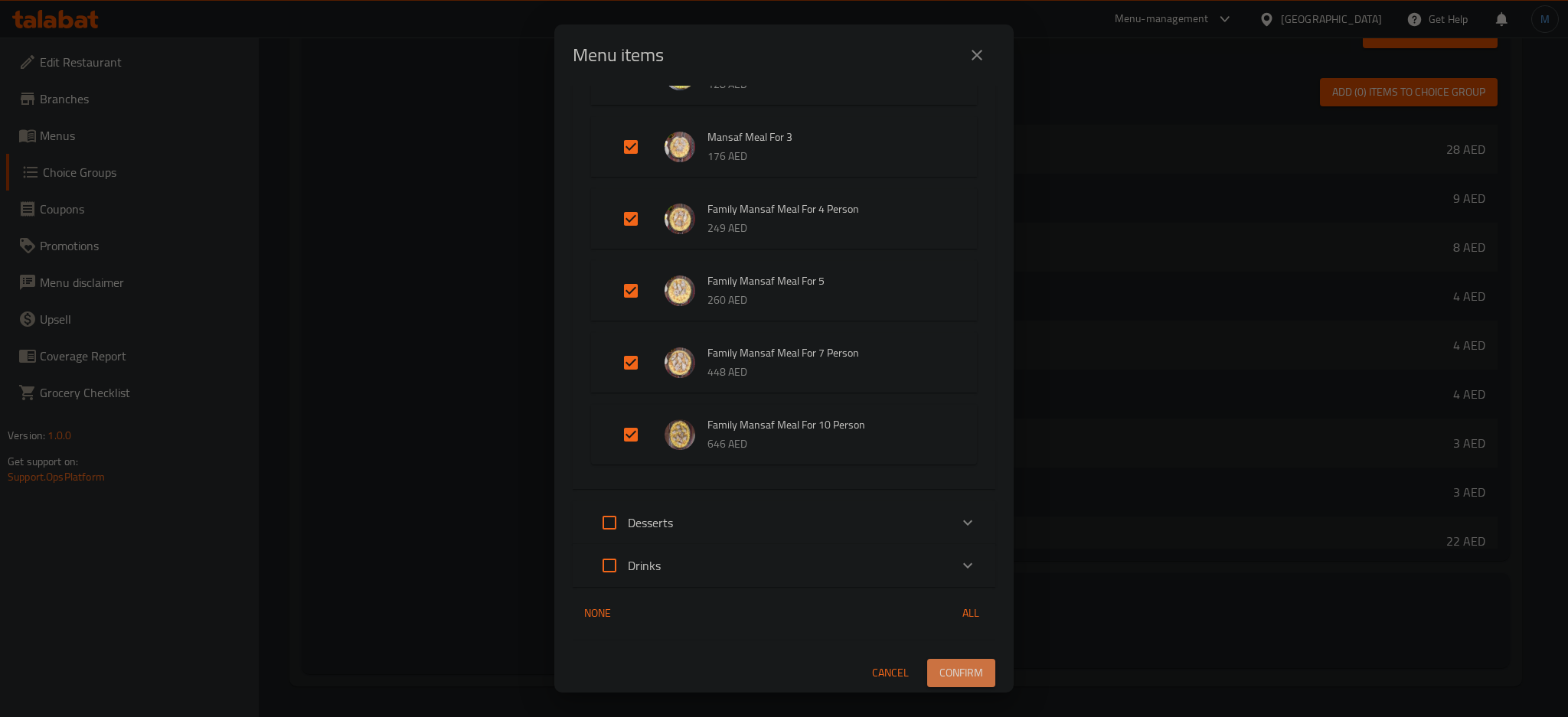
click at [960, 664] on span "Confirm" at bounding box center [961, 673] width 44 height 19
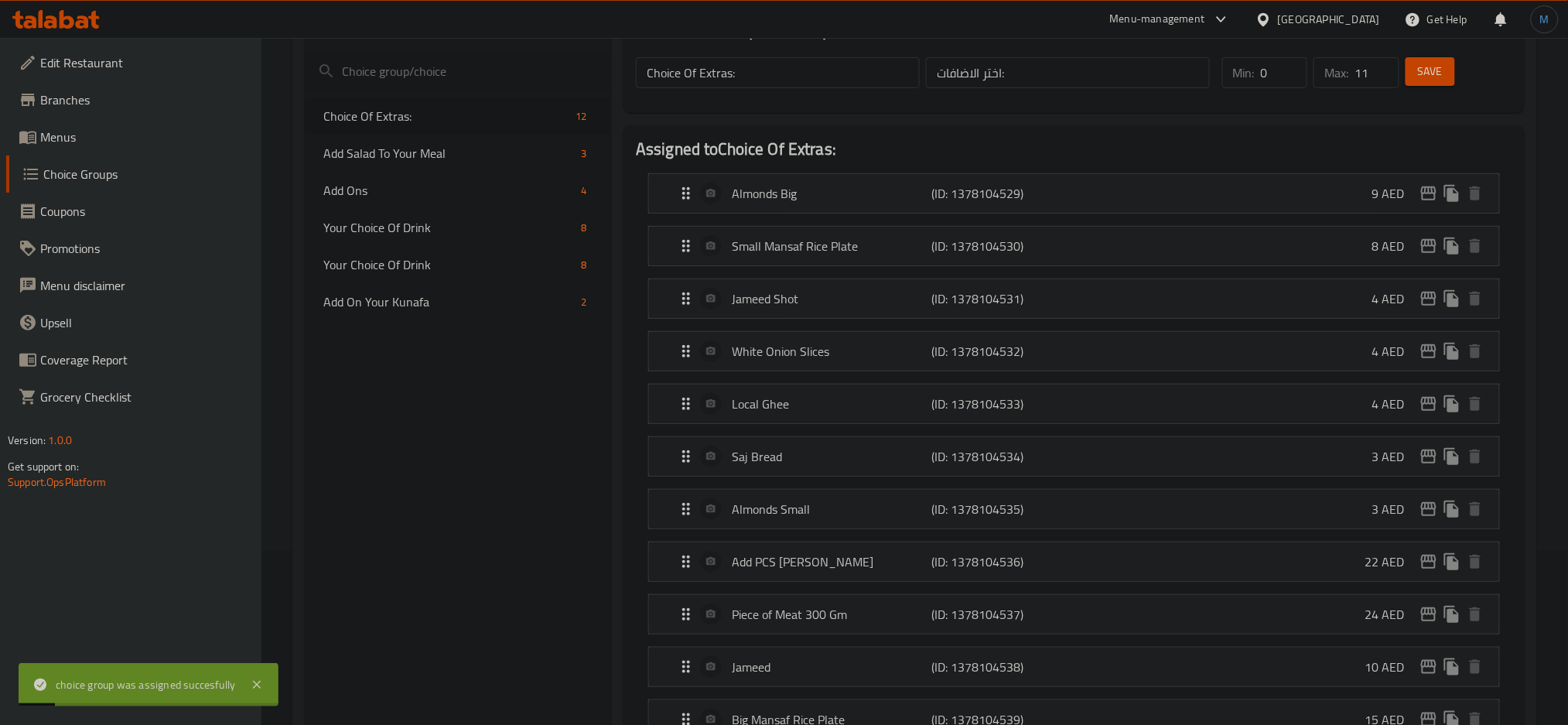
scroll to position [168, 0]
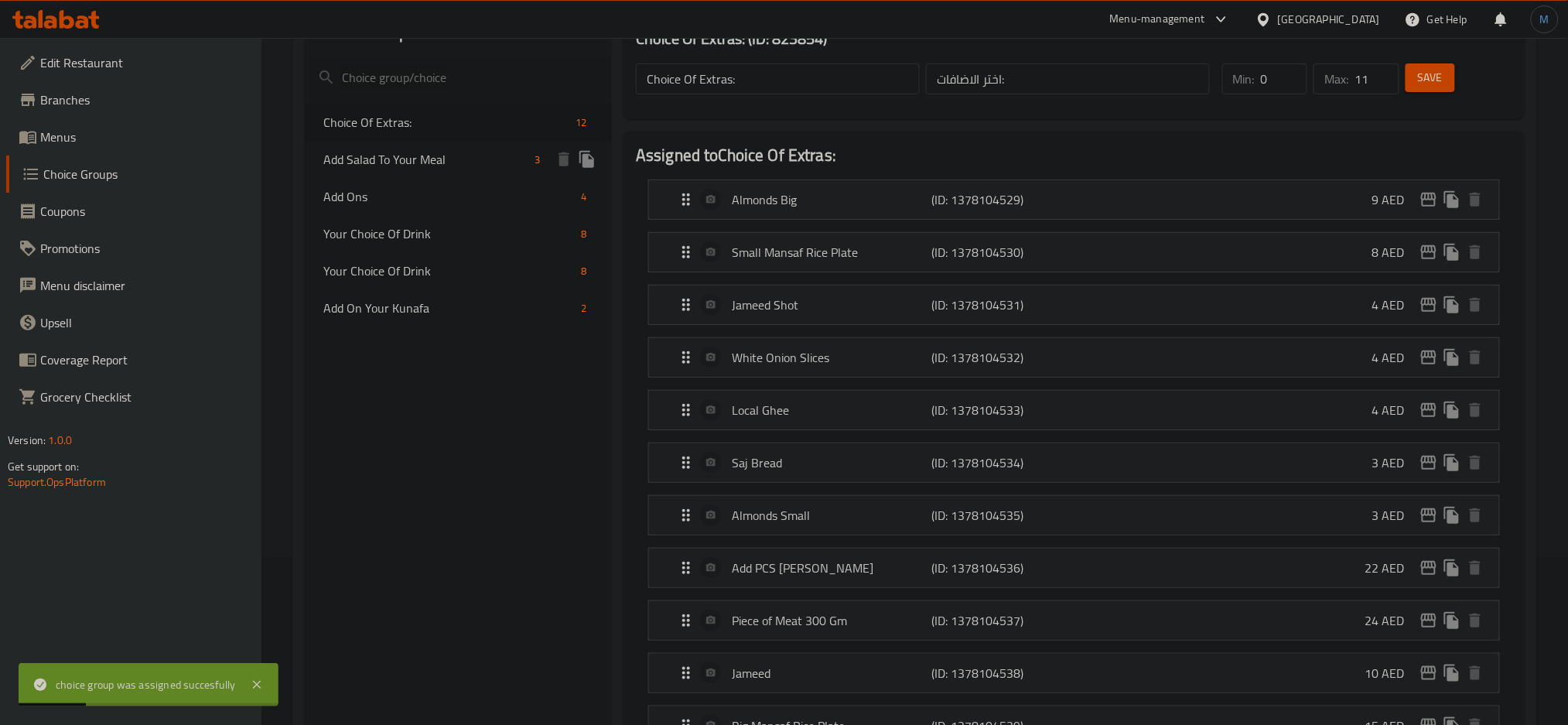
click at [417, 165] on span "Add Salad To Your Meal" at bounding box center [426, 159] width 205 height 18
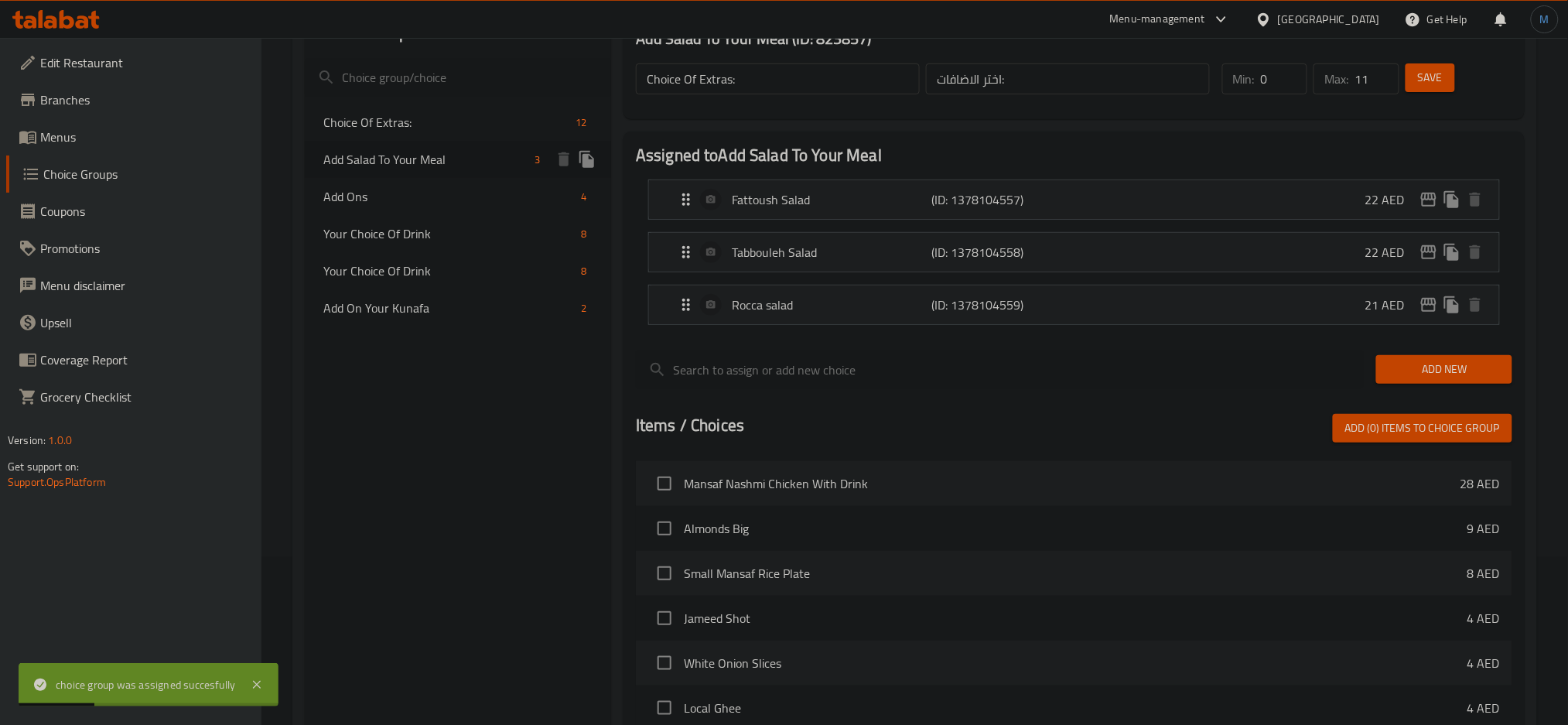
type input "Add Salad To Your Meal"
type input "اضف السلطة الي وجبتك"
type input "1"
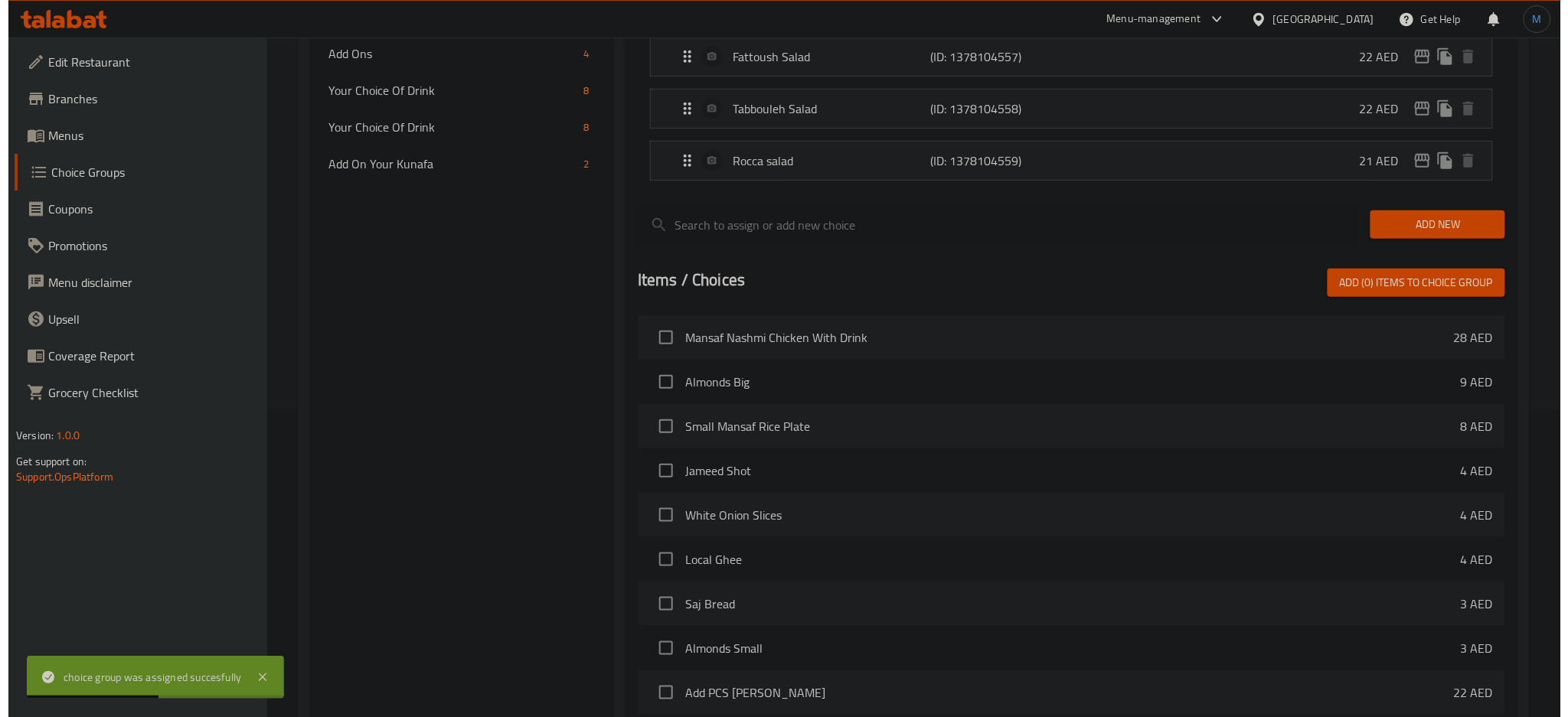
scroll to position [499, 0]
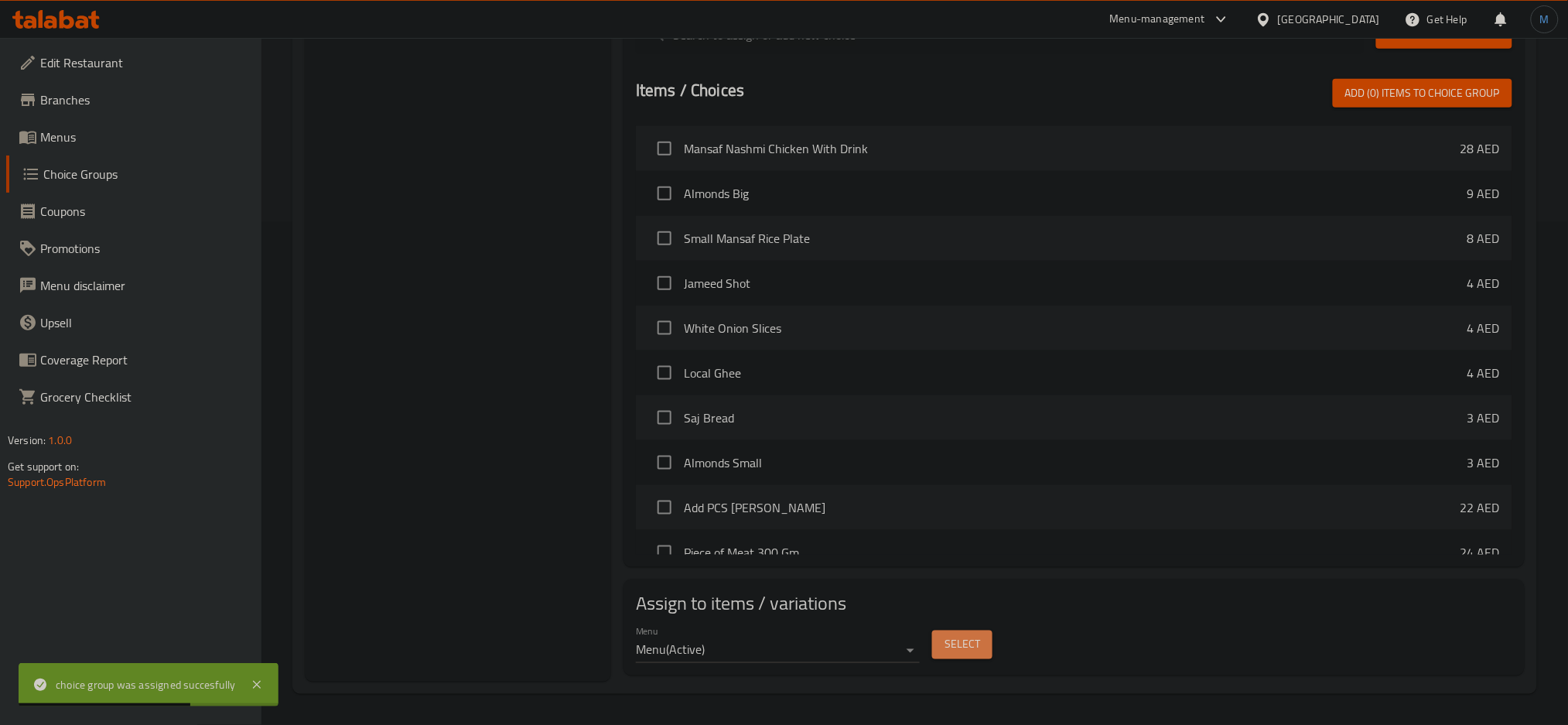
click at [976, 648] on span "Select" at bounding box center [962, 645] width 36 height 19
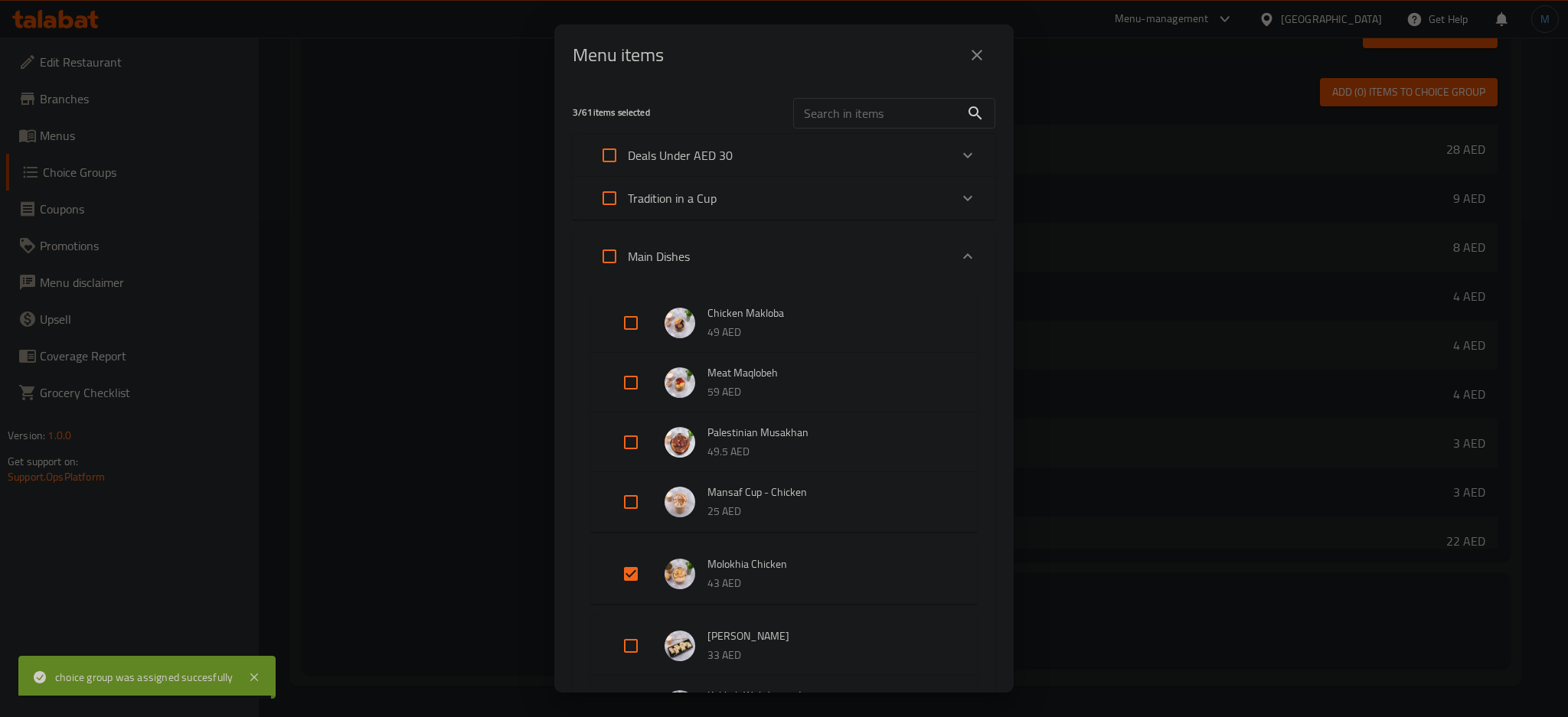
click at [701, 195] on p "Tradition in a Cup" at bounding box center [671, 197] width 89 height 18
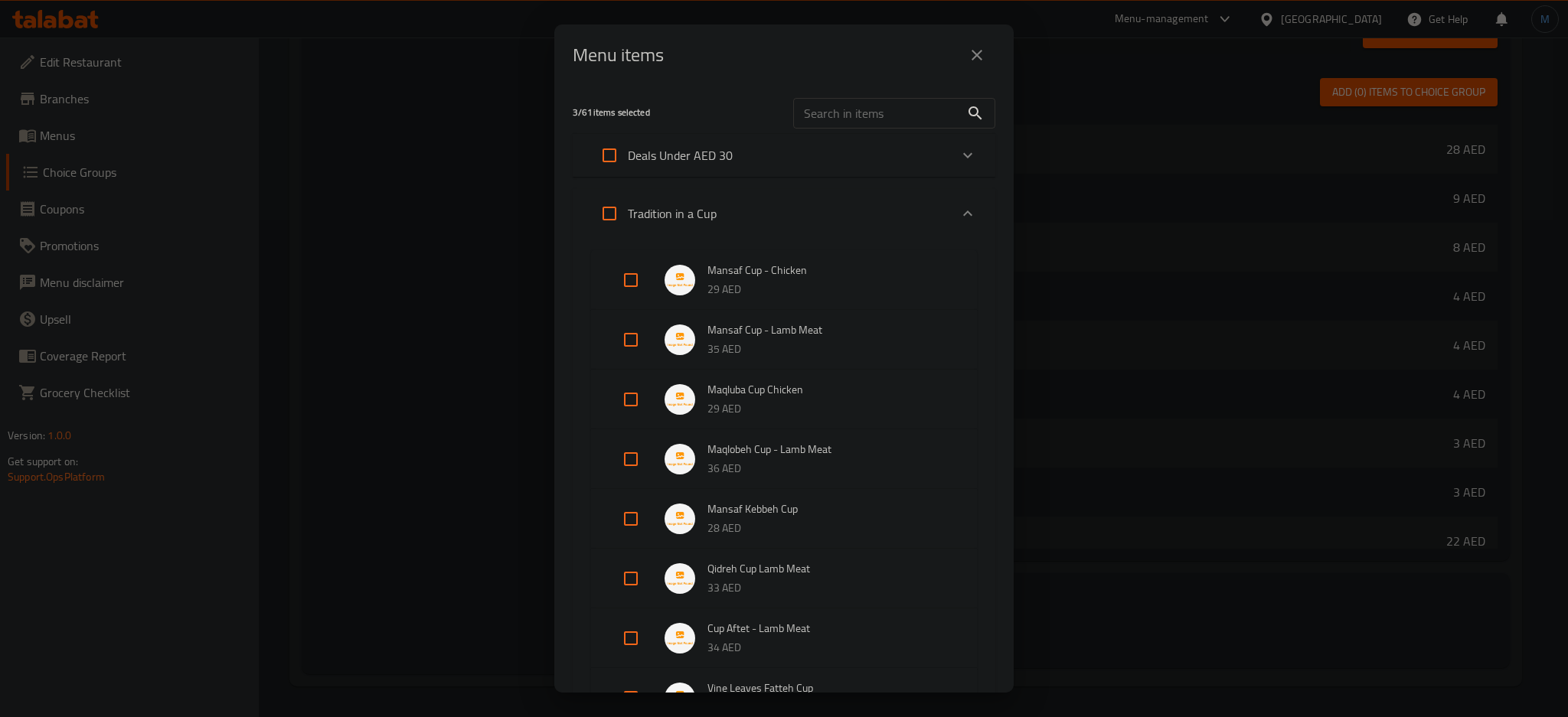
click at [635, 393] on input "Expand" at bounding box center [630, 399] width 37 height 37
checkbox input "true"
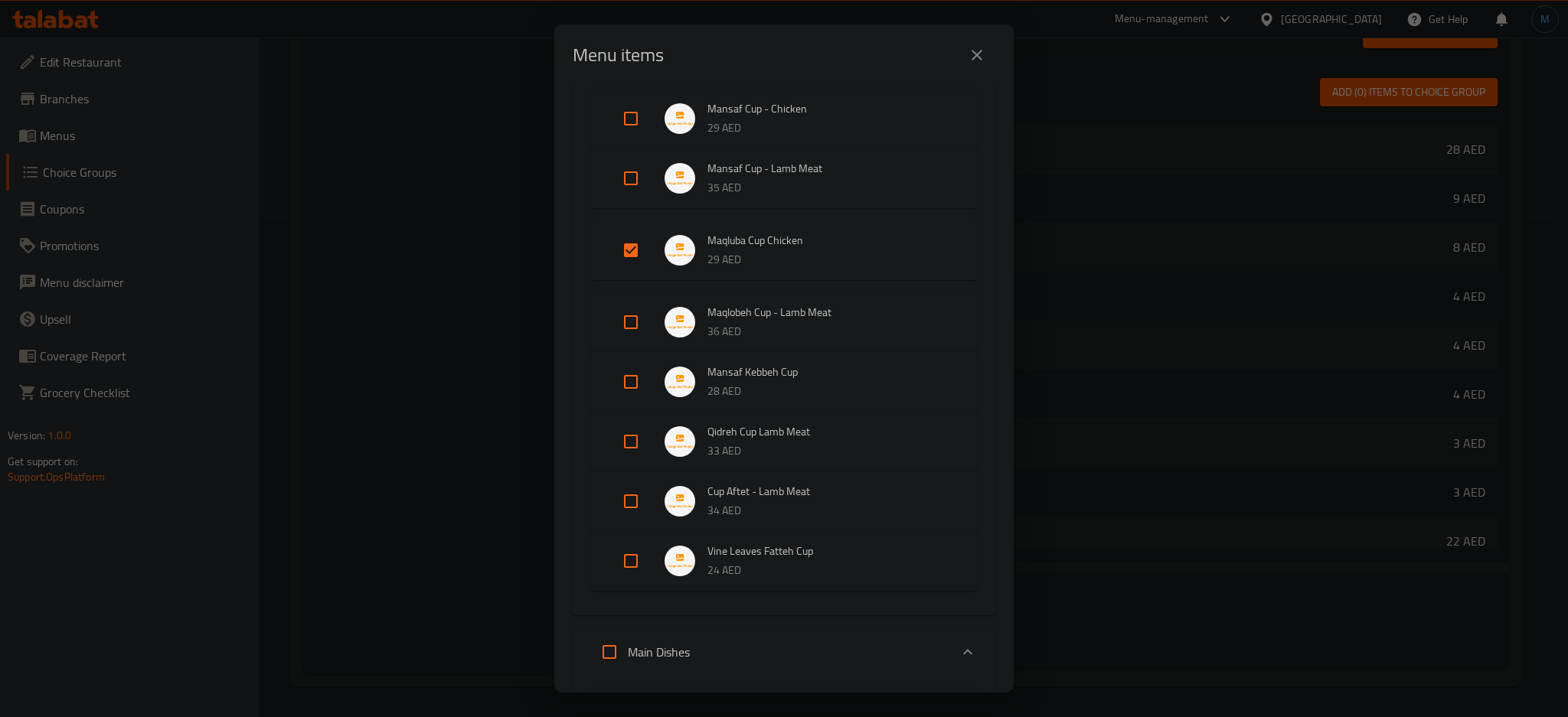
scroll to position [165, 0]
drag, startPoint x: 627, startPoint y: 318, endPoint x: 639, endPoint y: 365, distance: 48.5
click at [639, 365] on ul "Mansaf Cup - Chicken 29 AED Mansaf Cup - Lamb Meat 35 AED Maqluba Cup Chicken 2…" at bounding box center [784, 336] width 386 height 514
click at [631, 375] on input "Expand" at bounding box center [630, 378] width 37 height 37
checkbox input "true"
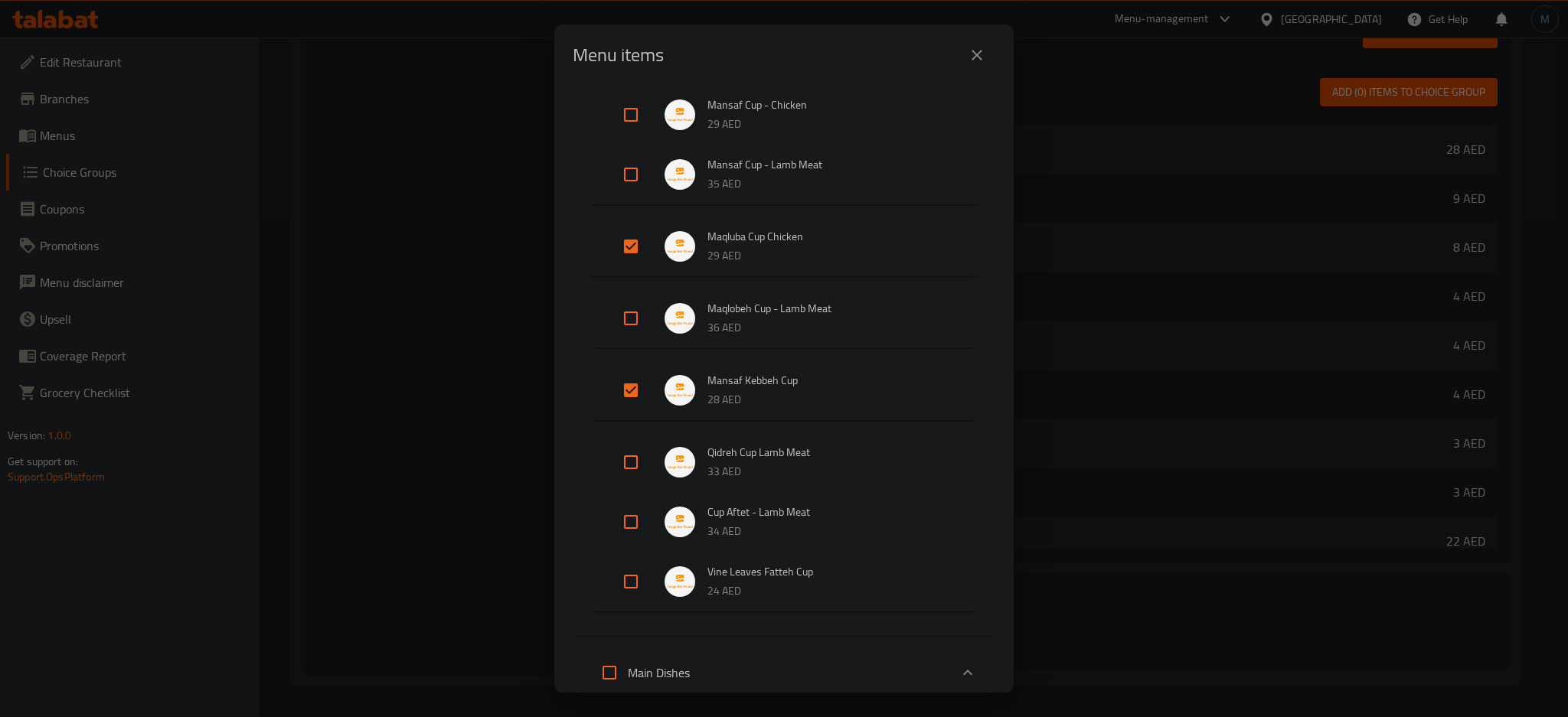
click at [631, 310] on input "Expand" at bounding box center [630, 318] width 37 height 37
checkbox input "true"
drag, startPoint x: 629, startPoint y: 568, endPoint x: 629, endPoint y: 516, distance: 52.0
click at [629, 516] on ul "Mansaf Cup - Chicken 29 AED Mansaf Cup - Lamb Meat 35 AED Maqluba Cup Chicken 2…" at bounding box center [784, 348] width 386 height 539
click at [629, 516] on input "Expand" at bounding box center [630, 522] width 37 height 37
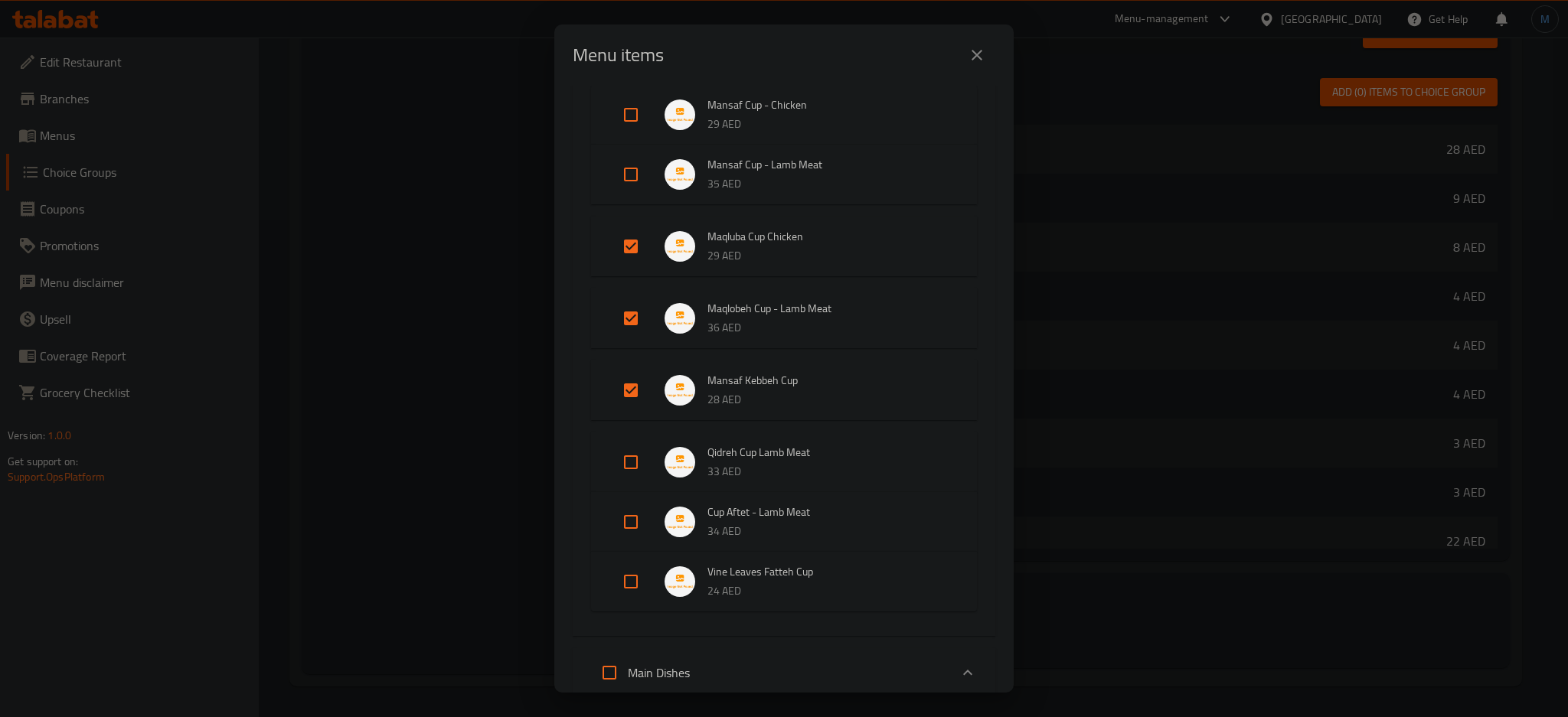
checkbox input "true"
click at [627, 479] on input "Expand" at bounding box center [630, 462] width 37 height 37
checkbox input "true"
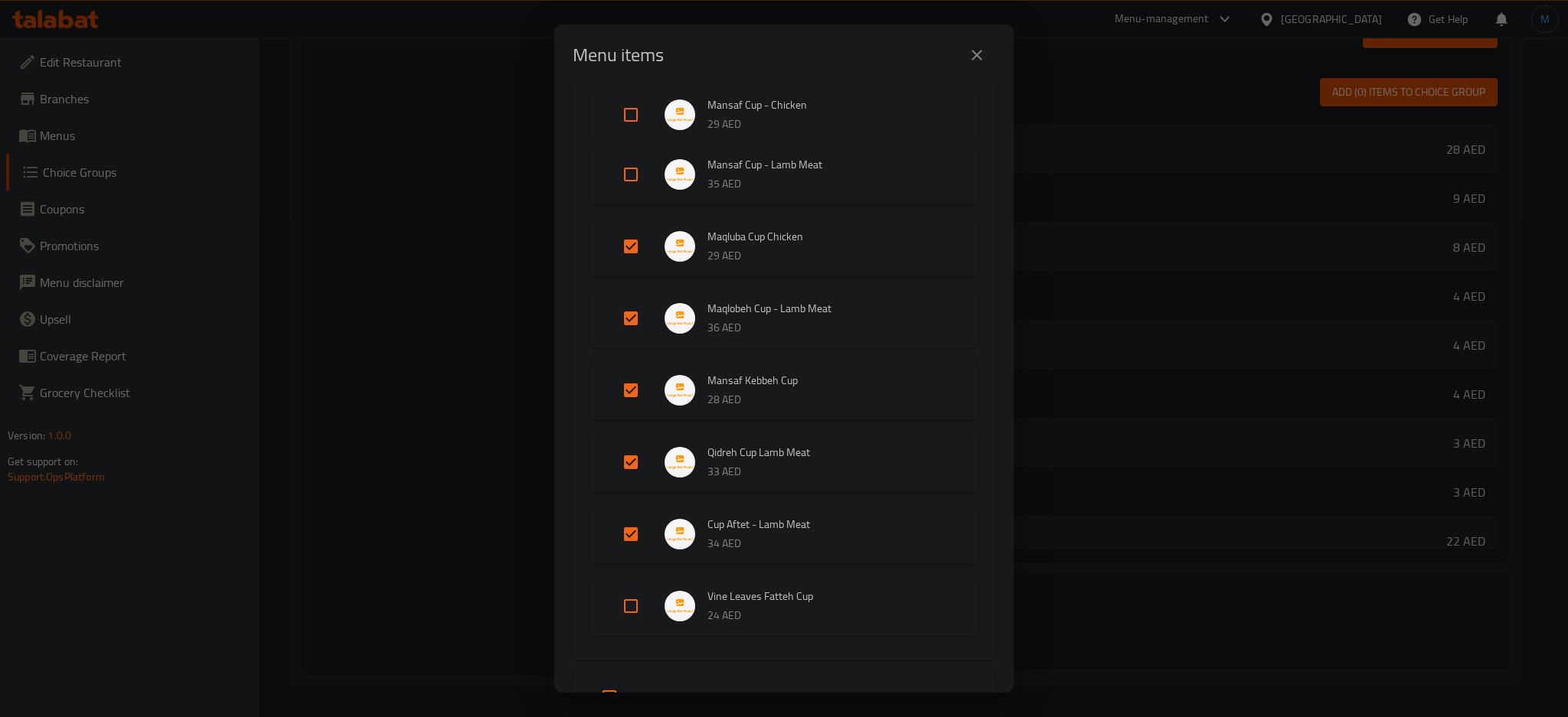
click at [633, 611] on input "Expand" at bounding box center [630, 606] width 37 height 37
checkbox input "true"
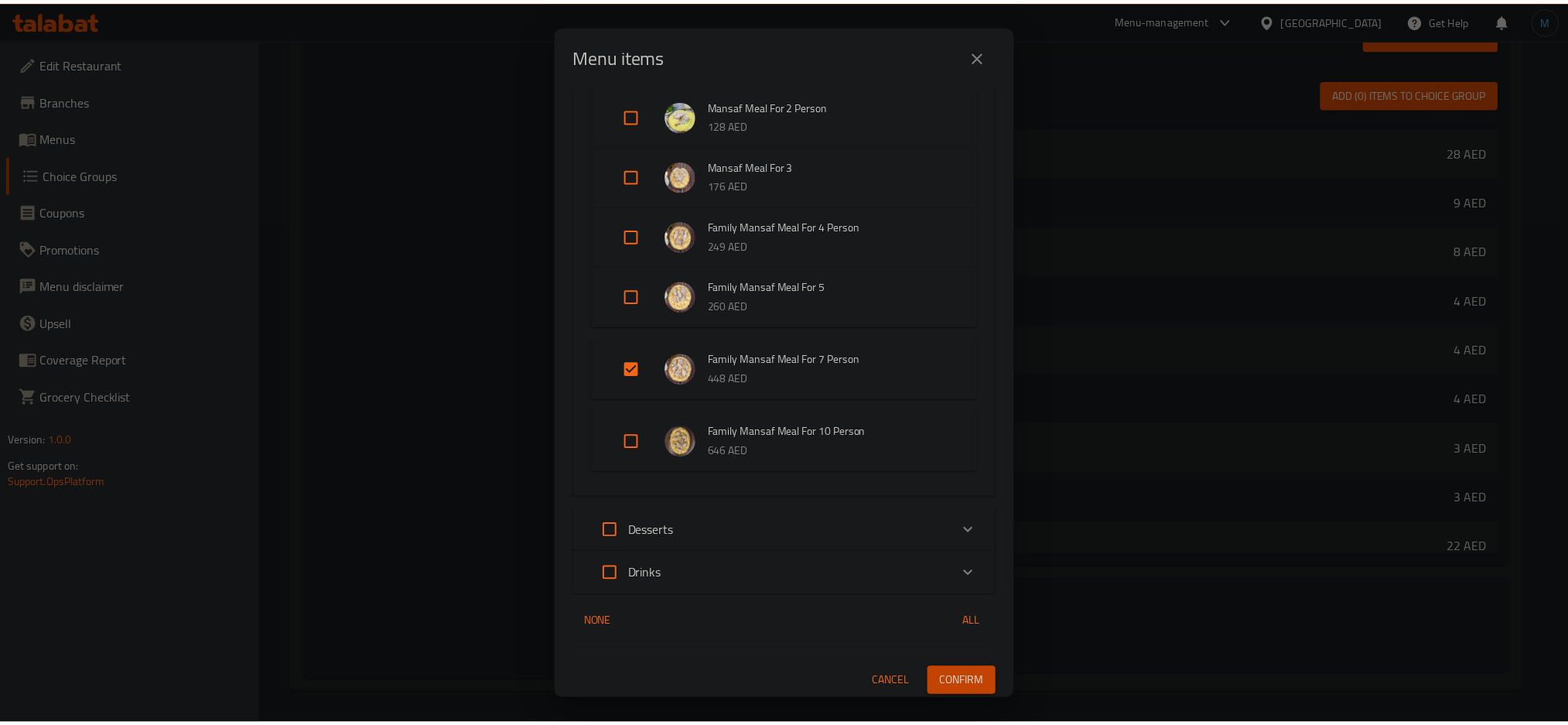
scroll to position [2819, 0]
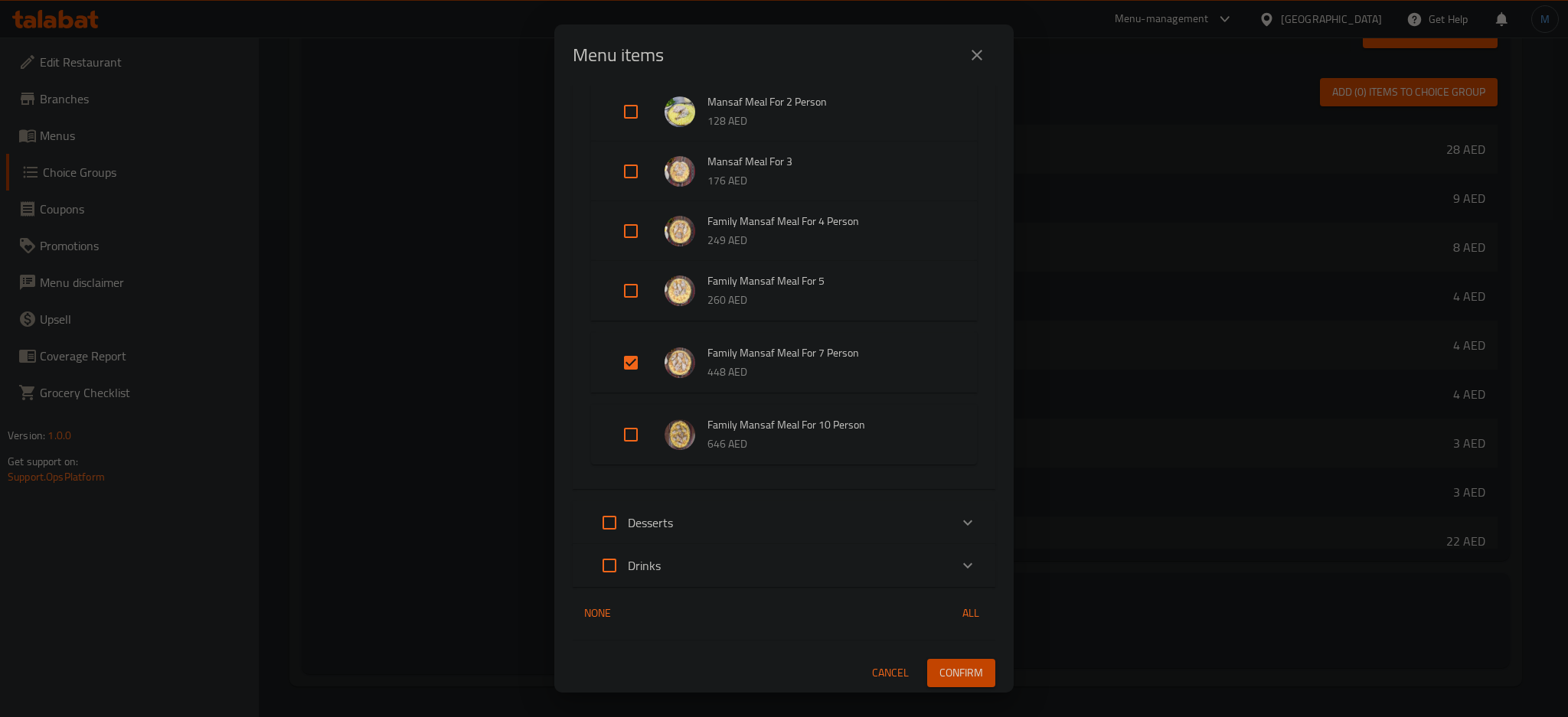
click at [950, 667] on span "Confirm" at bounding box center [961, 673] width 44 height 19
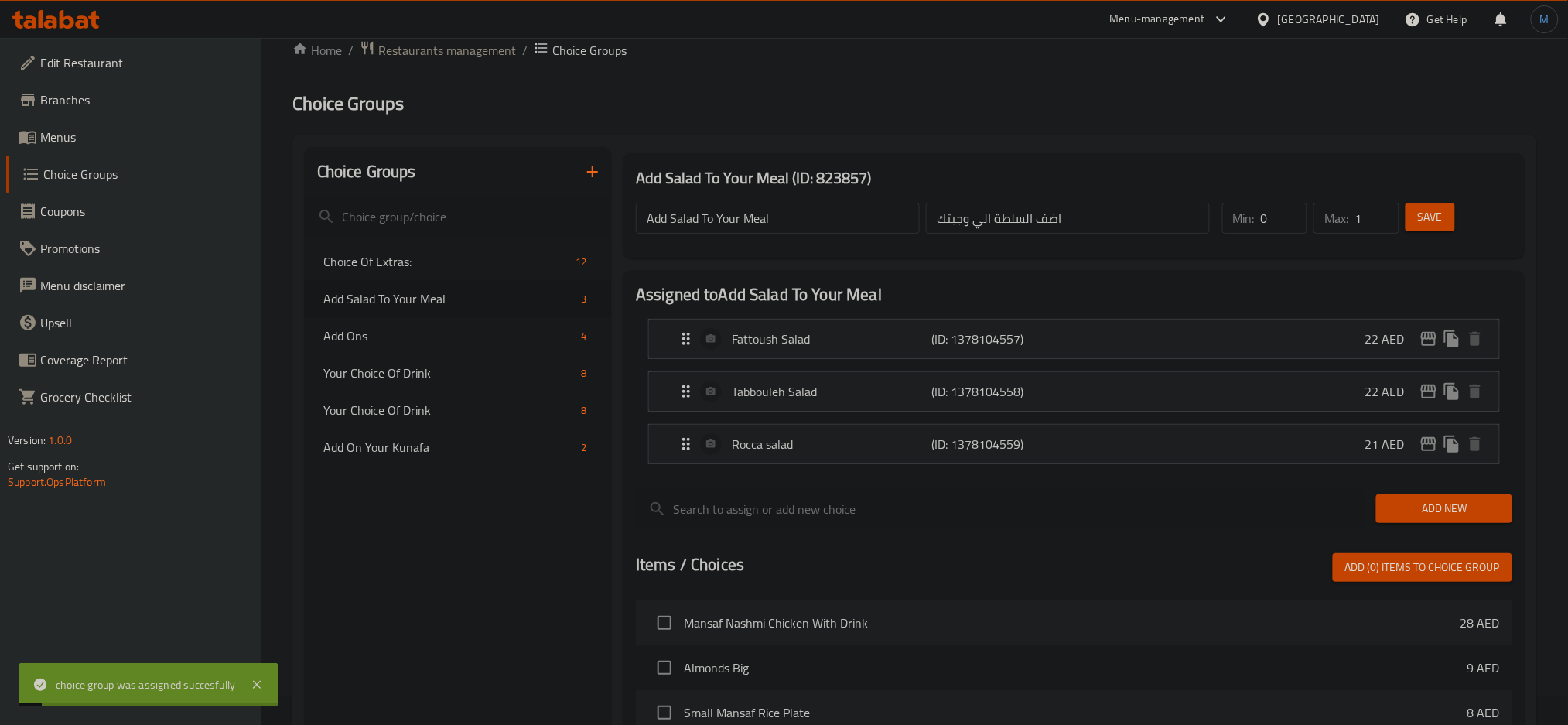
scroll to position [0, 0]
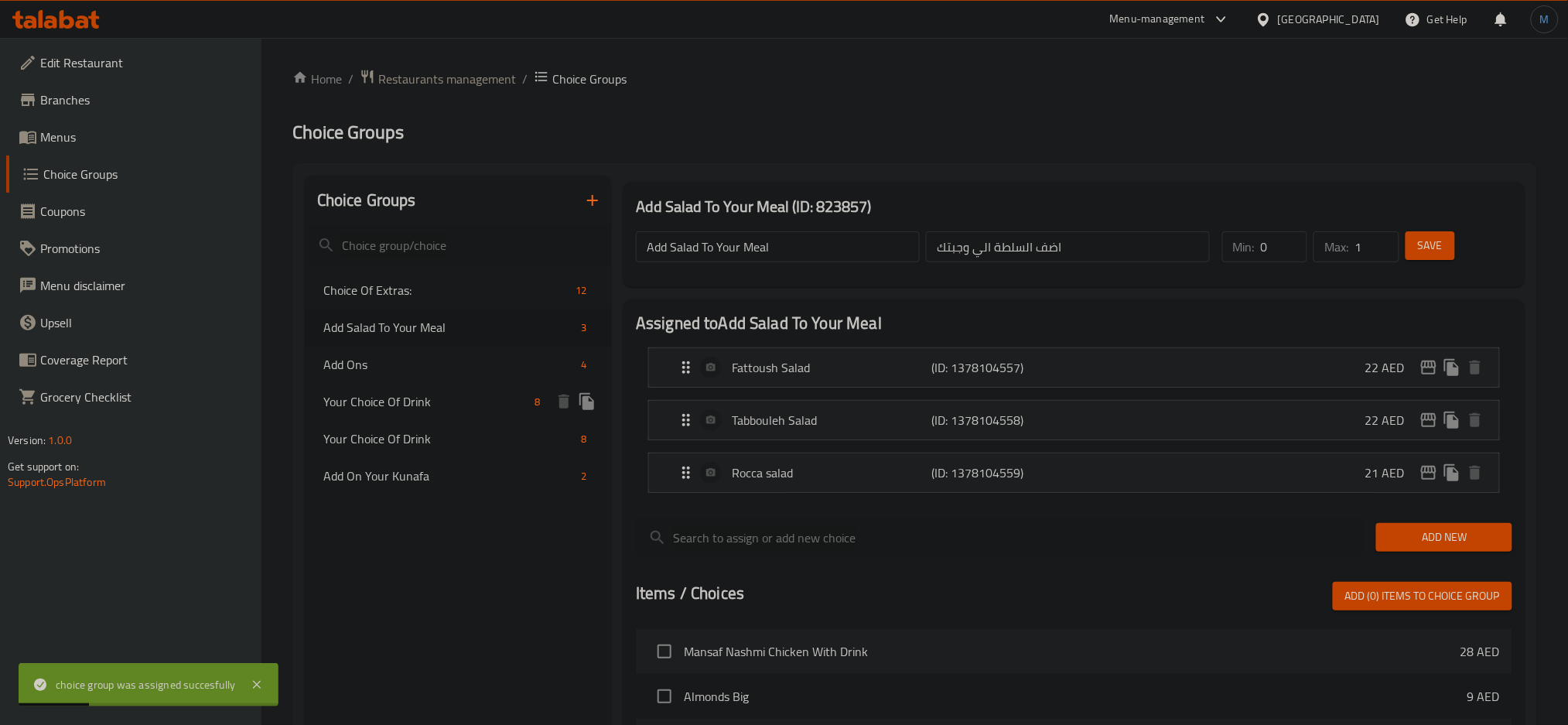
click at [464, 391] on div "Your Choice Of Drink 8" at bounding box center [458, 401] width 306 height 38
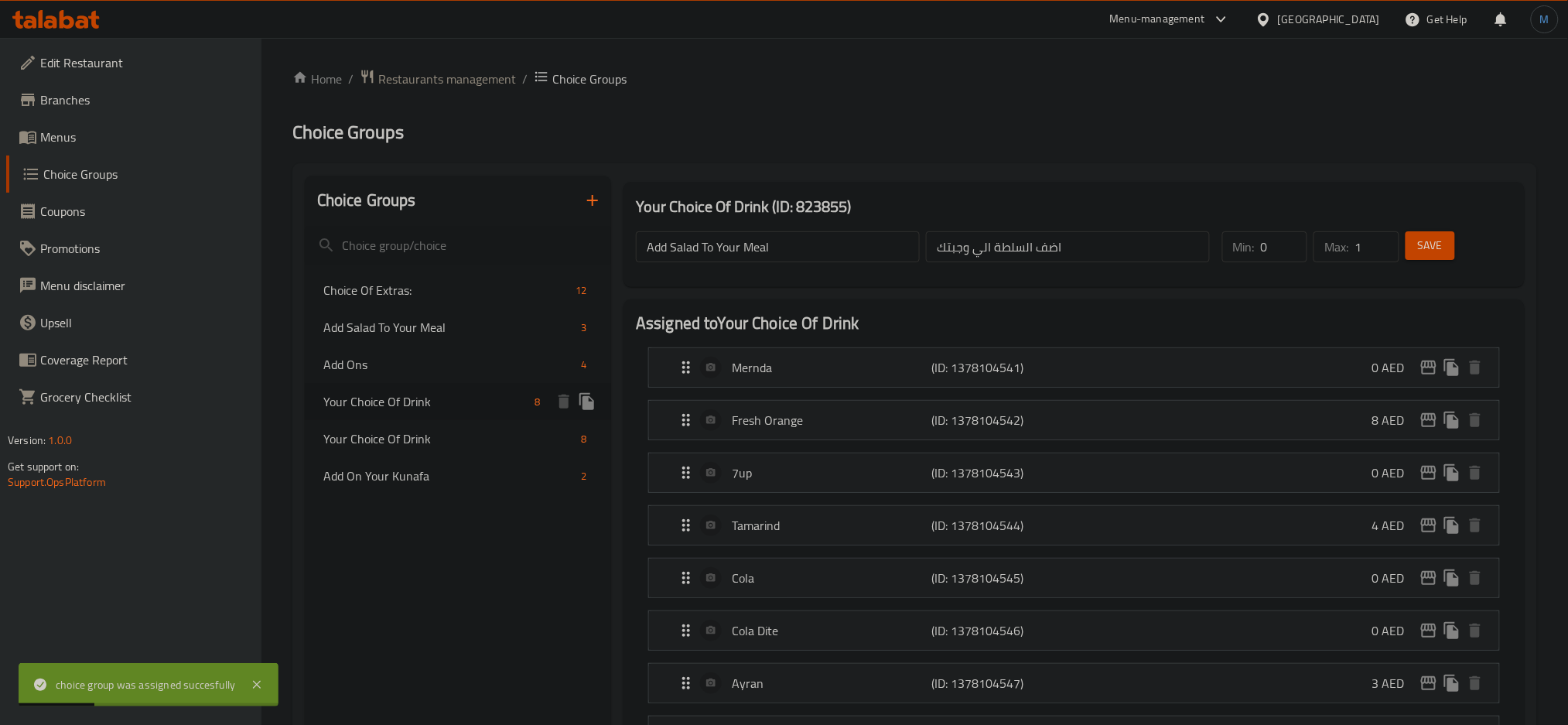
type input "Your Choice Of Drink"
type input "إختيارك من مشروبات"
type input "8"
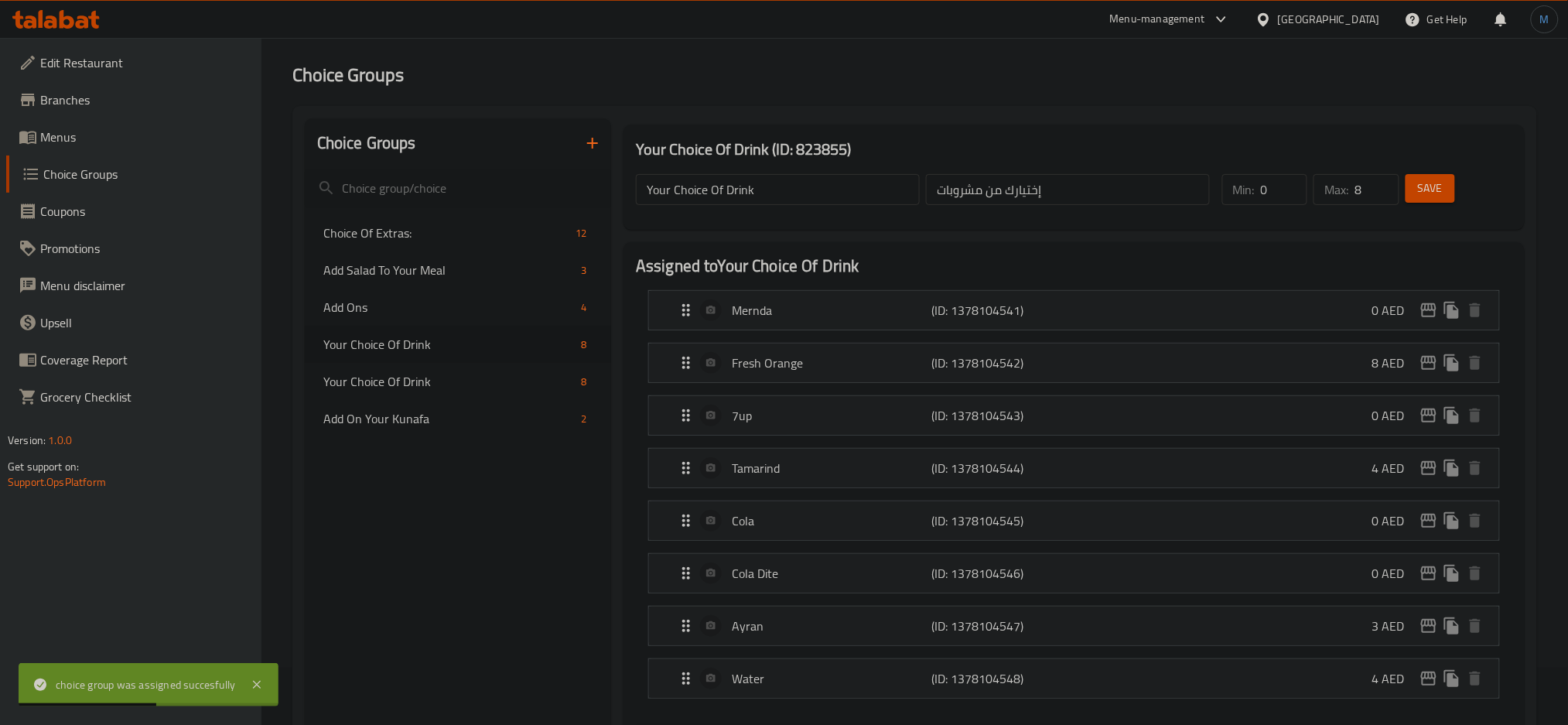
scroll to position [76, 0]
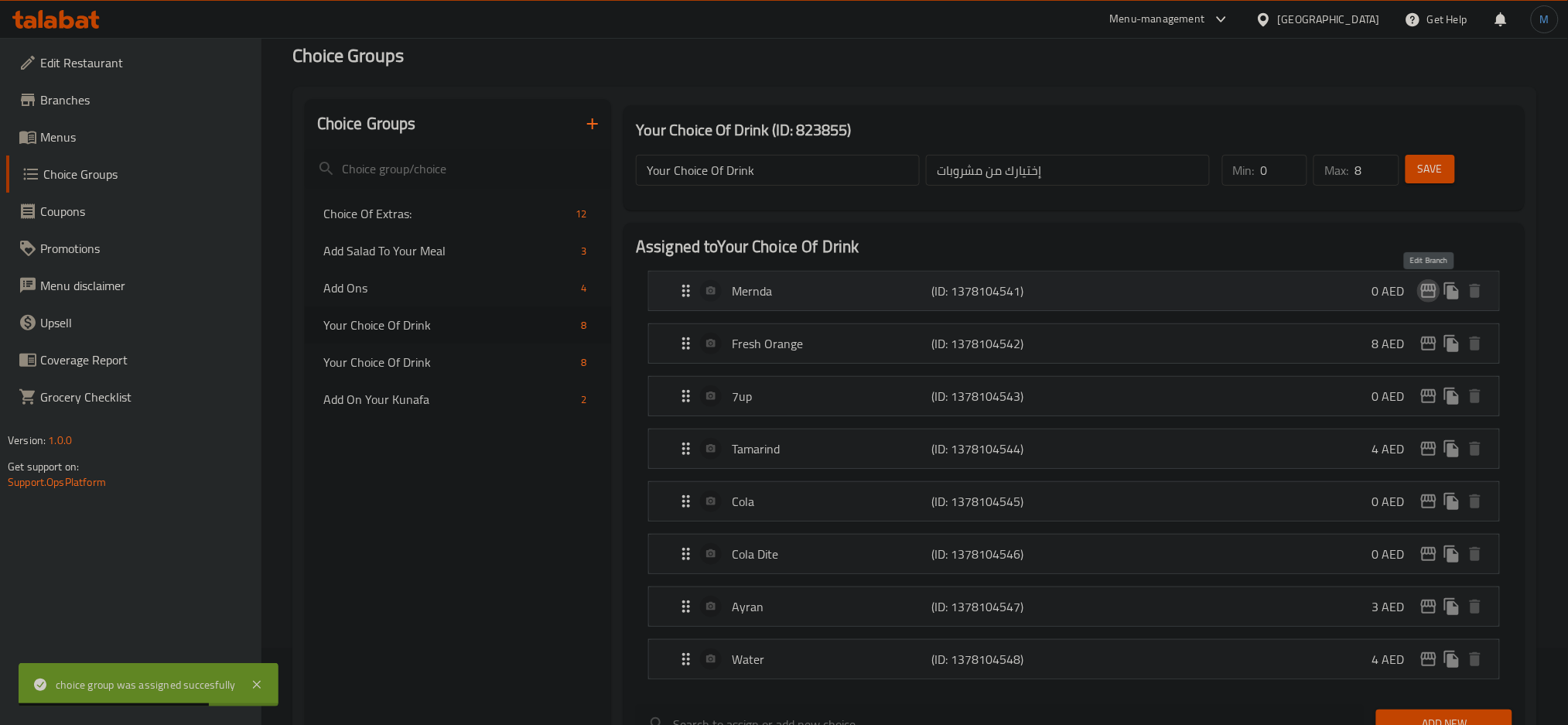
click at [1434, 296] on icon "edit" at bounding box center [1428, 290] width 18 height 18
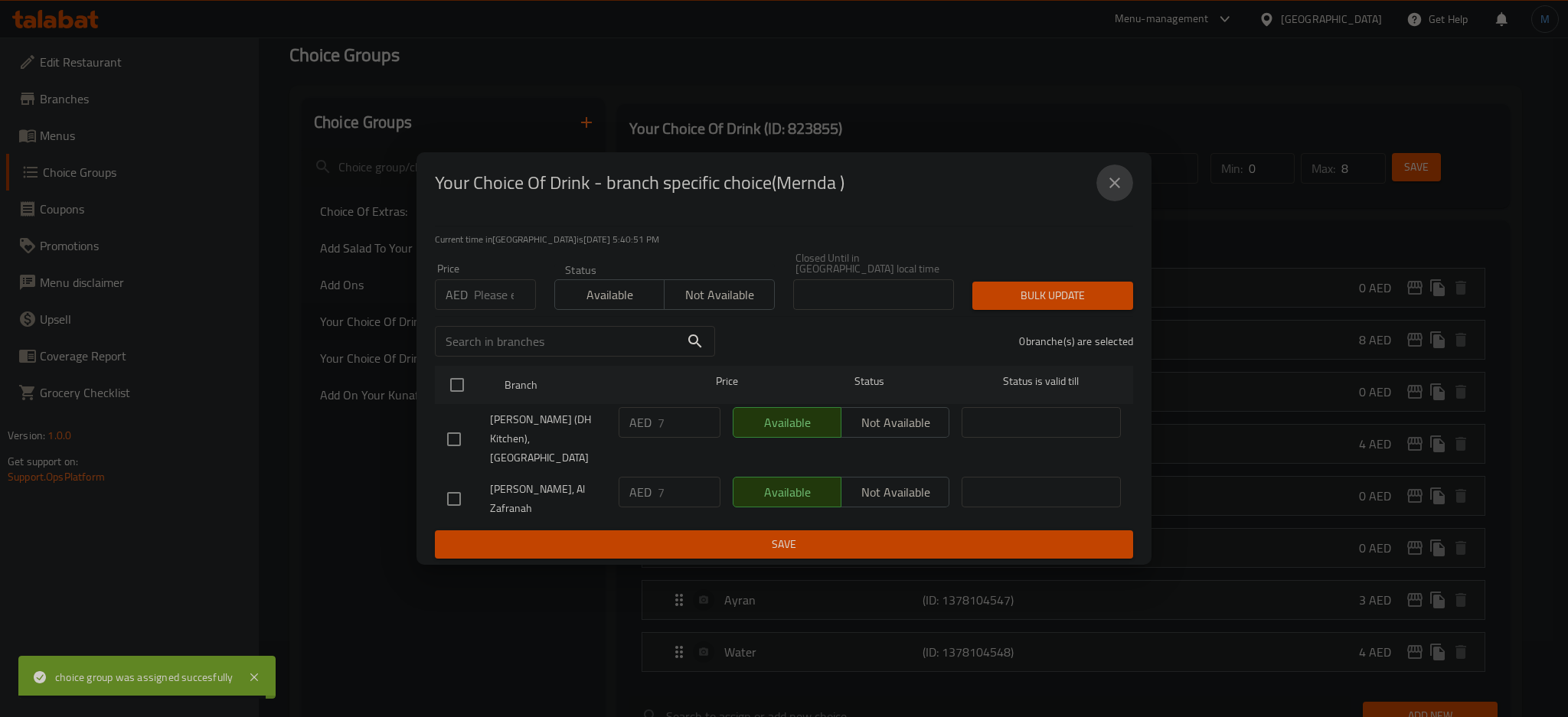
click at [1112, 181] on button "close" at bounding box center [1115, 183] width 37 height 37
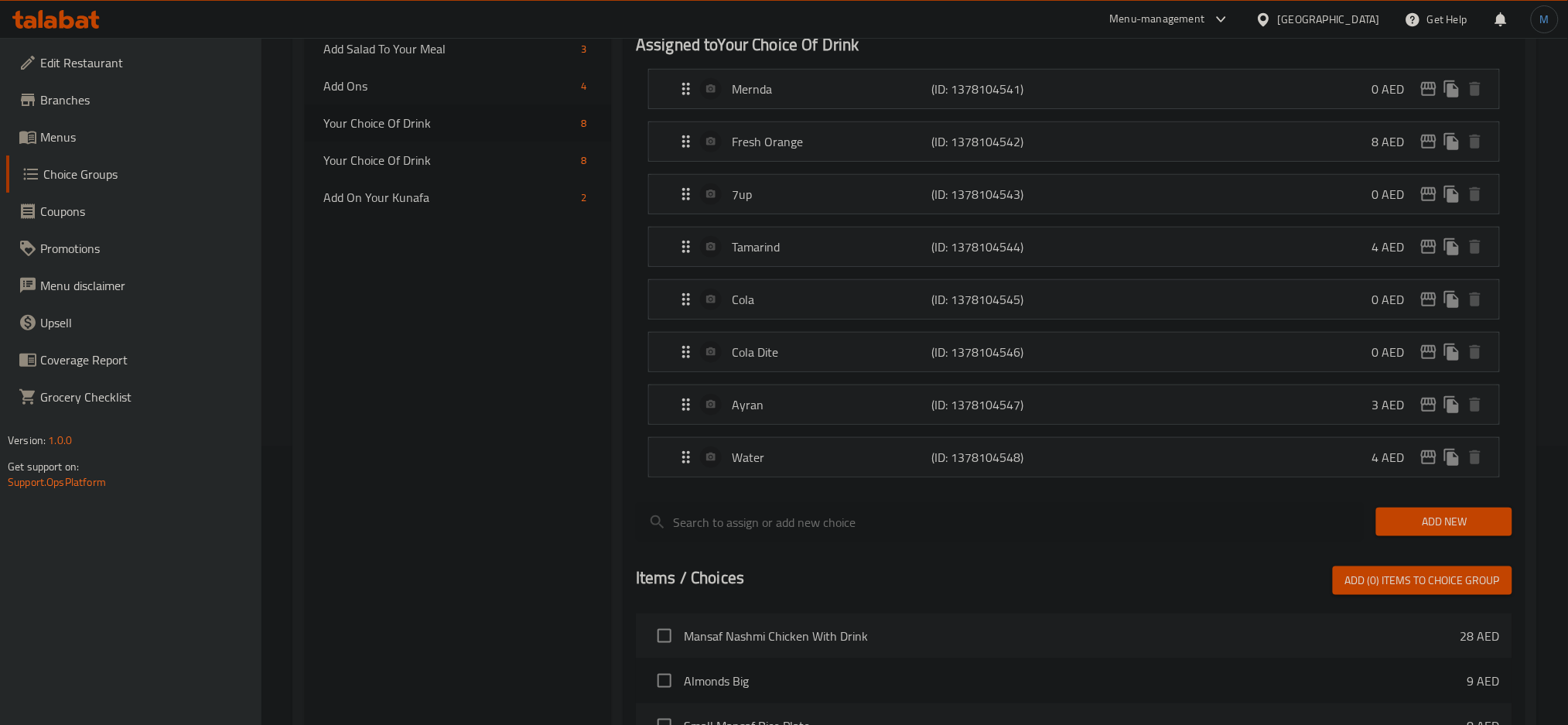
scroll to position [287, 0]
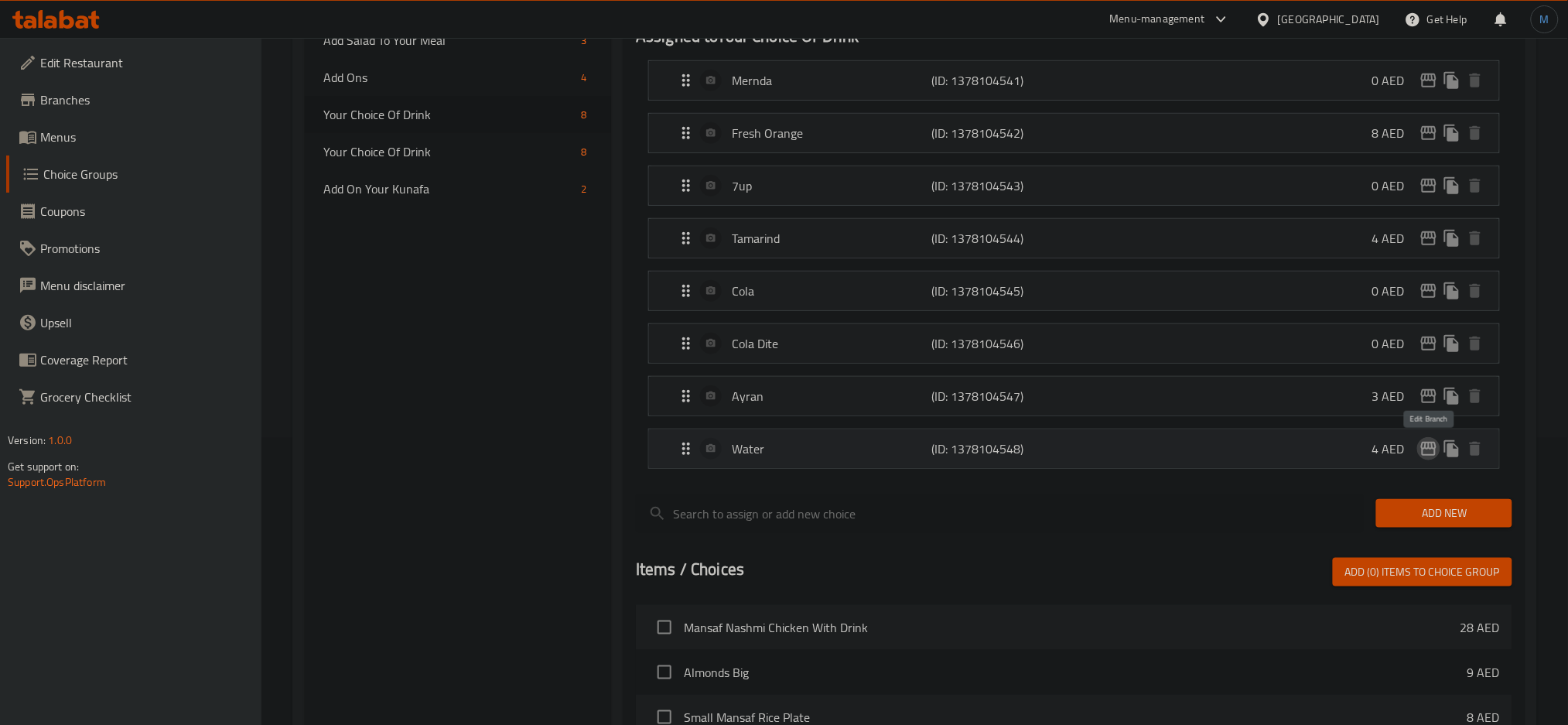
click at [1425, 446] on icon "edit" at bounding box center [1428, 448] width 18 height 18
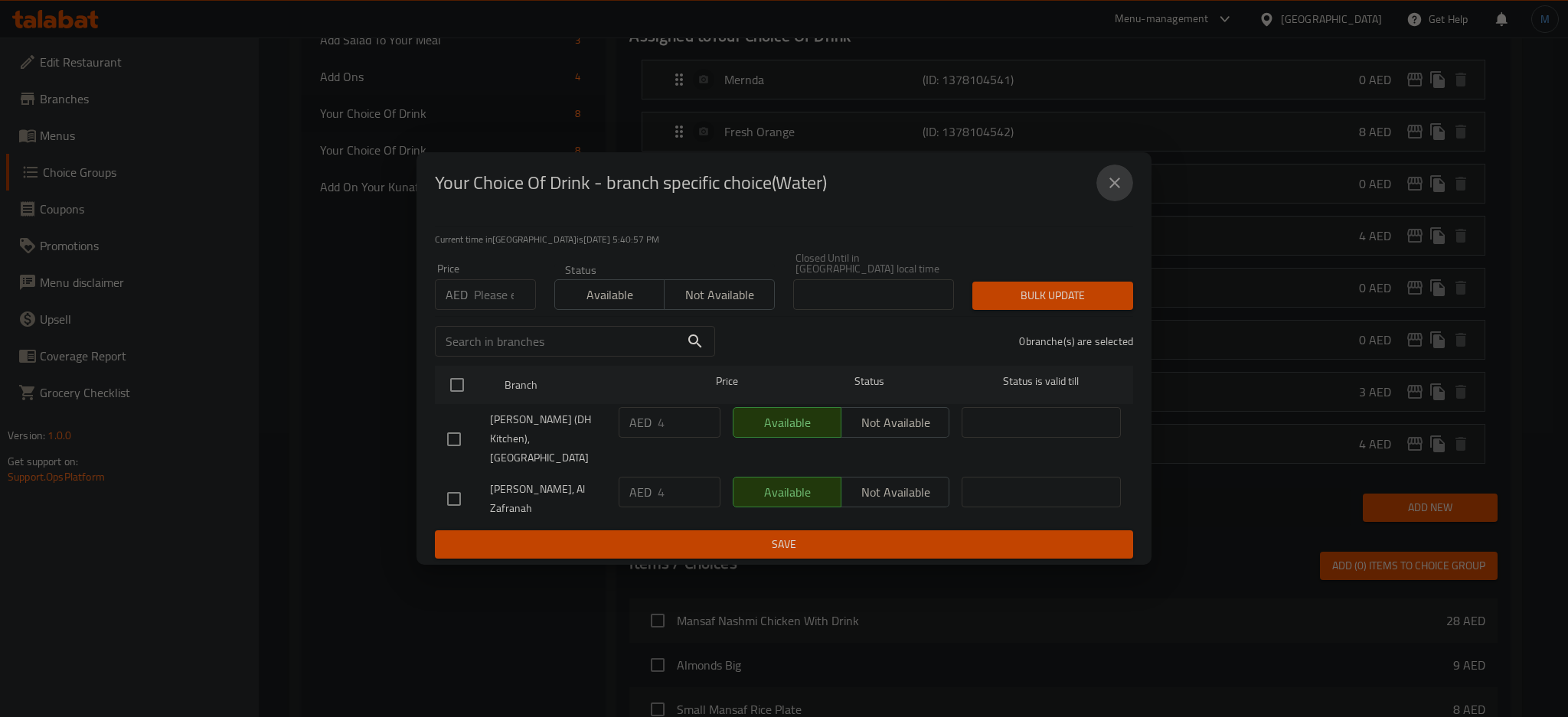
click at [1104, 188] on button "close" at bounding box center [1115, 183] width 37 height 37
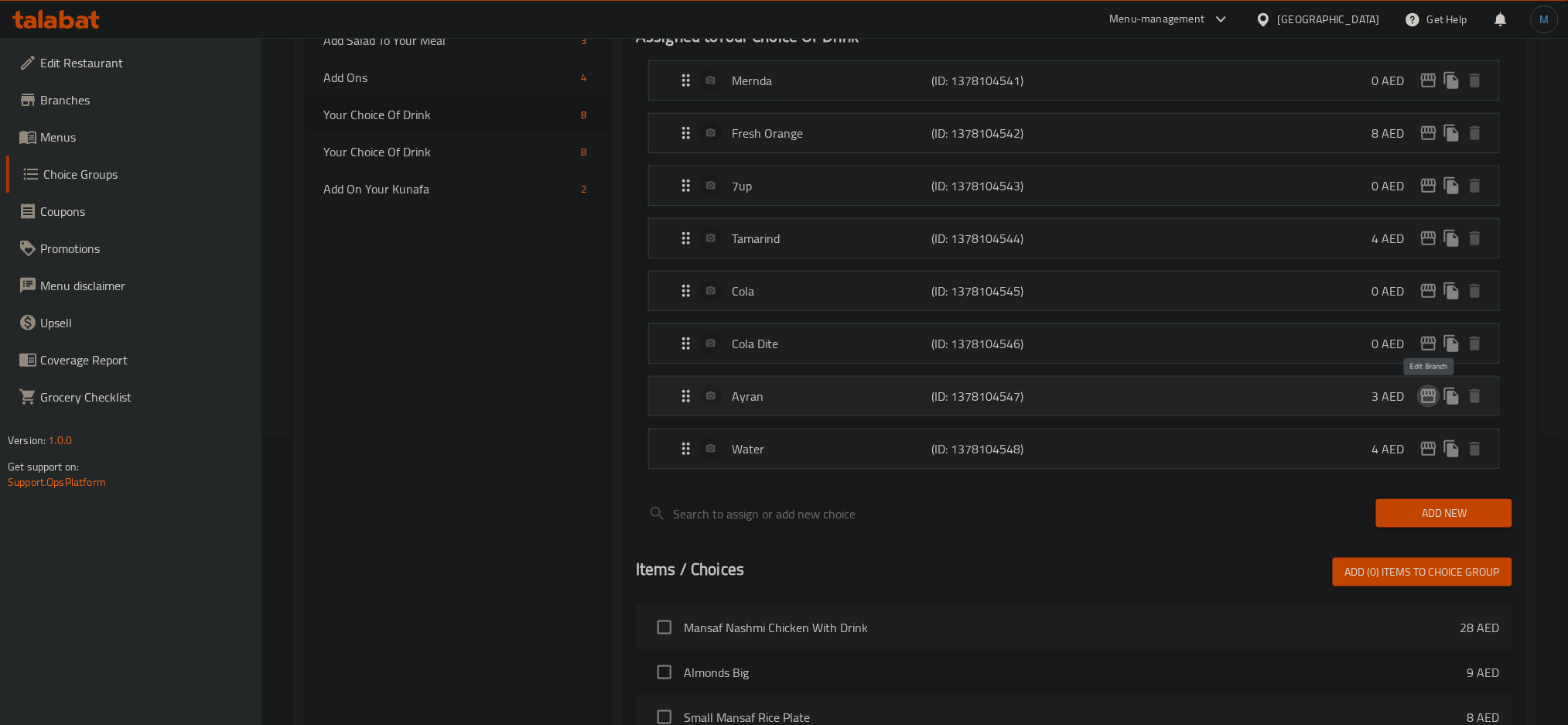
click at [1431, 391] on icon "edit" at bounding box center [1429, 396] width 15 height 13
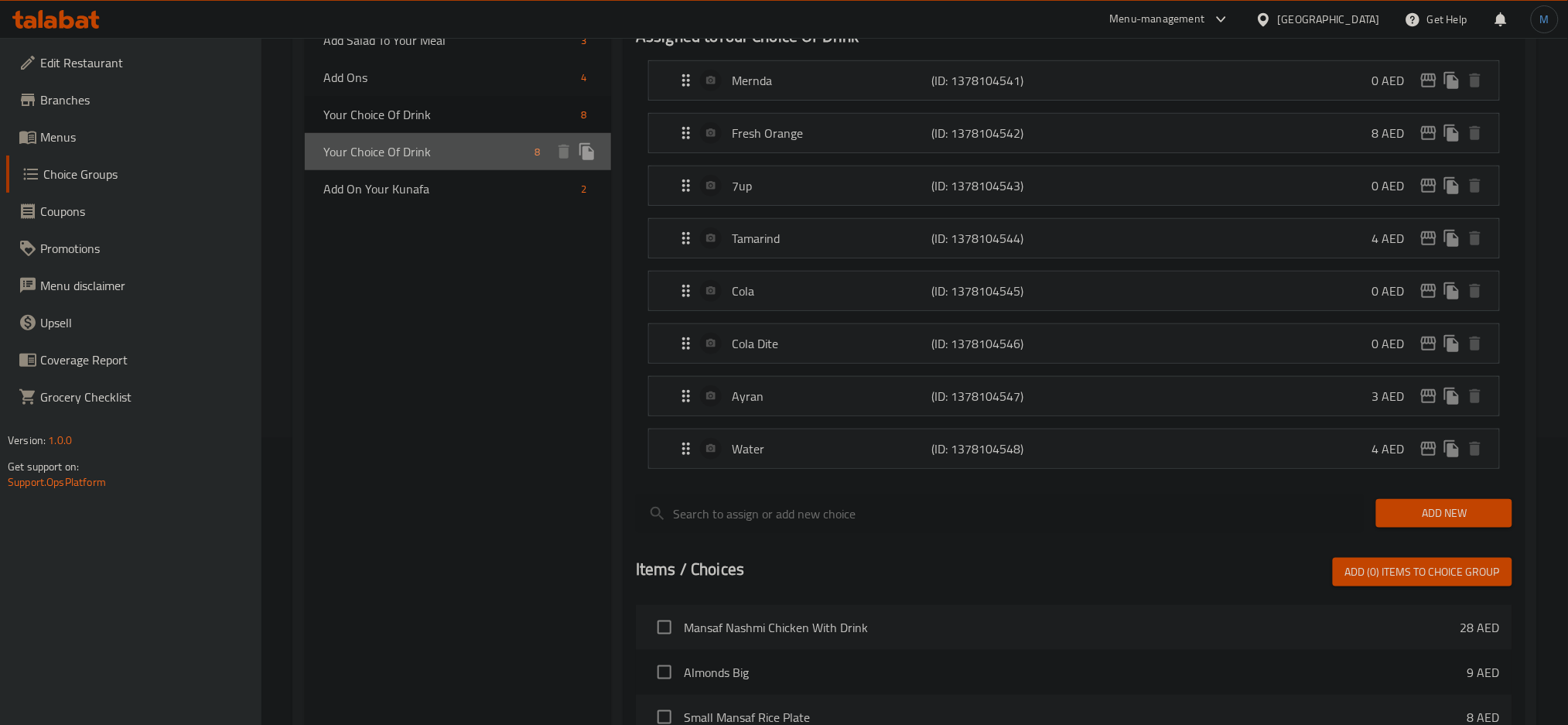
click at [503, 148] on span "Your Choice Of Drink" at bounding box center [426, 151] width 205 height 18
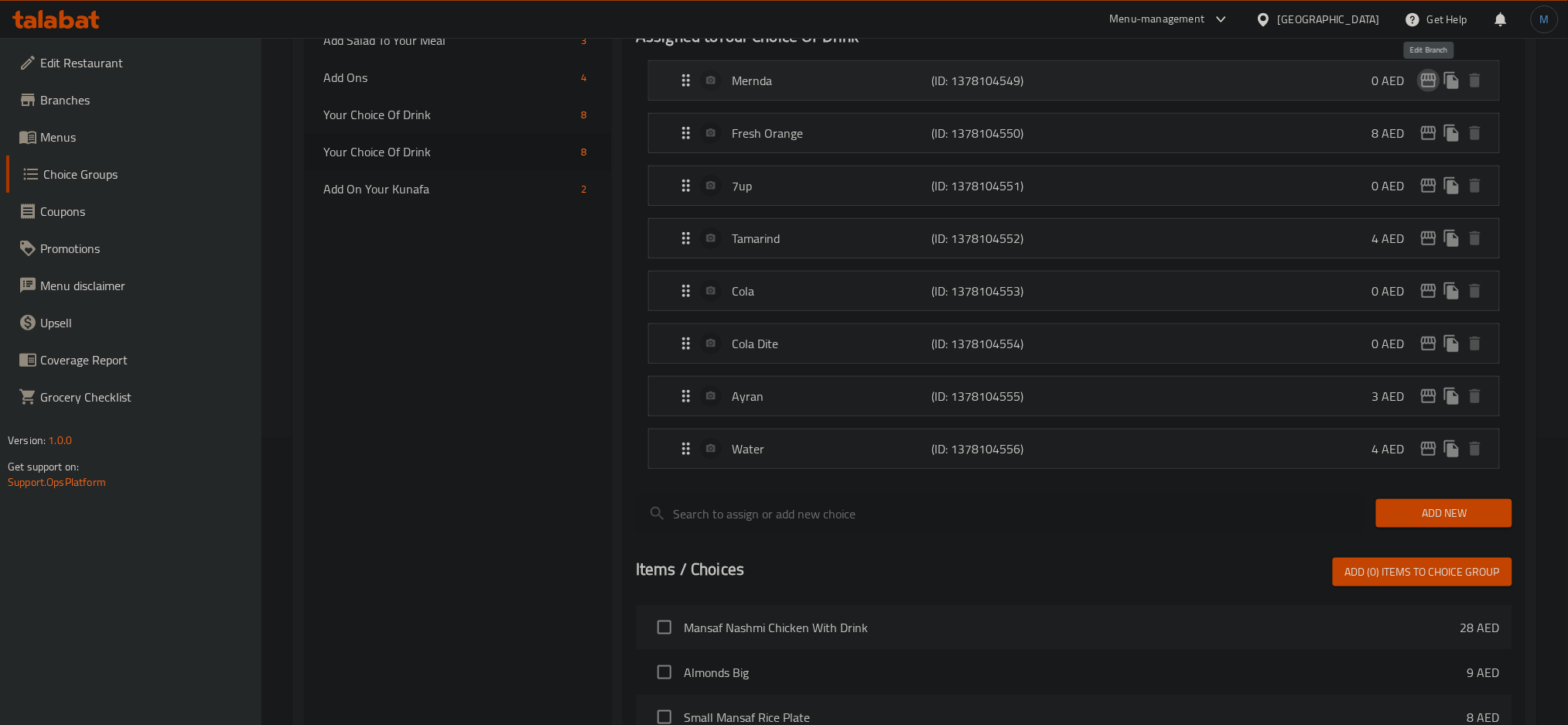
click at [1426, 76] on icon "edit" at bounding box center [1429, 80] width 15 height 13
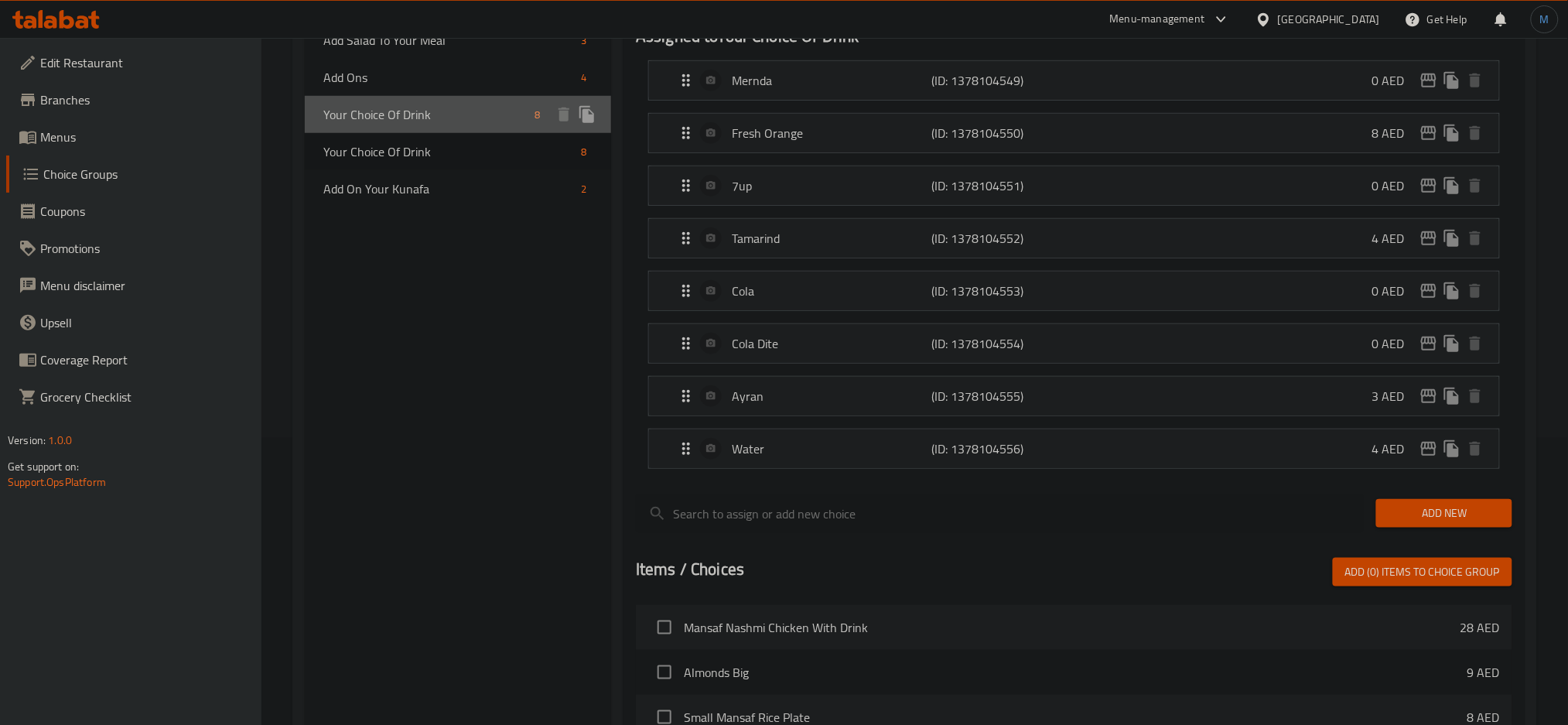
click at [390, 120] on span "Your Choice Of Drink" at bounding box center [426, 114] width 205 height 18
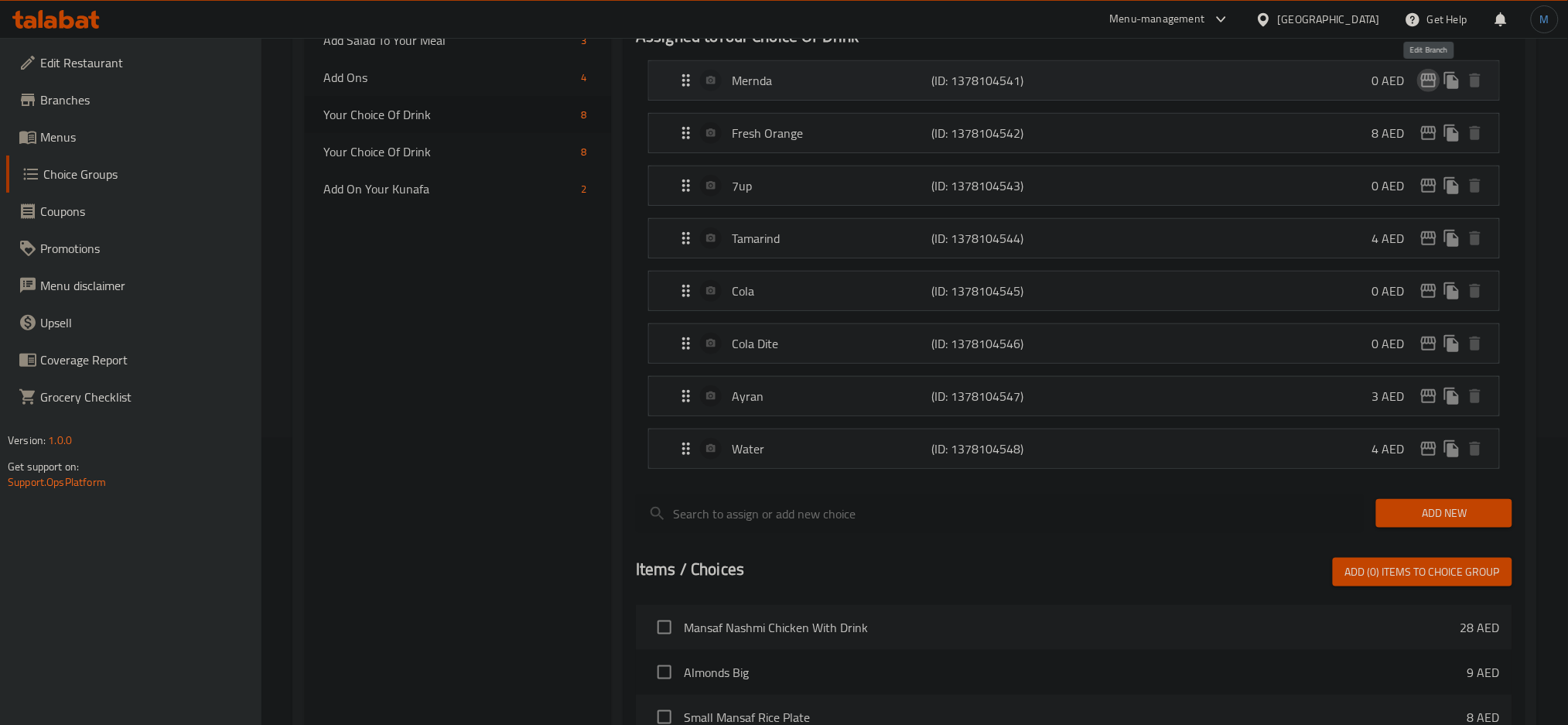
click at [1437, 81] on icon "edit" at bounding box center [1428, 80] width 18 height 18
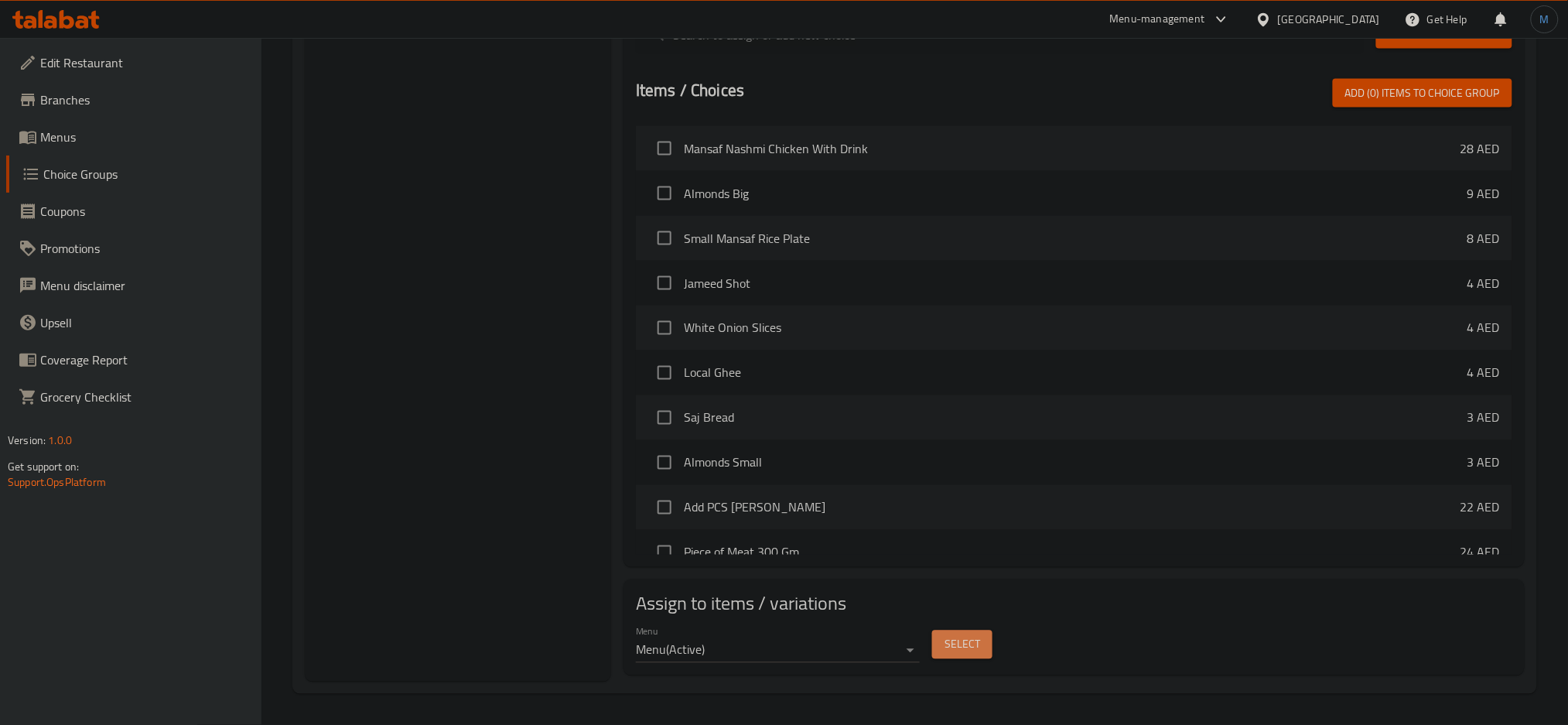
click at [971, 653] on span "Select" at bounding box center [962, 645] width 36 height 19
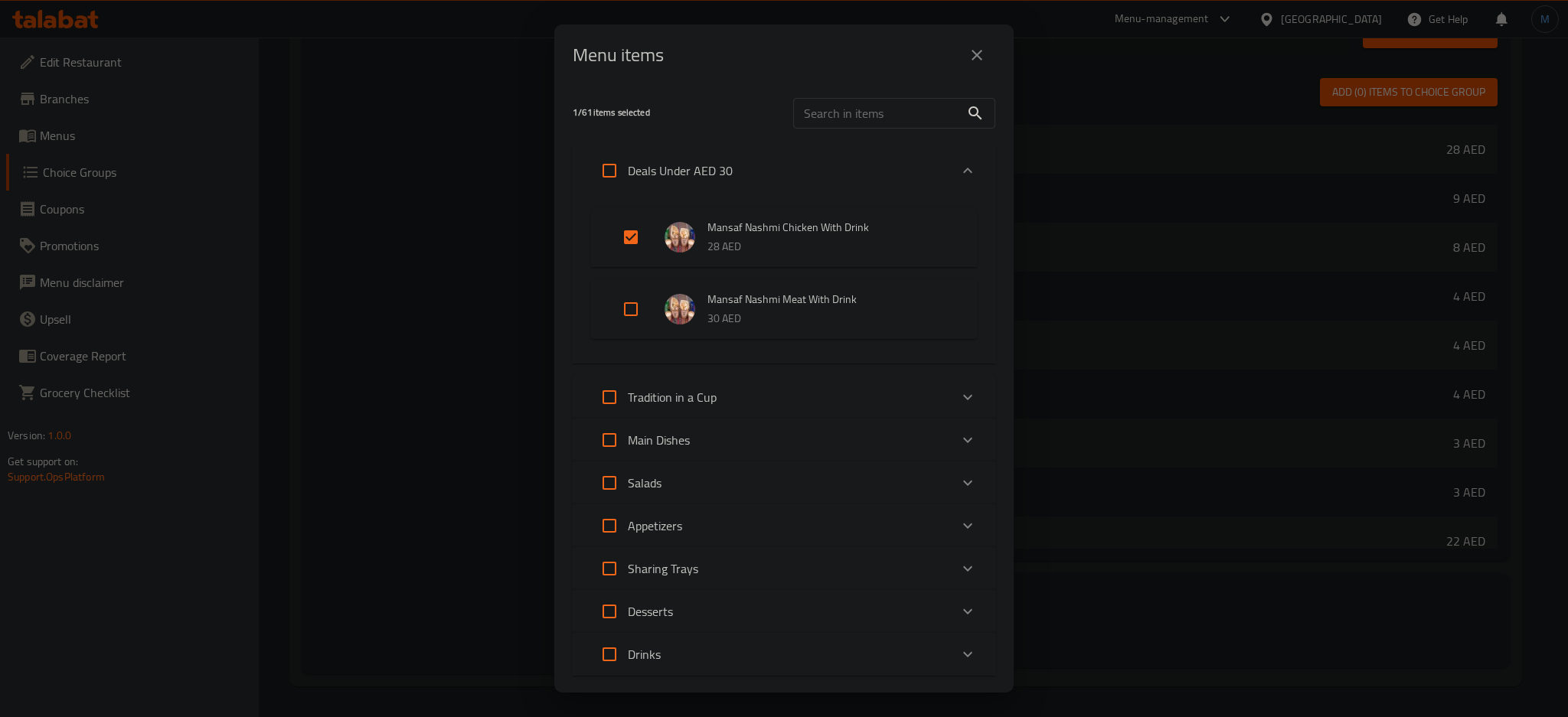
click at [650, 166] on p "Deals Under AED 30" at bounding box center [680, 170] width 105 height 18
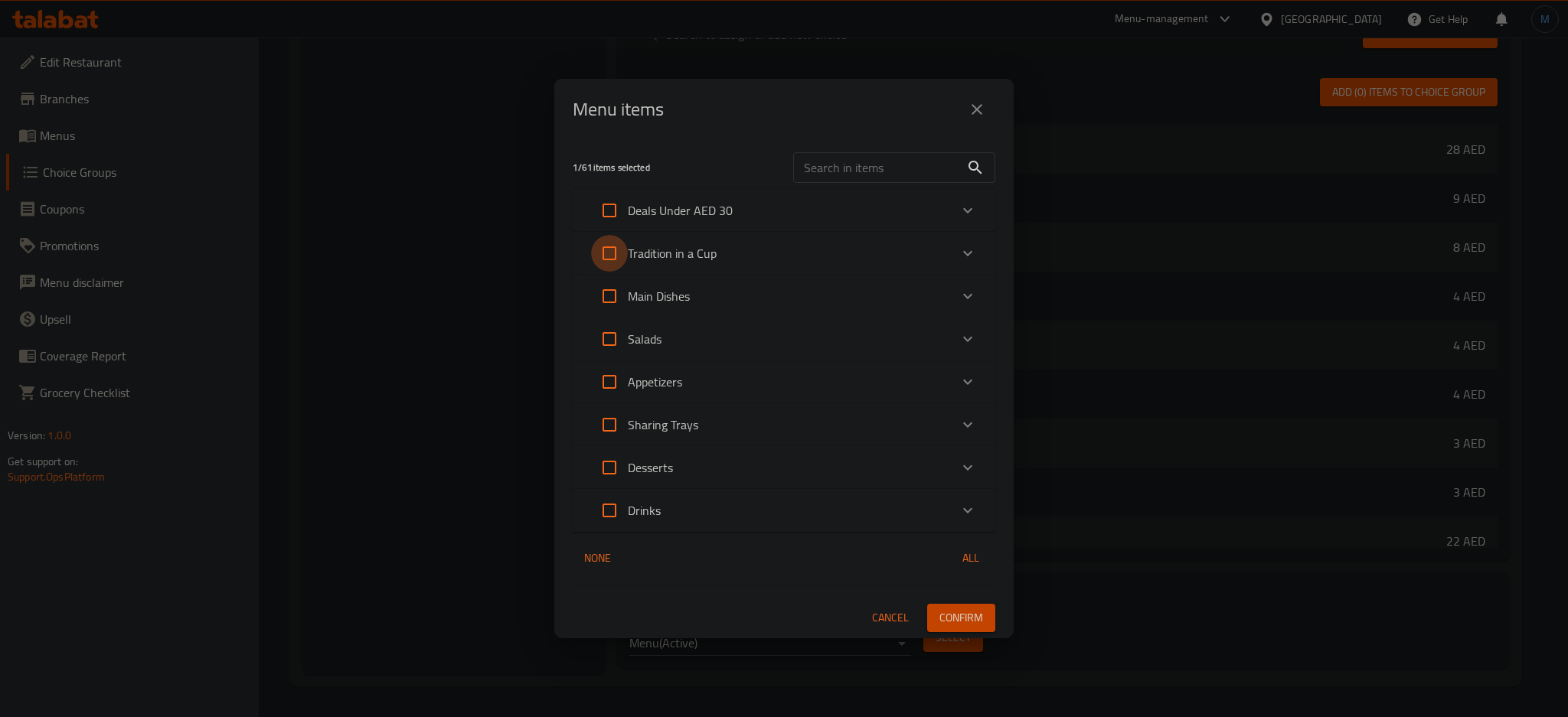
click at [610, 256] on input "Expand" at bounding box center [609, 253] width 37 height 37
checkbox input "true"
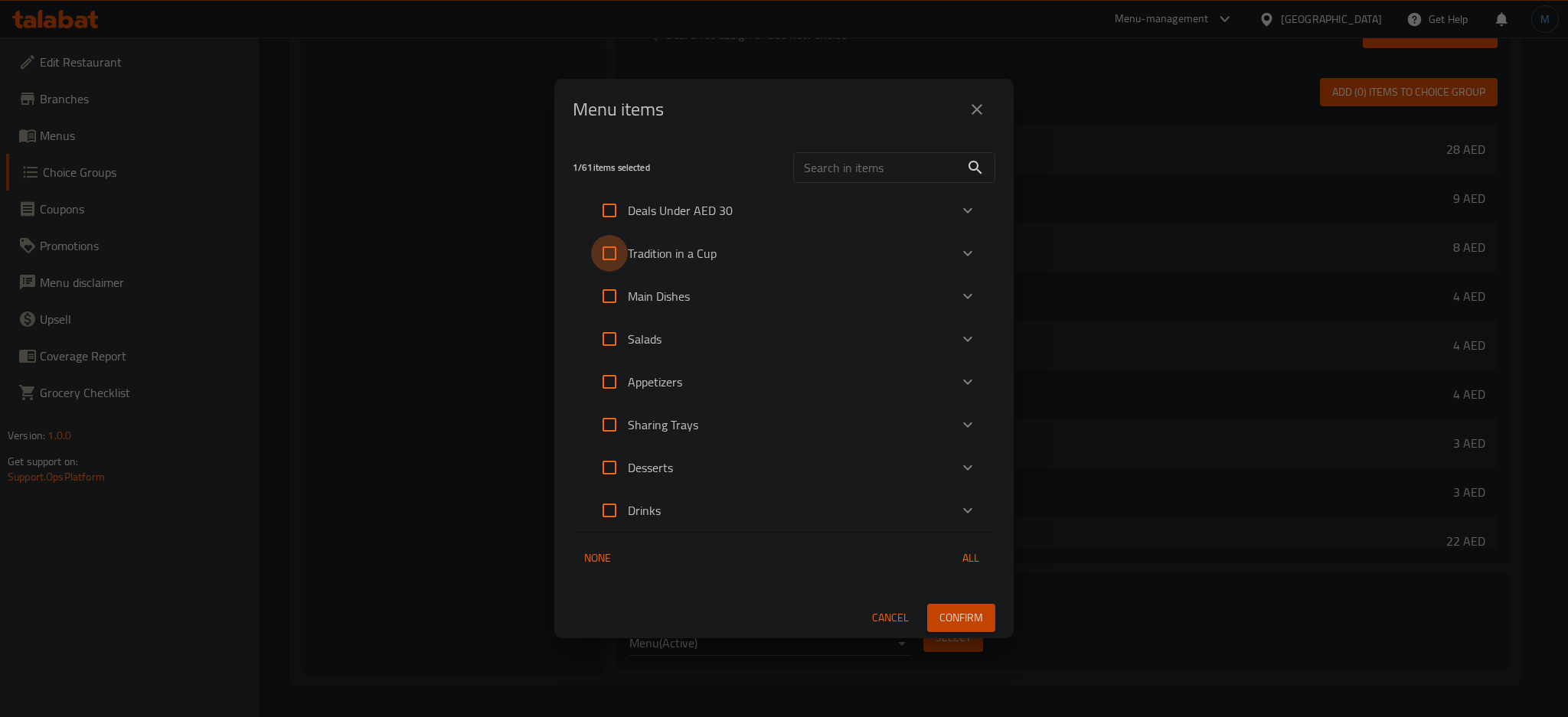
checkbox input "true"
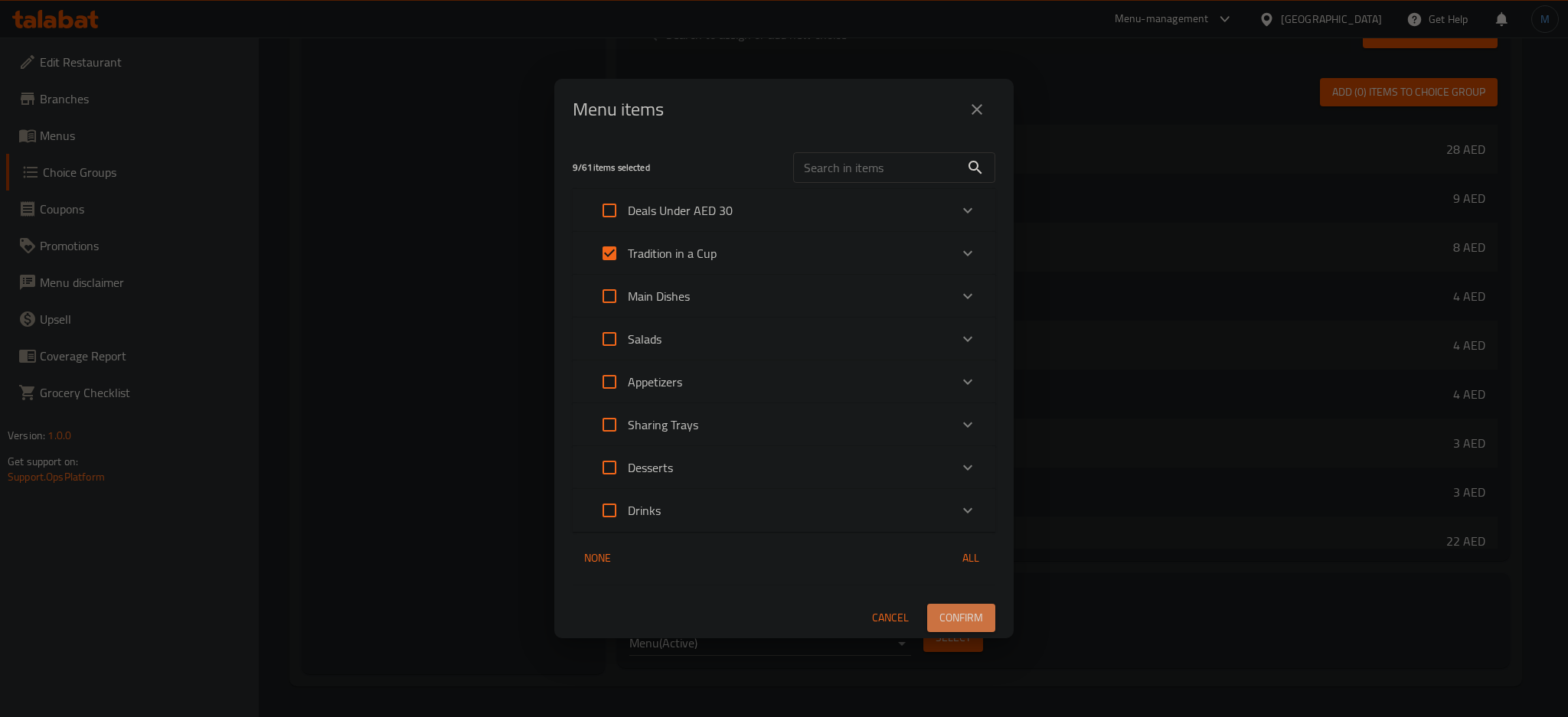
click at [978, 605] on button "Confirm" at bounding box center [960, 618] width 68 height 29
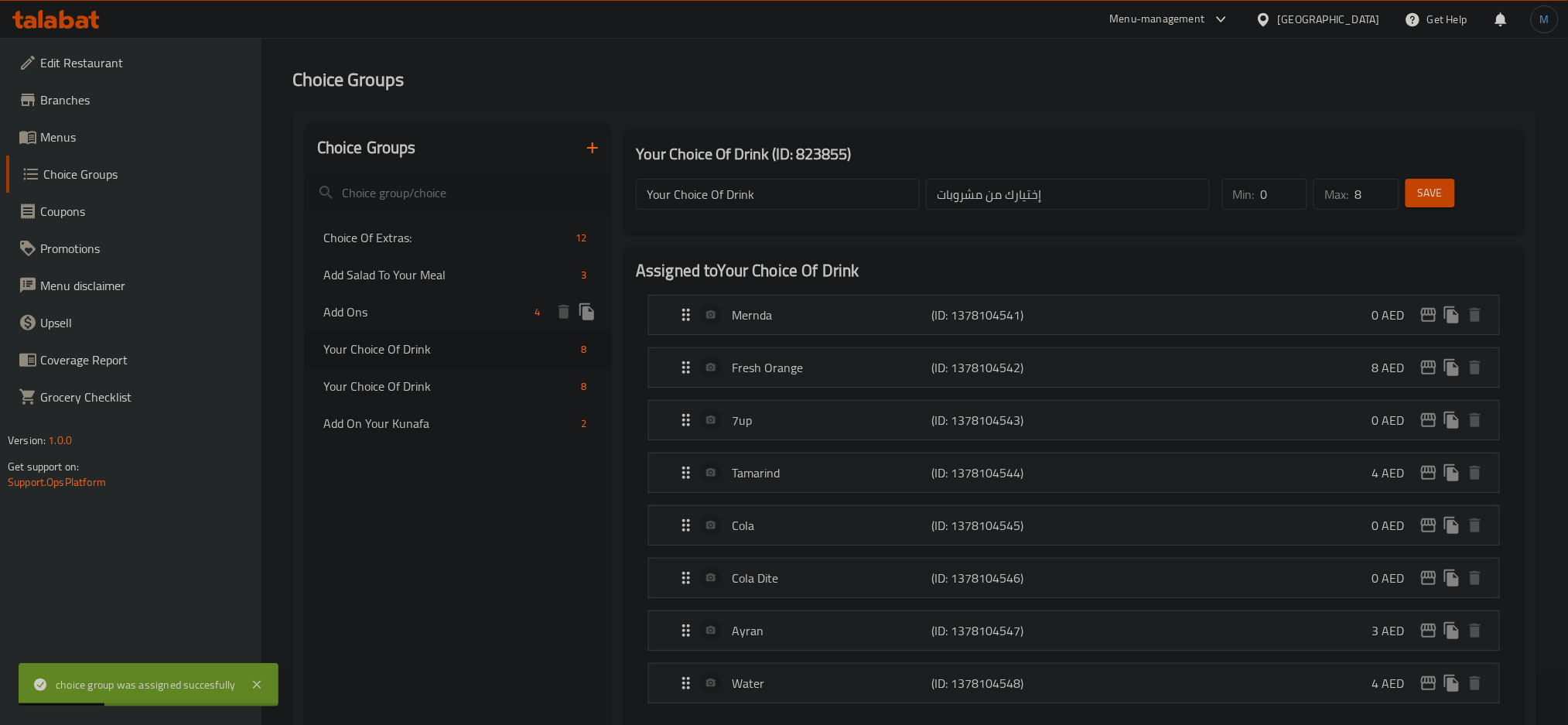
scroll to position [0, 0]
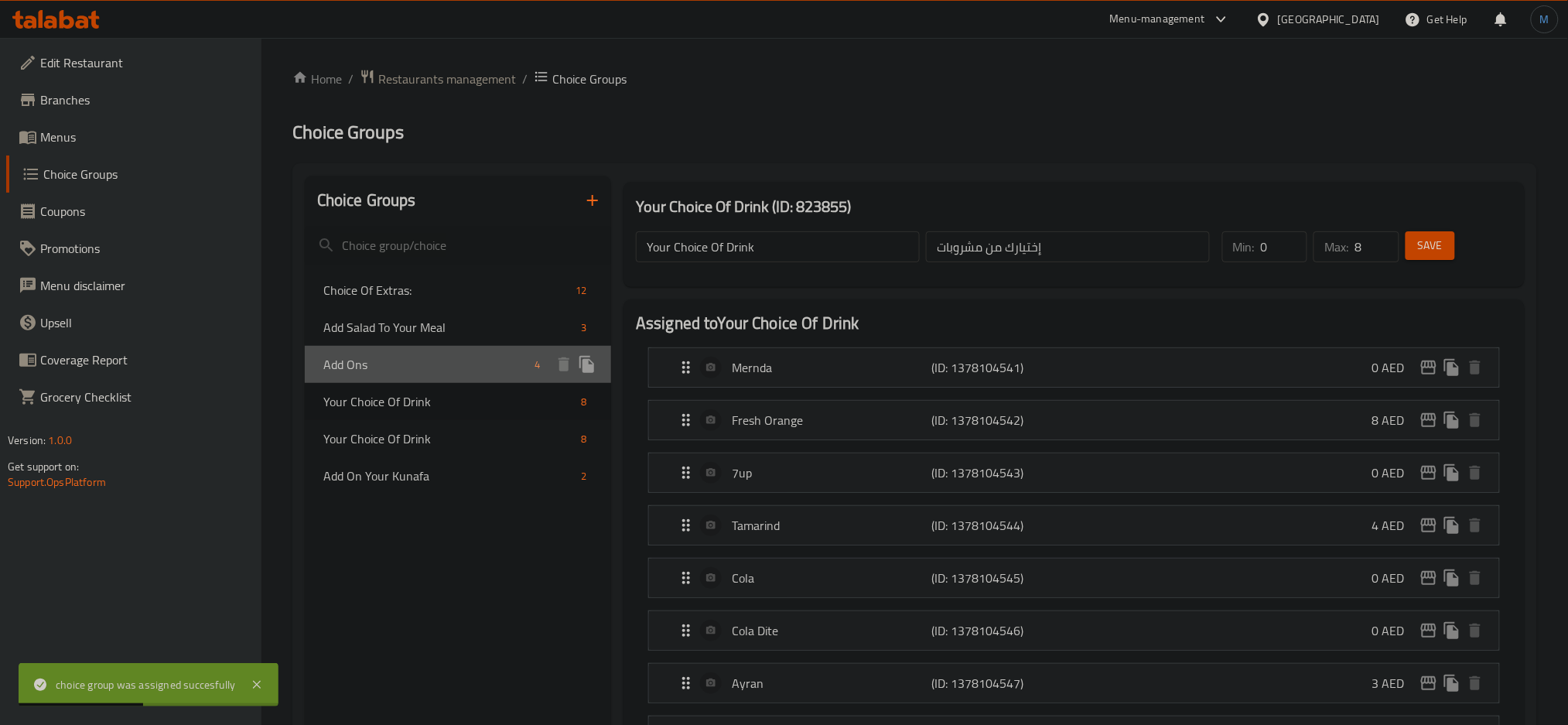
click at [397, 375] on div "Add Ons 4" at bounding box center [458, 364] width 306 height 38
type input "Add Ons"
type input "الإضافات"
type input "3"
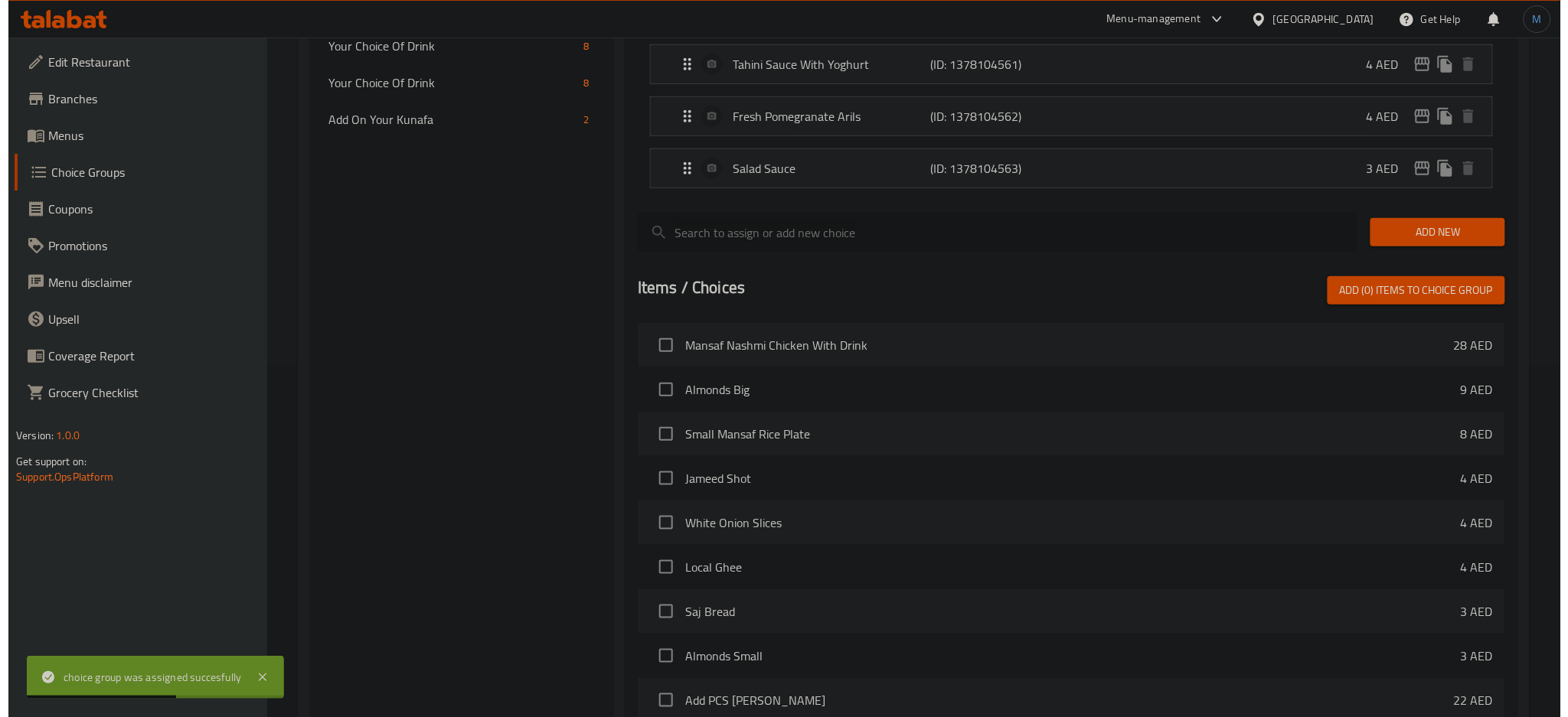
scroll to position [549, 0]
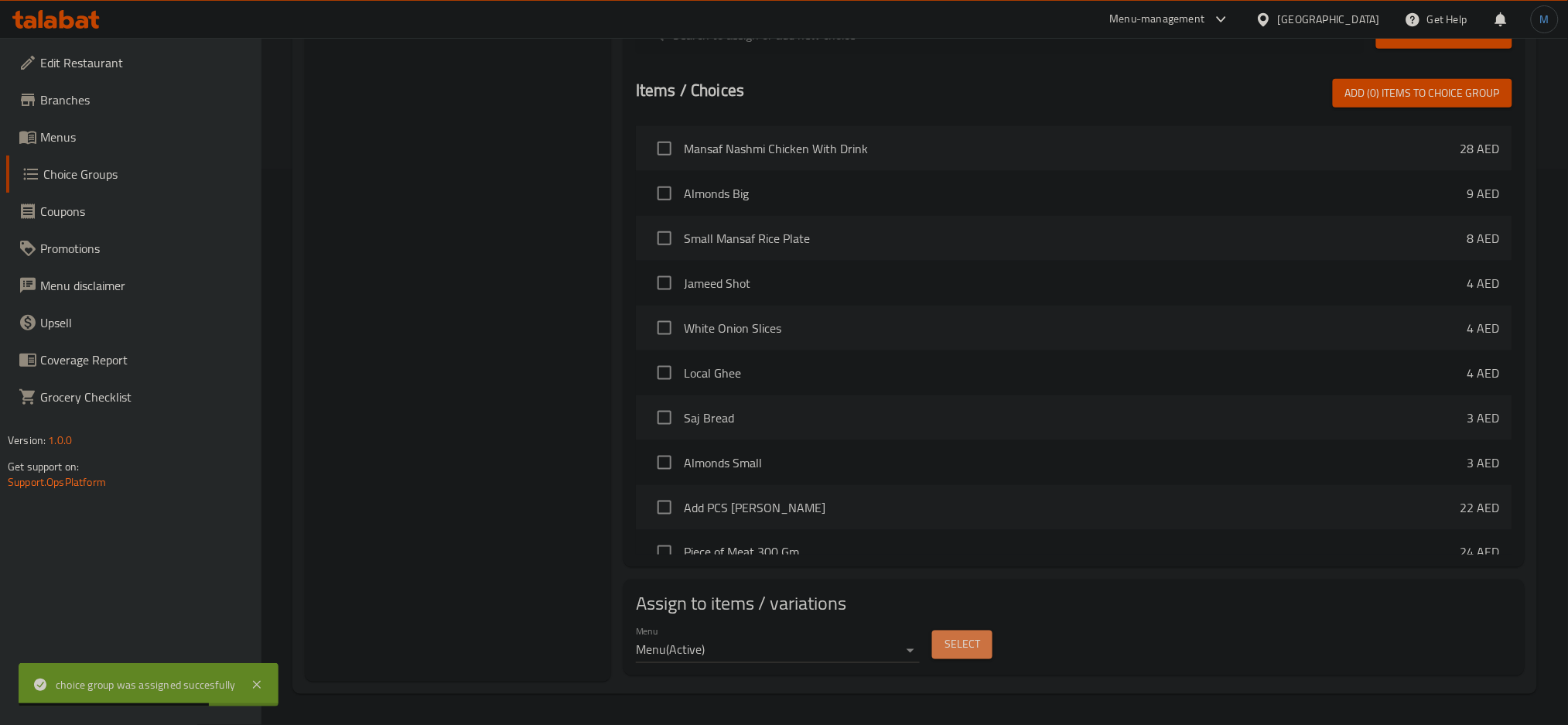
click at [951, 653] on span "Select" at bounding box center [962, 645] width 36 height 19
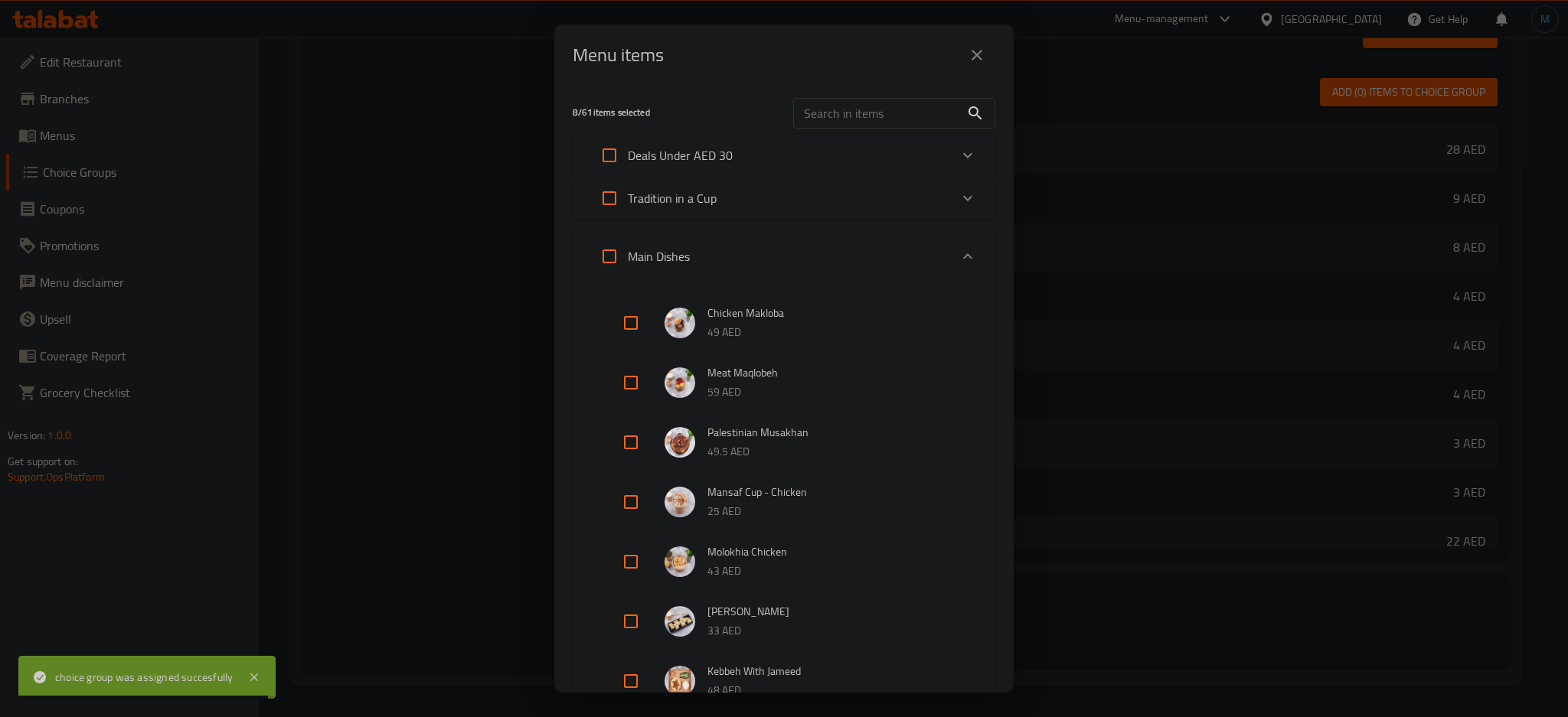
click at [723, 220] on div "8 / 61 items selected ​ Deals Under AED 30 Mansaf Nashmi Chicken With Drink 28 …" at bounding box center [784, 389] width 460 height 607
click at [730, 212] on div "Tradition in a Cup" at bounding box center [771, 198] width 359 height 37
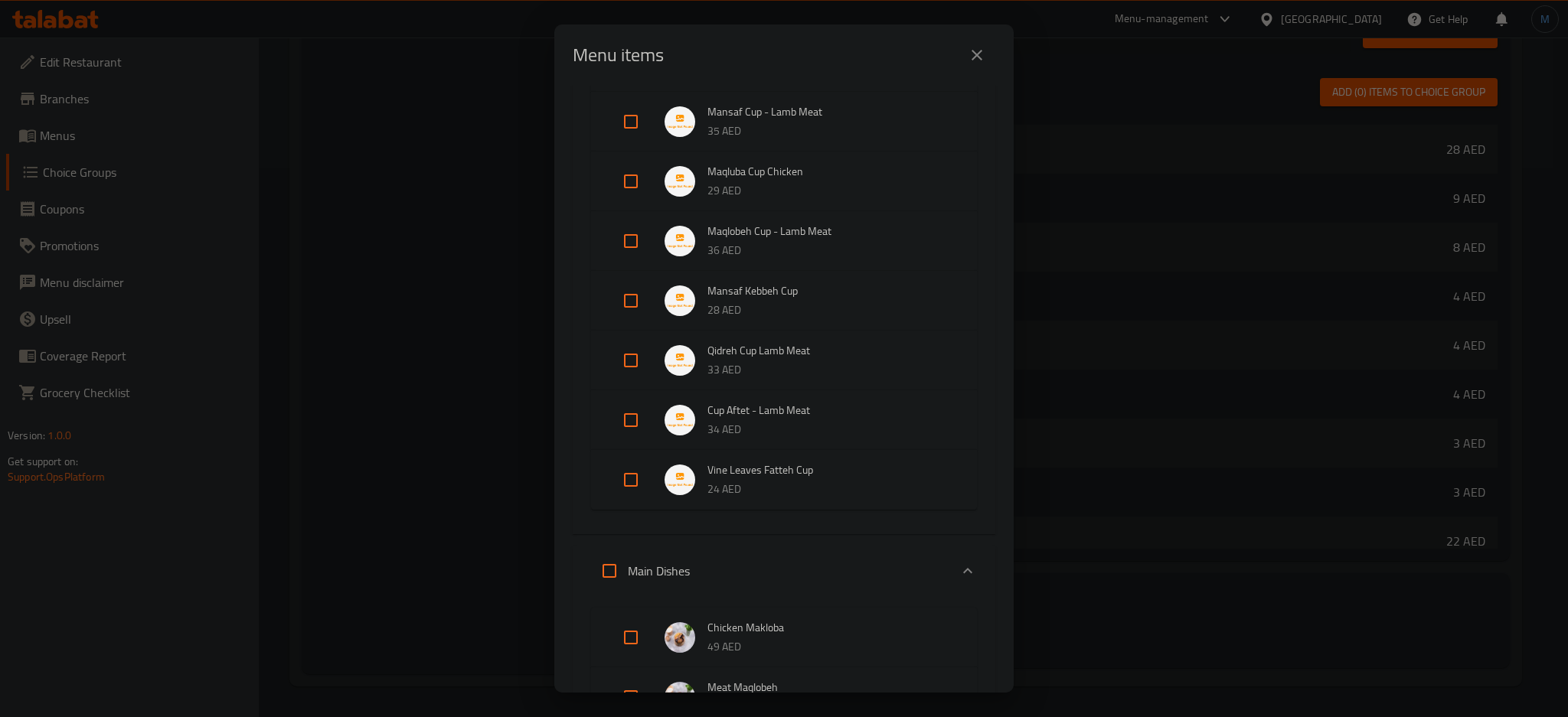
scroll to position [219, 0]
click at [628, 489] on input "Expand" at bounding box center [630, 479] width 37 height 37
checkbox input "true"
click at [674, 564] on div "Main Dishes" at bounding box center [641, 583] width 99 height 37
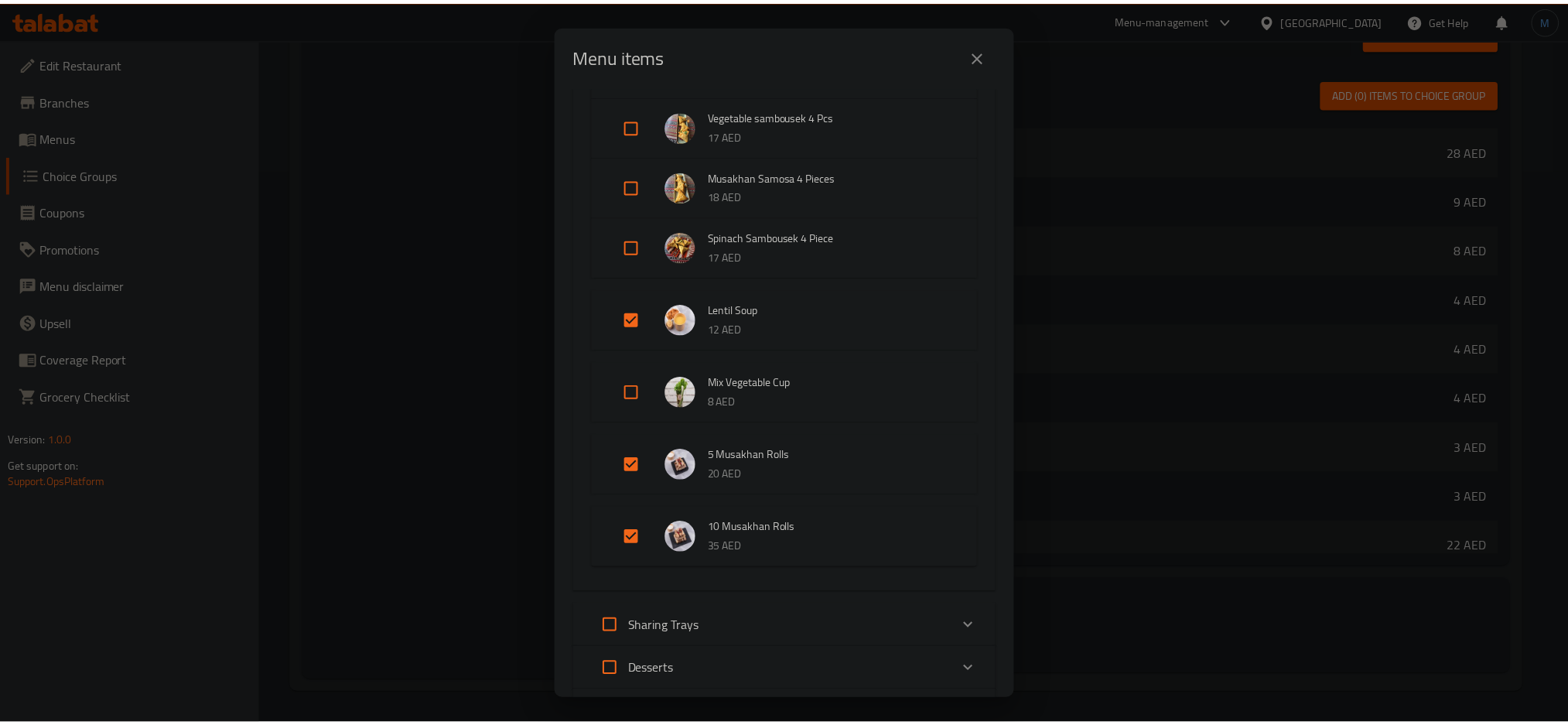
scroll to position [1640, 0]
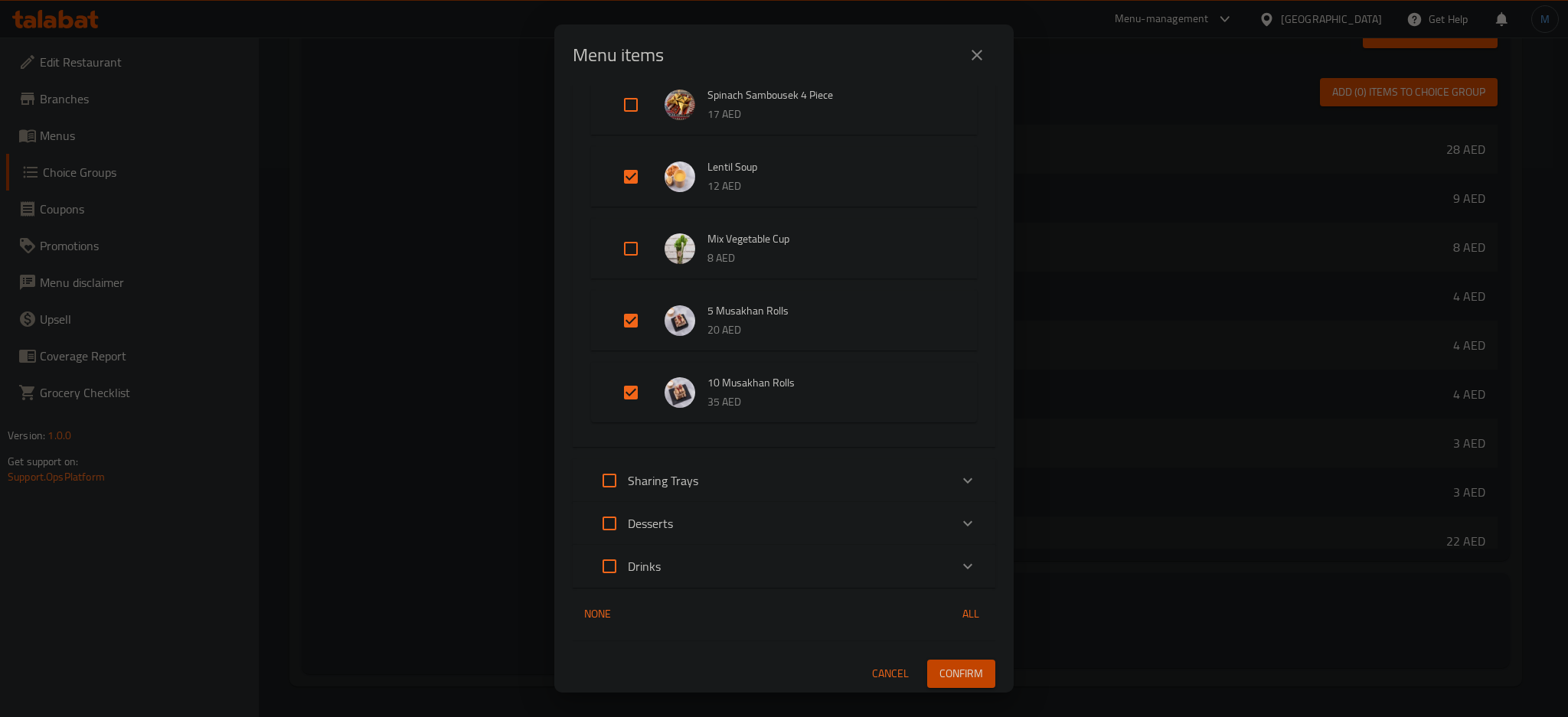
click at [974, 685] on button "Confirm" at bounding box center [960, 674] width 68 height 29
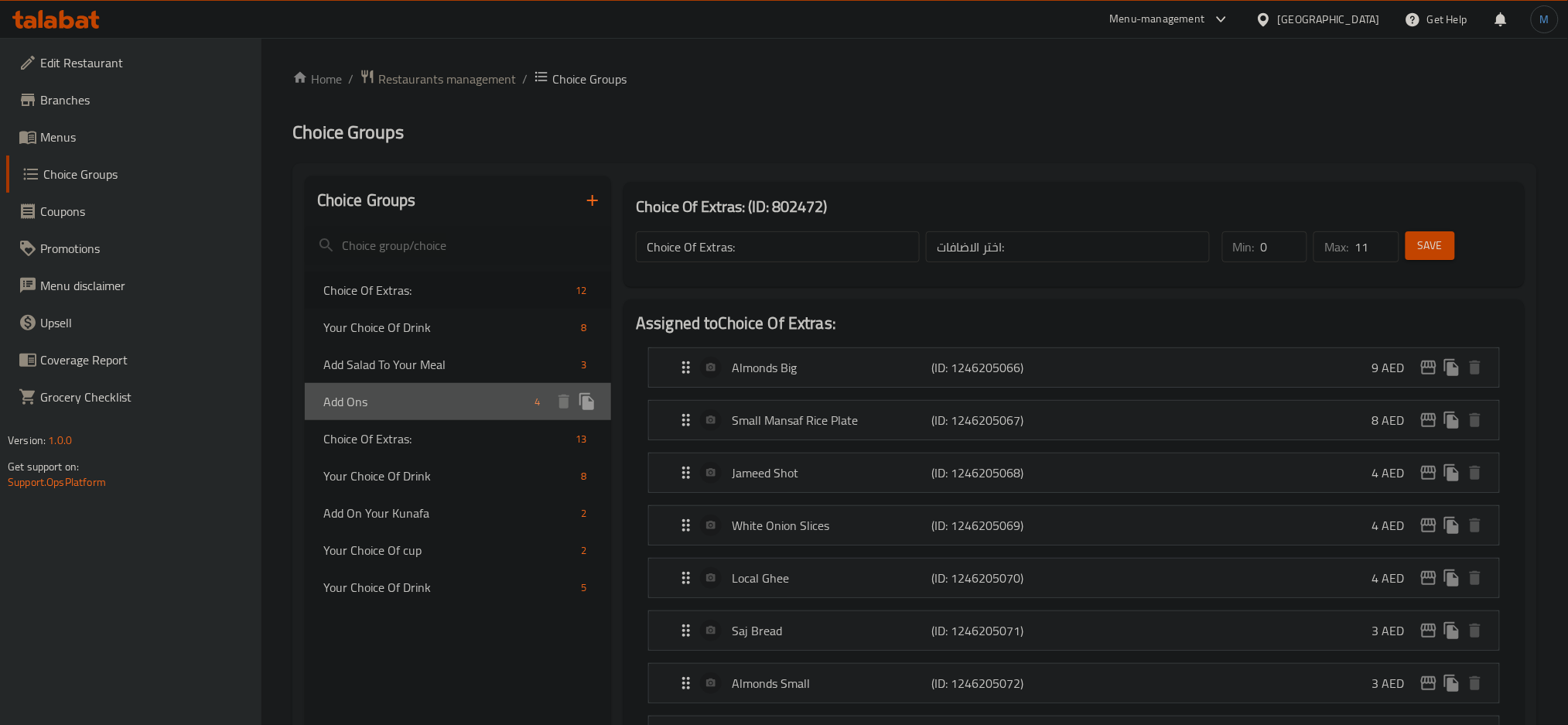
click at [389, 400] on span "Add Ons" at bounding box center [426, 401] width 205 height 18
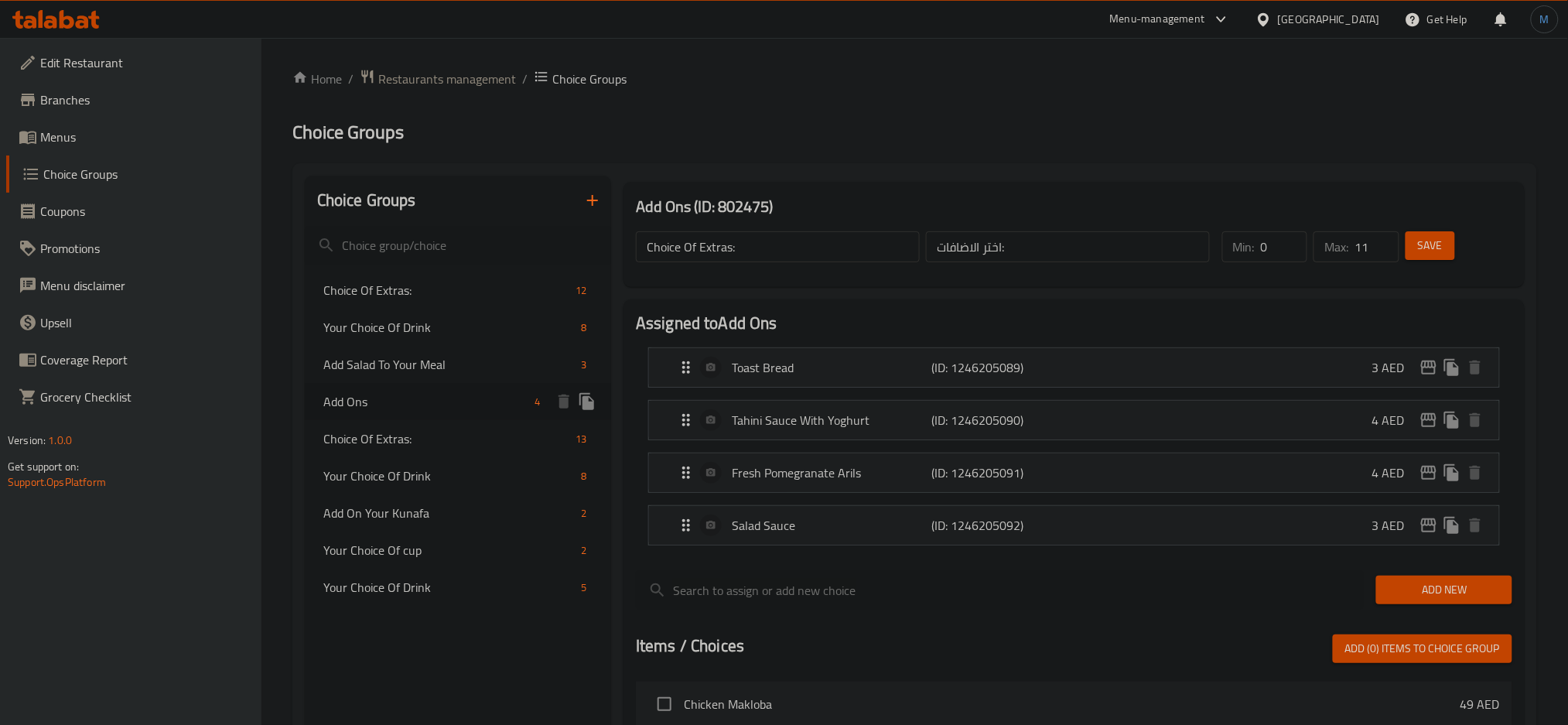
type input "Add Ons"
type input "الإضافات"
type input "3"
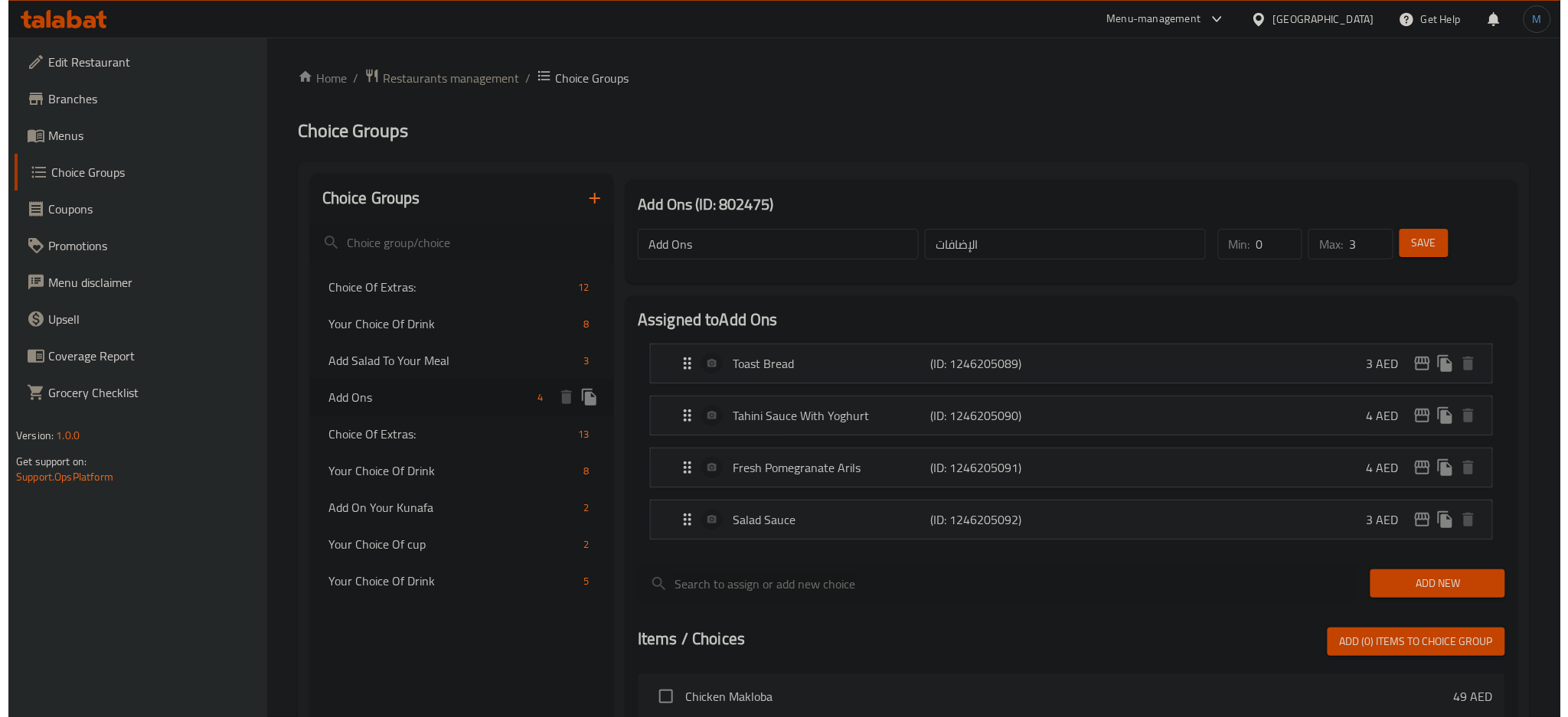
scroll to position [549, 0]
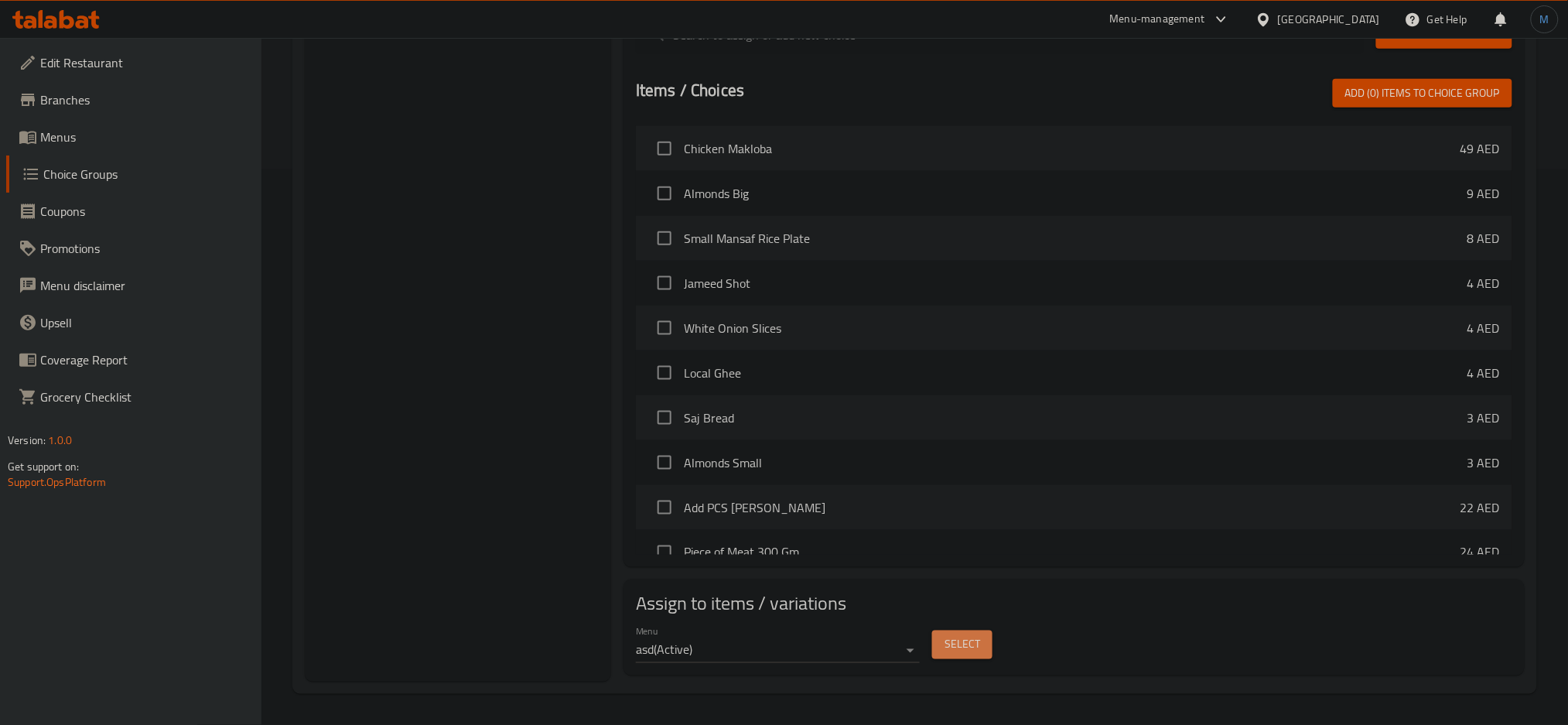
click at [983, 658] on button "Select" at bounding box center [962, 645] width 61 height 29
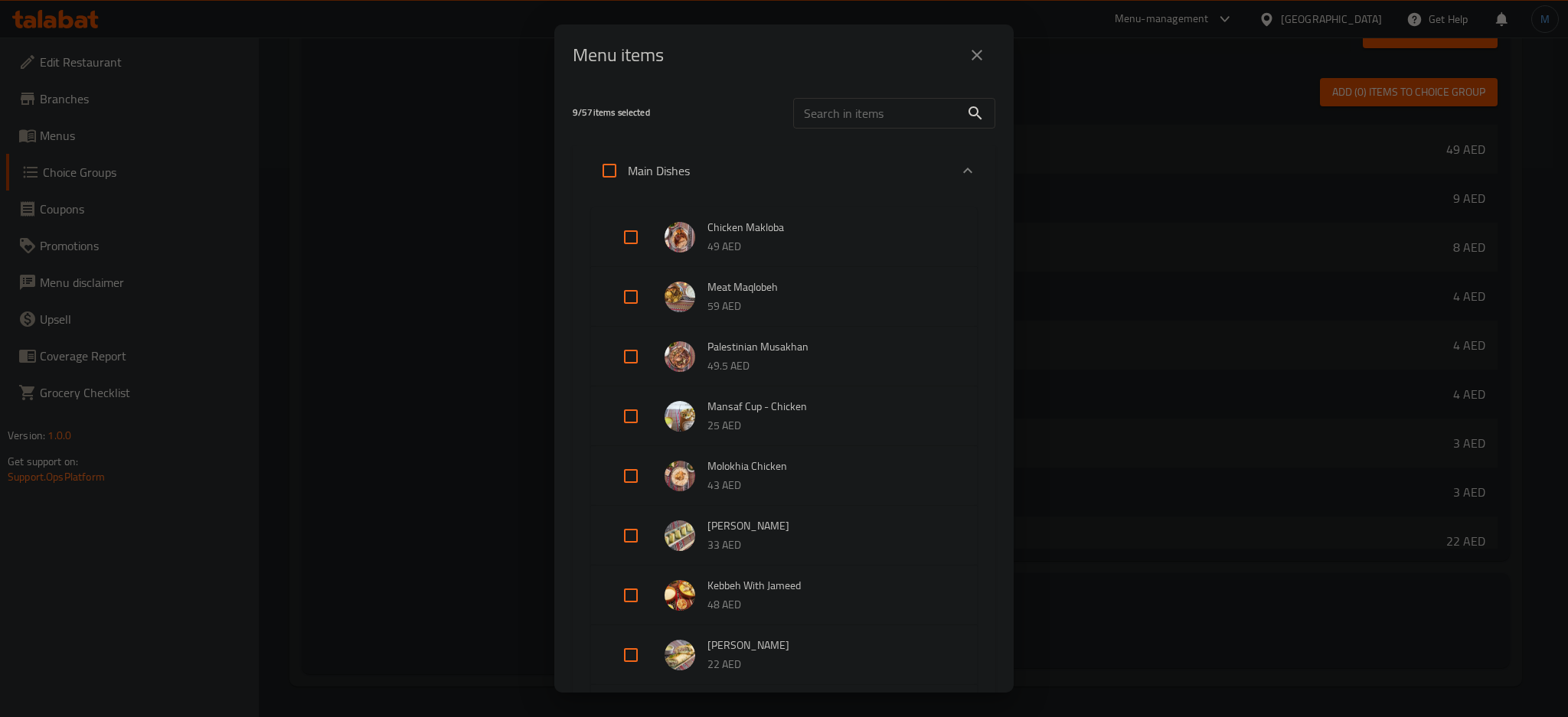
click at [680, 179] on p "Main Dishes" at bounding box center [658, 170] width 62 height 18
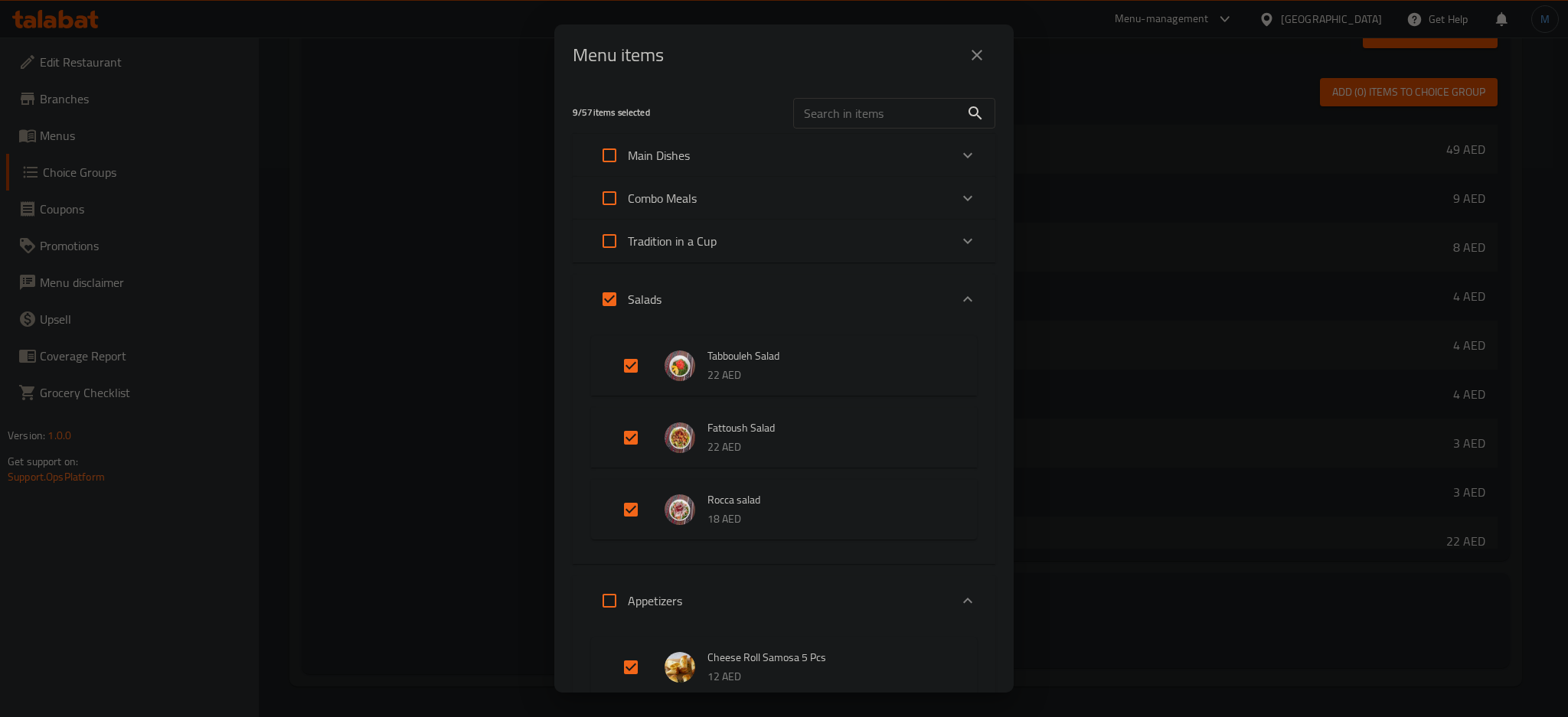
click at [794, 238] on div "Tradition in a Cup" at bounding box center [771, 241] width 359 height 37
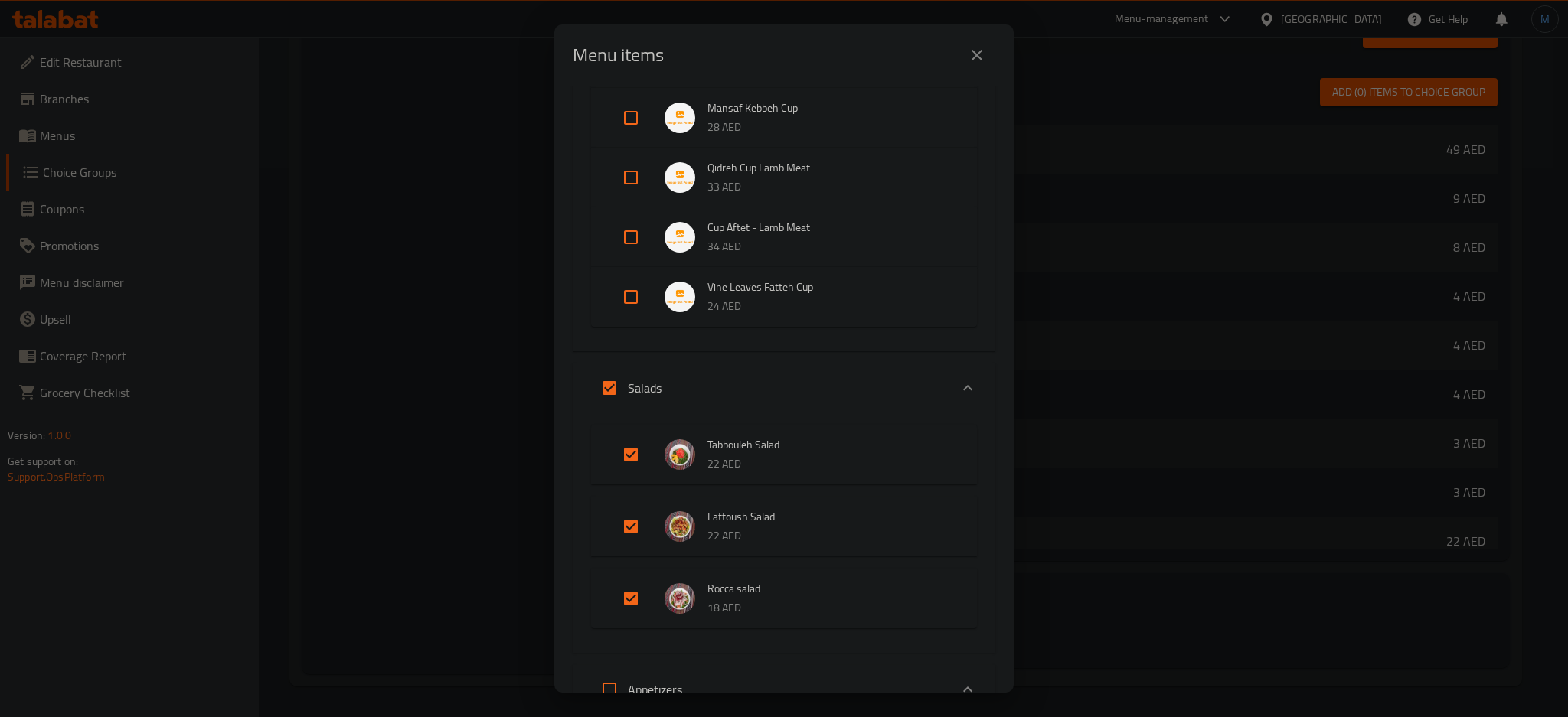
scroll to position [437, 0]
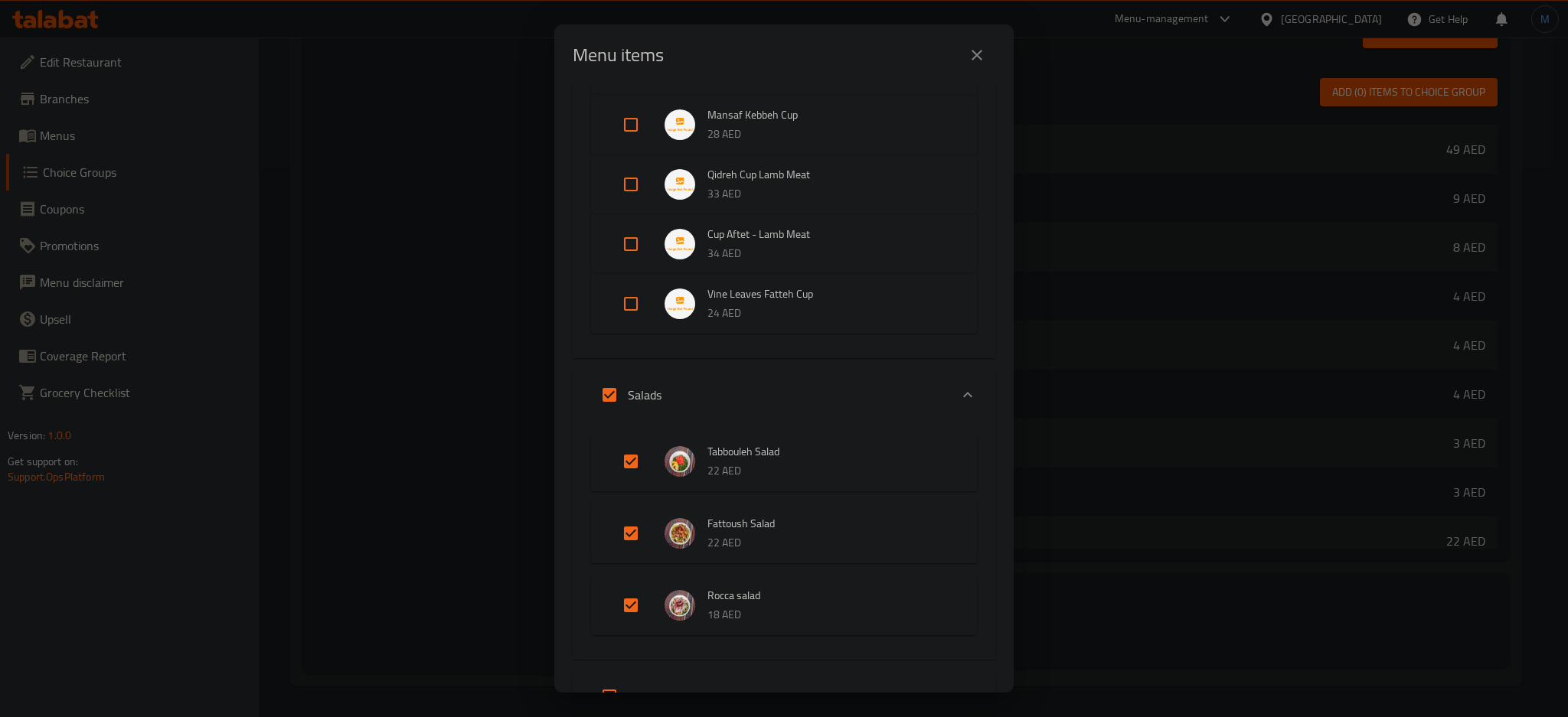
click at [615, 313] on input "Expand" at bounding box center [630, 303] width 37 height 37
checkbox input "true"
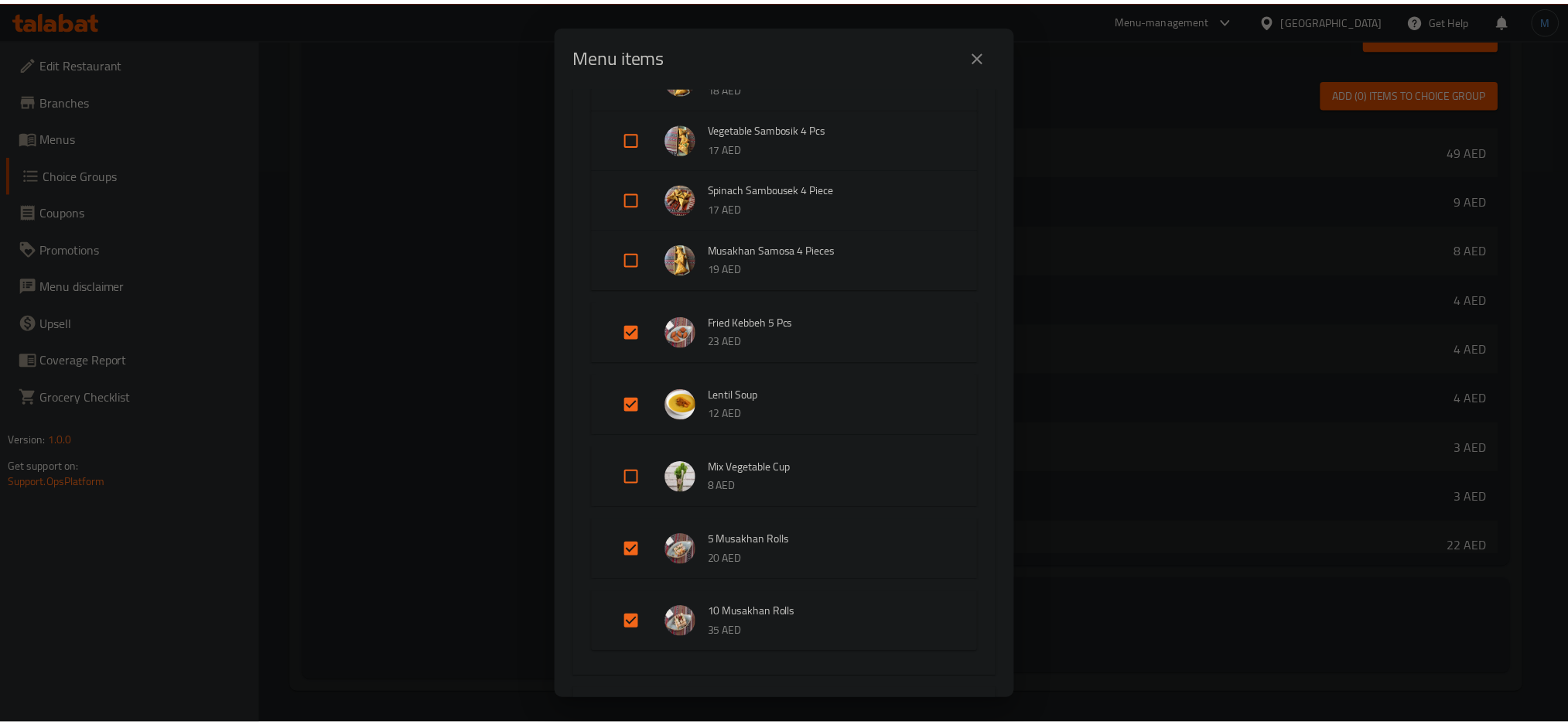
scroll to position [1627, 0]
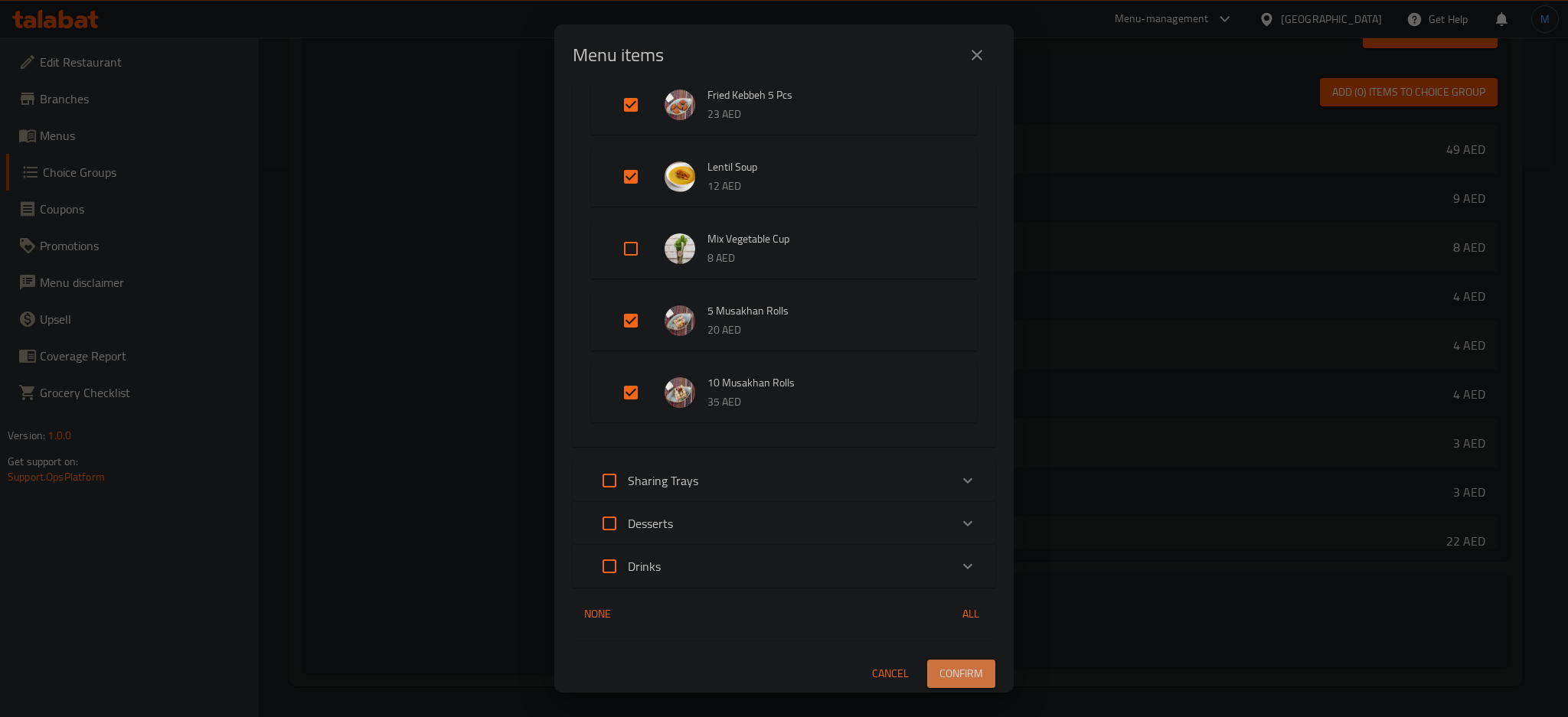
click at [935, 662] on button "Confirm" at bounding box center [960, 674] width 68 height 29
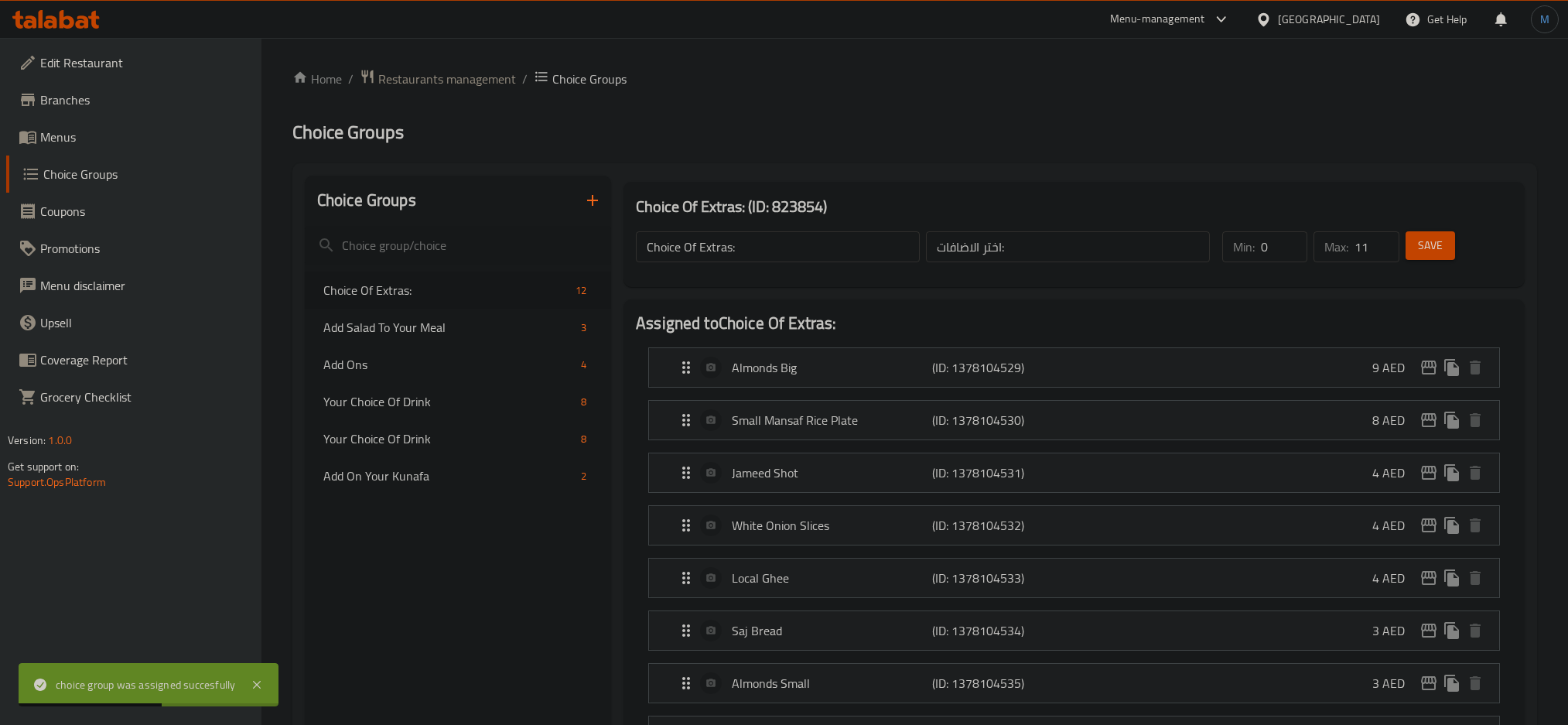
scroll to position [555, 0]
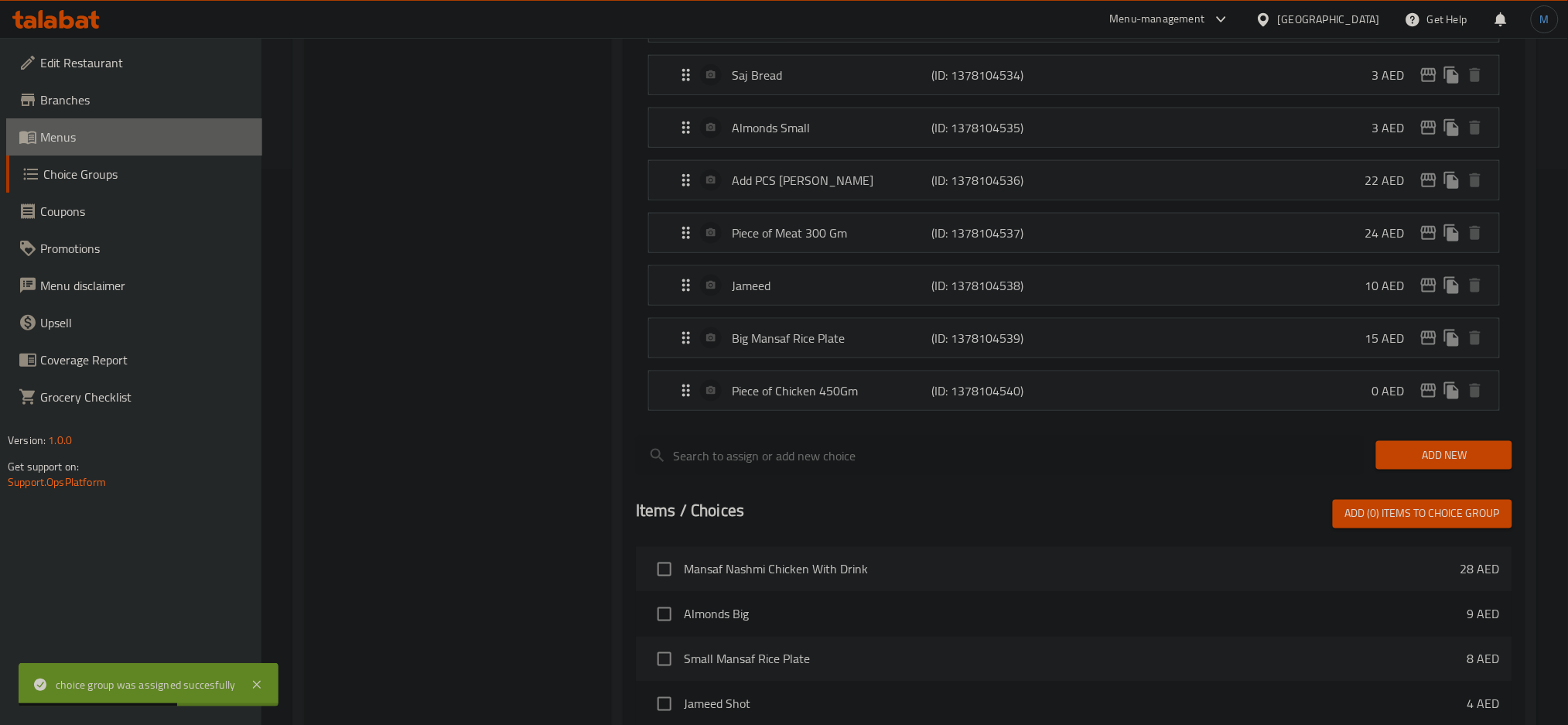
click at [119, 154] on link "Menus" at bounding box center [134, 137] width 256 height 38
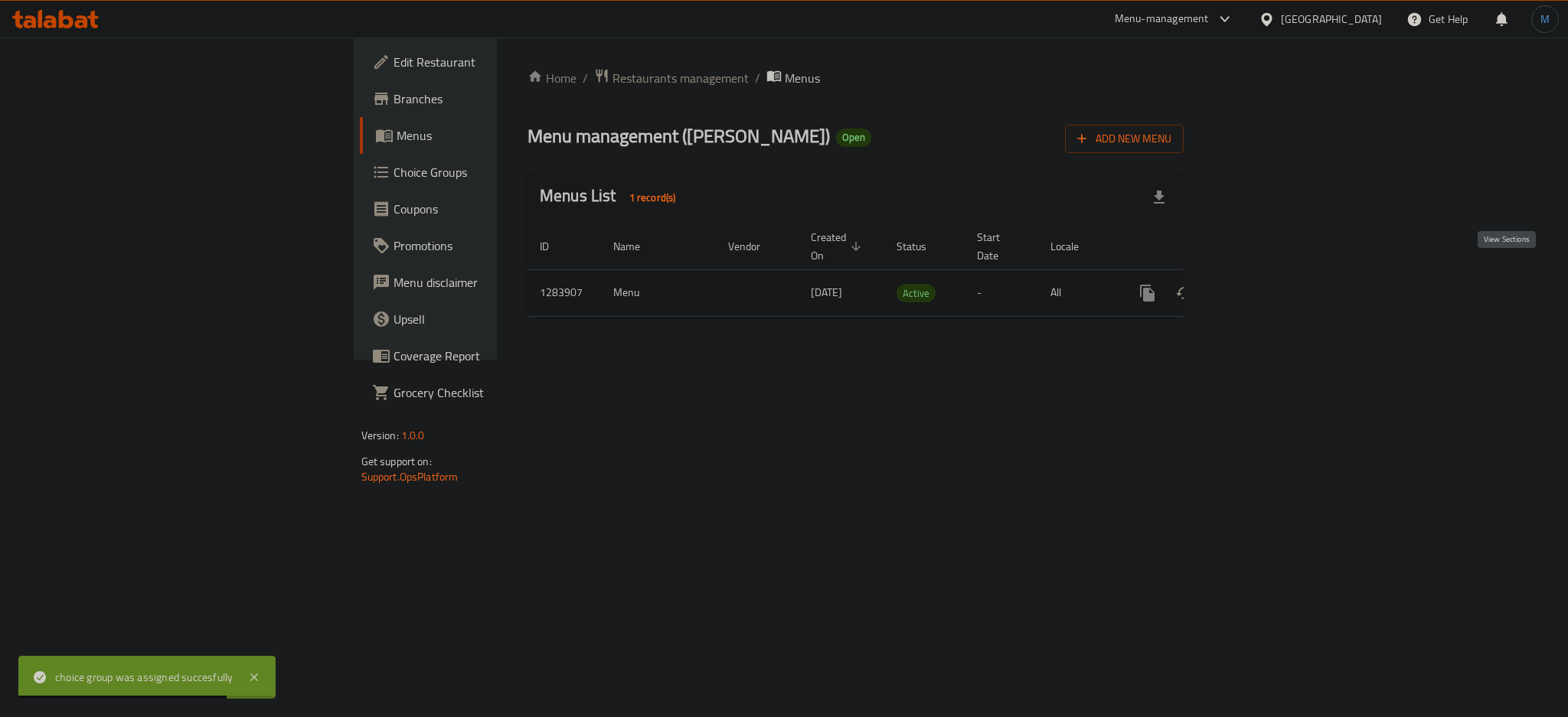
click at [1276, 275] on link "enhanced table" at bounding box center [1258, 293] width 37 height 37
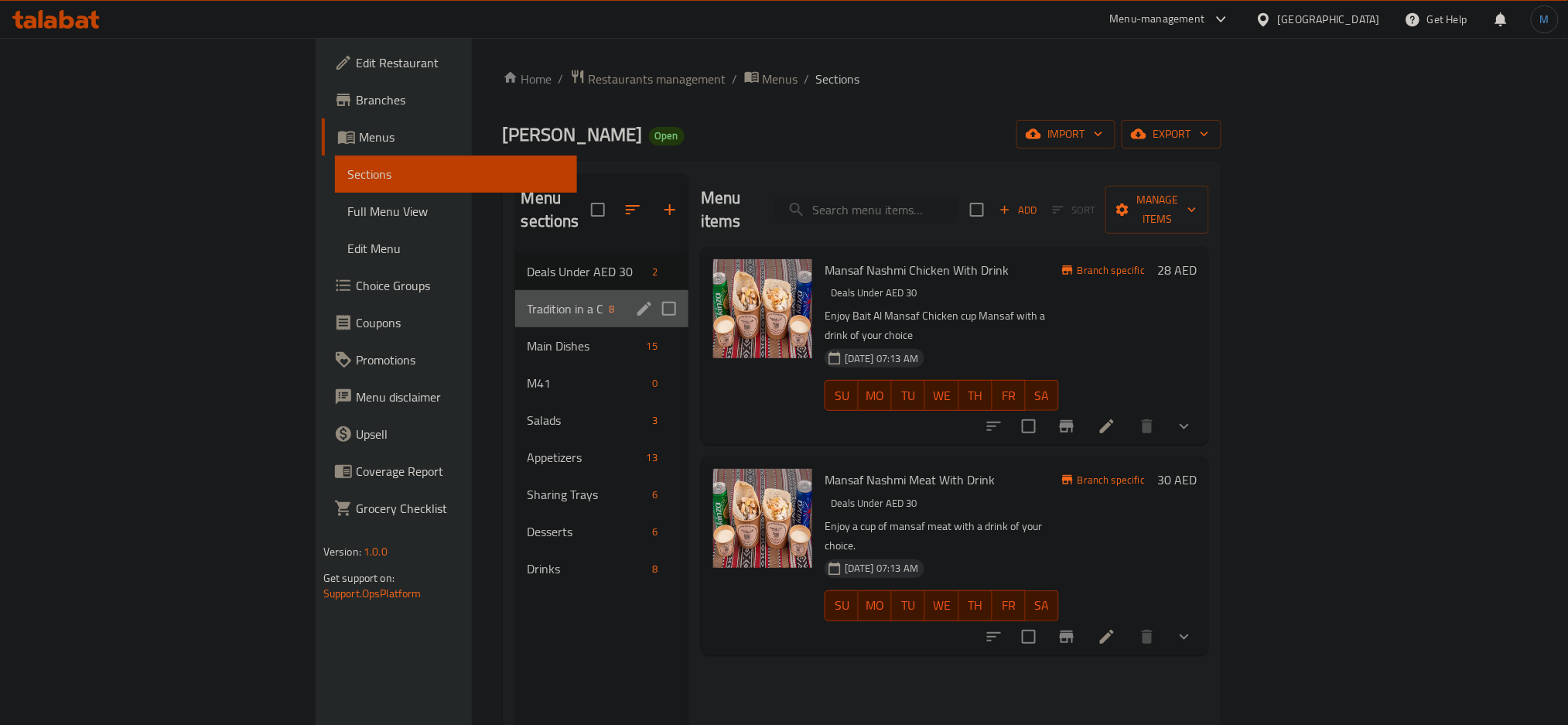
click at [516, 296] on div "Tradition in a Cup 8" at bounding box center [602, 309] width 173 height 38
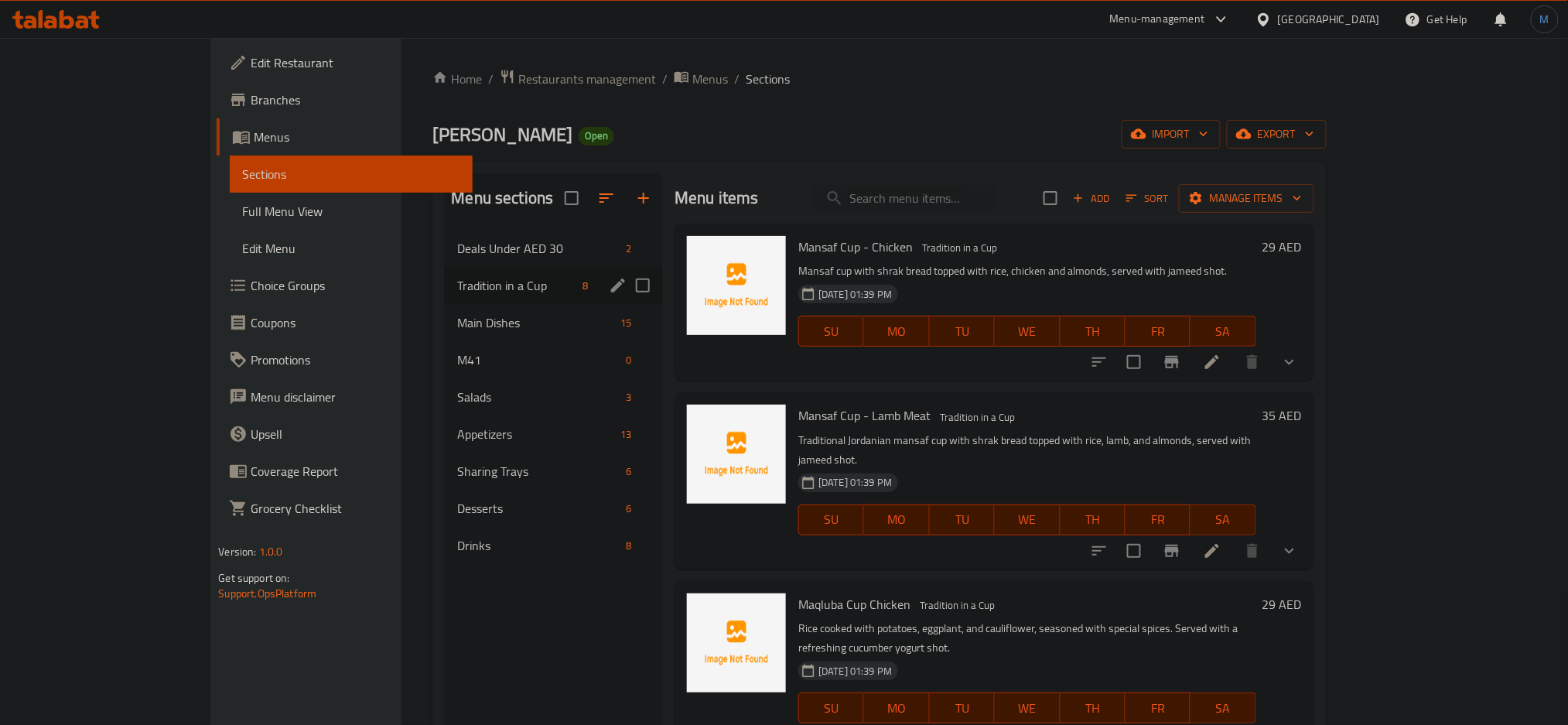
click at [445, 296] on div "Tradition in a Cup 8" at bounding box center [554, 285] width 218 height 38
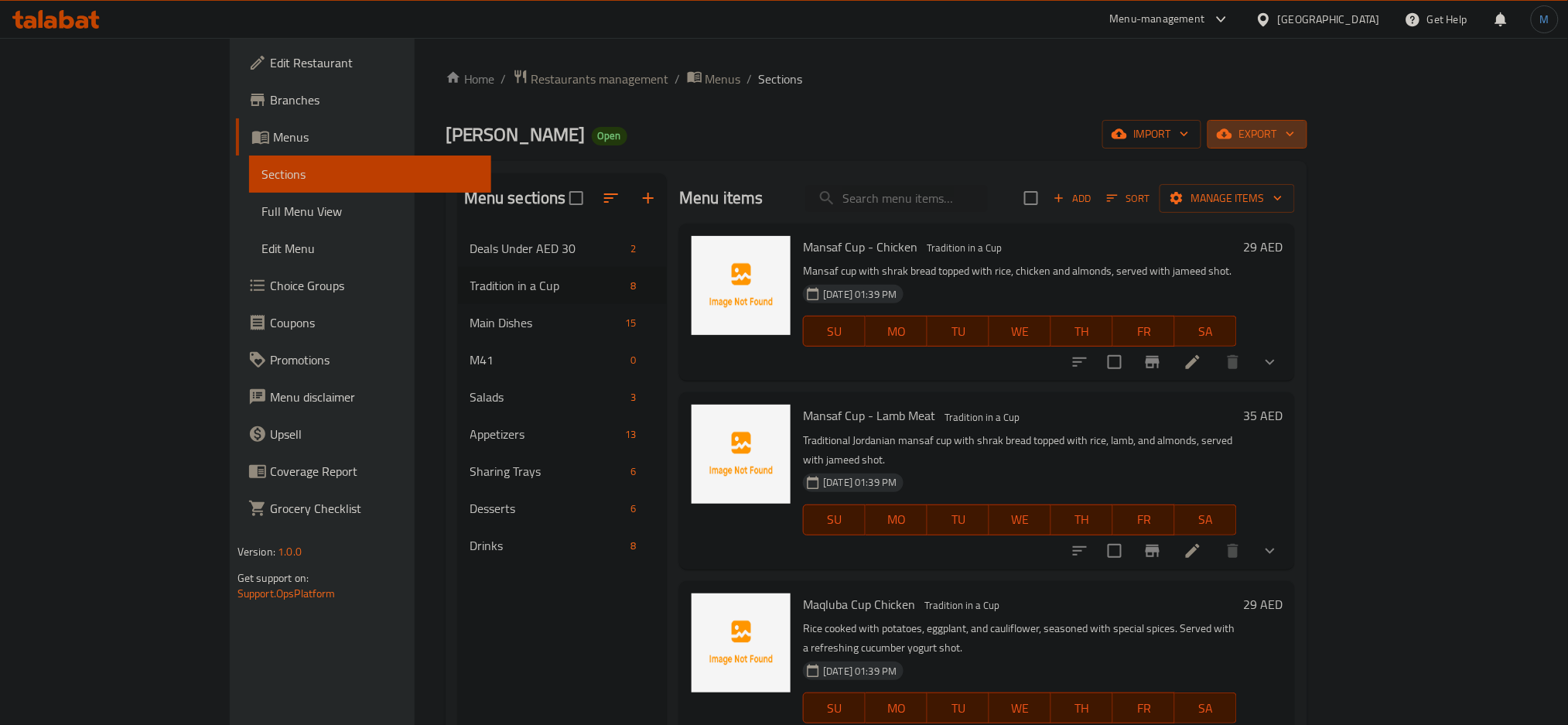
click at [1295, 143] on span "export" at bounding box center [1258, 134] width 75 height 19
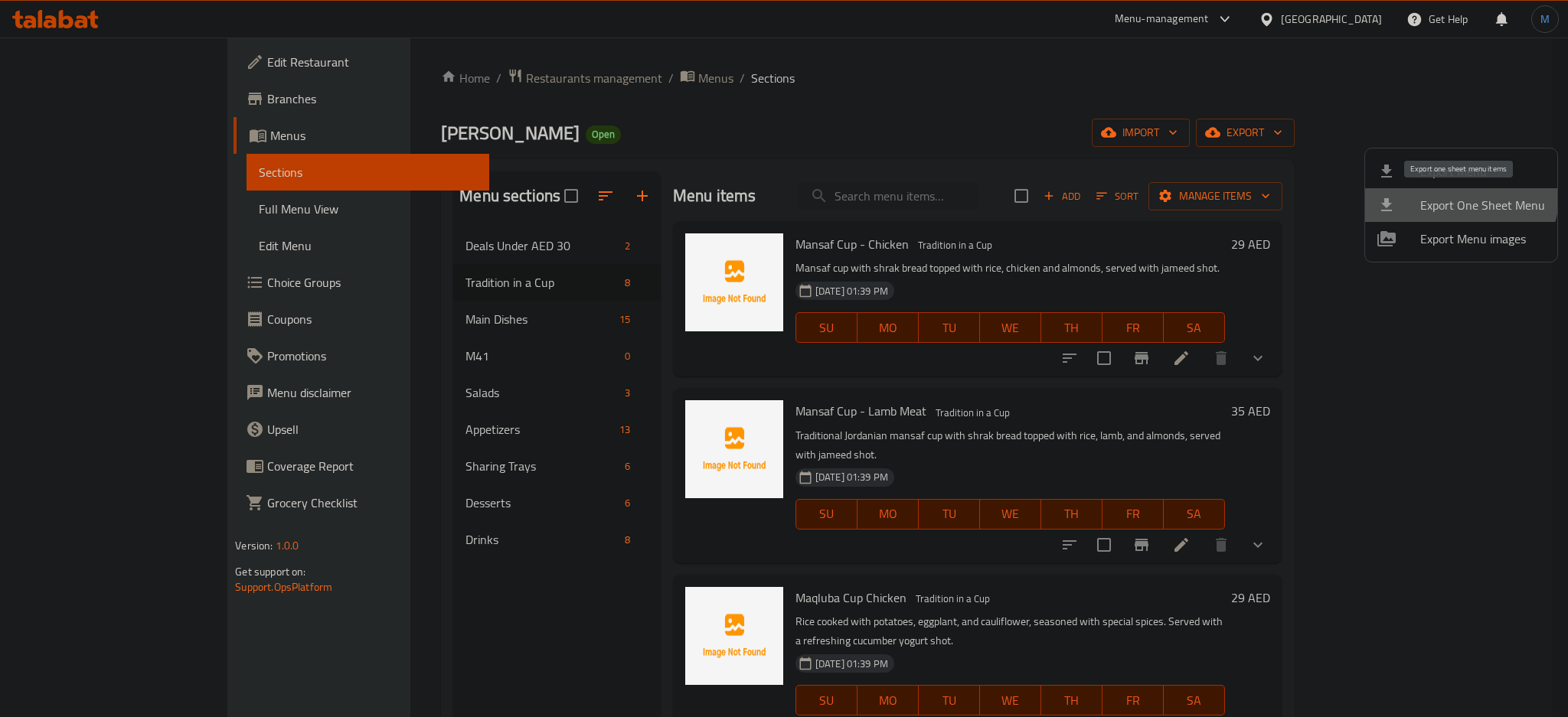
click at [1434, 190] on li "Export One Sheet Menu" at bounding box center [1460, 204] width 192 height 33
click at [1444, 168] on span "Export Menu" at bounding box center [1482, 171] width 125 height 18
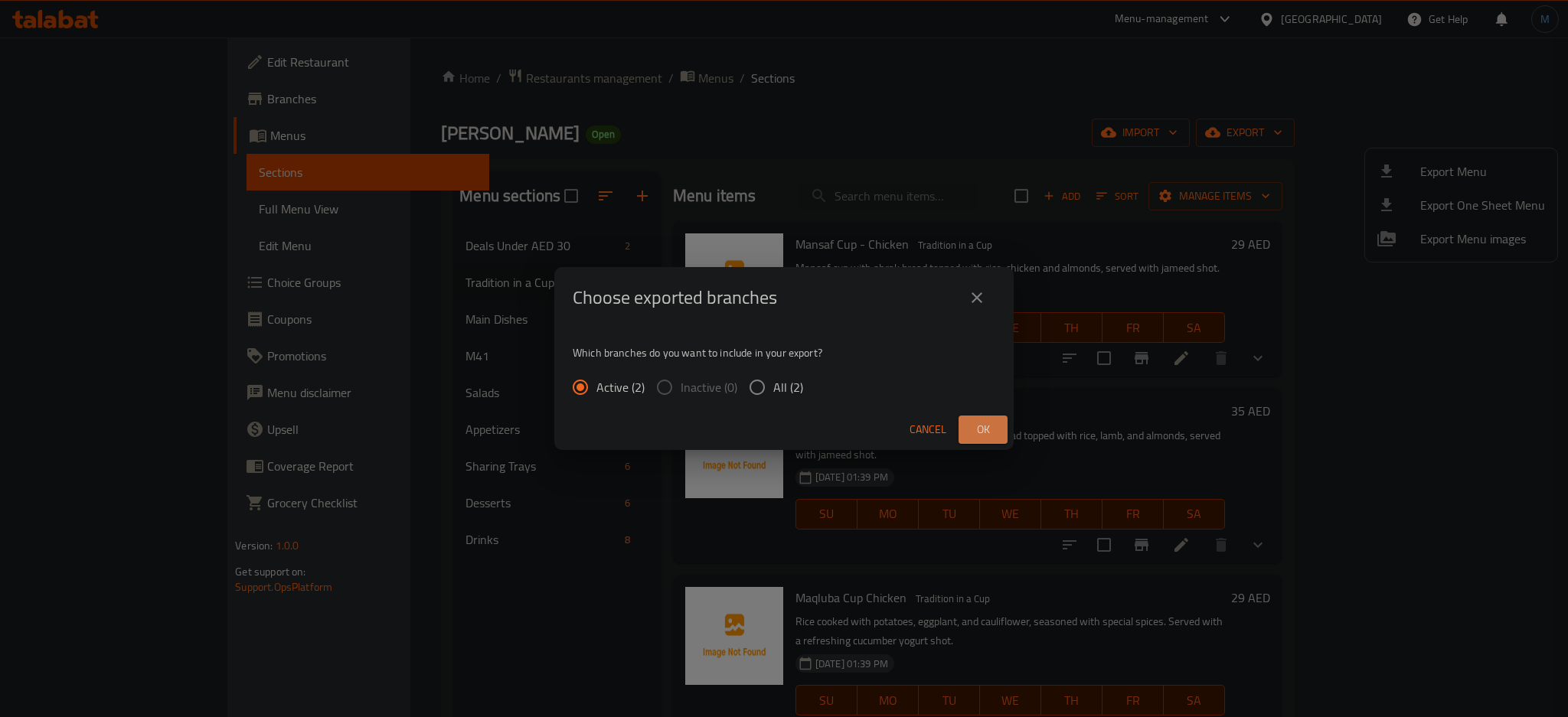
click at [982, 437] on span "Ok" at bounding box center [983, 430] width 25 height 19
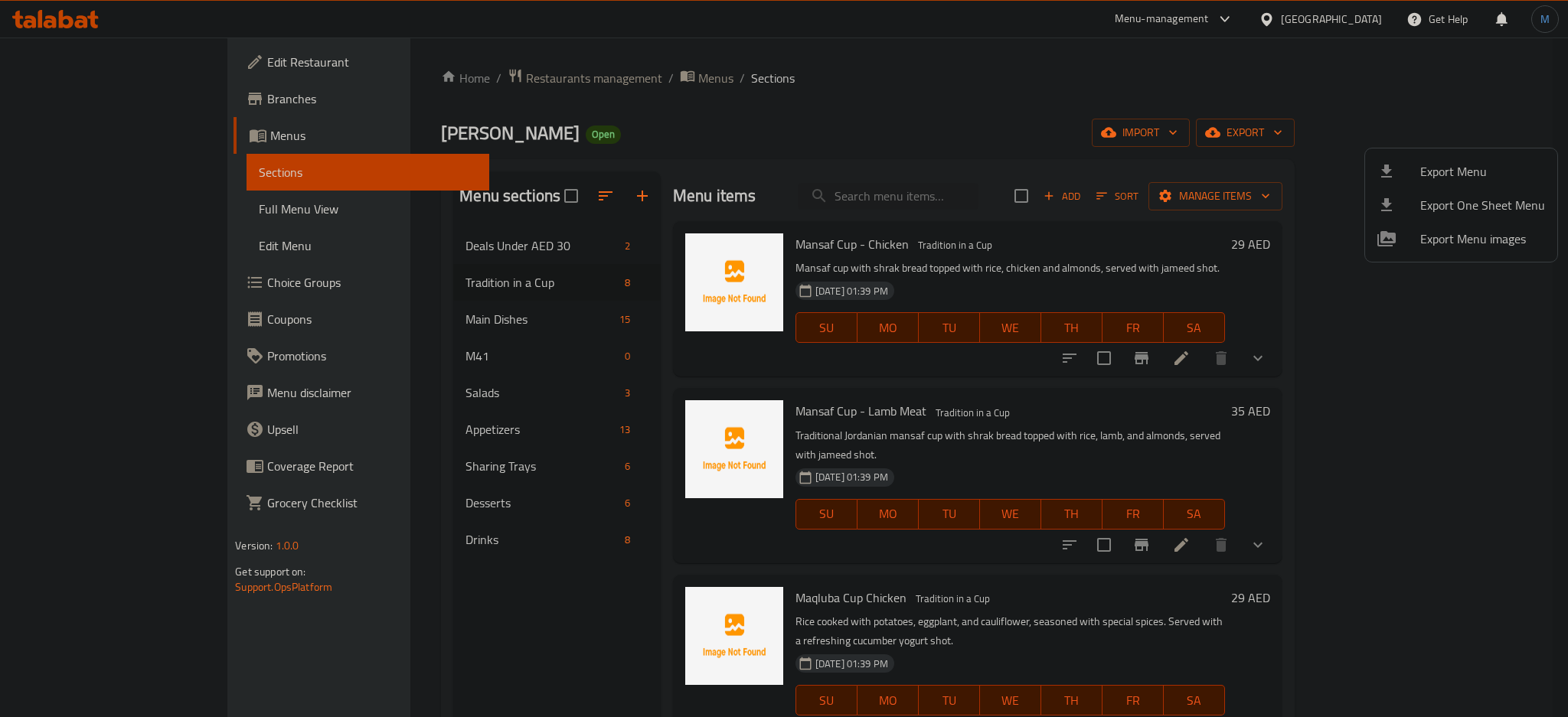
click at [569, 87] on div at bounding box center [784, 358] width 1568 height 717
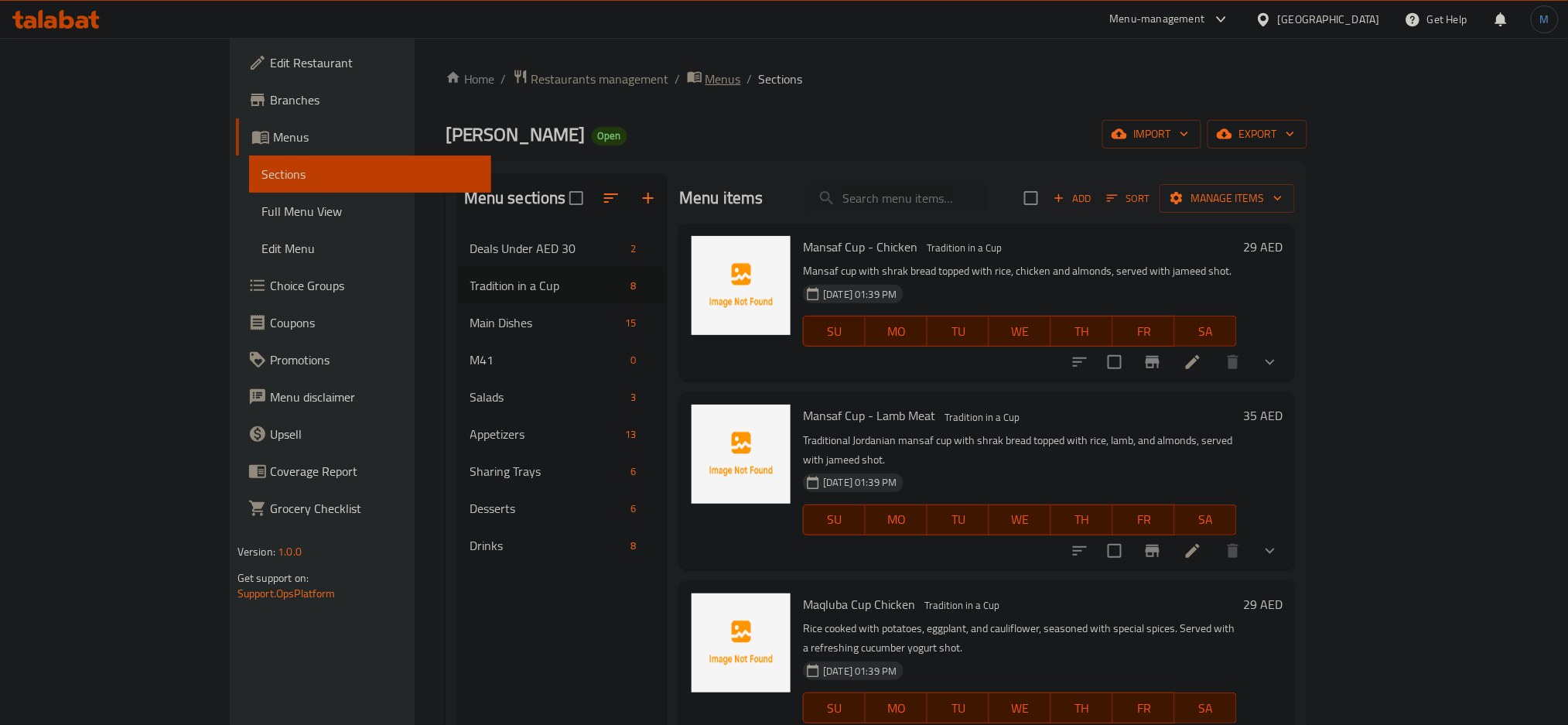
click at [705, 88] on span "Menus" at bounding box center [723, 78] width 36 height 18
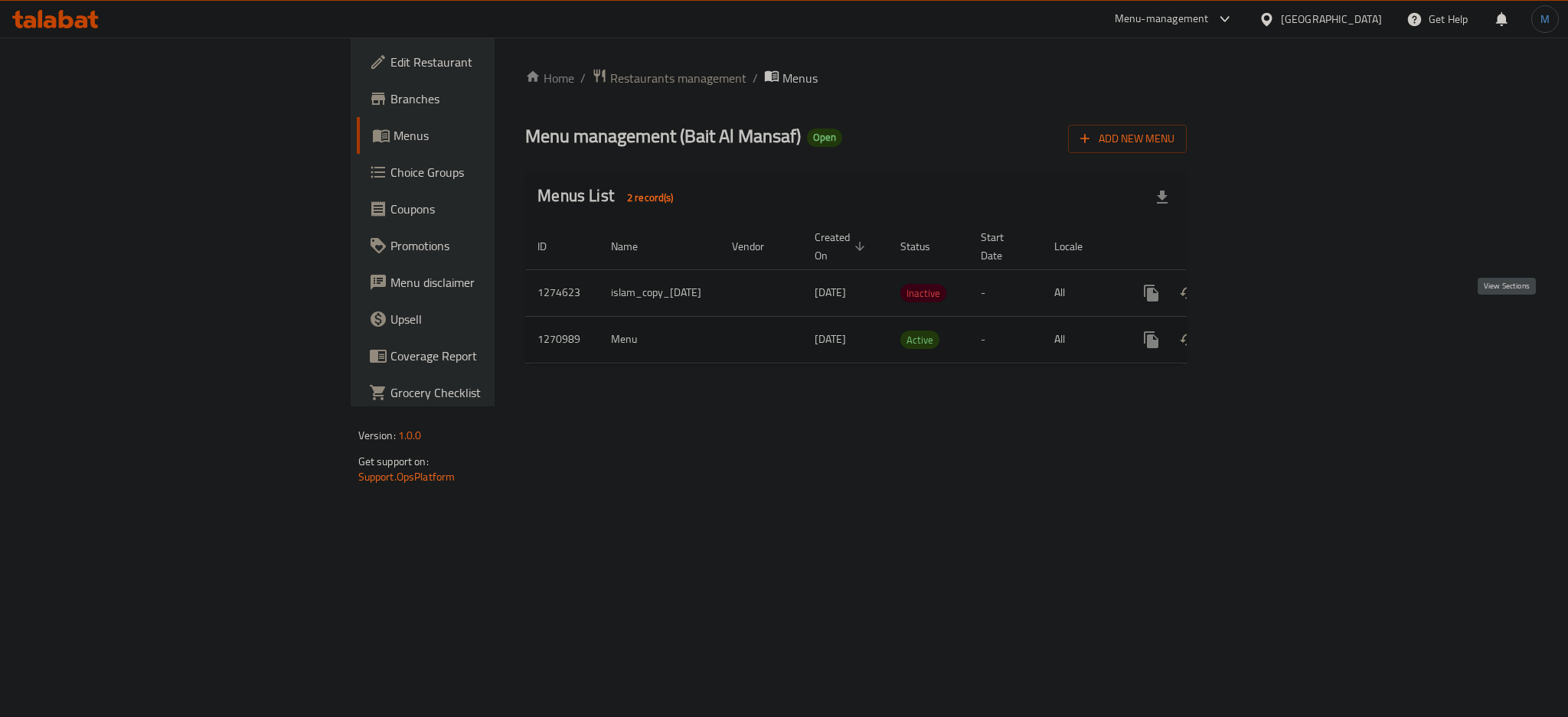
click at [1269, 333] on icon "enhanced table" at bounding box center [1262, 339] width 13 height 13
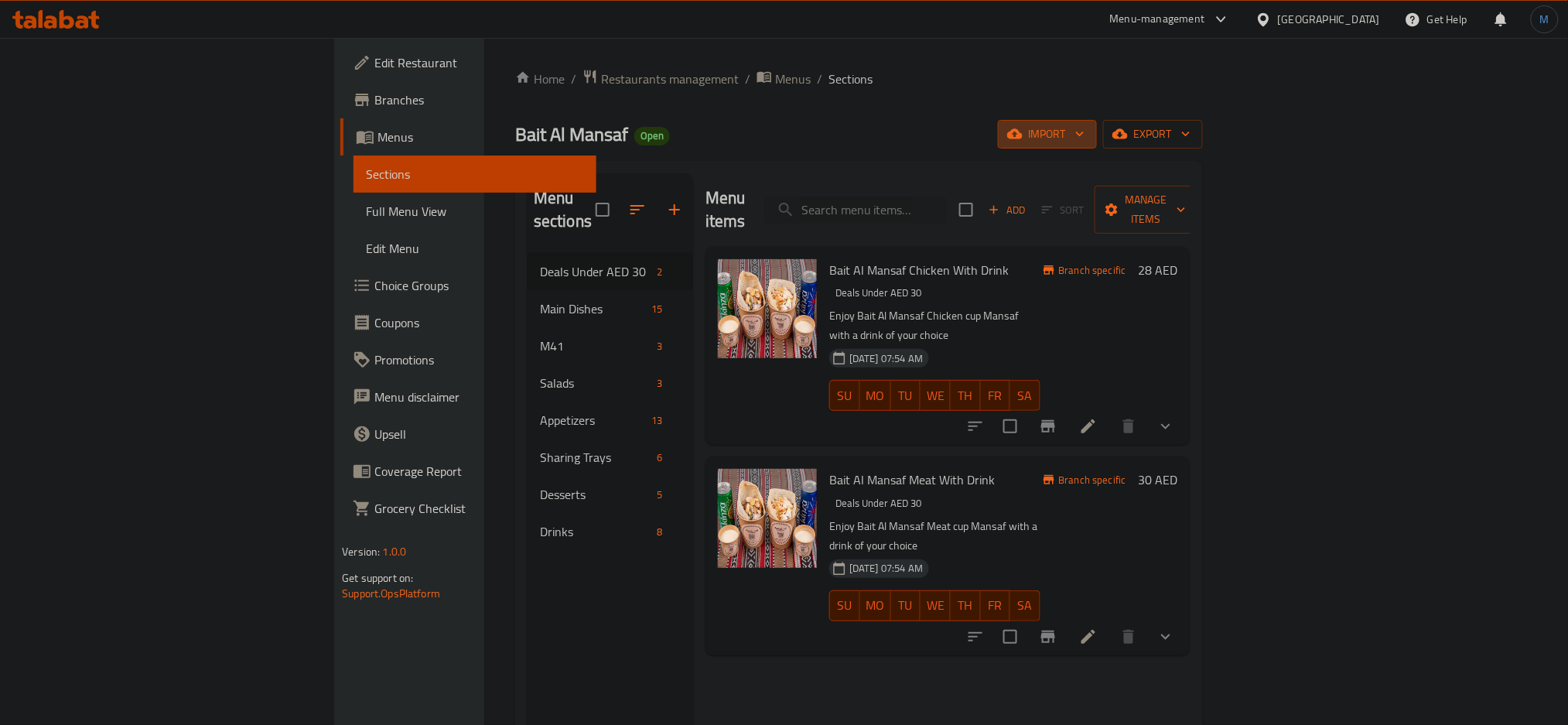
click at [1084, 142] on span "import" at bounding box center [1047, 134] width 74 height 19
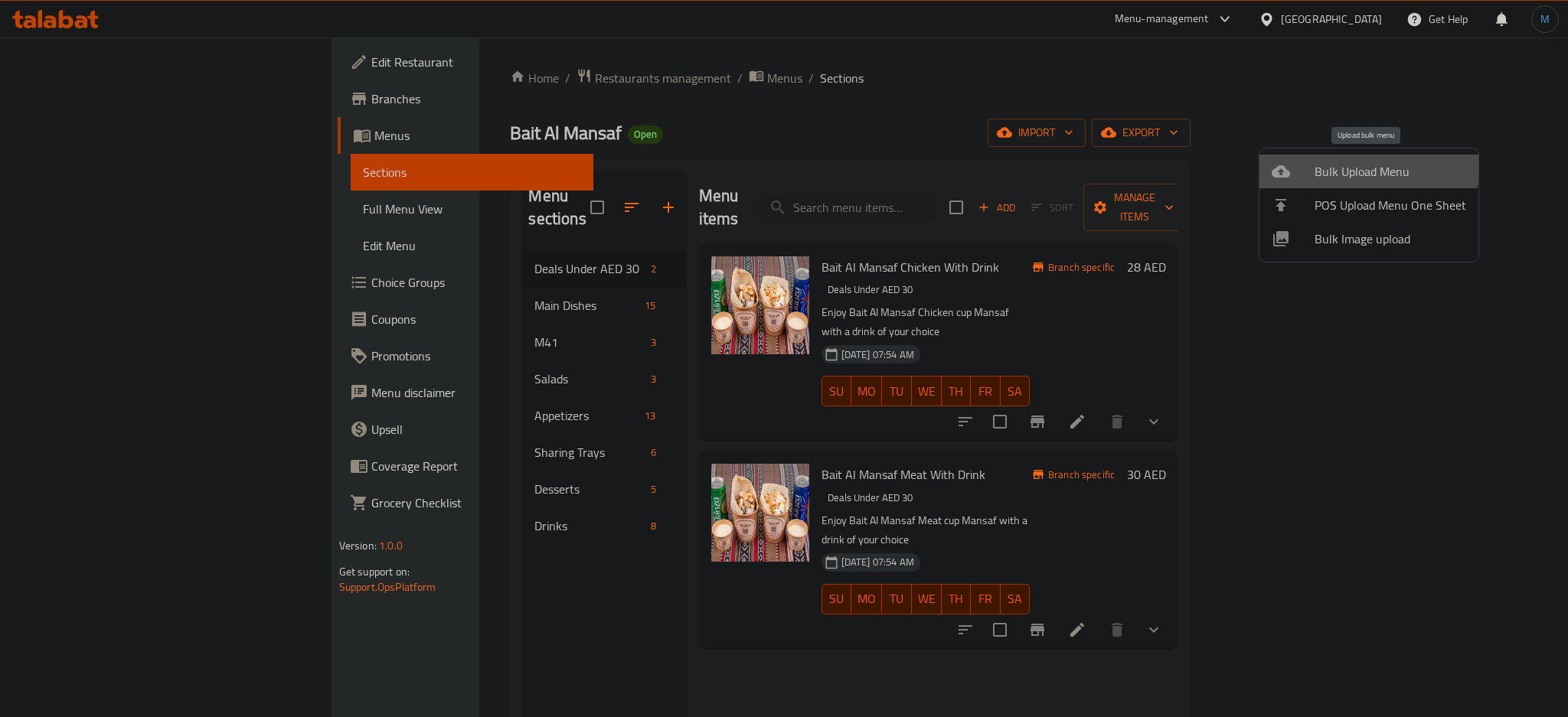
click at [1366, 168] on span "Bulk Upload Menu" at bounding box center [1390, 171] width 152 height 18
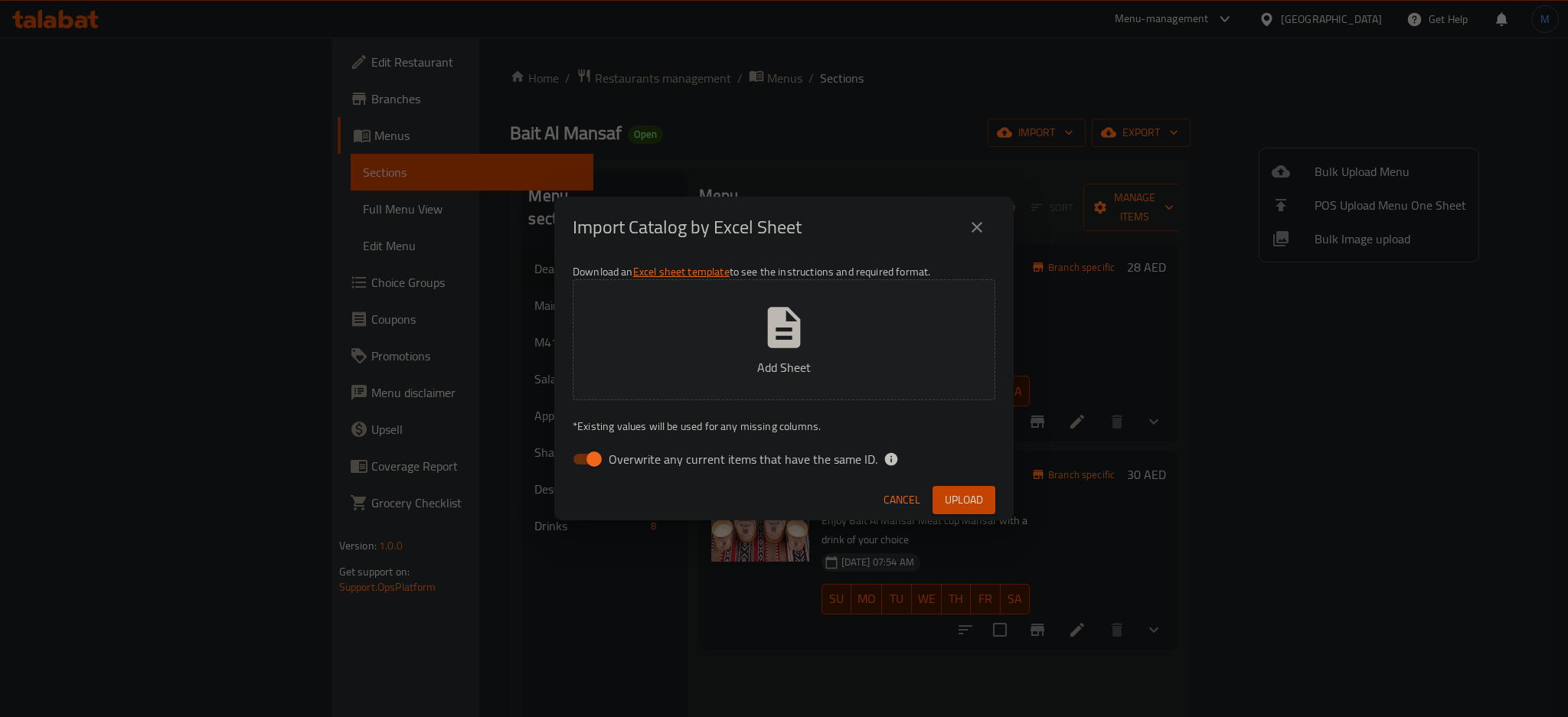
click at [831, 326] on button "Add Sheet" at bounding box center [783, 339] width 423 height 121
click at [650, 454] on span "Overwrite any current items that have the same ID." at bounding box center [743, 459] width 269 height 18
click at [638, 454] on input "Overwrite any current items that have the same ID." at bounding box center [594, 459] width 88 height 30
checkbox input "false"
click at [952, 508] on span "Upload" at bounding box center [964, 501] width 38 height 19
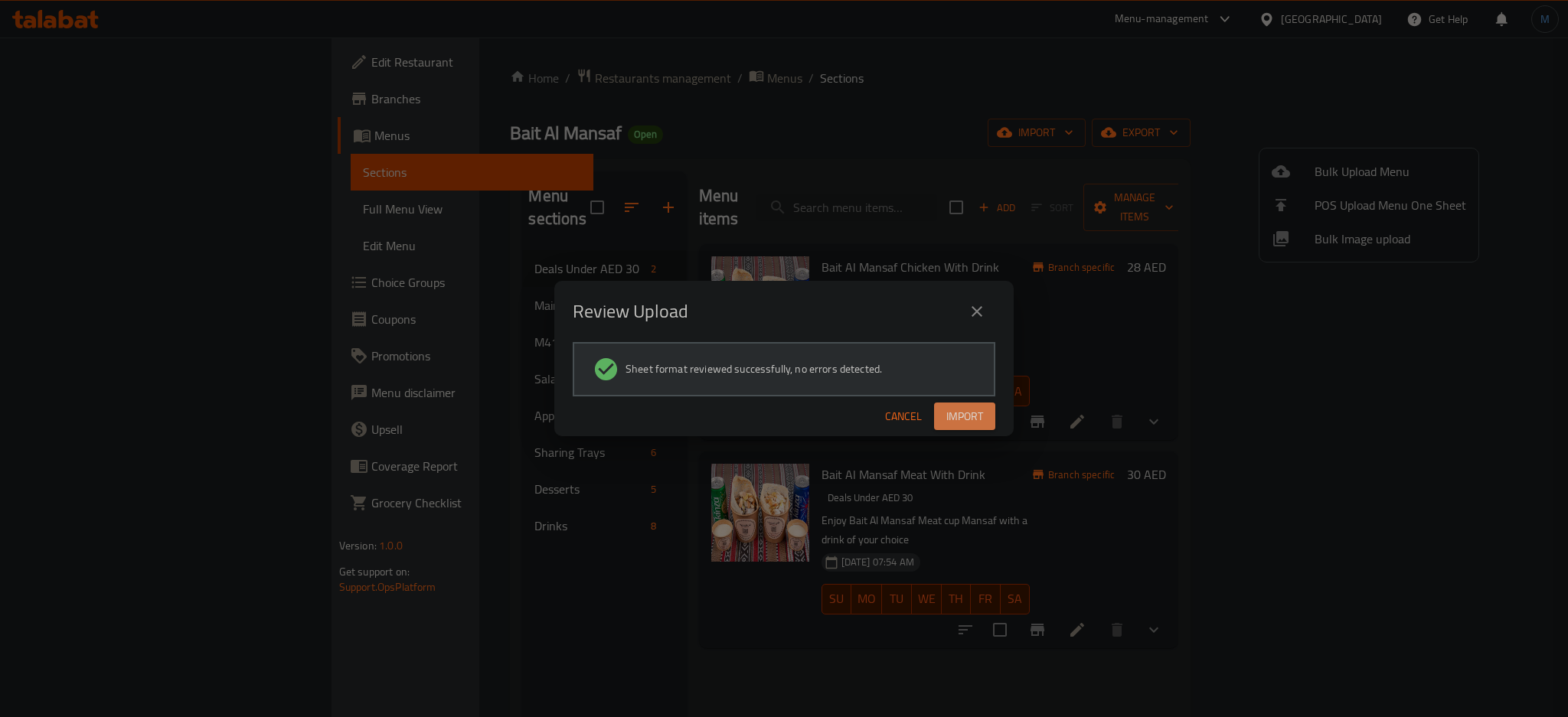
click at [957, 417] on span "Import" at bounding box center [964, 417] width 37 height 19
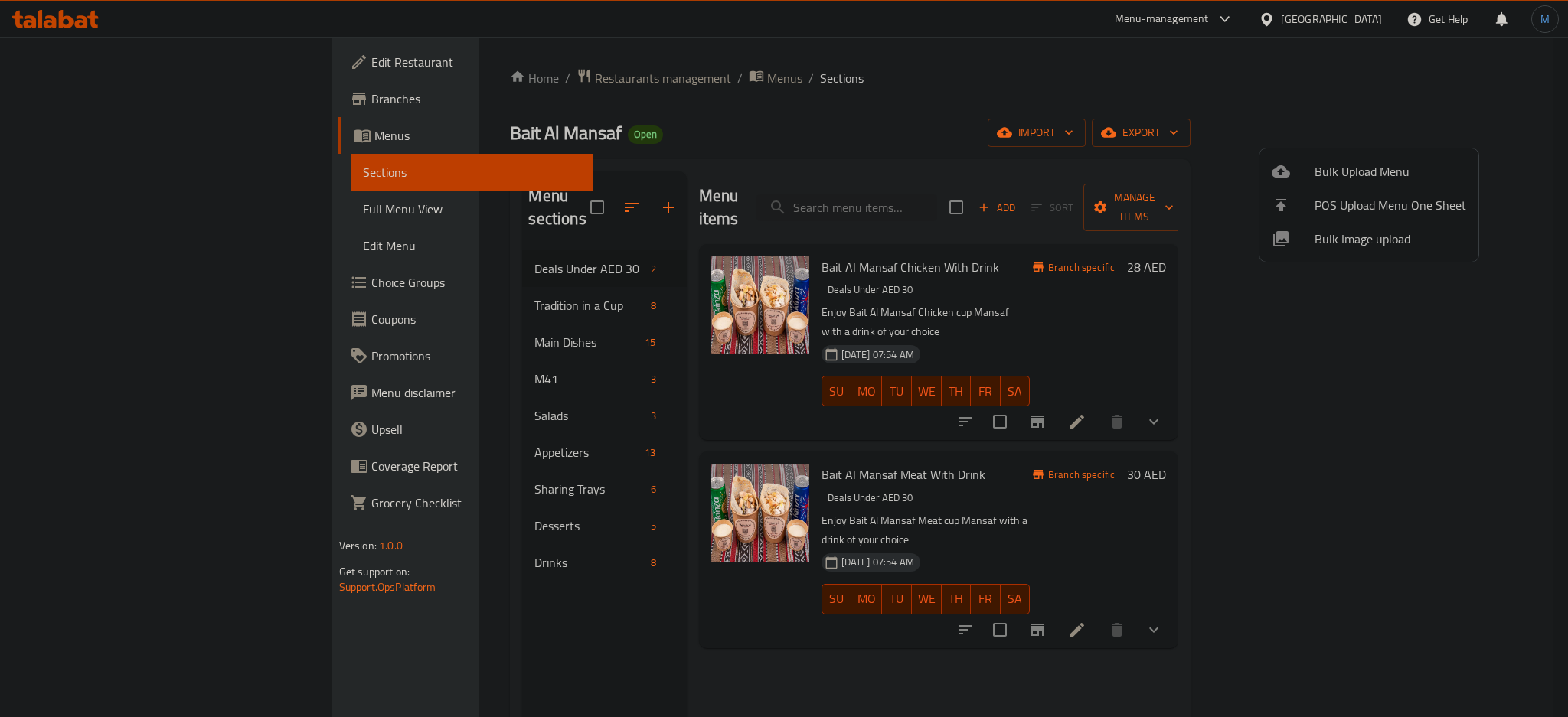
click at [134, 287] on div at bounding box center [784, 358] width 1568 height 717
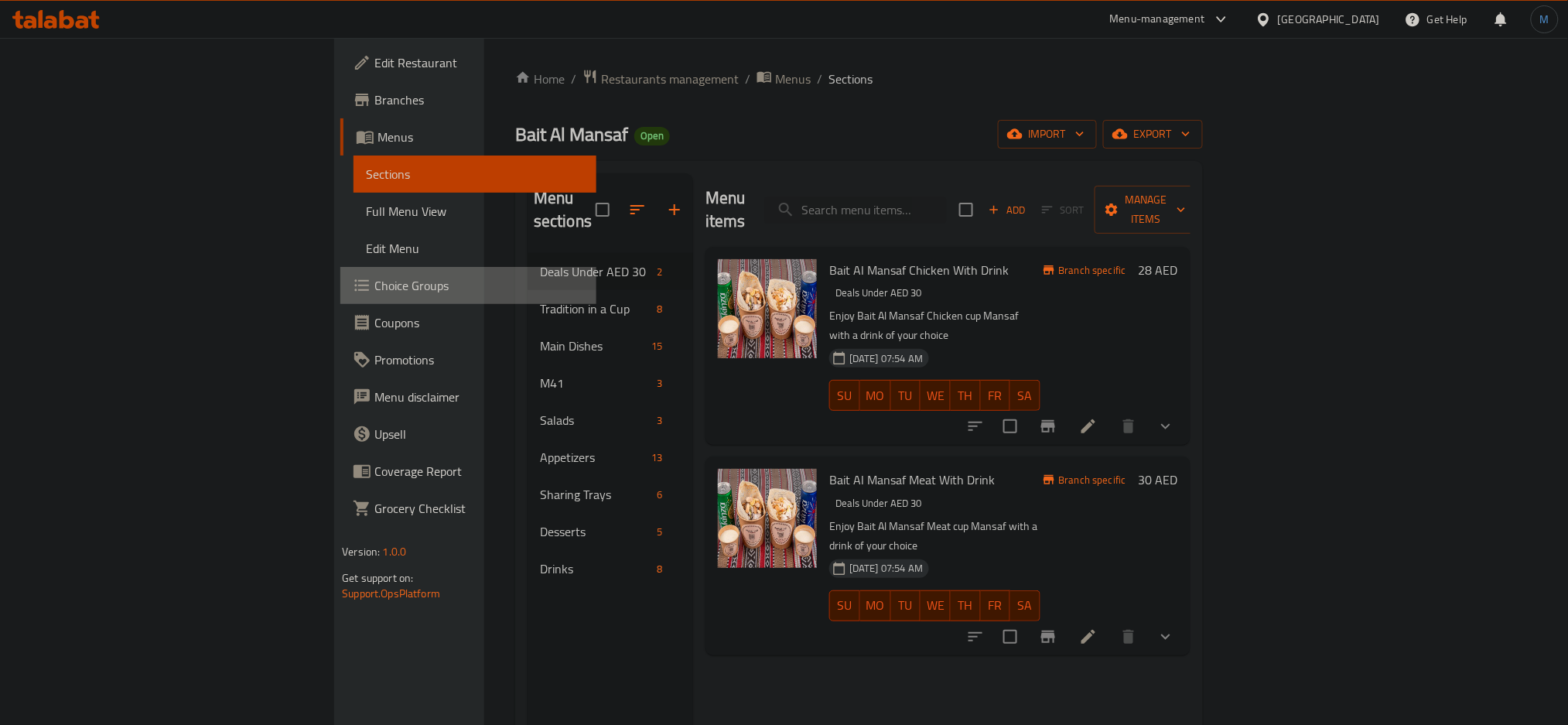
click at [375, 290] on span "Choice Groups" at bounding box center [480, 285] width 210 height 18
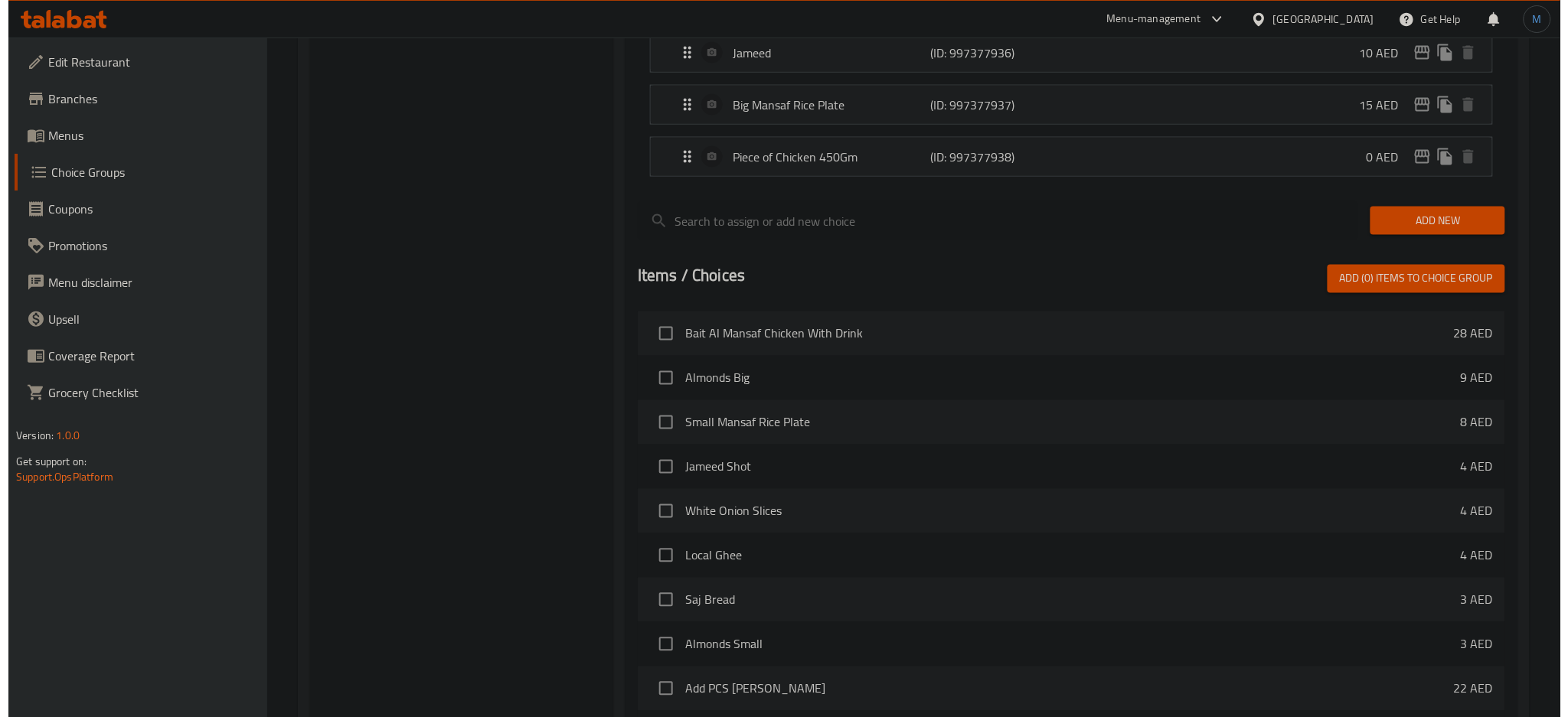
scroll to position [968, 0]
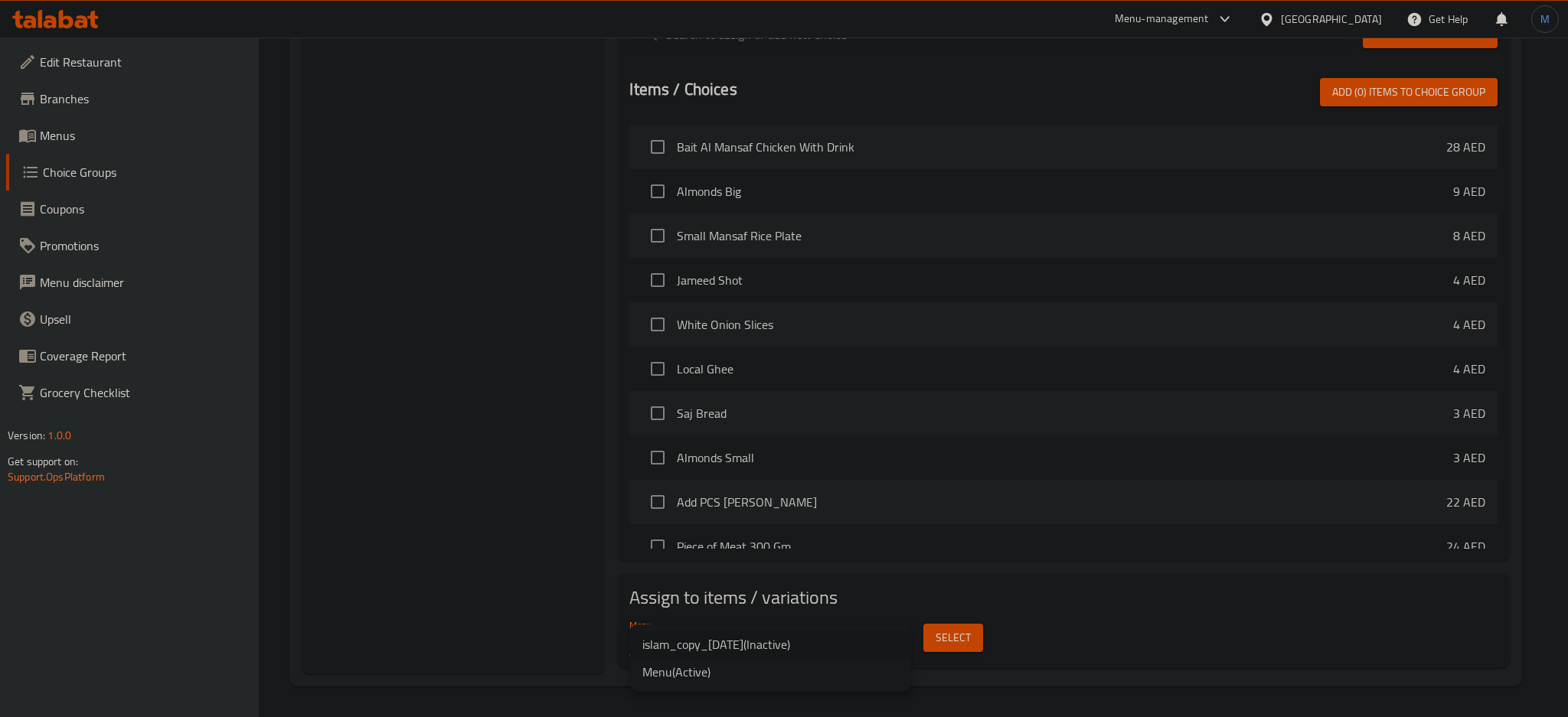
click at [785, 659] on li "Menu ( Active )" at bounding box center [771, 671] width 281 height 28
click at [953, 629] on span "Select" at bounding box center [952, 638] width 35 height 19
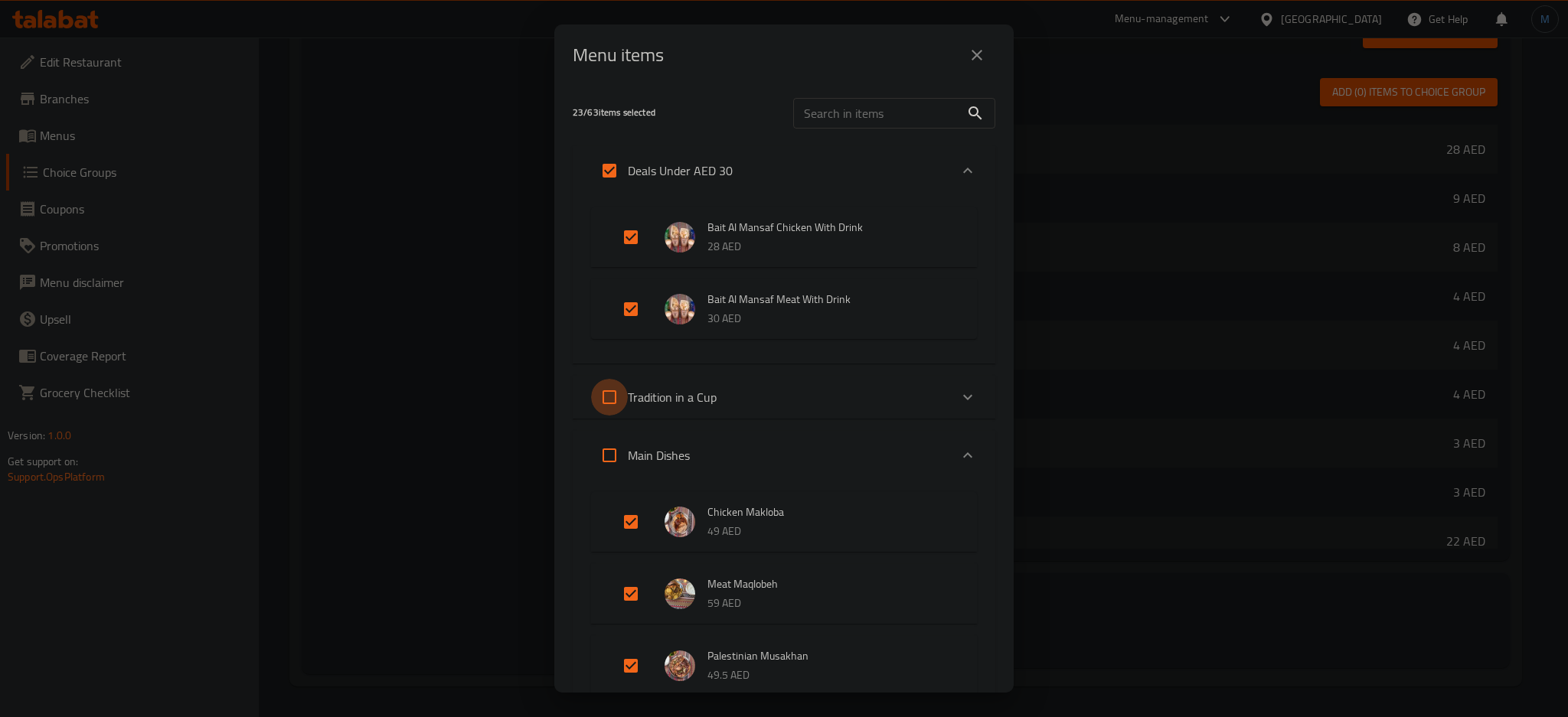
click at [609, 403] on input "Expand" at bounding box center [609, 397] width 37 height 37
checkbox input "true"
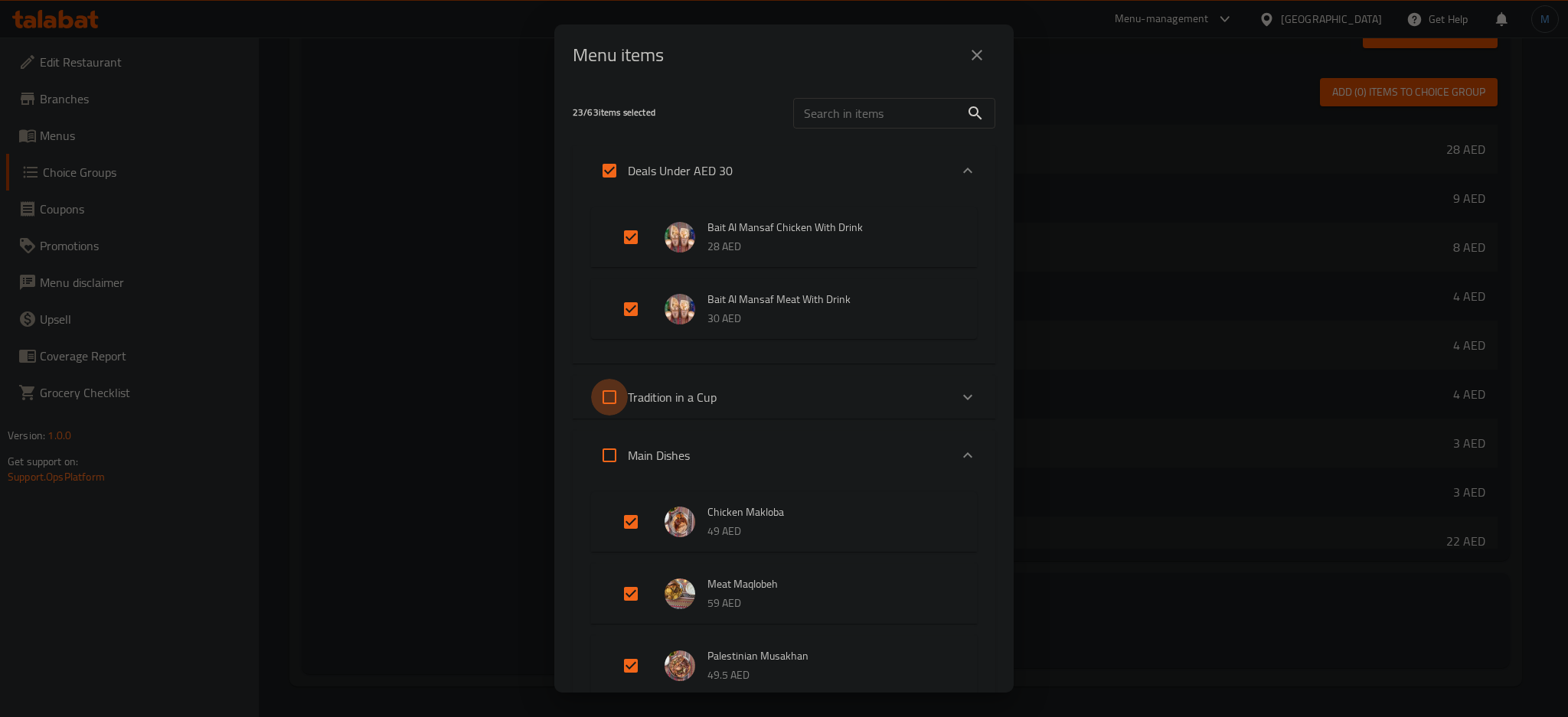
checkbox input "true"
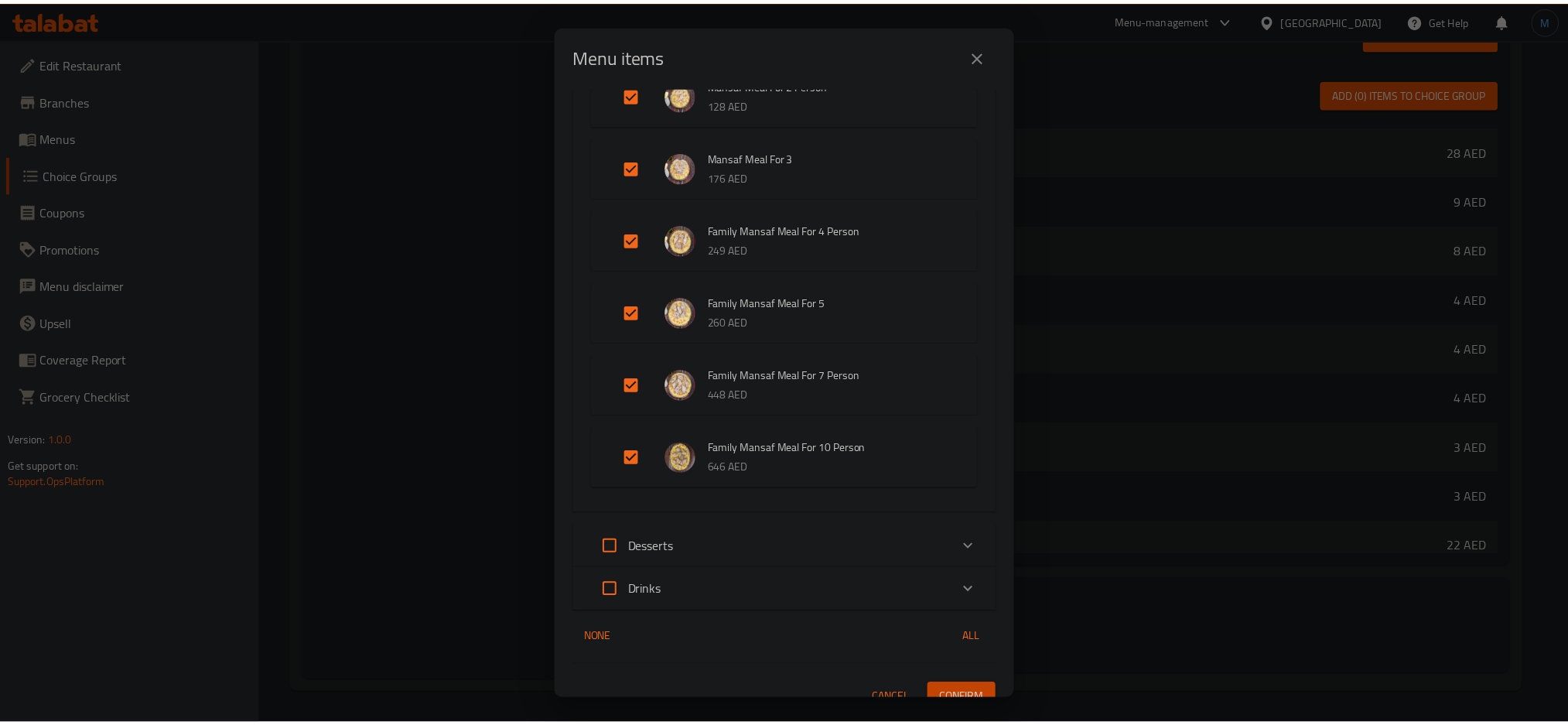
scroll to position [2034, 0]
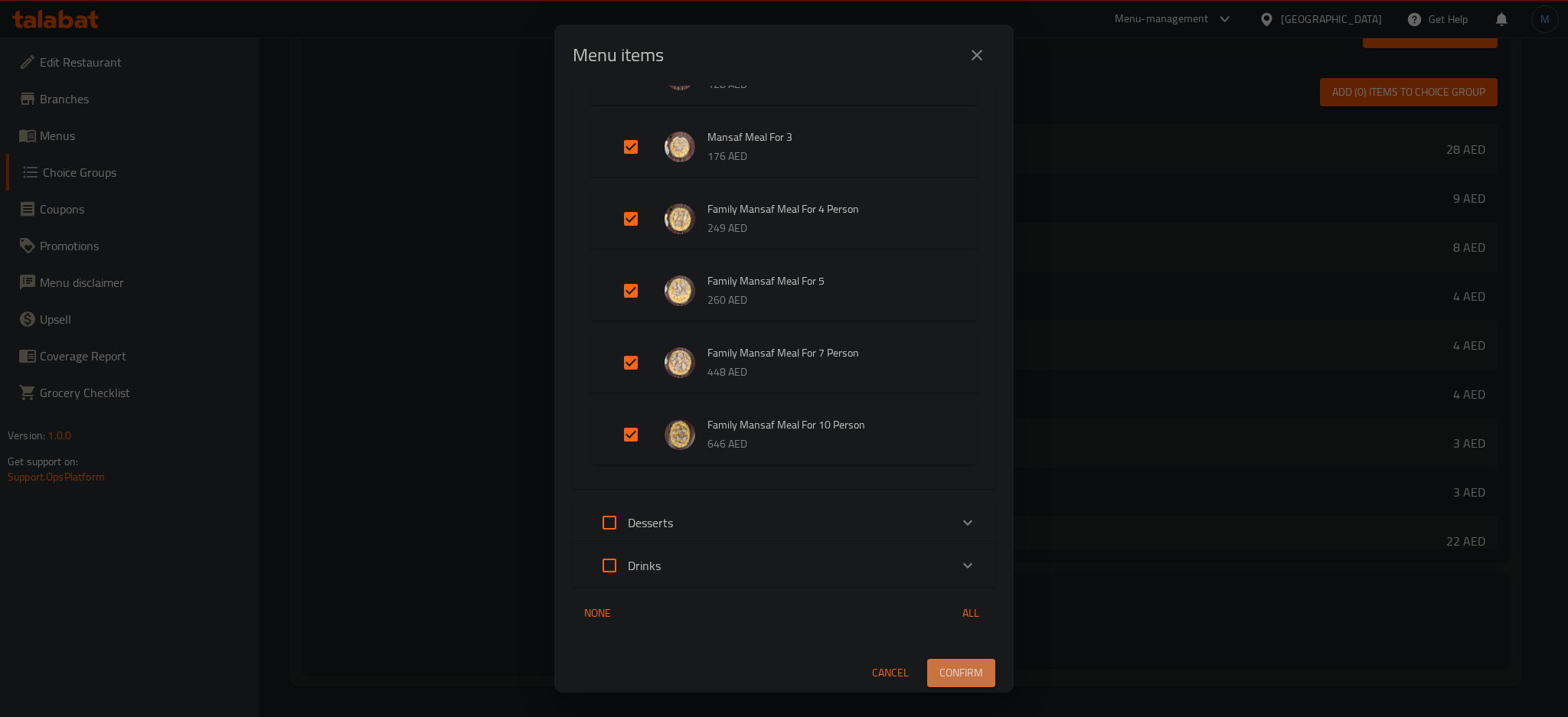
click at [977, 673] on button "Confirm" at bounding box center [960, 673] width 68 height 29
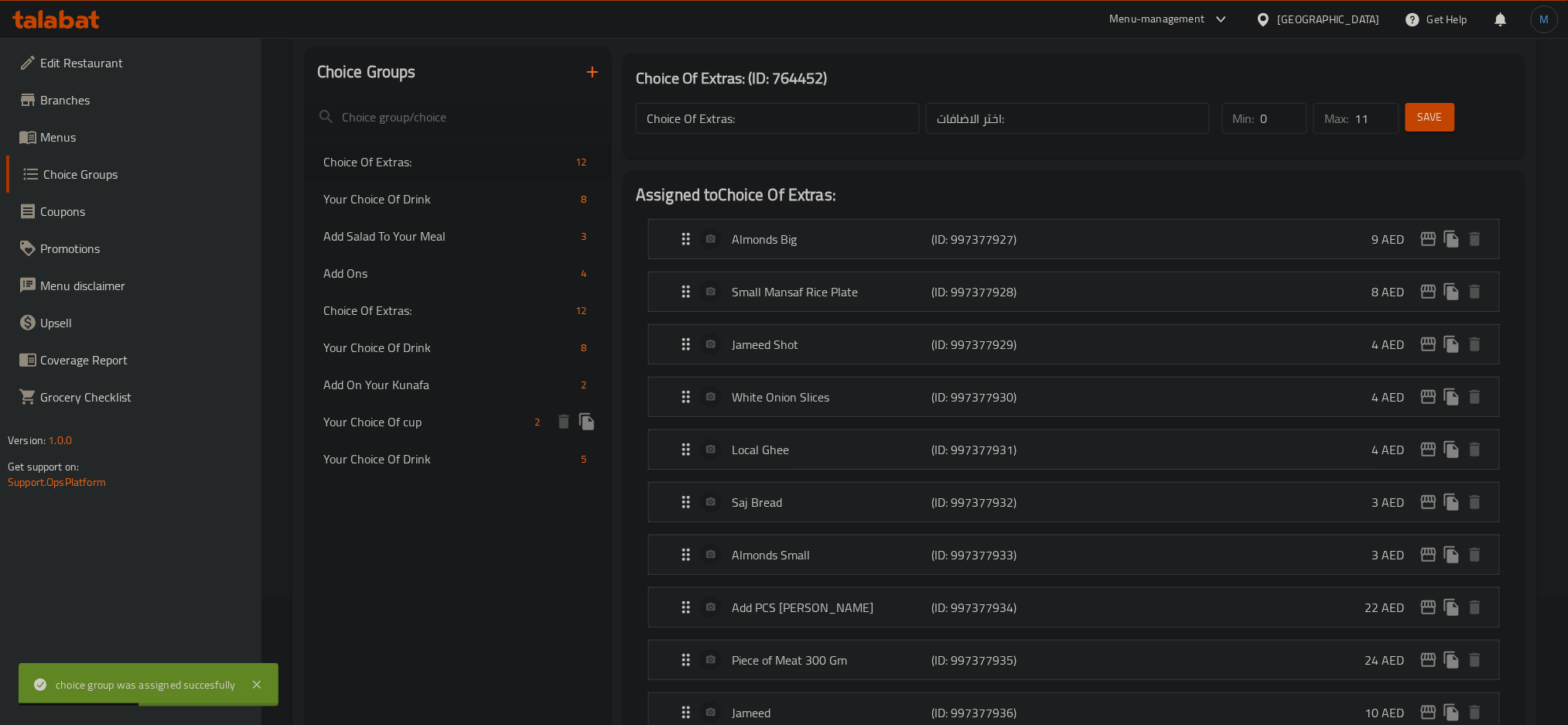
scroll to position [122, 0]
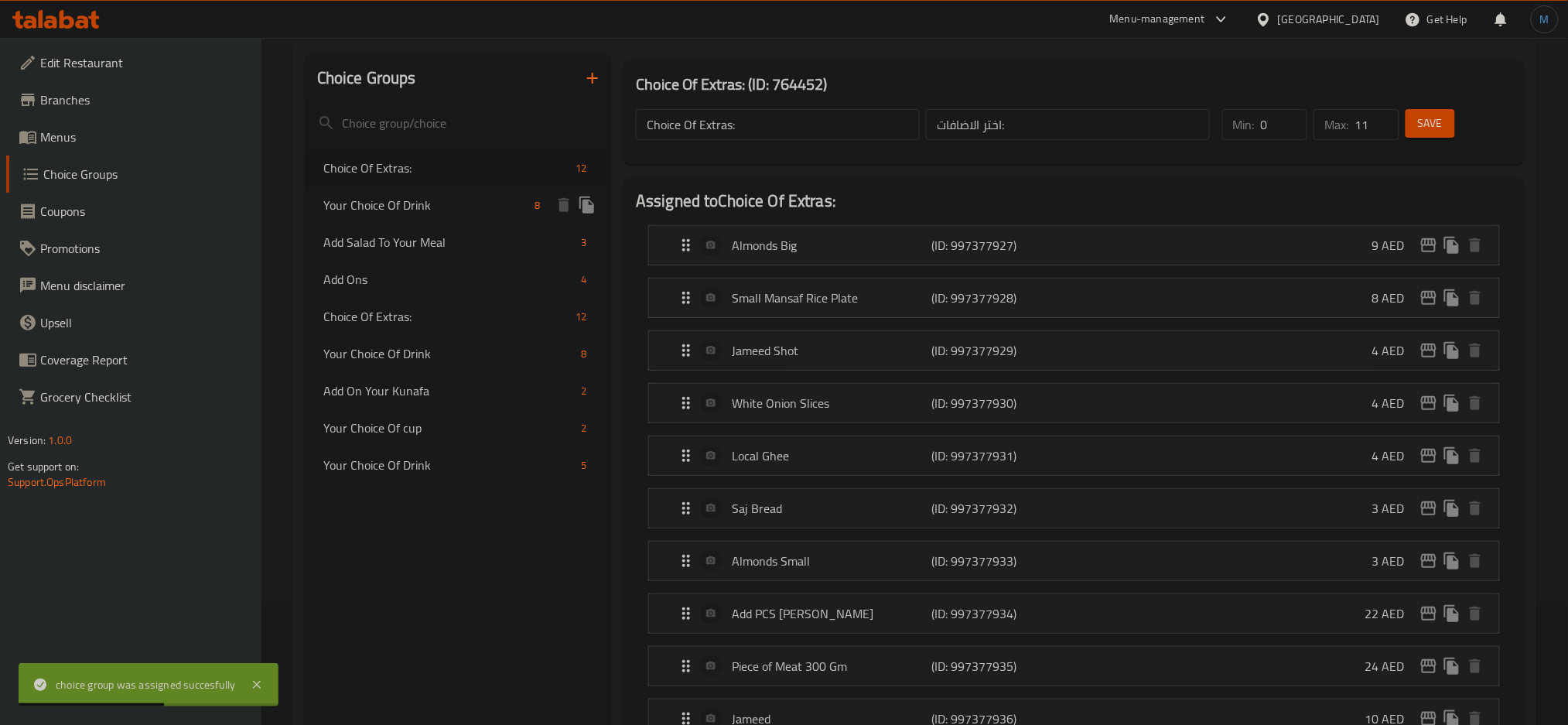
click at [465, 196] on span "Your Choice Of Drink" at bounding box center [426, 204] width 205 height 18
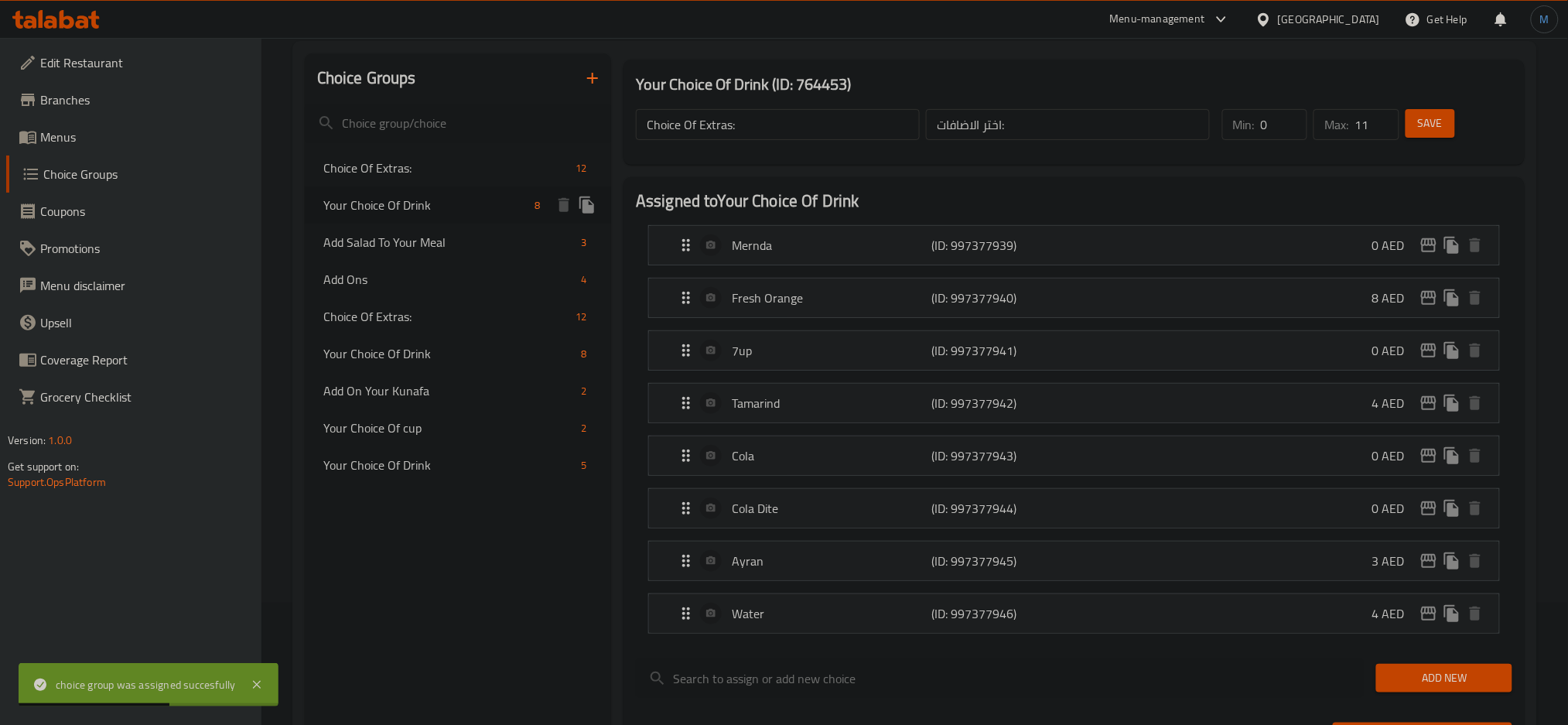
type input "Your Choice Of Drink"
type input "إختيارك من مشروبات"
type input "8"
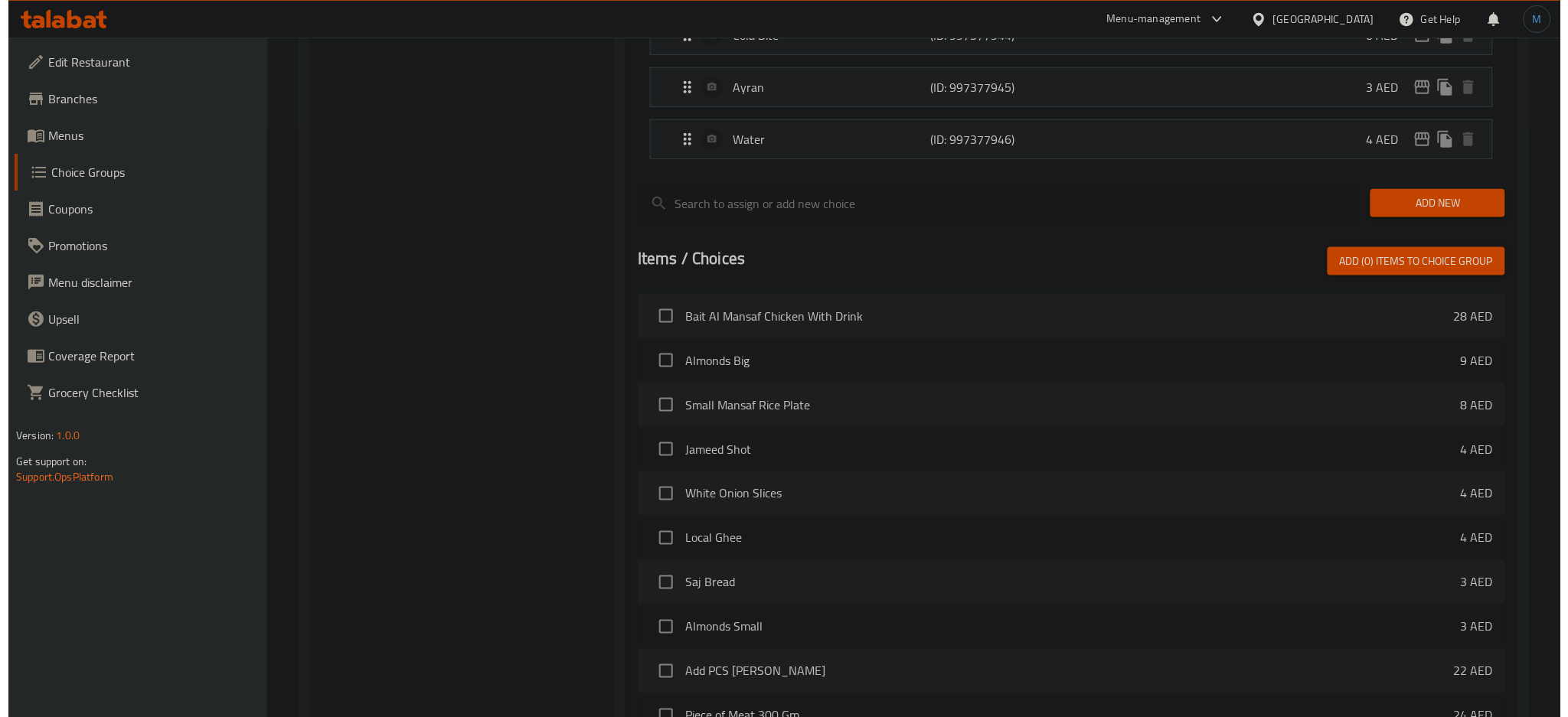
scroll to position [759, 0]
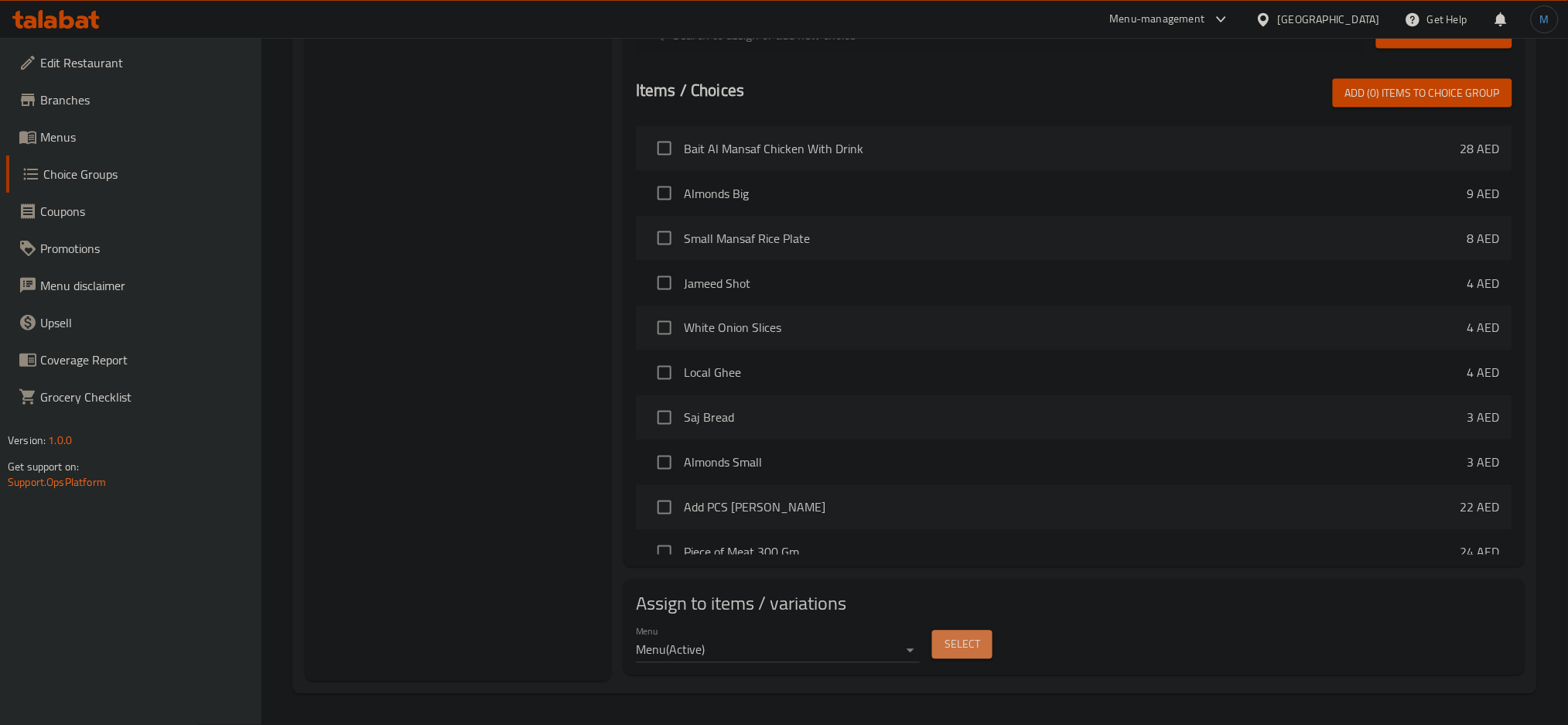
click at [970, 635] on span "Select" at bounding box center [962, 645] width 36 height 19
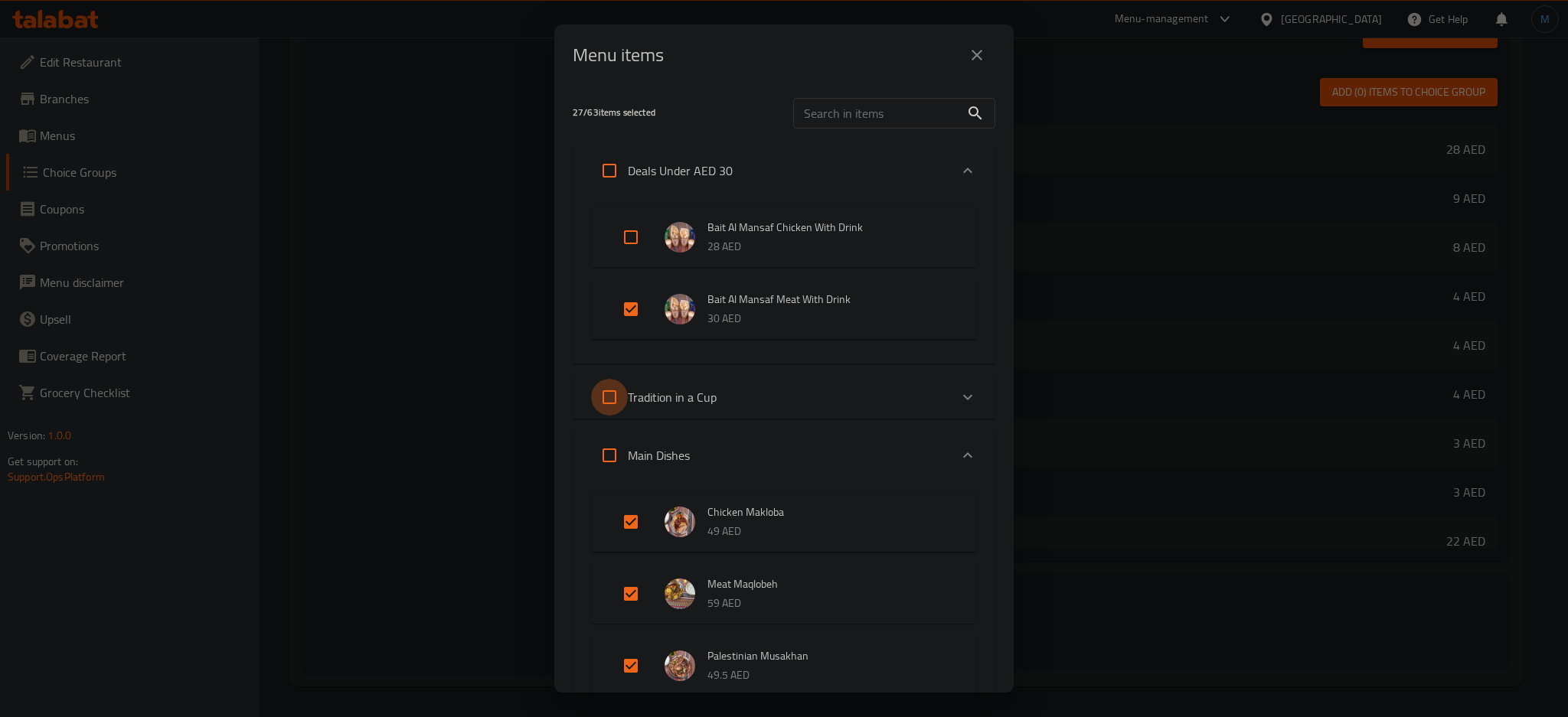
click at [621, 400] on input "Expand" at bounding box center [609, 397] width 37 height 37
checkbox input "true"
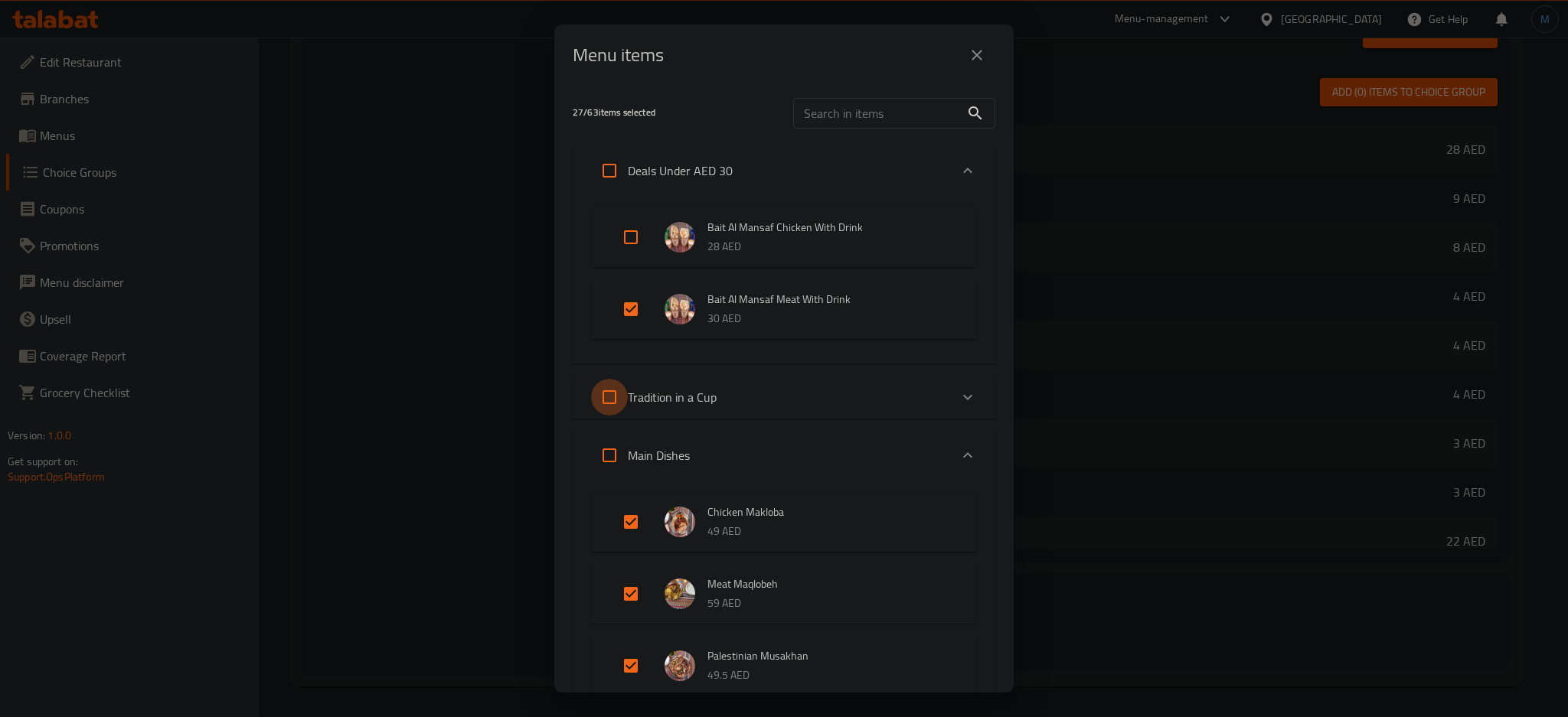
checkbox input "true"
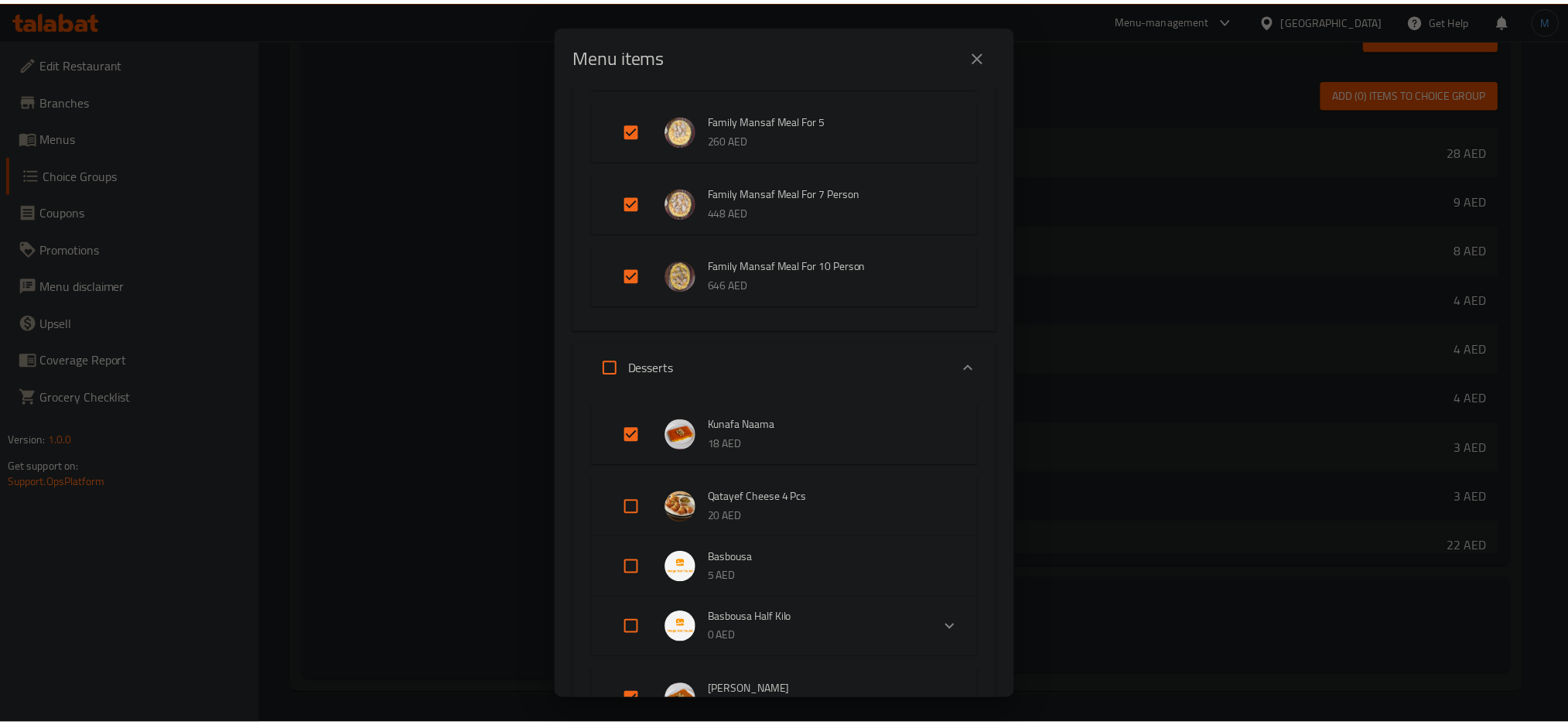
scroll to position [3292, 0]
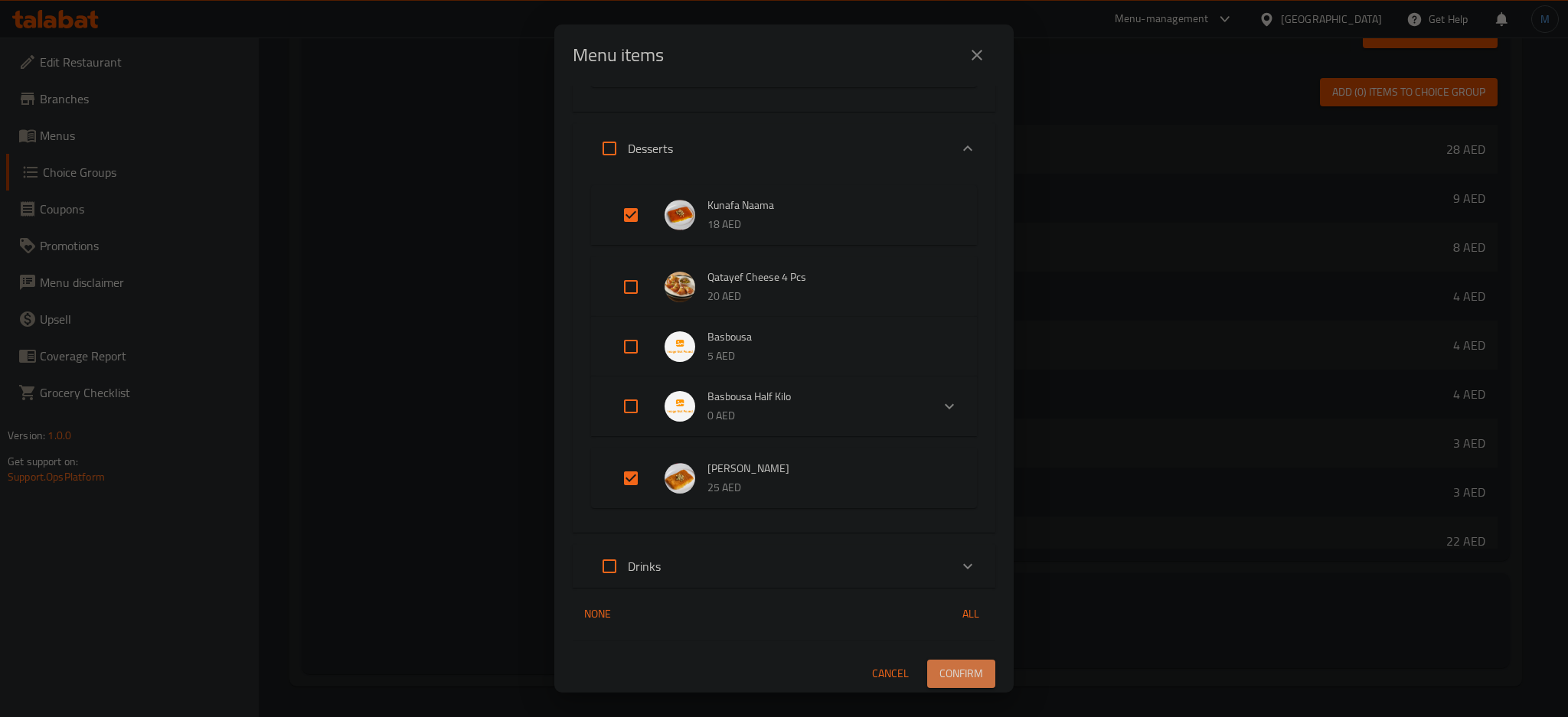
click at [956, 680] on span "Confirm" at bounding box center [961, 674] width 44 height 19
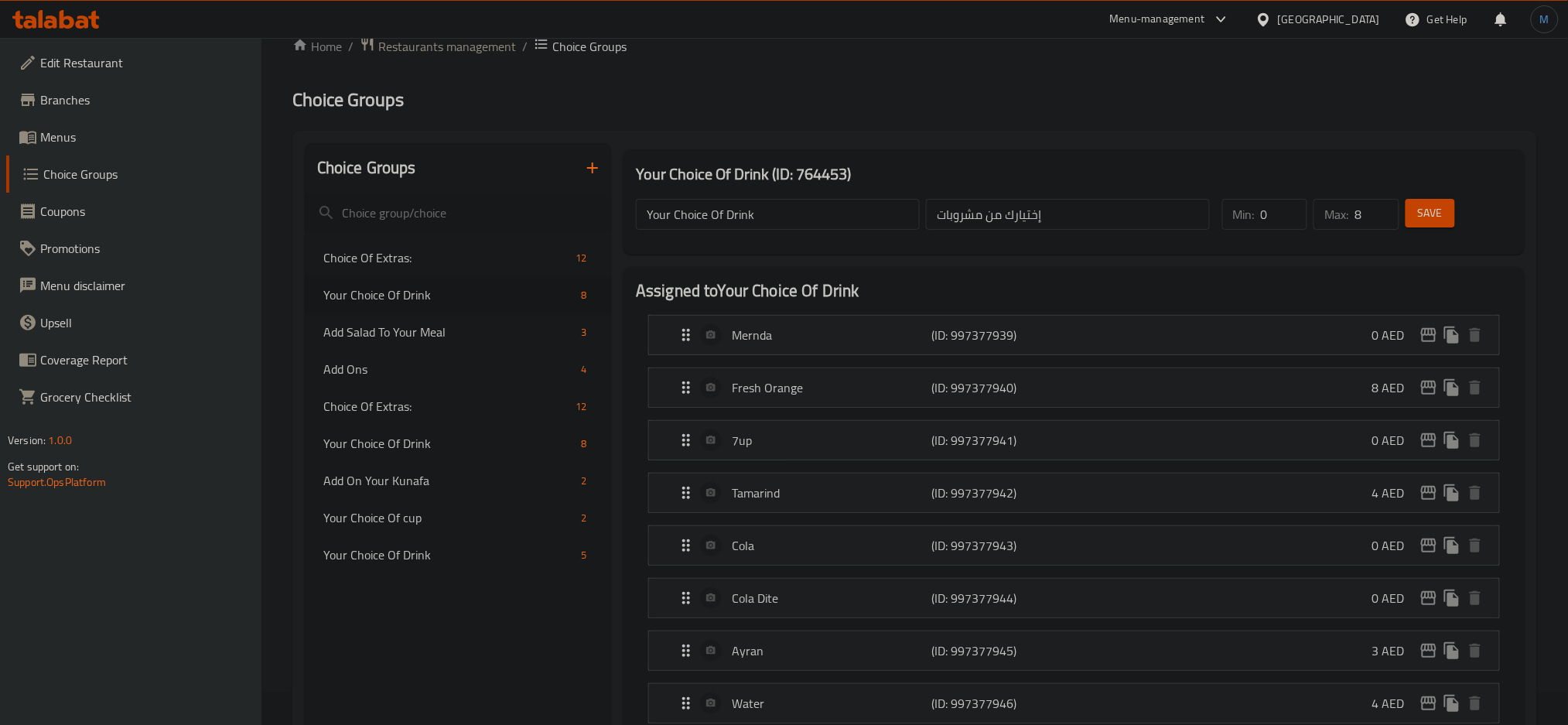
scroll to position [0, 0]
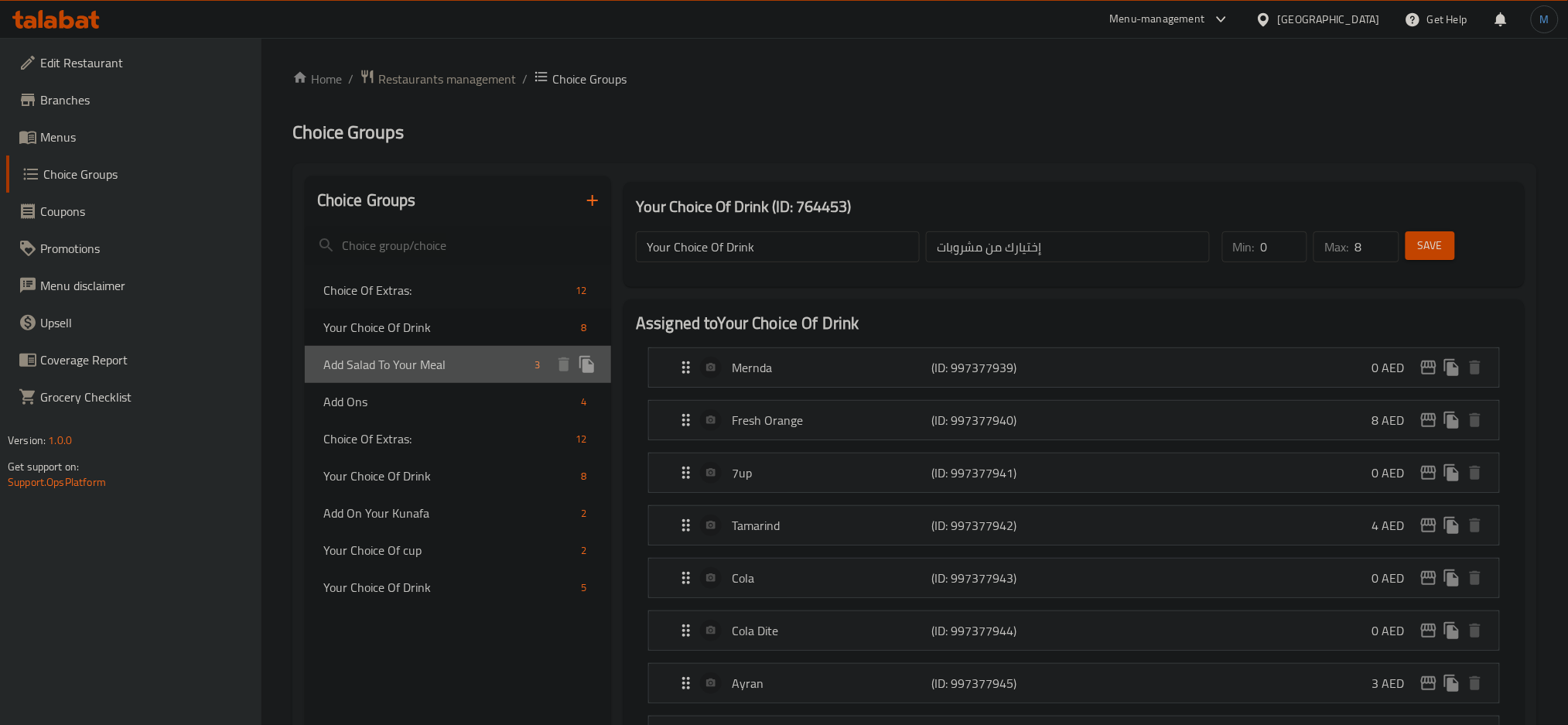
click at [416, 374] on span "Add Salad To Your Meal" at bounding box center [426, 363] width 205 height 18
type input "Add Salad To Your Meal"
type input "اضف السلطة الي وجبتك"
type input "1"
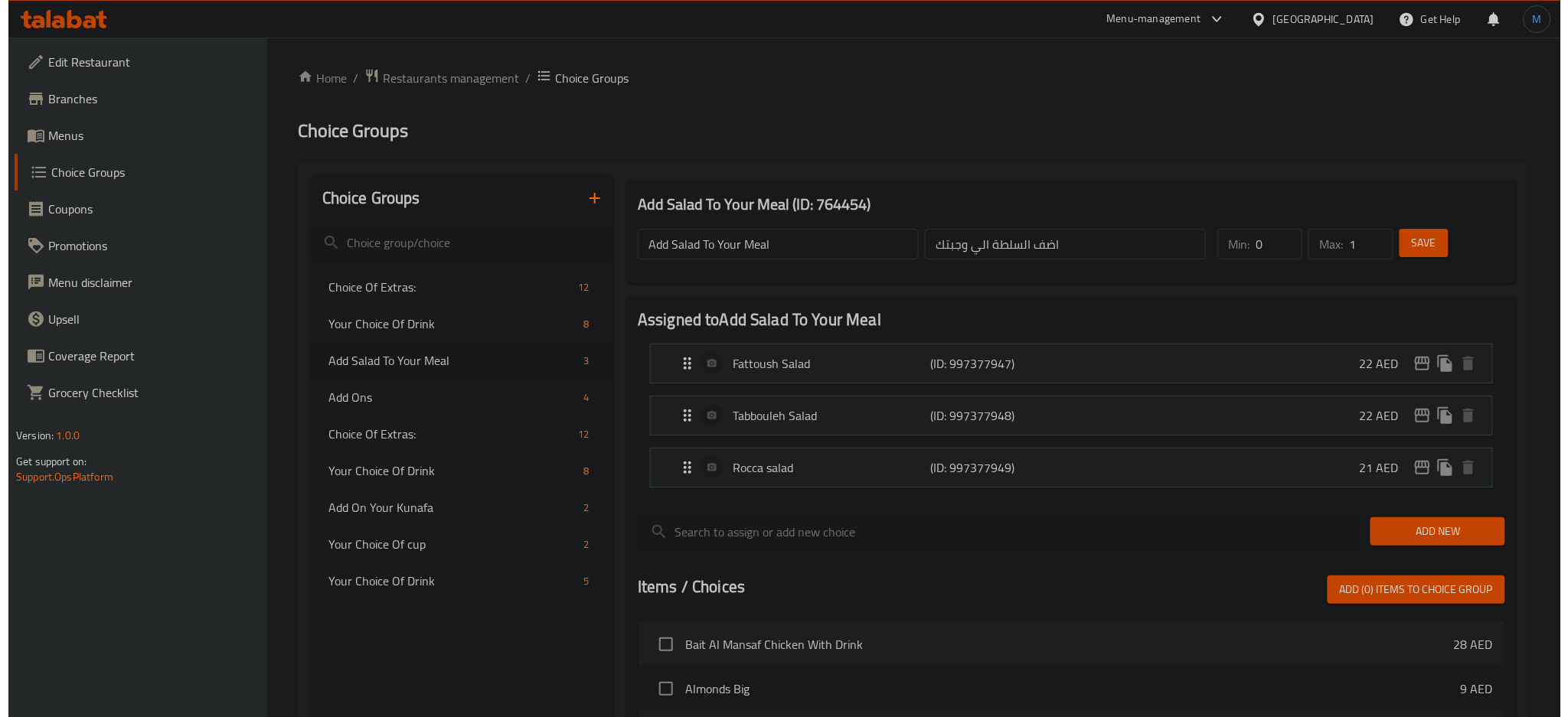
scroll to position [499, 0]
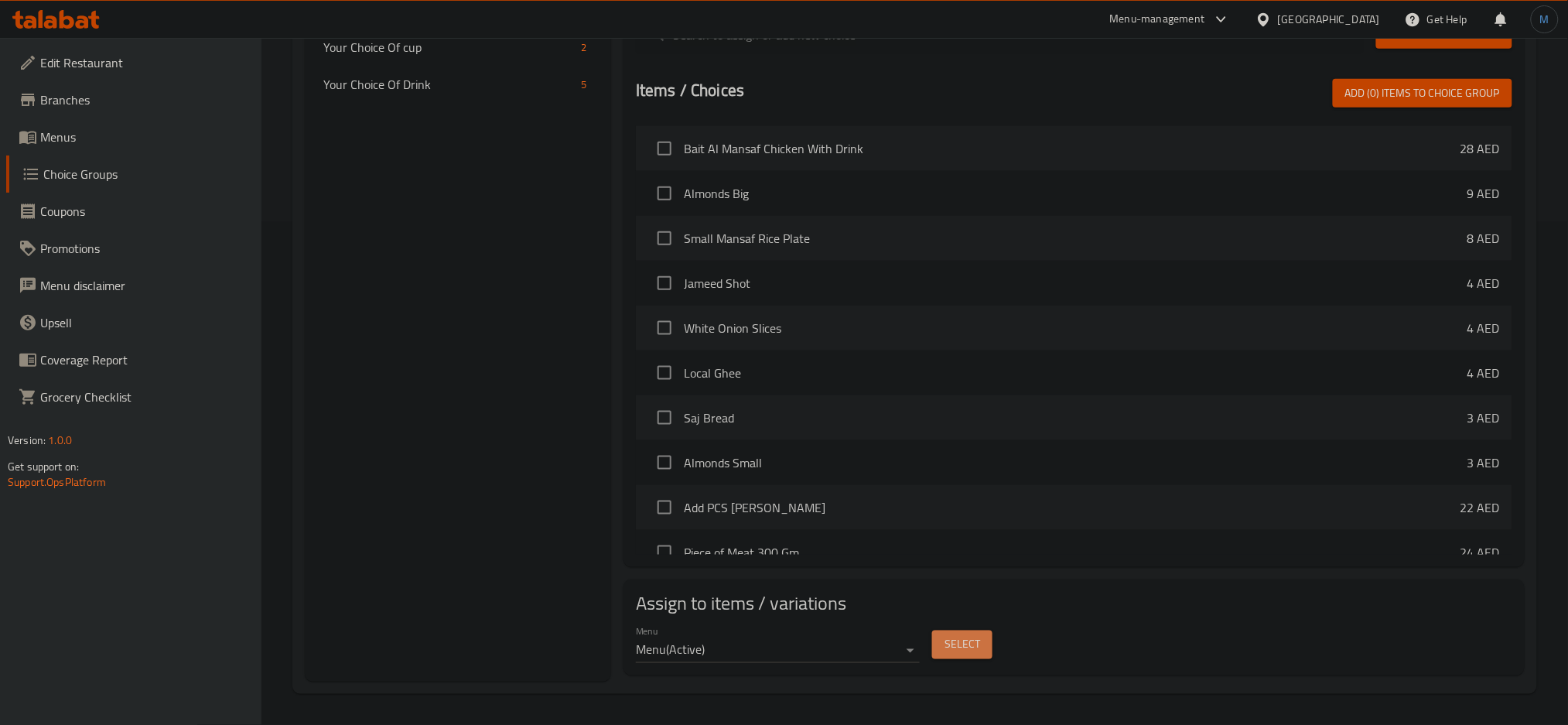
click at [967, 648] on span "Select" at bounding box center [962, 645] width 36 height 19
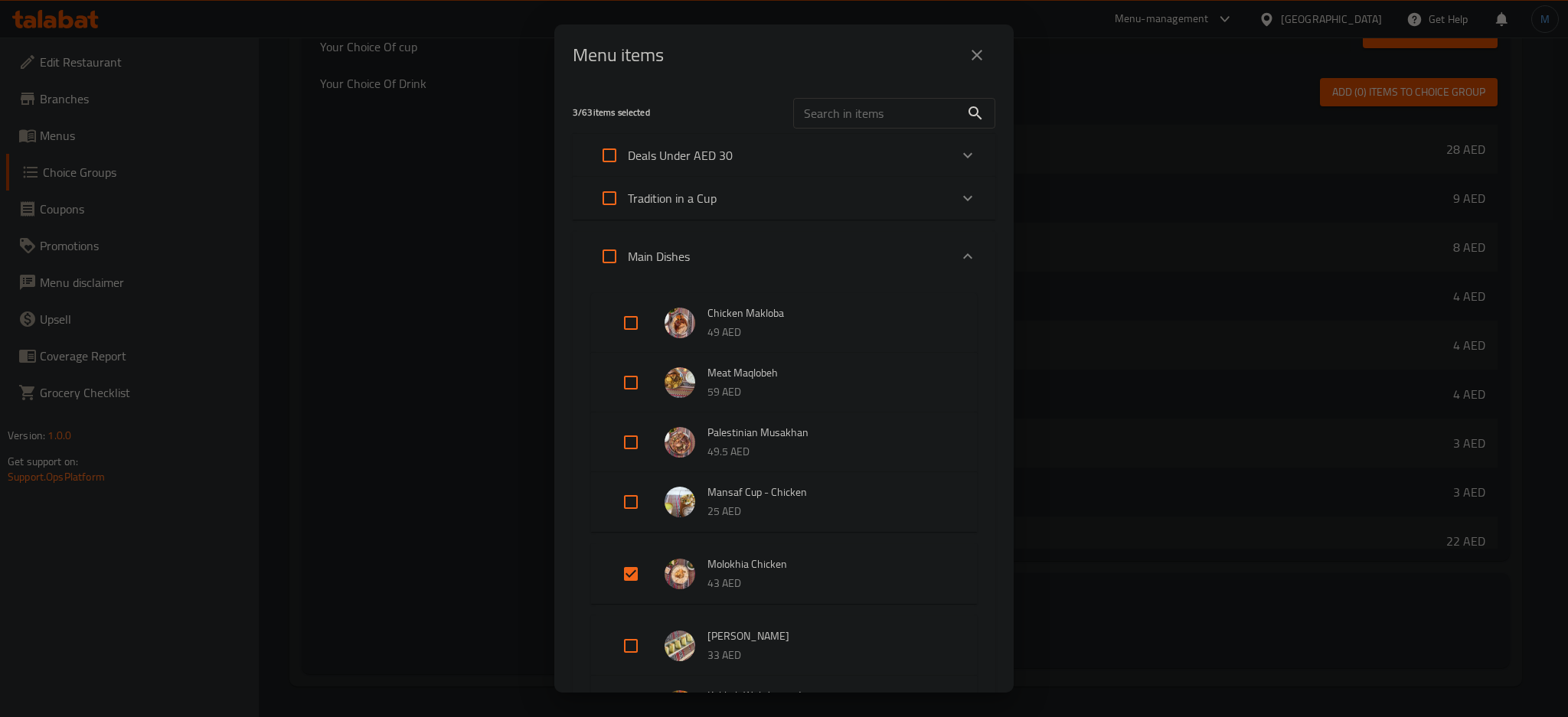
click at [663, 206] on p "Tradition in a Cup" at bounding box center [671, 197] width 89 height 18
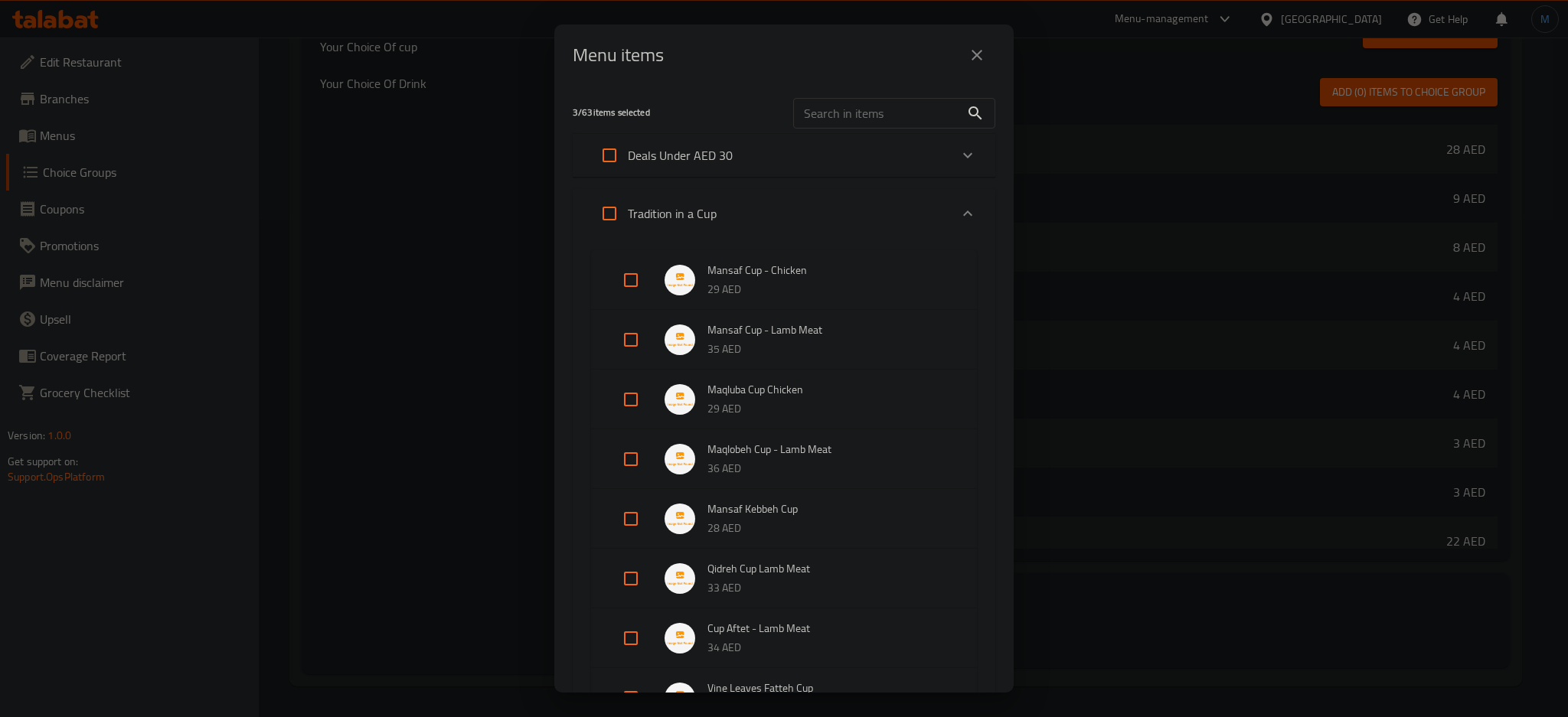
click at [630, 389] on input "Expand" at bounding box center [630, 399] width 37 height 37
checkbox input "true"
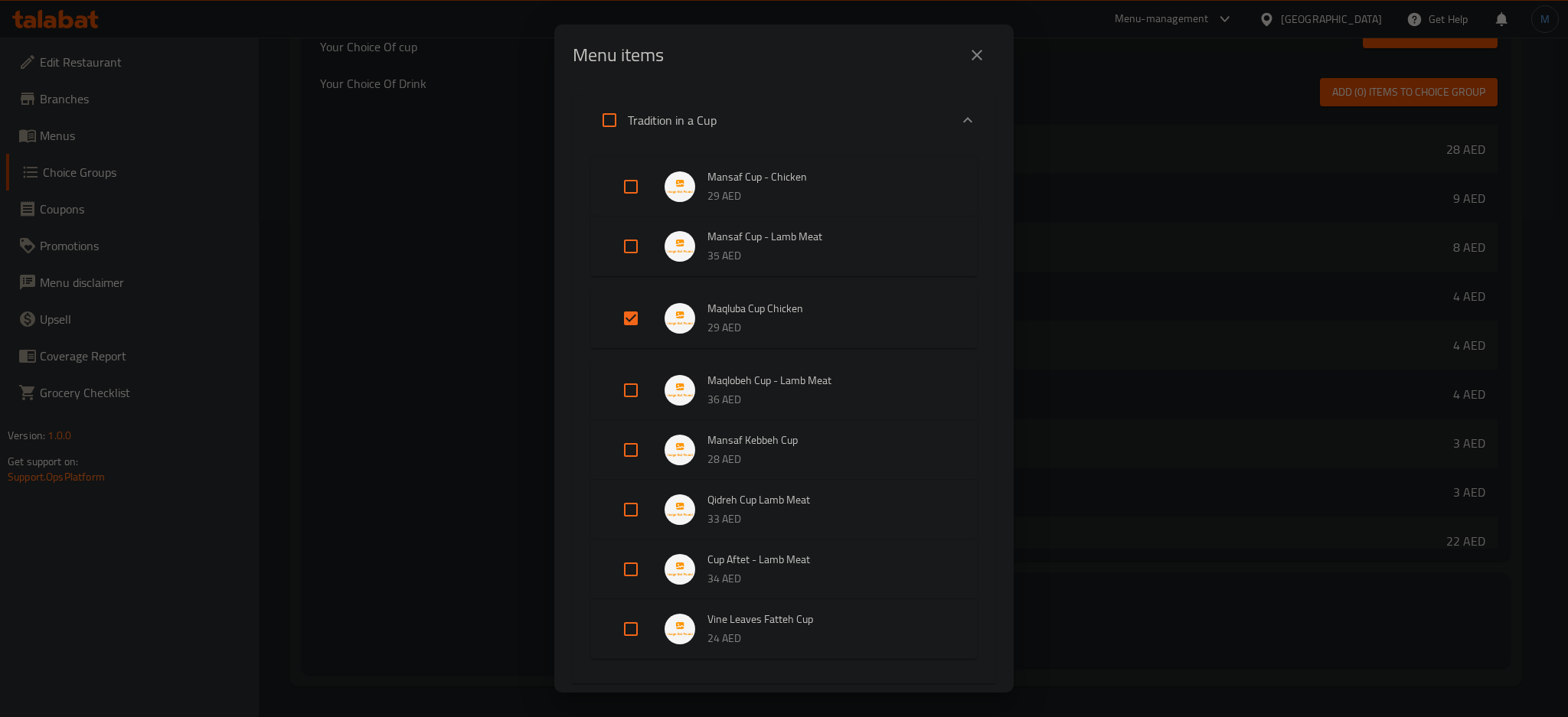
click at [630, 389] on input "Expand" at bounding box center [630, 390] width 37 height 37
checkbox input "true"
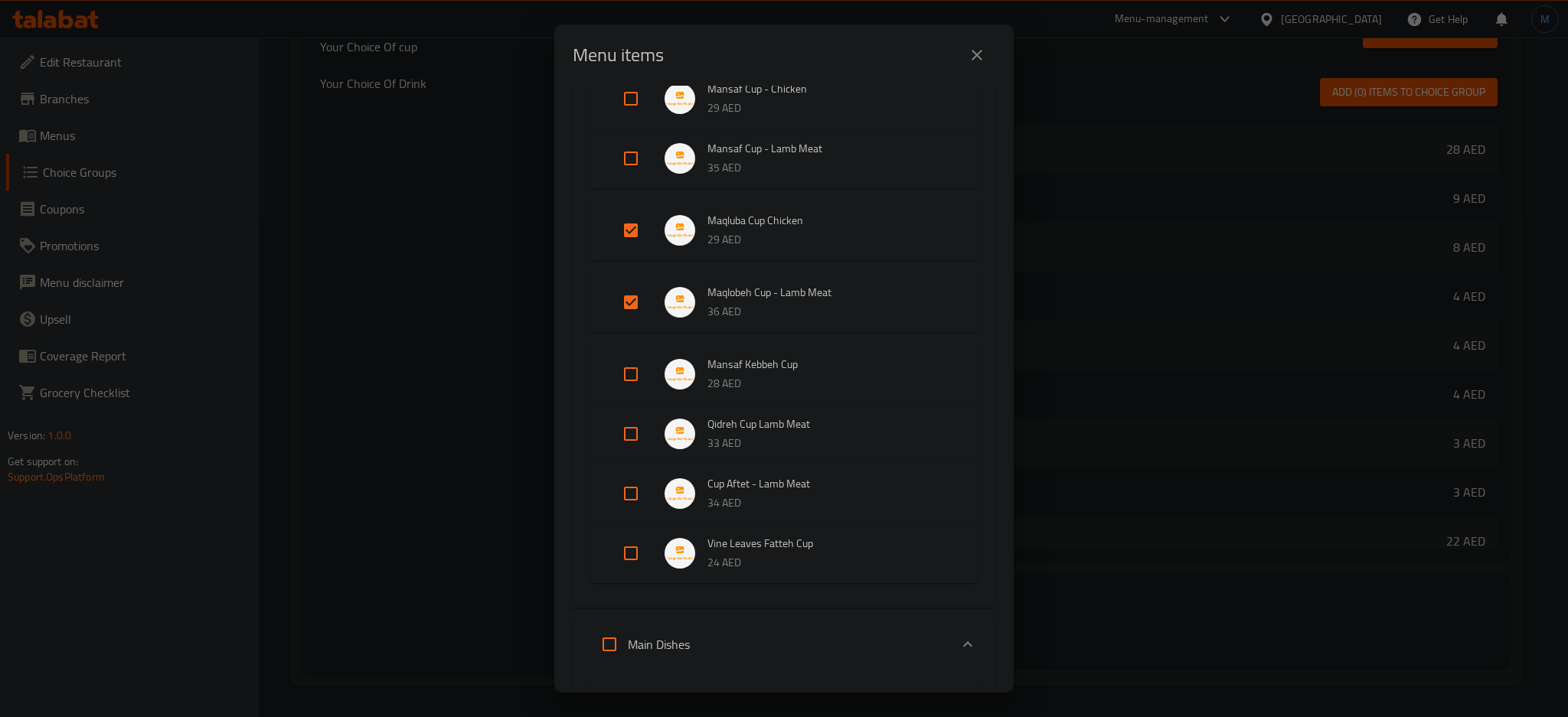
scroll to position [199, 0]
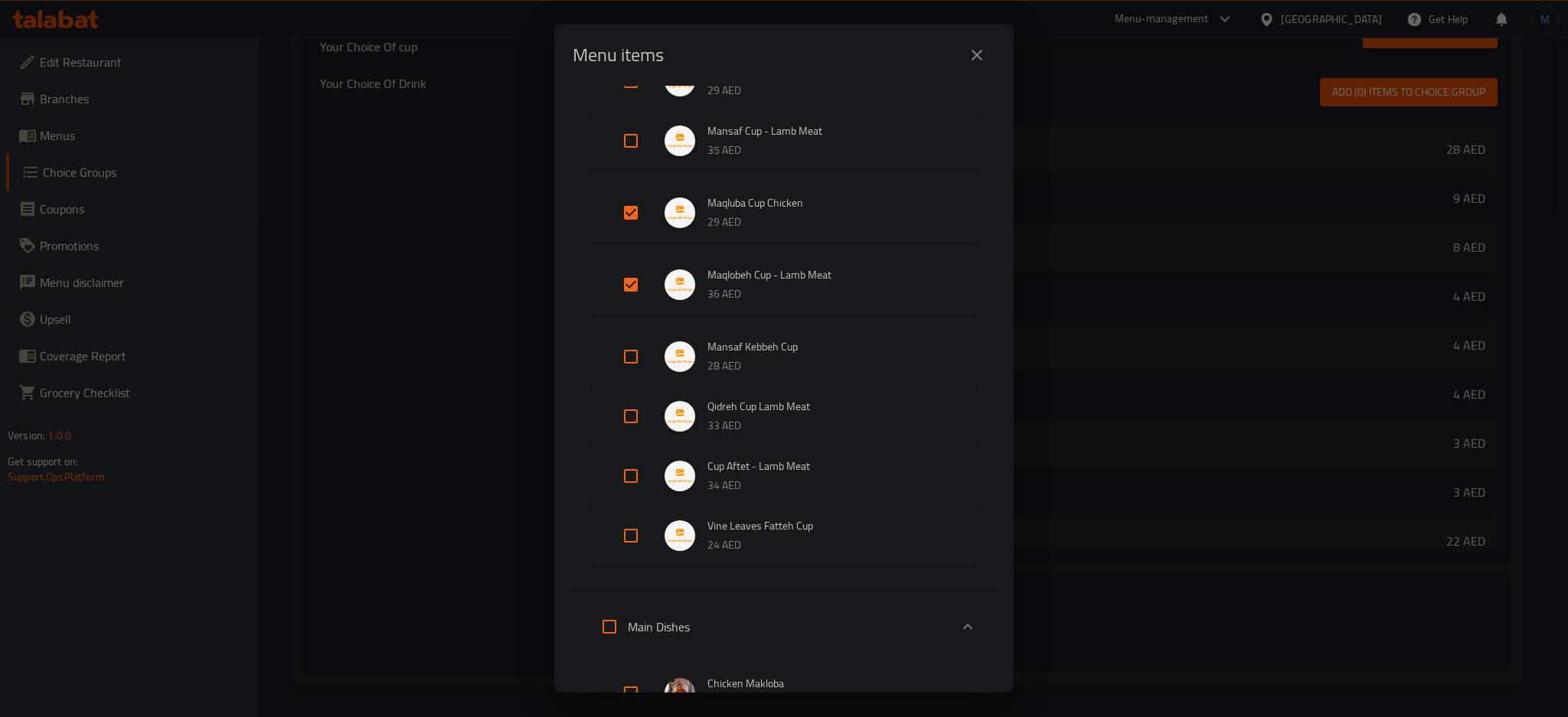
click at [630, 347] on input "Expand" at bounding box center [630, 357] width 37 height 37
checkbox input "true"
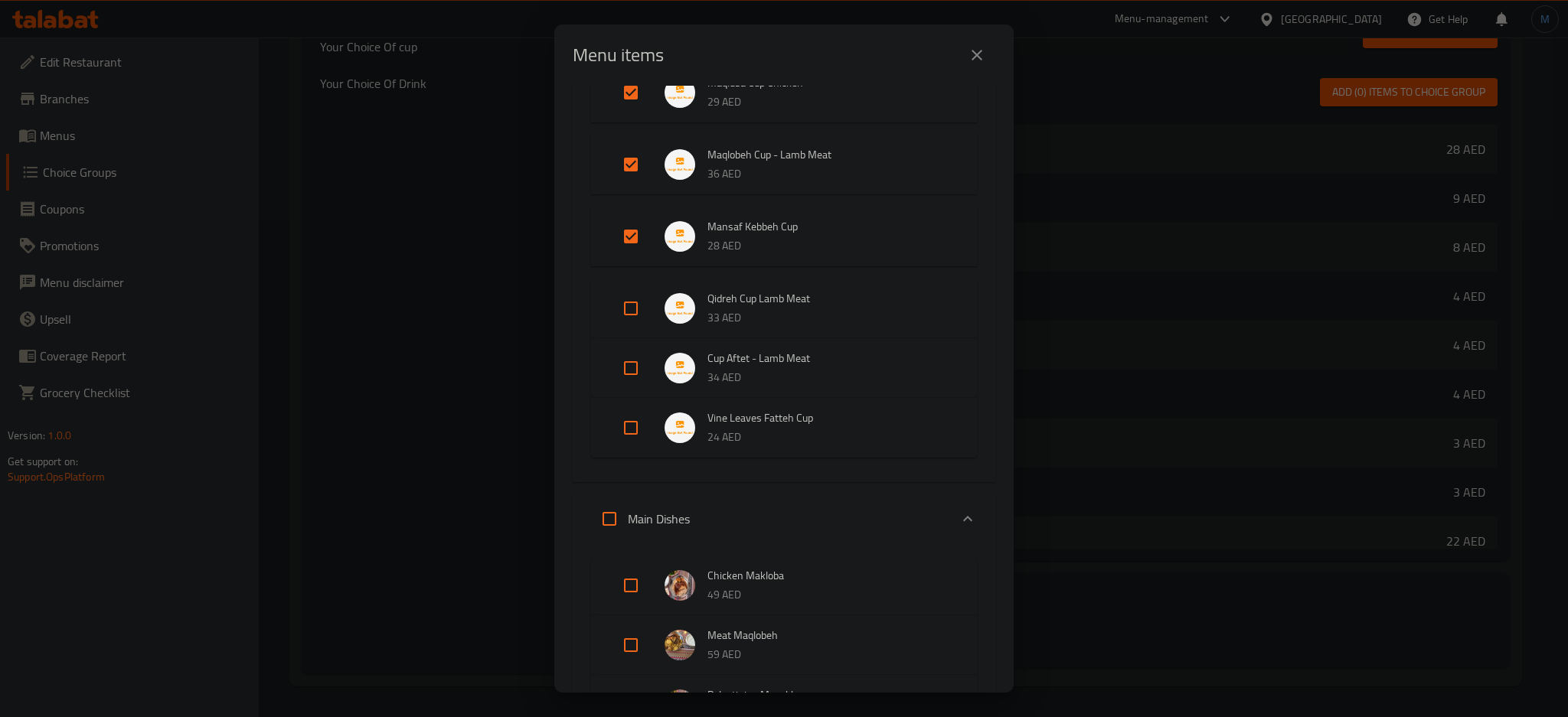
scroll to position [339, 0]
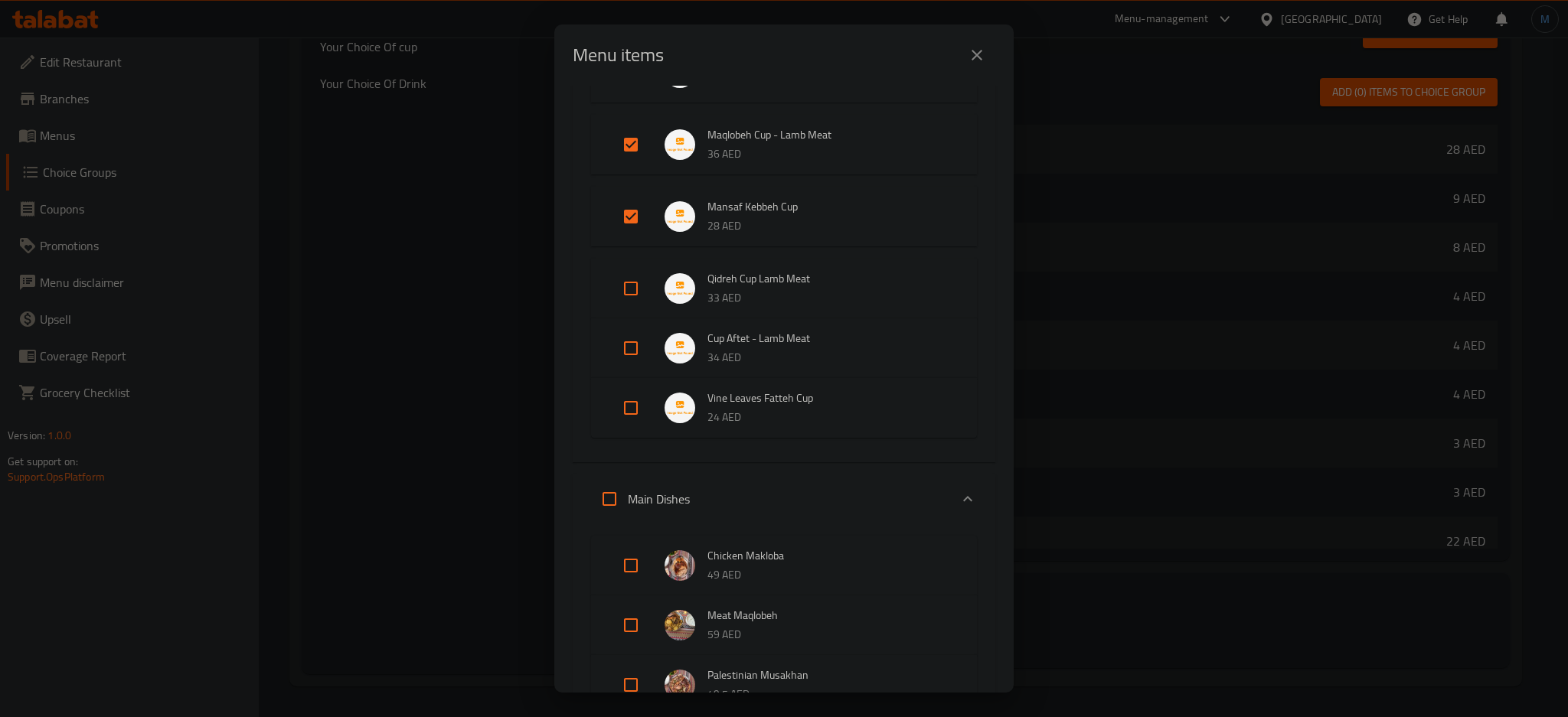
click at [631, 282] on input "Expand" at bounding box center [630, 288] width 37 height 37
checkbox input "true"
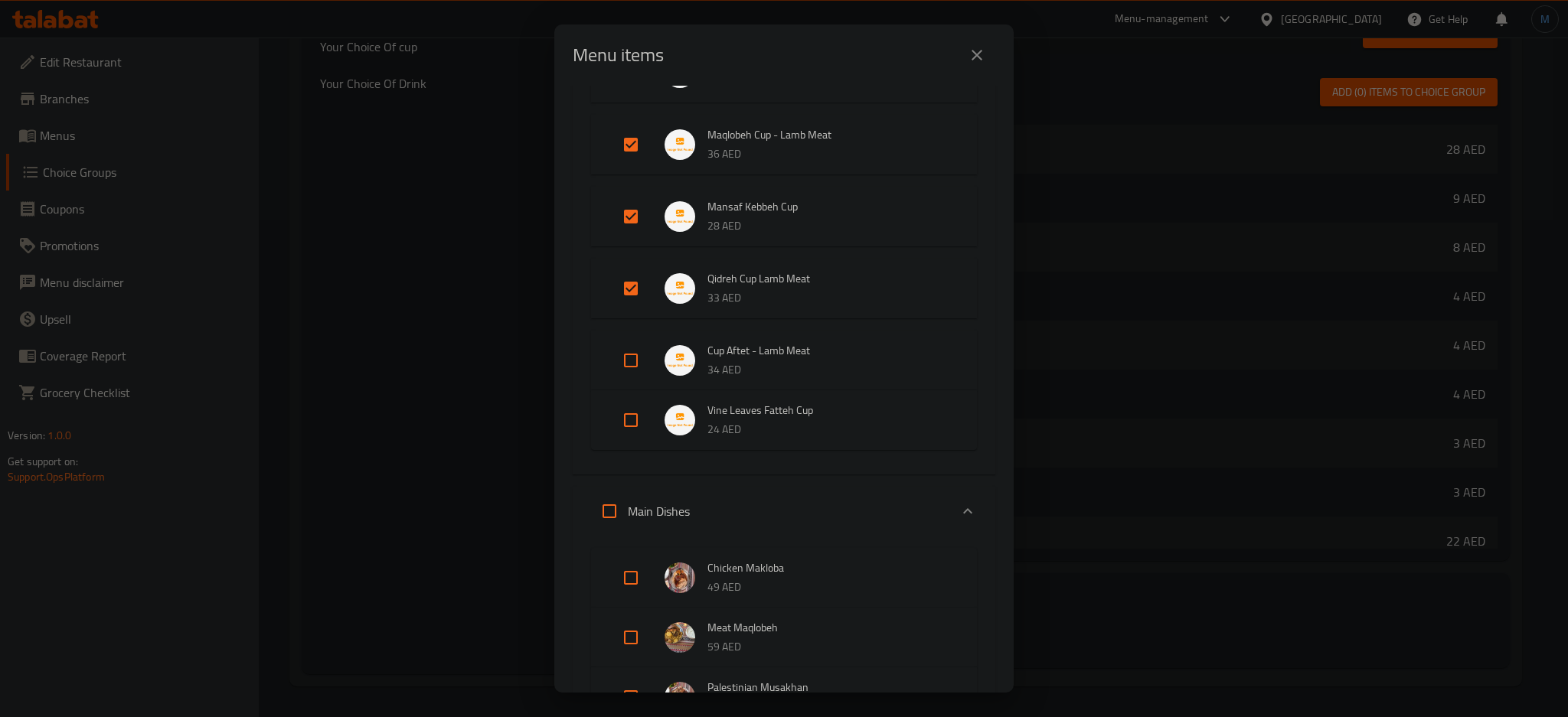
click at [634, 367] on input "Expand" at bounding box center [630, 360] width 37 height 37
checkbox input "true"
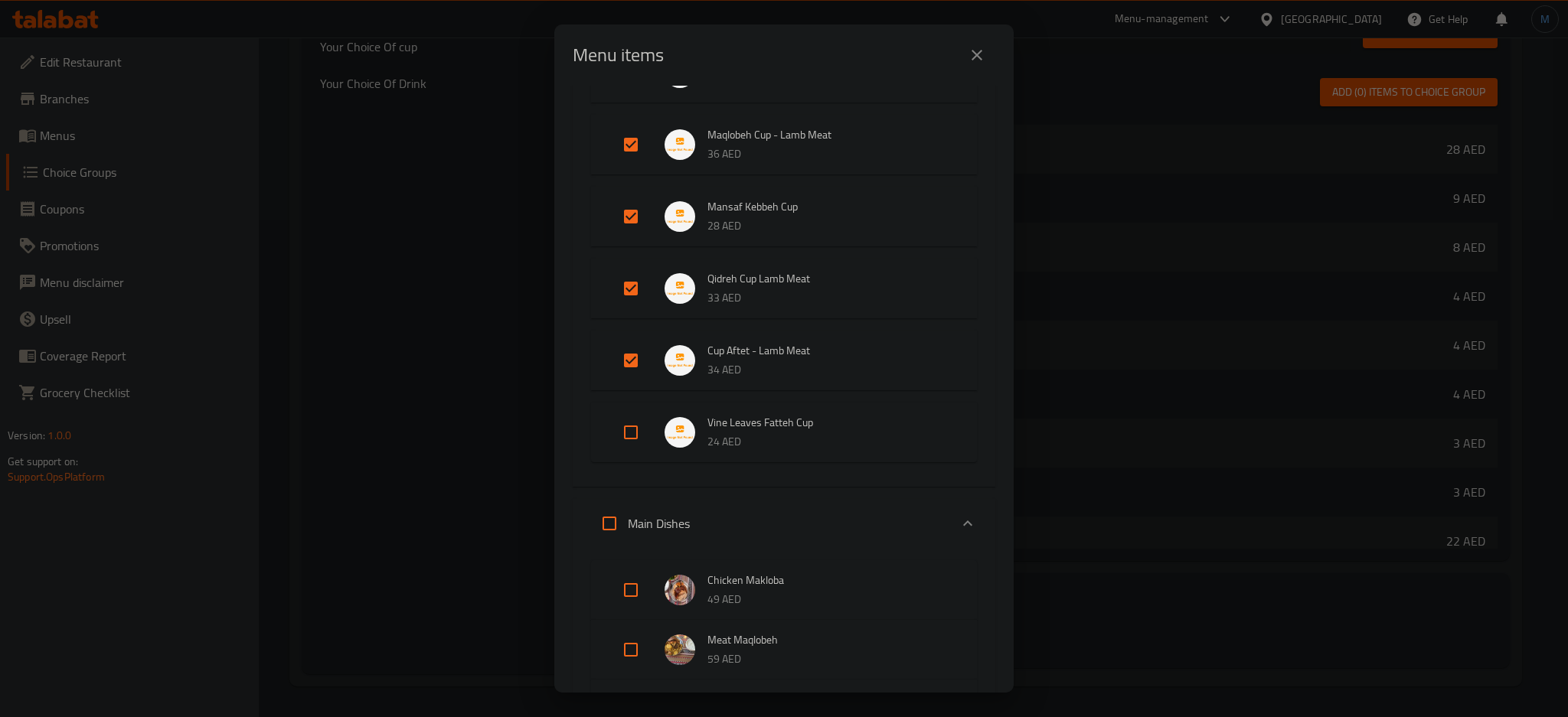
click at [623, 429] on input "Expand" at bounding box center [630, 432] width 37 height 37
checkbox input "true"
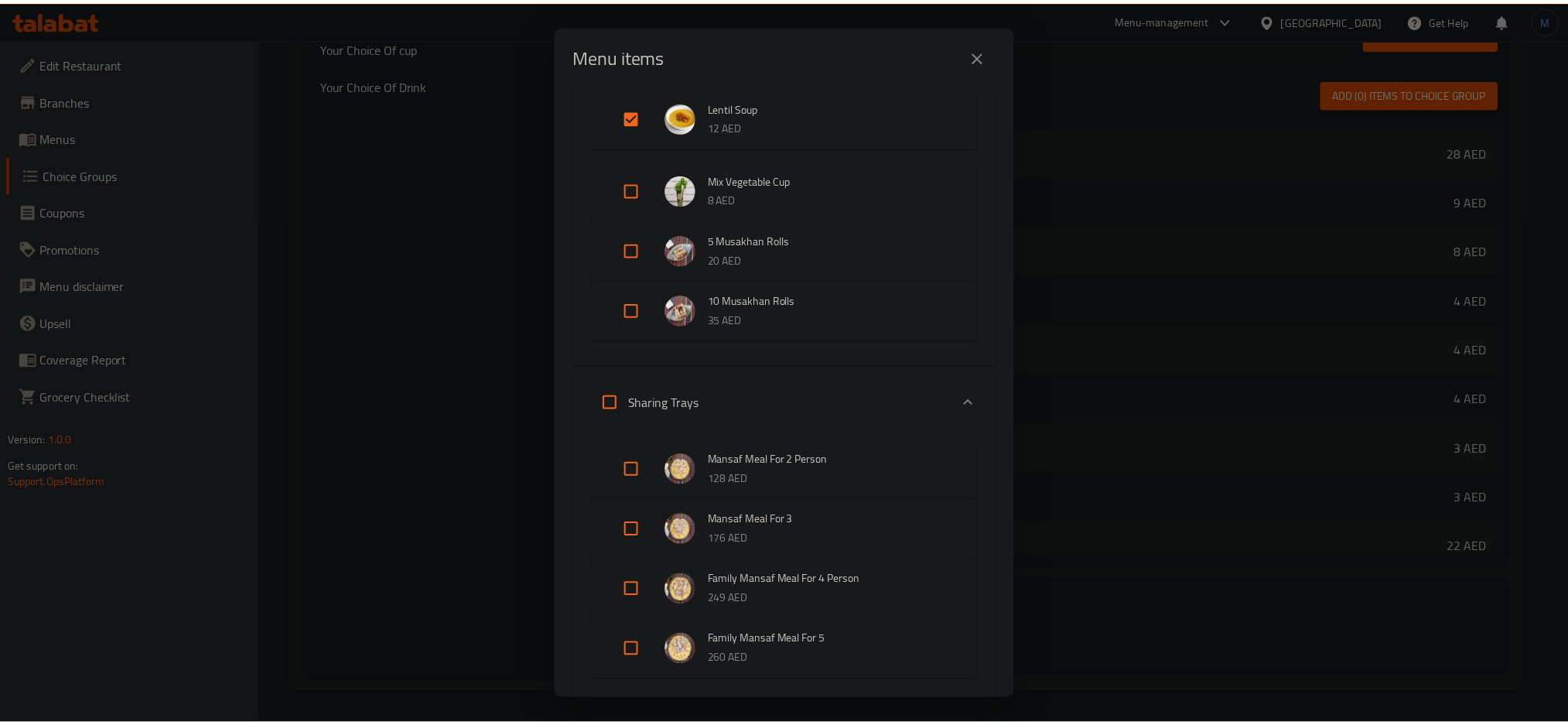
scroll to position [2862, 0]
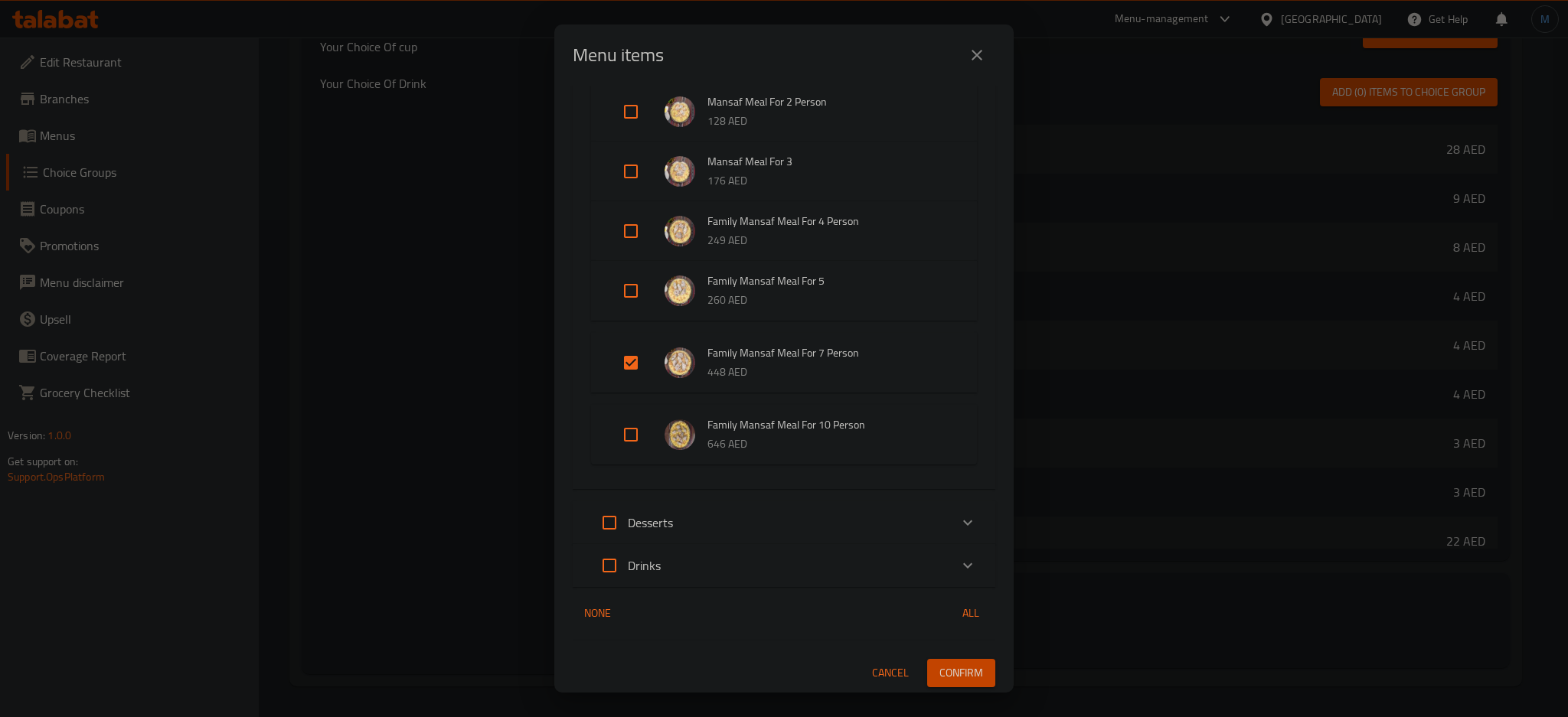
click at [939, 664] on span "Confirm" at bounding box center [961, 673] width 44 height 19
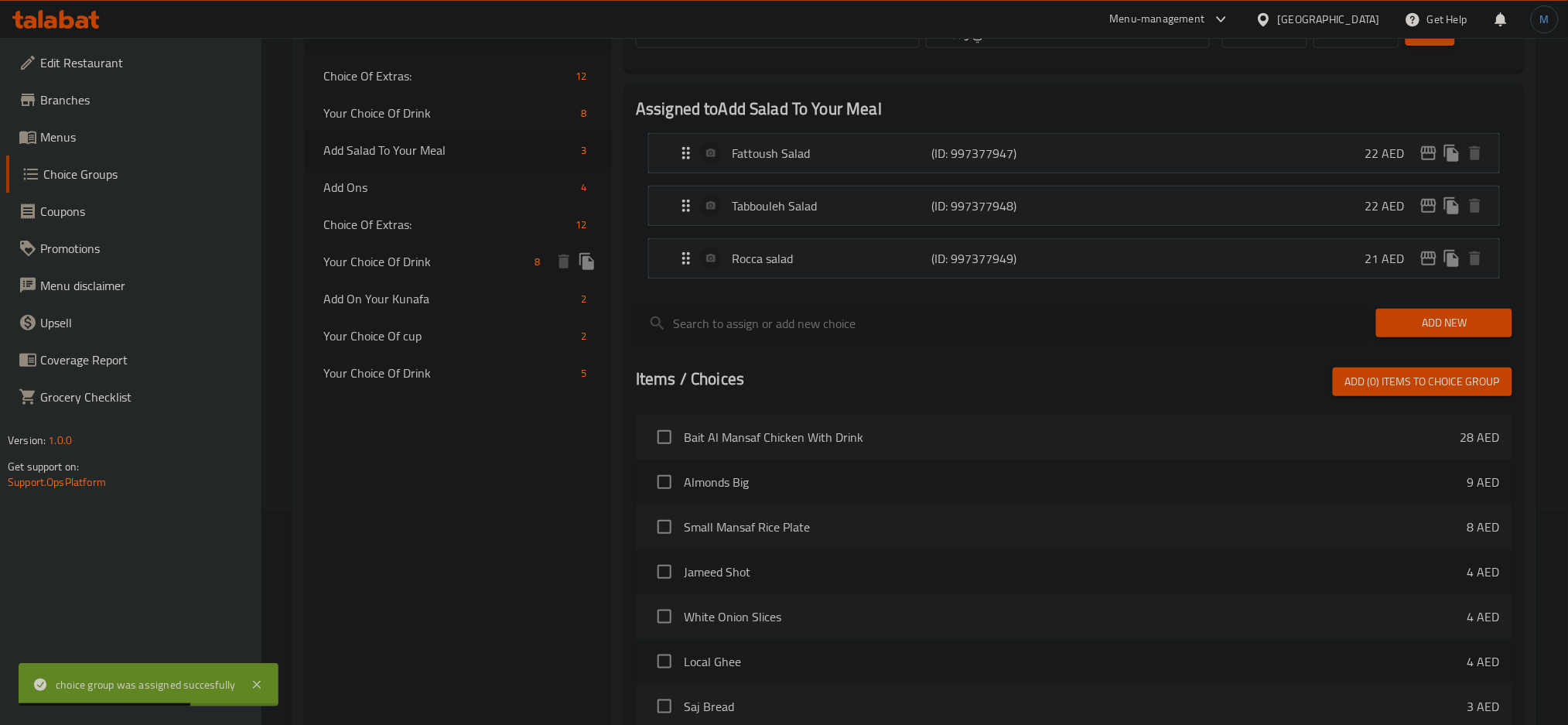
scroll to position [214, 0]
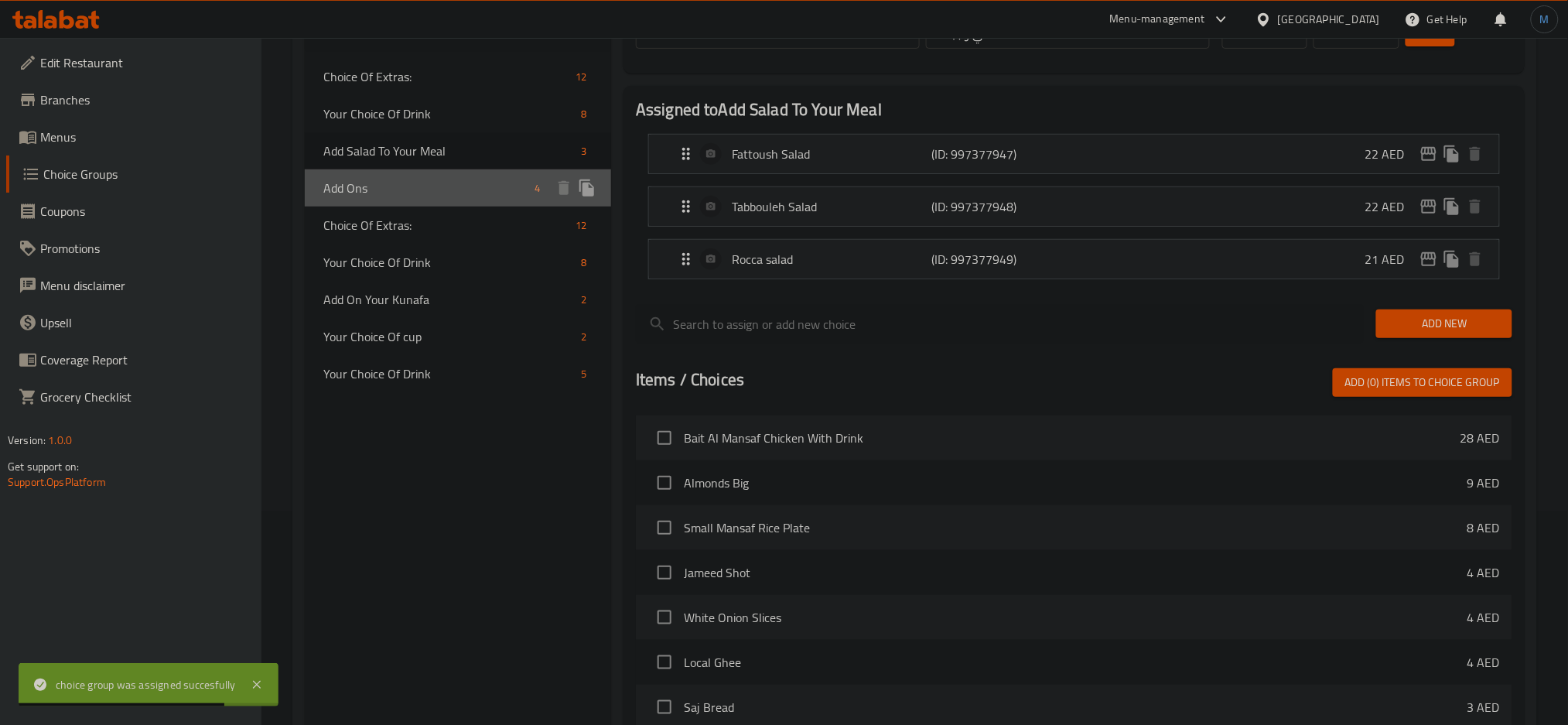
click at [413, 185] on span "Add Ons" at bounding box center [426, 187] width 205 height 18
type input "Add Ons"
type input "الإضافات"
type input "3"
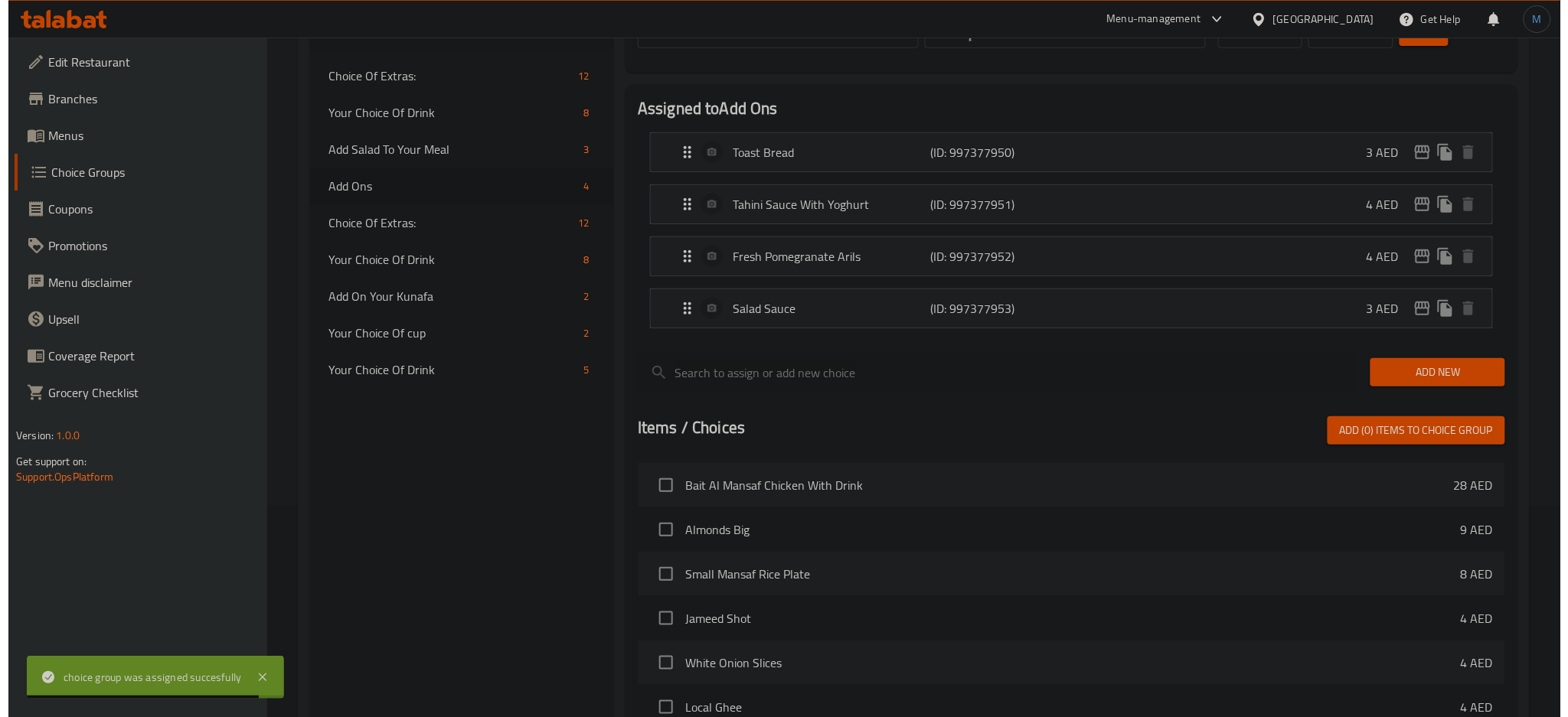
scroll to position [549, 0]
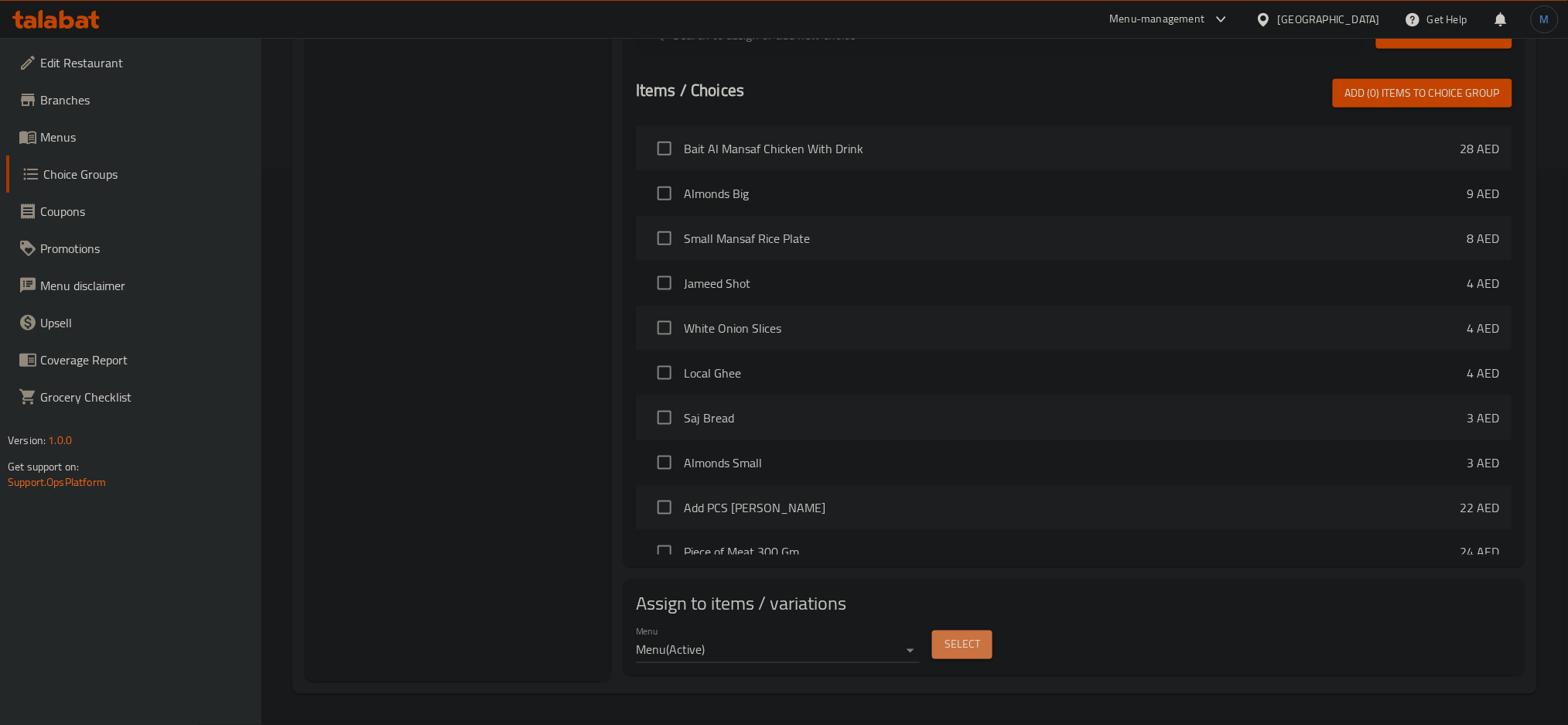
click at [963, 645] on span "Select" at bounding box center [962, 645] width 36 height 19
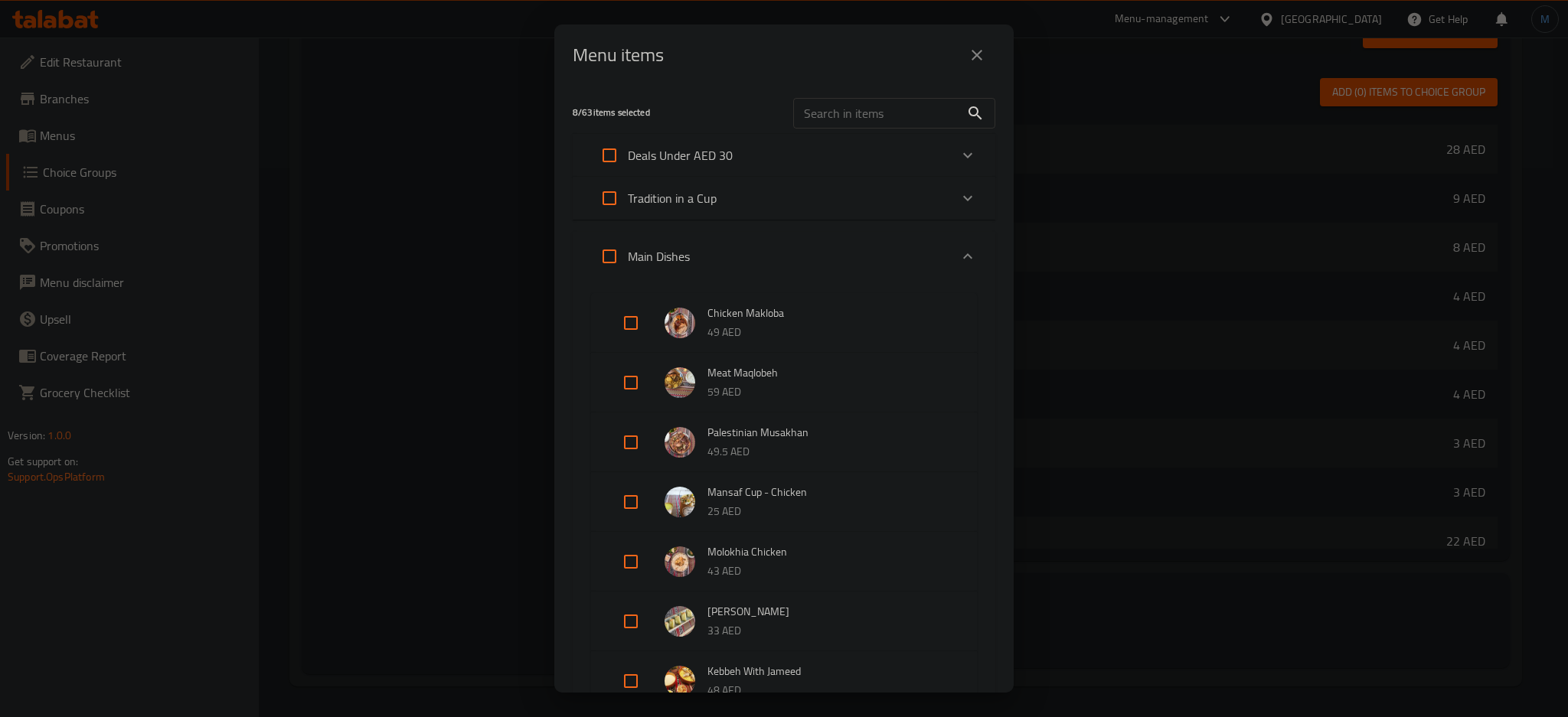
click at [712, 207] on p "Tradition in a Cup" at bounding box center [671, 197] width 89 height 18
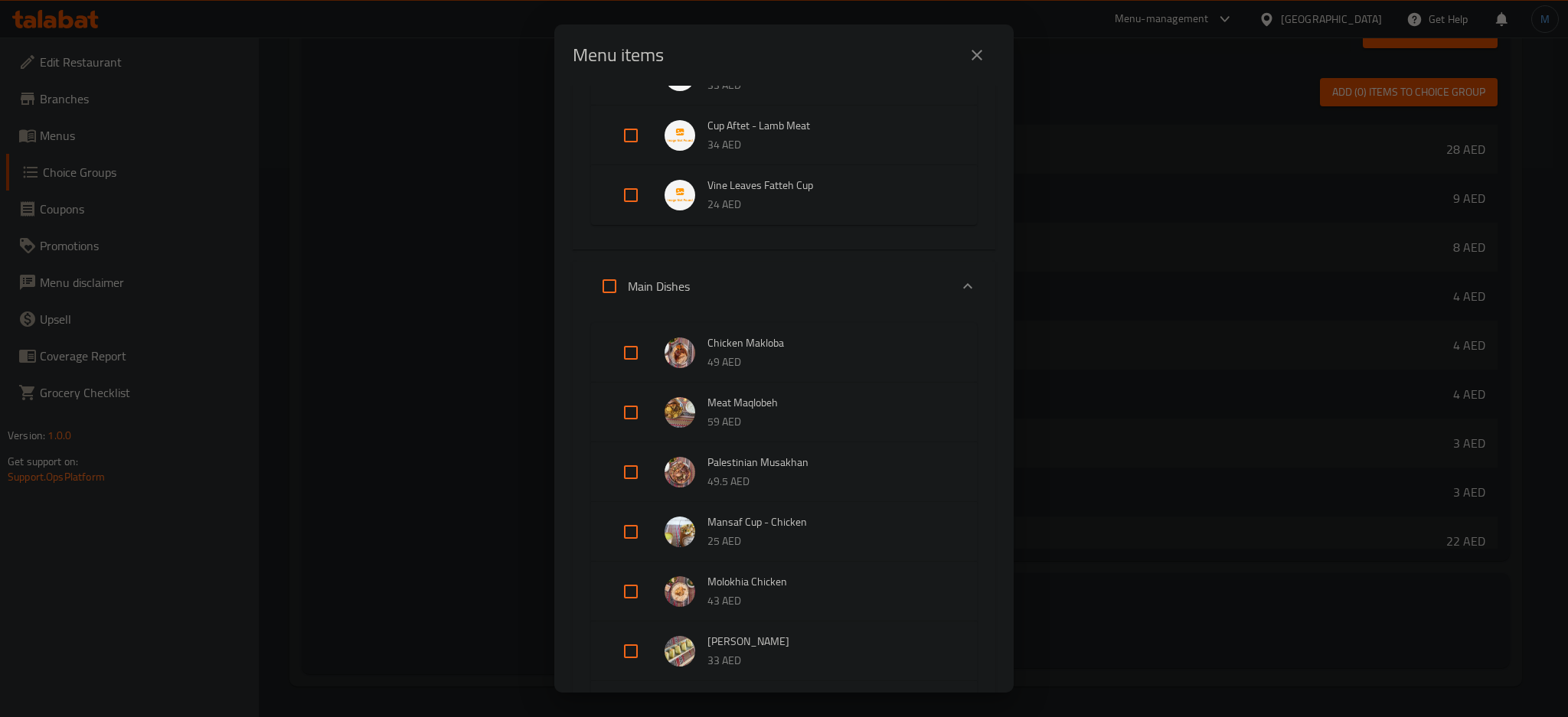
scroll to position [448, 0]
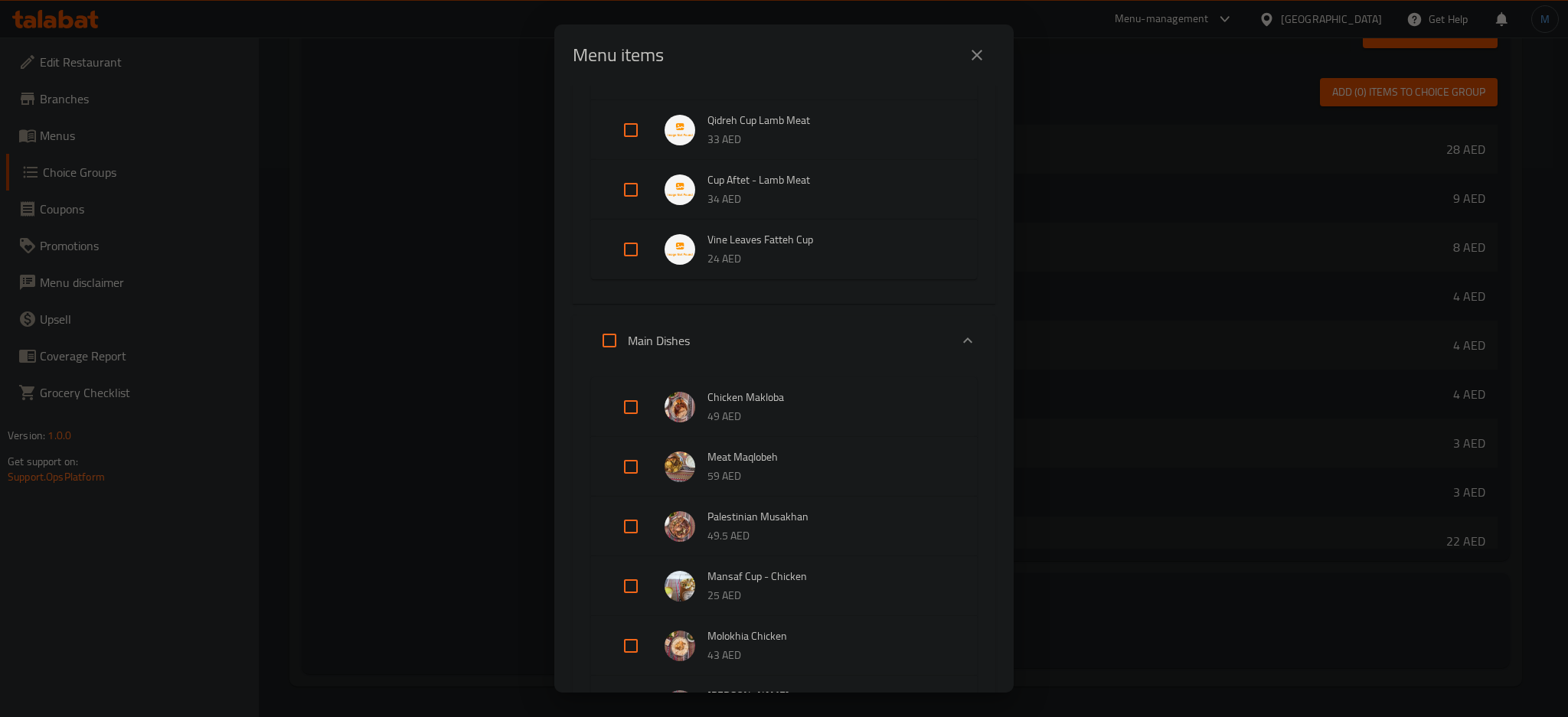
click at [637, 255] on input "Expand" at bounding box center [630, 249] width 37 height 37
checkbox input "true"
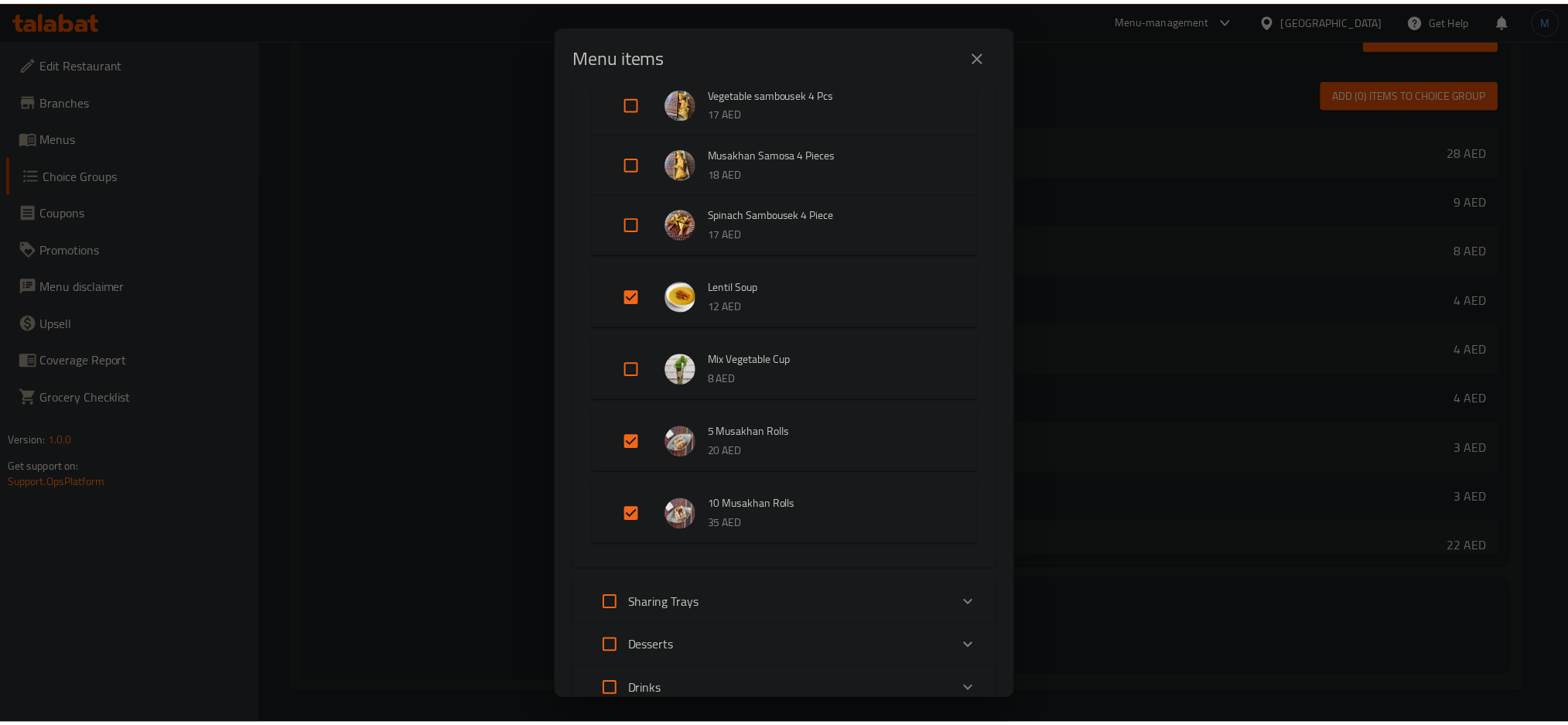
scroll to position [2657, 0]
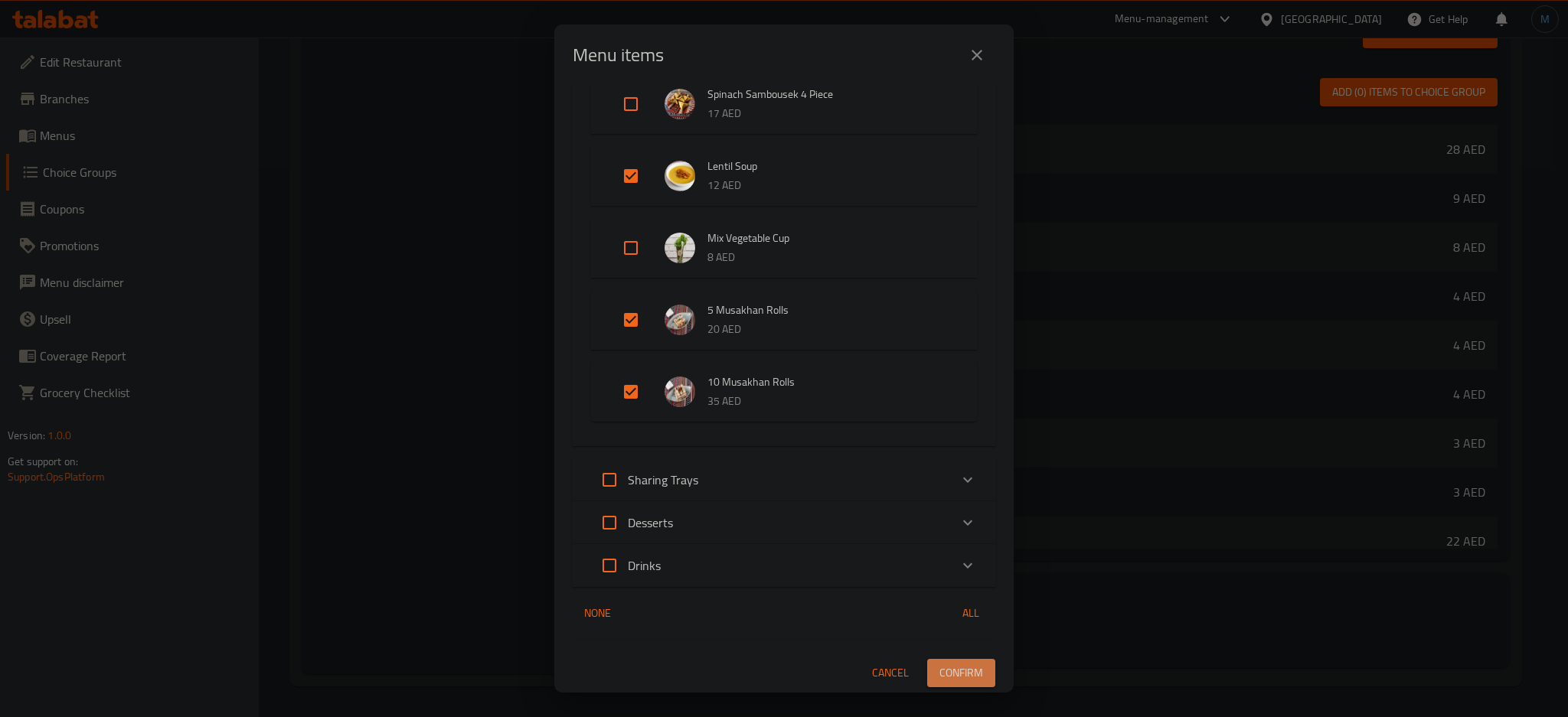
click at [960, 666] on span "Confirm" at bounding box center [961, 673] width 44 height 19
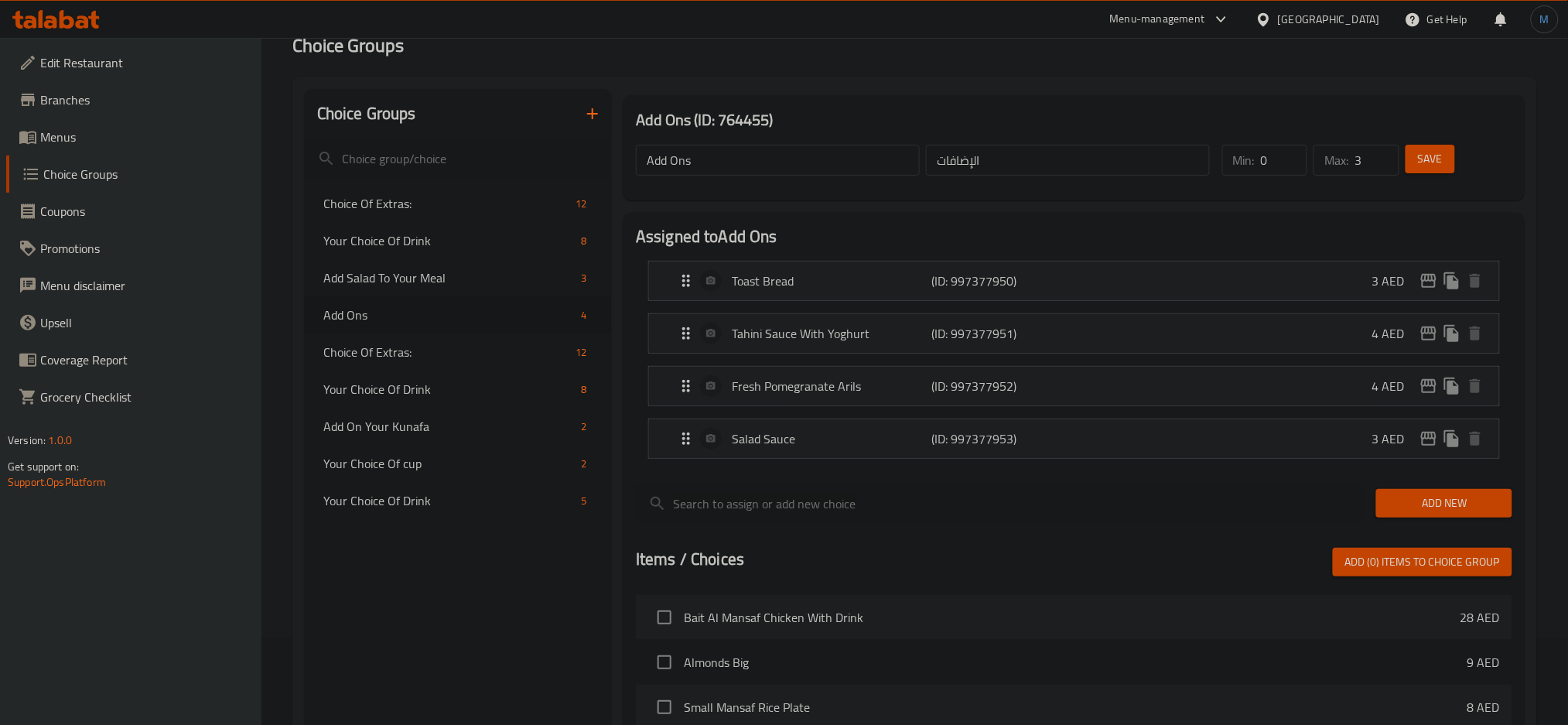
scroll to position [85, 0]
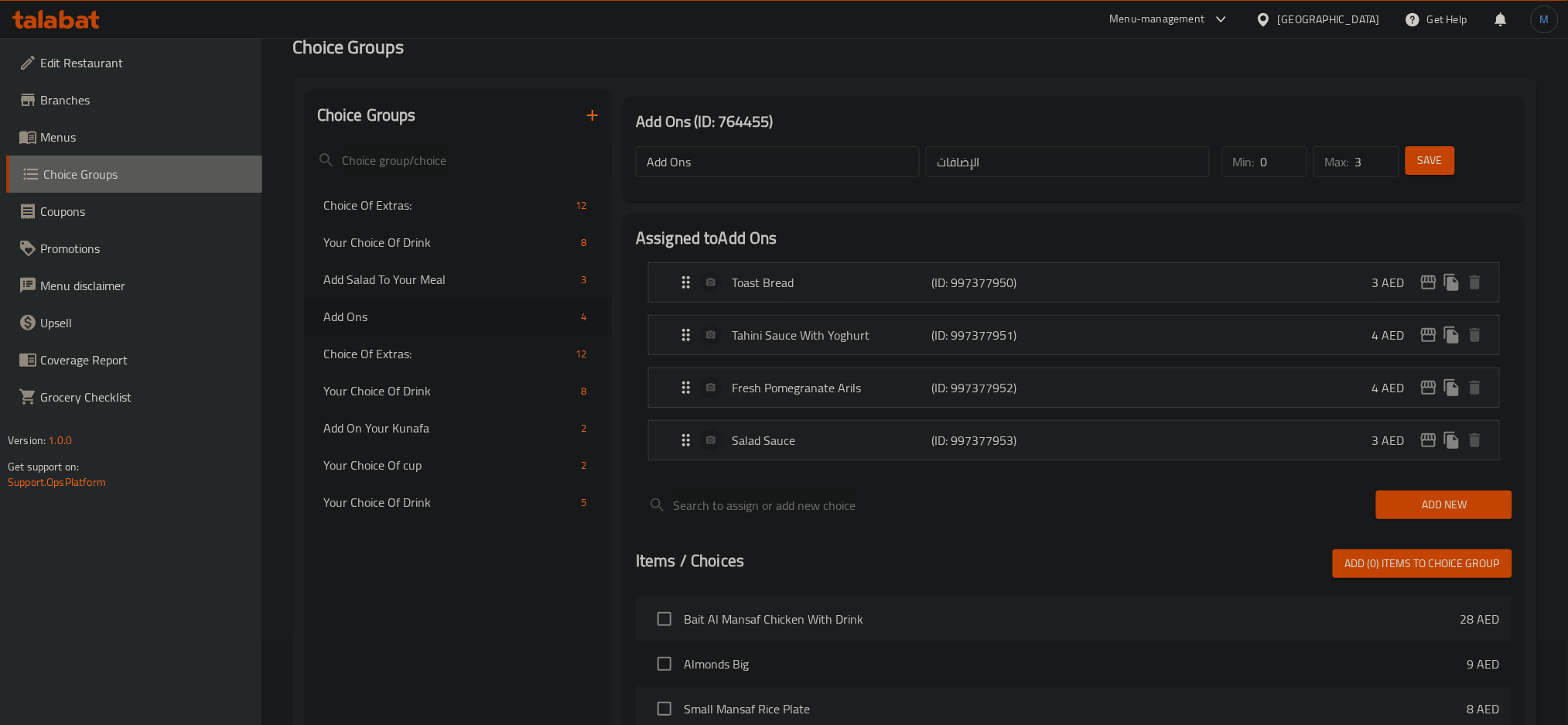
click at [45, 155] on link "Choice Groups" at bounding box center [134, 174] width 256 height 38
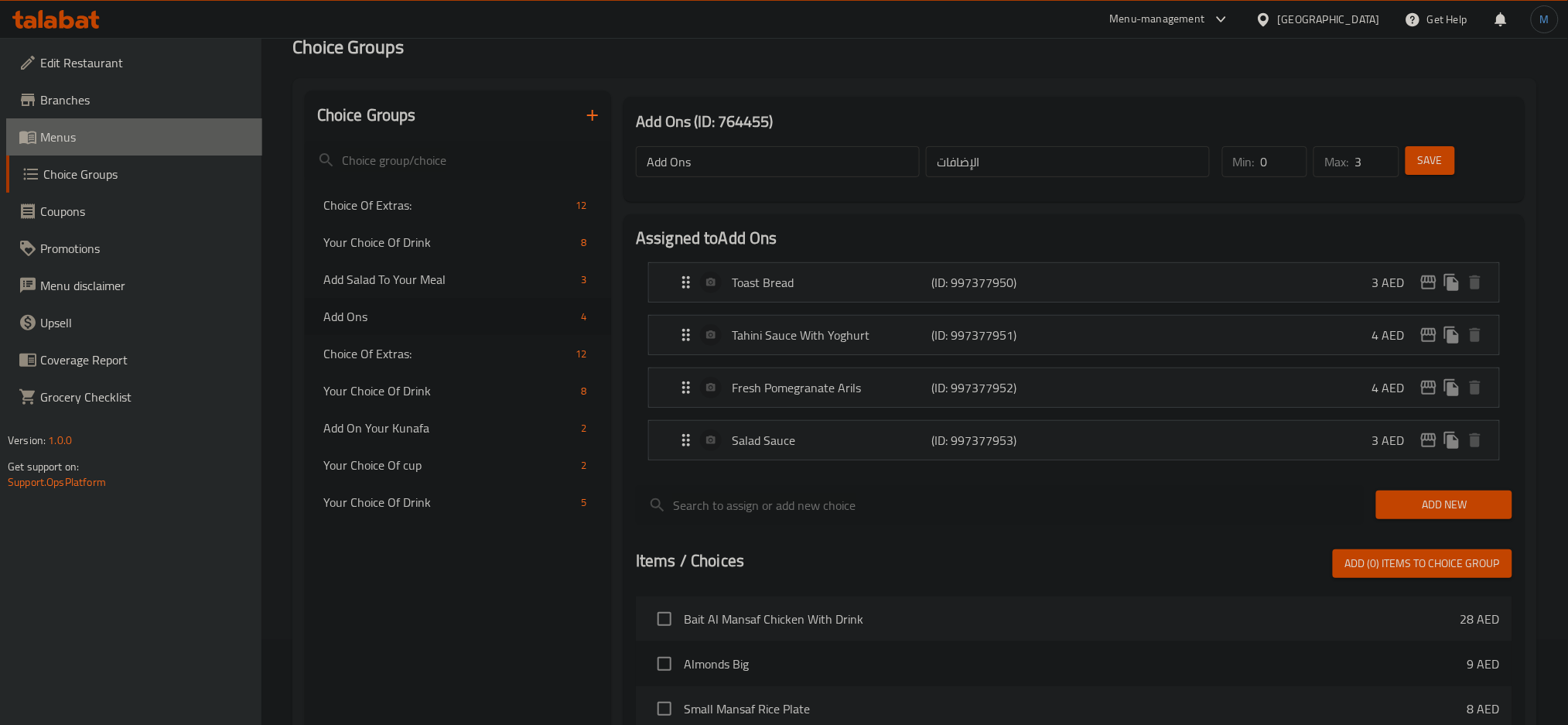
click at [46, 141] on span "Menus" at bounding box center [146, 136] width 210 height 18
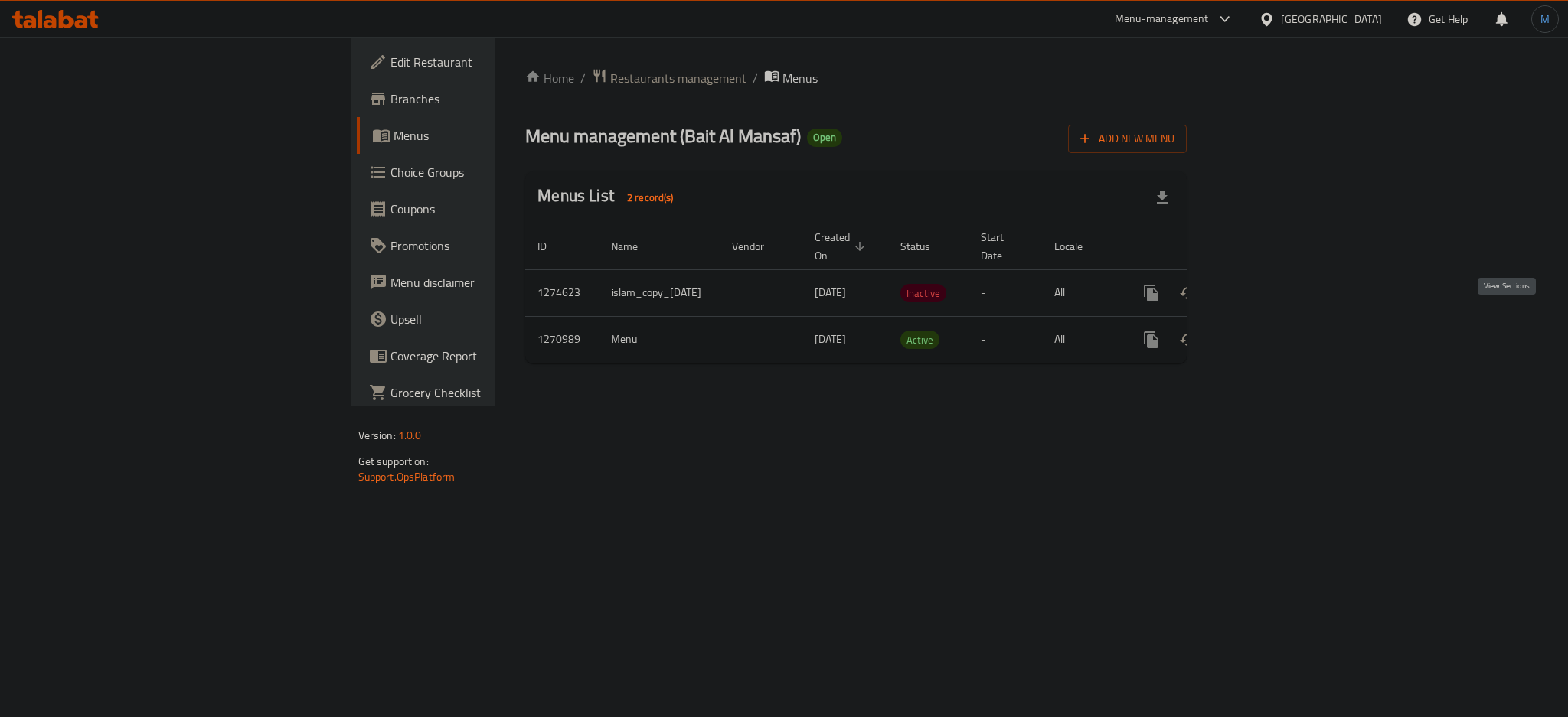
click at [1271, 331] on icon "enhanced table" at bounding box center [1261, 339] width 18 height 18
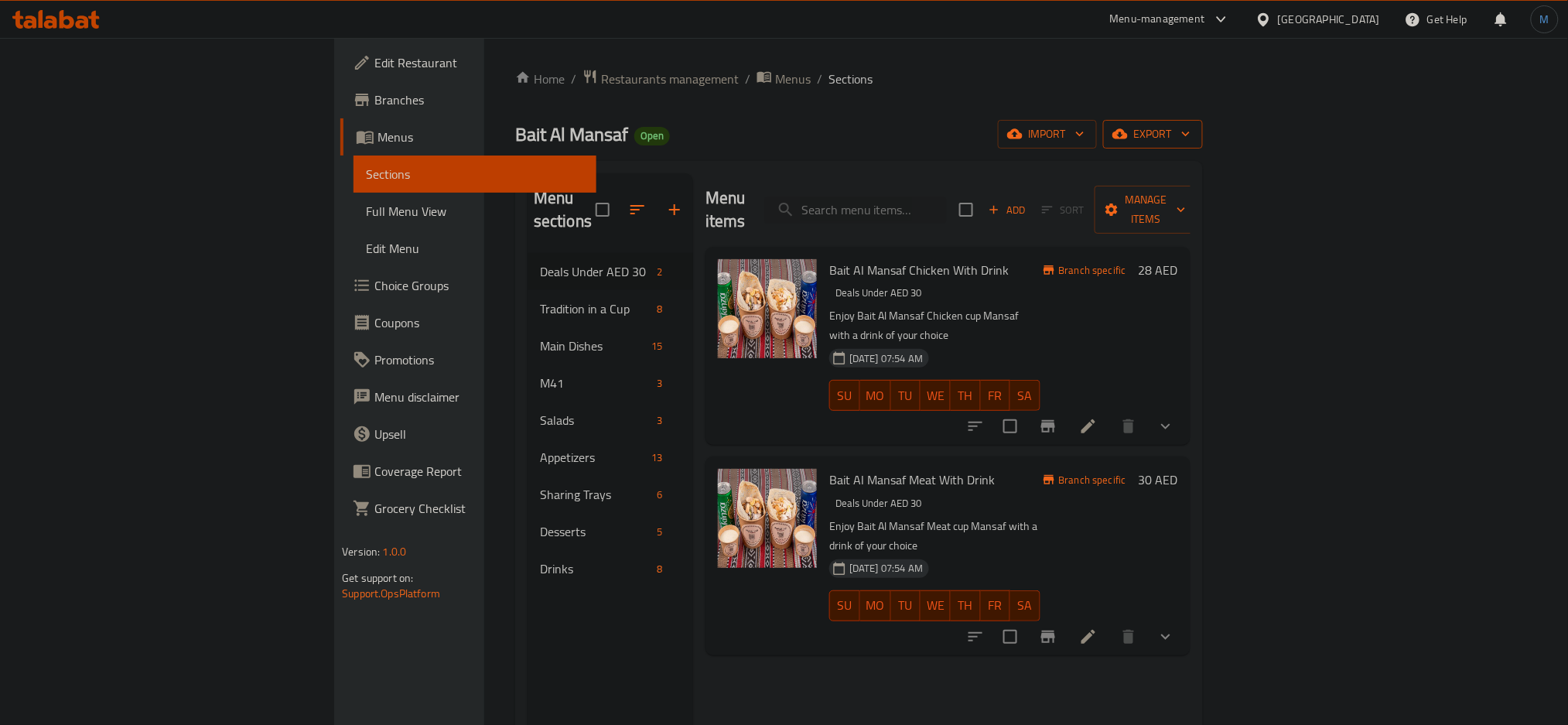
click at [1203, 148] on button "export" at bounding box center [1154, 134] width 100 height 29
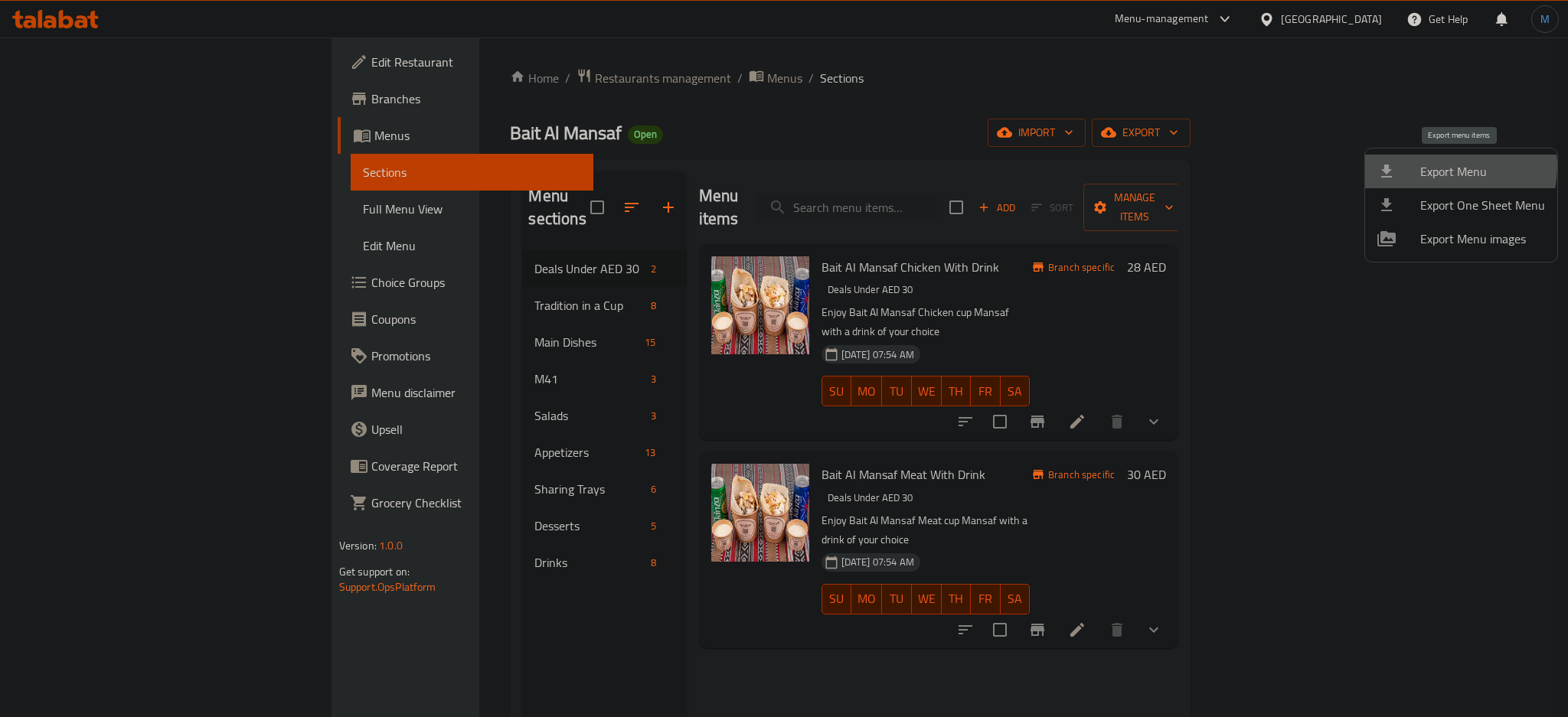
click at [1446, 167] on span "Export Menu" at bounding box center [1482, 171] width 125 height 18
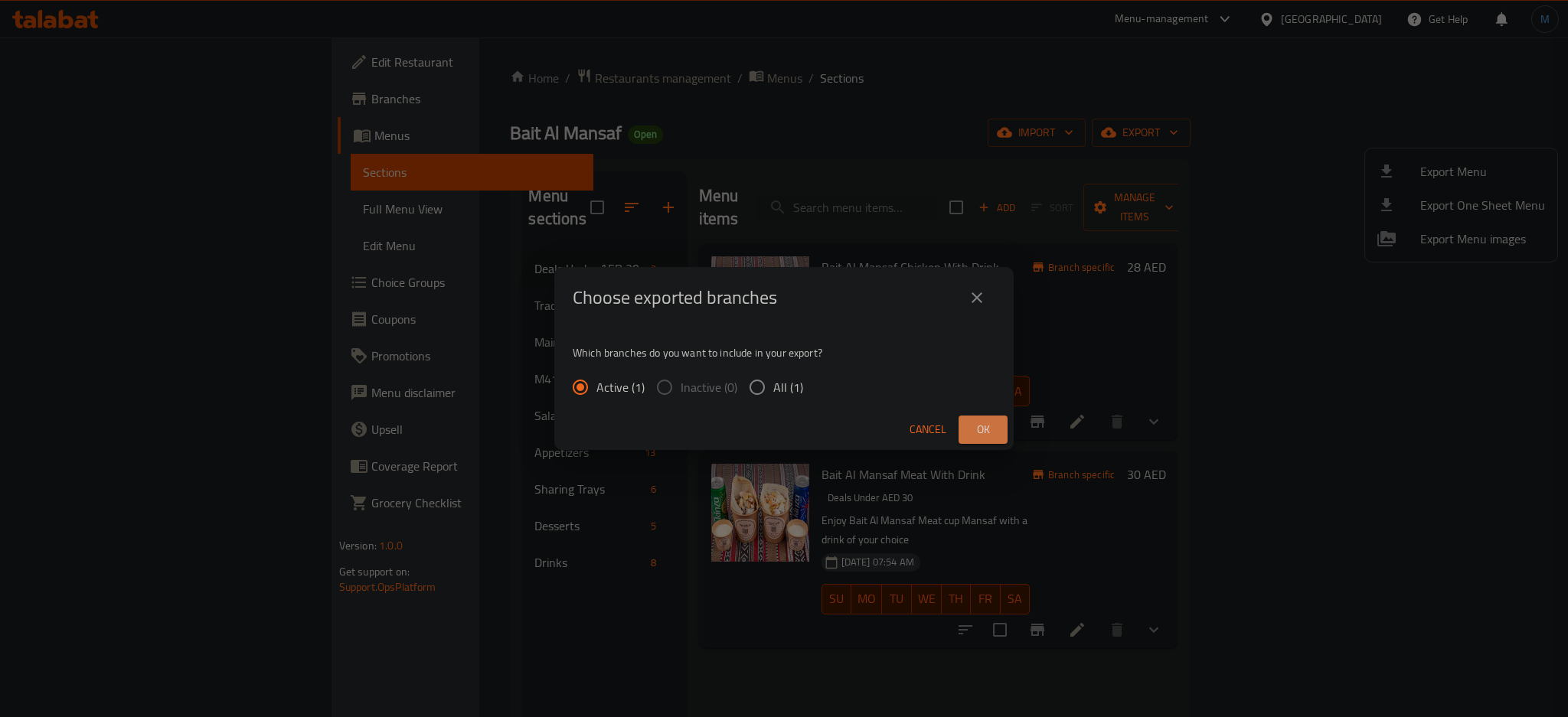
click at [966, 429] on button "Ok" at bounding box center [982, 430] width 49 height 29
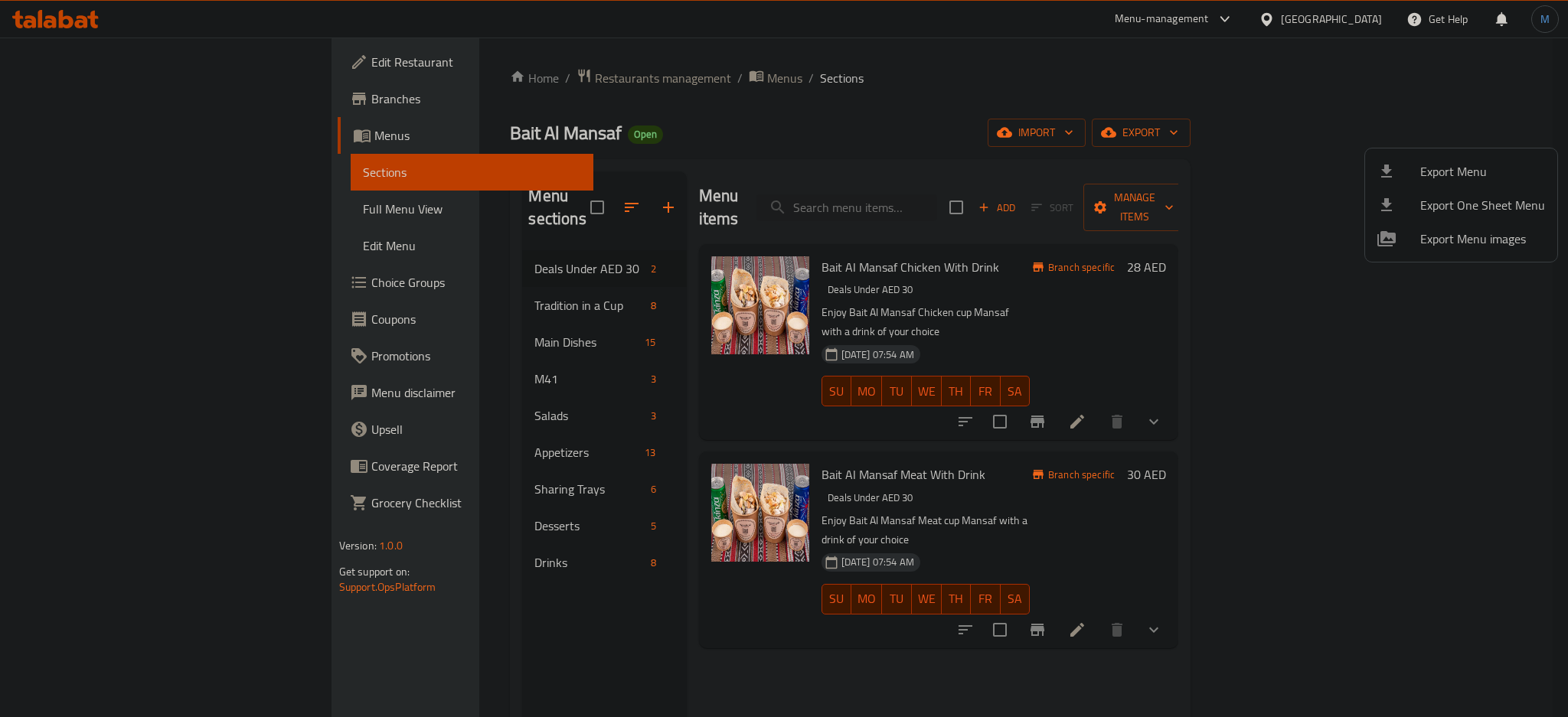
click at [1283, 17] on div at bounding box center [784, 358] width 1568 height 717
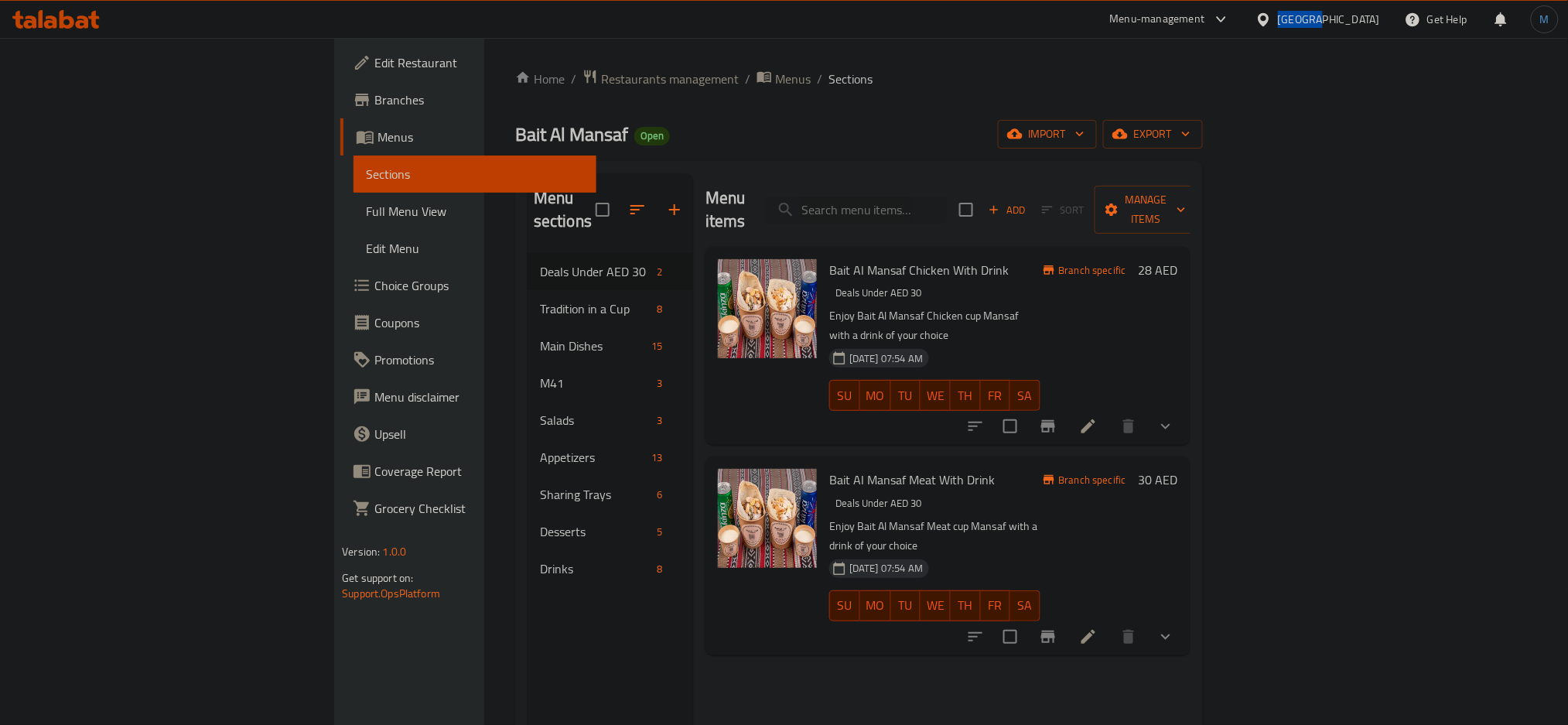
click at [1296, 17] on div "United Arab Emirates" at bounding box center [1329, 19] width 102 height 17
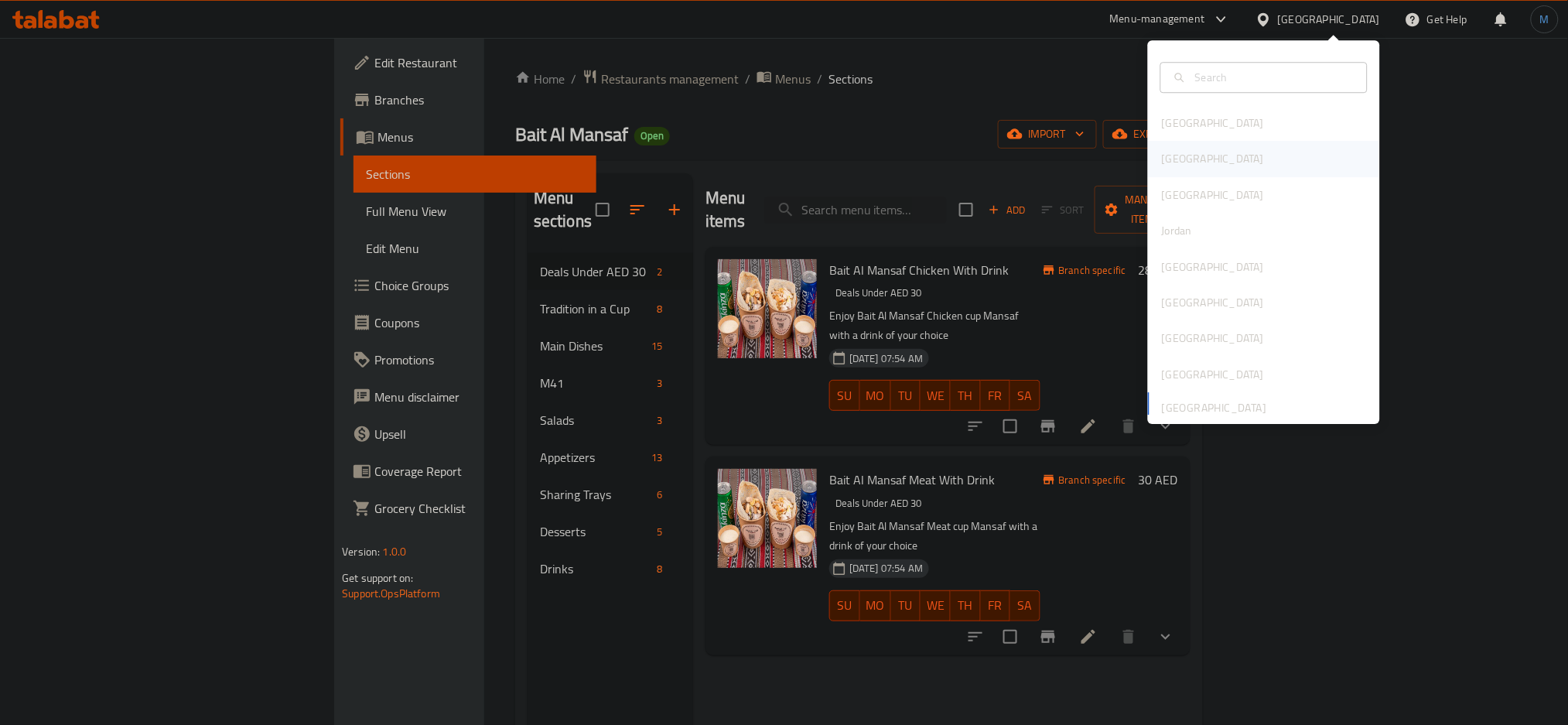
click at [1166, 153] on div "[GEOGRAPHIC_DATA]" at bounding box center [1213, 160] width 102 height 17
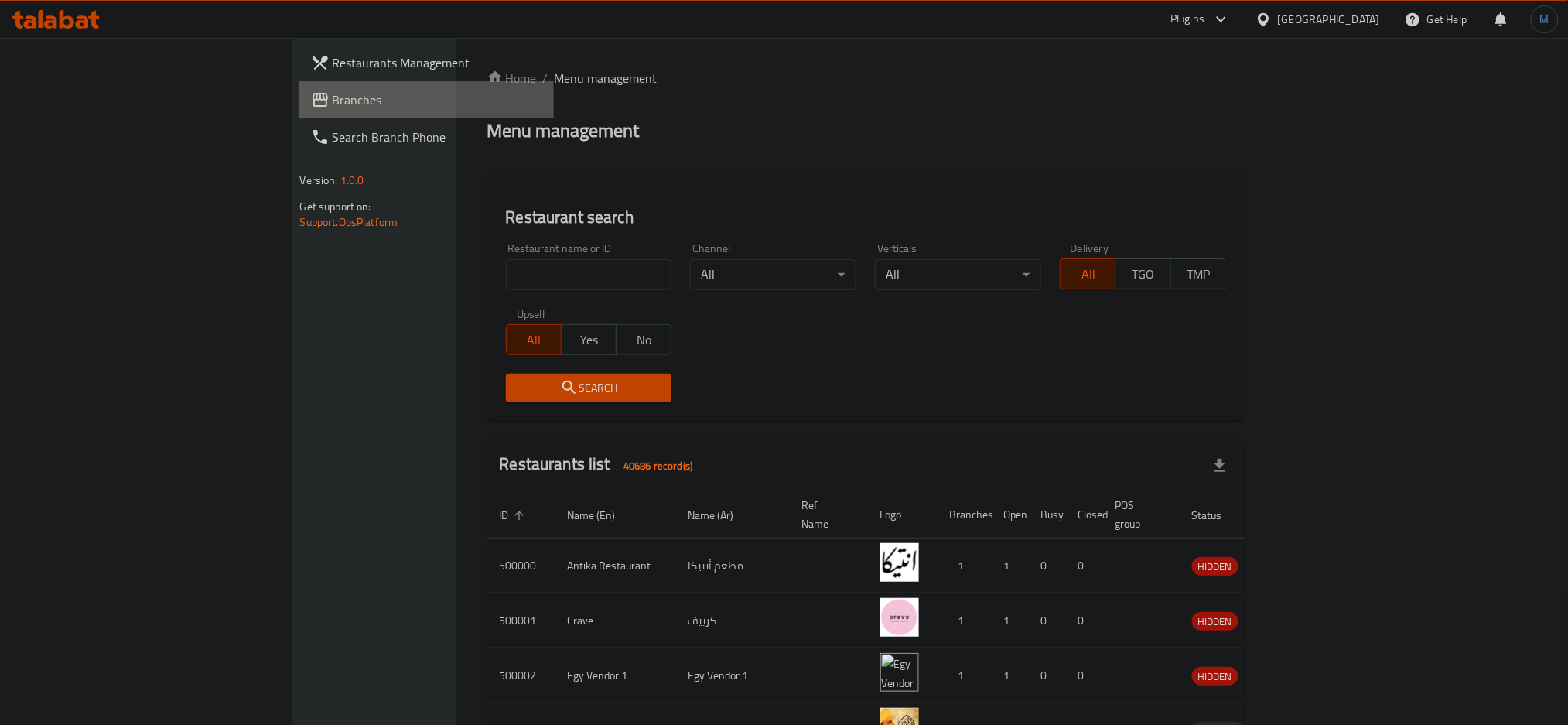
click at [332, 94] on span "Branches" at bounding box center [438, 99] width 210 height 18
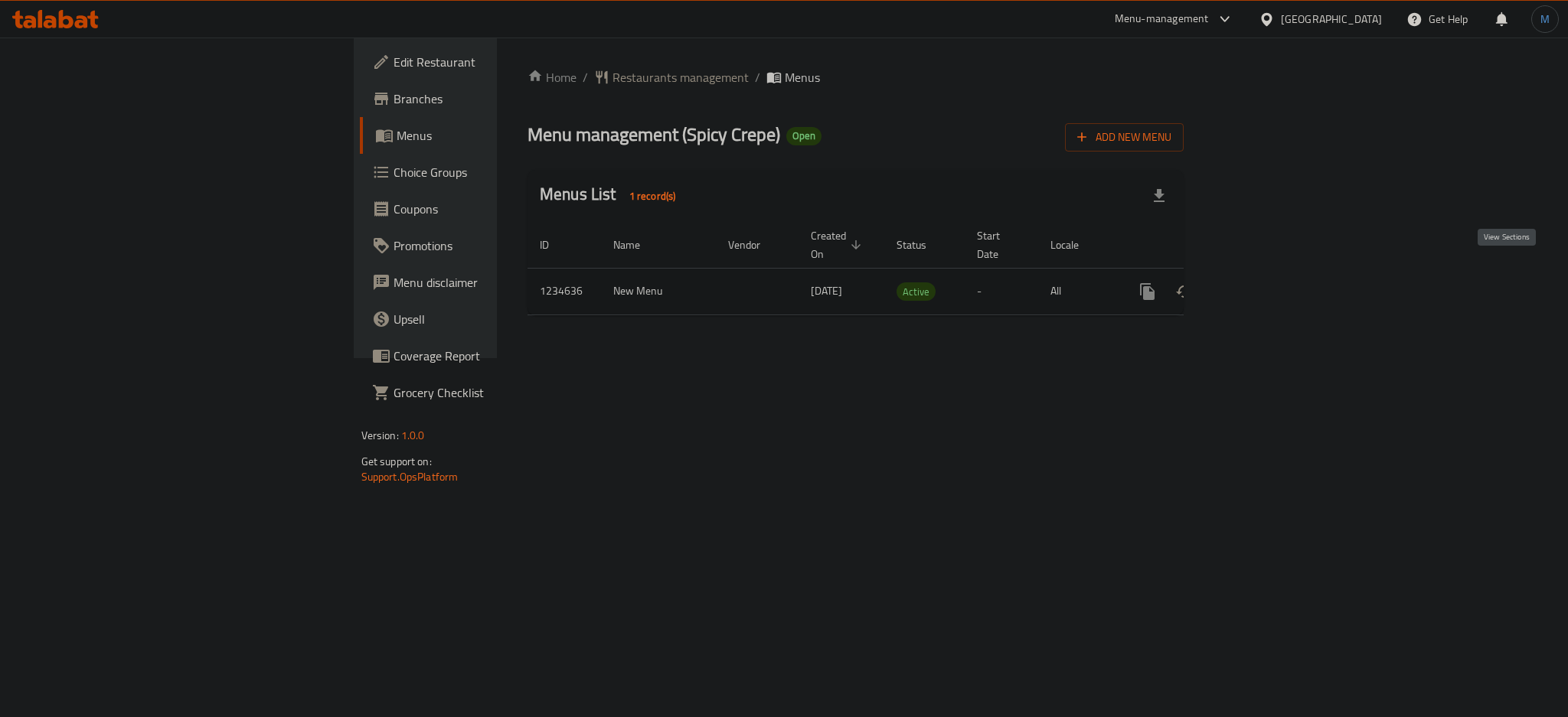
click at [1276, 274] on link "enhanced table" at bounding box center [1258, 292] width 37 height 37
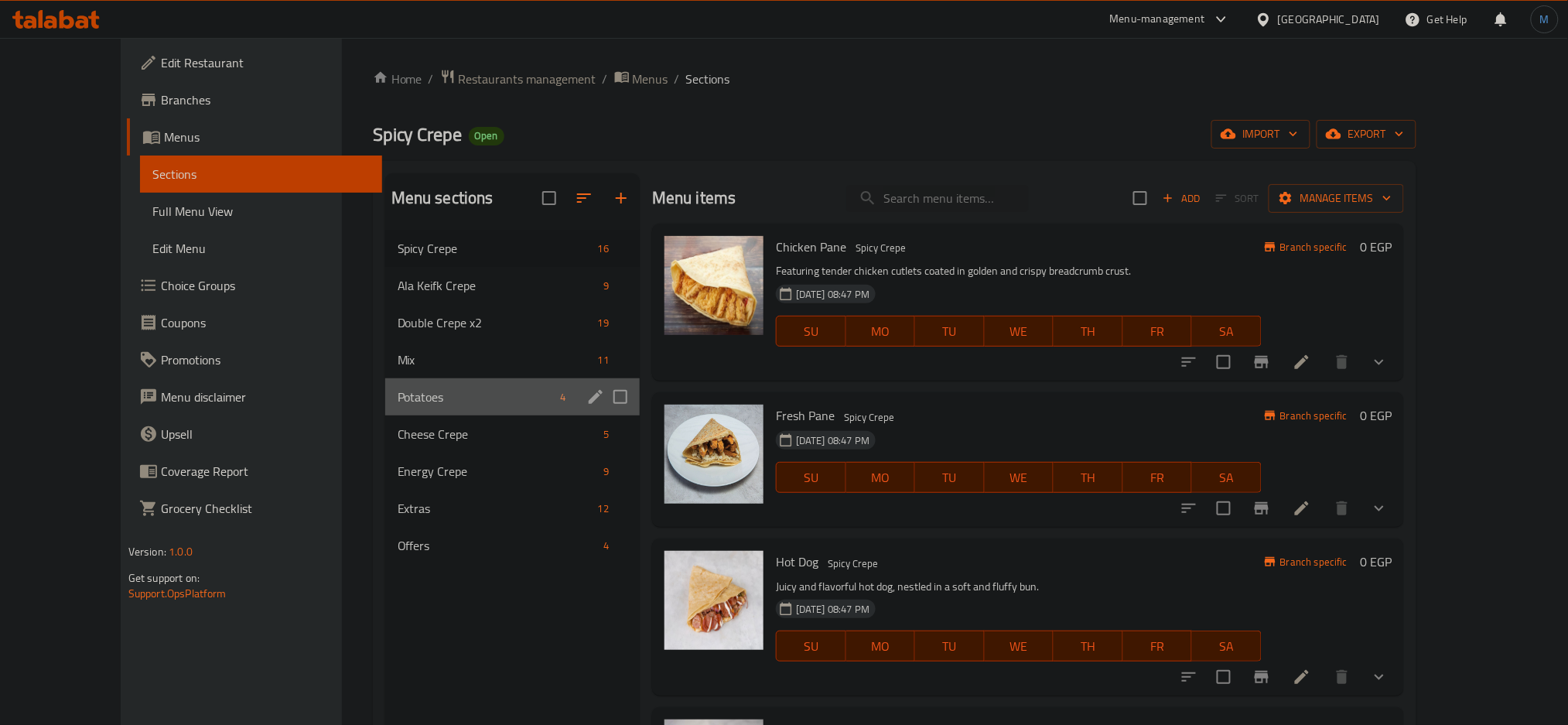
click at [441, 380] on div "Potatoes 4" at bounding box center [513, 397] width 254 height 38
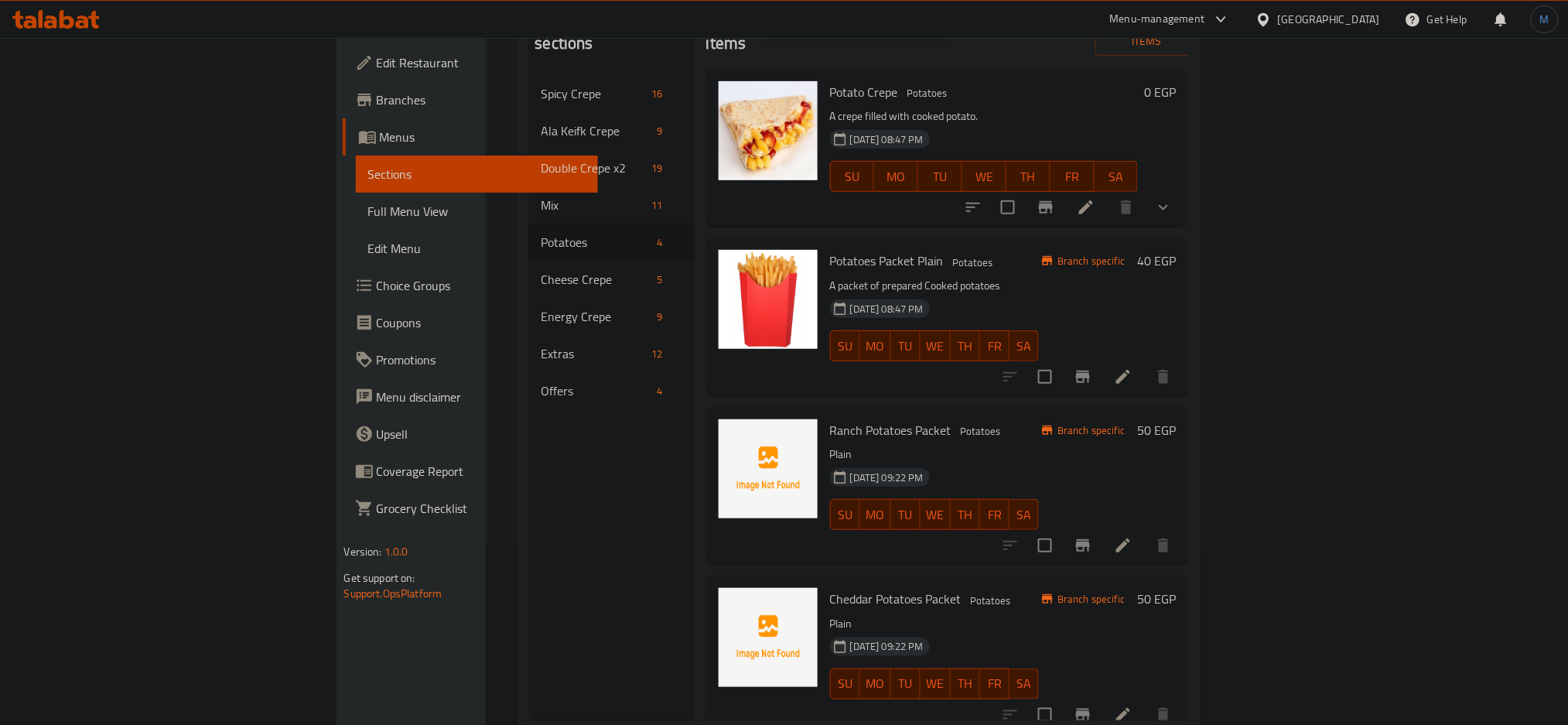
scroll to position [217, 0]
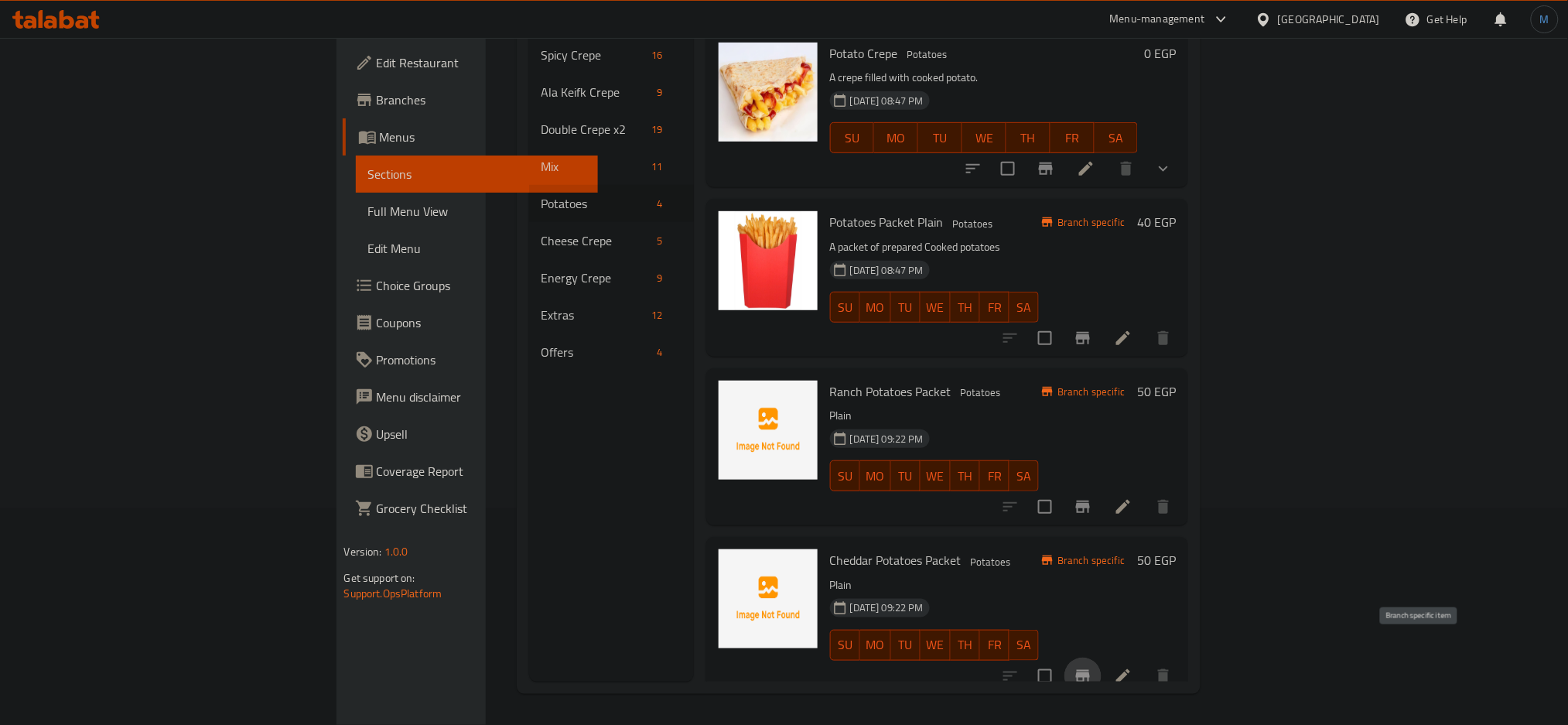
click at [1090, 670] on icon "Branch-specific-item" at bounding box center [1083, 676] width 13 height 13
